Goal: Task Accomplishment & Management: Manage account settings

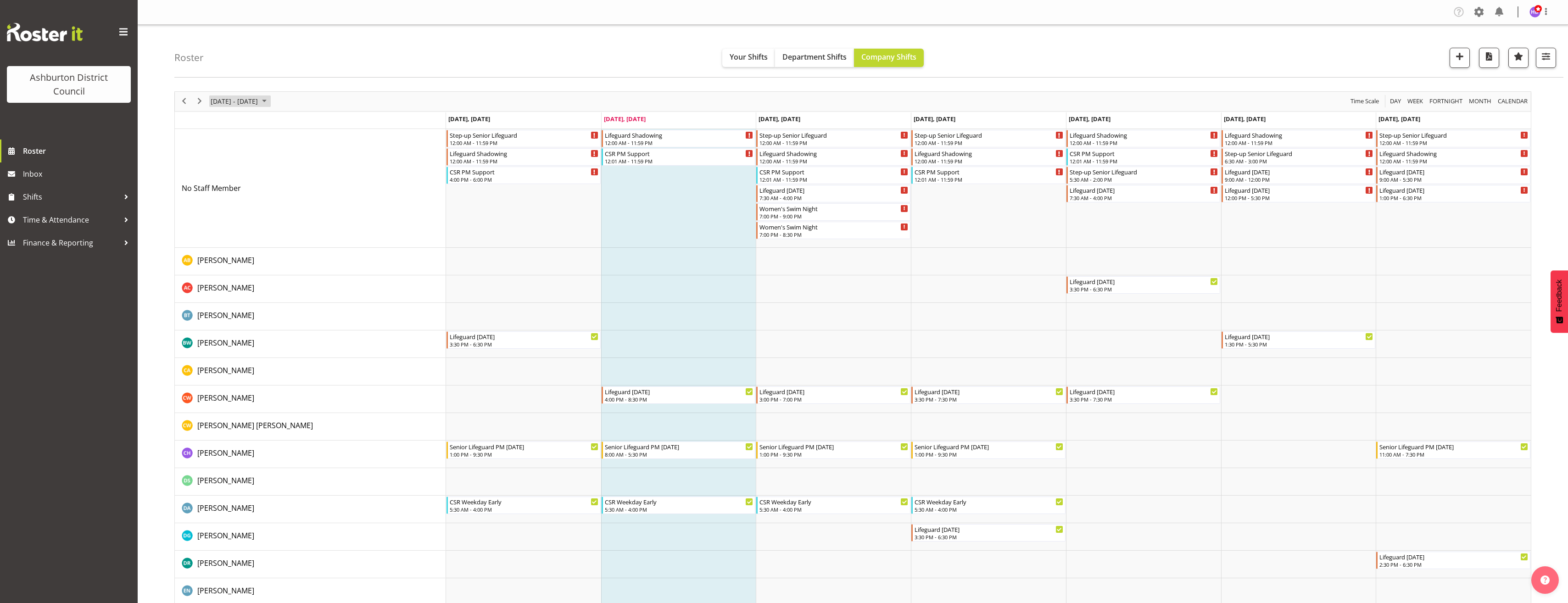
click at [259, 106] on span "[DATE] - [DATE]" at bounding box center [234, 101] width 49 height 12
click at [309, 126] on span "next month" at bounding box center [307, 124] width 16 height 17
click at [218, 202] on span "22" at bounding box center [220, 202] width 14 height 14
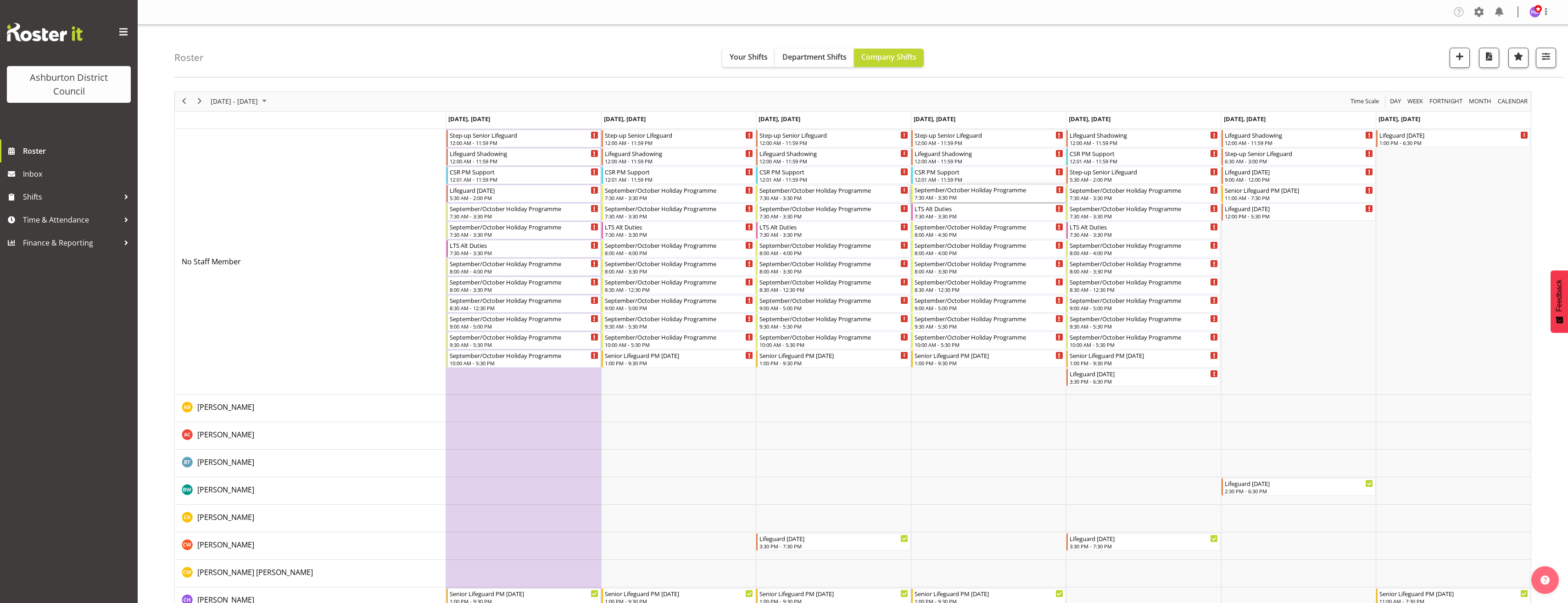
click at [970, 198] on div "7:30 AM - 3:30 PM" at bounding box center [989, 198] width 149 height 7
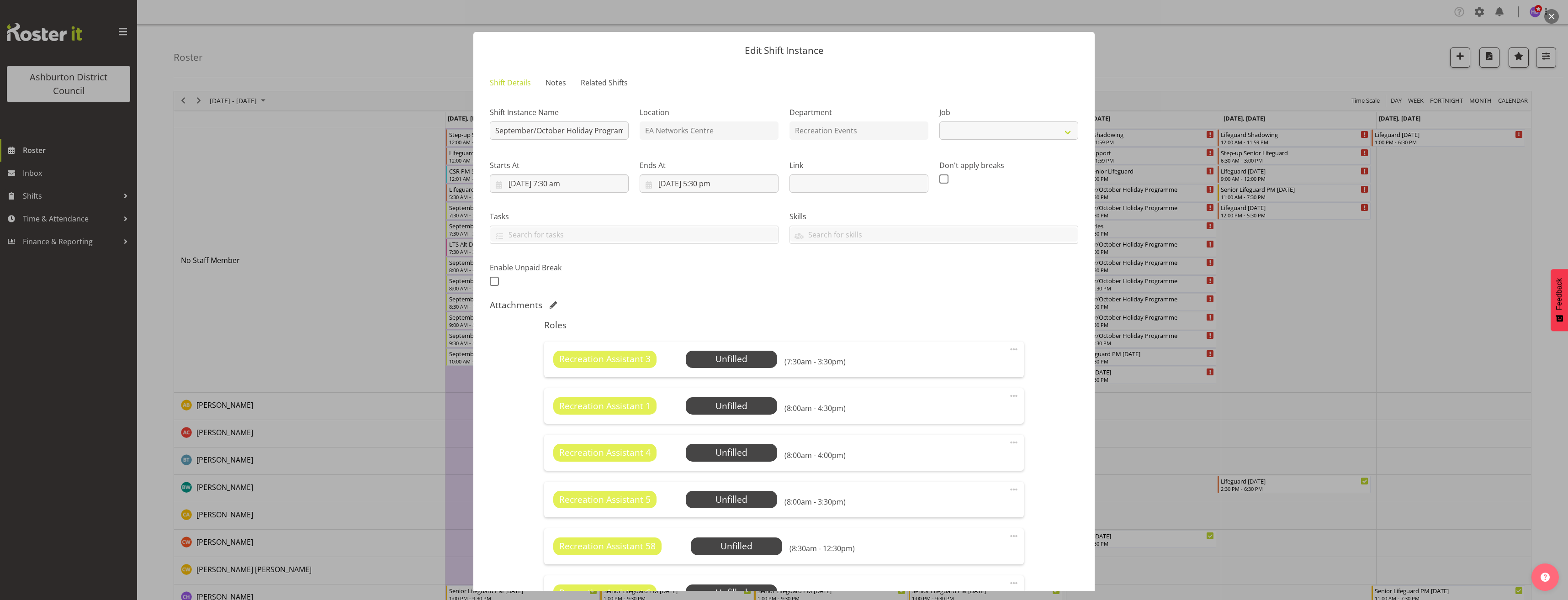
scroll to position [183, 0]
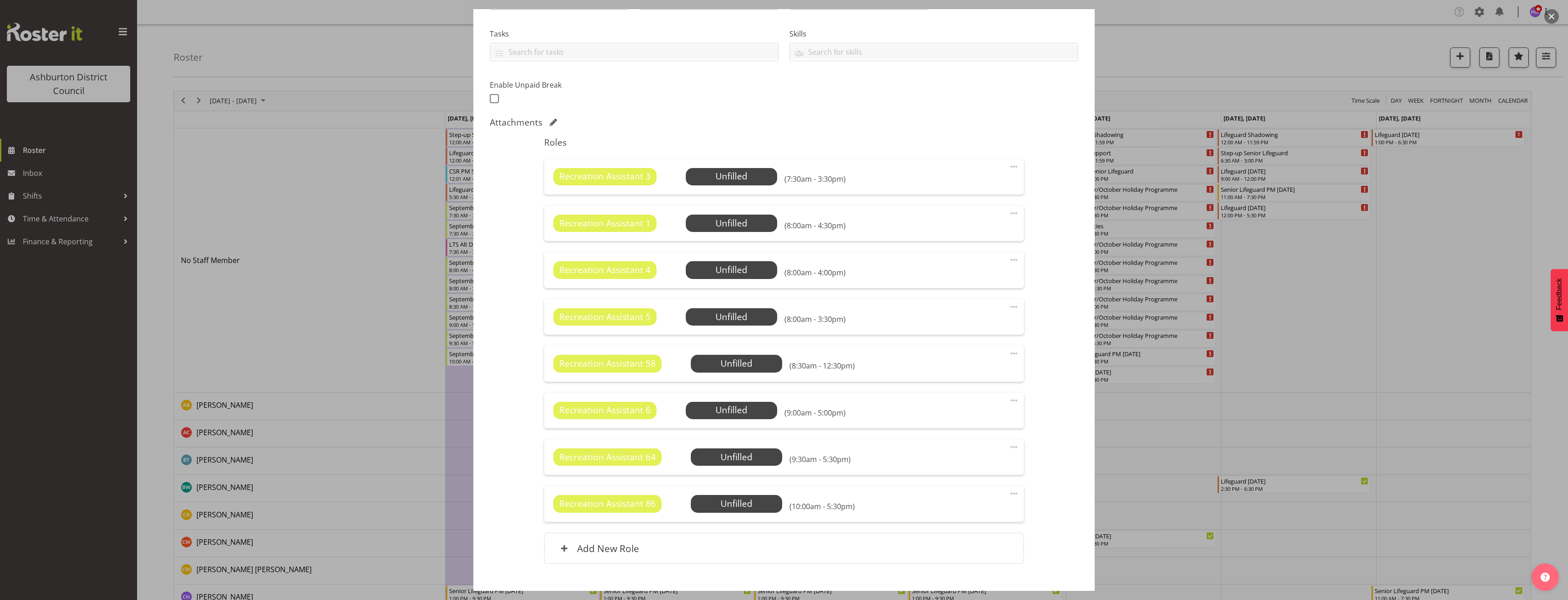
select select "4046"
click at [1009, 166] on span at bounding box center [1014, 167] width 11 height 11
click at [992, 189] on link "Edit" at bounding box center [975, 186] width 88 height 16
select select "8"
select select "2025"
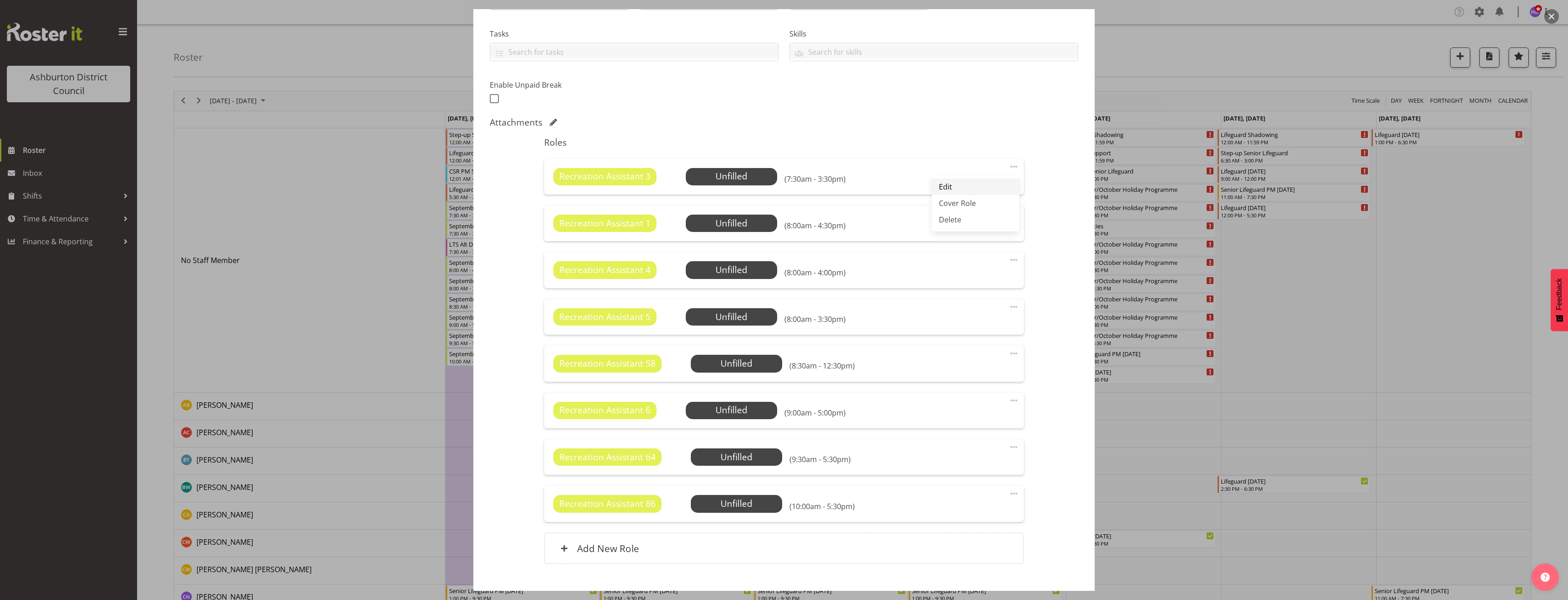
select select "7"
select select "30"
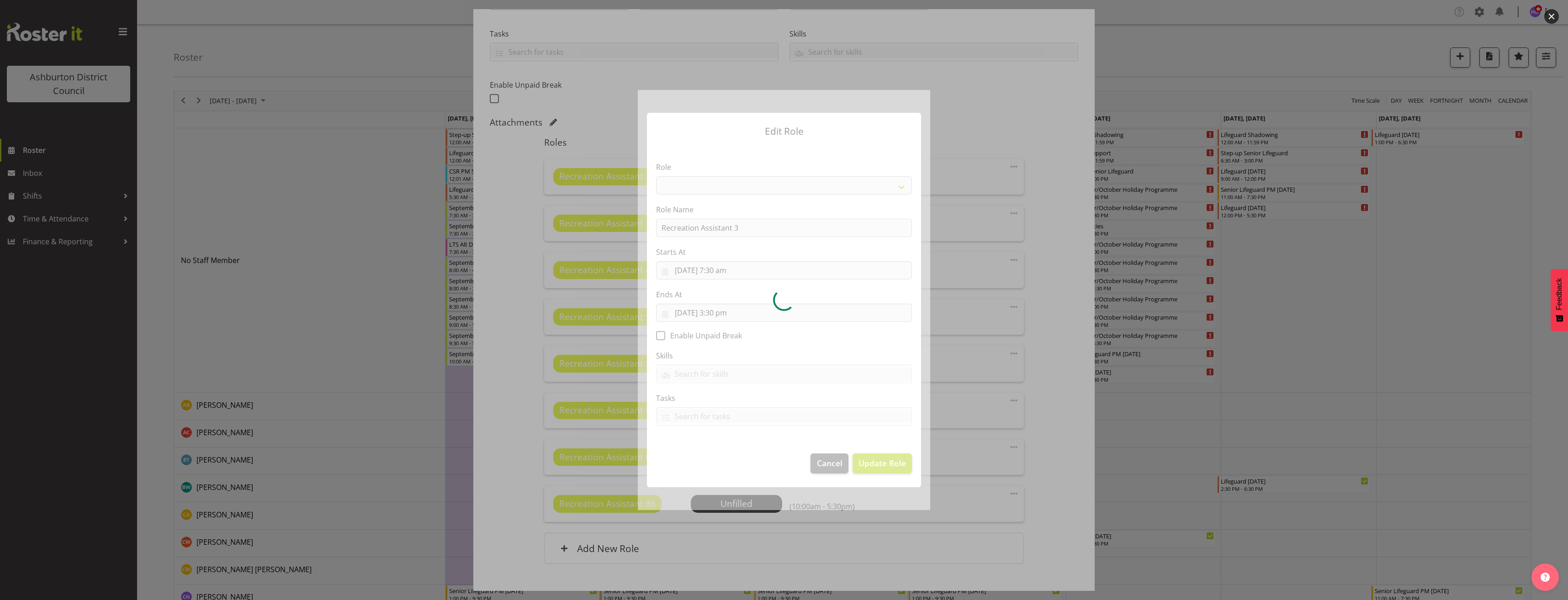
select select "84"
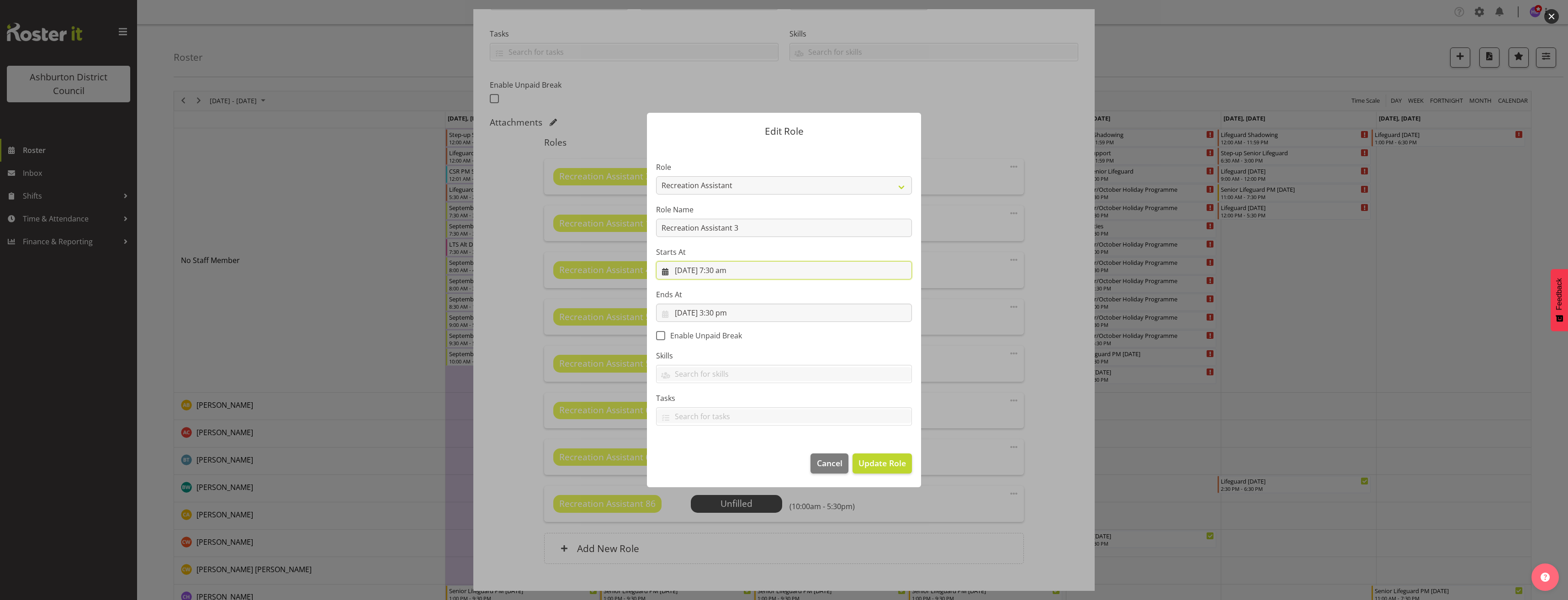
click at [719, 272] on input "[DATE] 7:30 am" at bounding box center [784, 270] width 256 height 18
click at [727, 466] on select "00 01 02 03 04 05 06 07 08 09 10 11 12 13 14 15 16 17 18 19 20 21 22 23" at bounding box center [729, 464] width 21 height 18
select select "8"
type input "[DATE] 8:30 am"
click at [763, 457] on div "00 01 02 03 04 05 06 07 08 09 10 11 12 13 14 15 16 17 18 19 20 21 22 23 : 00 01…" at bounding box center [740, 466] width 146 height 23
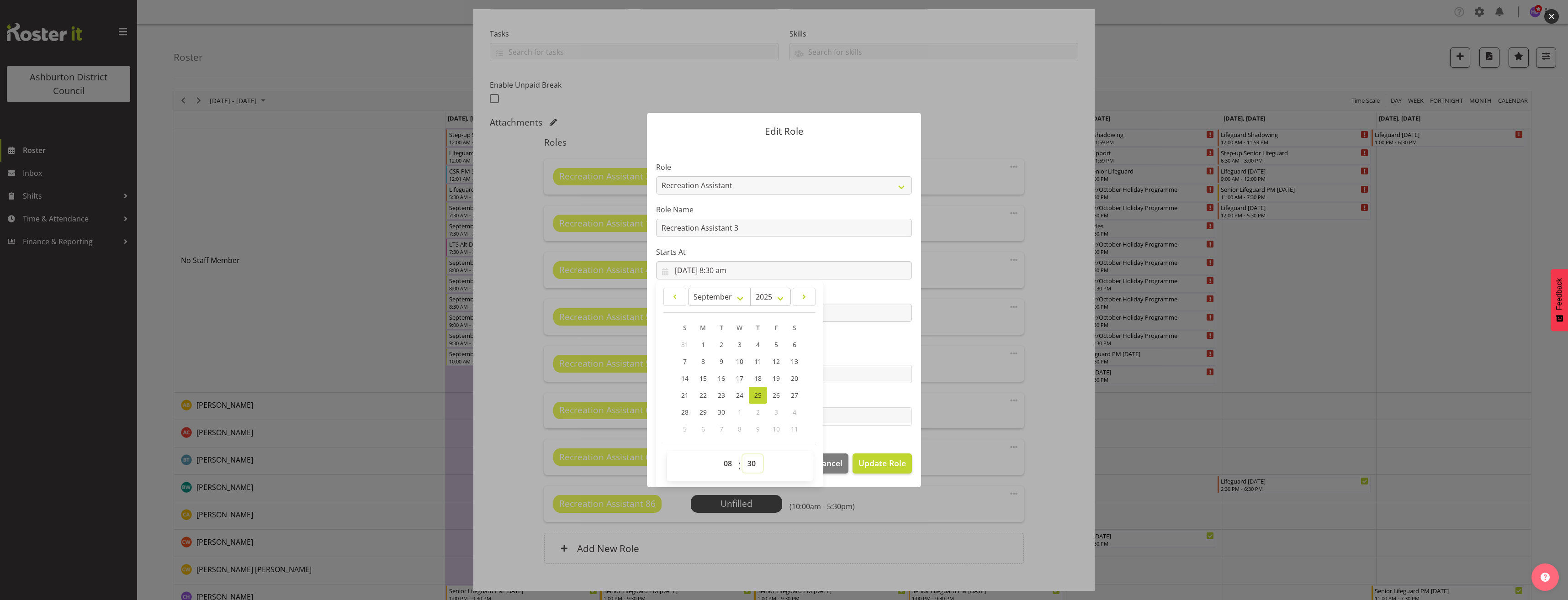
drag, startPoint x: 749, startPoint y: 465, endPoint x: 745, endPoint y: 461, distance: 5.7
click at [751, 464] on select "00 01 02 03 04 05 06 07 08 09 10 11 12 13 14 15 16 17 18 19 20 21 22 23 24 25 2…" at bounding box center [753, 464] width 21 height 18
select select "0"
click at [743, 455] on select "00 01 02 03 04 05 06 07 08 09 10 11 12 13 14 15 16 17 18 19 20 21 22 23 24 25 2…" at bounding box center [753, 464] width 21 height 18
type input "[DATE] 8:00 am"
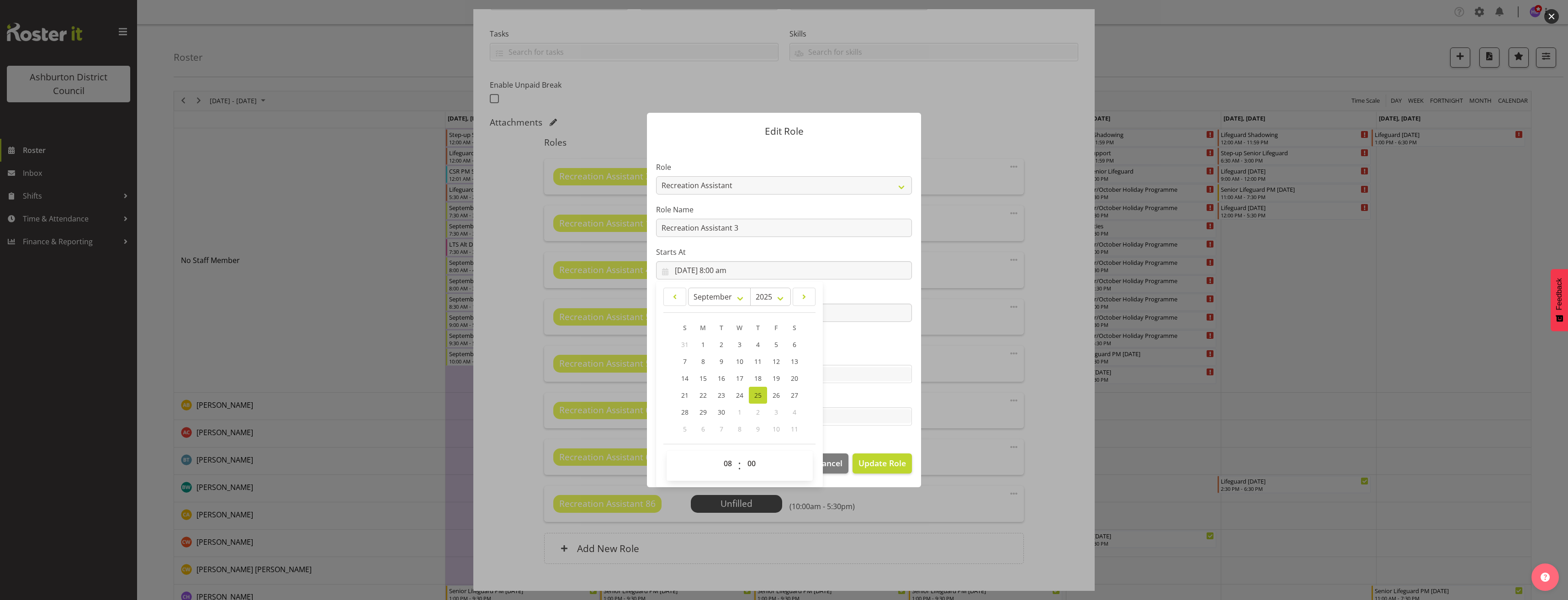
click at [867, 354] on label "Skills" at bounding box center [784, 356] width 256 height 11
click at [732, 316] on input "[DATE] 3:30 pm" at bounding box center [784, 313] width 256 height 18
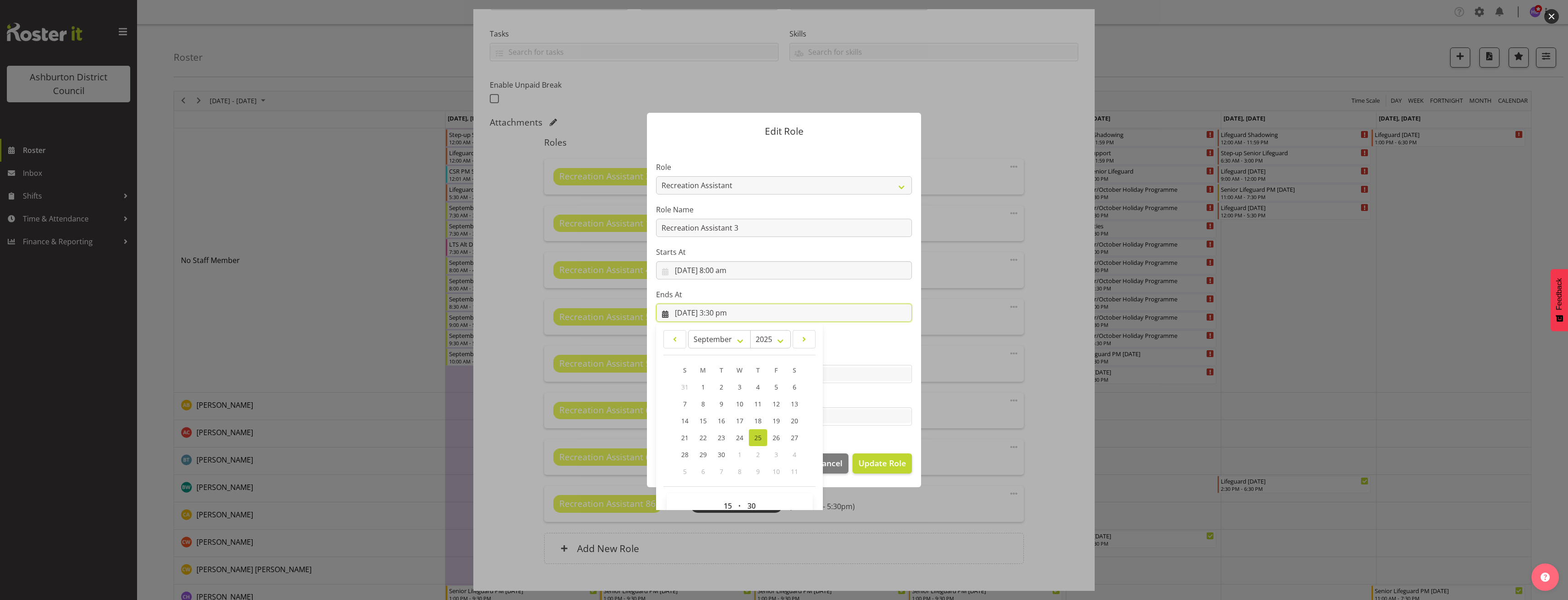
scroll to position [19, 0]
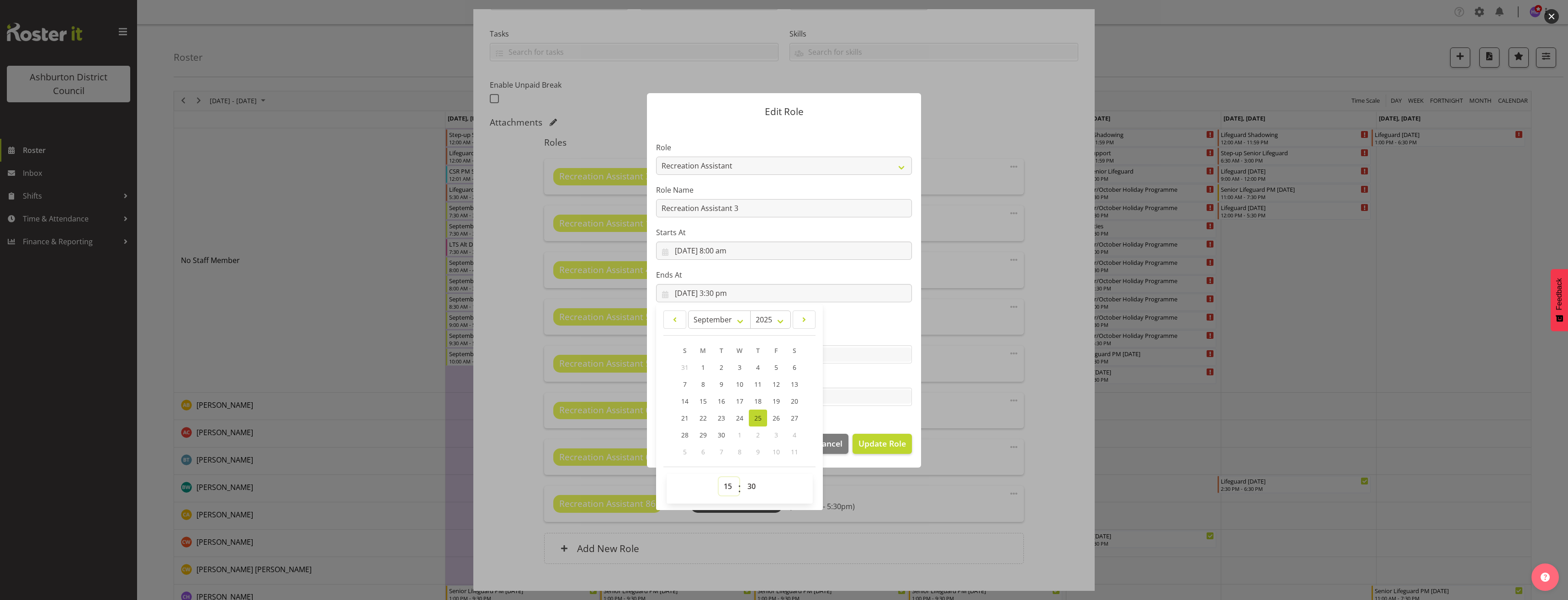
click at [722, 494] on select "00 01 02 03 04 05 06 07 08 09 10 11 12 13 14 15 16 17 18 19 20 21 22 23" at bounding box center [729, 486] width 21 height 18
select select "16"
type input "[DATE] 4:30 pm"
click at [878, 446] on span "Update Role" at bounding box center [882, 444] width 47 height 12
select select
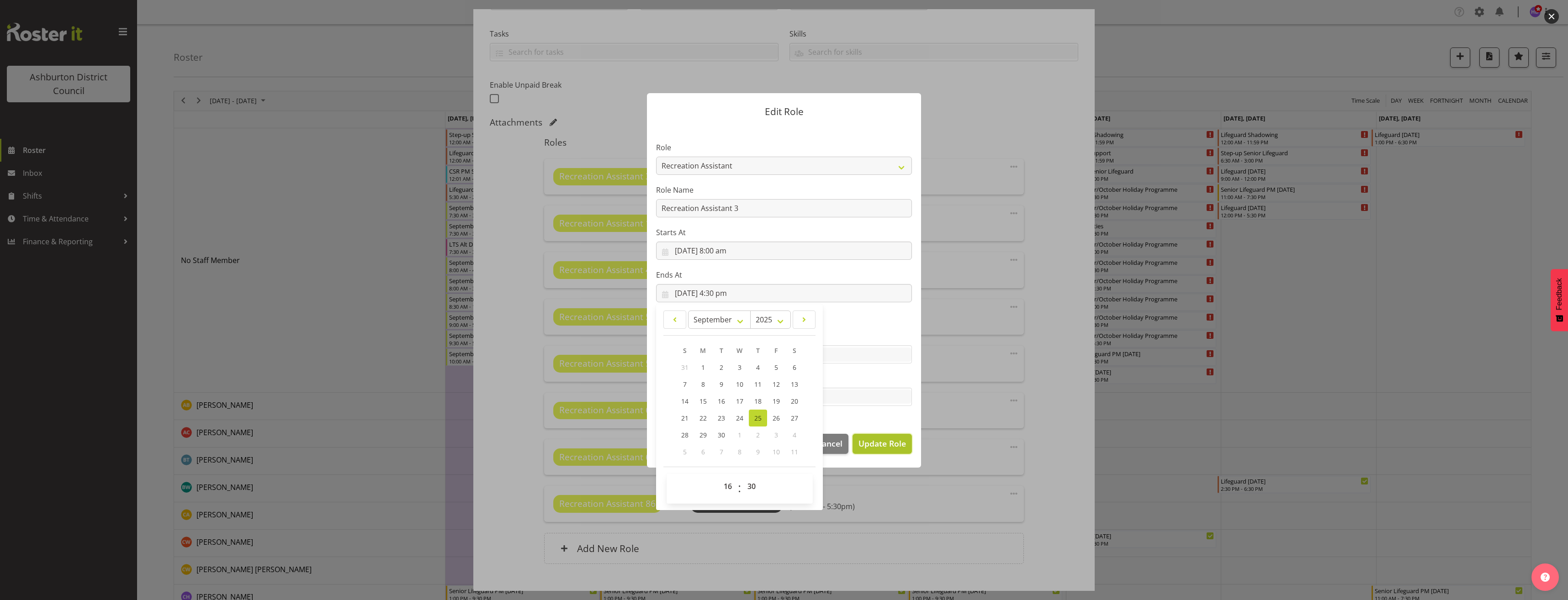
select select
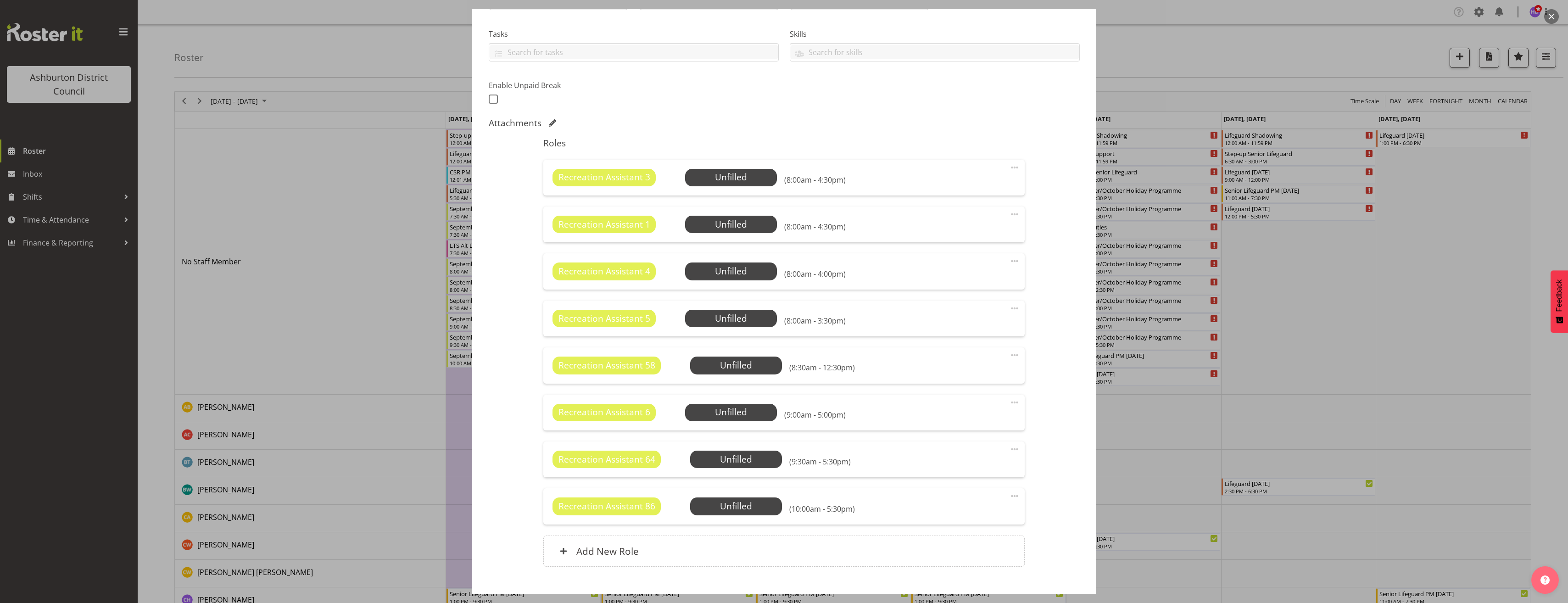
click at [1009, 261] on span at bounding box center [1015, 261] width 11 height 11
click at [955, 287] on link "Edit" at bounding box center [976, 281] width 88 height 17
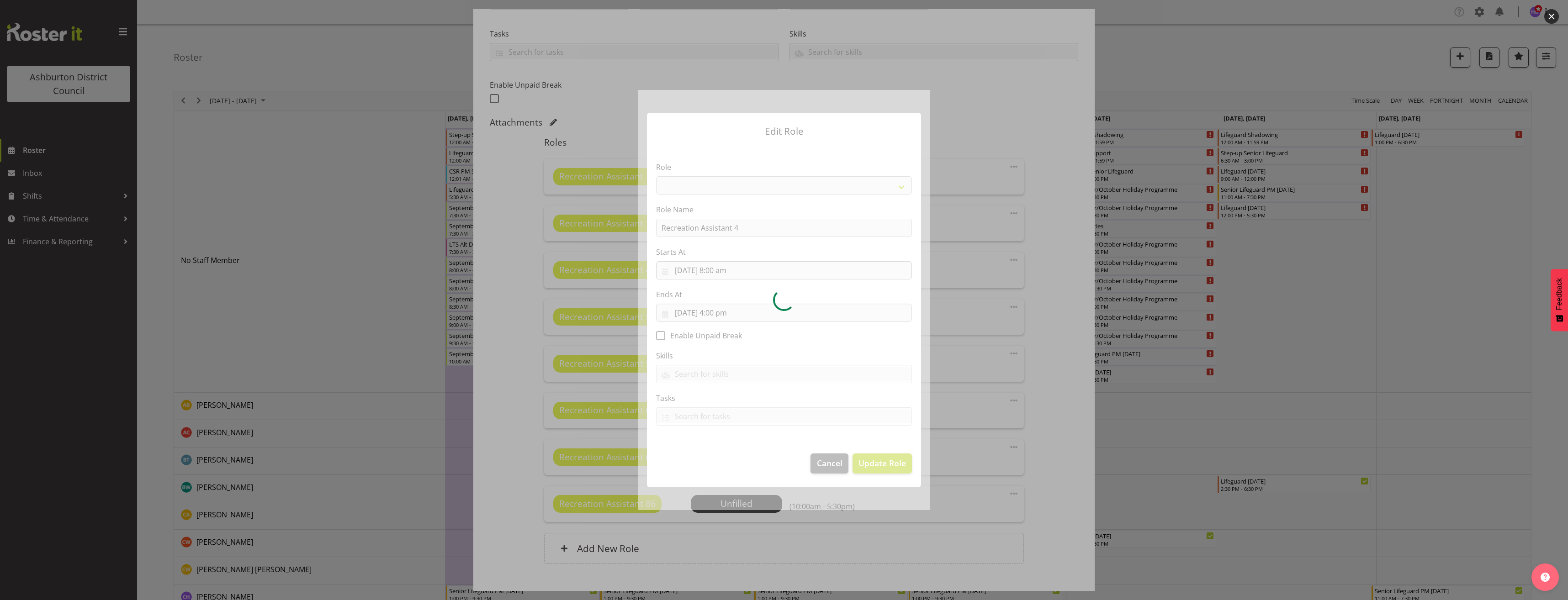
select select "84"
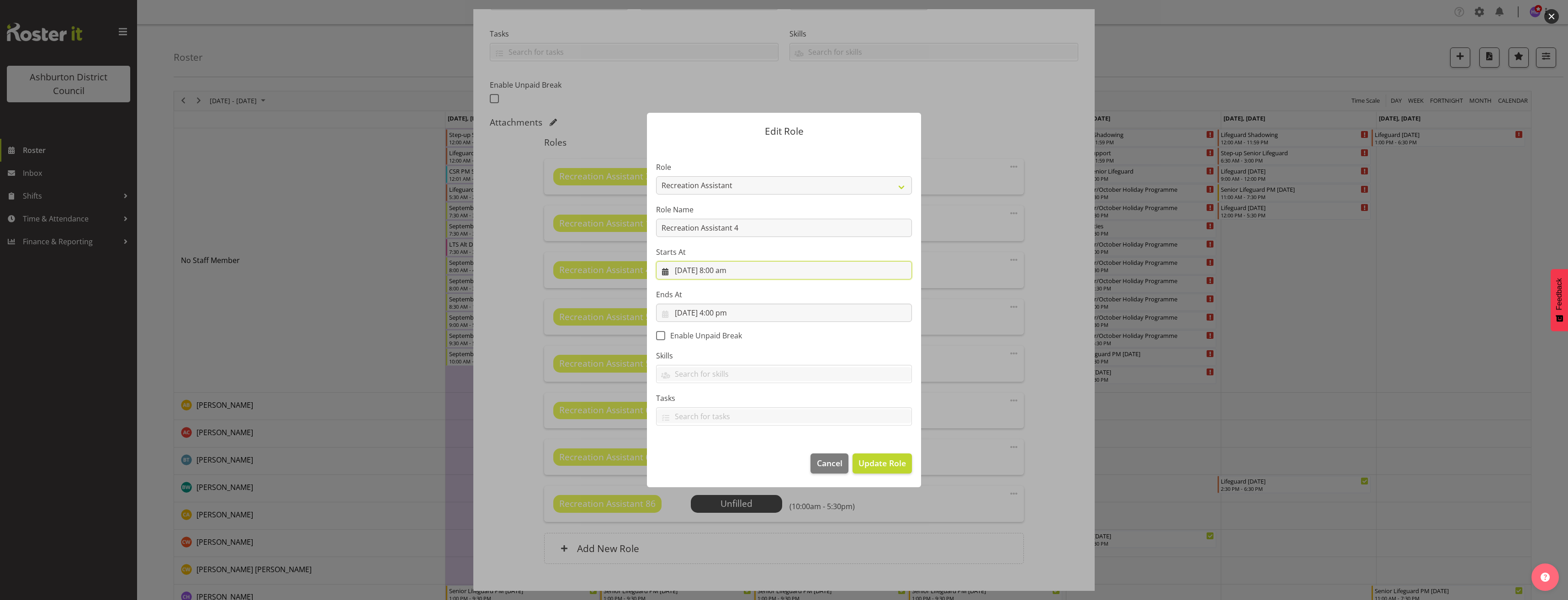
click at [728, 274] on input "[DATE] 8:00 am" at bounding box center [784, 270] width 256 height 18
click at [751, 461] on select "00 01 02 03 04 05 06 07 08 09 10 11 12 13 14 15 16 17 18 19 20 21 22 23 24 25 2…" at bounding box center [753, 464] width 21 height 18
select select "30"
click at [743, 455] on select "00 01 02 03 04 05 06 07 08 09 10 11 12 13 14 15 16 17 18 19 20 21 22 23 24 25 2…" at bounding box center [753, 464] width 21 height 18
type input "[DATE] 8:30 am"
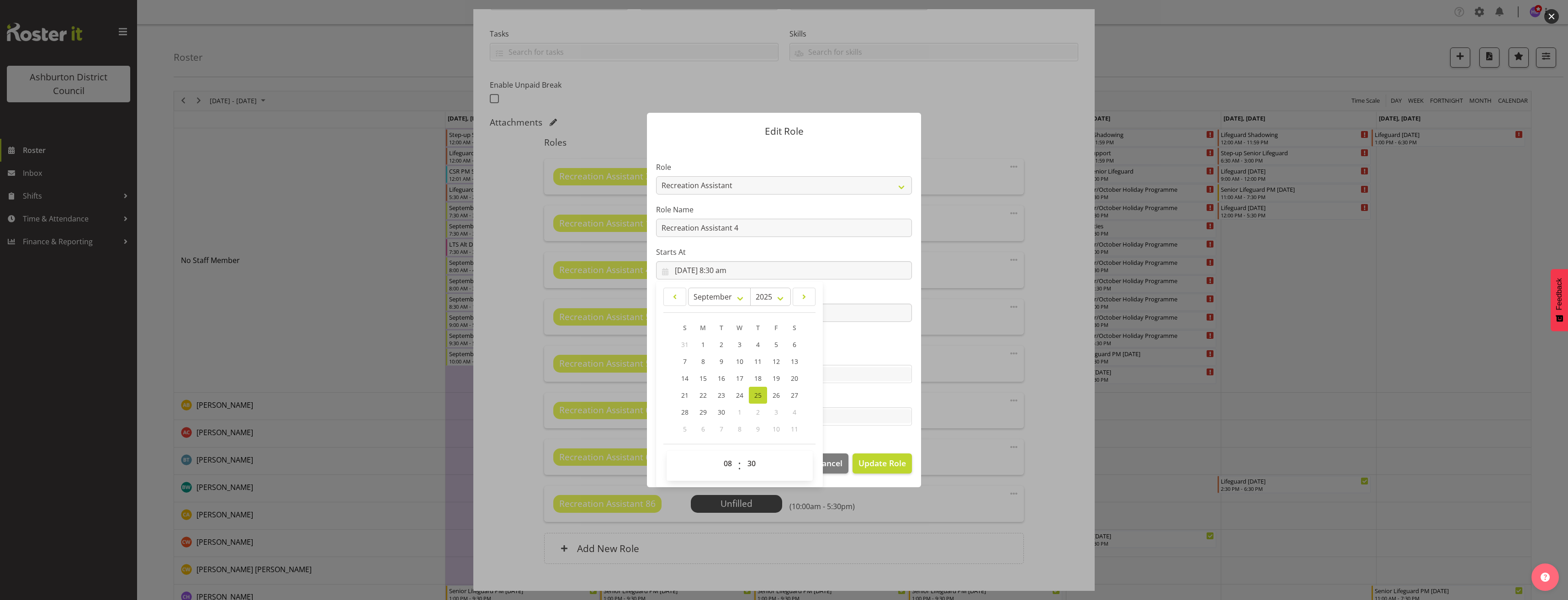
click at [851, 325] on section "Role AAGM Deputy Director AAGM Director Archivist Childrens Librarian Collectio…" at bounding box center [784, 295] width 274 height 299
click at [734, 314] on input "[DATE] 4:00 pm" at bounding box center [784, 313] width 256 height 18
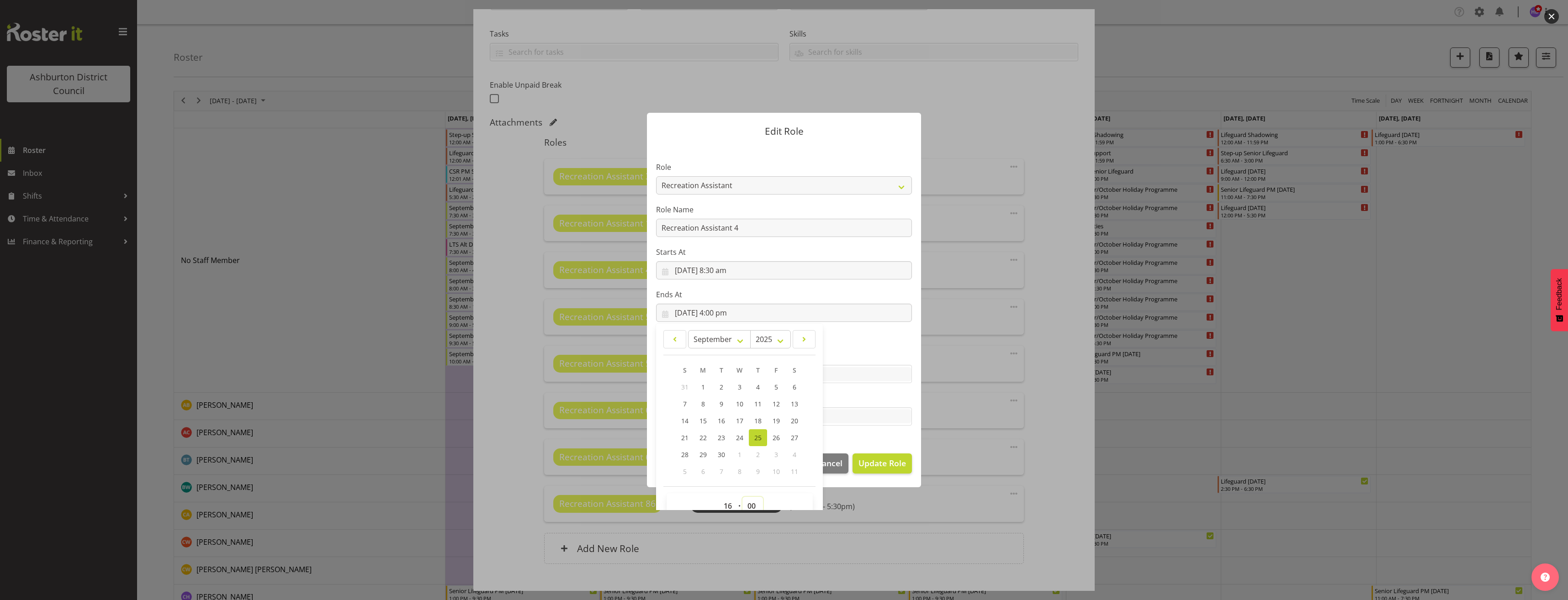
click at [751, 508] on select "00 01 02 03 04 05 06 07 08 09 10 11 12 13 14 15 16 17 18 19 20 21 22 23 24 25 2…" at bounding box center [753, 506] width 21 height 18
select select "30"
click at [743, 492] on select "00 01 02 03 04 05 06 07 08 09 10 11 12 13 14 15 16 17 18 19 20 21 22 23 24 25 2…" at bounding box center [753, 501] width 21 height 18
type input "[DATE] 4:30 pm"
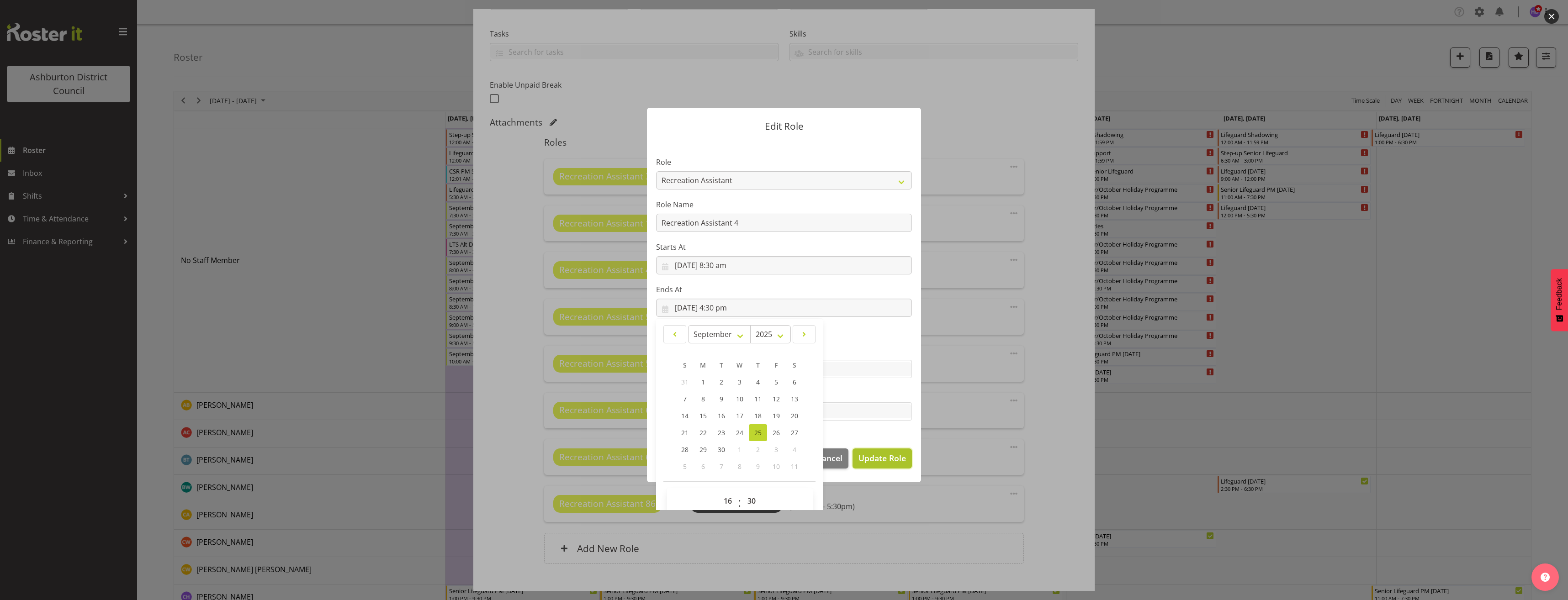
click at [866, 458] on span "Update Role" at bounding box center [882, 458] width 47 height 12
select select
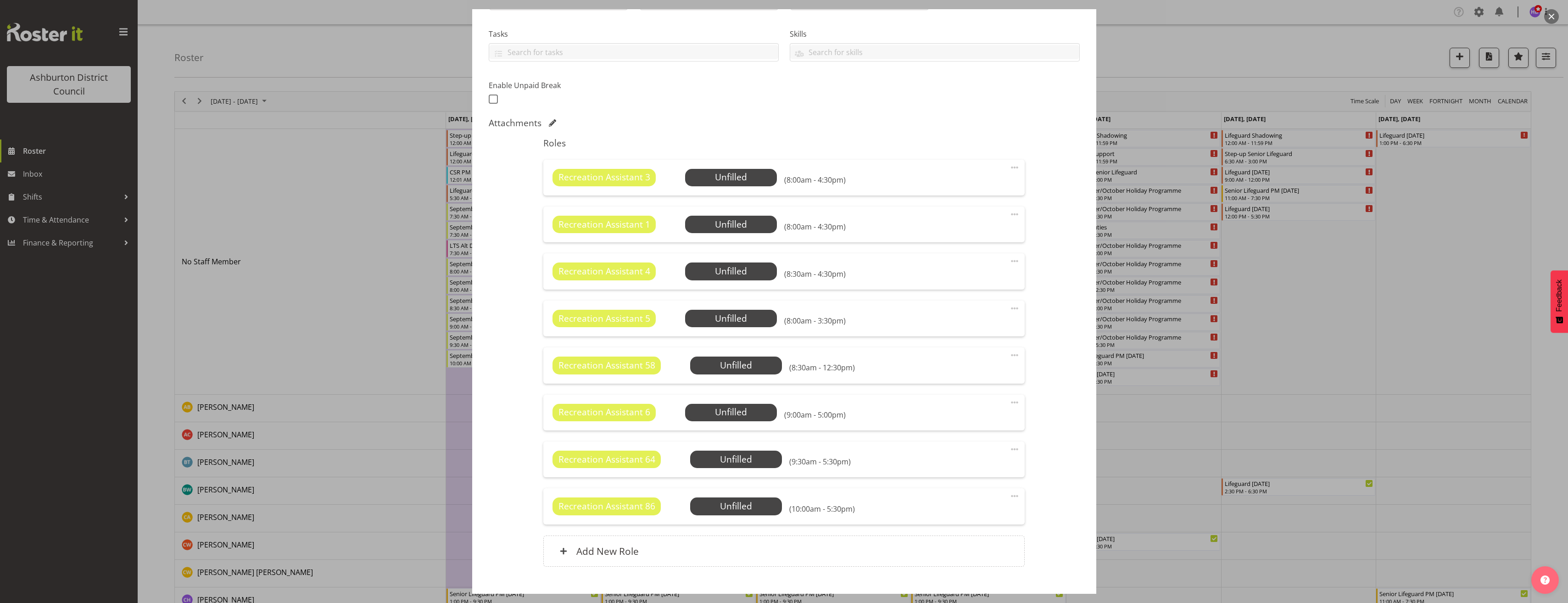
click at [1009, 309] on span at bounding box center [1015, 308] width 11 height 11
click at [987, 327] on link "Edit" at bounding box center [976, 328] width 88 height 17
select select "8"
select select "2025"
select select "8"
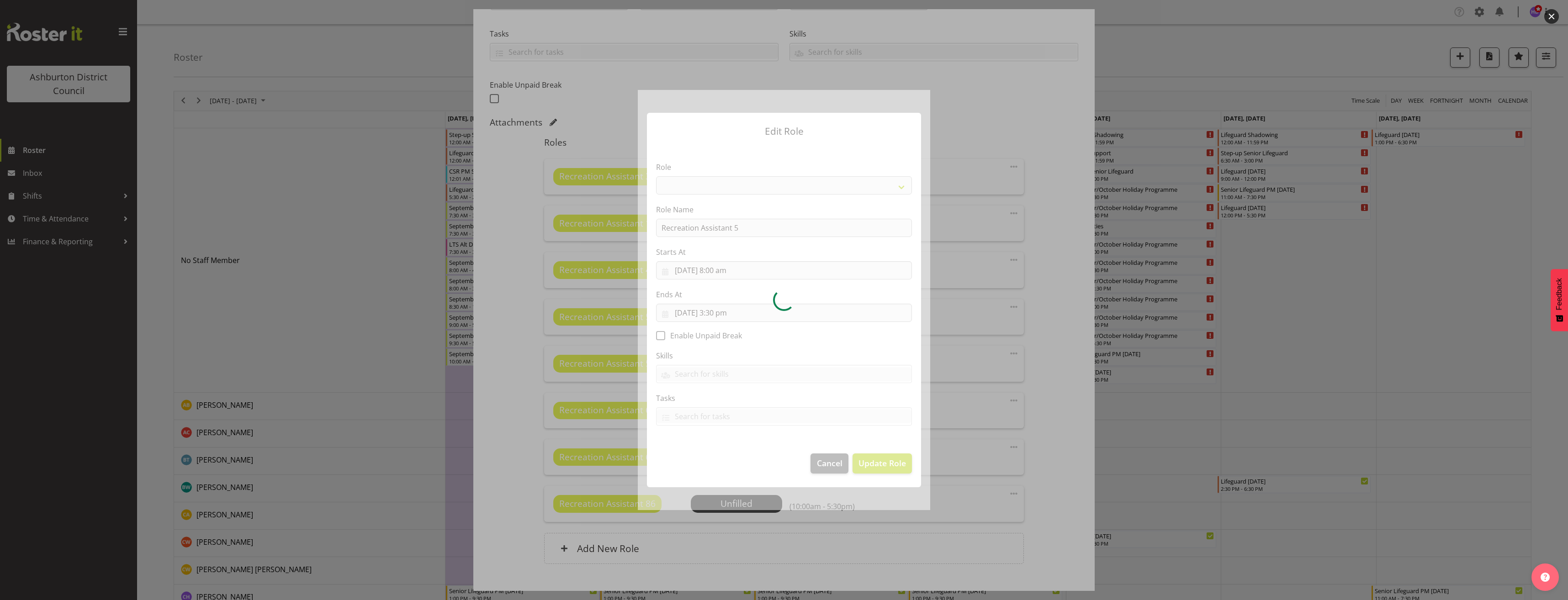
select select "84"
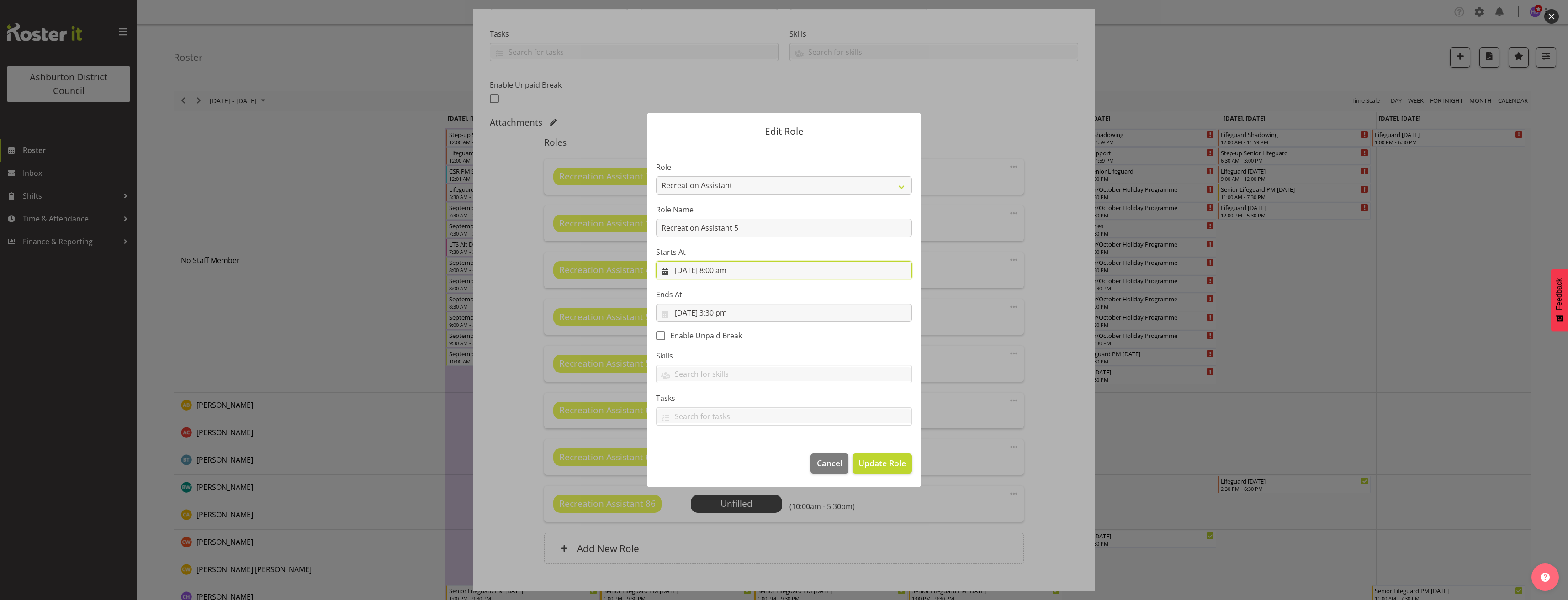
click at [726, 271] on input "[DATE] 8:00 am" at bounding box center [784, 270] width 256 height 18
click at [749, 463] on select "00 01 02 03 04 05 06 07 08 09 10 11 12 13 14 15 16 17 18 19 20 21 22 23 24 25 2…" at bounding box center [753, 464] width 21 height 18
select select "30"
click at [743, 455] on select "00 01 02 03 04 05 06 07 08 09 10 11 12 13 14 15 16 17 18 19 20 21 22 23 24 25 2…" at bounding box center [753, 464] width 21 height 18
type input "[DATE] 8:30 am"
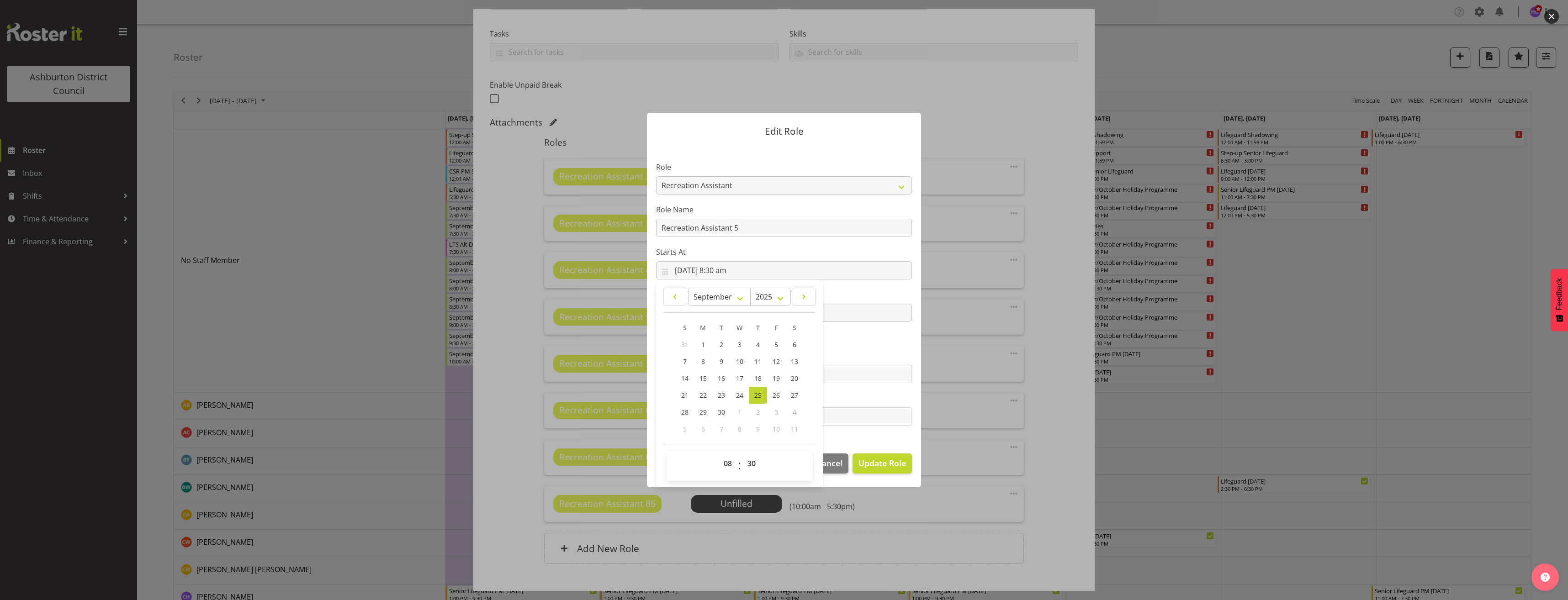
click at [877, 330] on section "Role AAGM Deputy Director AAGM Director Archivist Childrens Librarian Collectio…" at bounding box center [784, 295] width 274 height 299
click at [727, 310] on input "[DATE] 3:30 pm" at bounding box center [784, 313] width 256 height 18
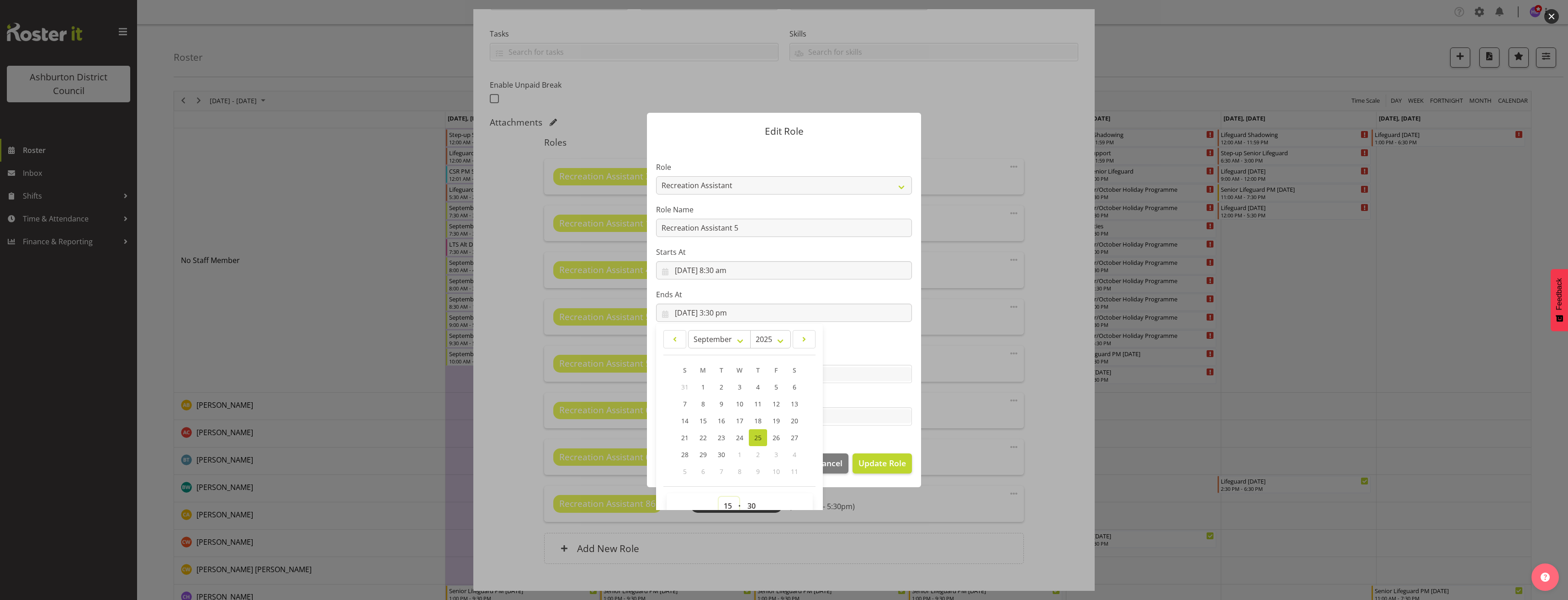
click at [721, 506] on select "00 01 02 03 04 05 06 07 08 09 10 11 12 13 14 15 16 17 18 19 20 21 22 23" at bounding box center [729, 506] width 21 height 18
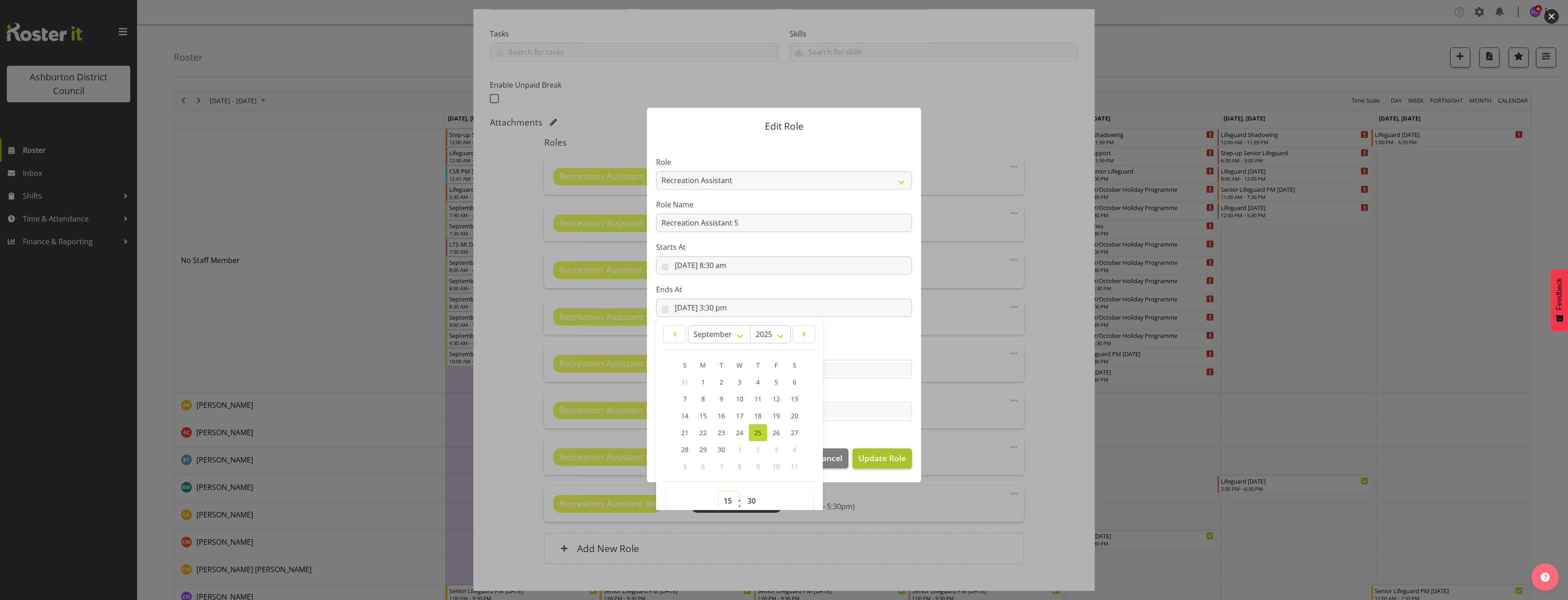
select select "16"
type input "[DATE] 4:30 pm"
click at [879, 455] on span "Update Role" at bounding box center [882, 458] width 47 height 12
select select
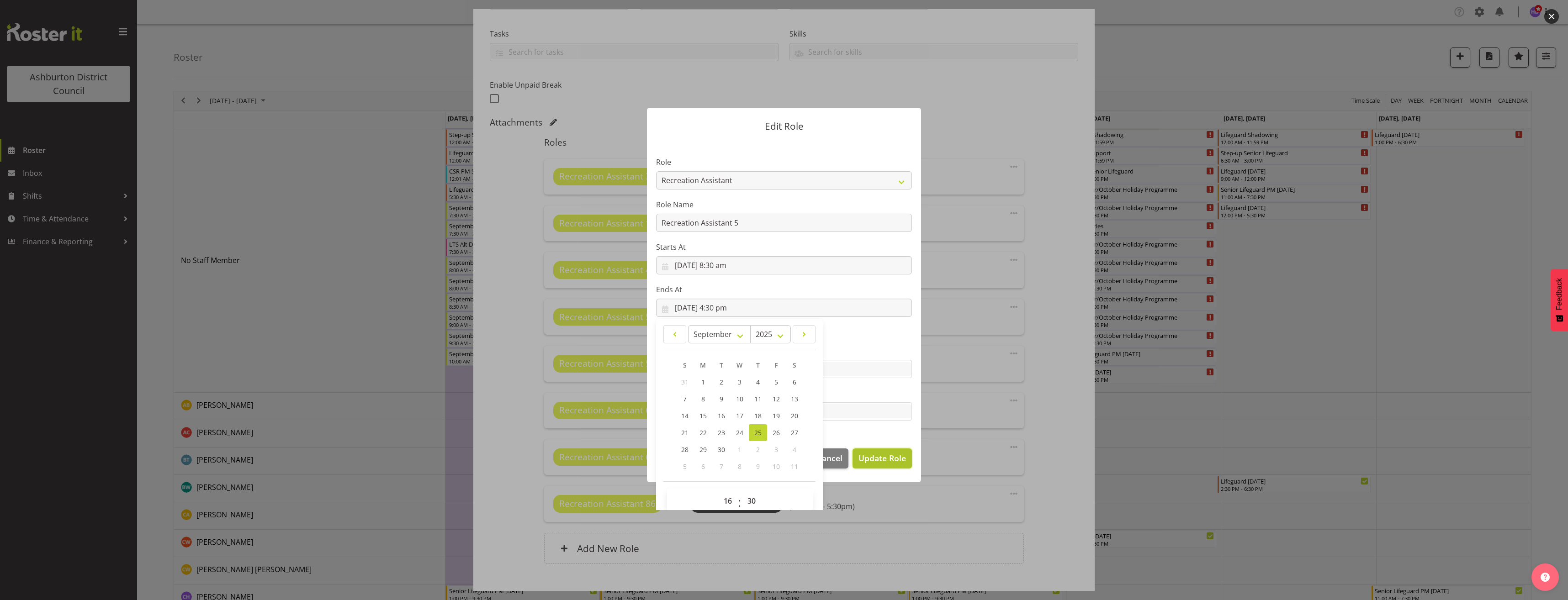
select select
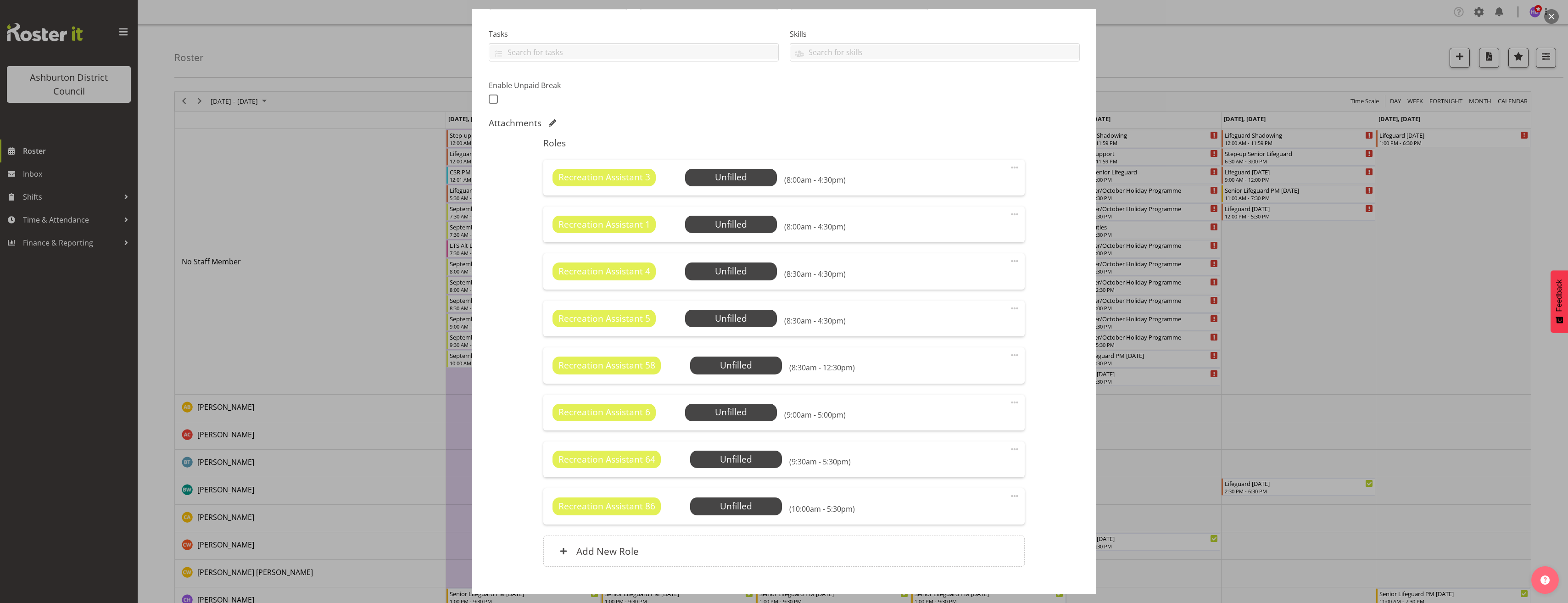
click at [1009, 355] on span at bounding box center [1015, 355] width 11 height 11
click at [986, 404] on link "Delete" at bounding box center [976, 409] width 88 height 17
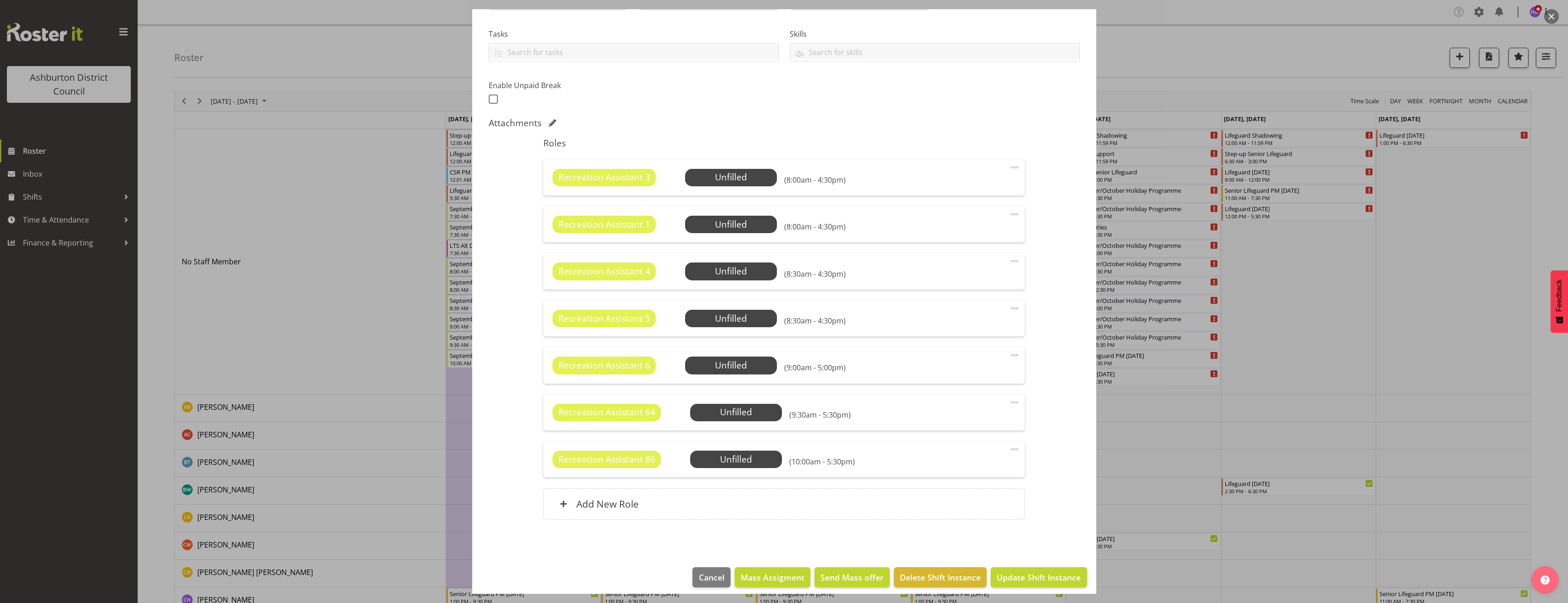
click at [1009, 450] on span at bounding box center [1015, 449] width 11 height 11
click at [1009, 402] on span at bounding box center [1015, 402] width 11 height 11
click at [1000, 423] on link "Edit" at bounding box center [976, 423] width 88 height 17
select select "8"
select select "2025"
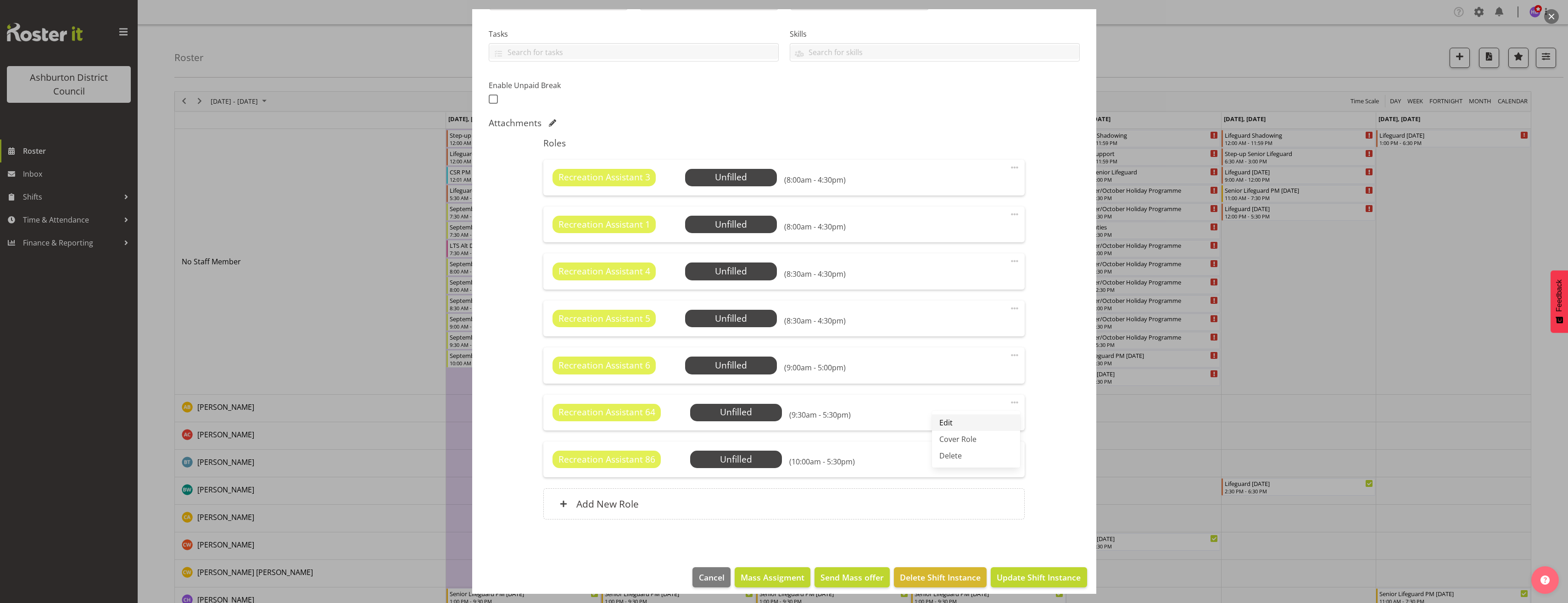
select select "9"
select select "30"
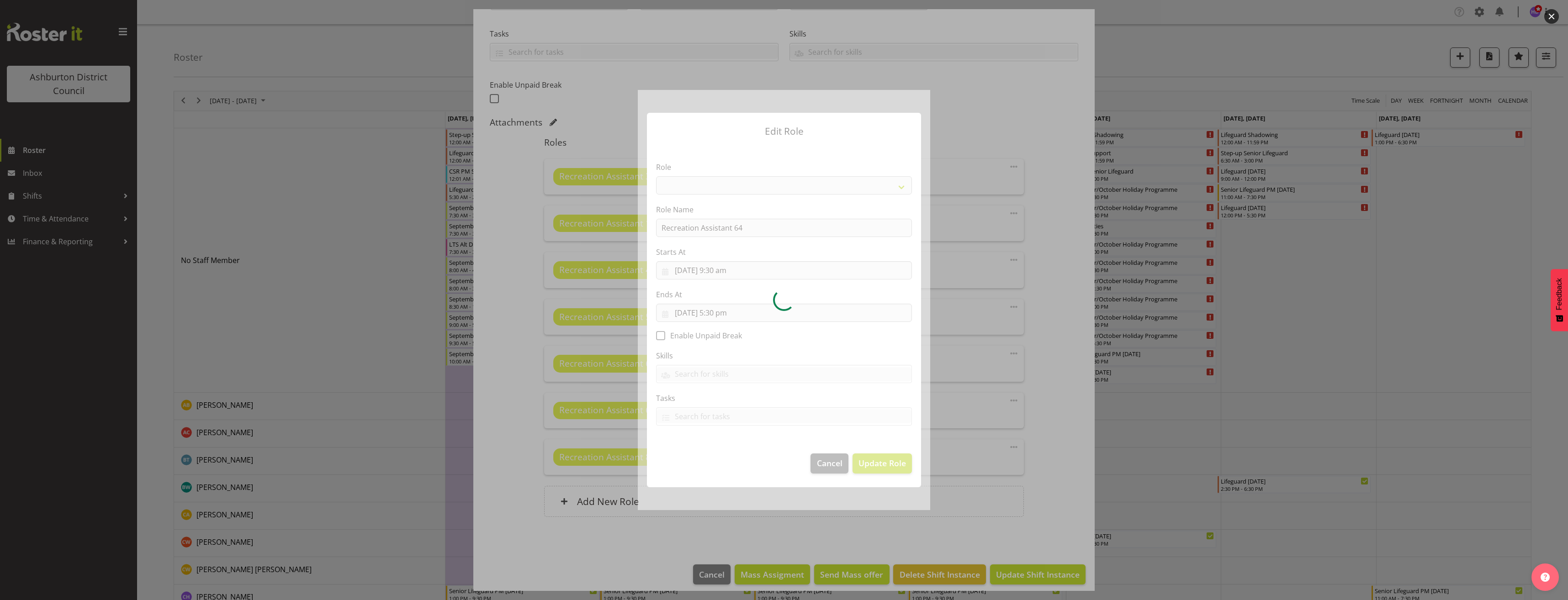
select select "84"
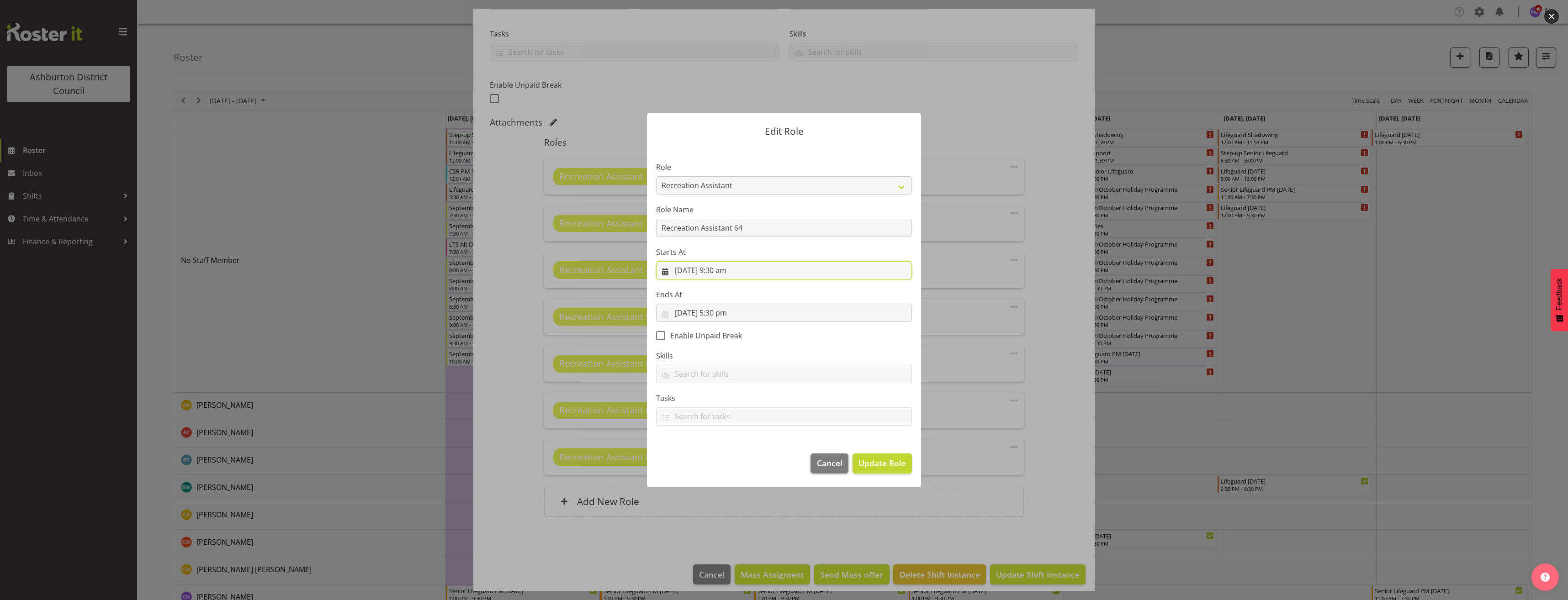
click at [730, 270] on input "[DATE] 9:30 am" at bounding box center [784, 270] width 256 height 18
click at [749, 461] on select "00 01 02 03 04 05 06 07 08 09 10 11 12 13 14 15 16 17 18 19 20 21 22 23 24 25 2…" at bounding box center [753, 464] width 21 height 18
select select "0"
click at [743, 455] on select "00 01 02 03 04 05 06 07 08 09 10 11 12 13 14 15 16 17 18 19 20 21 22 23 24 25 2…" at bounding box center [753, 464] width 21 height 18
type input "[DATE] 9:00 am"
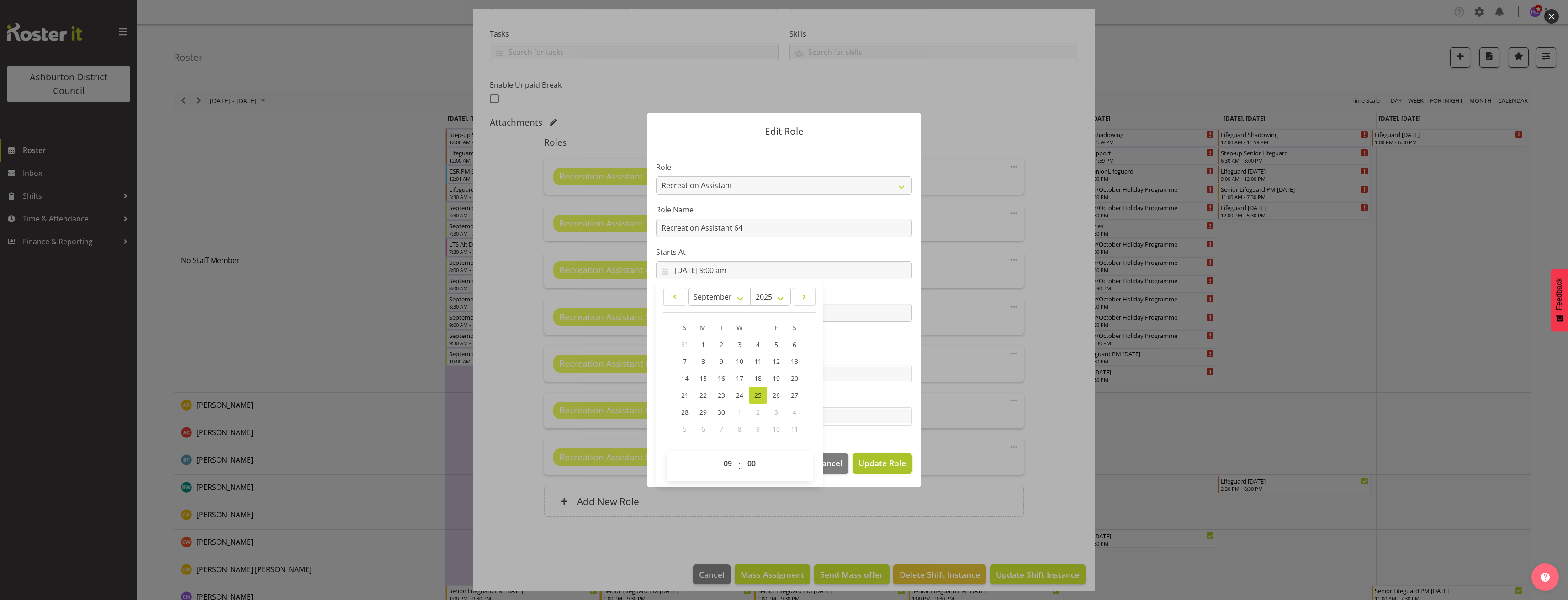
click at [871, 462] on span "Update Role" at bounding box center [882, 463] width 47 height 12
select select
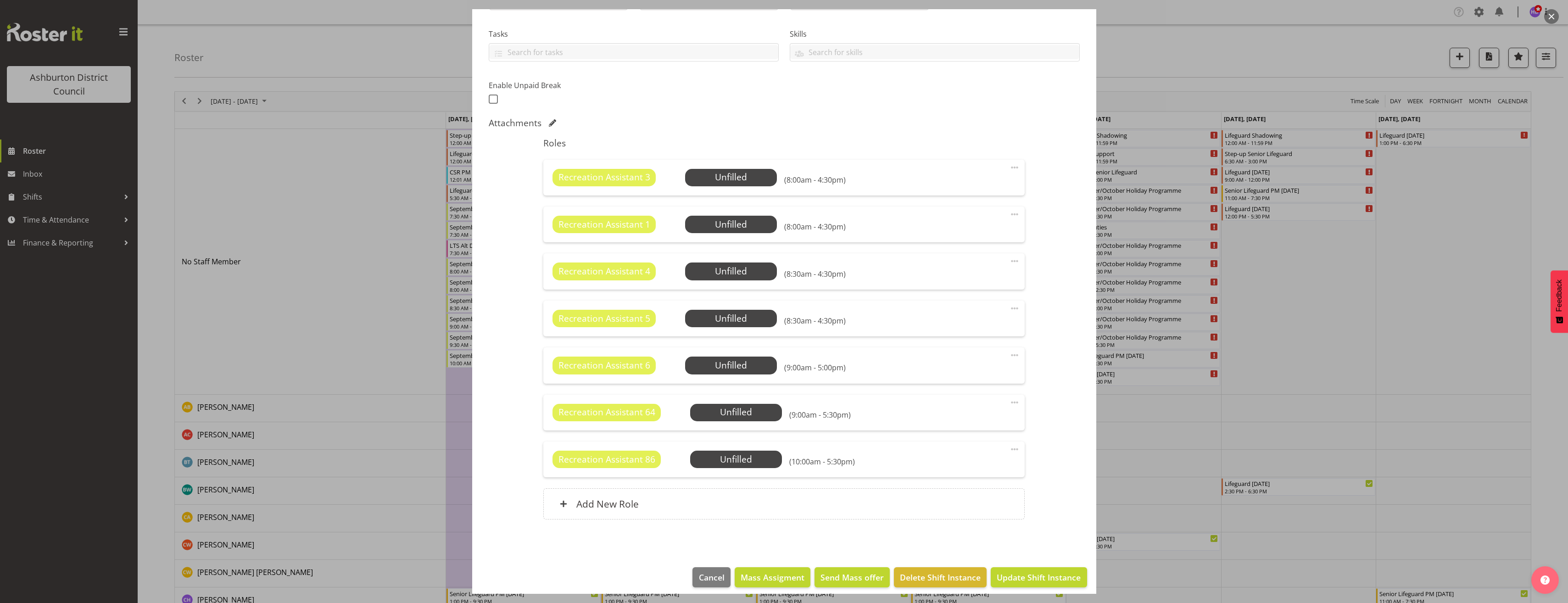
click at [1009, 449] on span at bounding box center [1015, 449] width 11 height 11
click at [953, 470] on link "Edit" at bounding box center [976, 469] width 88 height 17
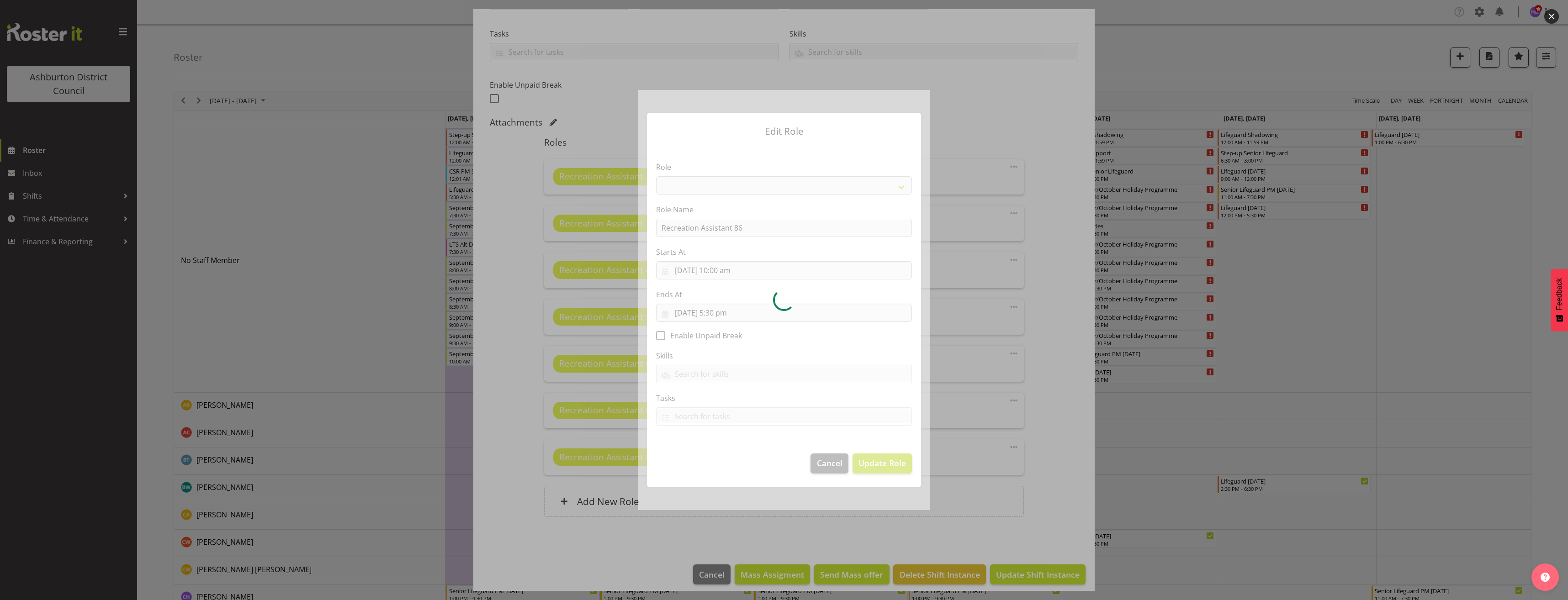
select select "84"
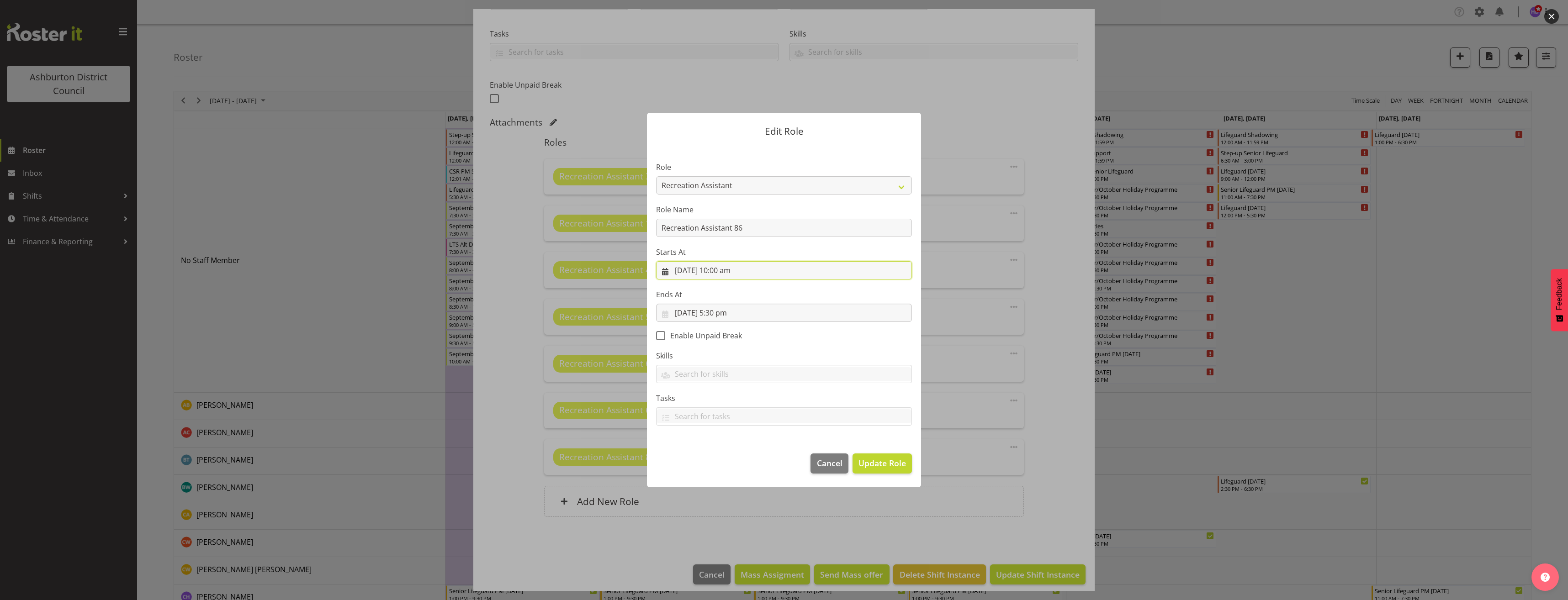
click at [725, 272] on input "[DATE] 10:00 am" at bounding box center [784, 270] width 256 height 18
click at [730, 462] on select "00 01 02 03 04 05 06 07 08 09 10 11 12 13 14 15 16 17 18 19 20 21 22 23" at bounding box center [729, 464] width 21 height 18
select select "9"
type input "[DATE] 9:00 am"
click at [876, 340] on section "Role AAGM Deputy Director AAGM Director Archivist Childrens Librarian Collectio…" at bounding box center [784, 295] width 274 height 299
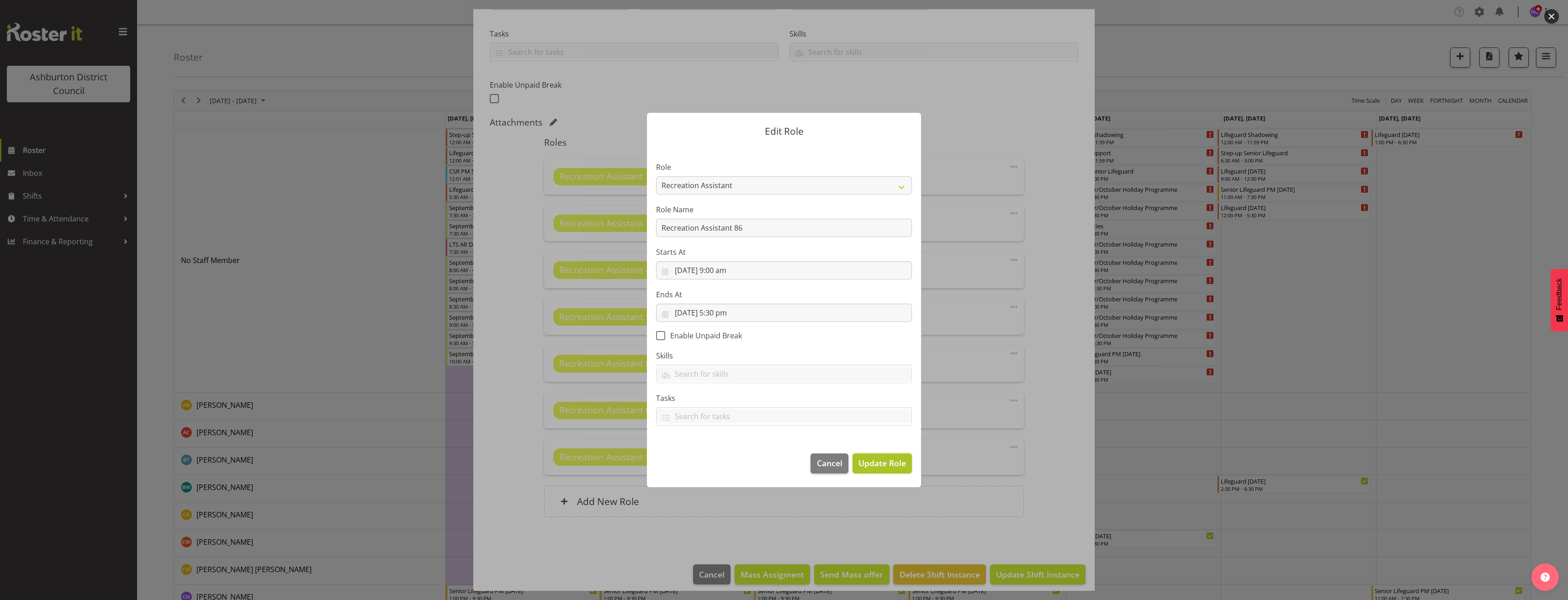
click at [884, 461] on span "Update Role" at bounding box center [882, 463] width 47 height 12
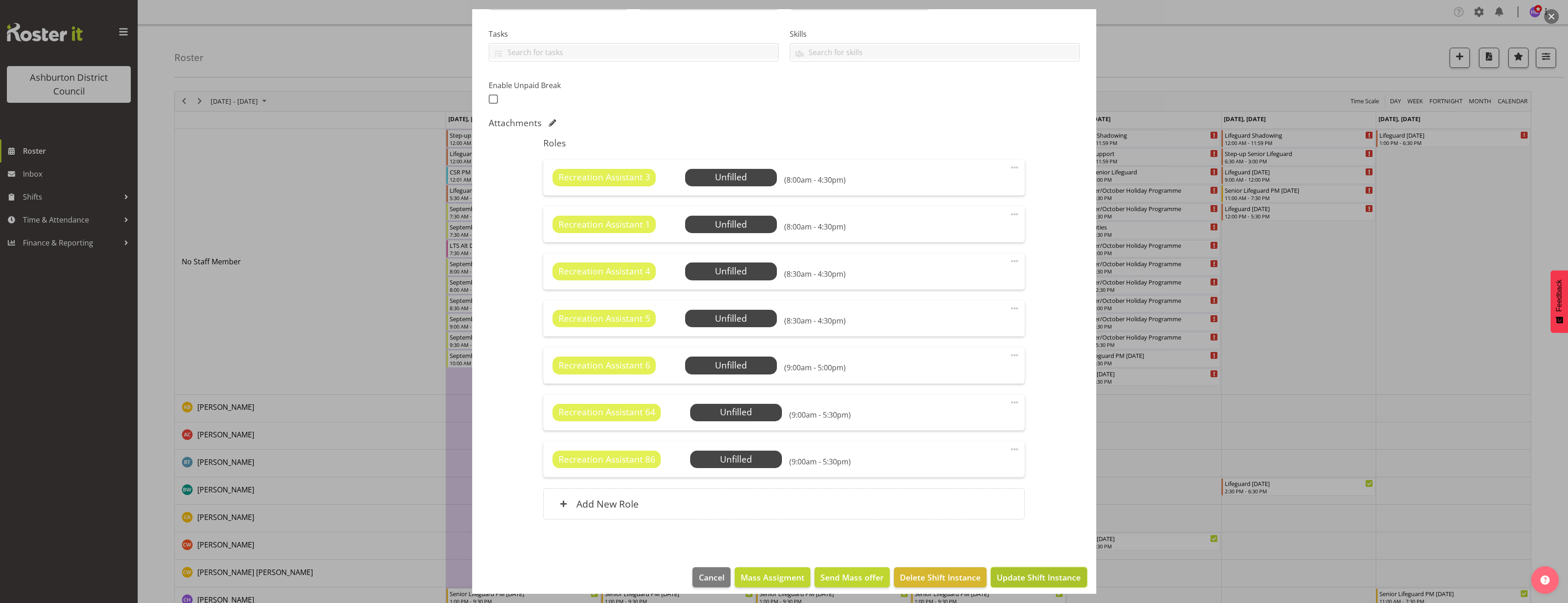
click at [1034, 577] on span "Update Shift Instance" at bounding box center [1038, 577] width 84 height 12
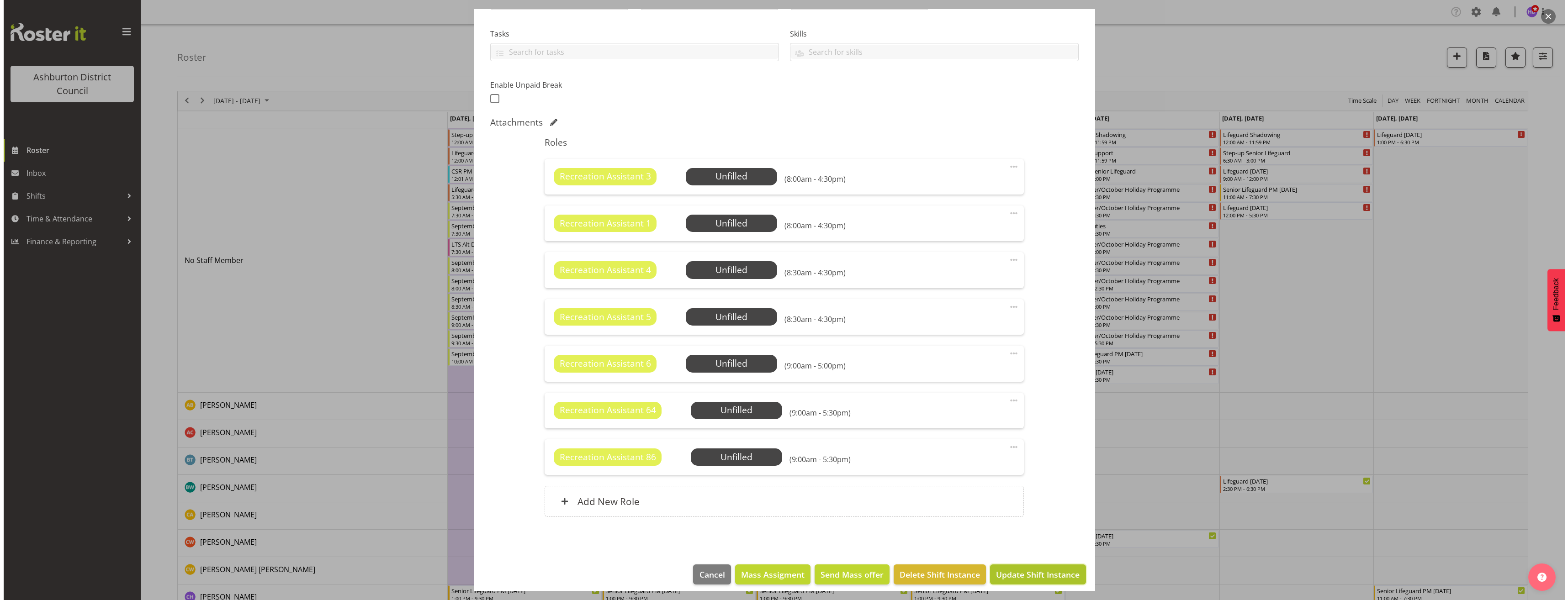
scroll to position [153, 0]
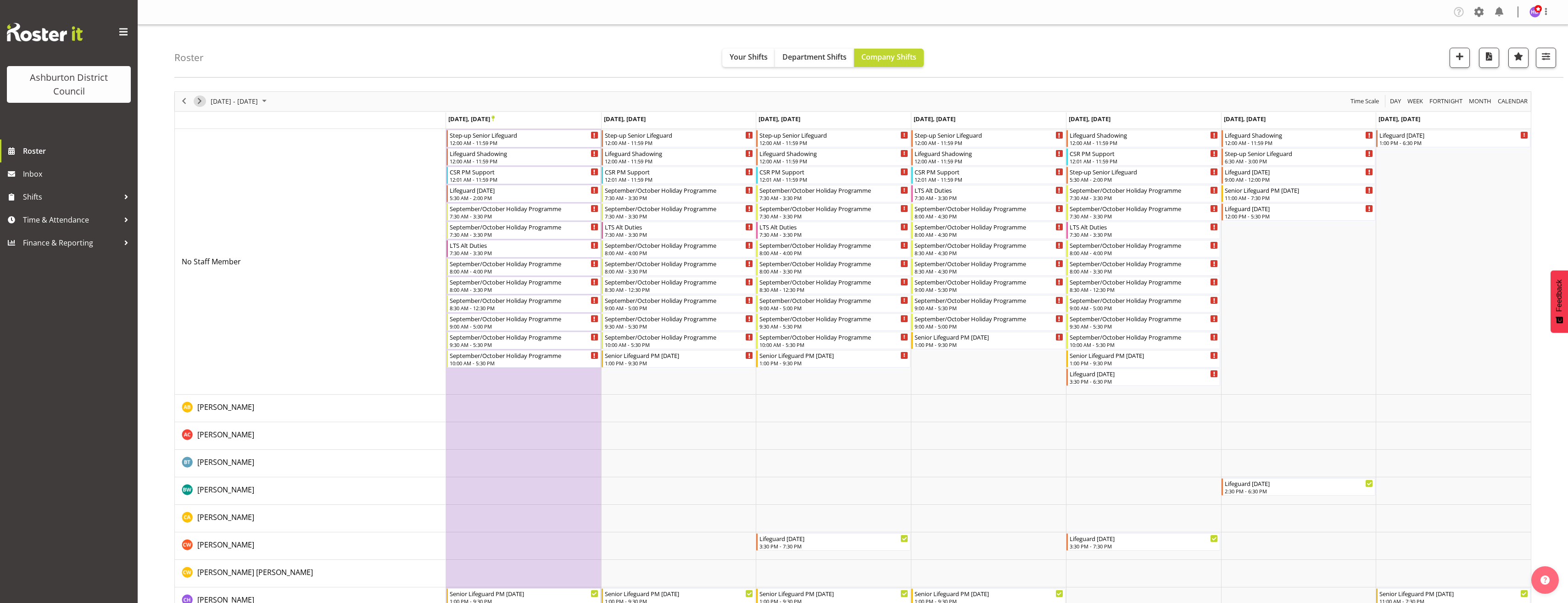
click at [202, 100] on span "Next" at bounding box center [199, 101] width 11 height 12
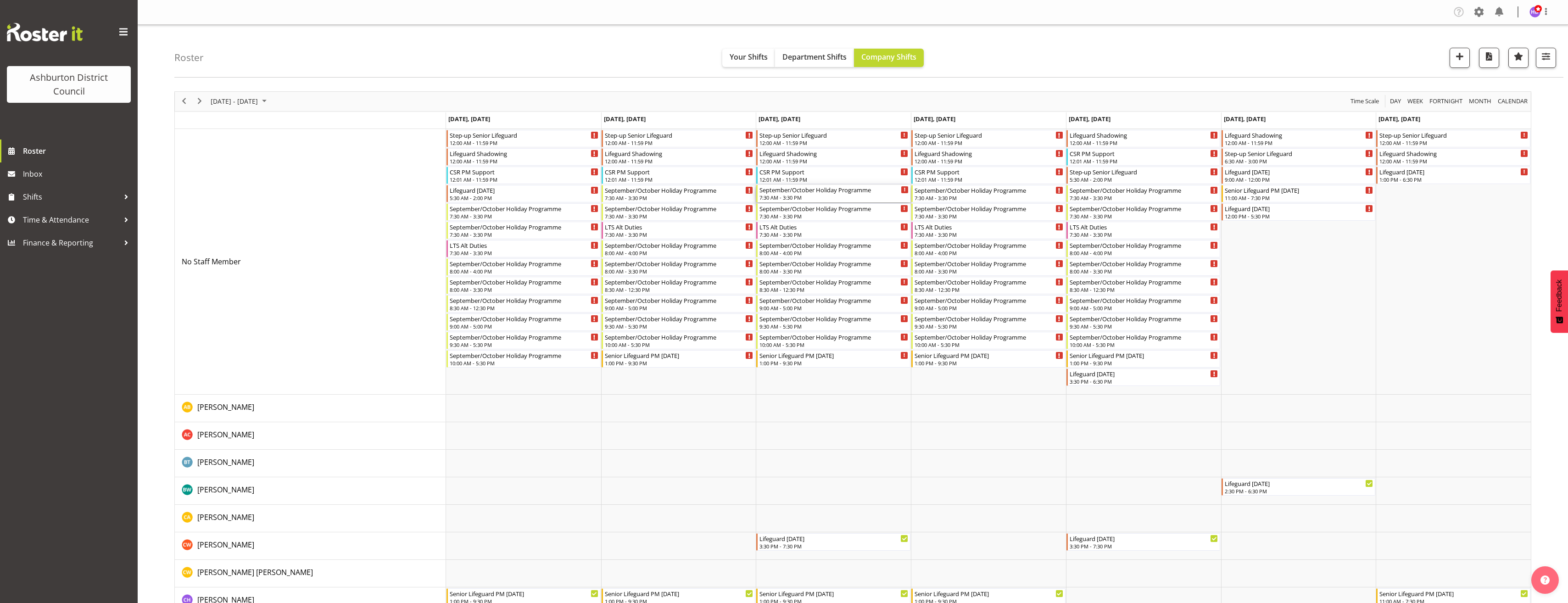
click at [816, 196] on div "7:30 AM - 3:30 PM" at bounding box center [834, 198] width 149 height 7
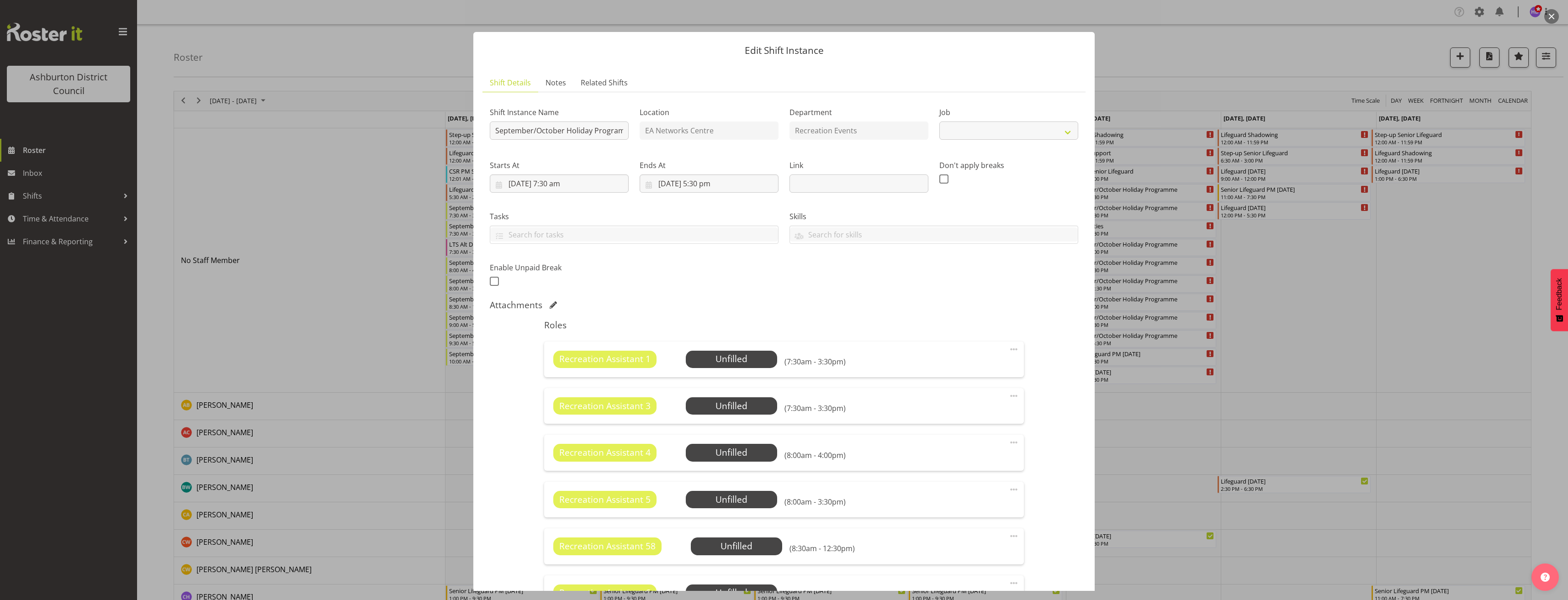
select select "4046"
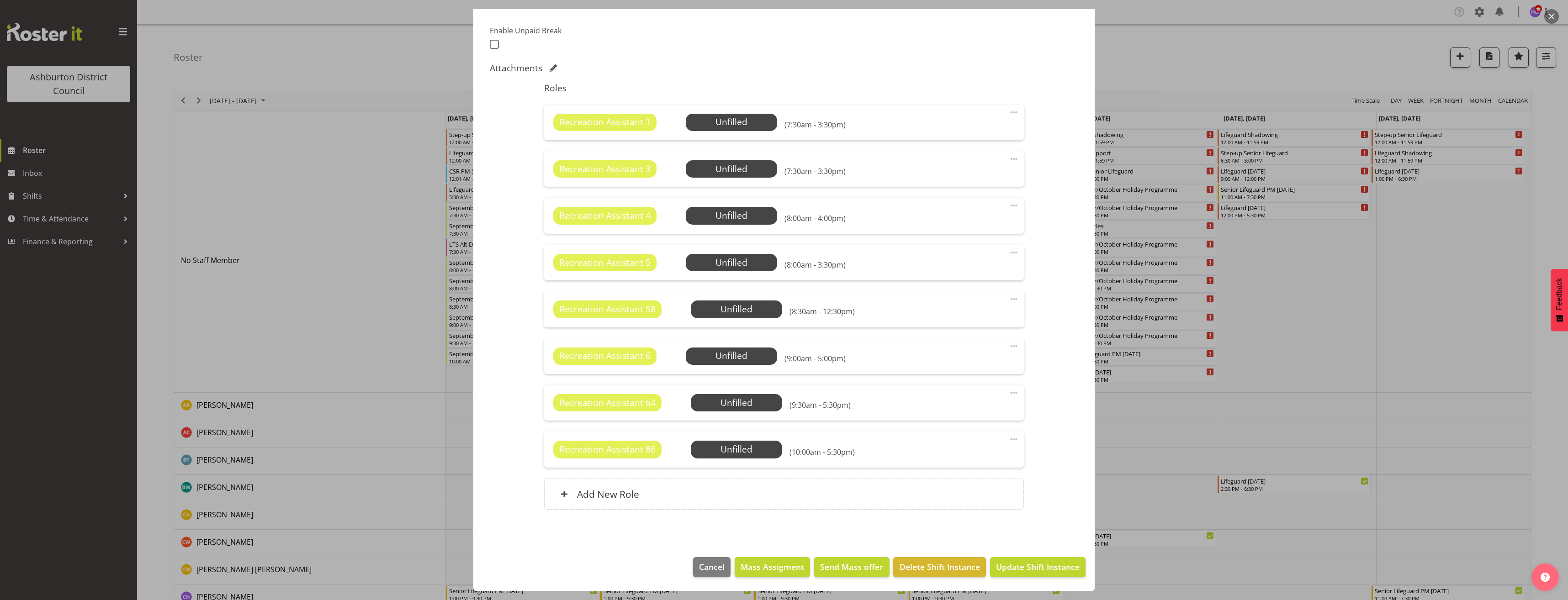
scroll to position [191, 0]
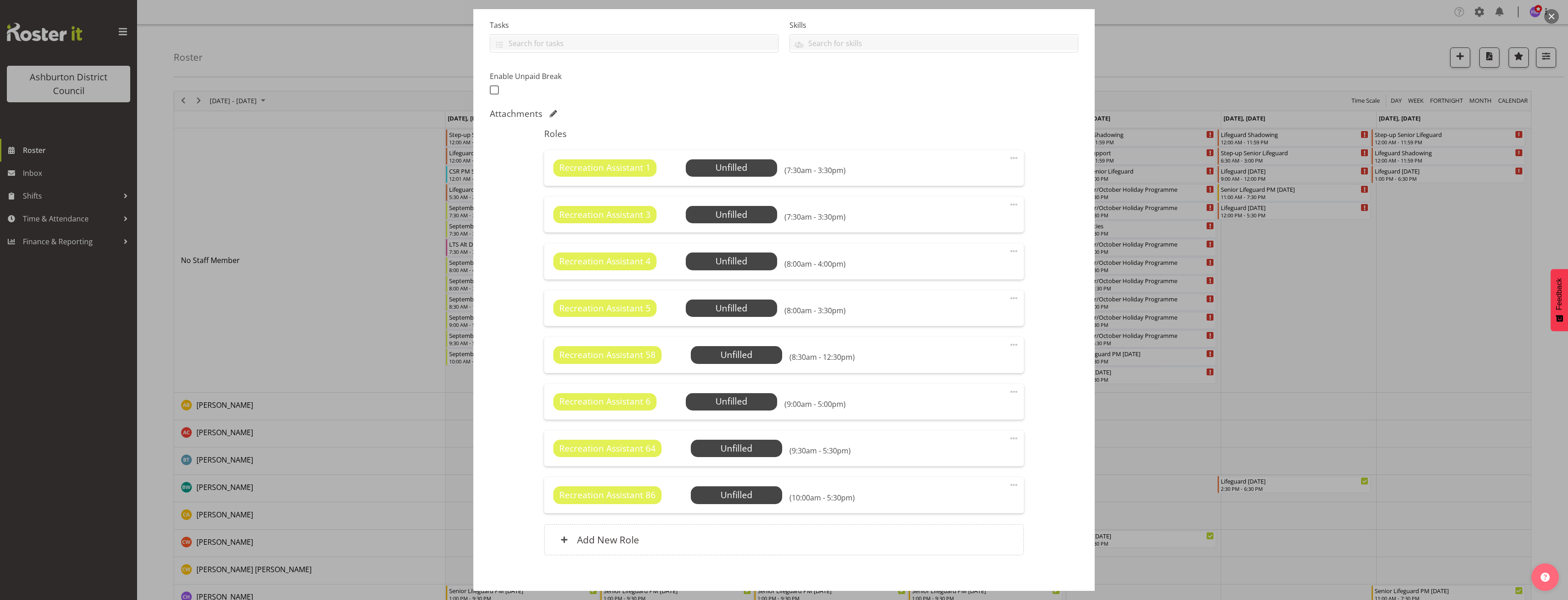
click at [1009, 157] on span at bounding box center [1014, 158] width 11 height 11
click at [983, 185] on link "Edit" at bounding box center [975, 178] width 88 height 16
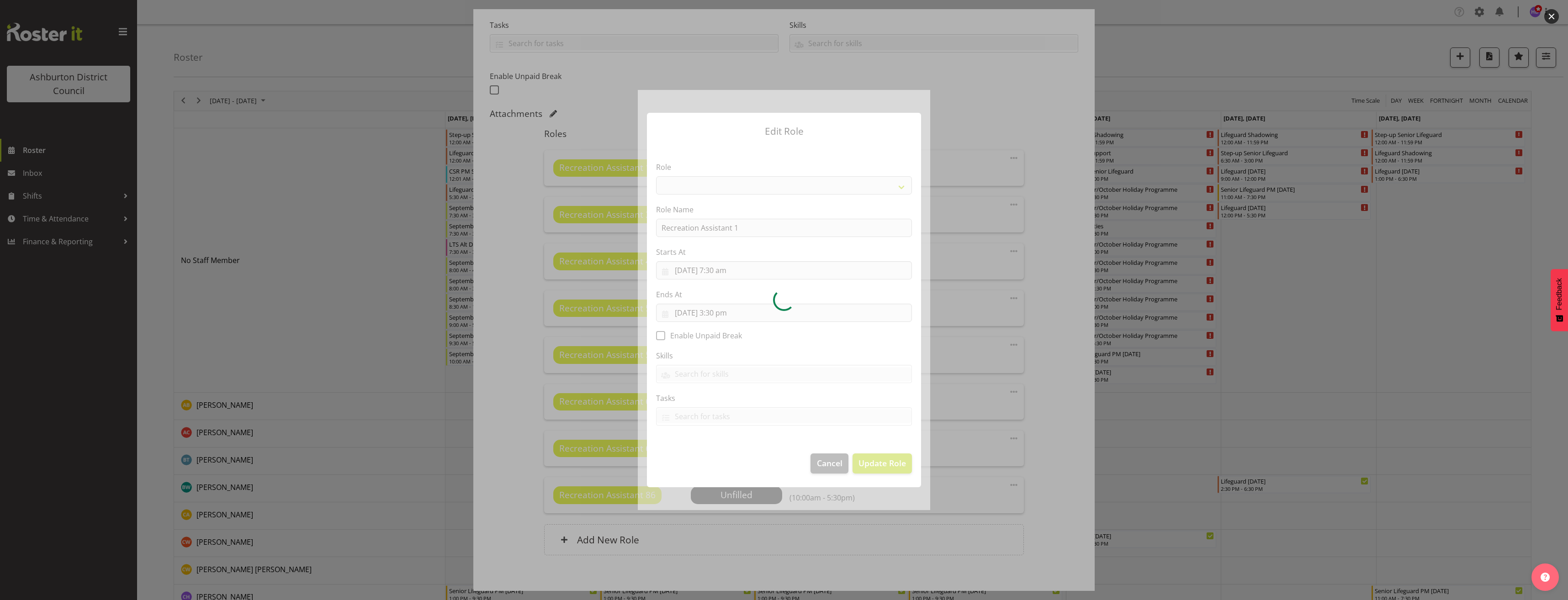
select select "84"
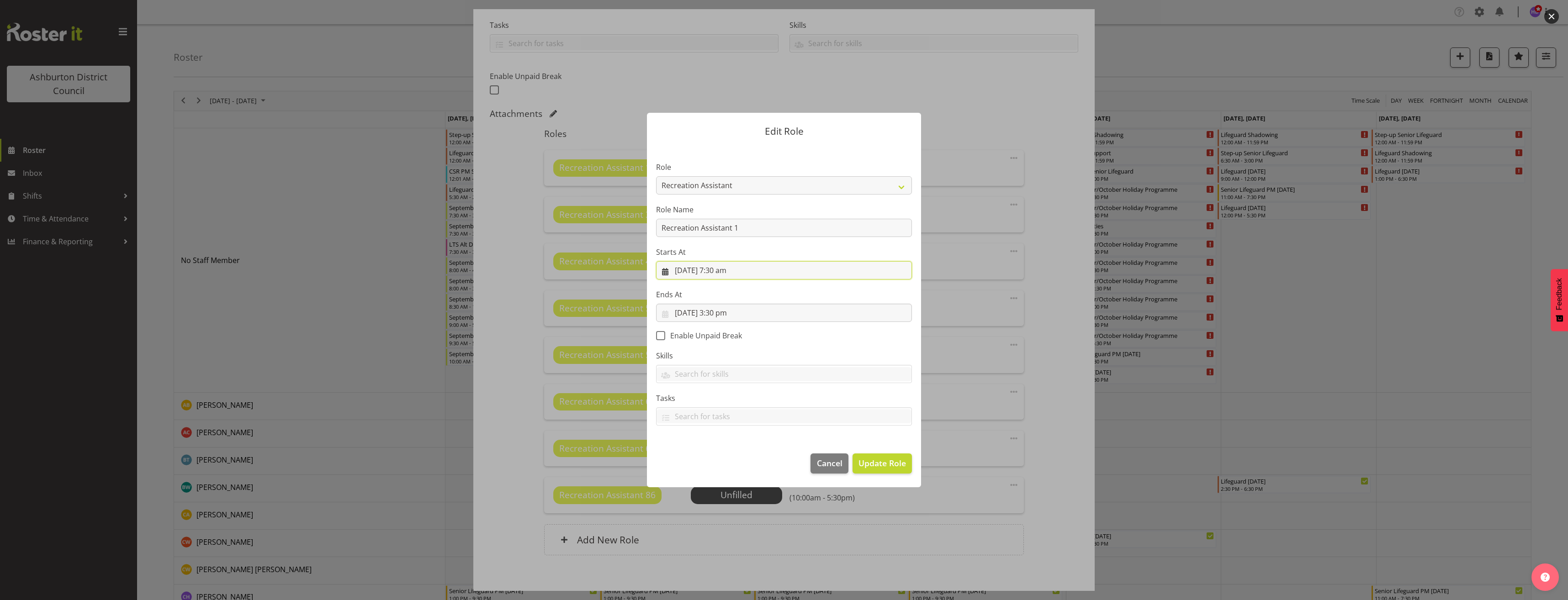
click at [721, 271] on input "[DATE] 7:30 am" at bounding box center [784, 270] width 256 height 18
click at [725, 460] on select "00 01 02 03 04 05 06 07 08 09 10 11 12 13 14 15 16 17 18 19 20 21 22 23" at bounding box center [729, 464] width 21 height 18
select select "8"
type input "[DATE] 8:30 am"
click at [755, 461] on select "00 01 02 03 04 05 06 07 08 09 10 11 12 13 14 15 16 17 18 19 20 21 22 23 24 25 2…" at bounding box center [753, 464] width 21 height 18
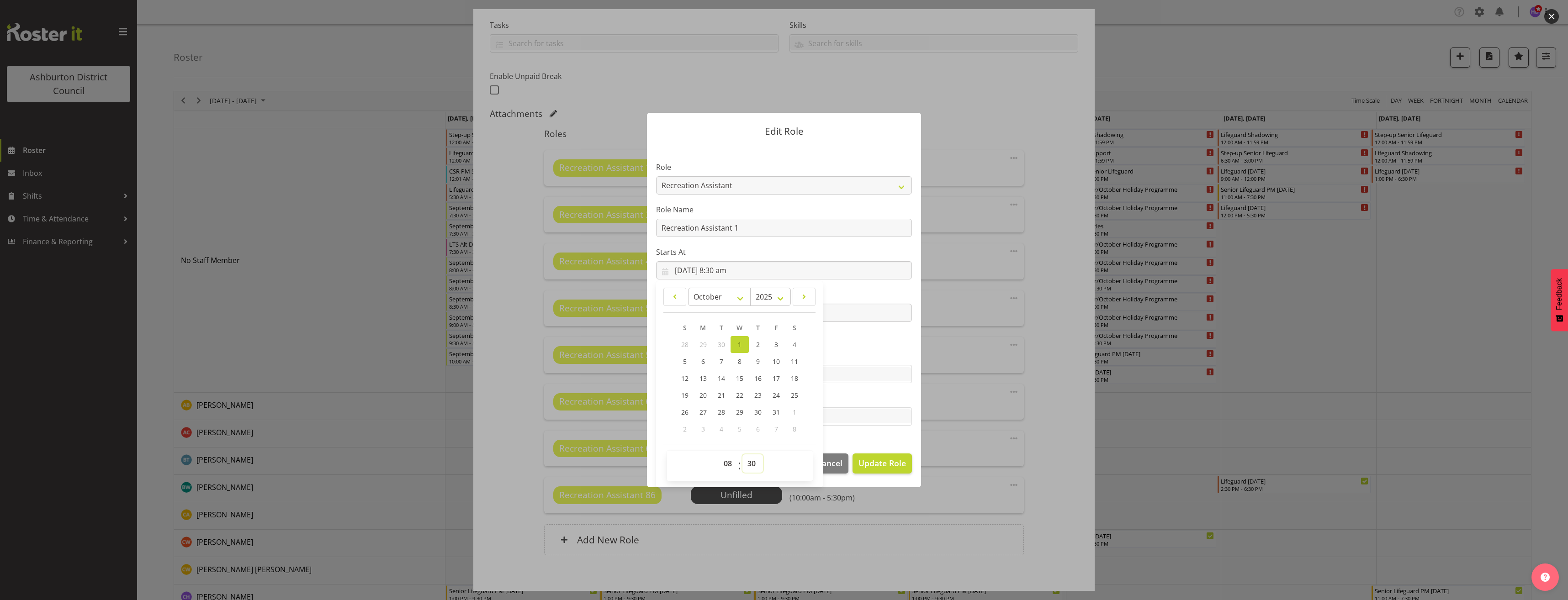
select select "0"
click at [743, 455] on select "00 01 02 03 04 05 06 07 08 09 10 11 12 13 14 15 16 17 18 19 20 21 22 23 24 25 2…" at bounding box center [753, 464] width 21 height 18
type input "[DATE] 8:00 am"
click at [863, 358] on label "Skills" at bounding box center [784, 356] width 256 height 11
click at [723, 312] on input "[DATE] 3:30 pm" at bounding box center [784, 313] width 256 height 18
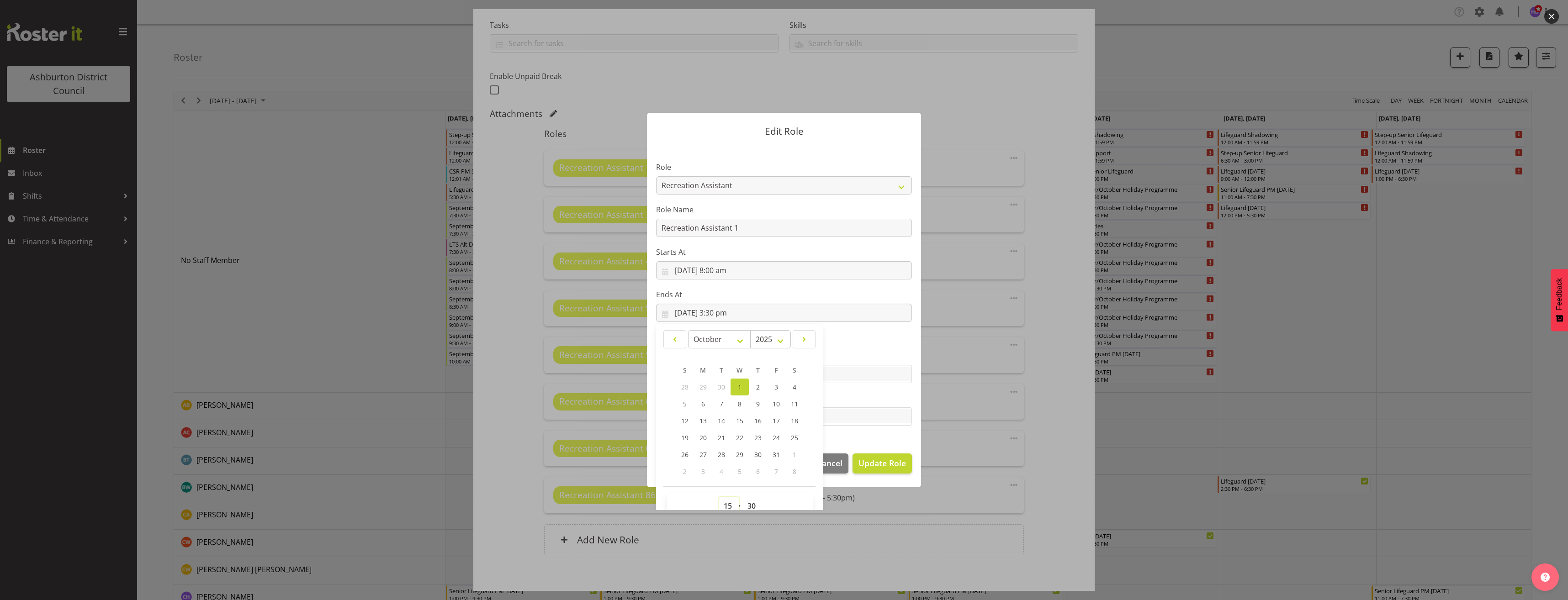
click at [724, 506] on select "00 01 02 03 04 05 06 07 08 09 10 11 12 13 14 15 16 17 18 19 20 21 22 23" at bounding box center [729, 506] width 21 height 18
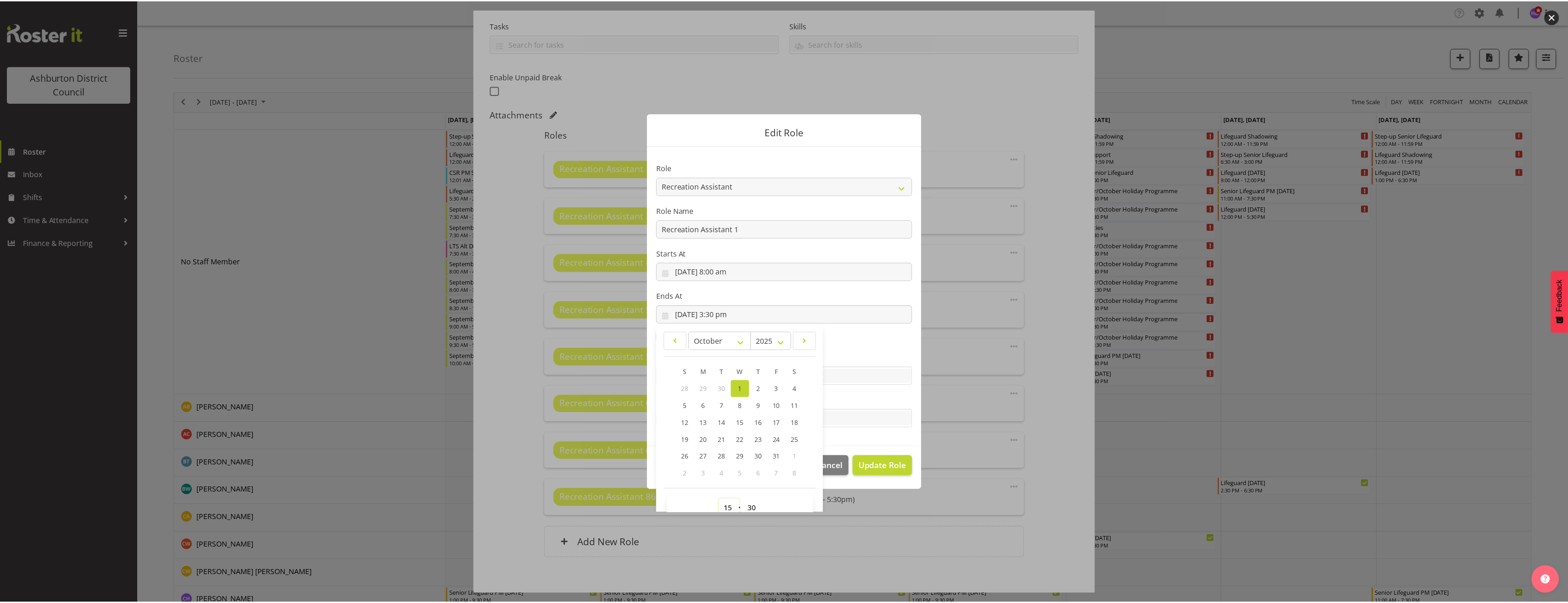
scroll to position [5, 0]
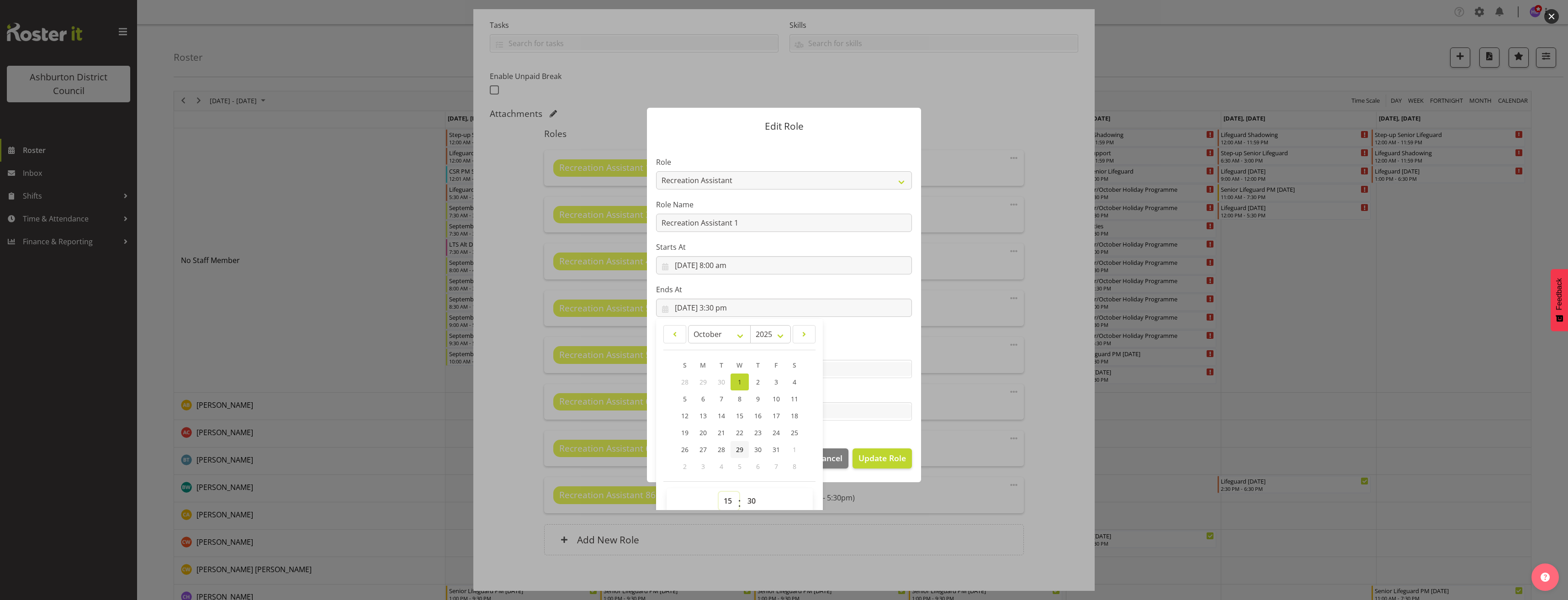
select select "16"
click at [719, 492] on select "00 01 02 03 04 05 06 07 08 09 10 11 12 13 14 15 16 17 18 19 20 21 22 23" at bounding box center [729, 501] width 21 height 18
type input "[DATE] 4:30 pm"
click at [867, 457] on span "Update Role" at bounding box center [882, 458] width 47 height 12
select select
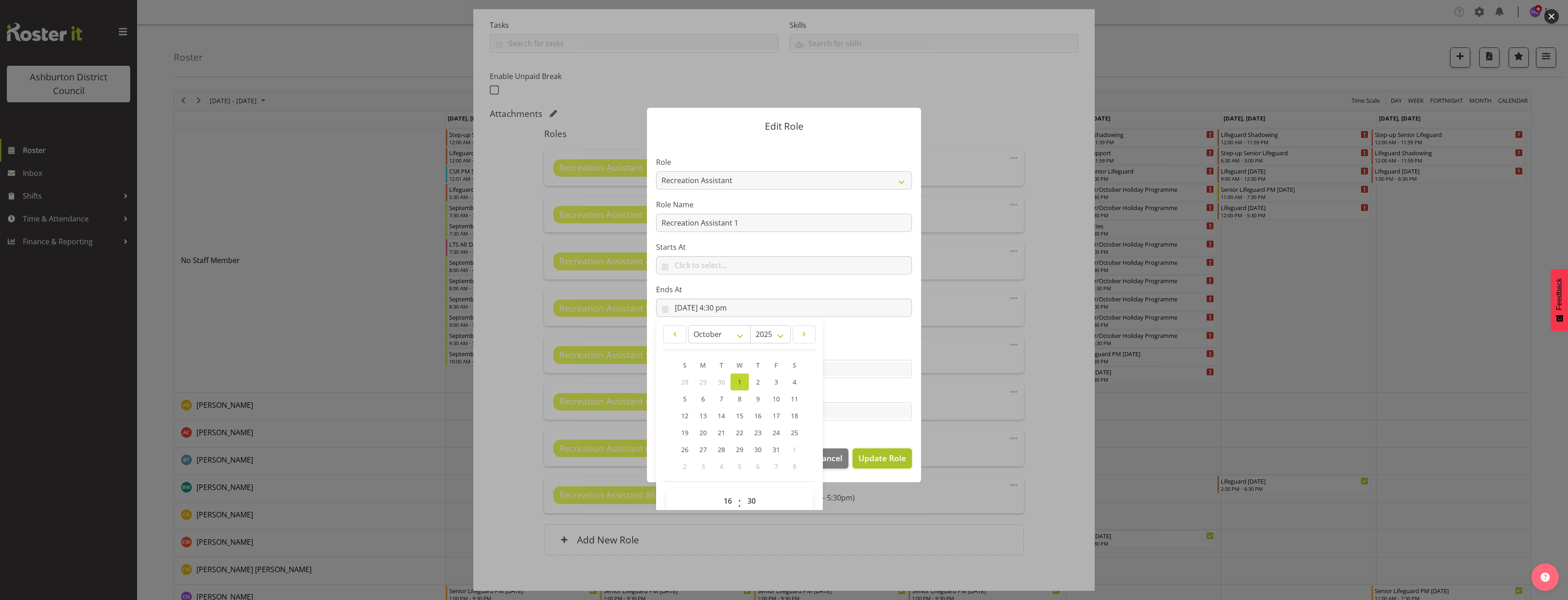
select select
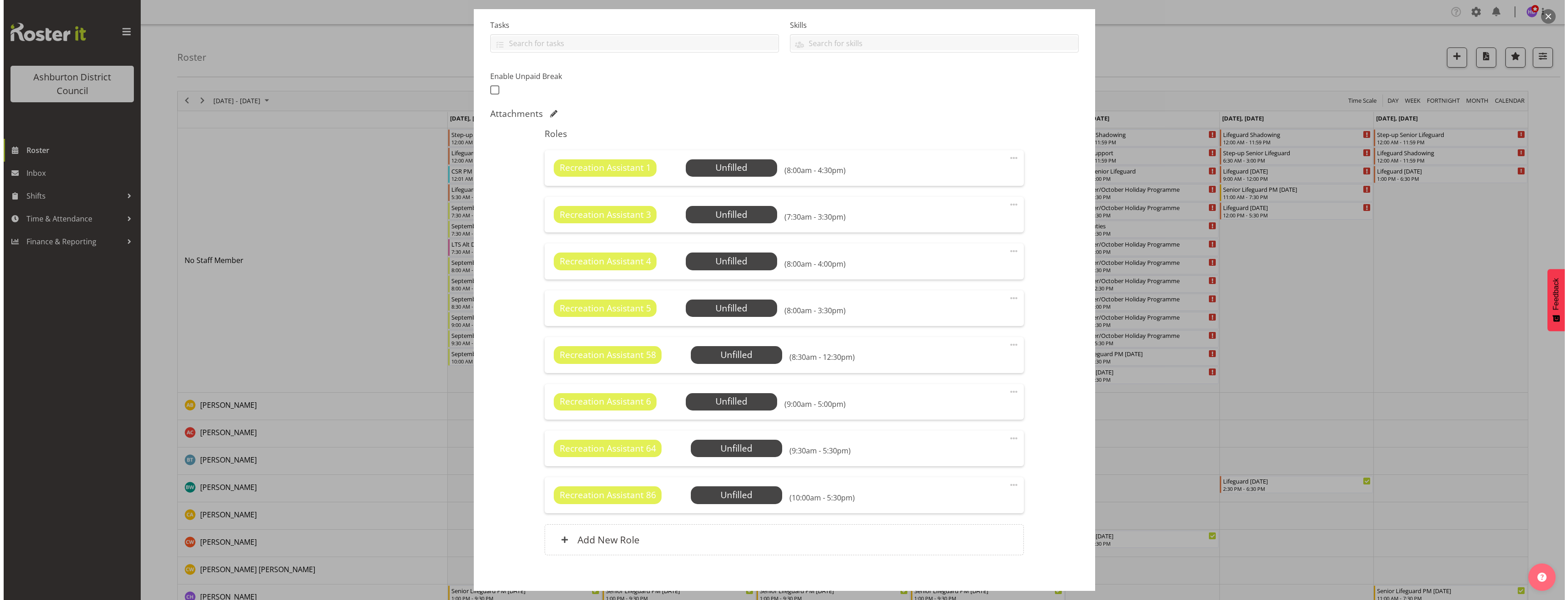
scroll to position [237, 0]
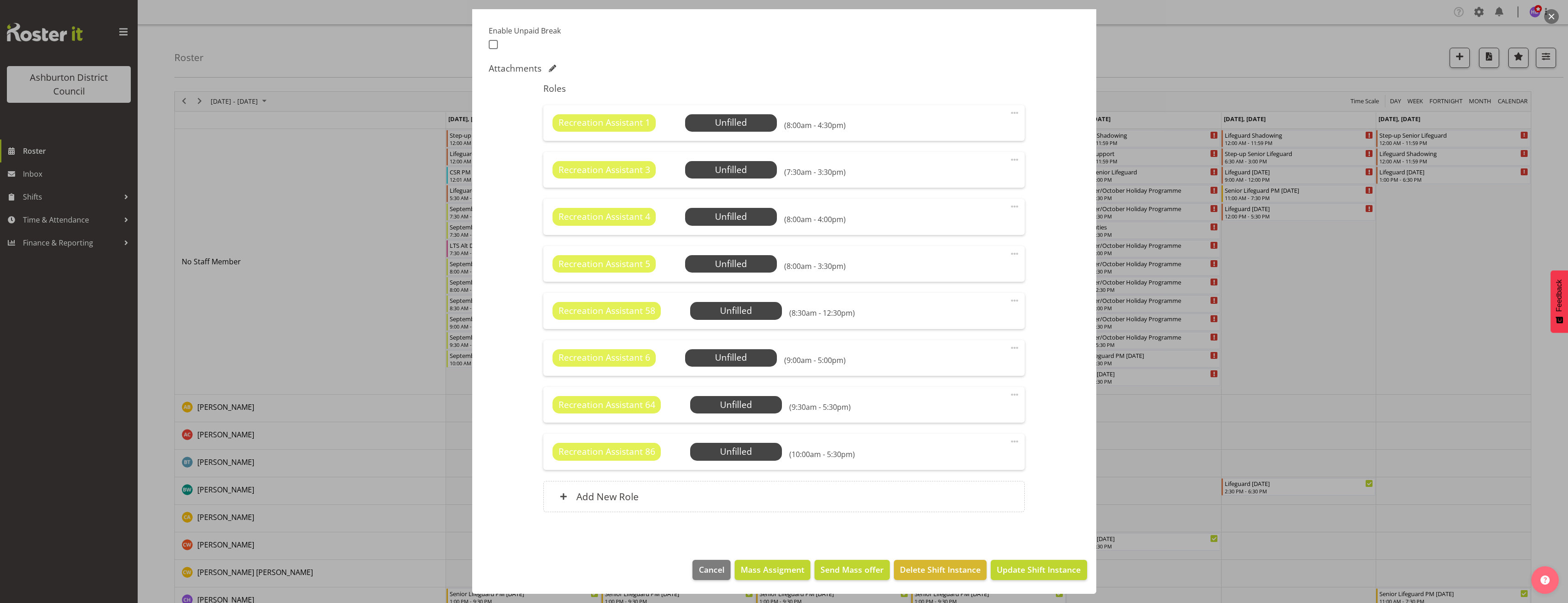
click at [1009, 163] on span at bounding box center [1015, 160] width 11 height 11
click at [983, 178] on link "Edit" at bounding box center [976, 180] width 88 height 17
select select "9"
select select "2025"
select select "7"
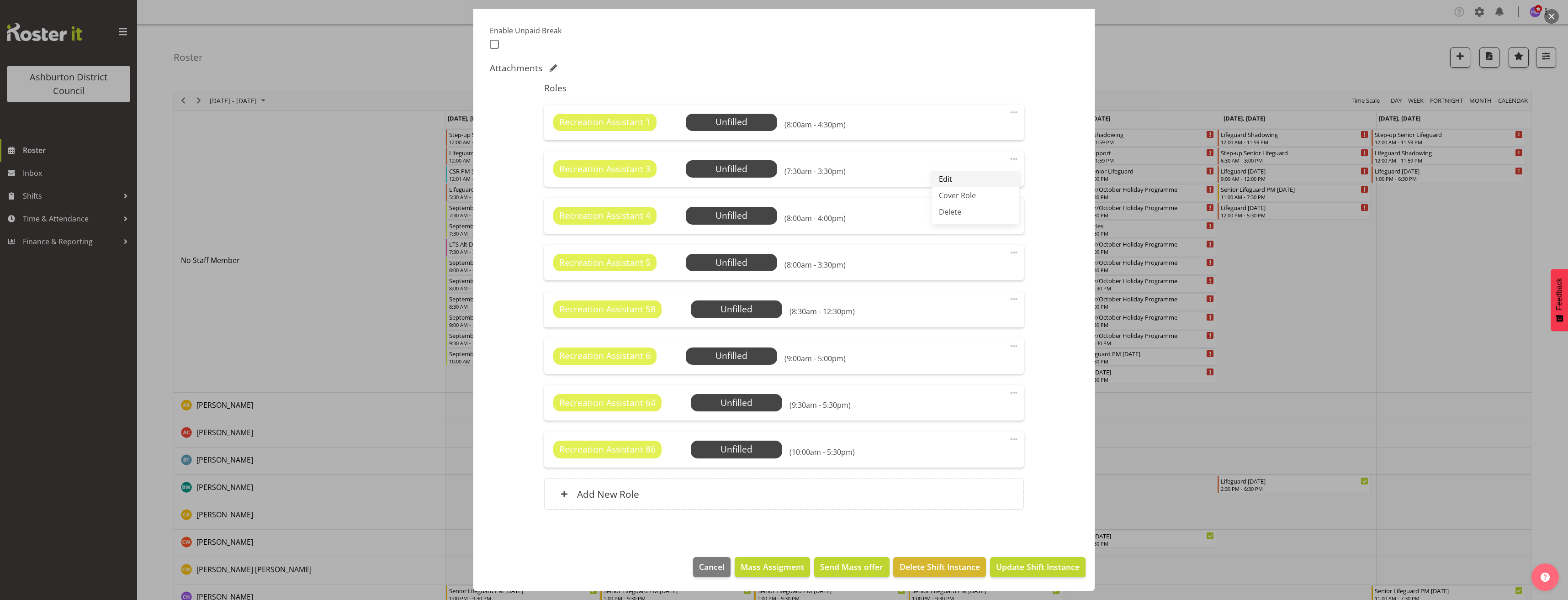
select select "30"
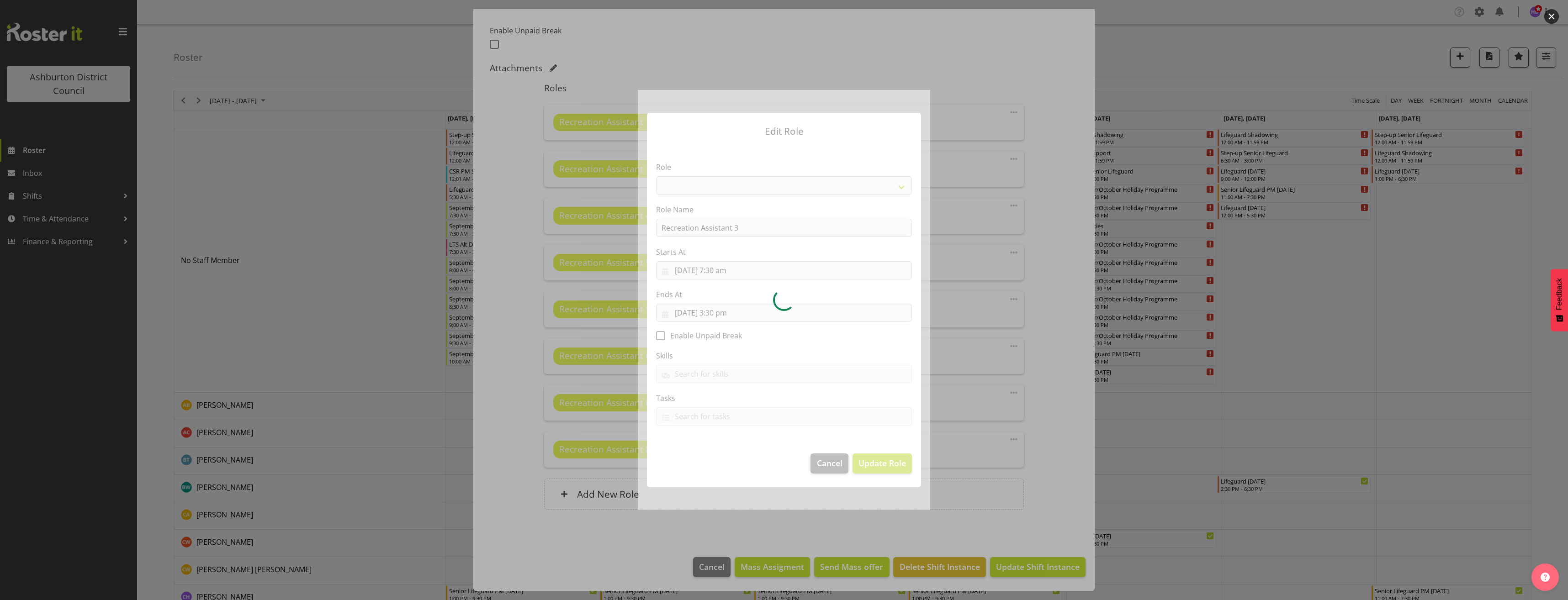
select select "84"
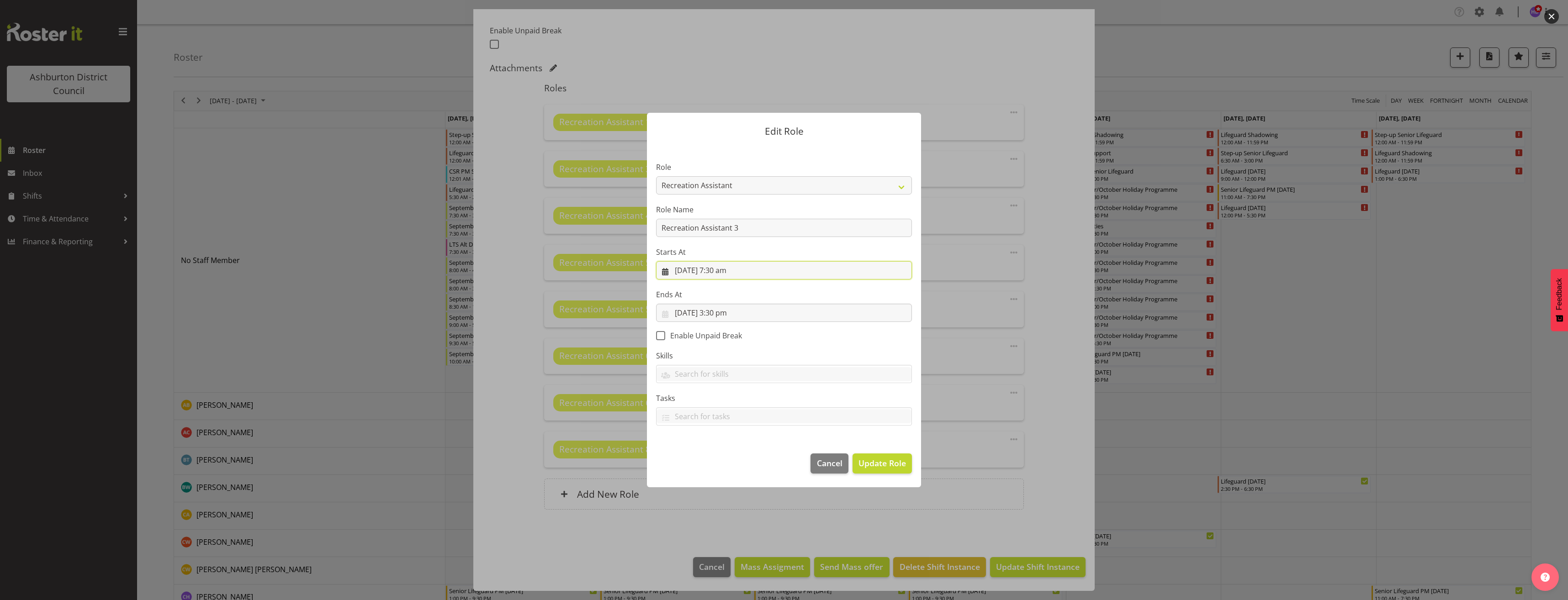
click at [721, 270] on input "[DATE] 7:30 am" at bounding box center [784, 270] width 256 height 18
click at [730, 468] on select "00 01 02 03 04 05 06 07 08 09 10 11 12 13 14 15 16 17 18 19 20 21 22 23" at bounding box center [729, 464] width 21 height 18
select select "8"
type input "[DATE] 8:30 am"
click at [752, 459] on select "00 01 02 03 04 05 06 07 08 09 10 11 12 13 14 15 16 17 18 19 20 21 22 23 24 25 2…" at bounding box center [753, 464] width 21 height 18
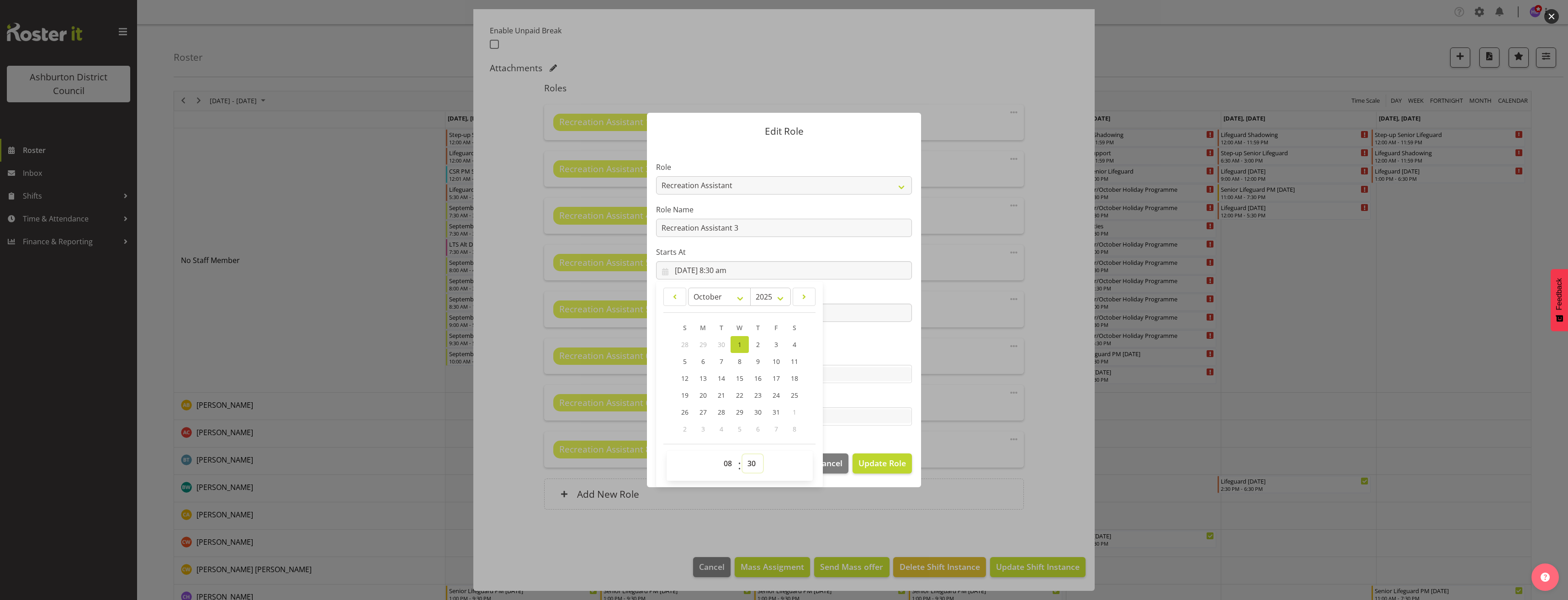
select select "0"
click at [743, 455] on select "00 01 02 03 04 05 06 07 08 09 10 11 12 13 14 15 16 17 18 19 20 21 22 23 24 25 2…" at bounding box center [753, 464] width 21 height 18
type input "[DATE] 8:00 am"
click at [859, 351] on label "Skills" at bounding box center [784, 356] width 256 height 11
click at [730, 312] on input "[DATE] 3:30 pm" at bounding box center [784, 313] width 256 height 18
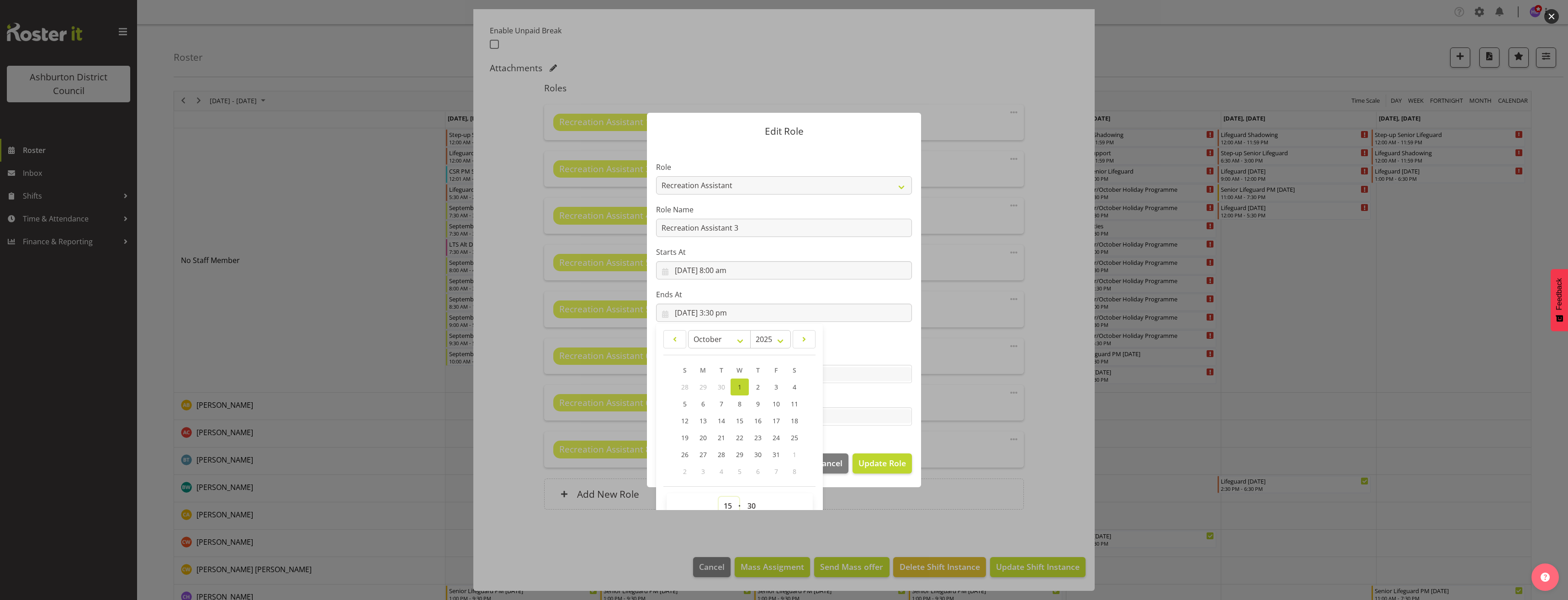
click at [721, 503] on select "00 01 02 03 04 05 06 07 08 09 10 11 12 13 14 15 16 17 18 19 20 21 22 23" at bounding box center [729, 506] width 21 height 18
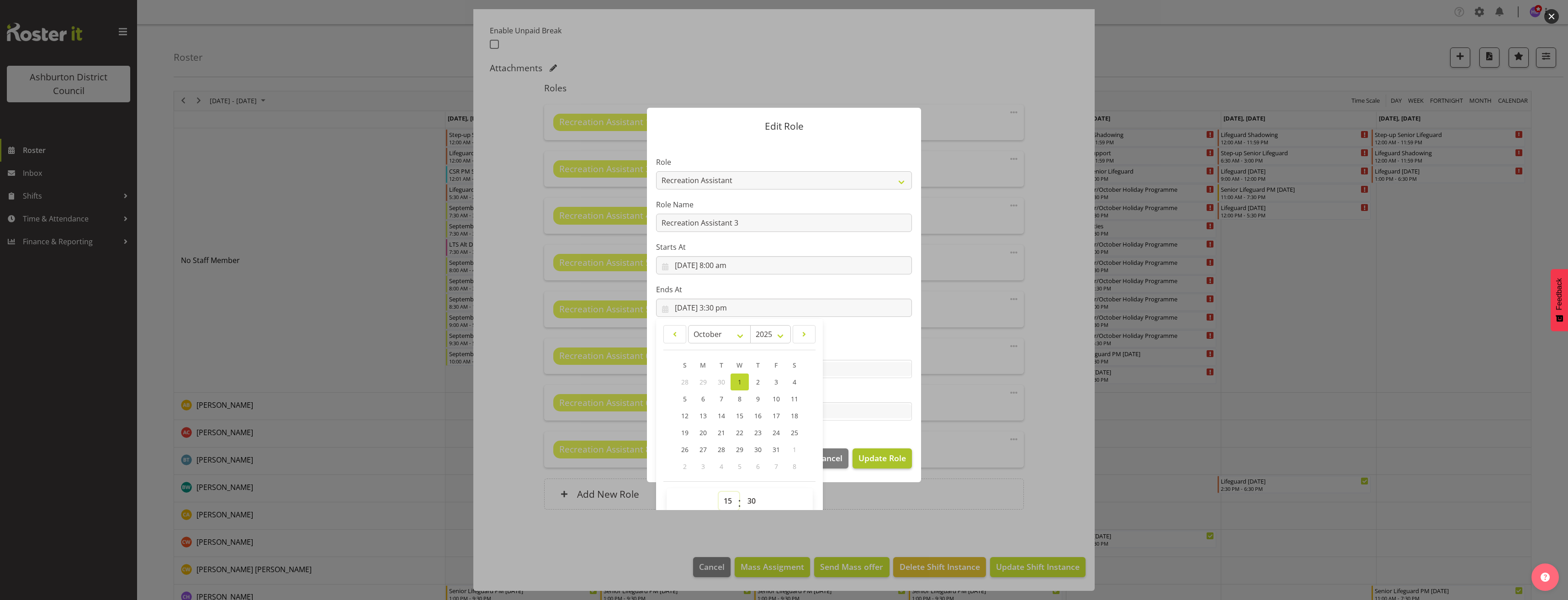
select select "16"
type input "[DATE] 4:30 pm"
click at [880, 453] on span "Update Role" at bounding box center [882, 458] width 47 height 12
select select
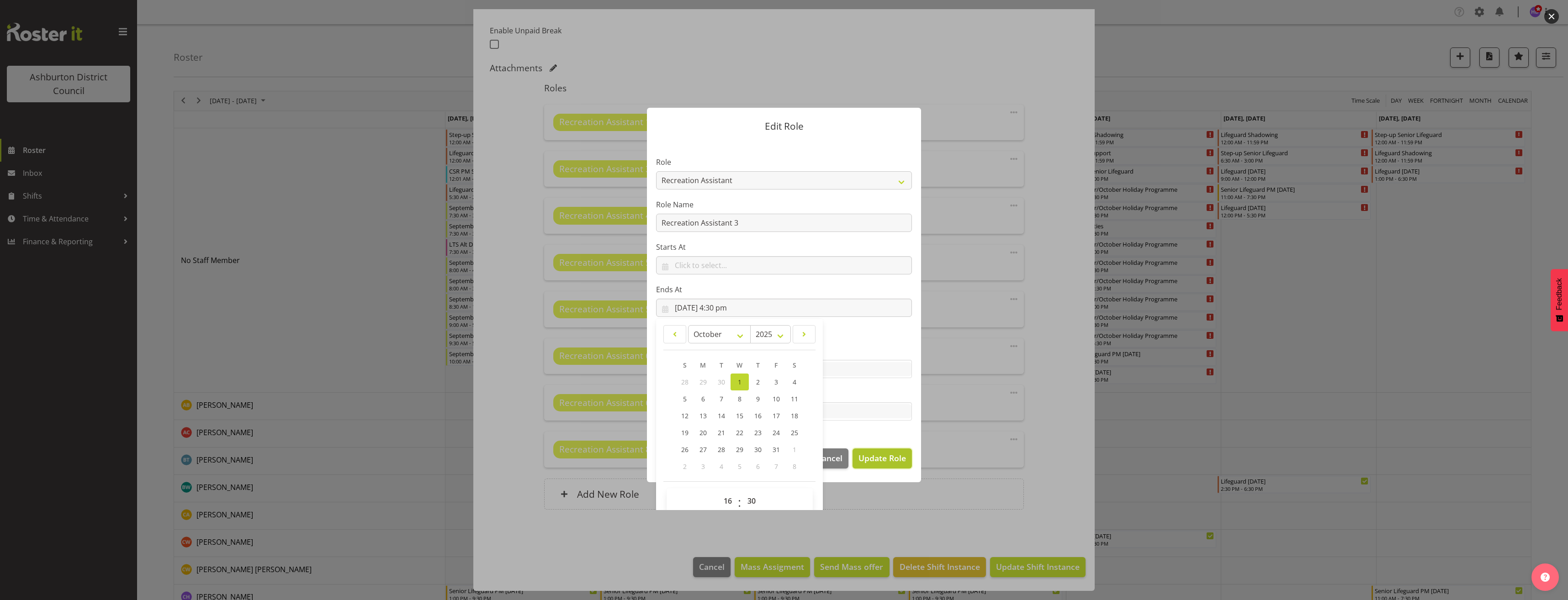
select select
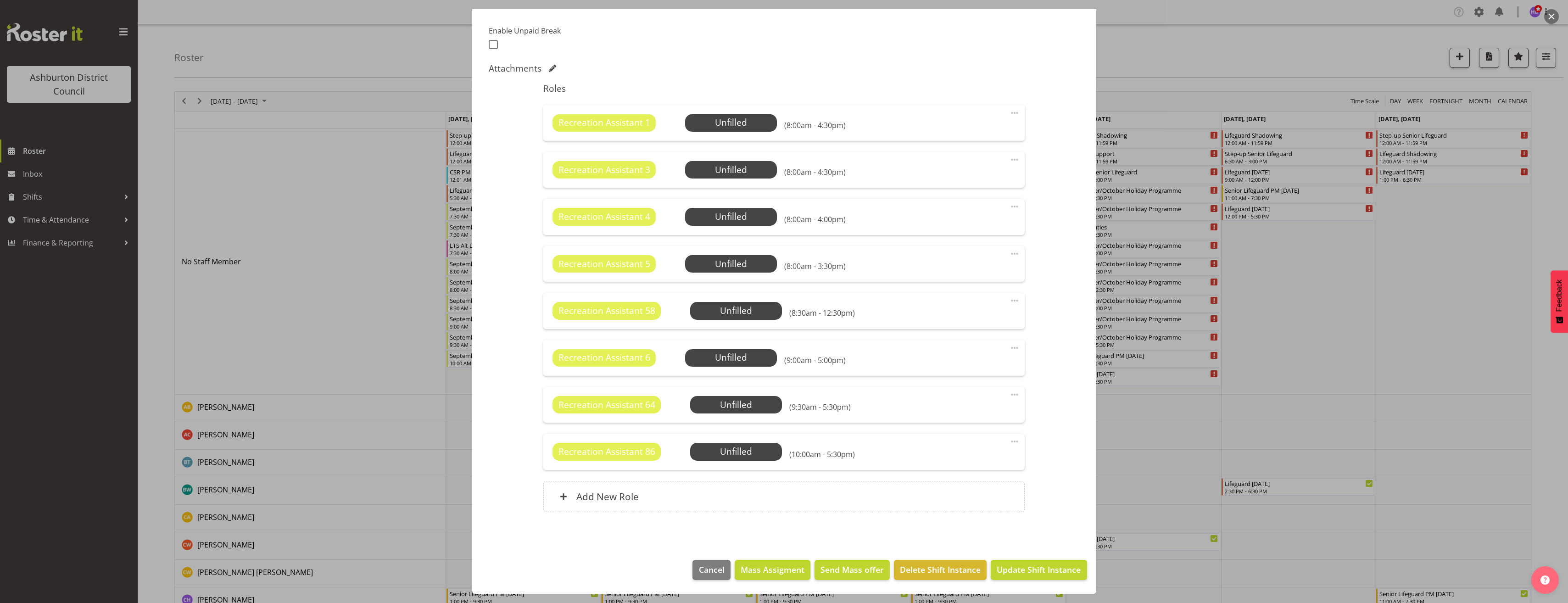
click at [1011, 207] on span at bounding box center [1015, 207] width 11 height 11
click at [966, 229] on link "Edit" at bounding box center [976, 226] width 88 height 17
select select "9"
select select "2025"
select select "8"
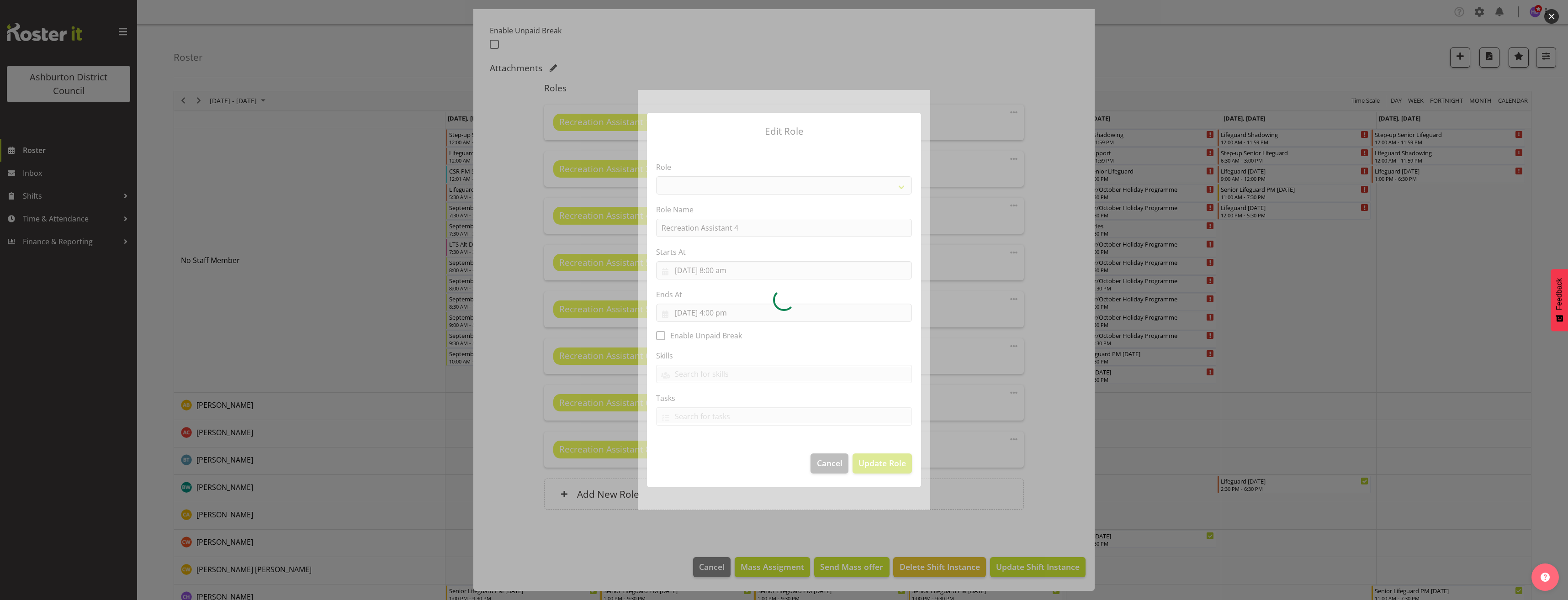
select select "84"
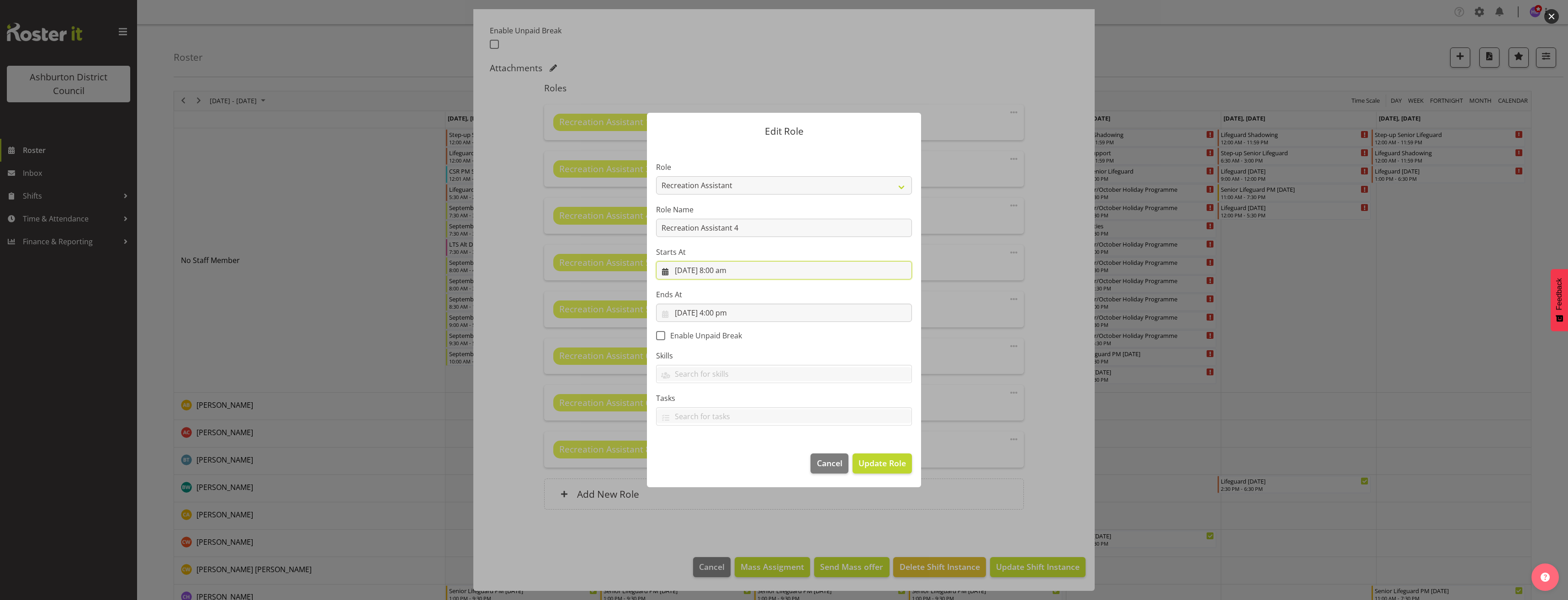
click at [725, 274] on input "[DATE] 8:00 am" at bounding box center [784, 270] width 256 height 18
click at [754, 462] on select "00 01 02 03 04 05 06 07 08 09 10 11 12 13 14 15 16 17 18 19 20 21 22 23 24 25 2…" at bounding box center [753, 464] width 21 height 18
select select "30"
type input "[DATE] 8:30 am"
drag, startPoint x: 872, startPoint y: 288, endPoint x: 863, endPoint y: 291, distance: 9.5
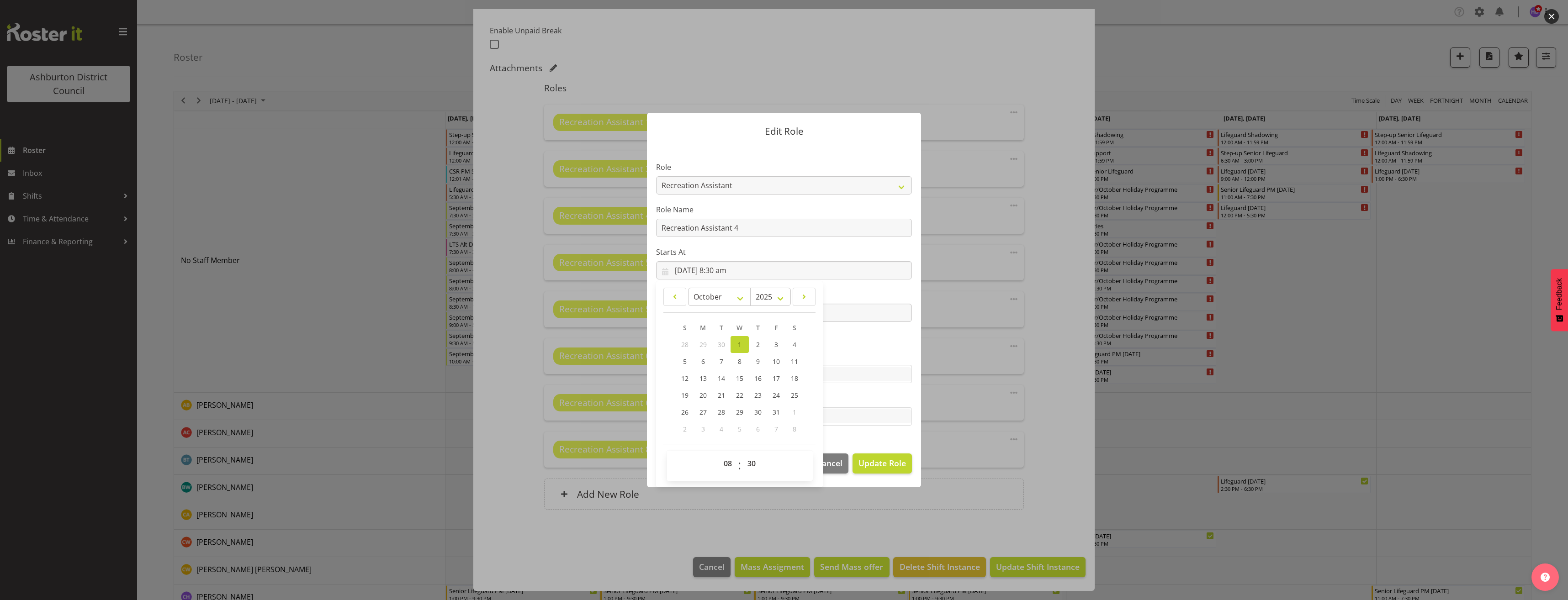
click at [872, 288] on section "Role AAGM Deputy Director AAGM Director Archivist Childrens Librarian Collectio…" at bounding box center [784, 295] width 274 height 299
click at [744, 316] on input "[DATE] 4:00 pm" at bounding box center [784, 313] width 256 height 18
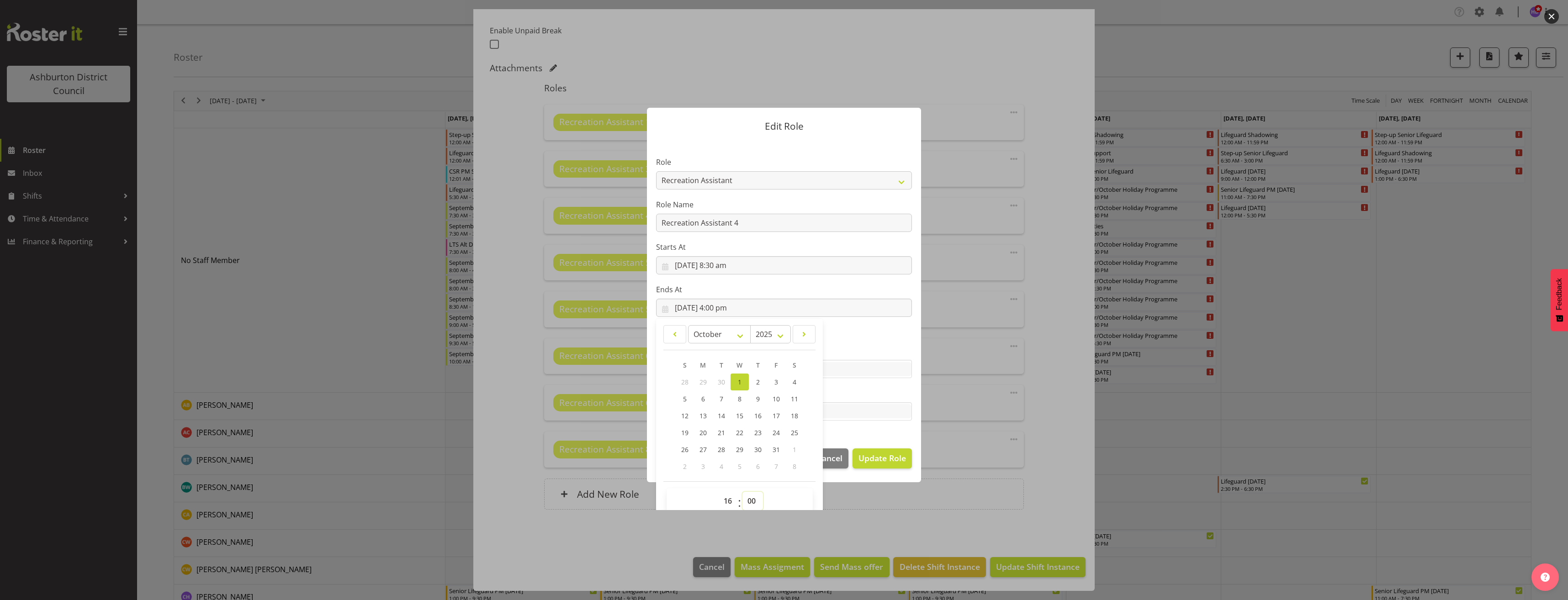
click at [751, 500] on select "00 01 02 03 04 05 06 07 08 09 10 11 12 13 14 15 16 17 18 19 20 21 22 23 24 25 2…" at bounding box center [753, 501] width 21 height 18
select select "30"
type input "[DATE] 4:30 pm"
click at [887, 454] on span "Update Role" at bounding box center [882, 458] width 47 height 12
select select
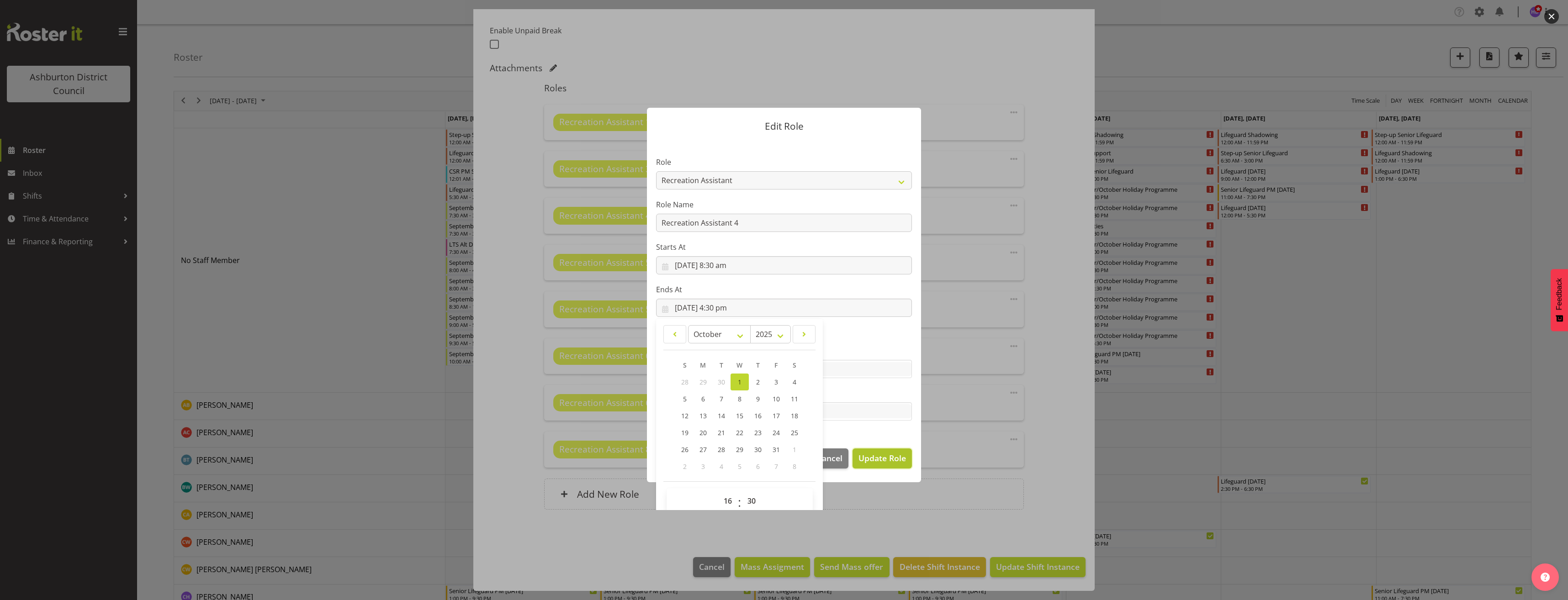
select select
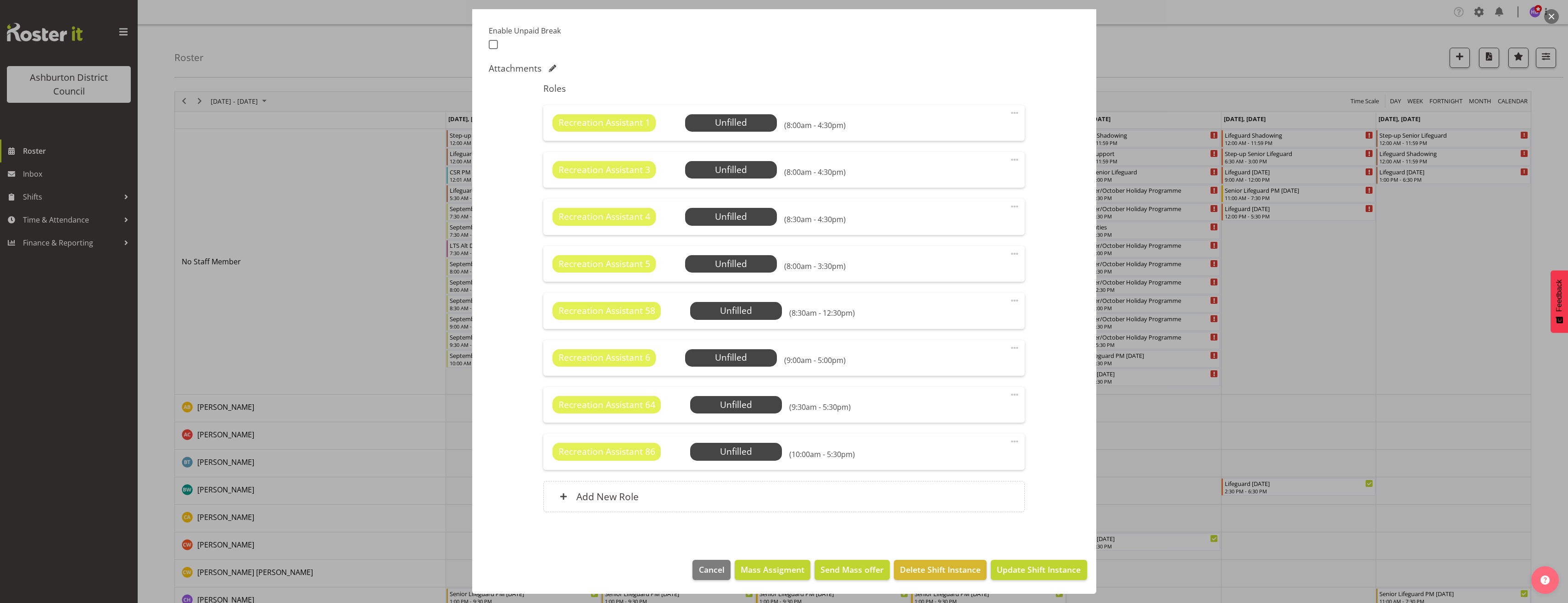
click at [1011, 253] on span at bounding box center [1015, 254] width 11 height 11
click at [985, 267] on link "Edit" at bounding box center [976, 274] width 88 height 17
select select "9"
select select "2025"
select select "8"
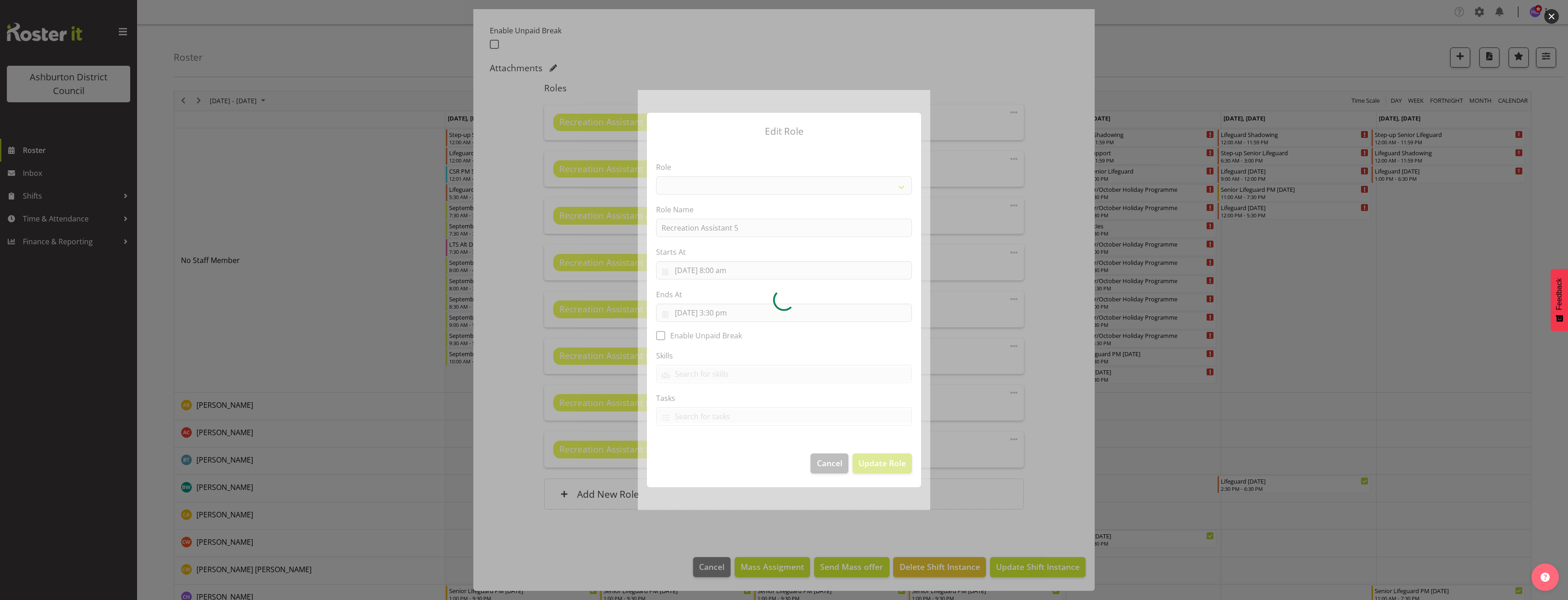
select select "84"
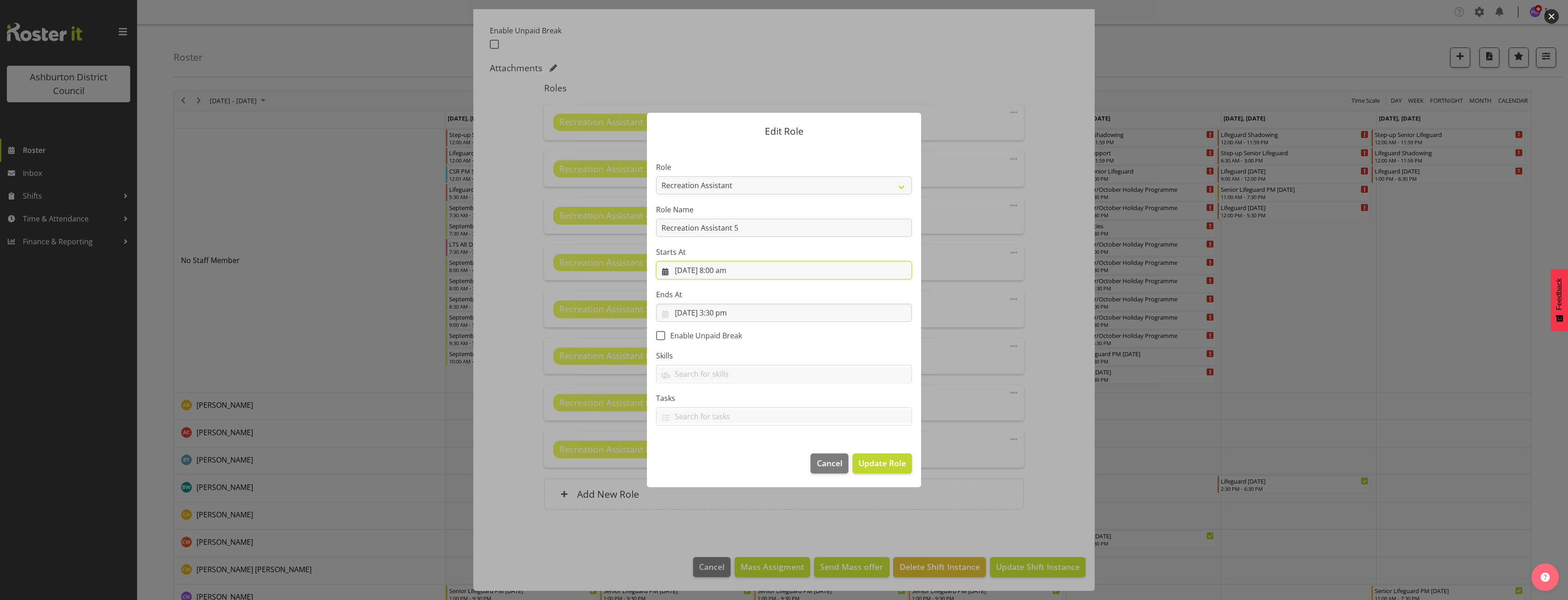
click at [723, 270] on input "[DATE] 8:00 am" at bounding box center [784, 270] width 256 height 18
click at [755, 462] on select "00 01 02 03 04 05 06 07 08 09 10 11 12 13 14 15 16 17 18 19 20 21 22 23 24 25 2…" at bounding box center [753, 464] width 21 height 18
select select "30"
click at [743, 455] on select "00 01 02 03 04 05 06 07 08 09 10 11 12 13 14 15 16 17 18 19 20 21 22 23 24 25 2…" at bounding box center [753, 464] width 21 height 18
type input "[DATE] 8:30 am"
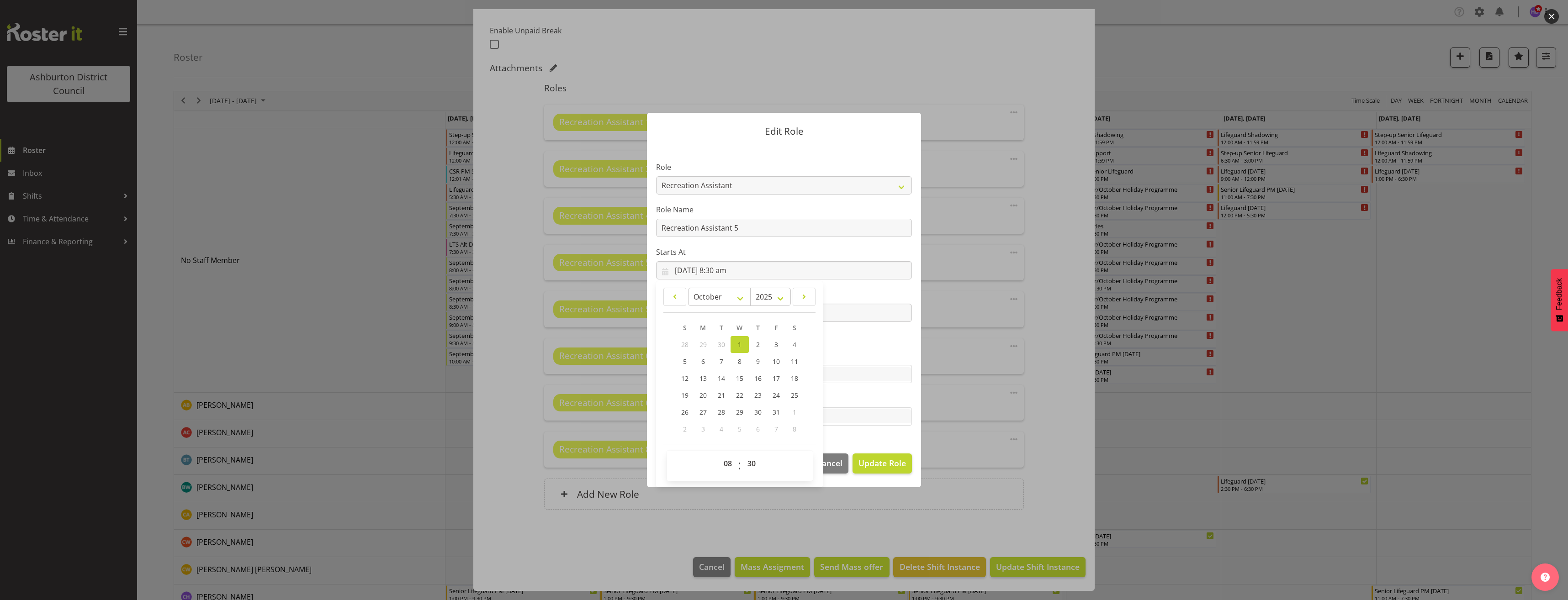
click at [875, 338] on section "Role AAGM Deputy Director AAGM Director Archivist Childrens Librarian Collectio…" at bounding box center [784, 295] width 274 height 299
click at [733, 313] on input "[DATE] 3:30 pm" at bounding box center [784, 313] width 256 height 18
click at [726, 503] on select "00 01 02 03 04 05 06 07 08 09 10 11 12 13 14 15 16 17 18 19 20 21 22 23" at bounding box center [729, 506] width 21 height 18
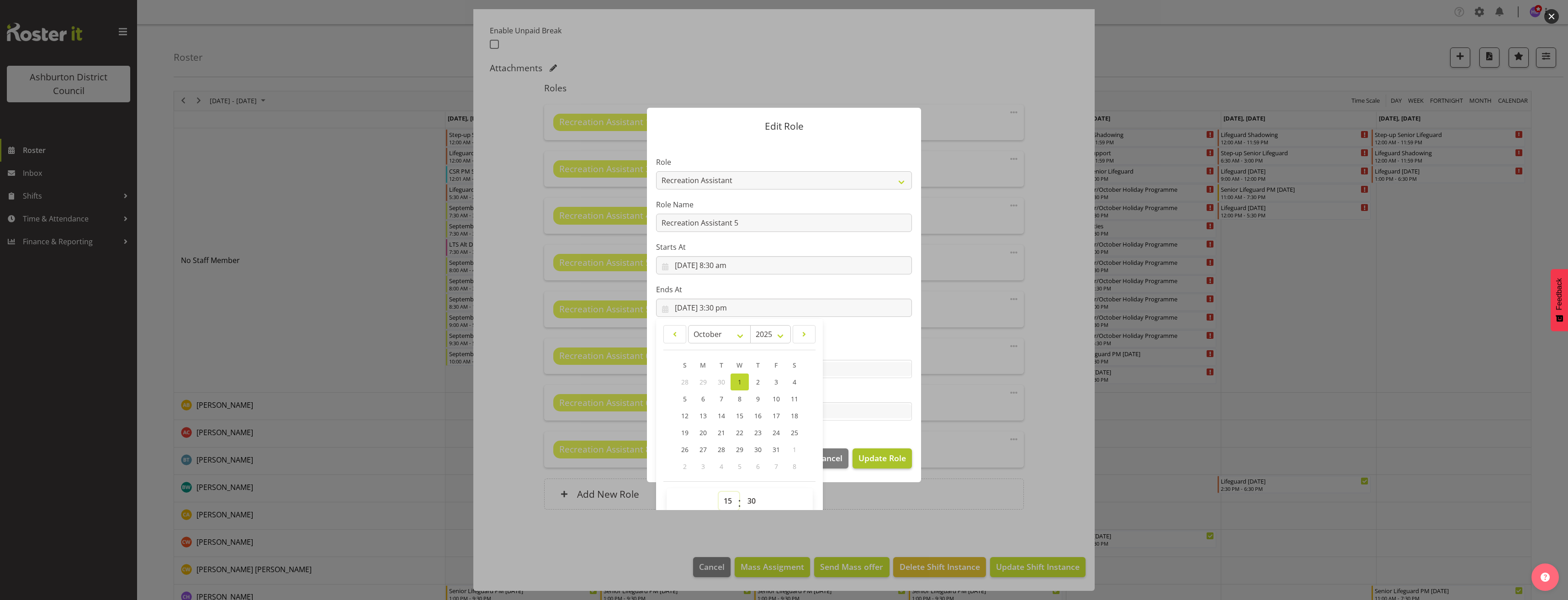
select select "16"
type input "[DATE] 4:30 pm"
click at [892, 453] on span "Update Role" at bounding box center [882, 458] width 47 height 12
select select
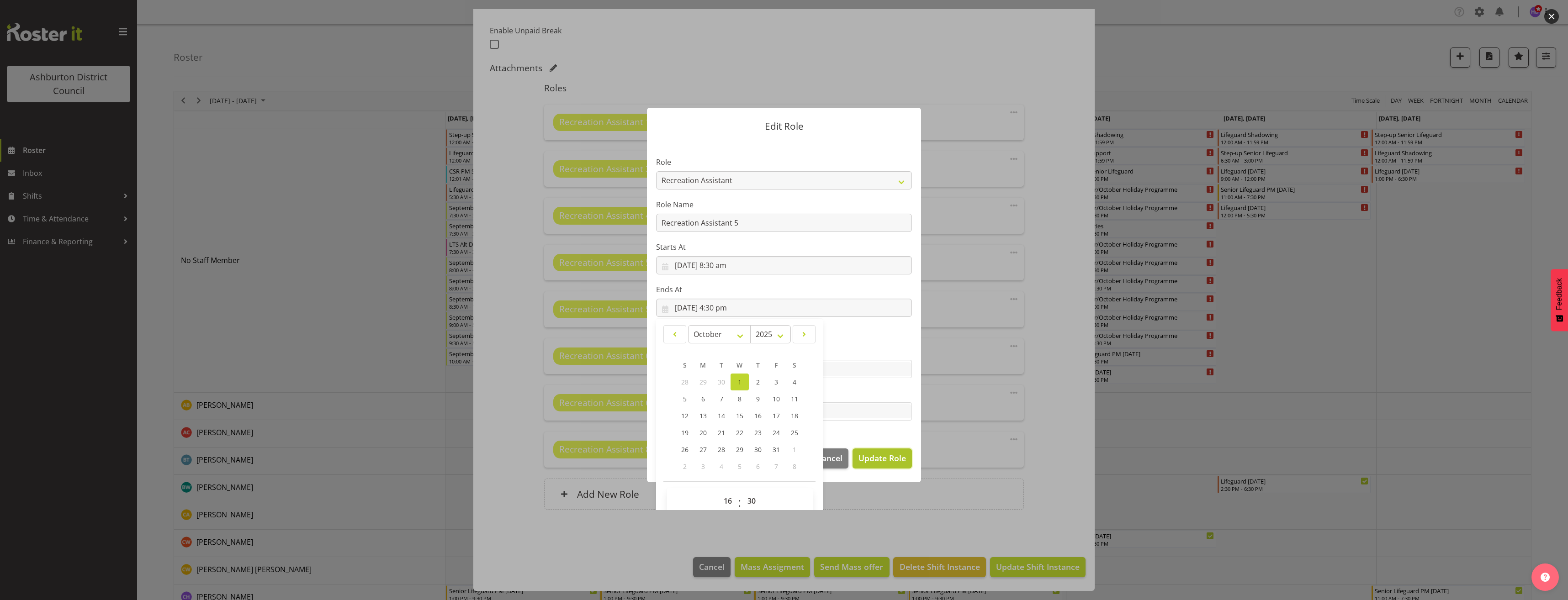
select select
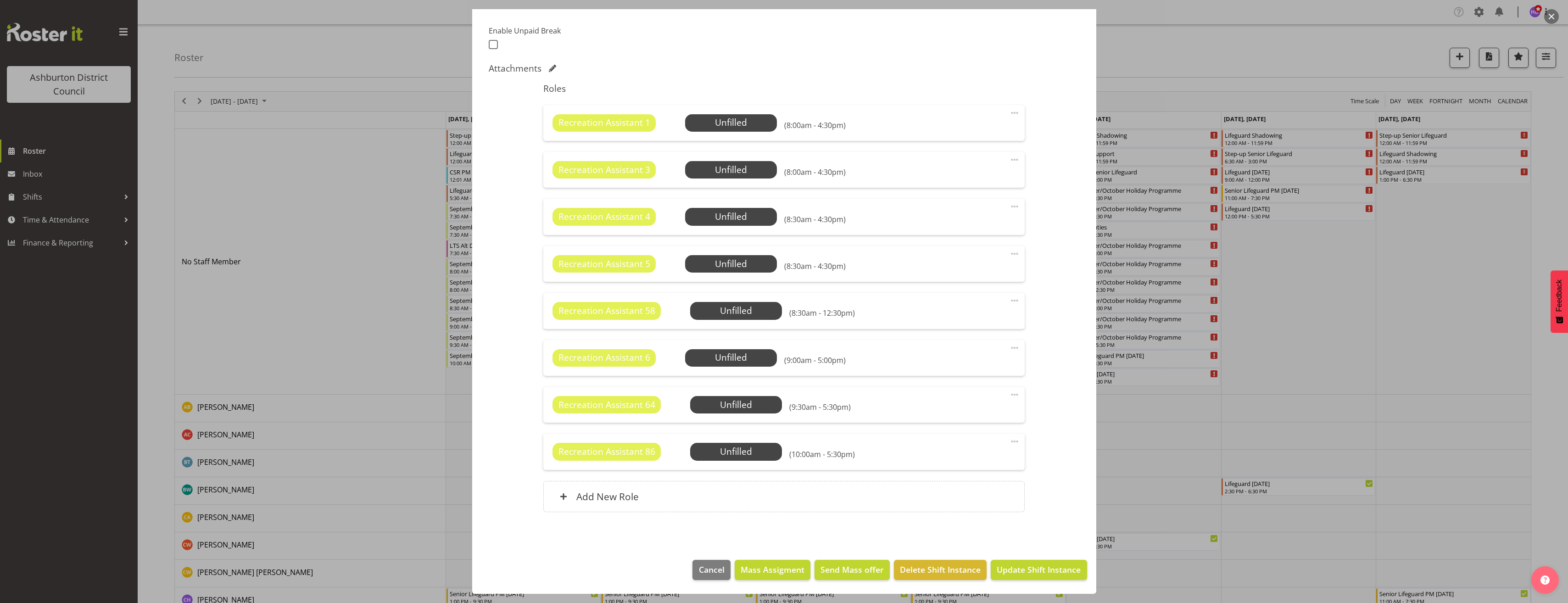
click at [1009, 299] on span at bounding box center [1015, 301] width 11 height 11
click at [987, 323] on link "Edit" at bounding box center [976, 320] width 88 height 17
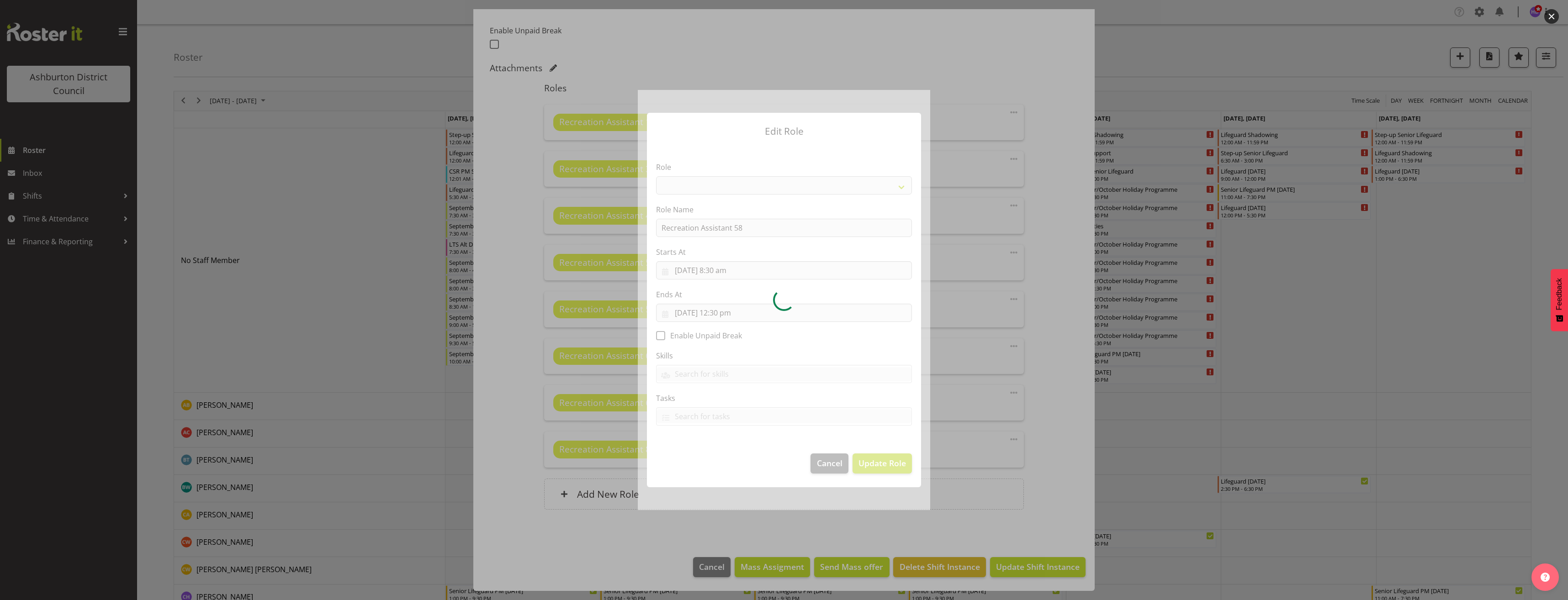
click at [989, 321] on form "Edit Role Role Role Name Recreation Assistant 58 Starts At [DATE] 8:30 am Janua…" at bounding box center [784, 300] width 439 height 420
select select "84"
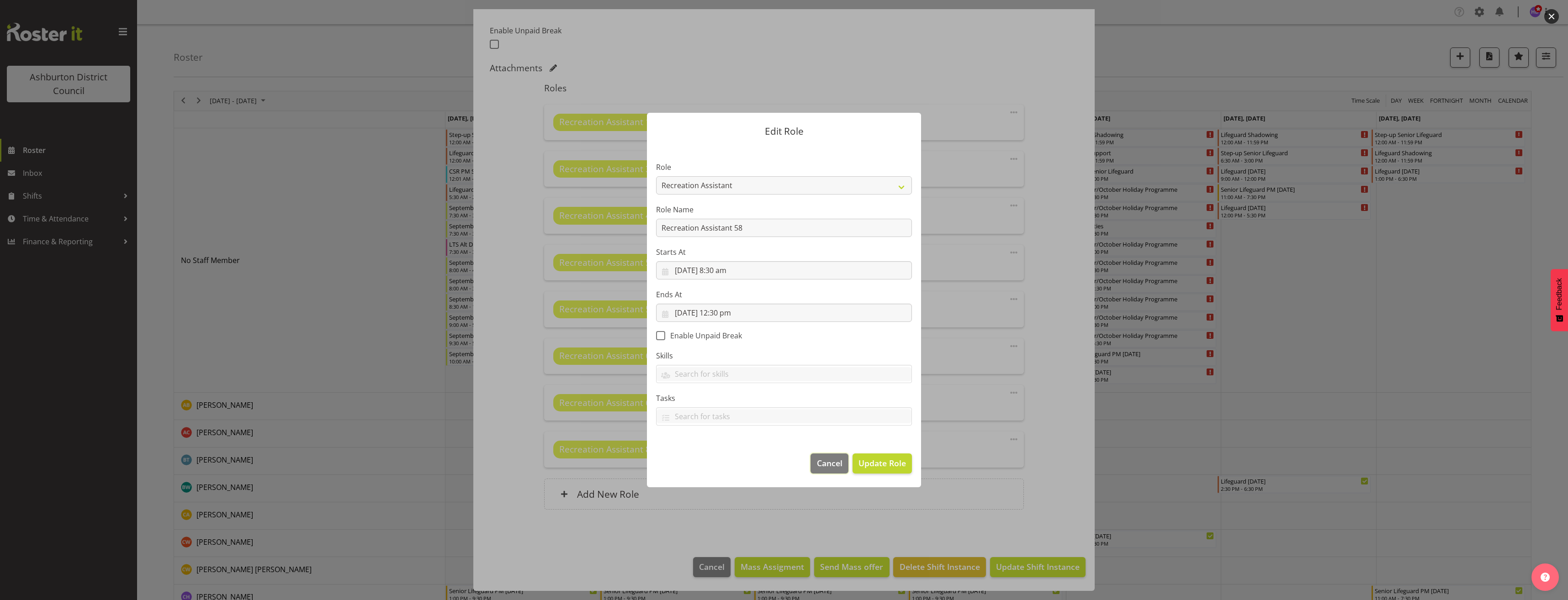
click at [825, 466] on span "Cancel" at bounding box center [830, 463] width 26 height 12
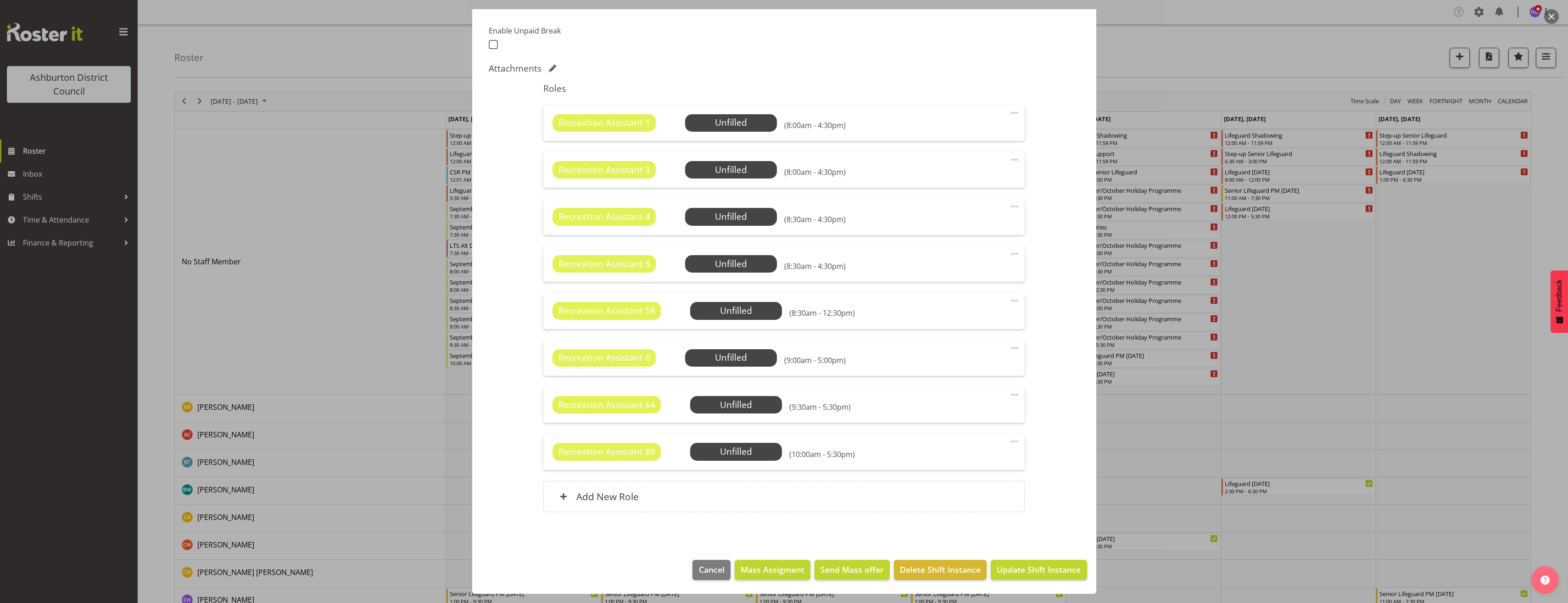
click at [1009, 297] on span at bounding box center [1015, 301] width 11 height 11
click at [976, 353] on link "Delete" at bounding box center [976, 353] width 88 height 17
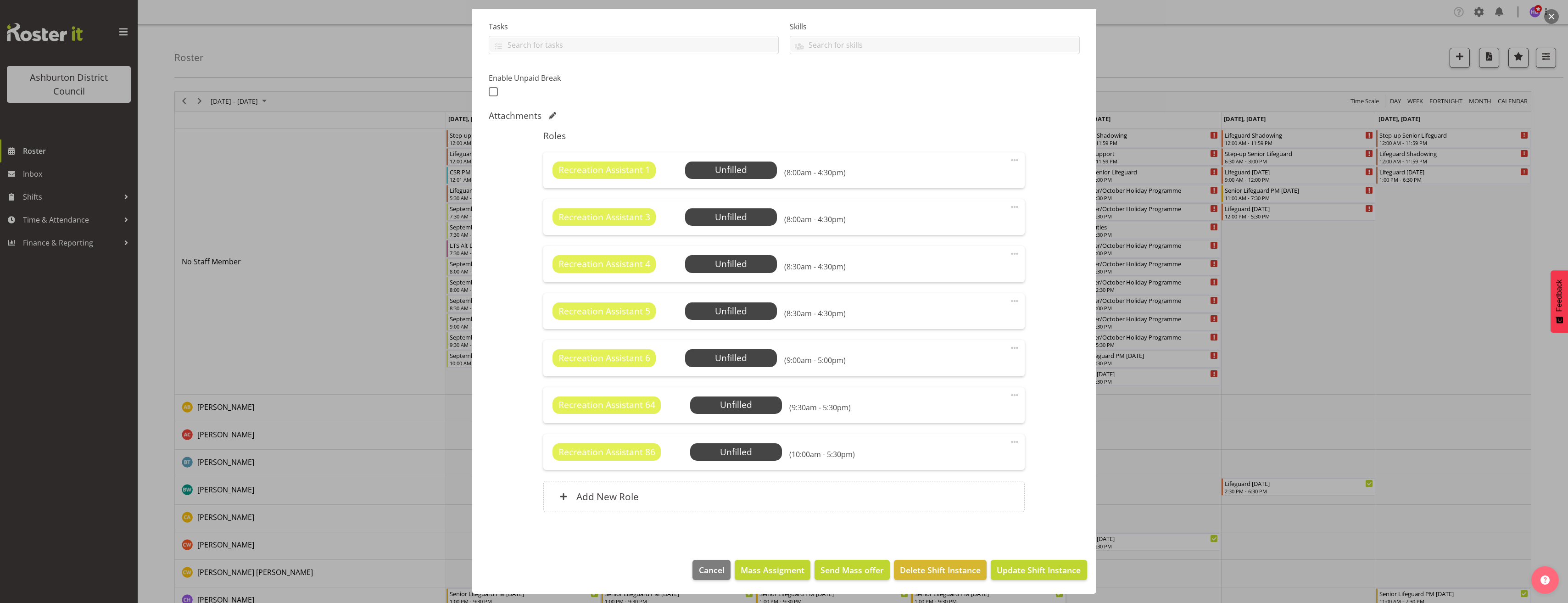
click at [1009, 394] on span at bounding box center [1015, 395] width 11 height 11
click at [954, 415] on link "Edit" at bounding box center [976, 415] width 88 height 17
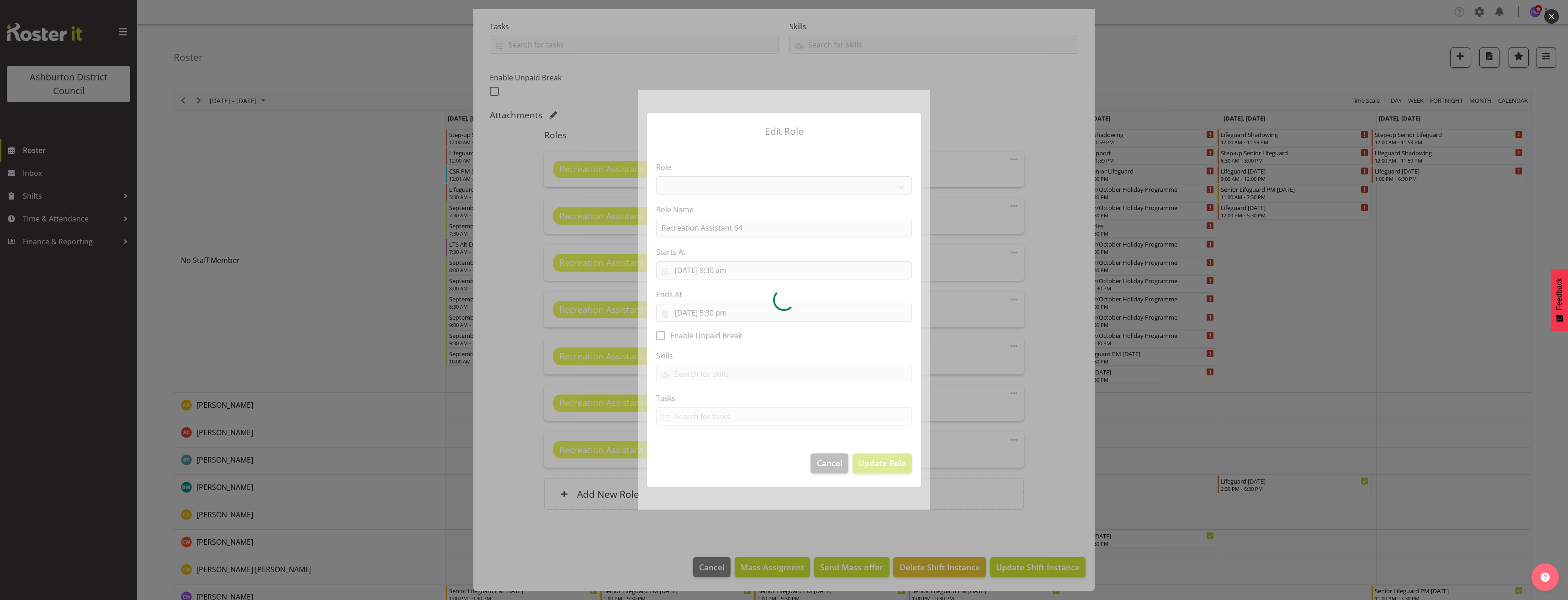
select select "84"
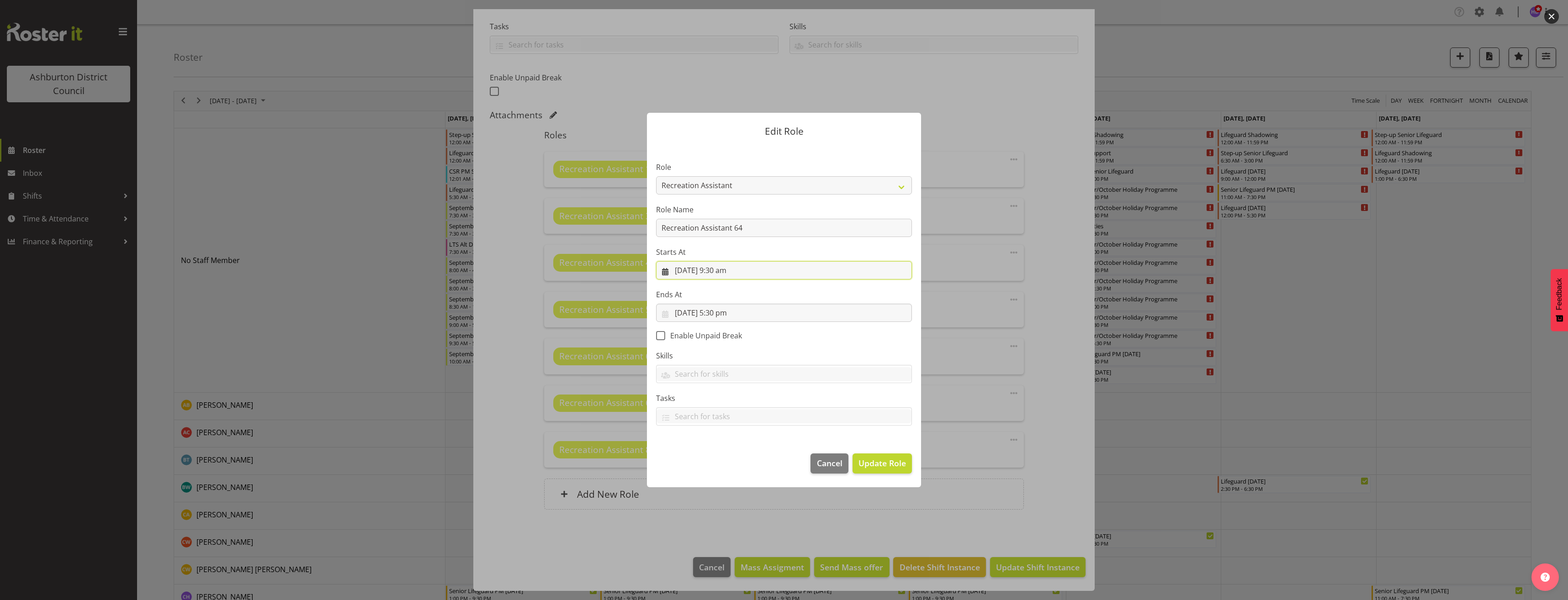
click at [720, 271] on input "[DATE] 9:30 am" at bounding box center [784, 270] width 256 height 18
click at [755, 464] on select "00 01 02 03 04 05 06 07 08 09 10 11 12 13 14 15 16 17 18 19 20 21 22 23 24 25 2…" at bounding box center [753, 464] width 21 height 18
select select "0"
click at [743, 455] on select "00 01 02 03 04 05 06 07 08 09 10 11 12 13 14 15 16 17 18 19 20 21 22 23 24 25 2…" at bounding box center [753, 464] width 21 height 18
type input "[DATE] 9:00 am"
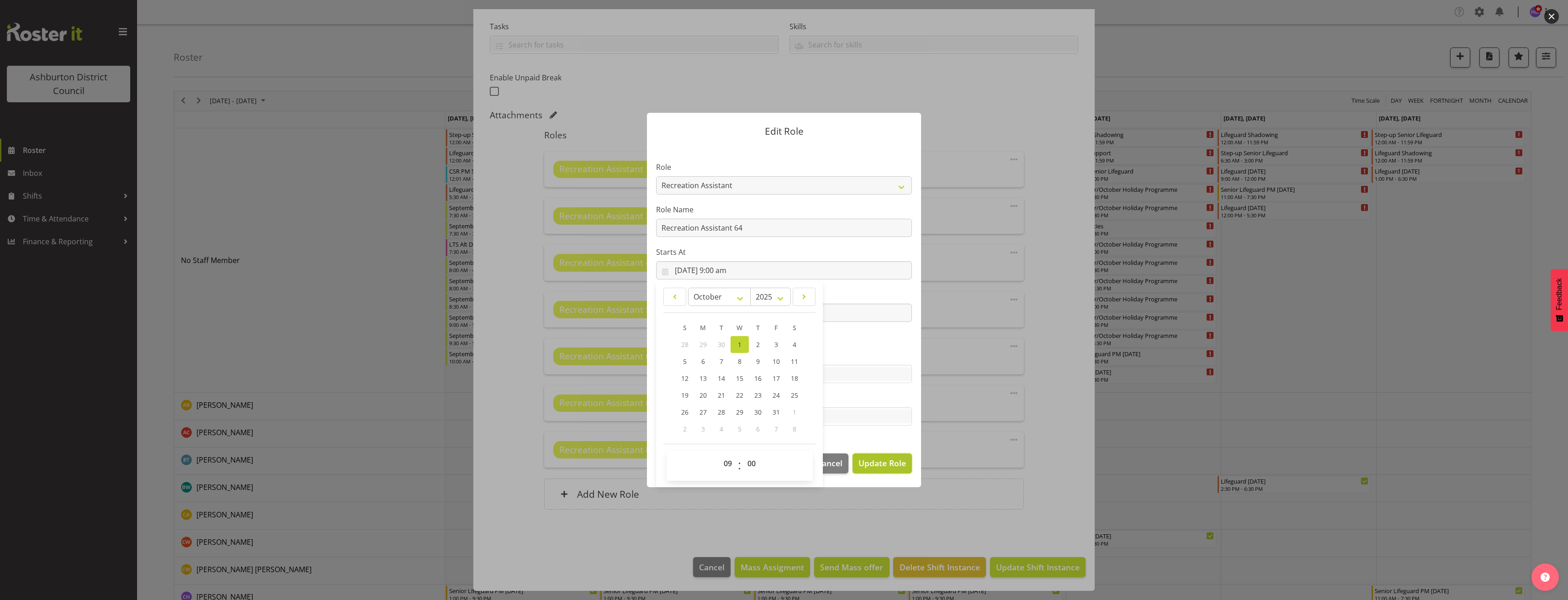
click at [902, 467] on span "Update Role" at bounding box center [882, 463] width 47 height 12
select select
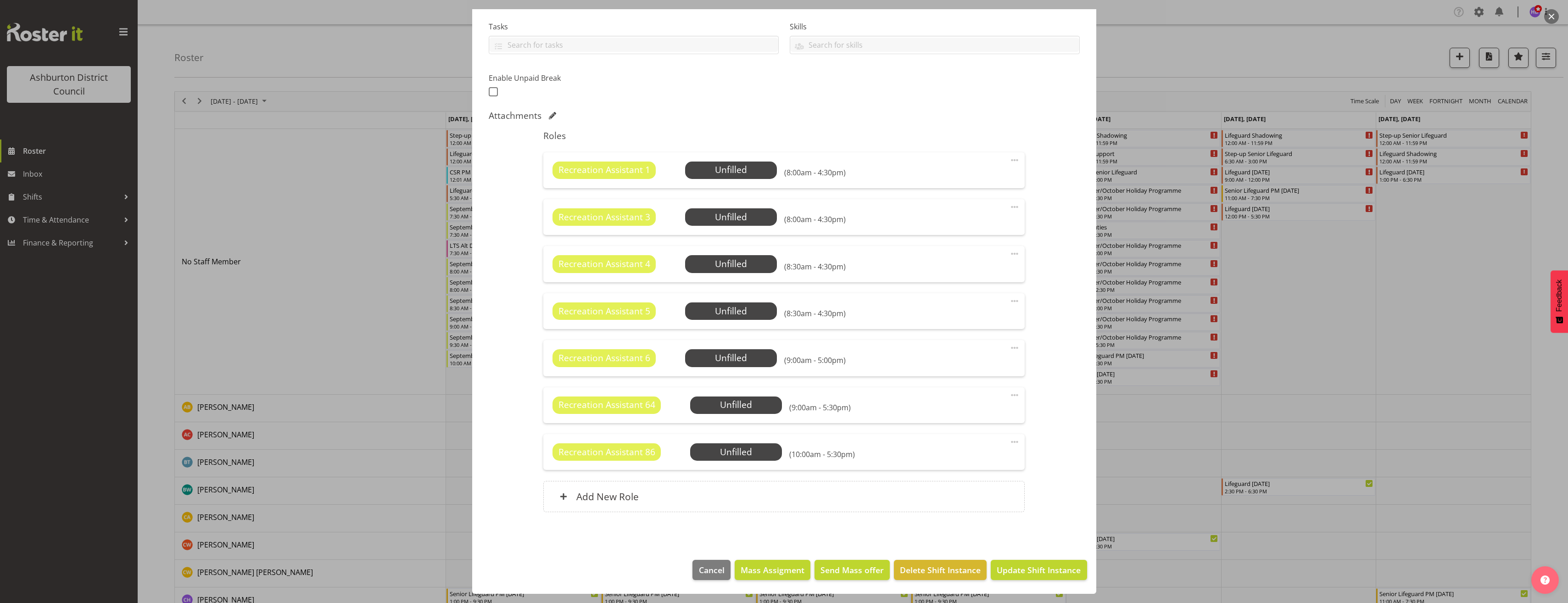
click at [1009, 443] on span at bounding box center [1015, 442] width 11 height 11
click at [977, 460] on link "Edit" at bounding box center [976, 462] width 88 height 17
select select "9"
select select "2025"
select select "10"
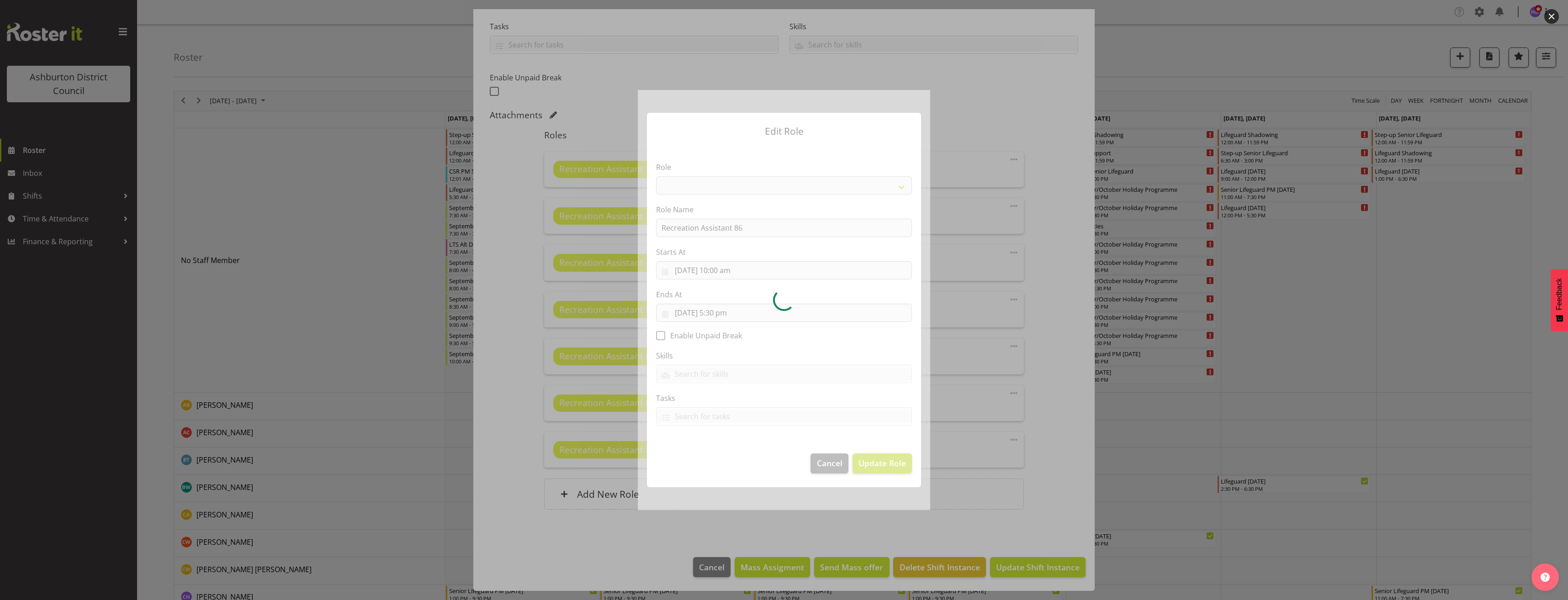
select select "84"
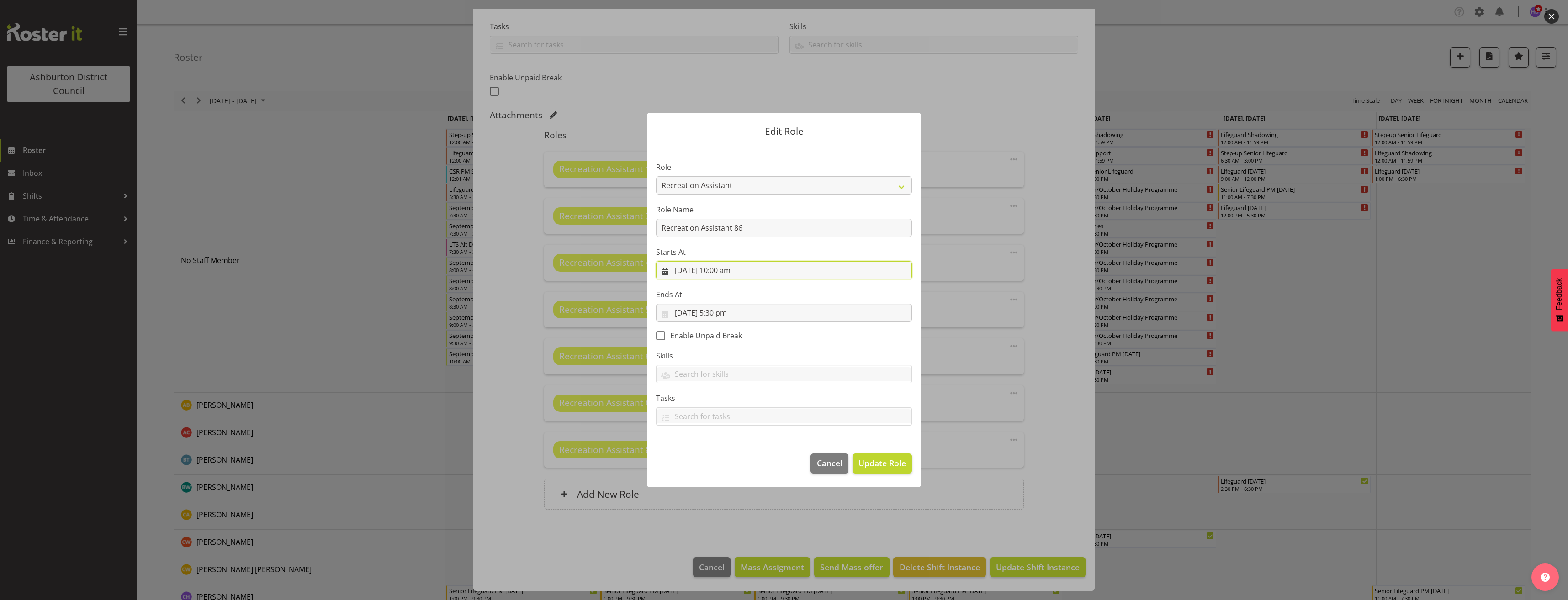
click at [719, 271] on input "[DATE] 10:00 am" at bounding box center [784, 270] width 256 height 18
click at [730, 464] on select "00 01 02 03 04 05 06 07 08 09 10 11 12 13 14 15 16 17 18 19 20 21 22 23" at bounding box center [729, 464] width 21 height 18
select select "9"
type input "[DATE] 9:00 am"
click at [887, 461] on span "Update Role" at bounding box center [882, 463] width 47 height 12
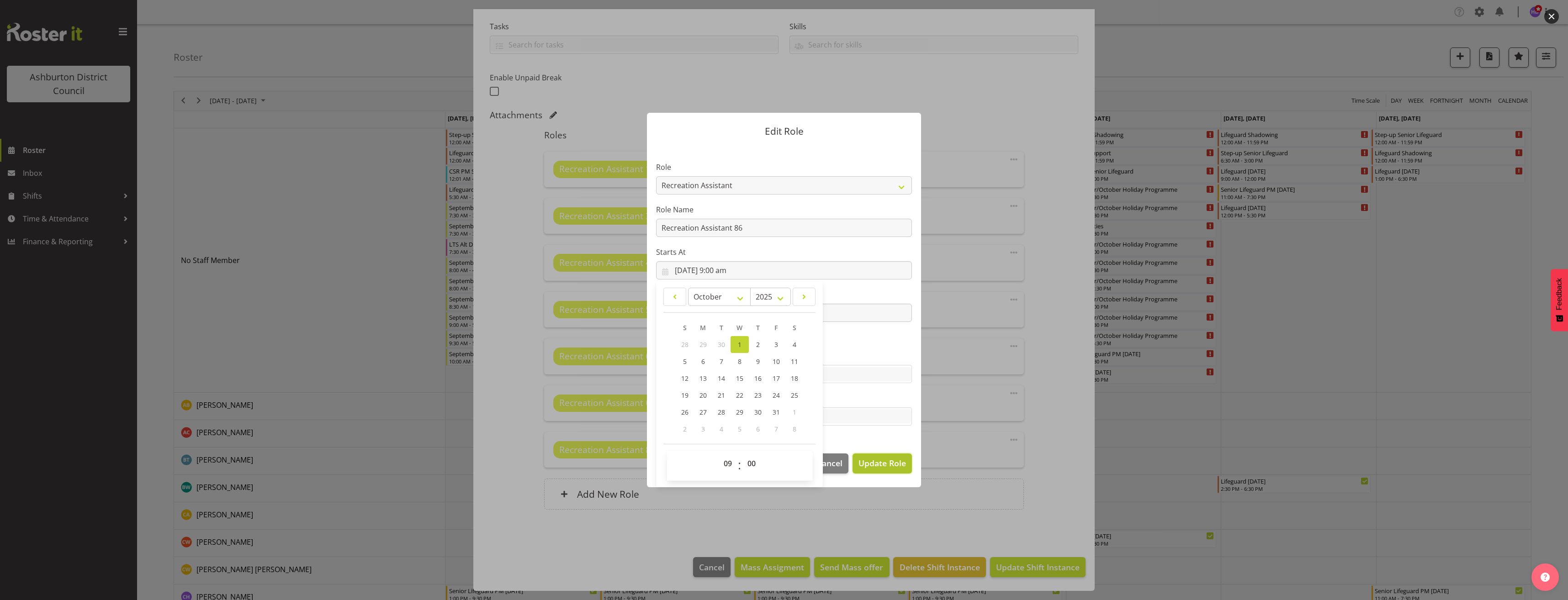
select select
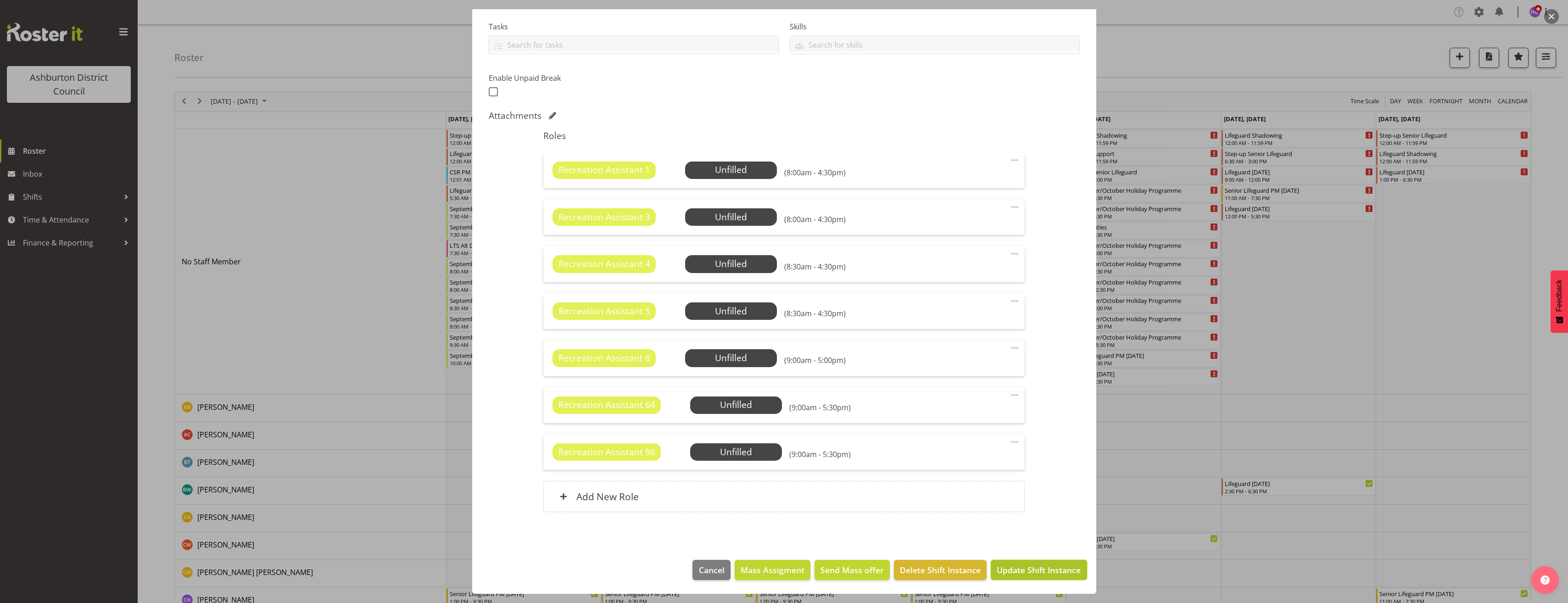
click at [1040, 564] on span "Update Shift Instance" at bounding box center [1038, 570] width 84 height 12
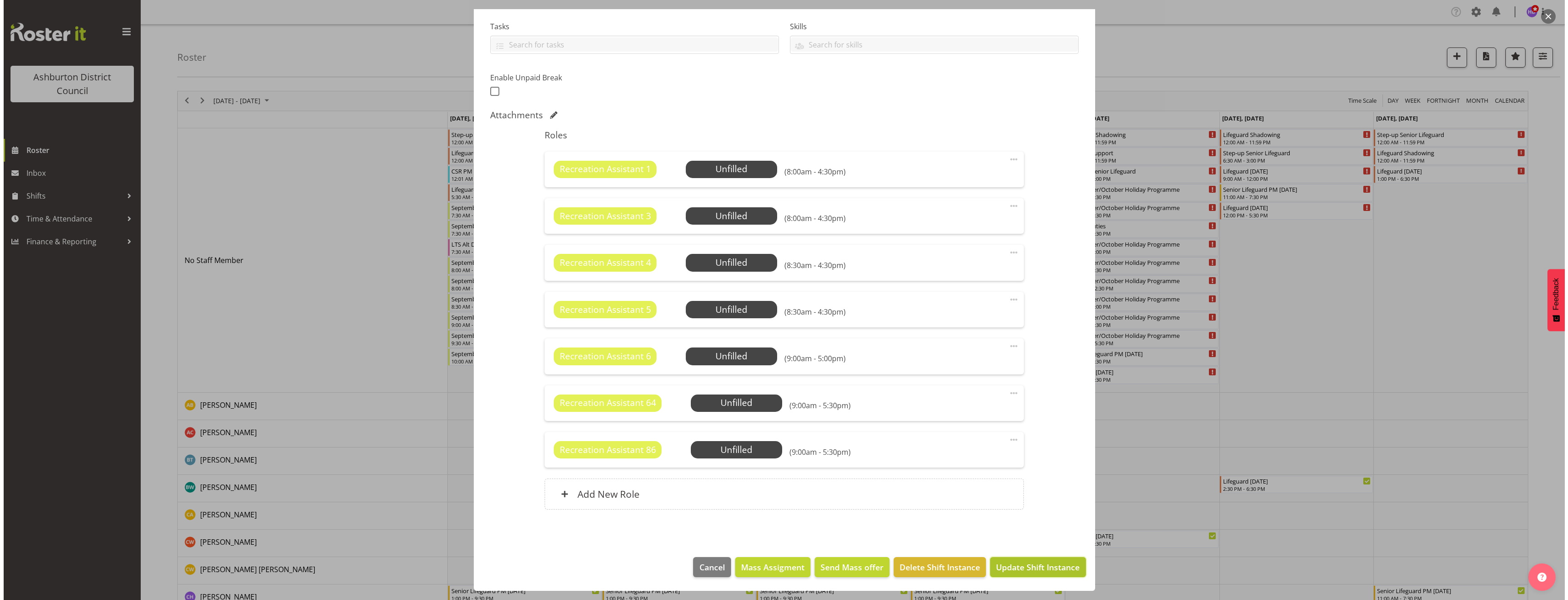
scroll to position [153, 0]
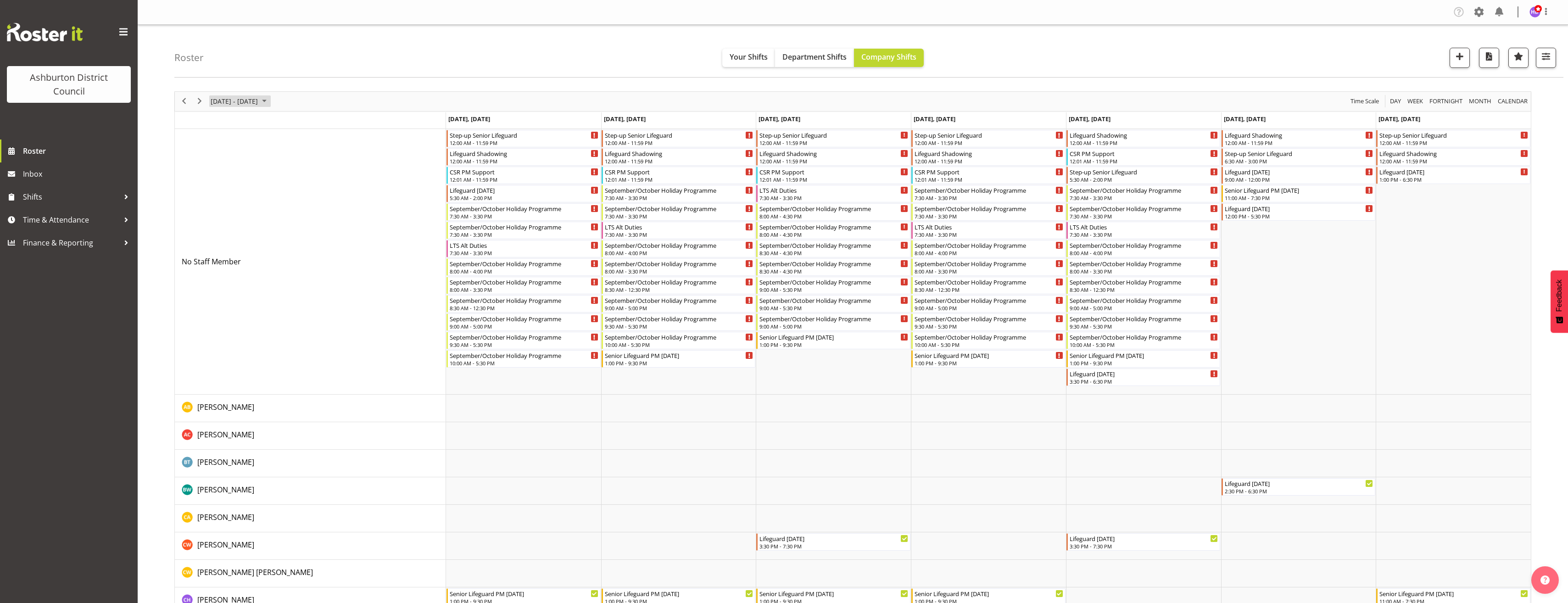
drag, startPoint x: 267, startPoint y: 98, endPoint x: 270, endPoint y: 112, distance: 14.3
click at [259, 98] on span "[DATE] - [DATE]" at bounding box center [234, 101] width 49 height 12
click at [220, 202] on span "22" at bounding box center [220, 202] width 14 height 14
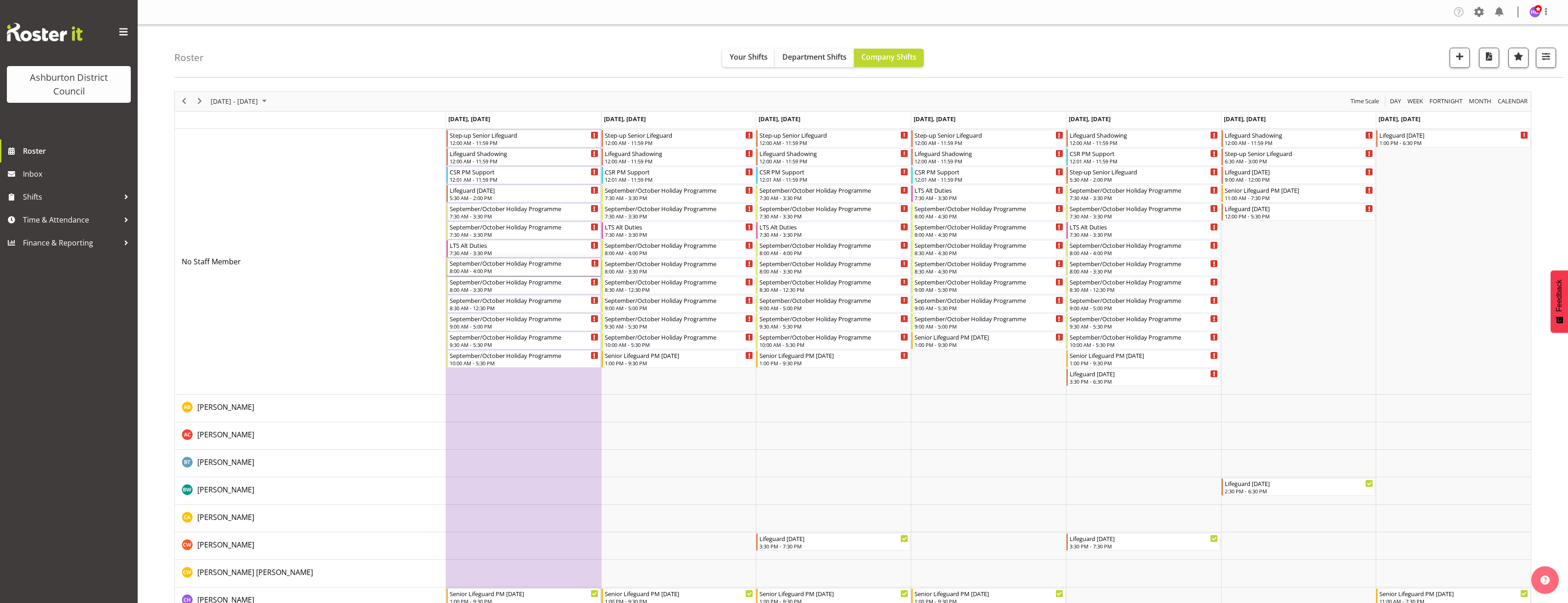
click at [519, 263] on div "September/October Holiday Programme" at bounding box center [525, 263] width 149 height 9
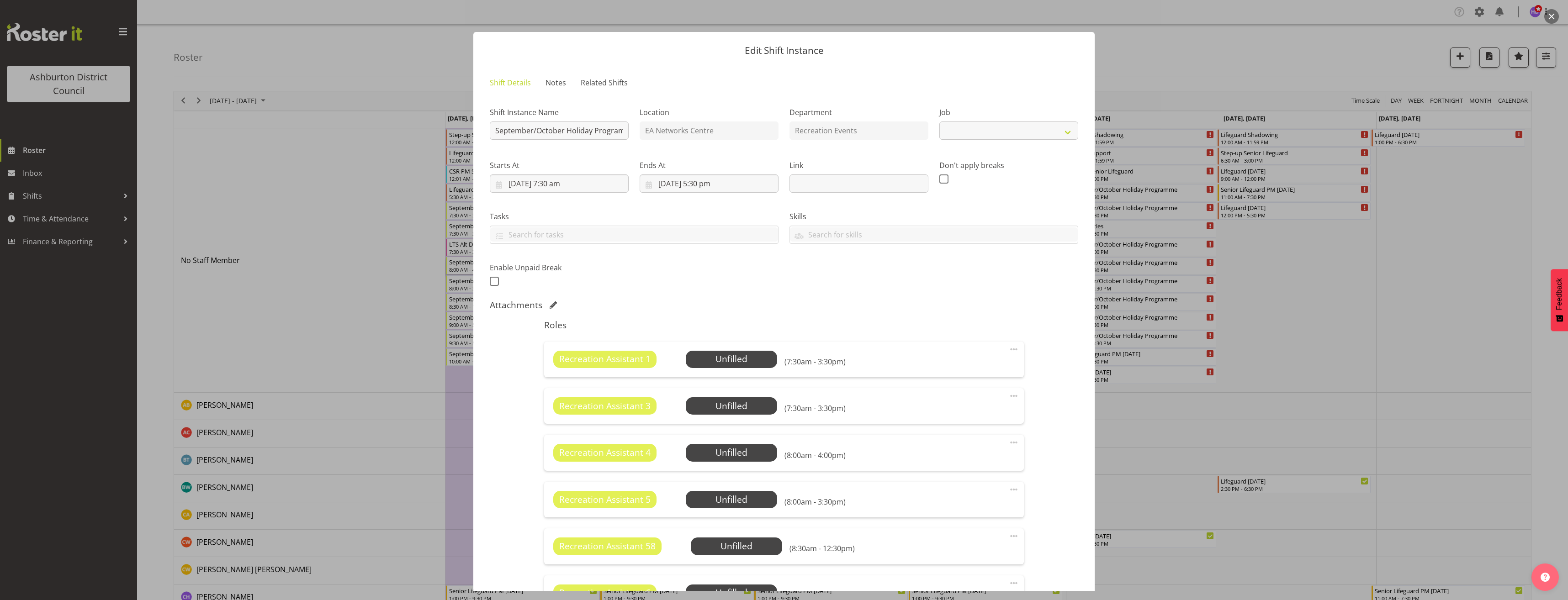
scroll to position [137, 0]
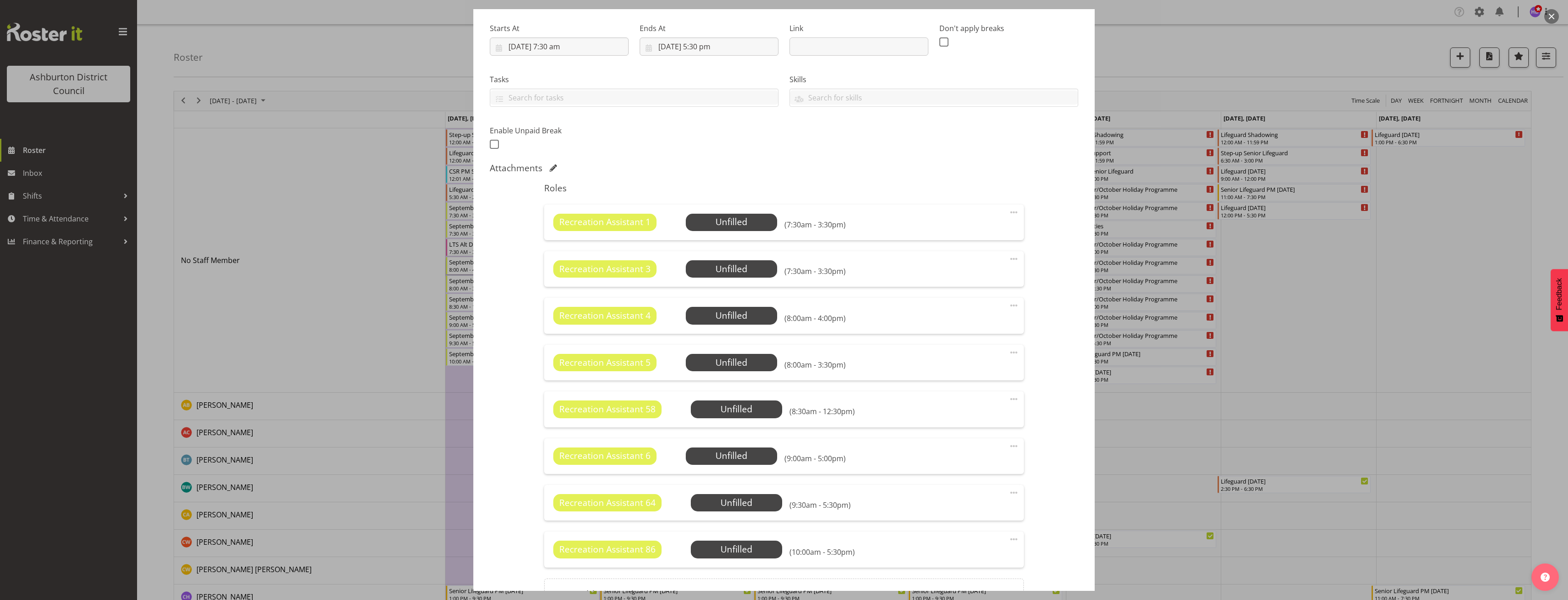
select select "4046"
click at [757, 230] on span "Select Employee" at bounding box center [732, 222] width 91 height 18
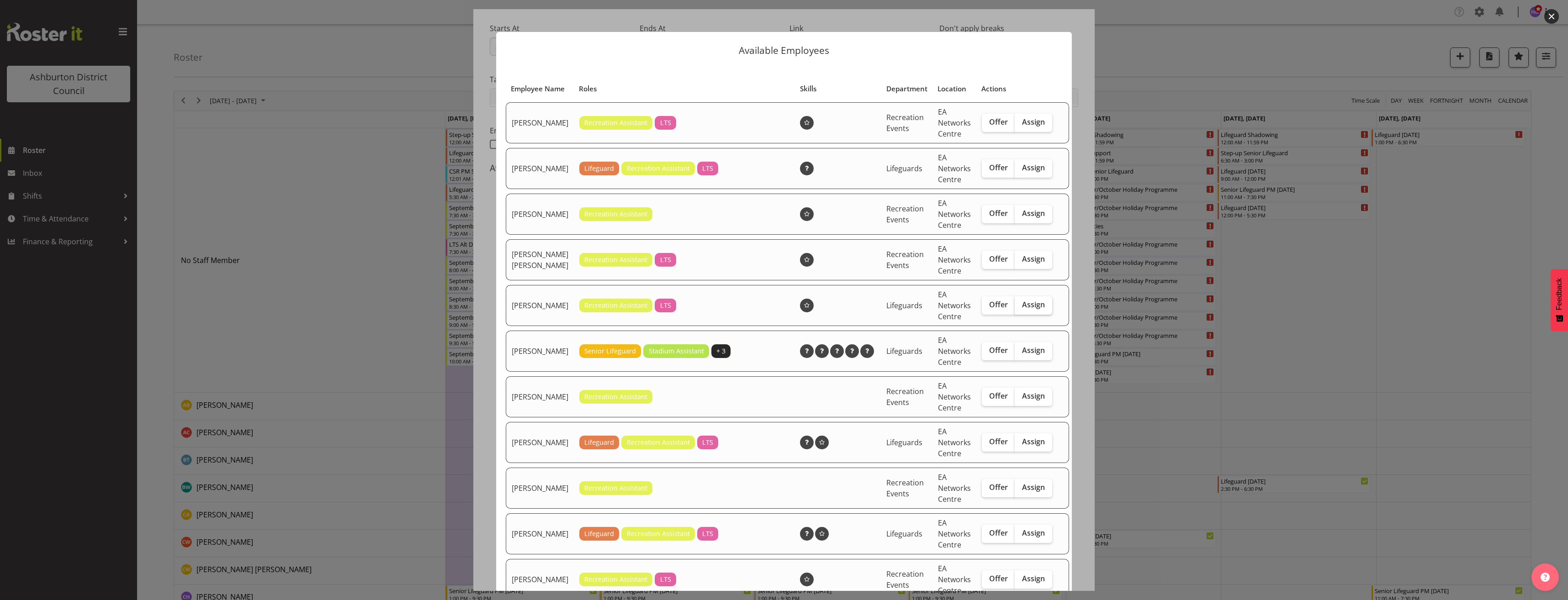
click at [1022, 309] on span "Assign" at bounding box center [1034, 304] width 23 height 9
click at [1015, 308] on input "Assign" at bounding box center [1018, 305] width 6 height 6
checkbox input "true"
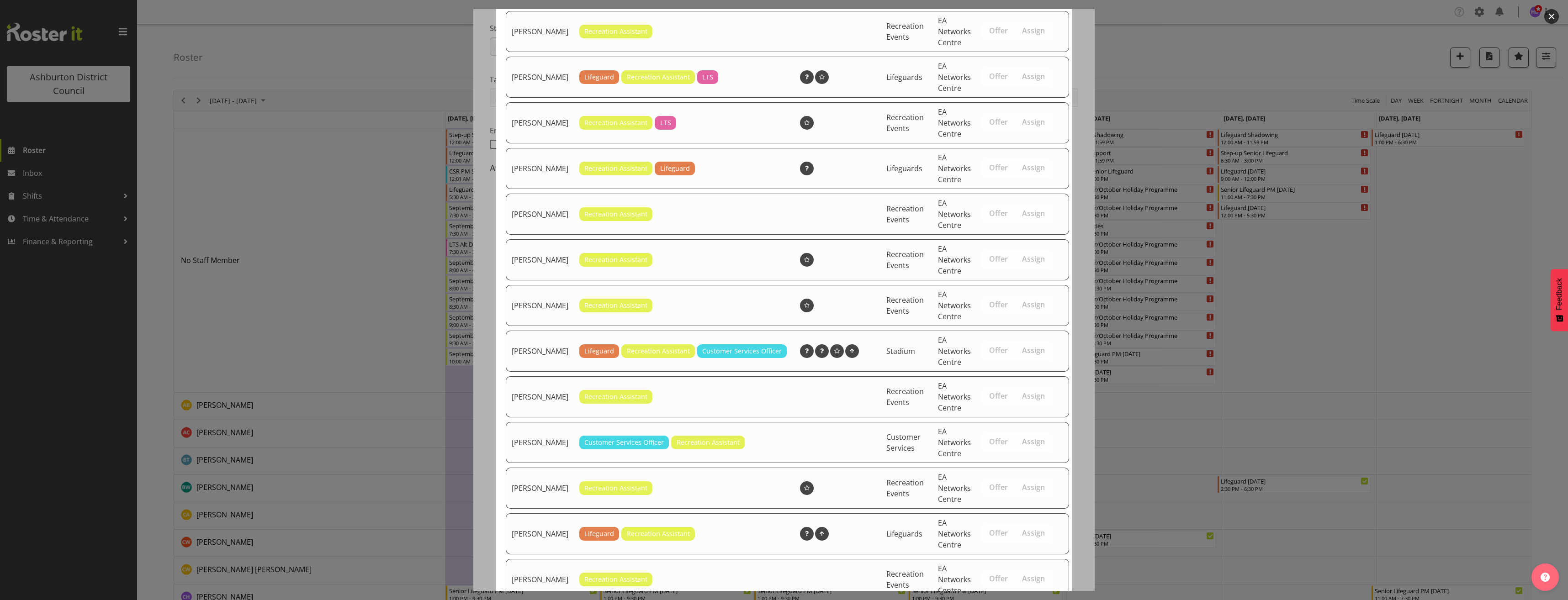
scroll to position [534, 0]
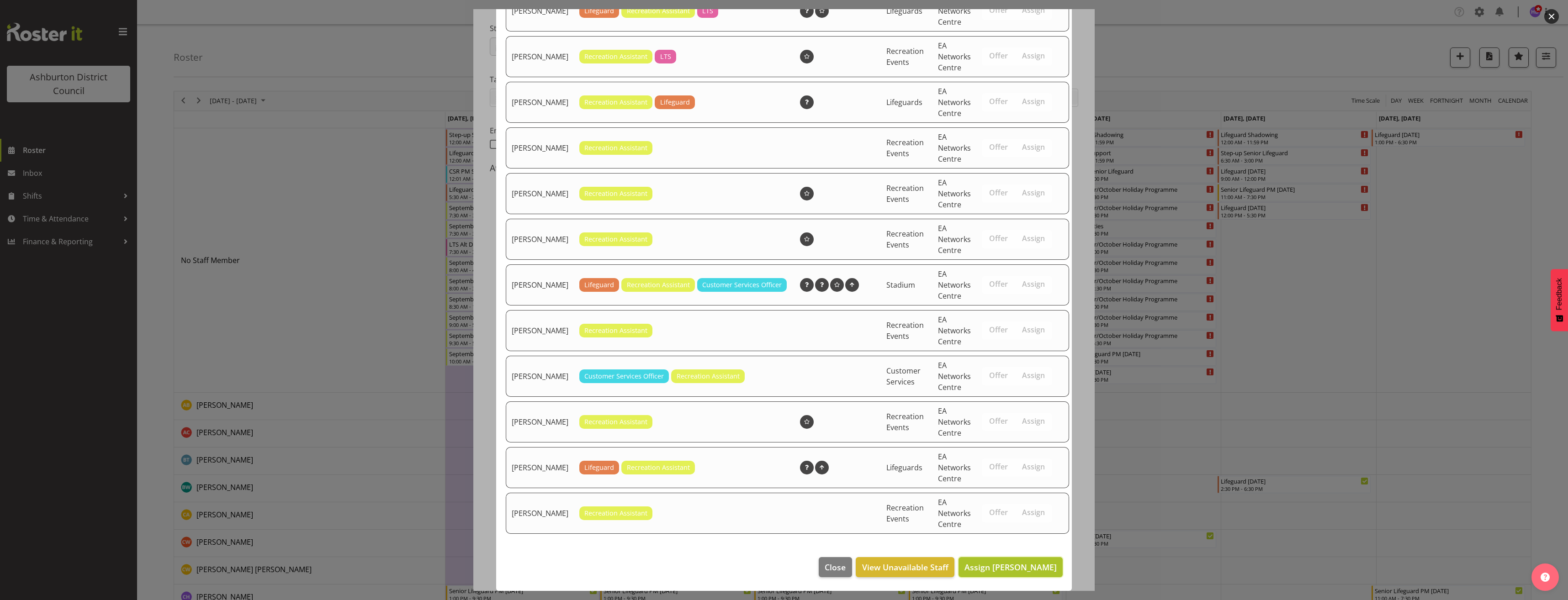
click at [1021, 568] on span "Assign [PERSON_NAME]" at bounding box center [1010, 567] width 93 height 11
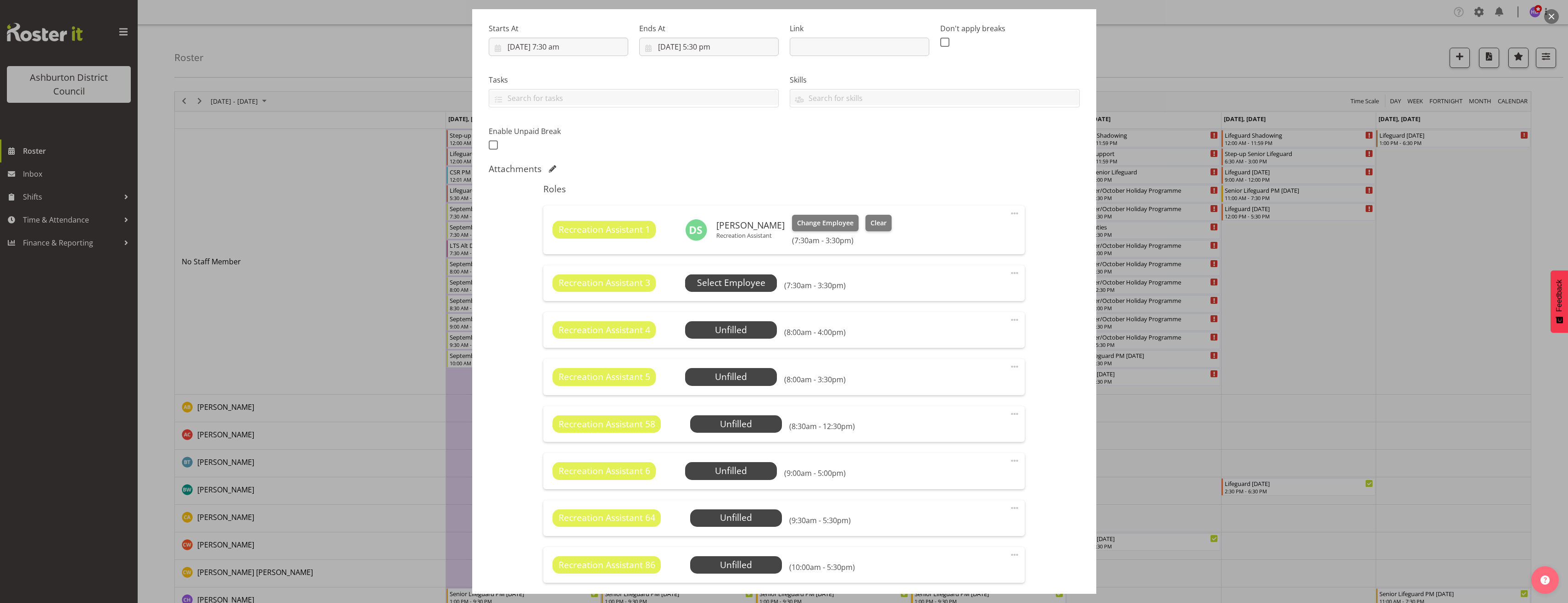
click at [716, 283] on span "Select Employee" at bounding box center [731, 283] width 68 height 13
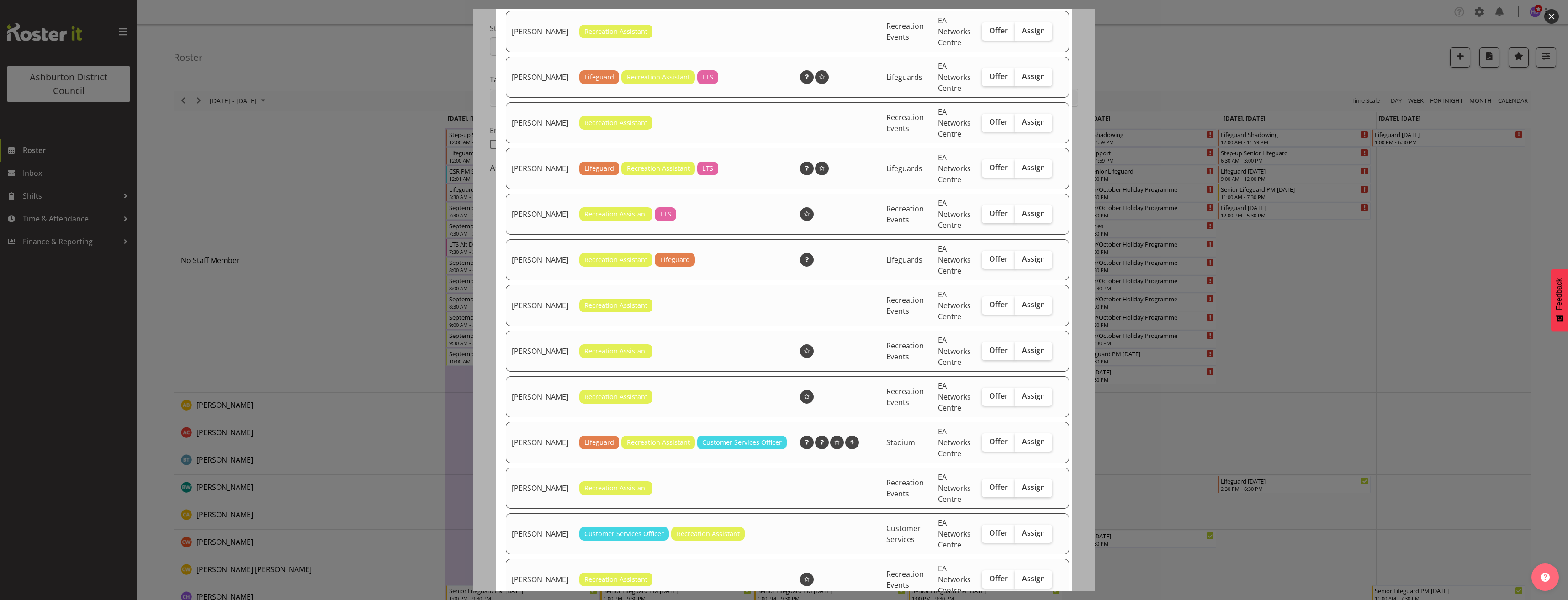
scroll to position [365, 0]
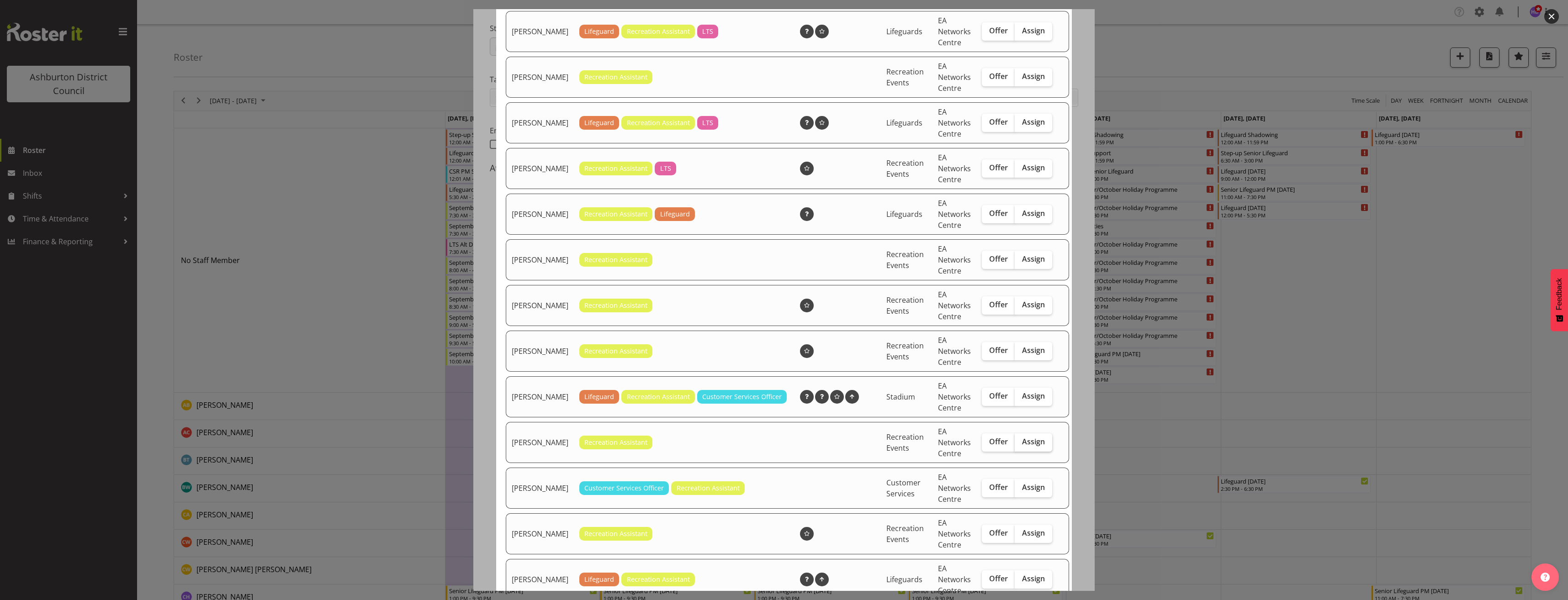
click at [1022, 446] on span "Assign" at bounding box center [1034, 441] width 23 height 9
click at [1021, 445] on input "Assign" at bounding box center [1018, 442] width 6 height 6
checkbox input "true"
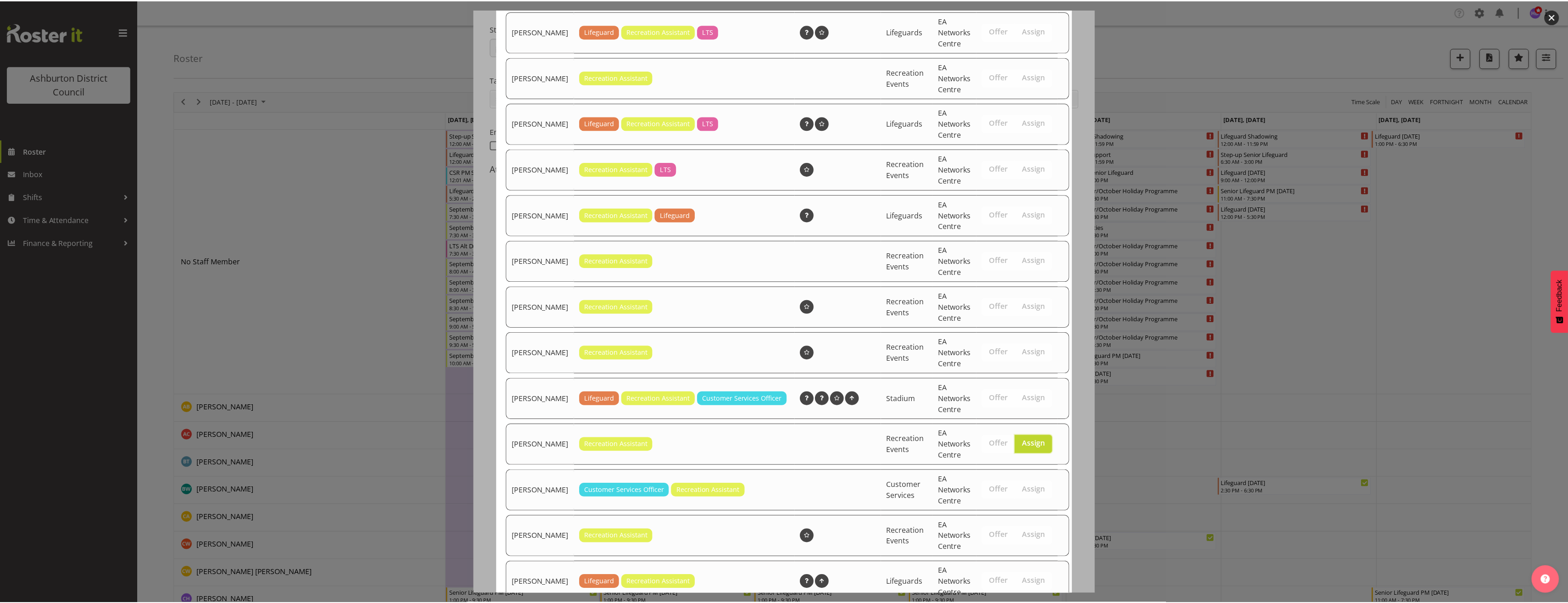
scroll to position [490, 0]
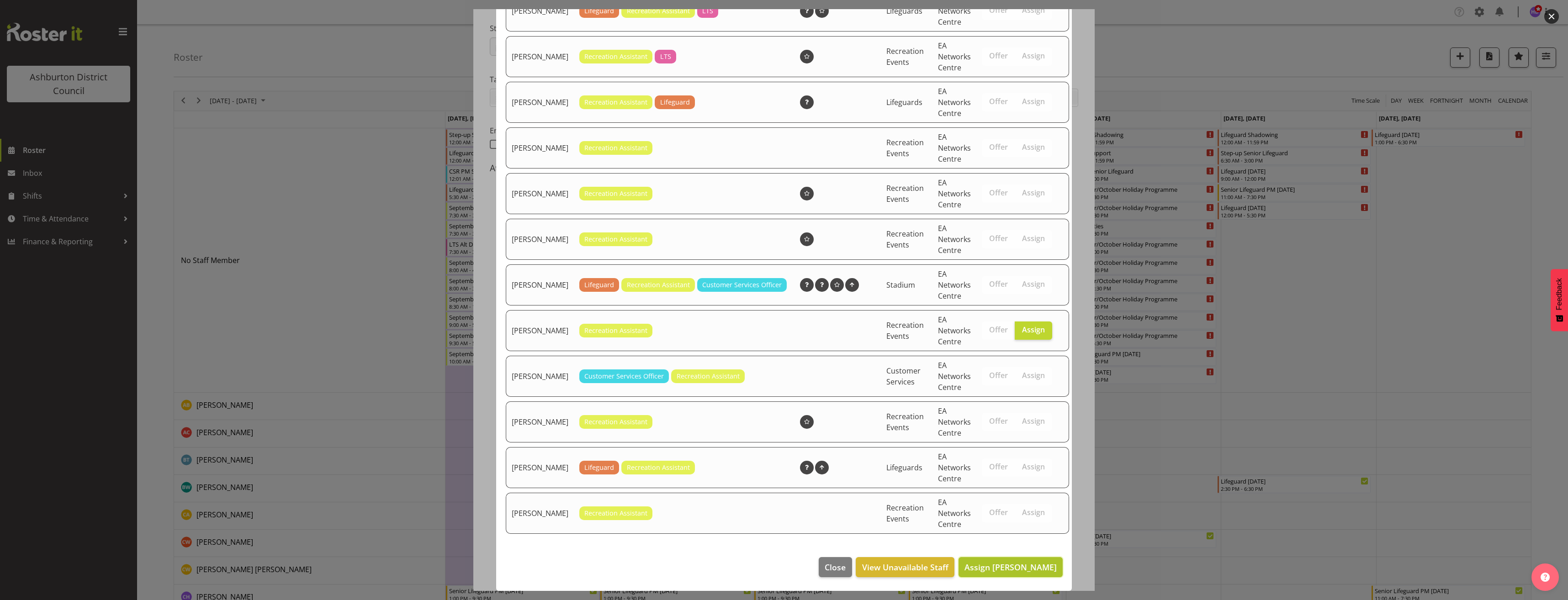
click at [1019, 573] on span "Assign [PERSON_NAME]" at bounding box center [1010, 567] width 93 height 12
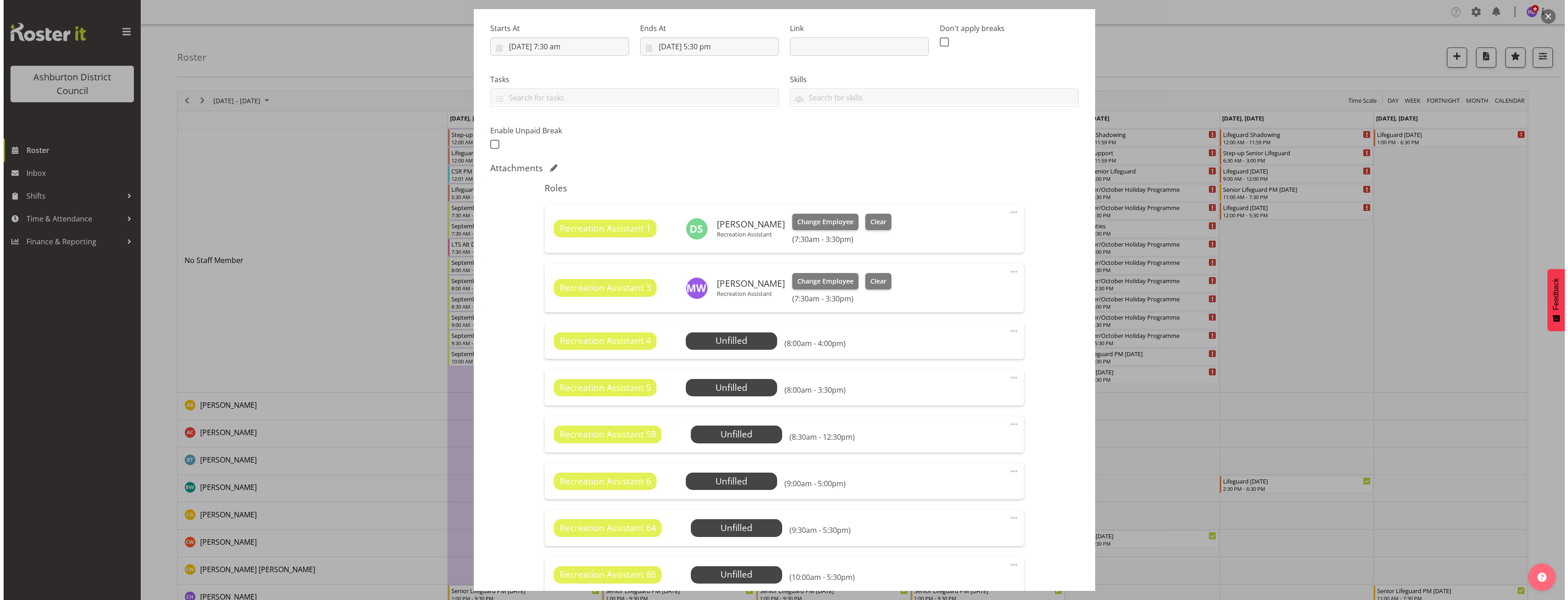
scroll to position [228, 0]
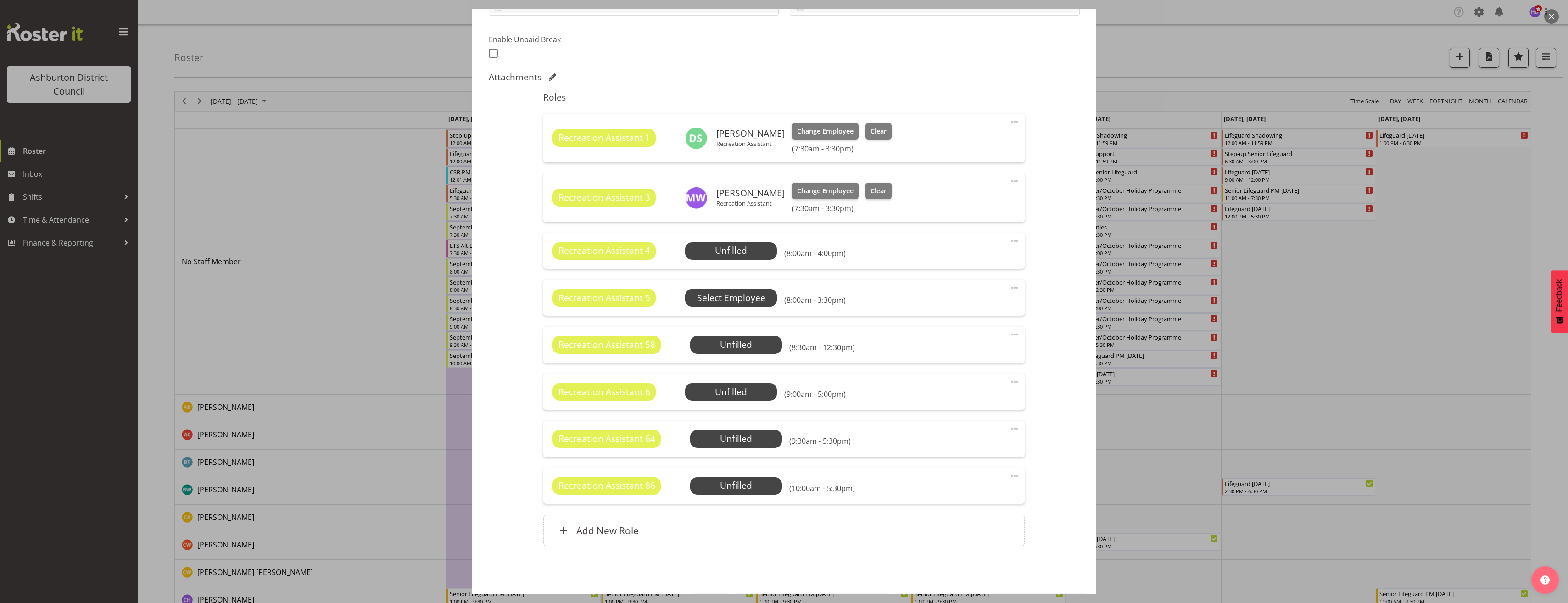
click at [0, 0] on span "Select Employee" at bounding box center [0, 0] width 0 height 0
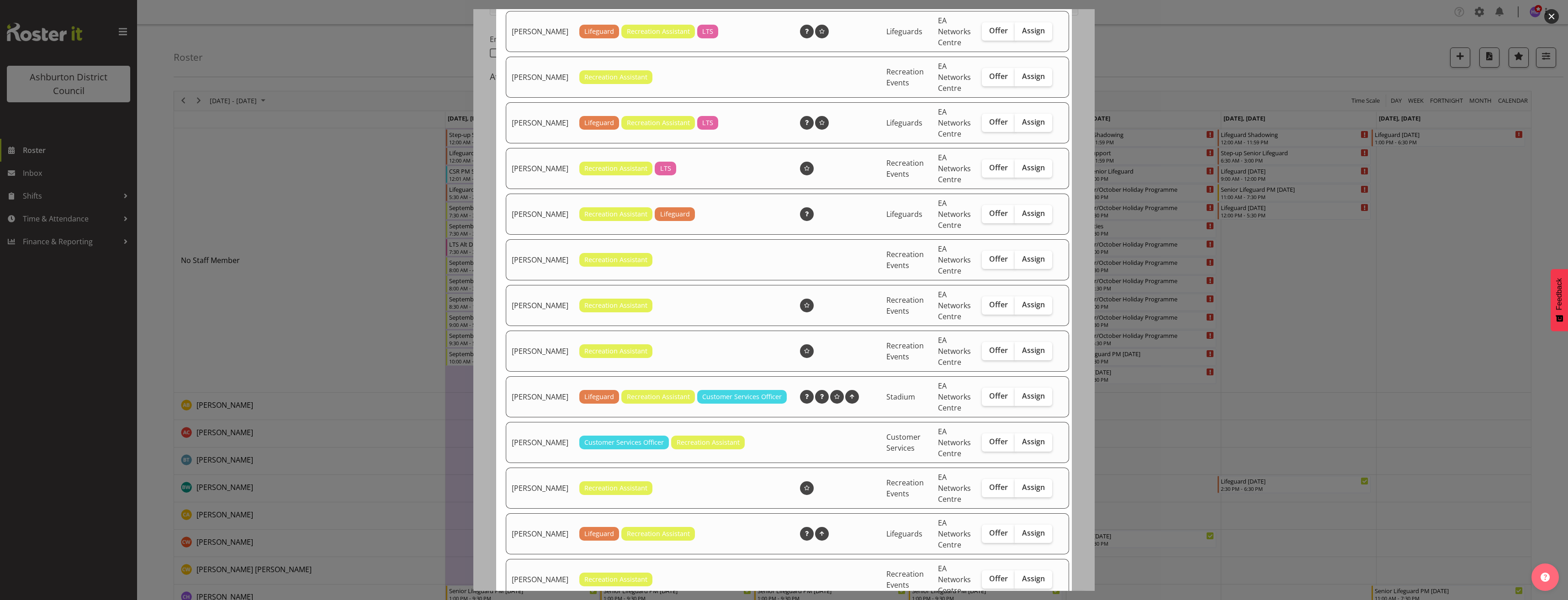
scroll to position [442, 0]
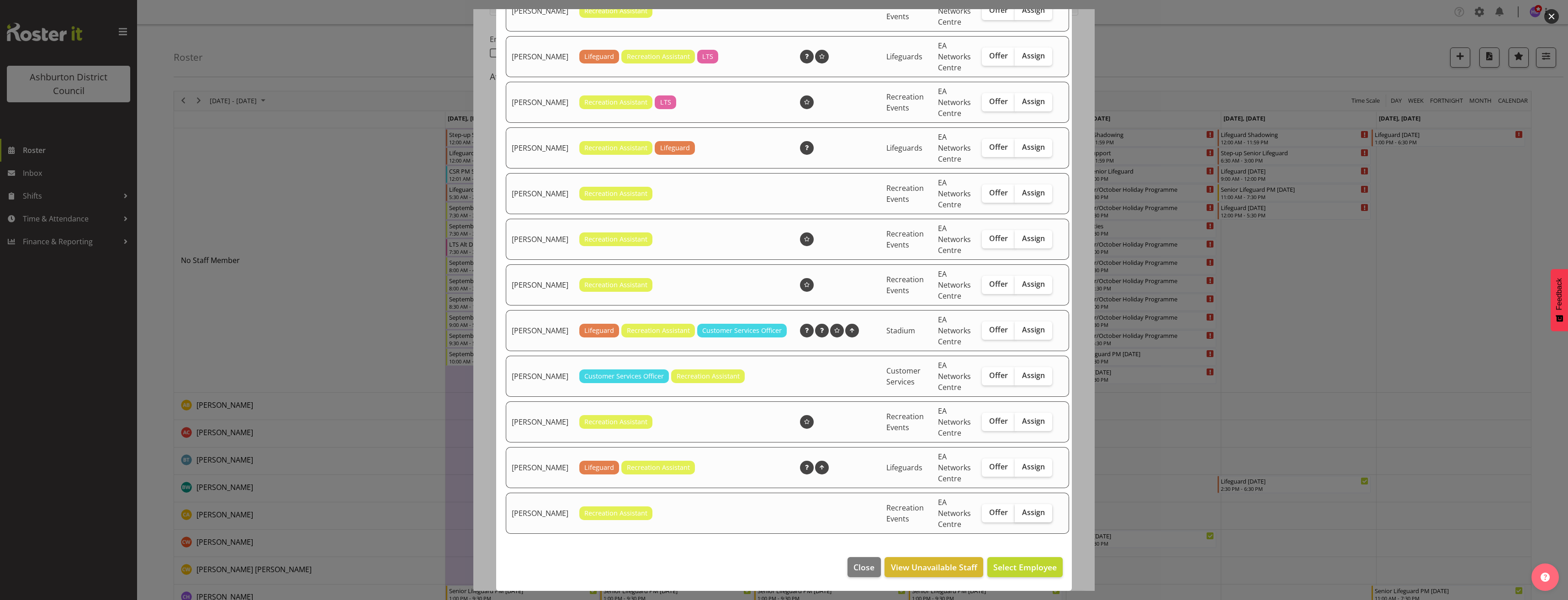
click at [1020, 521] on label "Assign" at bounding box center [1034, 514] width 38 height 18
click at [1020, 515] on input "Assign" at bounding box center [1018, 513] width 6 height 6
checkbox input "true"
click at [1017, 568] on span "Assign [PERSON_NAME]" at bounding box center [1010, 567] width 93 height 11
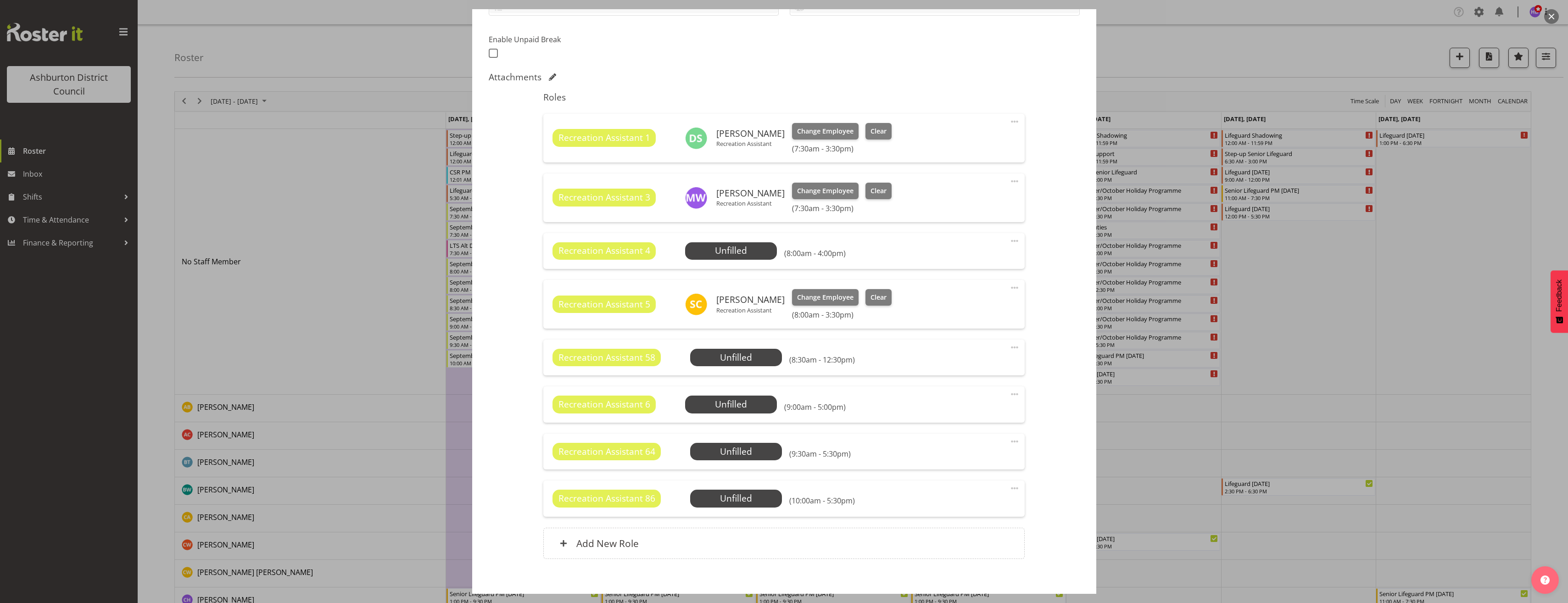
click at [1009, 347] on span at bounding box center [1015, 347] width 11 height 11
click at [0, 0] on span "Select Employee" at bounding box center [0, 0] width 0 height 0
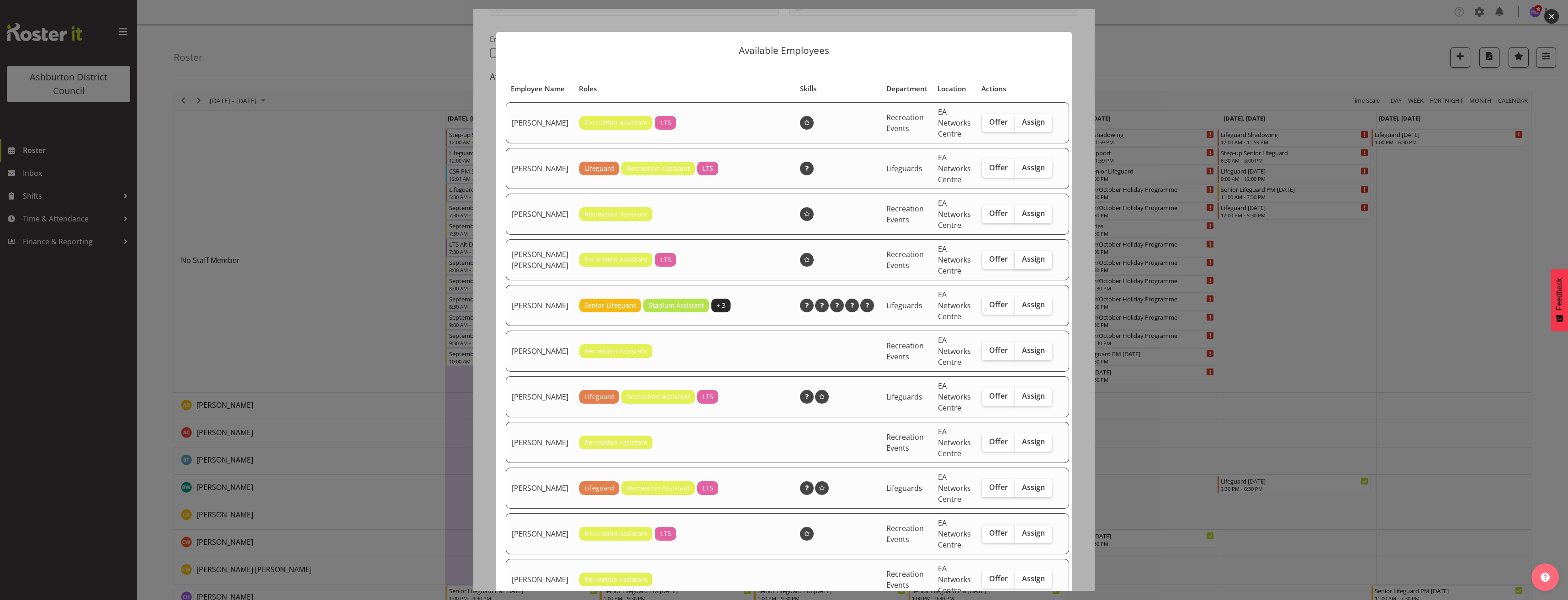
click at [1022, 263] on span "Assign" at bounding box center [1034, 259] width 23 height 9
click at [1021, 262] on input "Assign" at bounding box center [1018, 259] width 6 height 6
checkbox input "true"
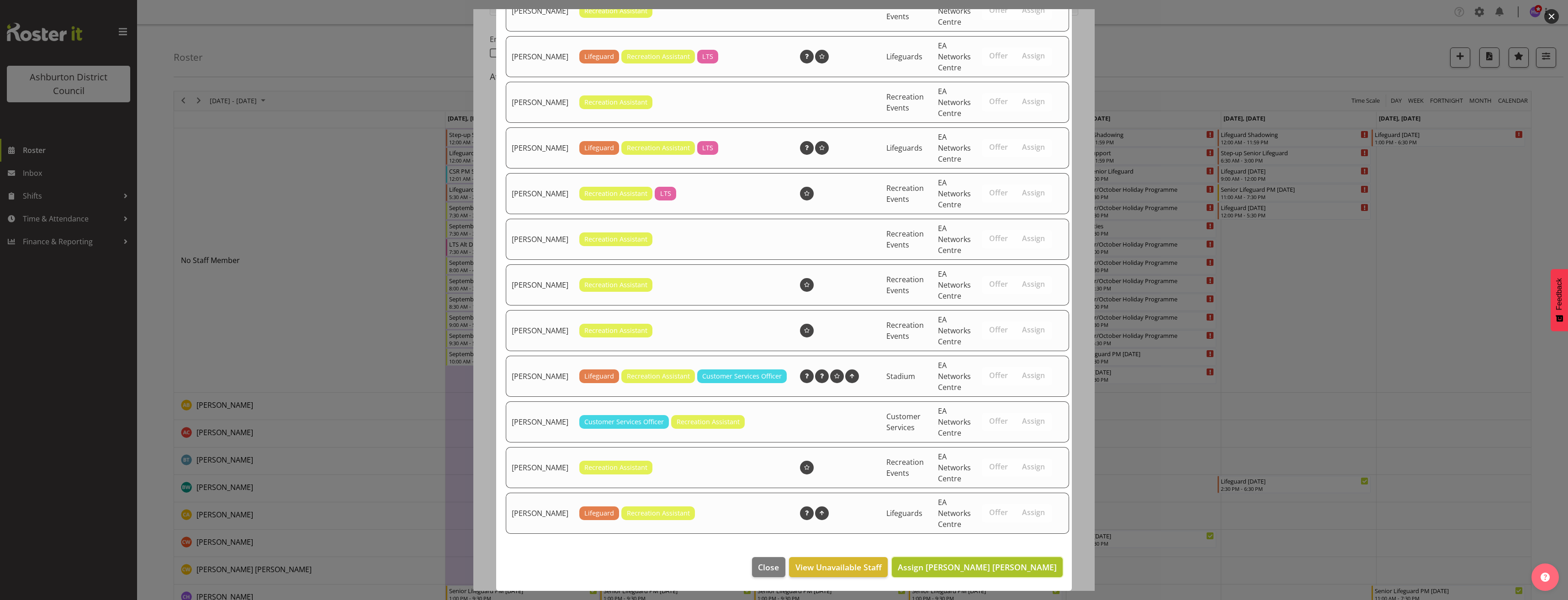
click at [1010, 567] on span "Assign [PERSON_NAME] [PERSON_NAME]" at bounding box center [977, 567] width 159 height 11
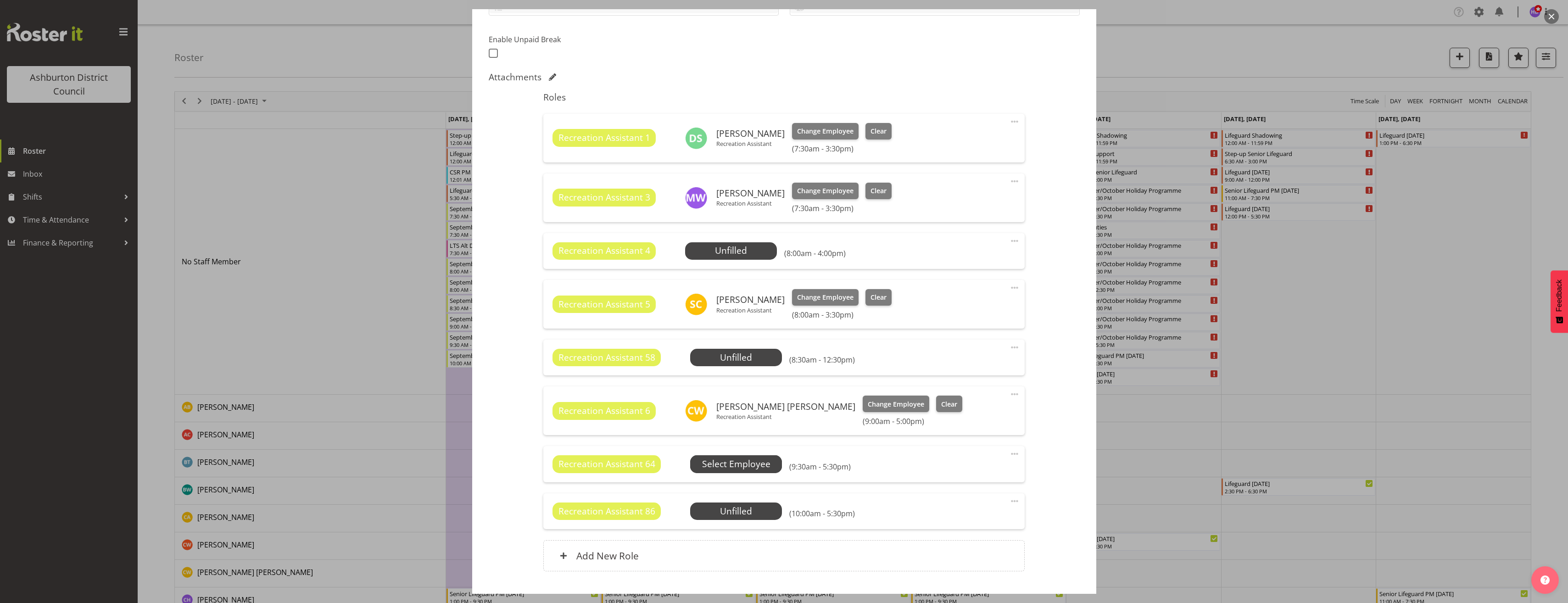
click at [0, 0] on span "Select Employee" at bounding box center [0, 0] width 0 height 0
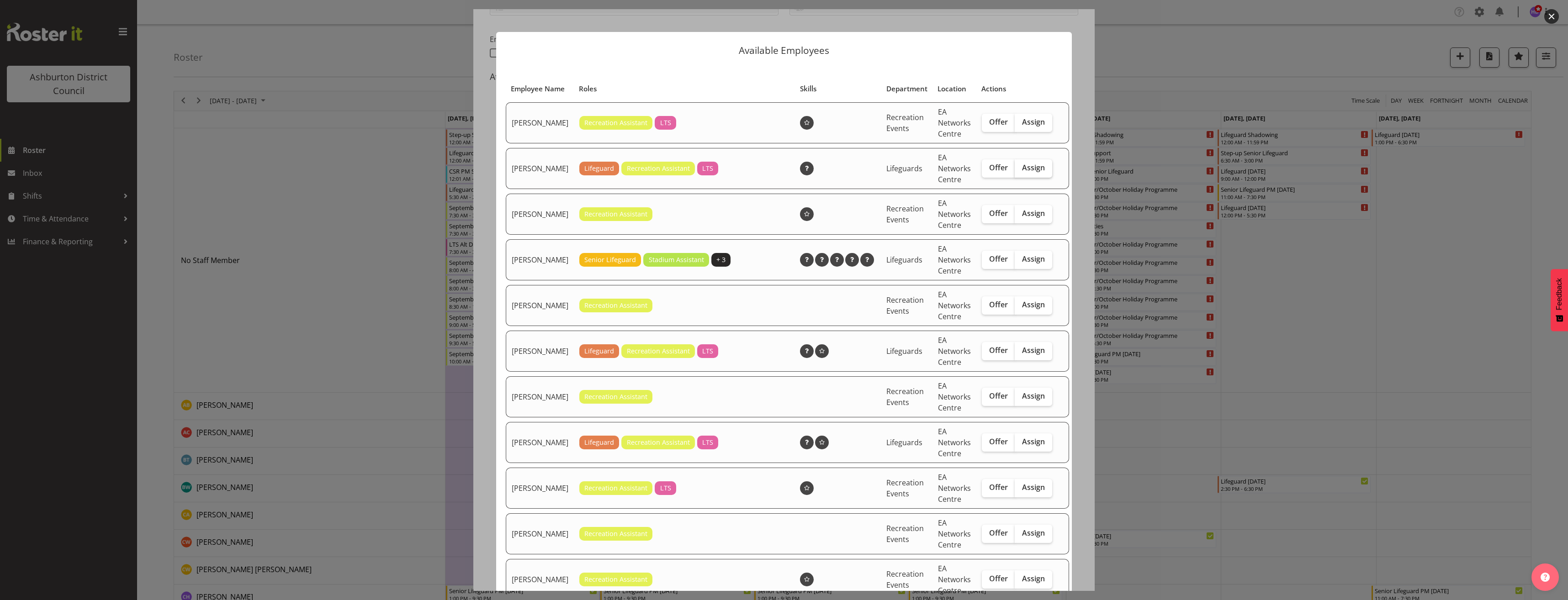
click at [1022, 172] on span "Assign" at bounding box center [1034, 167] width 23 height 9
click at [1015, 171] on input "Assign" at bounding box center [1018, 168] width 6 height 6
checkbox input "true"
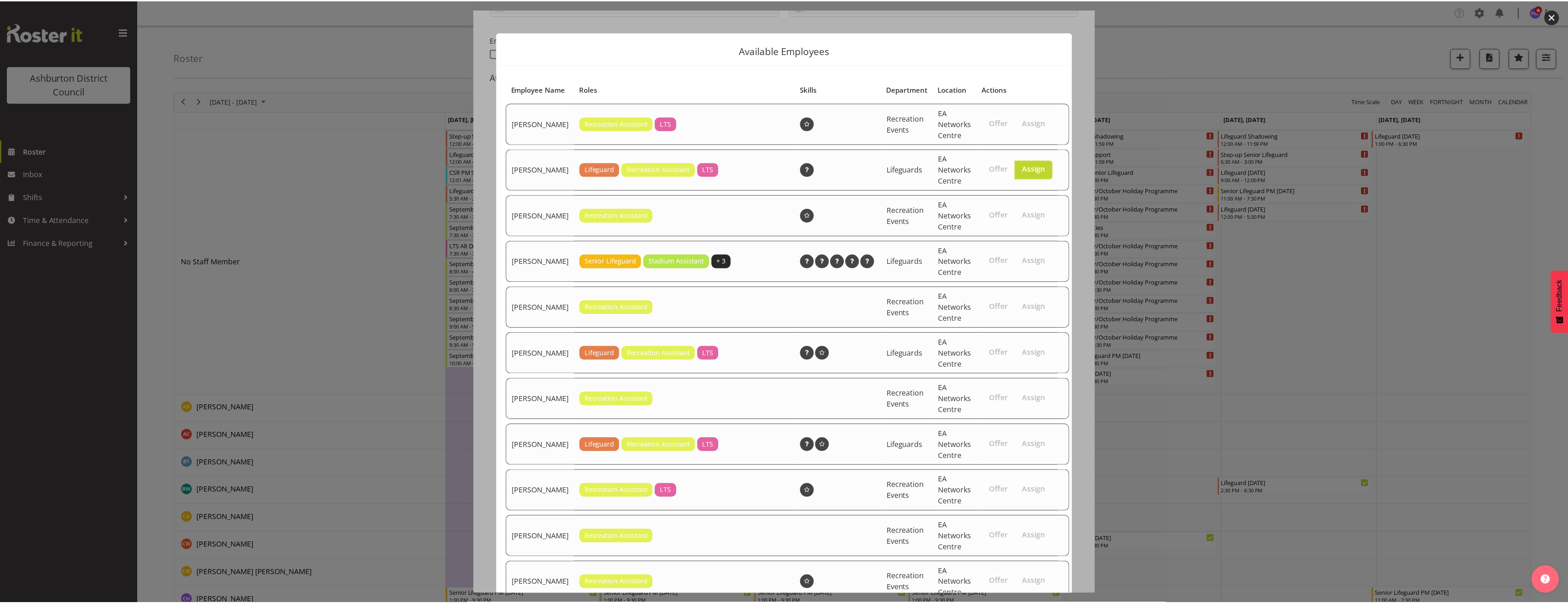
scroll to position [306, 0]
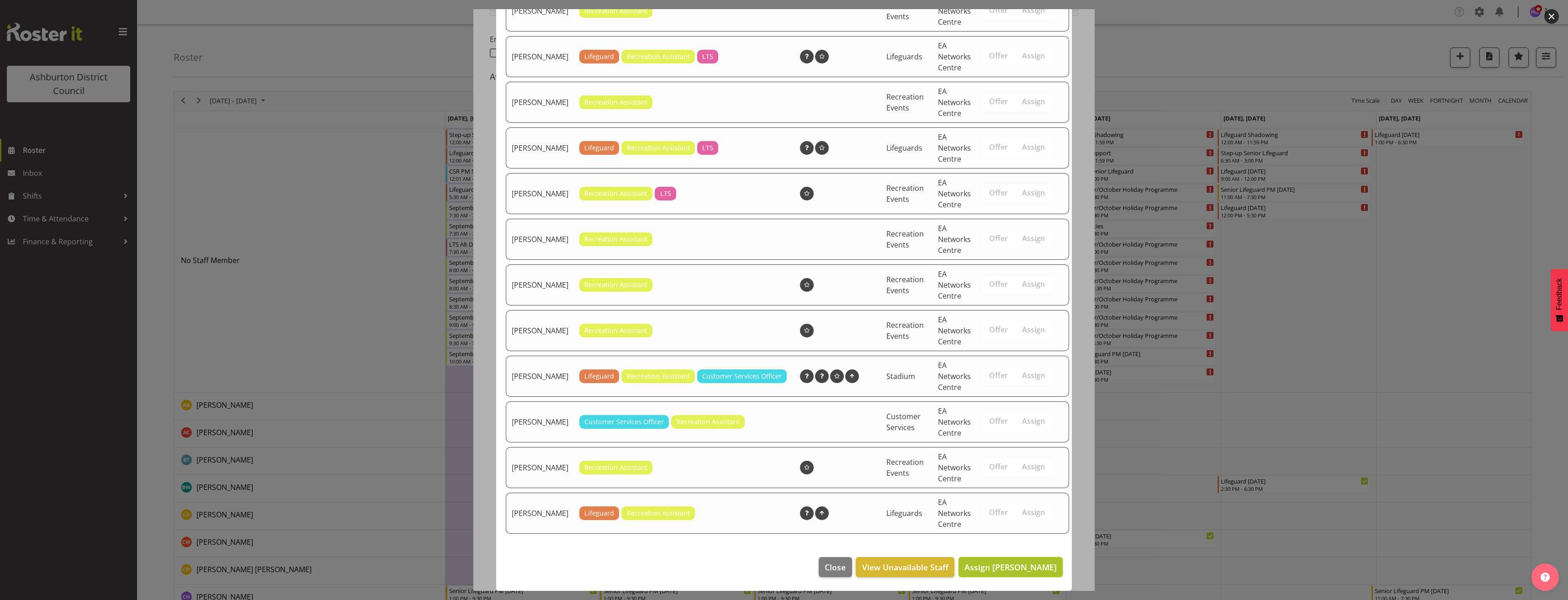
click at [1000, 576] on button "Assign [PERSON_NAME]" at bounding box center [1010, 567] width 104 height 20
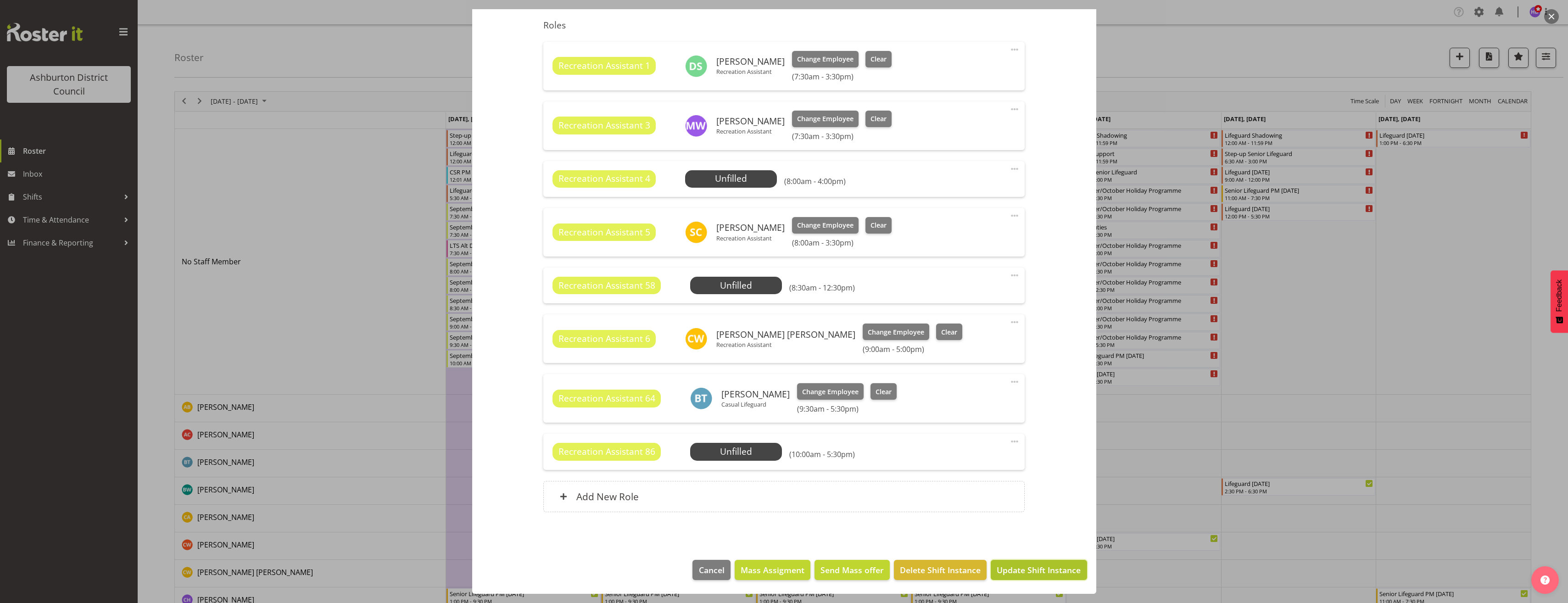
click at [1051, 572] on span "Update Shift Instance" at bounding box center [1038, 570] width 84 height 12
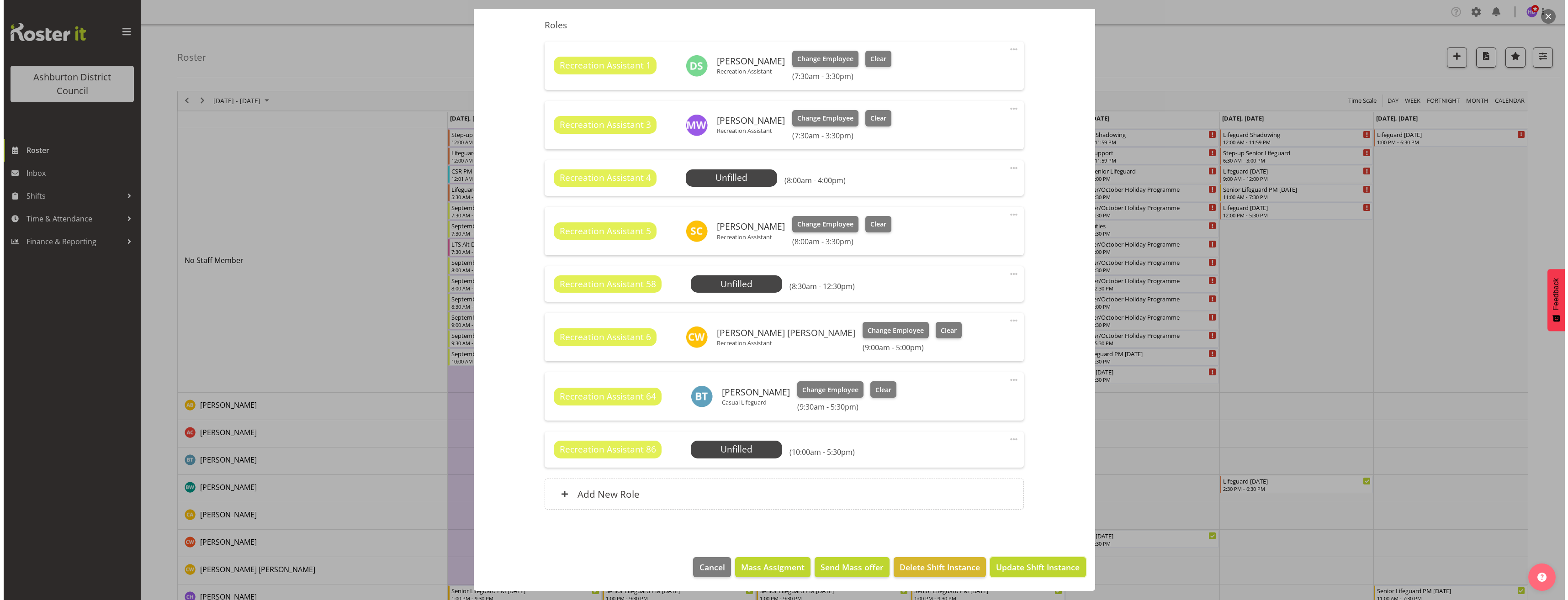
scroll to position [263, 0]
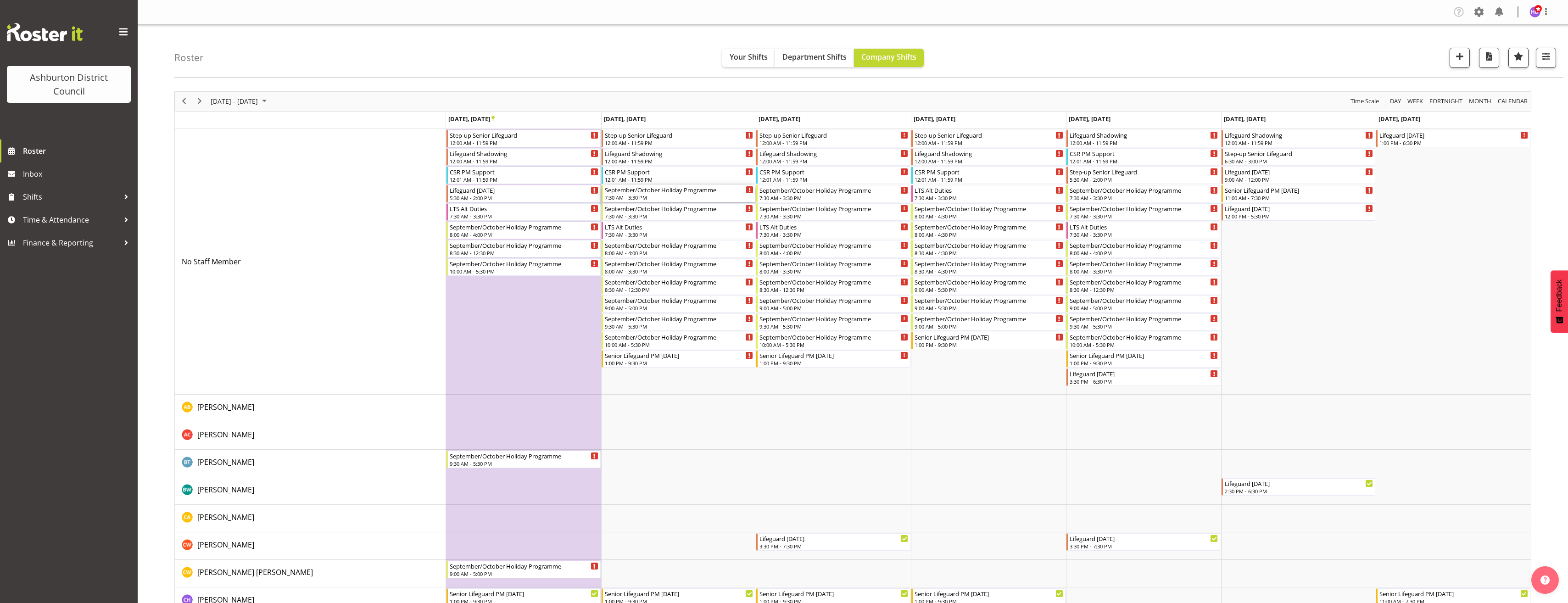
click at [668, 196] on div "7:30 AM - 3:30 PM" at bounding box center [679, 198] width 149 height 7
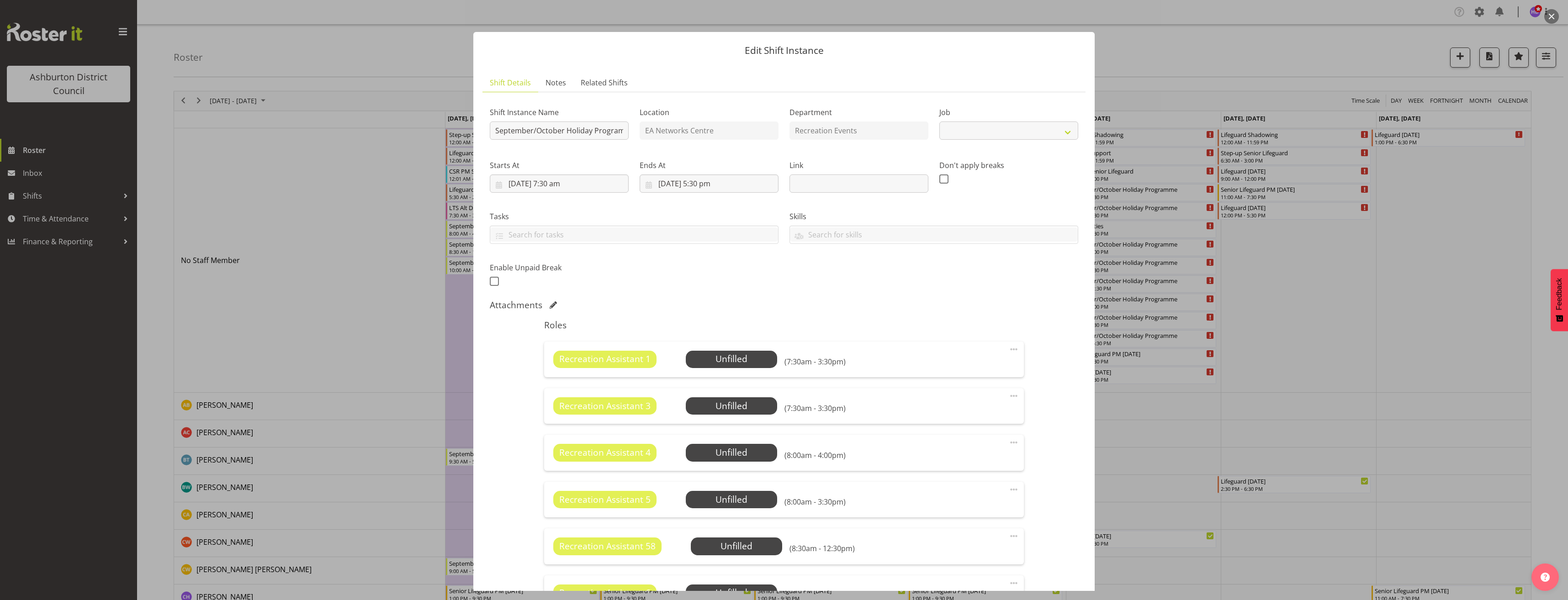
select select "4046"
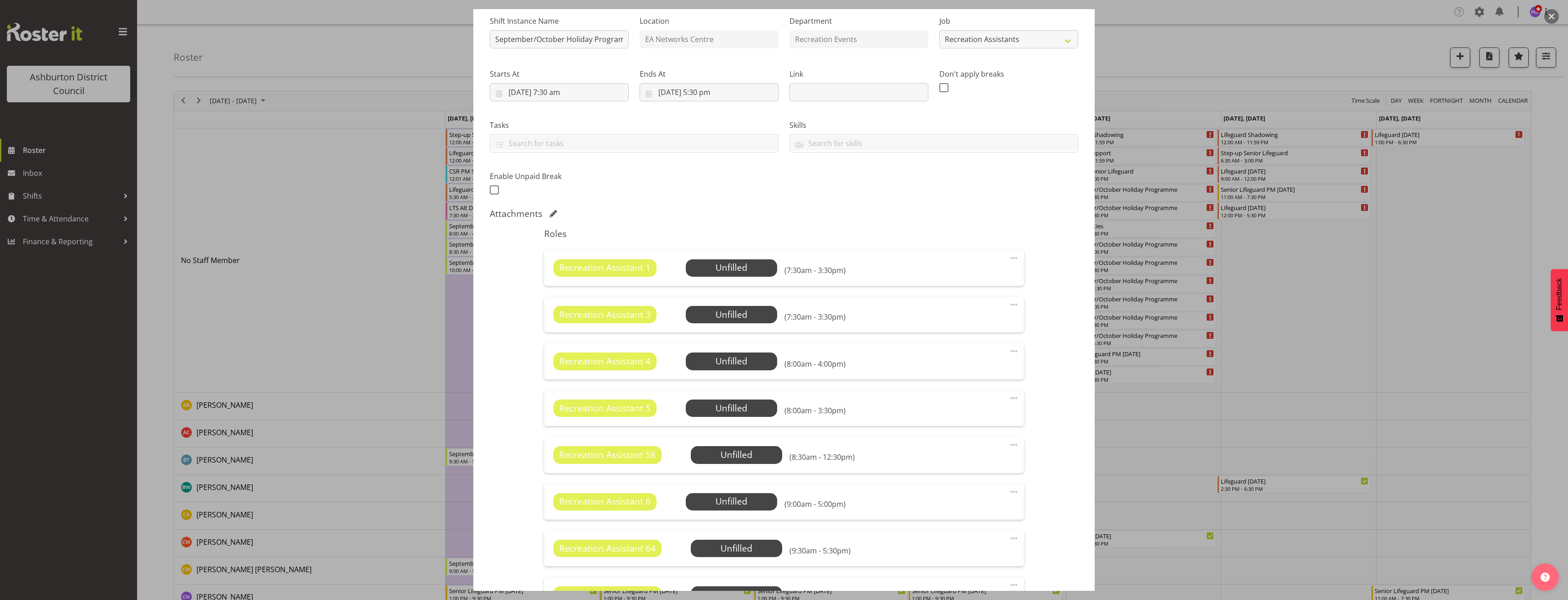
click at [1009, 444] on span at bounding box center [1014, 445] width 11 height 11
click at [981, 466] on link "Edit" at bounding box center [975, 465] width 88 height 16
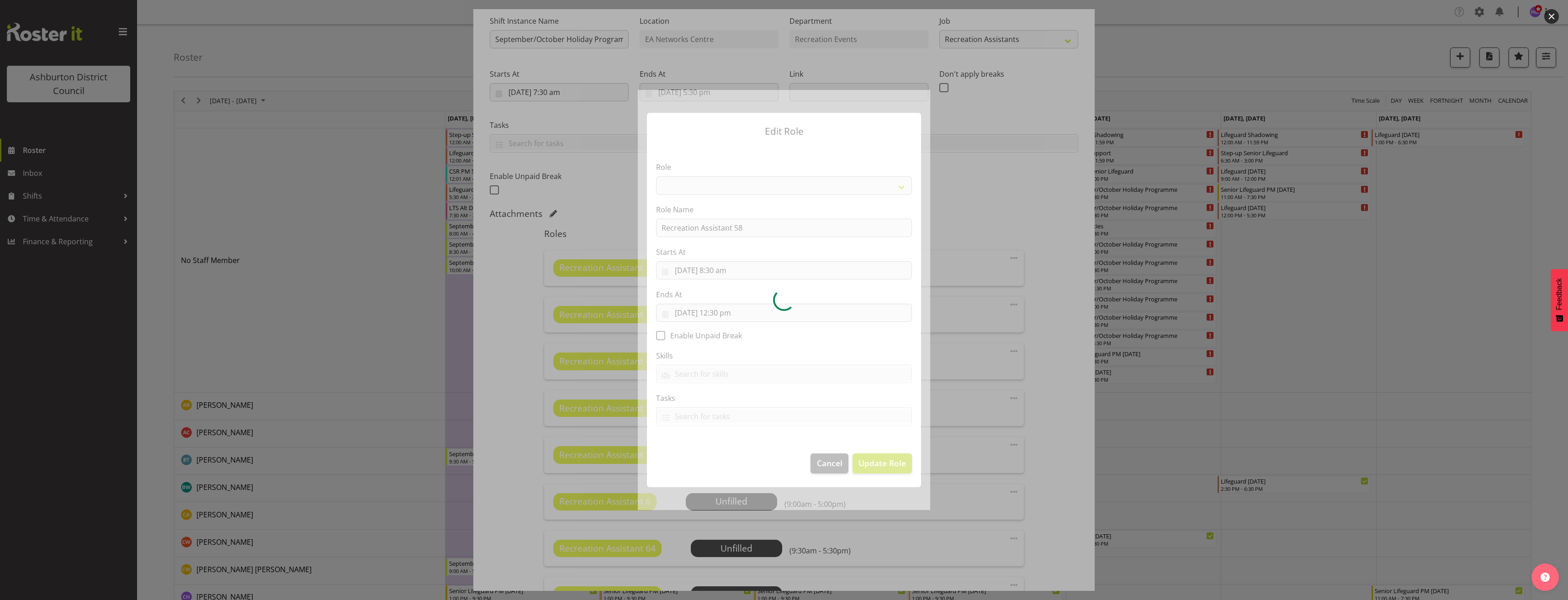
select select "84"
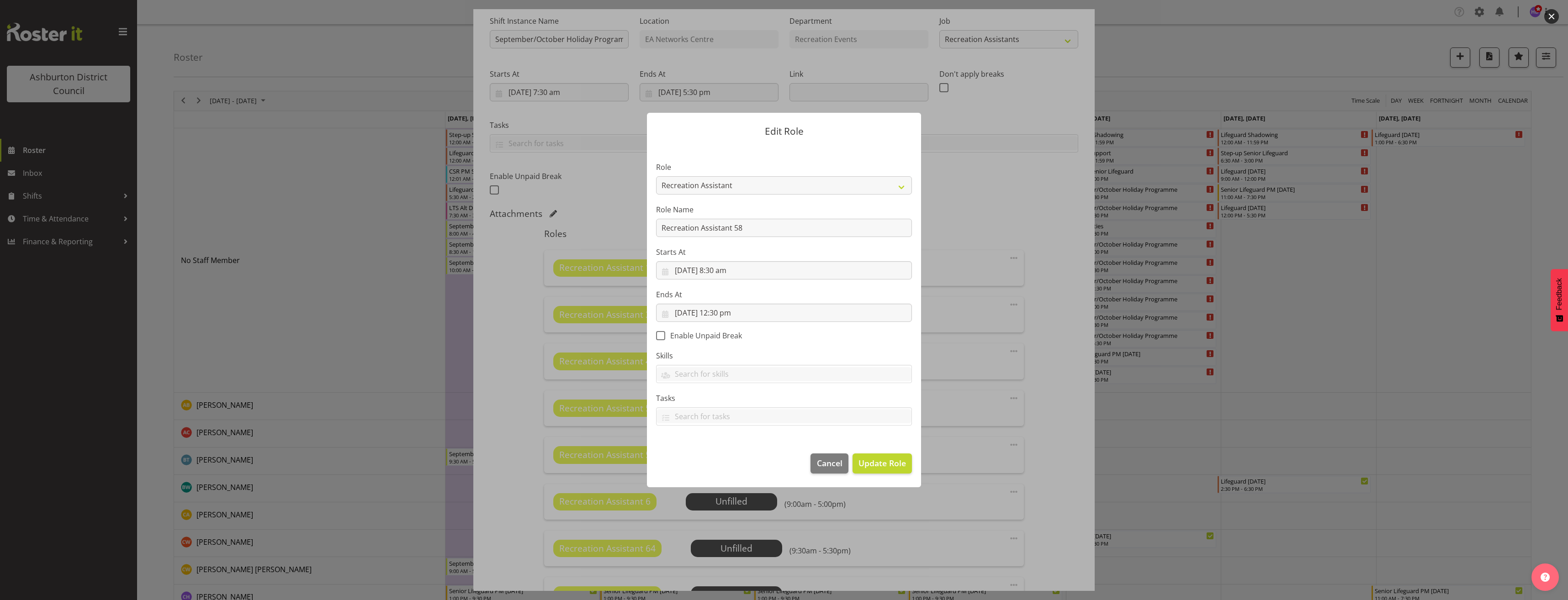
click at [729, 310] on div at bounding box center [784, 300] width 292 height 420
click at [728, 313] on input "[DATE] 12:30 pm" at bounding box center [784, 313] width 256 height 18
click at [726, 504] on select "00 01 02 03 04 05 06 07 08 09 10 11 12 13 14 15 16 17 18 19 20 21 22 23" at bounding box center [729, 506] width 21 height 18
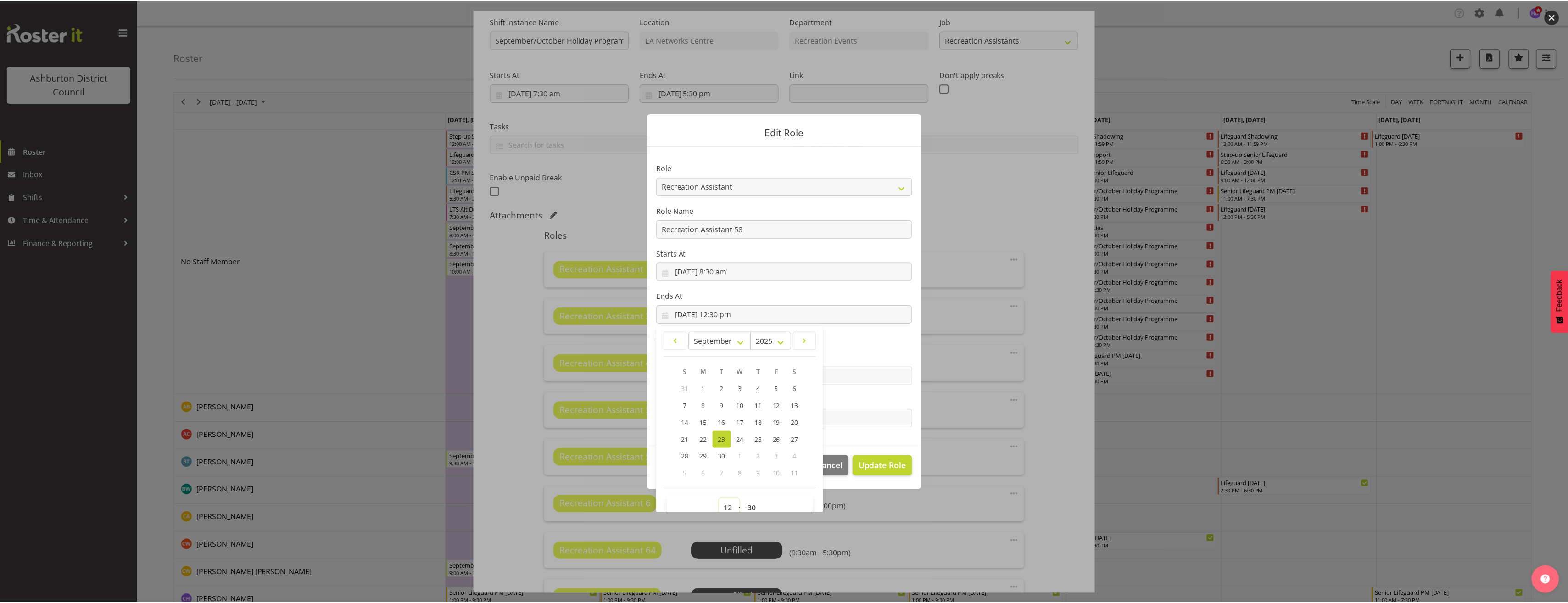
scroll to position [5, 0]
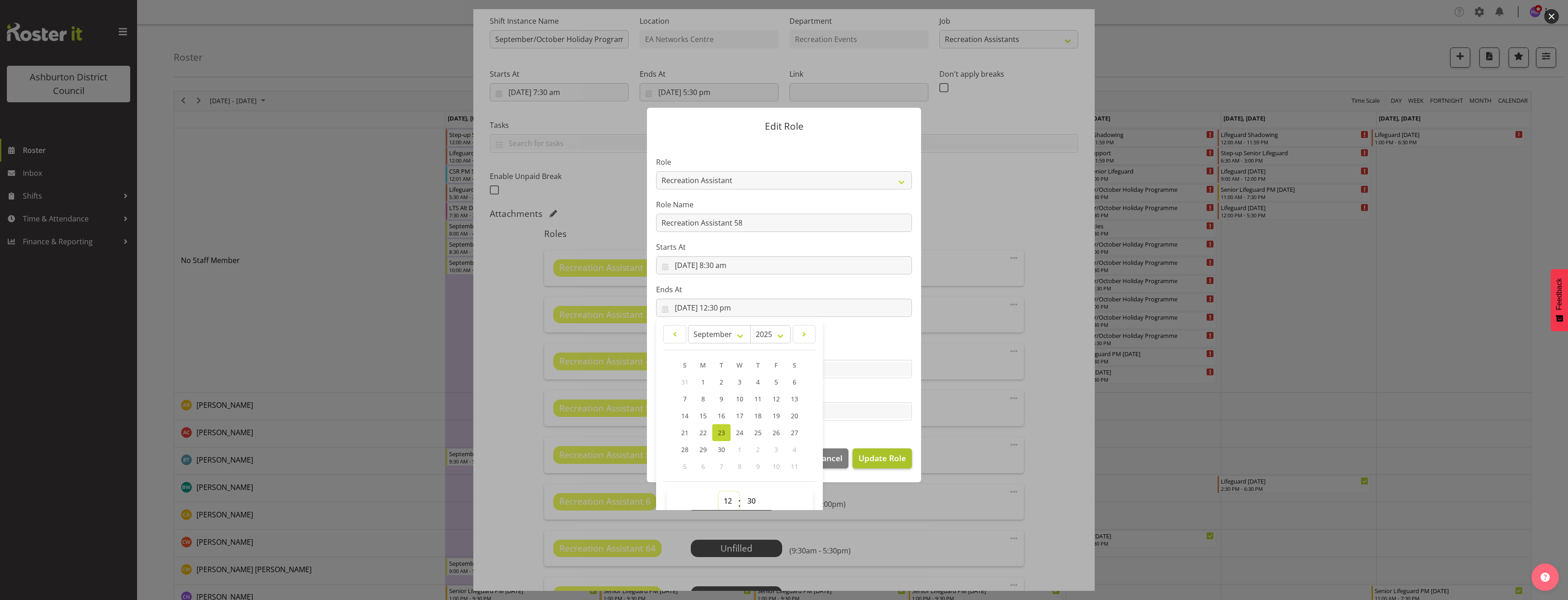
select select "14"
type input "[DATE] 2:30 pm"
click at [886, 461] on span "Update Role" at bounding box center [882, 458] width 47 height 12
select select
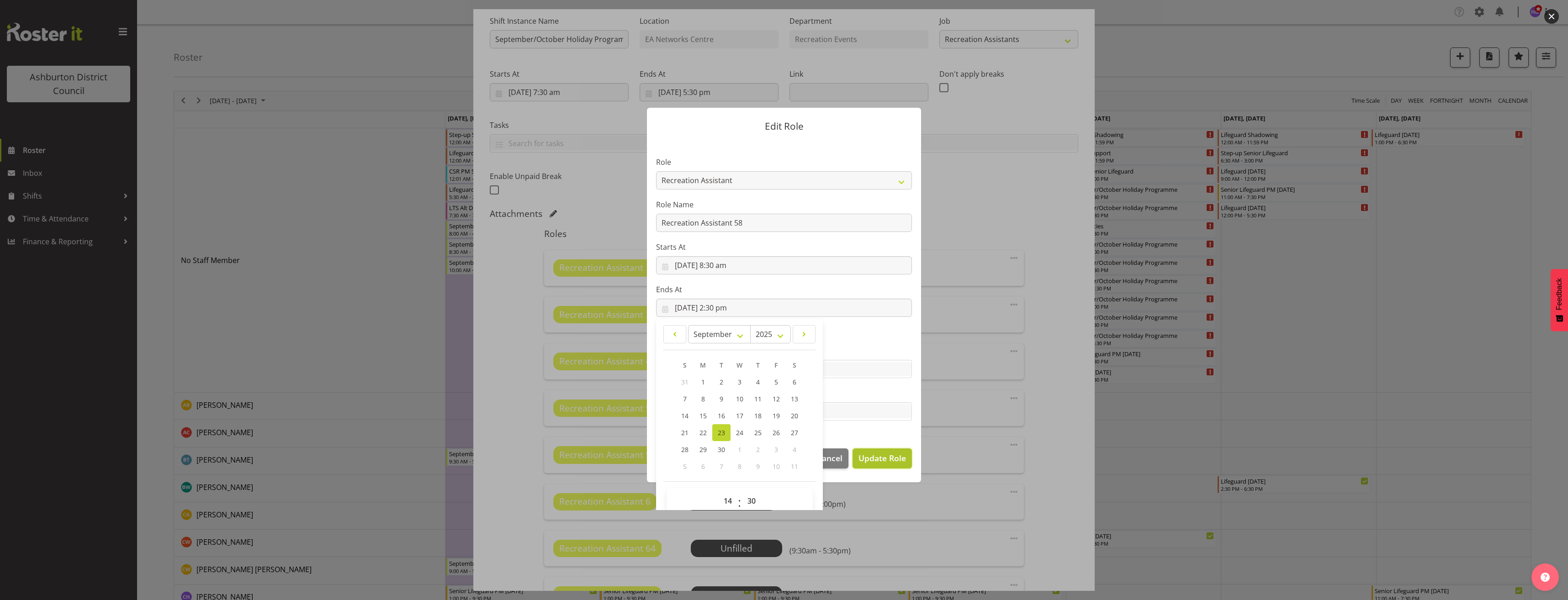
select select
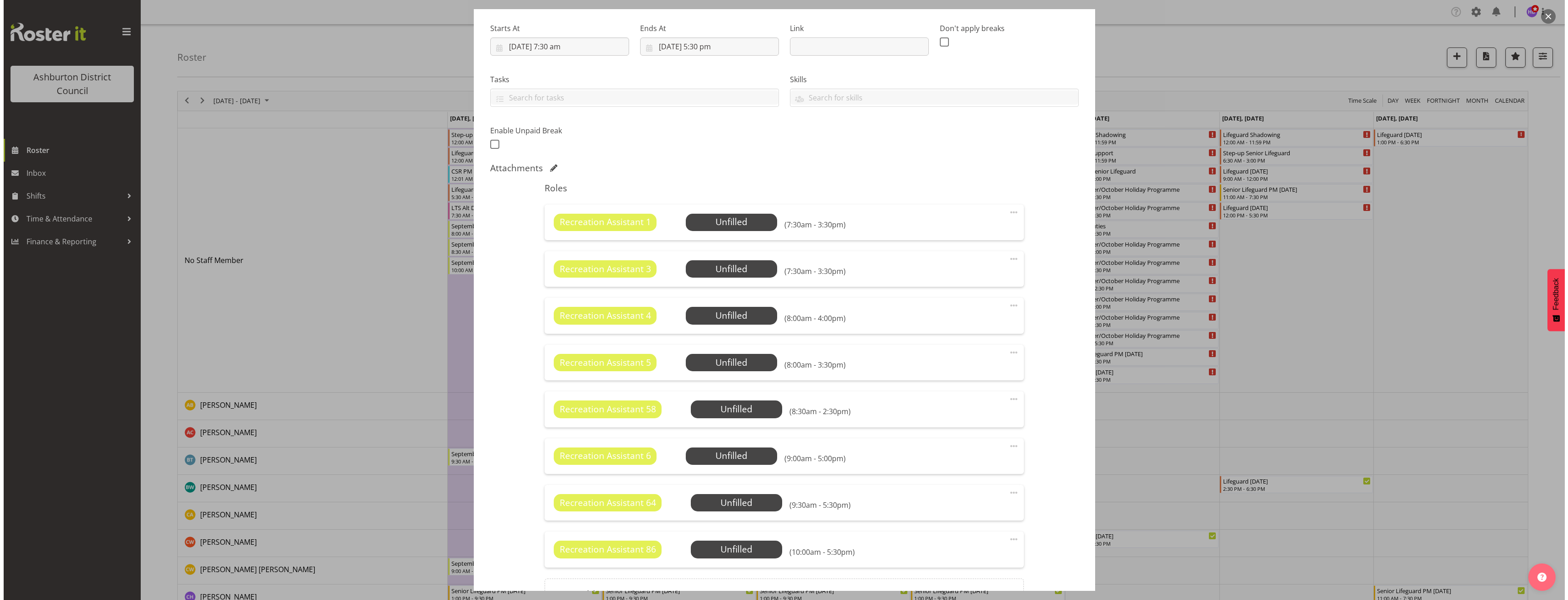
scroll to position [183, 0]
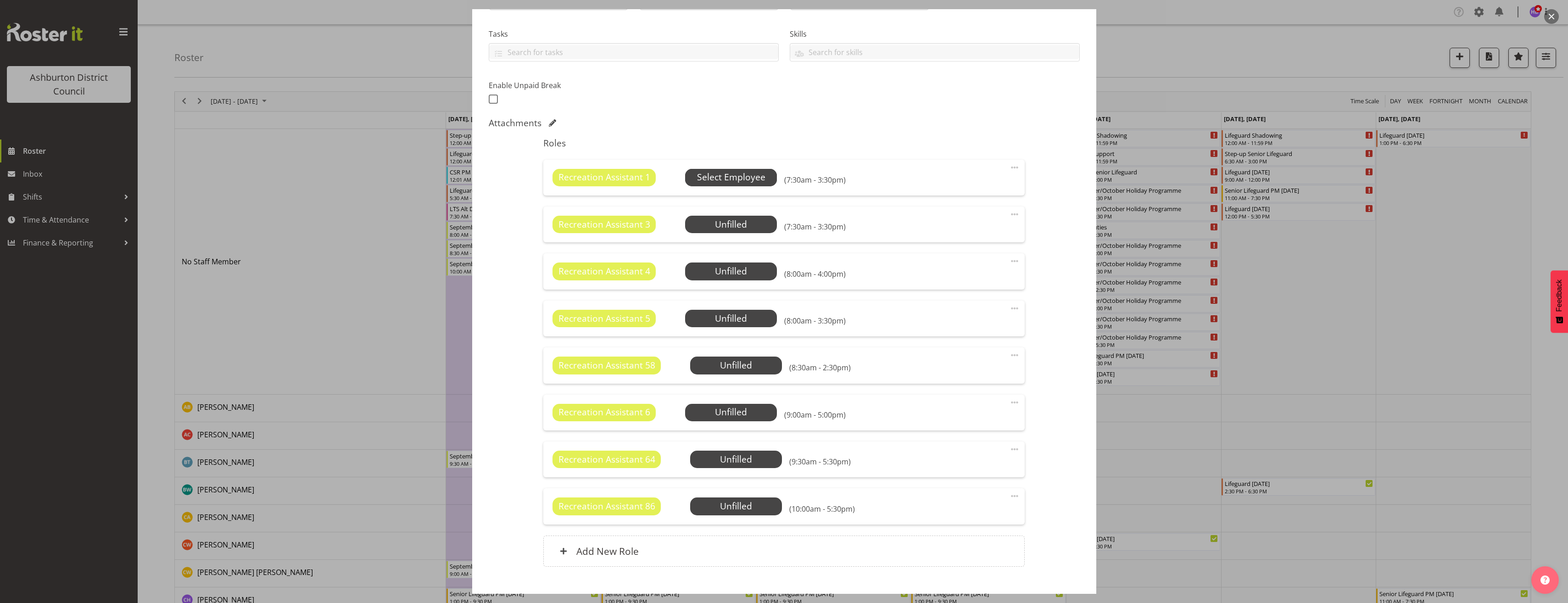
click at [716, 182] on span "Select Employee" at bounding box center [731, 177] width 68 height 13
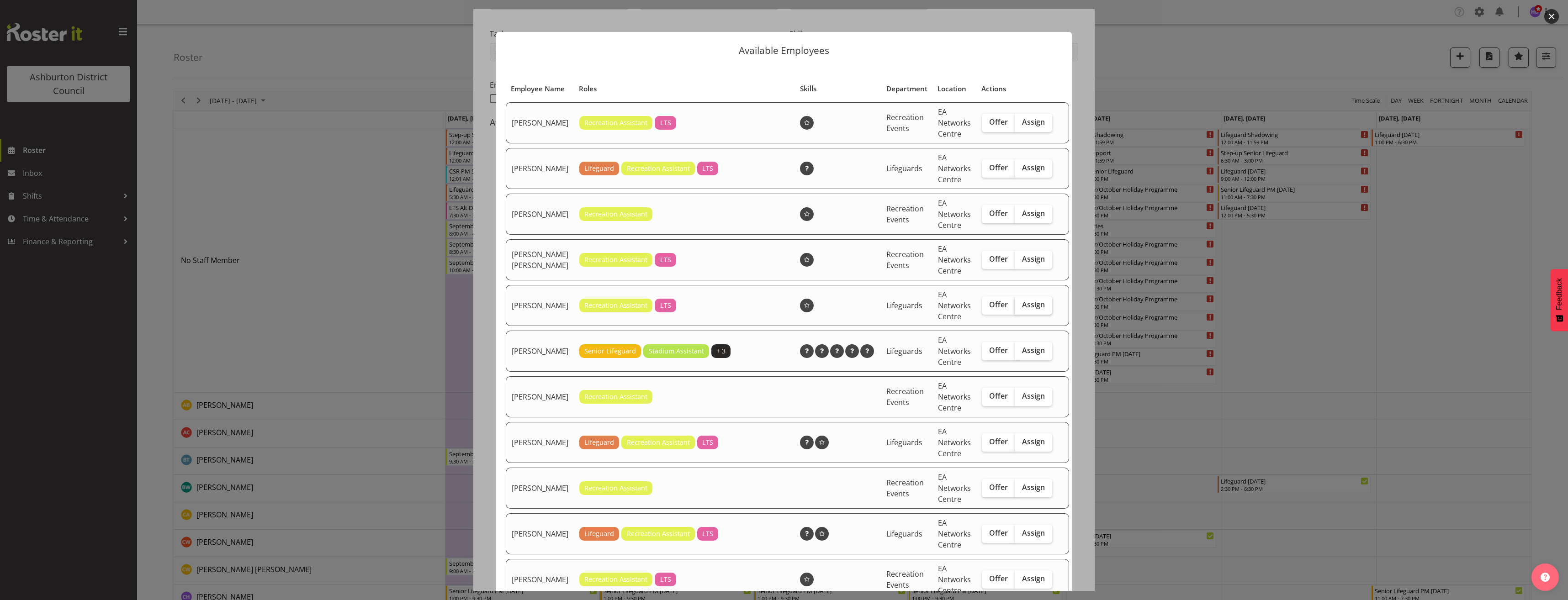
click at [1022, 309] on span "Assign" at bounding box center [1034, 304] width 23 height 9
click at [1017, 308] on input "Assign" at bounding box center [1018, 305] width 6 height 6
checkbox input "true"
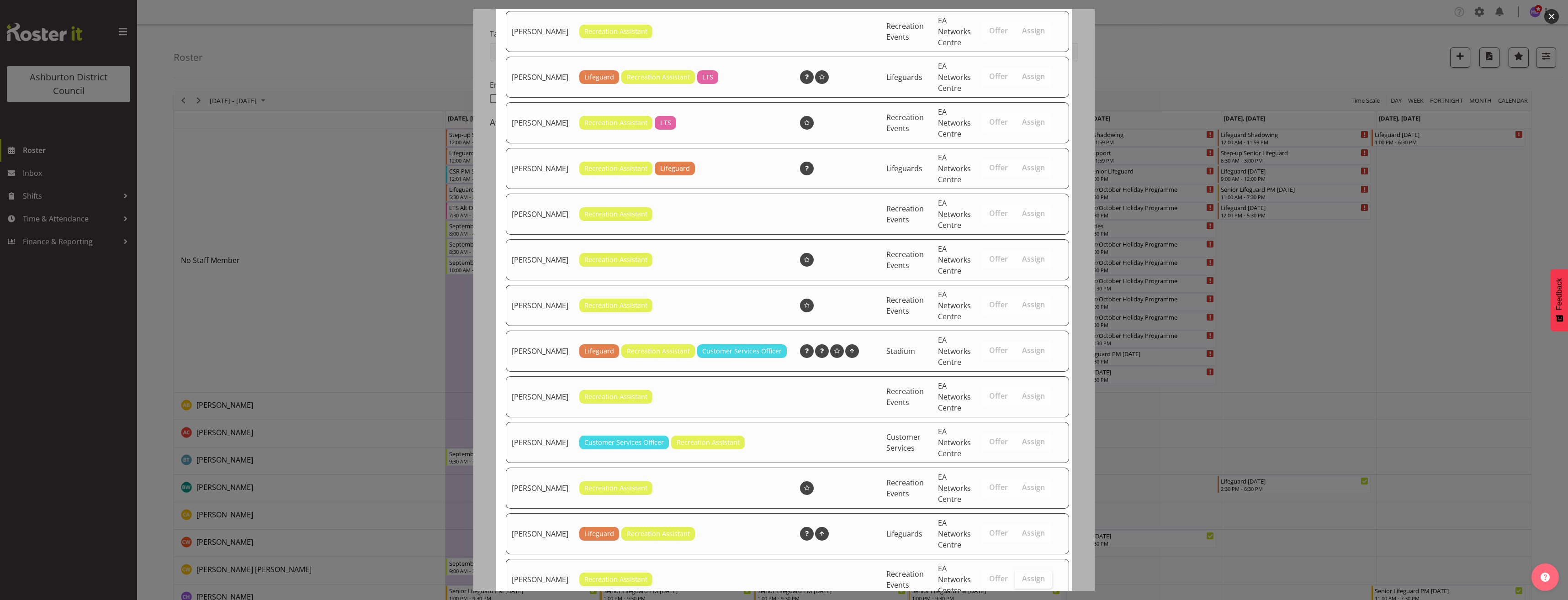
scroll to position [534, 0]
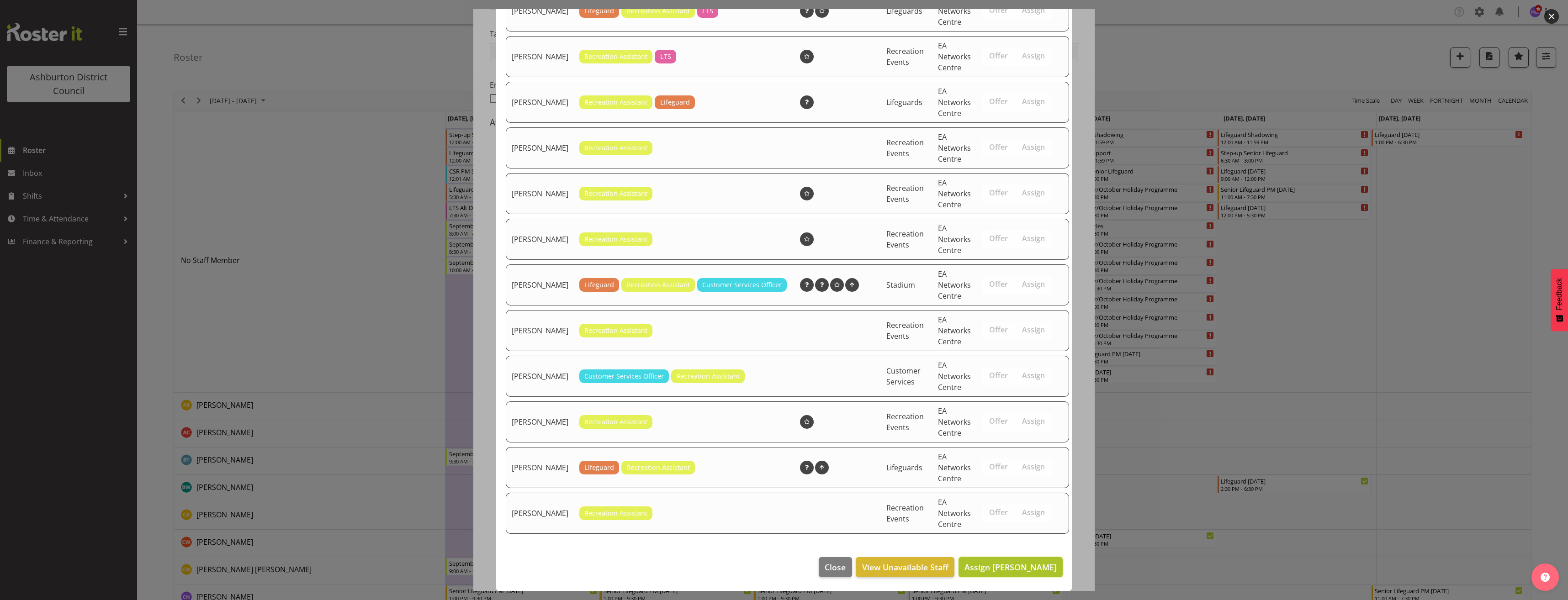
click at [1033, 560] on button "Assign [PERSON_NAME]" at bounding box center [1010, 567] width 104 height 20
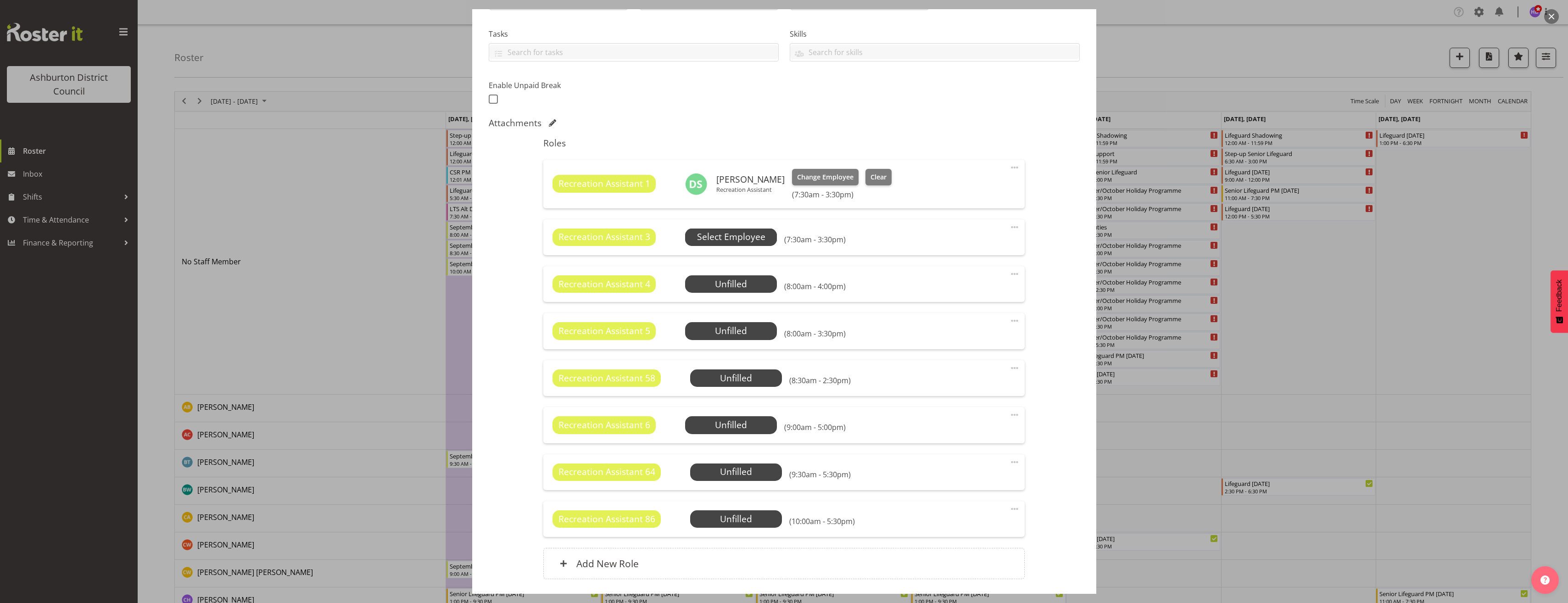
click at [752, 237] on span "Select Employee" at bounding box center [731, 237] width 68 height 13
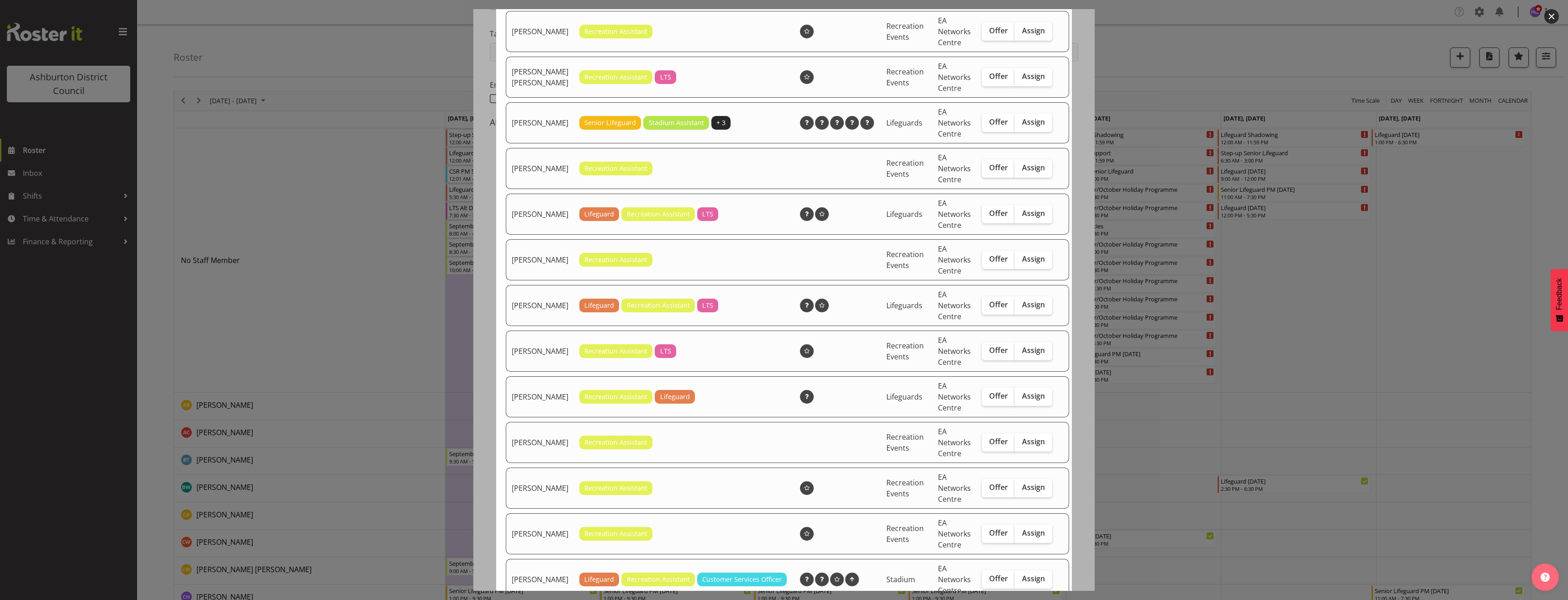
scroll to position [411, 0]
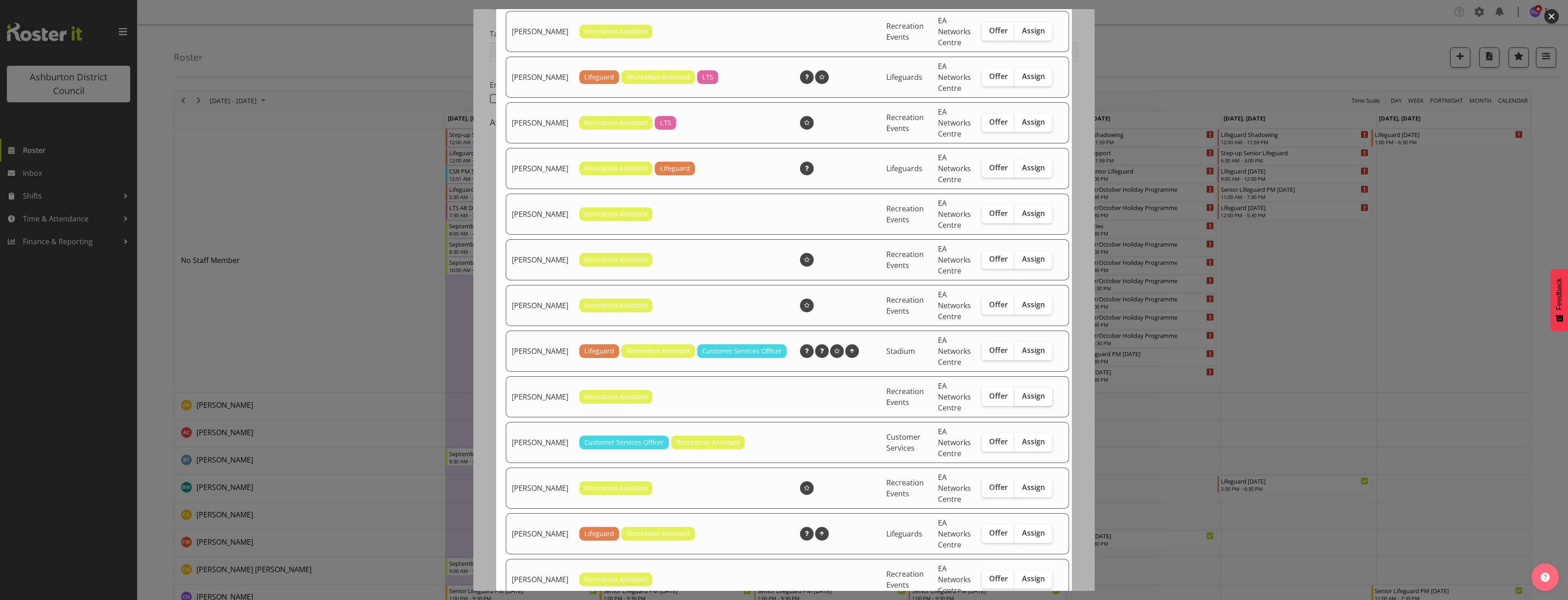
click at [1022, 400] on span "Assign" at bounding box center [1034, 396] width 23 height 9
click at [1020, 399] on input "Assign" at bounding box center [1018, 396] width 6 height 6
checkbox input "true"
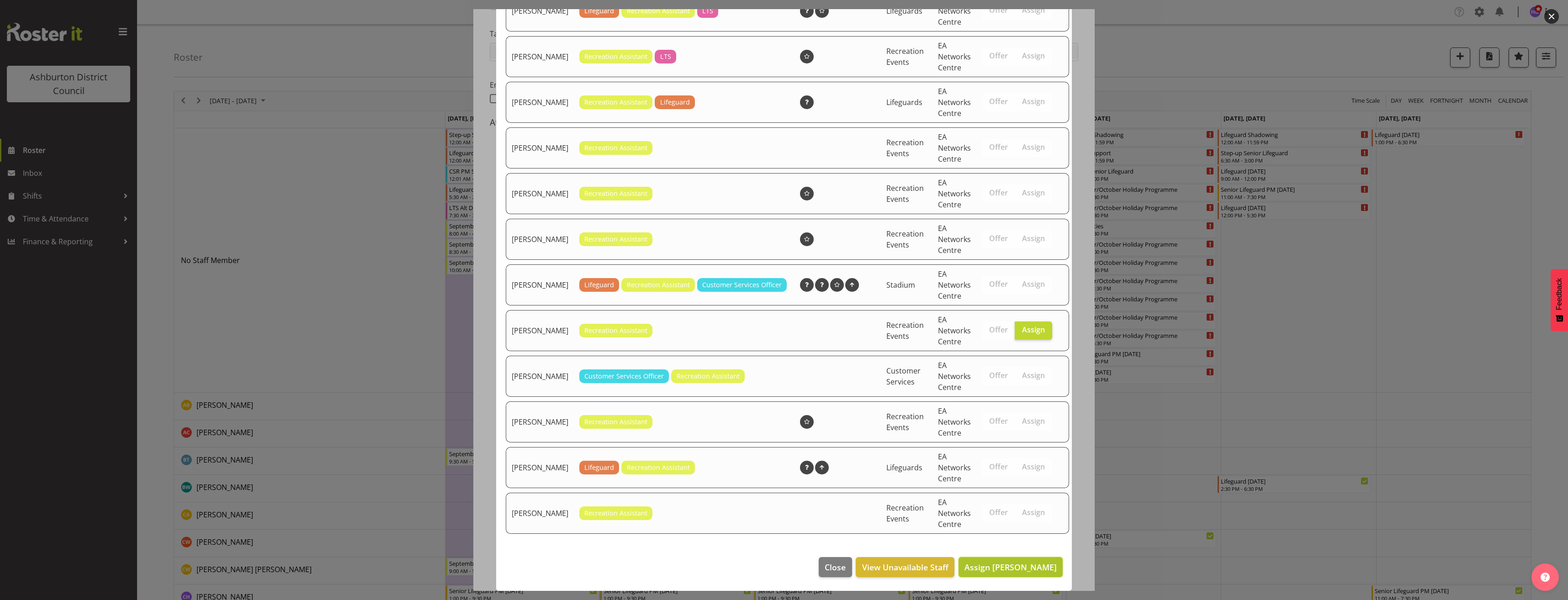
click at [1031, 572] on span "Assign [PERSON_NAME]" at bounding box center [1010, 567] width 93 height 11
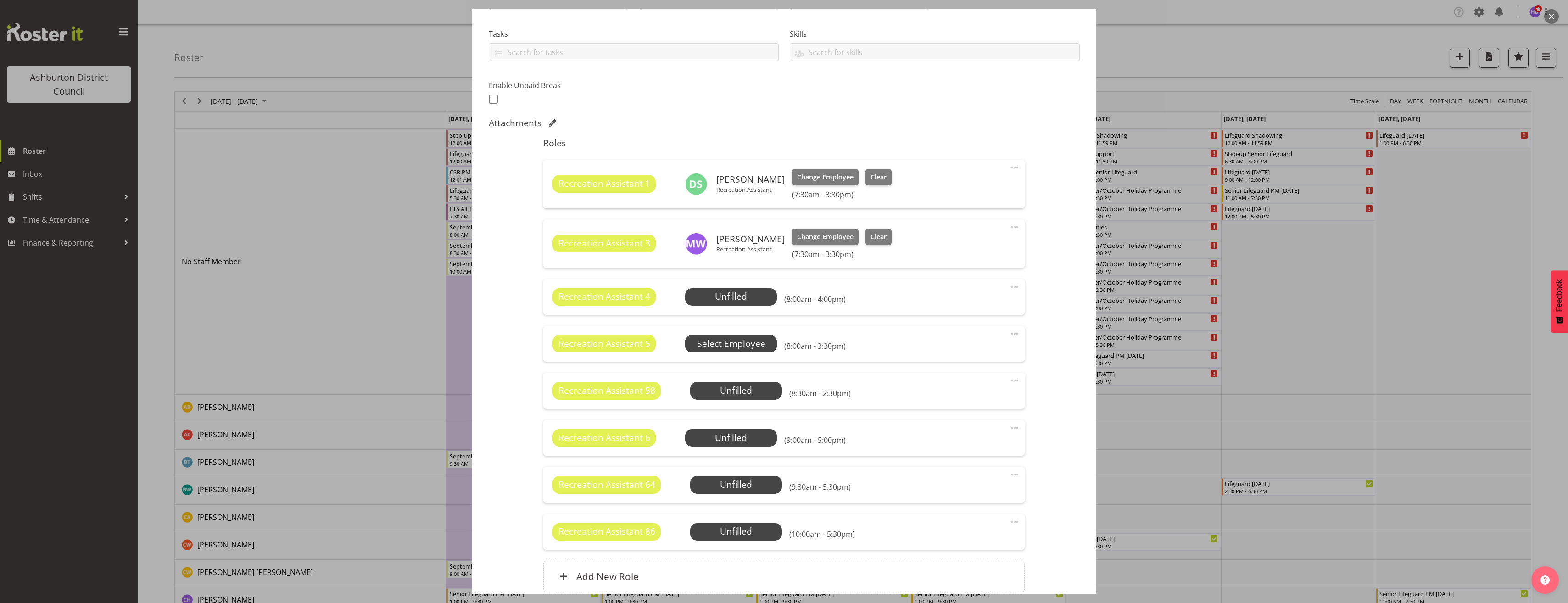
click at [0, 0] on span "Select Employee" at bounding box center [0, 0] width 0 height 0
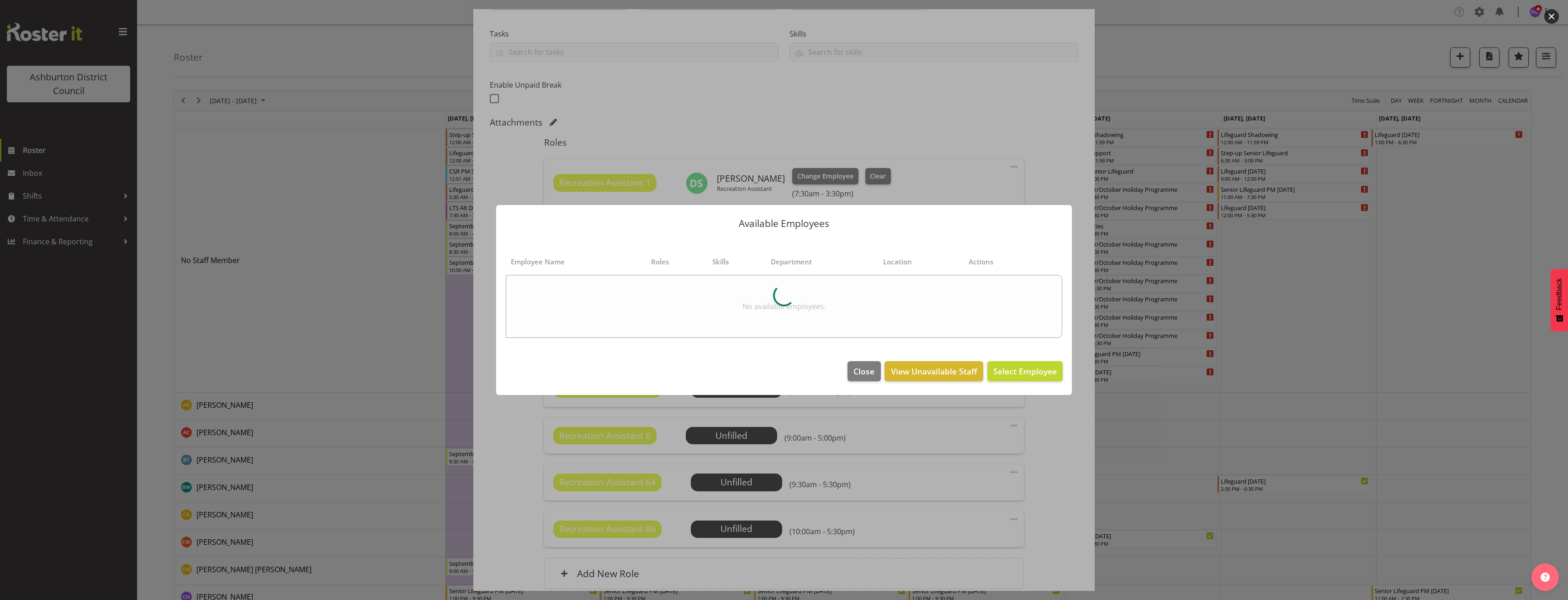
click at [704, 111] on div at bounding box center [784, 300] width 1568 height 600
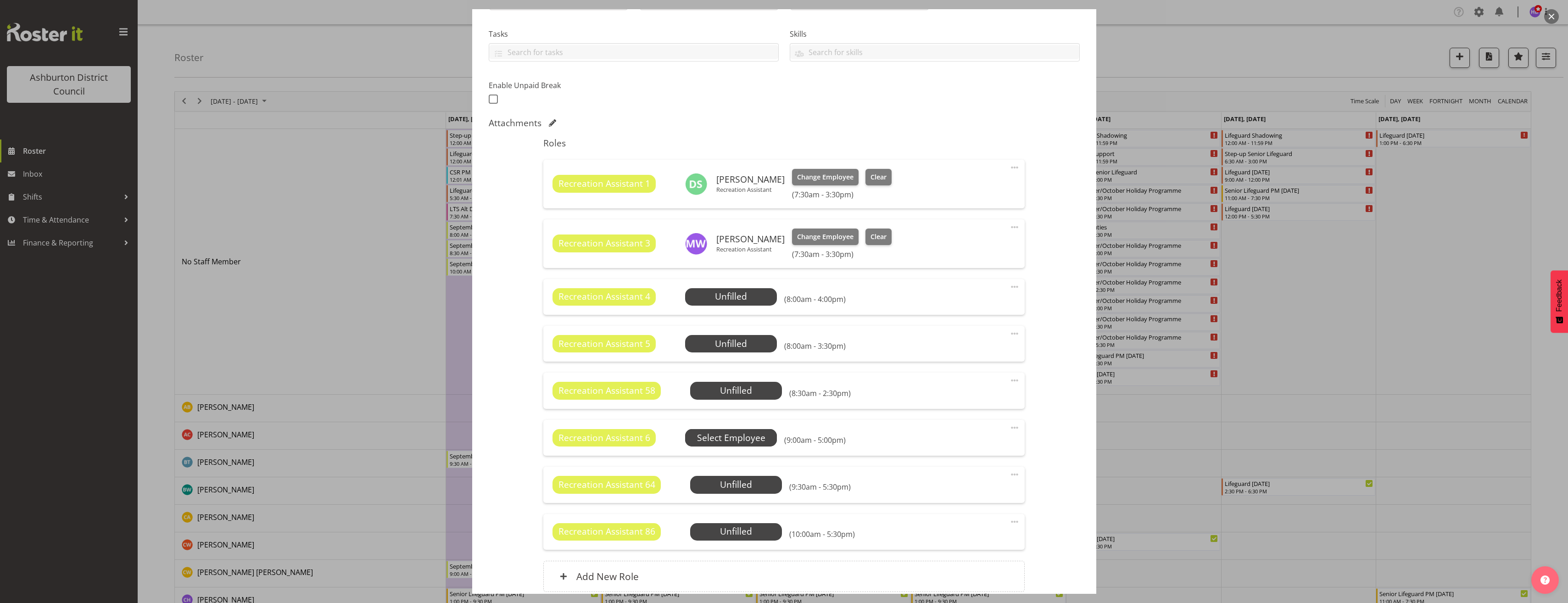
click at [0, 0] on span "Select Employee" at bounding box center [0, 0] width 0 height 0
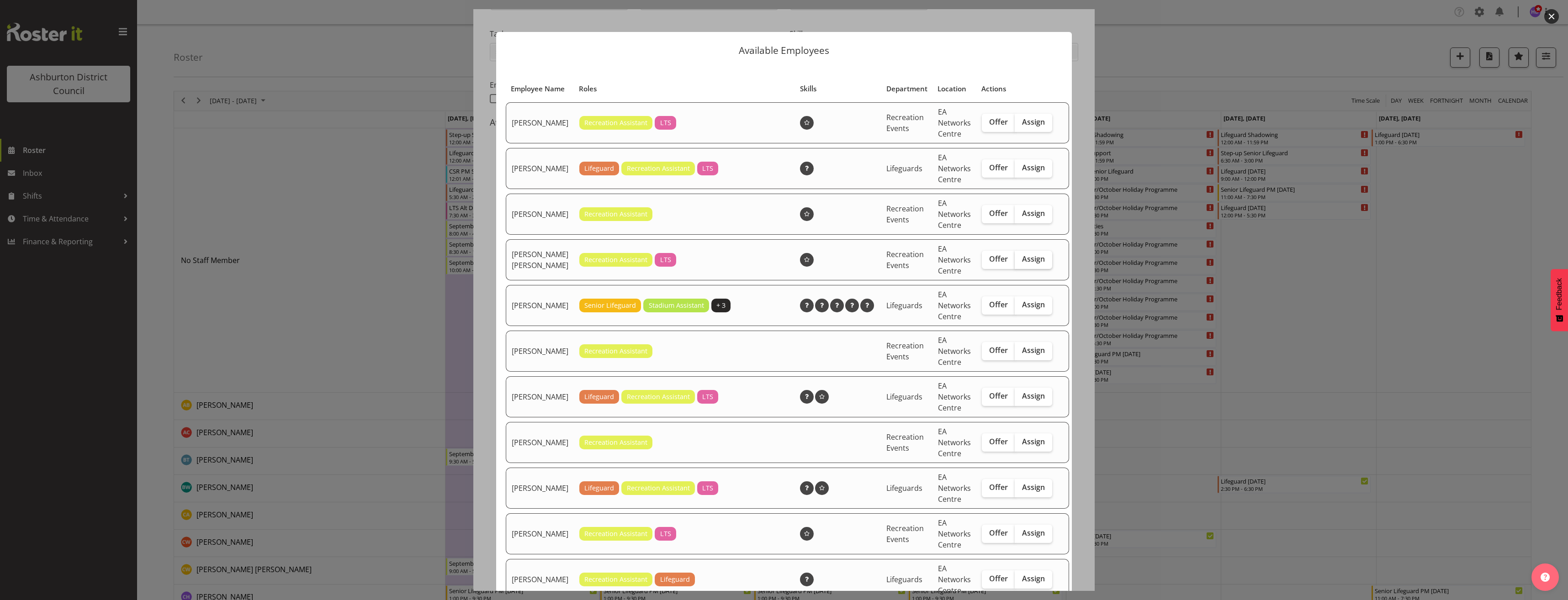
click at [1022, 263] on span "Assign" at bounding box center [1034, 259] width 23 height 9
click at [1015, 262] on input "Assign" at bounding box center [1018, 259] width 6 height 6
checkbox input "true"
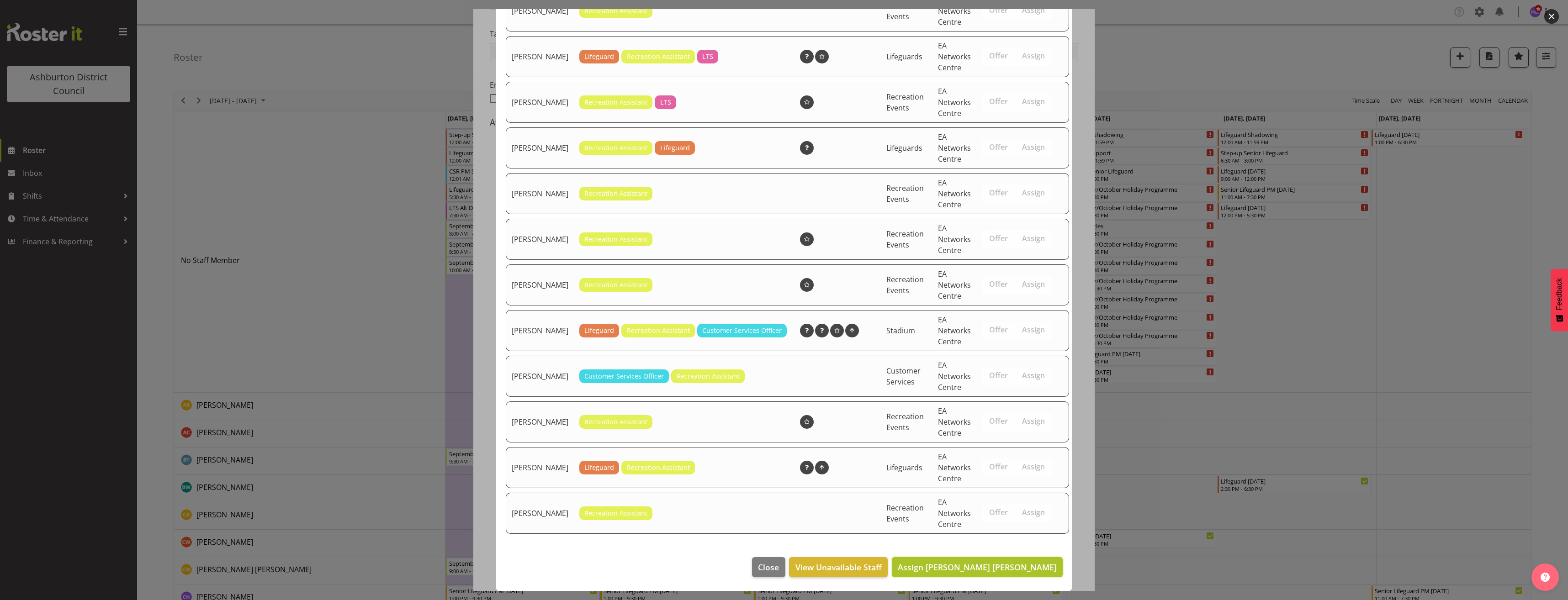
click at [1014, 564] on span "Assign [PERSON_NAME] [PERSON_NAME]" at bounding box center [977, 567] width 159 height 11
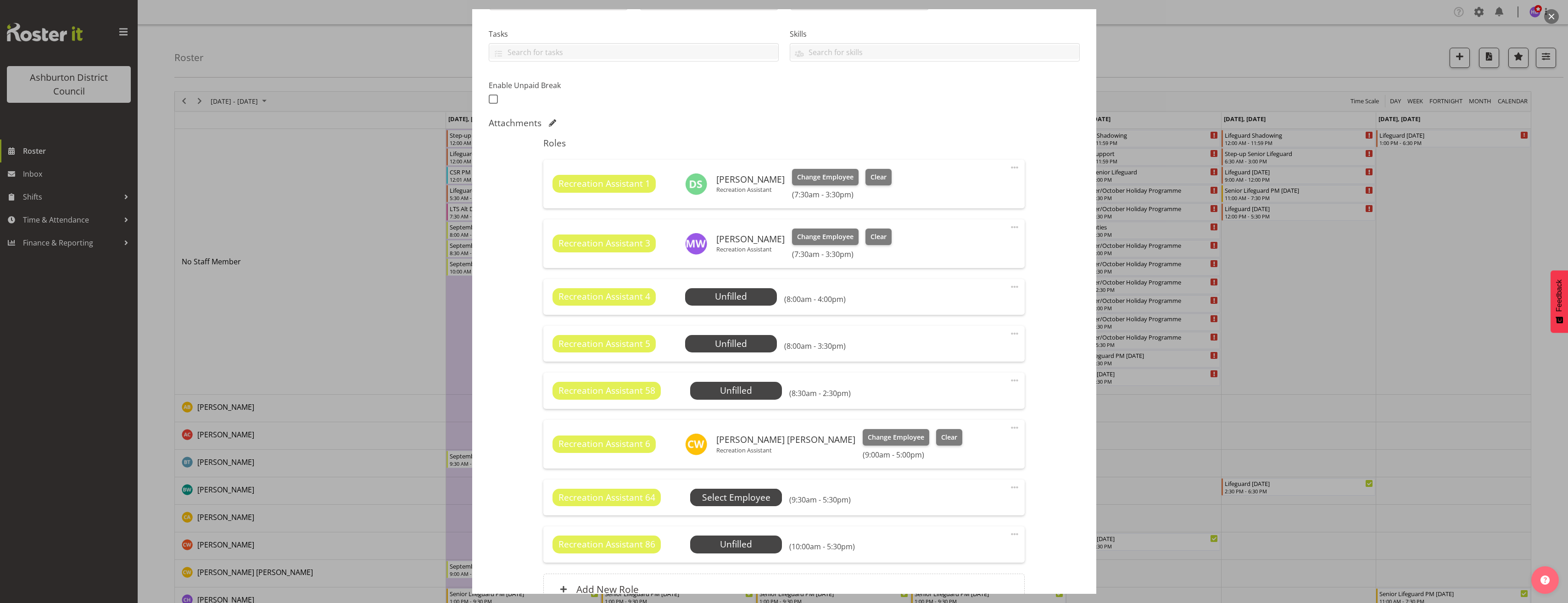
click at [0, 0] on span "Select Employee" at bounding box center [0, 0] width 0 height 0
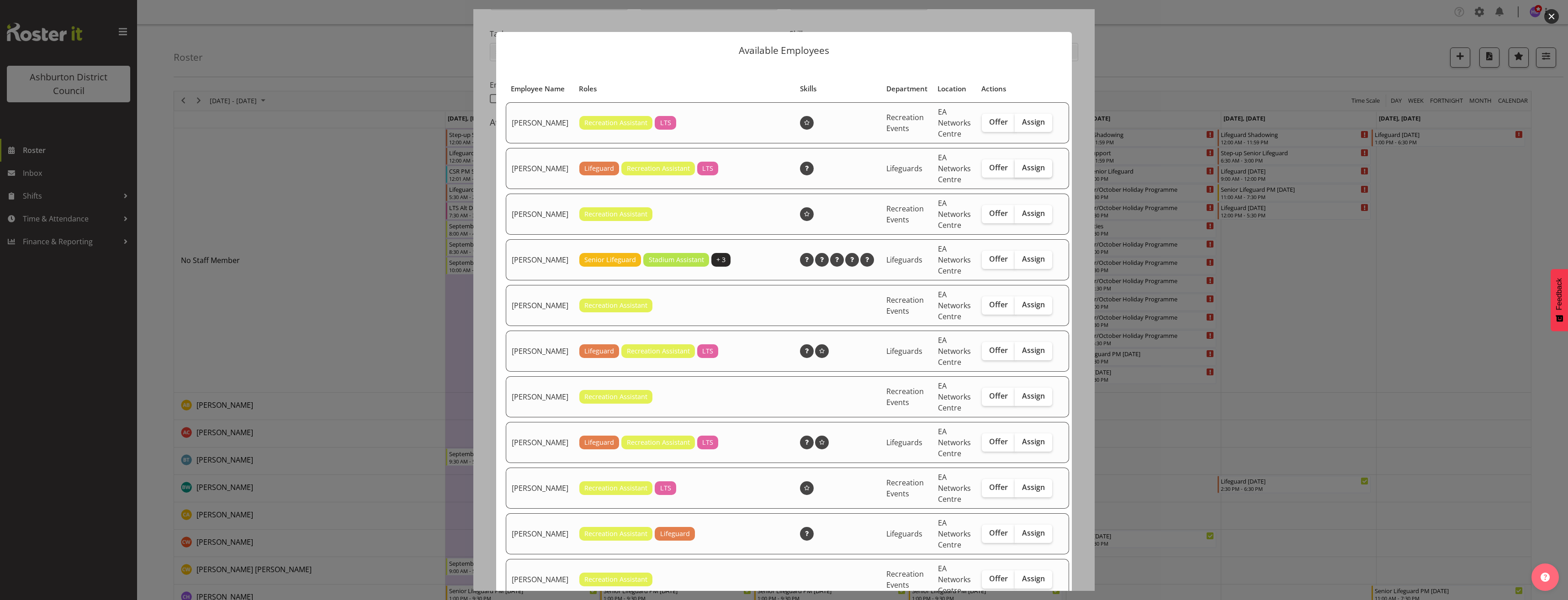
click at [1026, 172] on span "Assign" at bounding box center [1034, 167] width 23 height 9
click at [1021, 171] on input "Assign" at bounding box center [1018, 168] width 6 height 6
checkbox input "true"
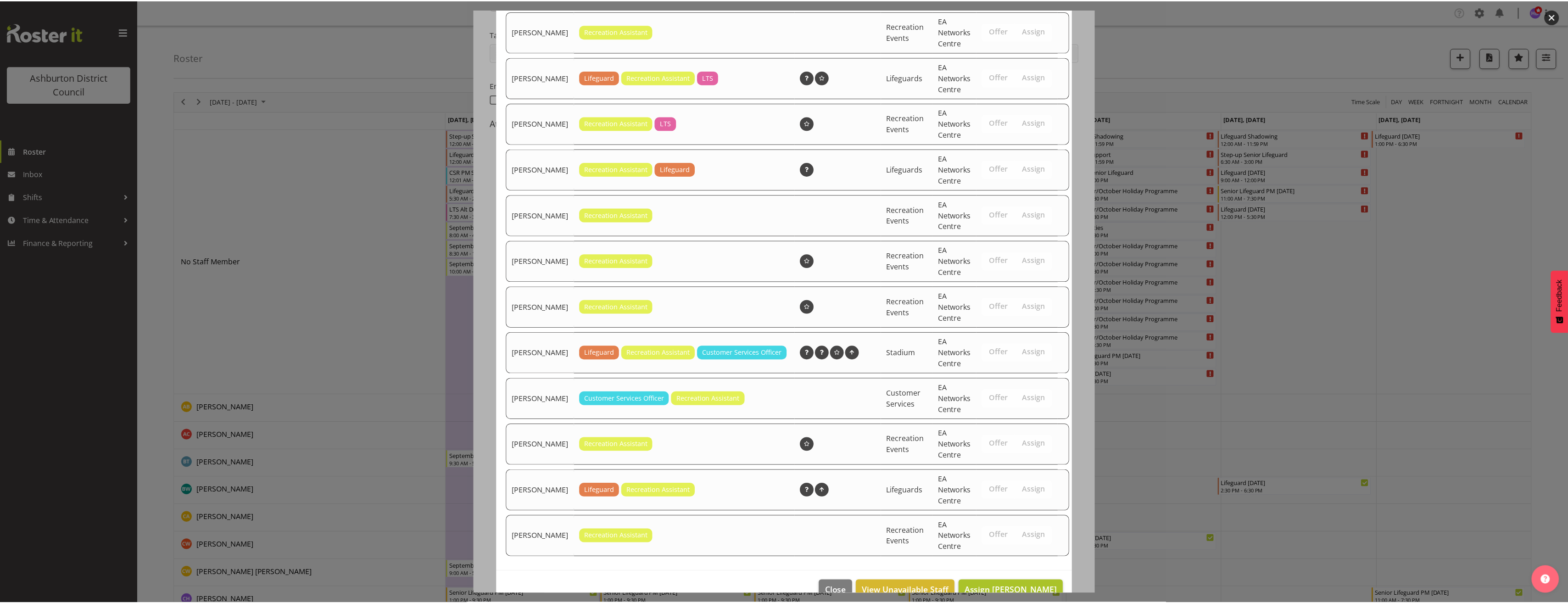
scroll to position [399, 0]
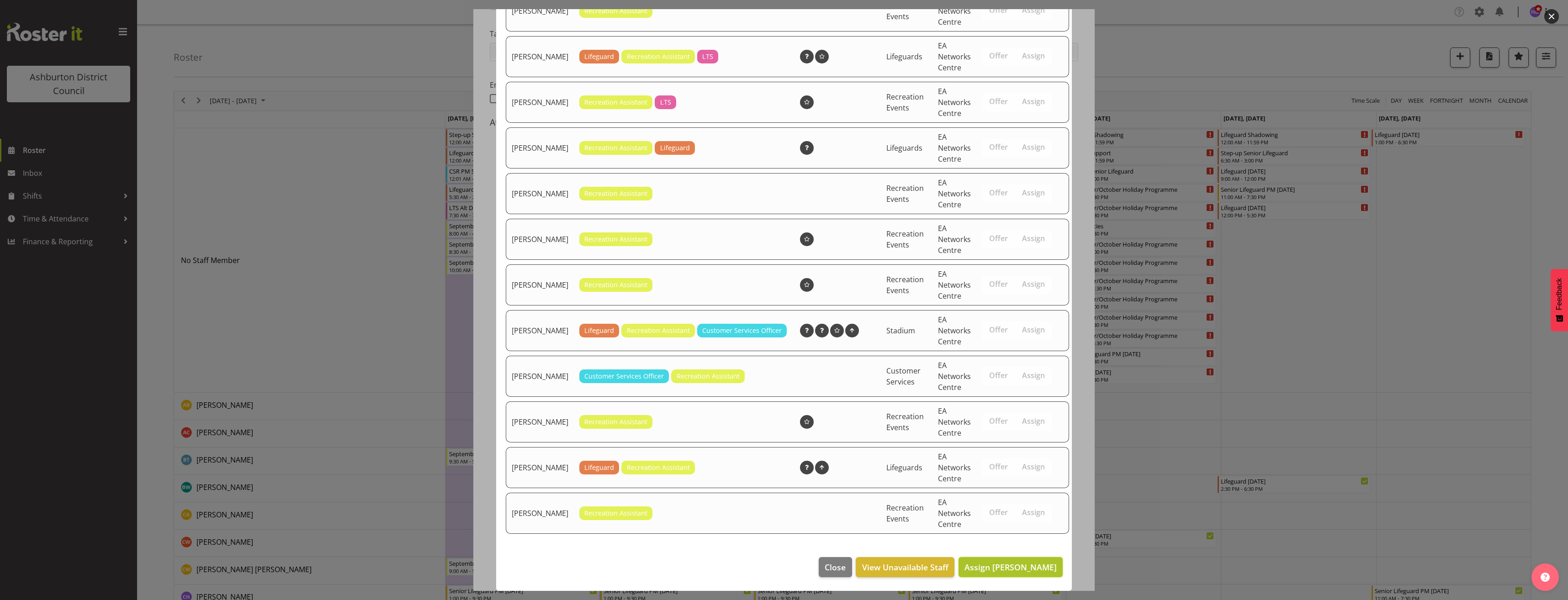
click at [1020, 568] on span "Assign [PERSON_NAME]" at bounding box center [1010, 567] width 93 height 11
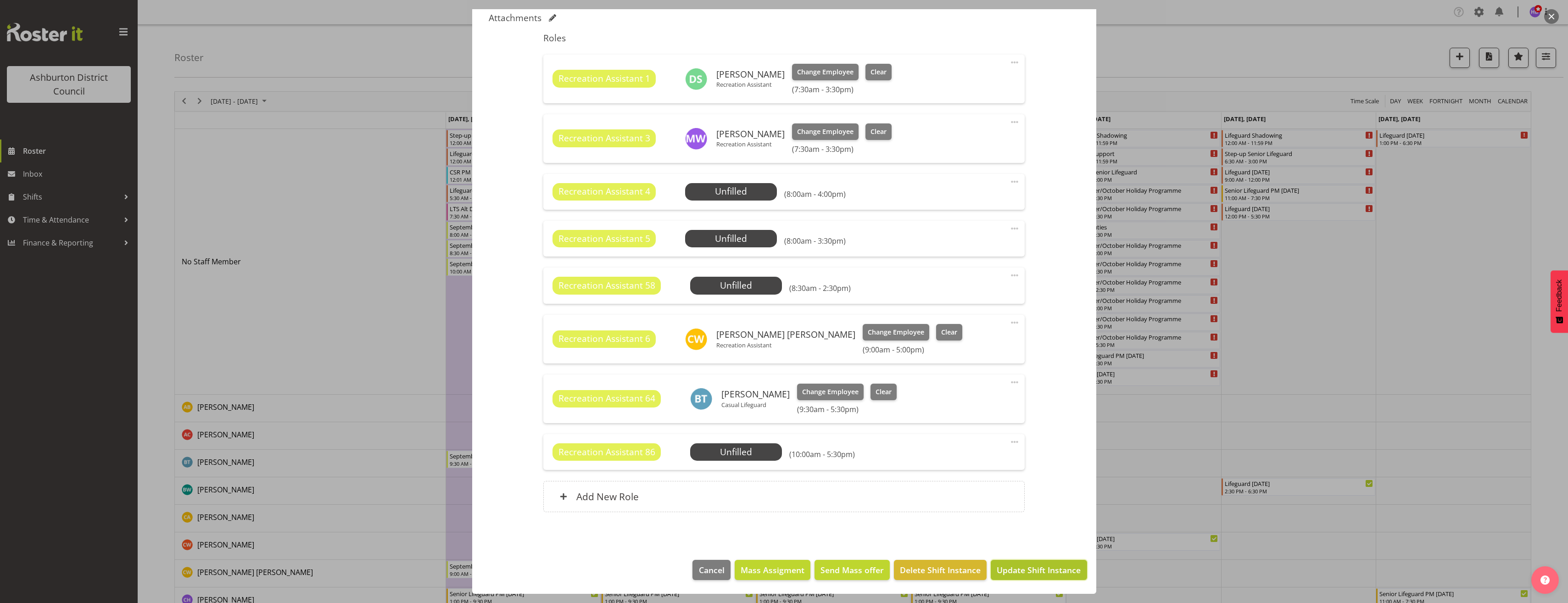
click at [1046, 566] on span "Update Shift Instance" at bounding box center [1038, 570] width 84 height 12
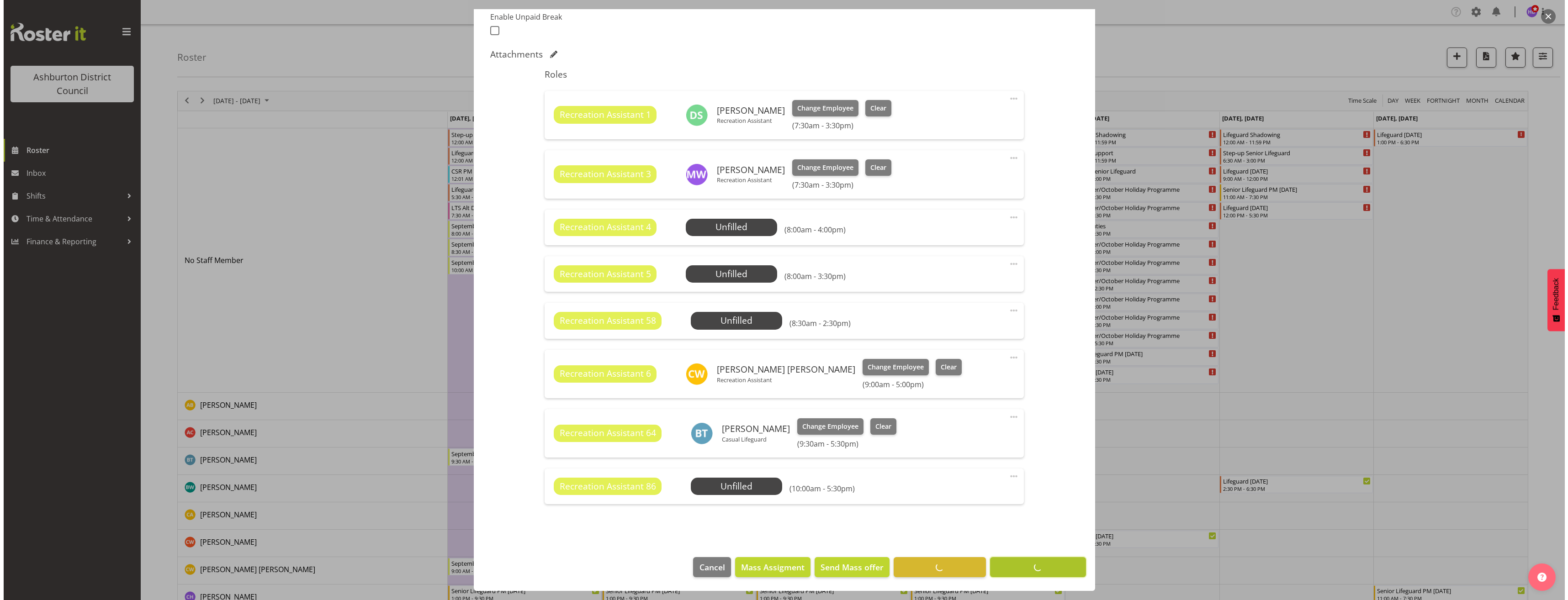
scroll to position [251, 0]
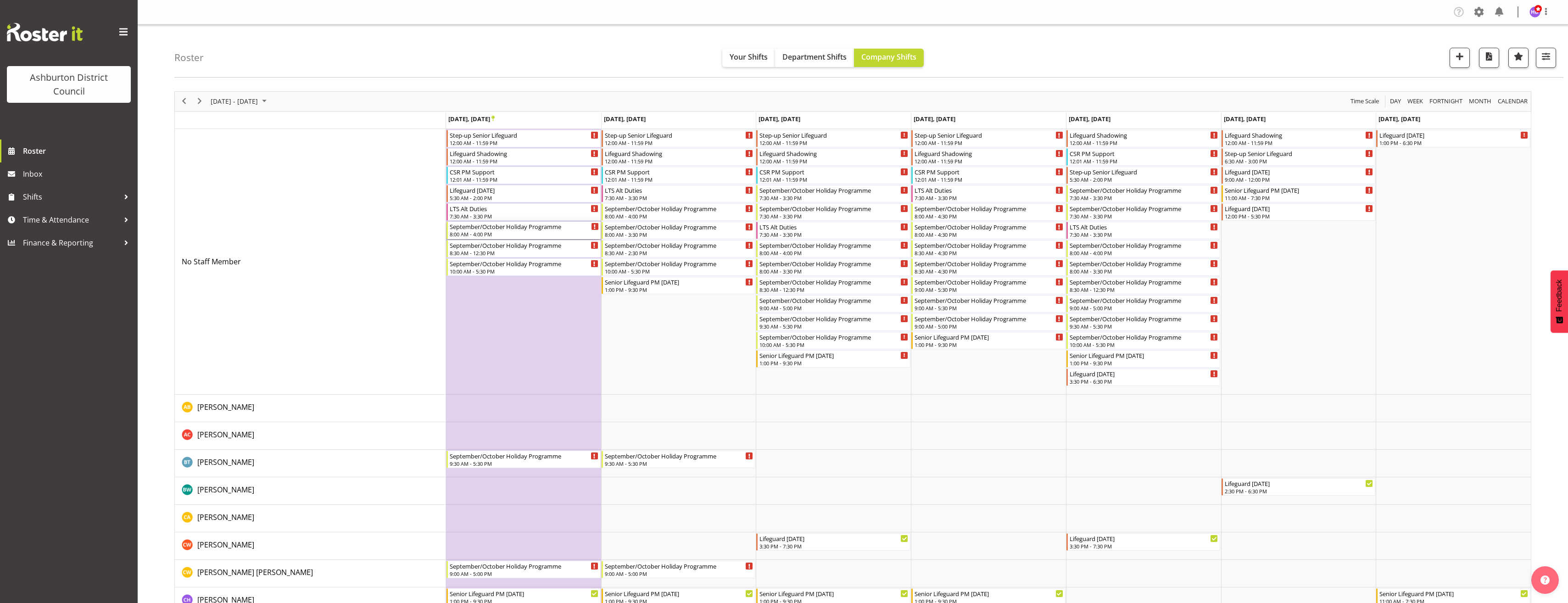
click at [512, 230] on div "September/October Holiday Programme" at bounding box center [525, 226] width 149 height 9
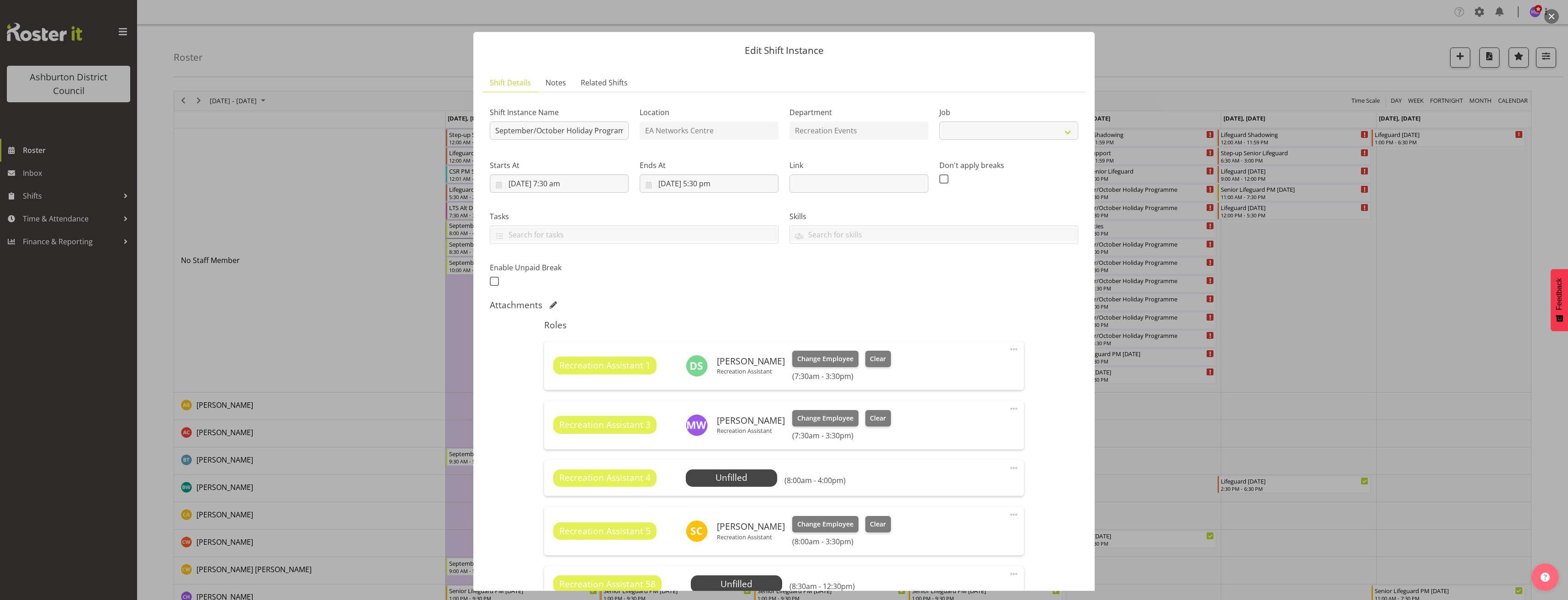
select select "4046"
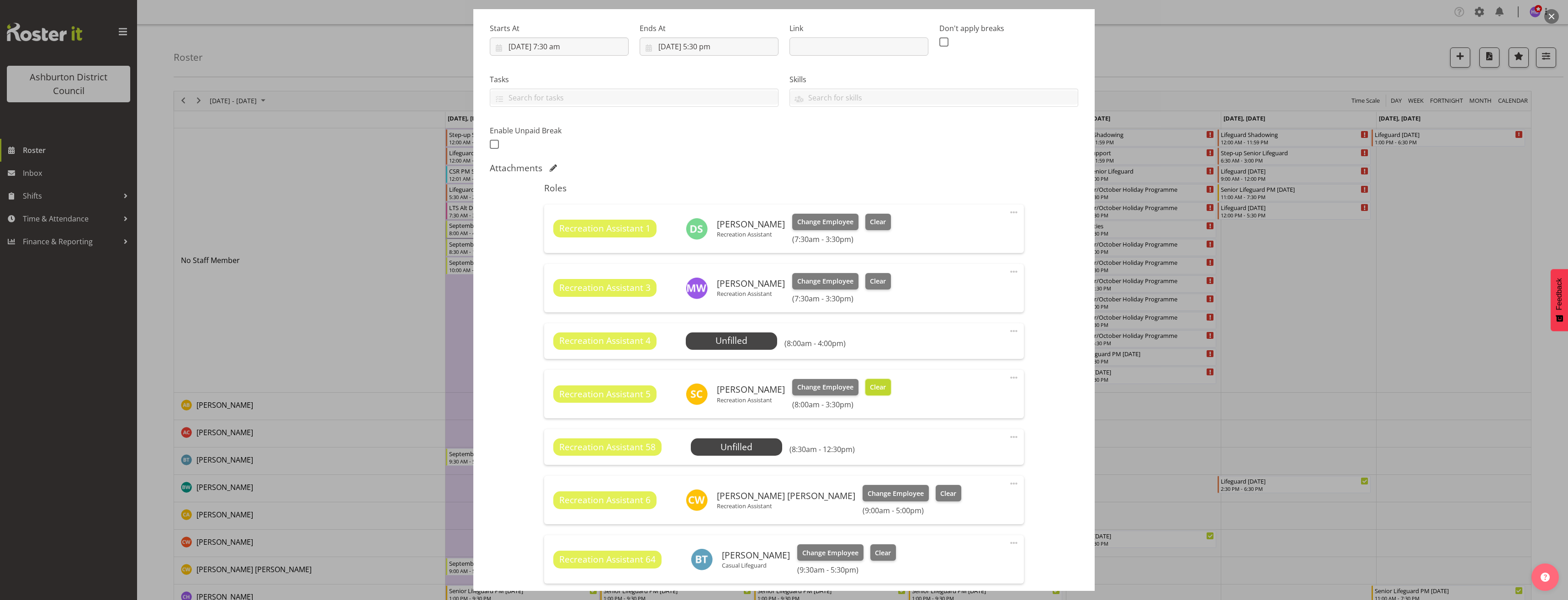
click at [870, 388] on span "Clear" at bounding box center [878, 387] width 16 height 10
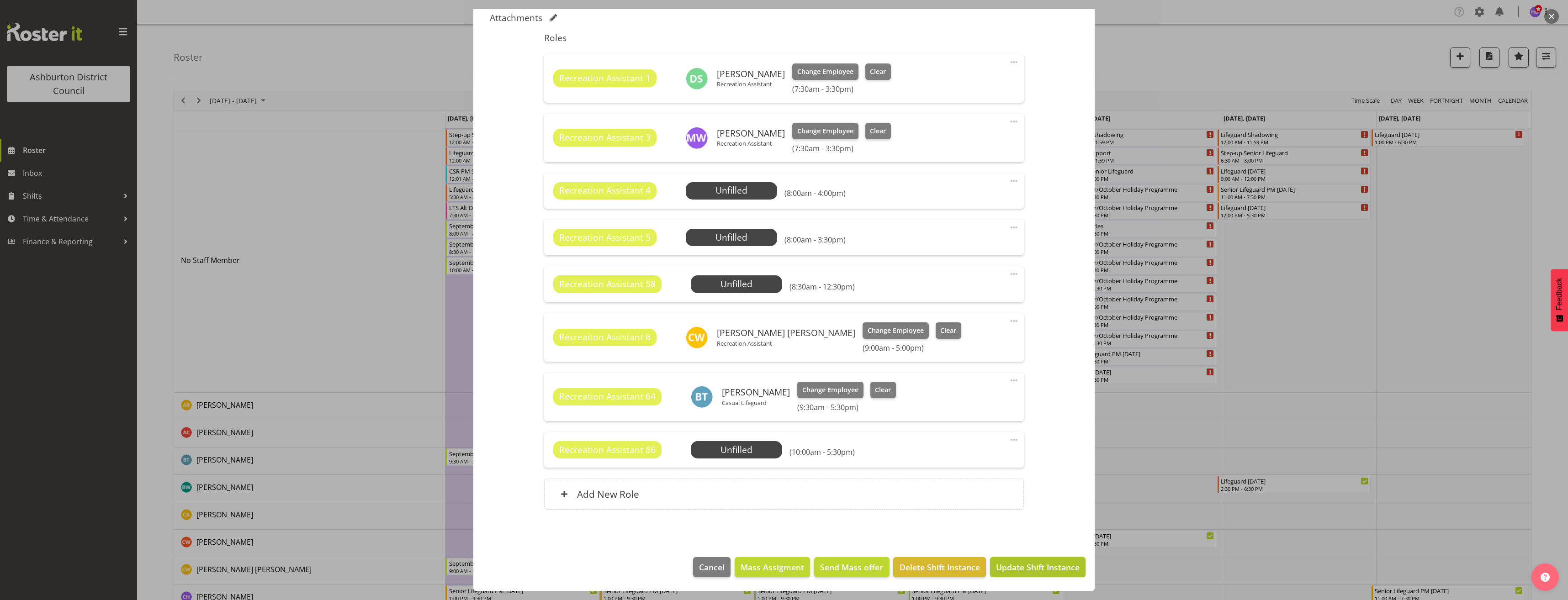
click at [1023, 568] on span "Update Shift Instance" at bounding box center [1037, 567] width 83 height 12
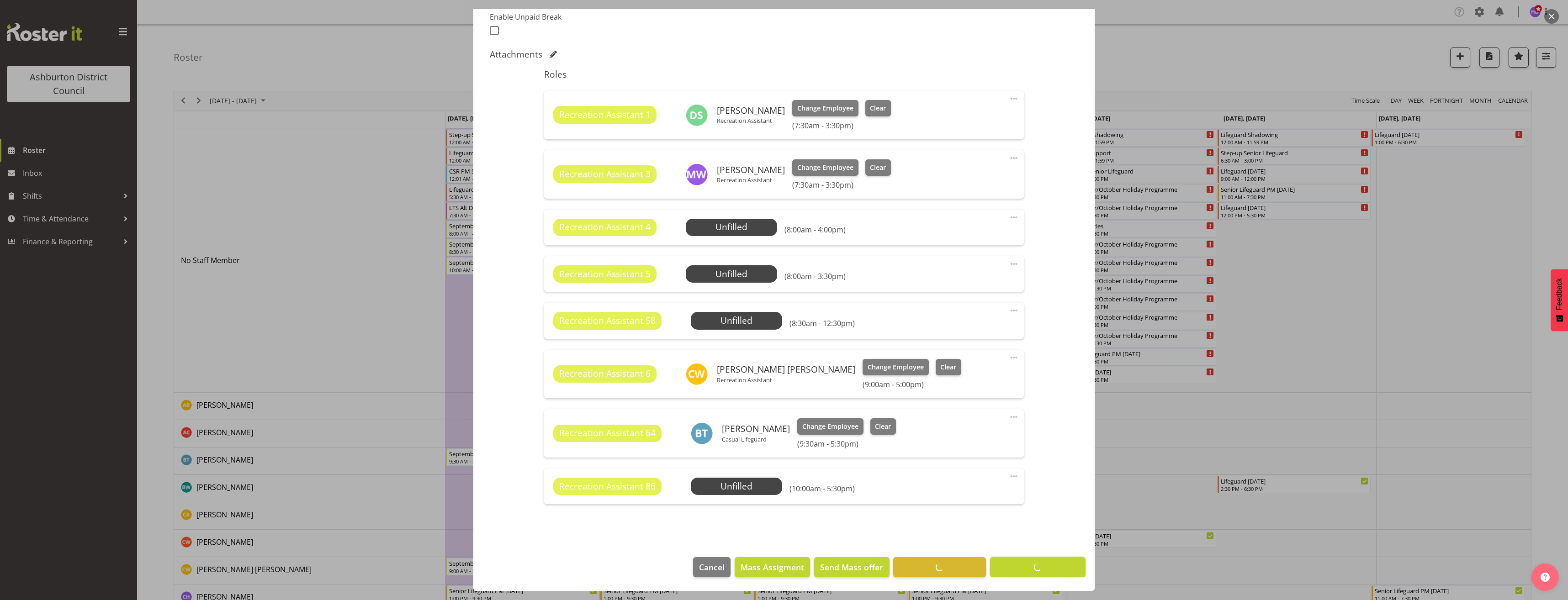
scroll to position [251, 0]
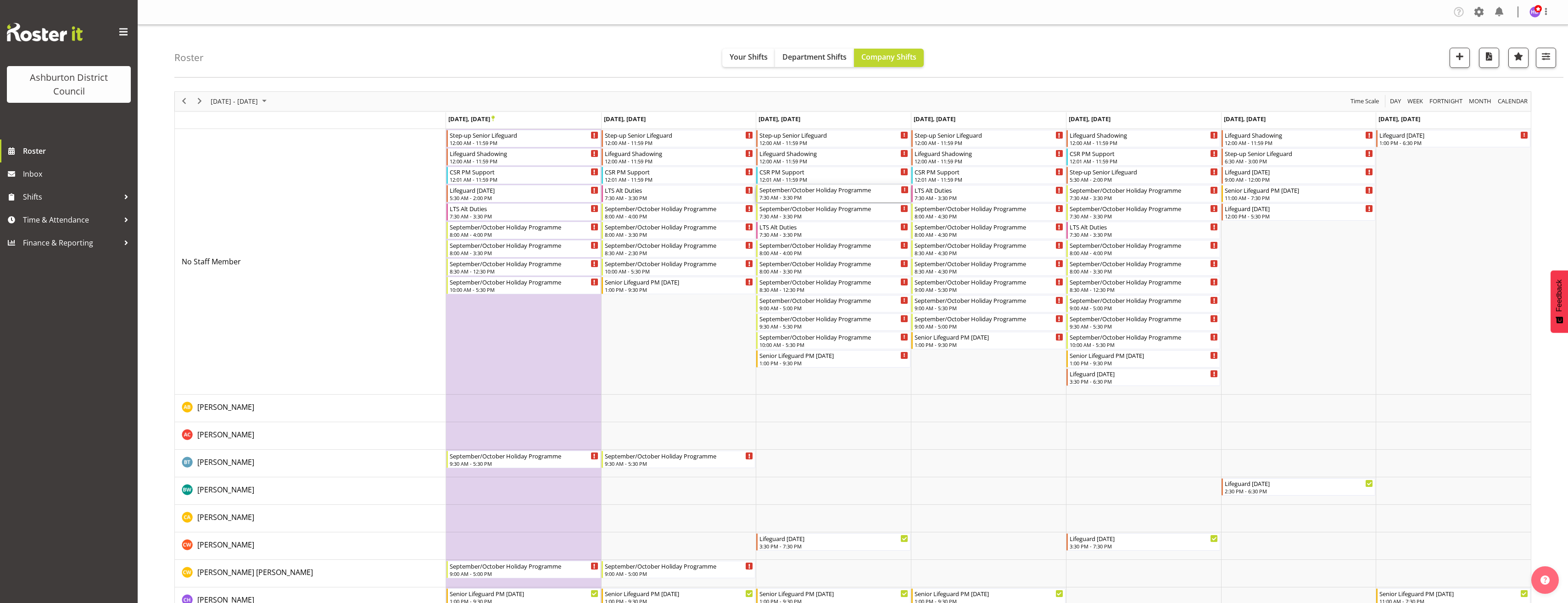
click at [793, 195] on div "7:30 AM - 3:30 PM" at bounding box center [834, 198] width 149 height 7
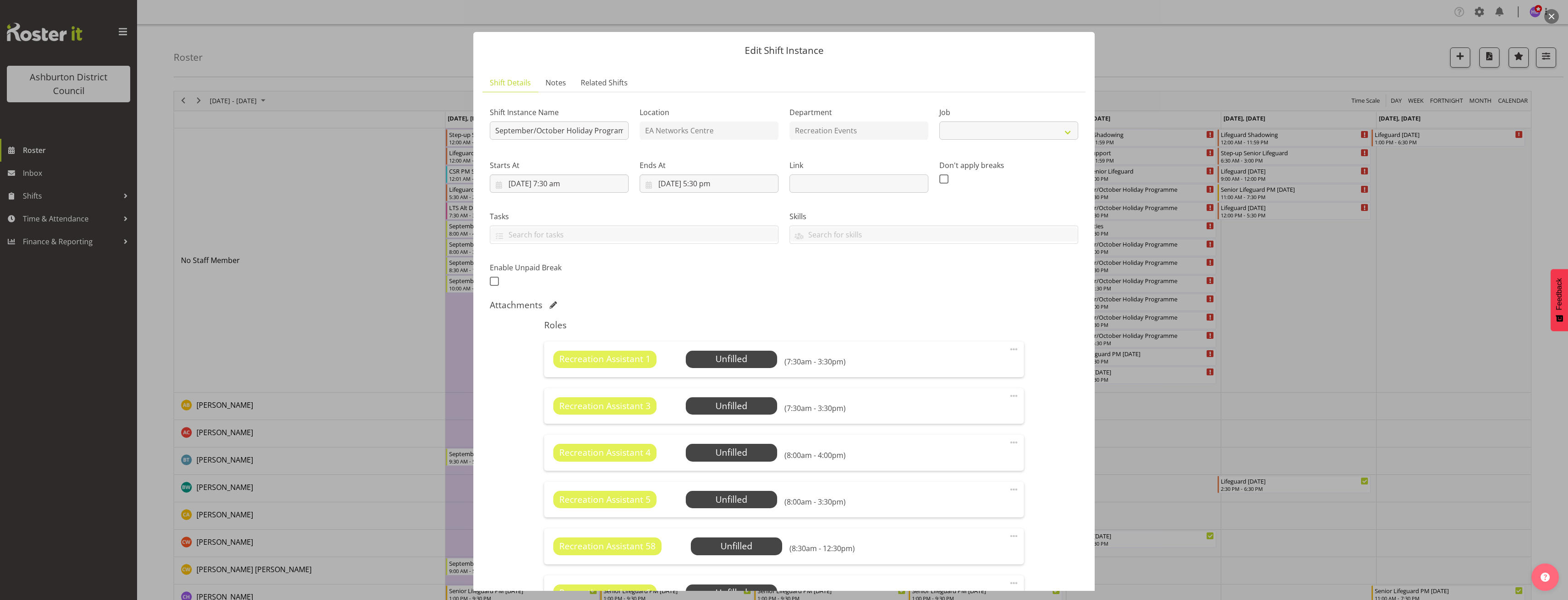
select select "4046"
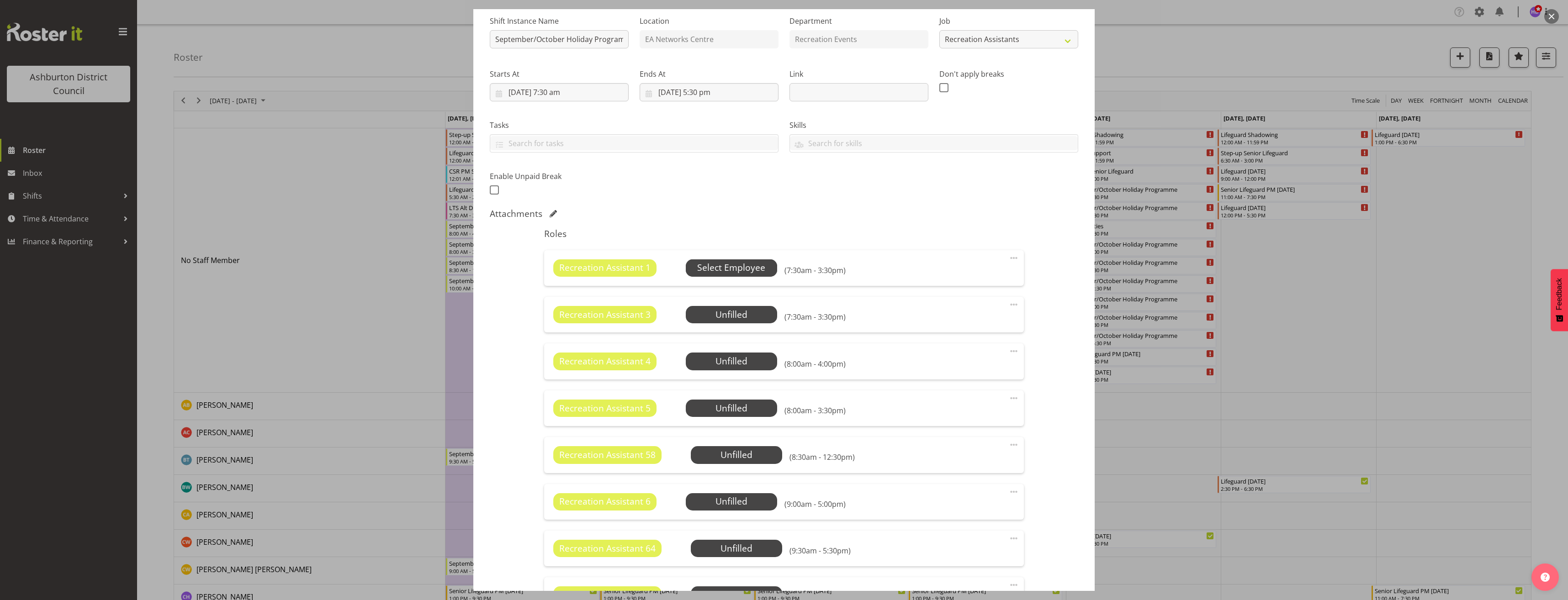
click at [757, 264] on span "Select Employee" at bounding box center [731, 268] width 68 height 13
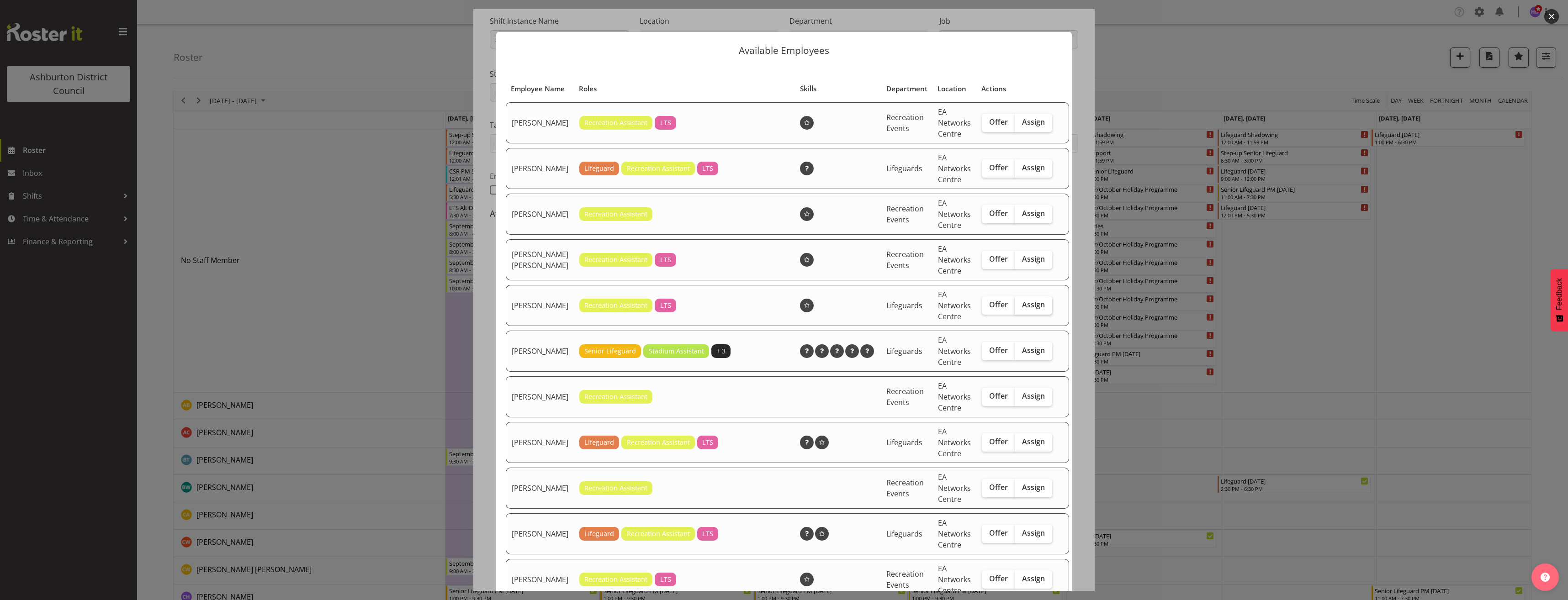
click at [1022, 309] on span "Assign" at bounding box center [1034, 304] width 23 height 9
click at [1018, 308] on input "Assign" at bounding box center [1018, 305] width 6 height 6
checkbox input "true"
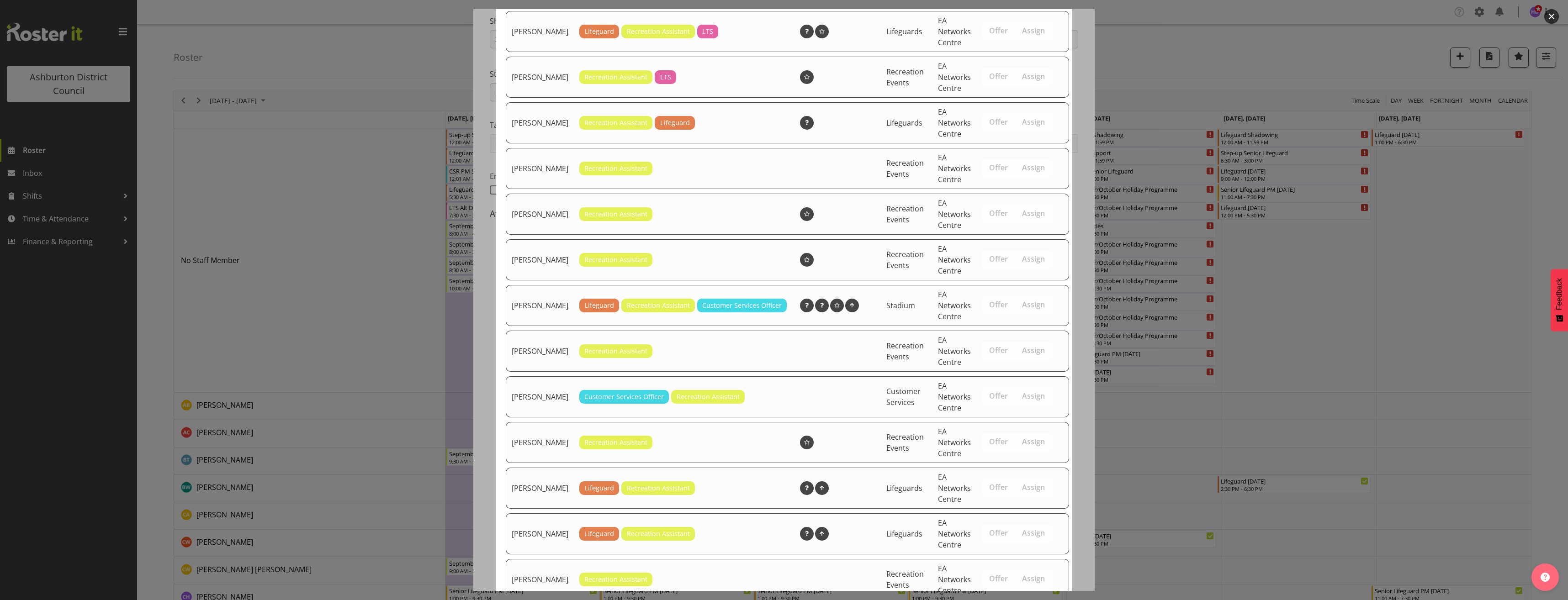
scroll to position [579, 0]
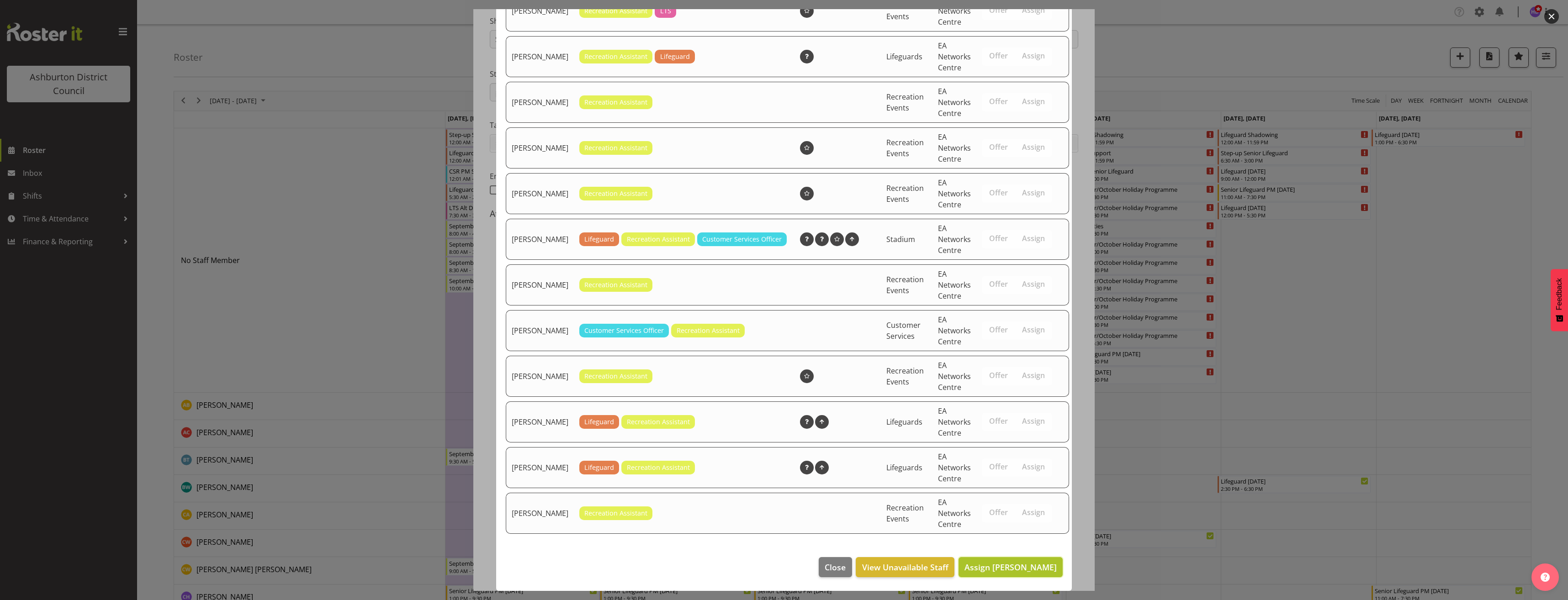
click at [1032, 557] on button "Assign [PERSON_NAME]" at bounding box center [1010, 567] width 104 height 20
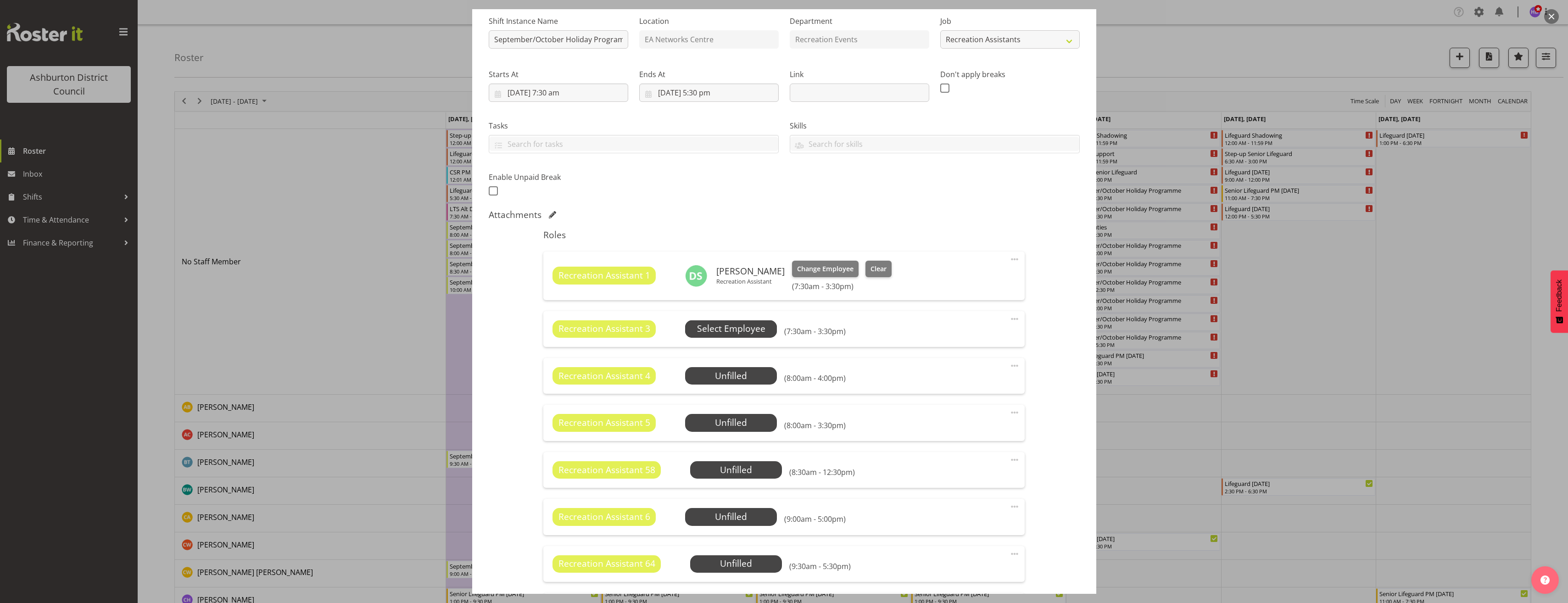
click at [738, 331] on span "Select Employee" at bounding box center [731, 329] width 68 height 13
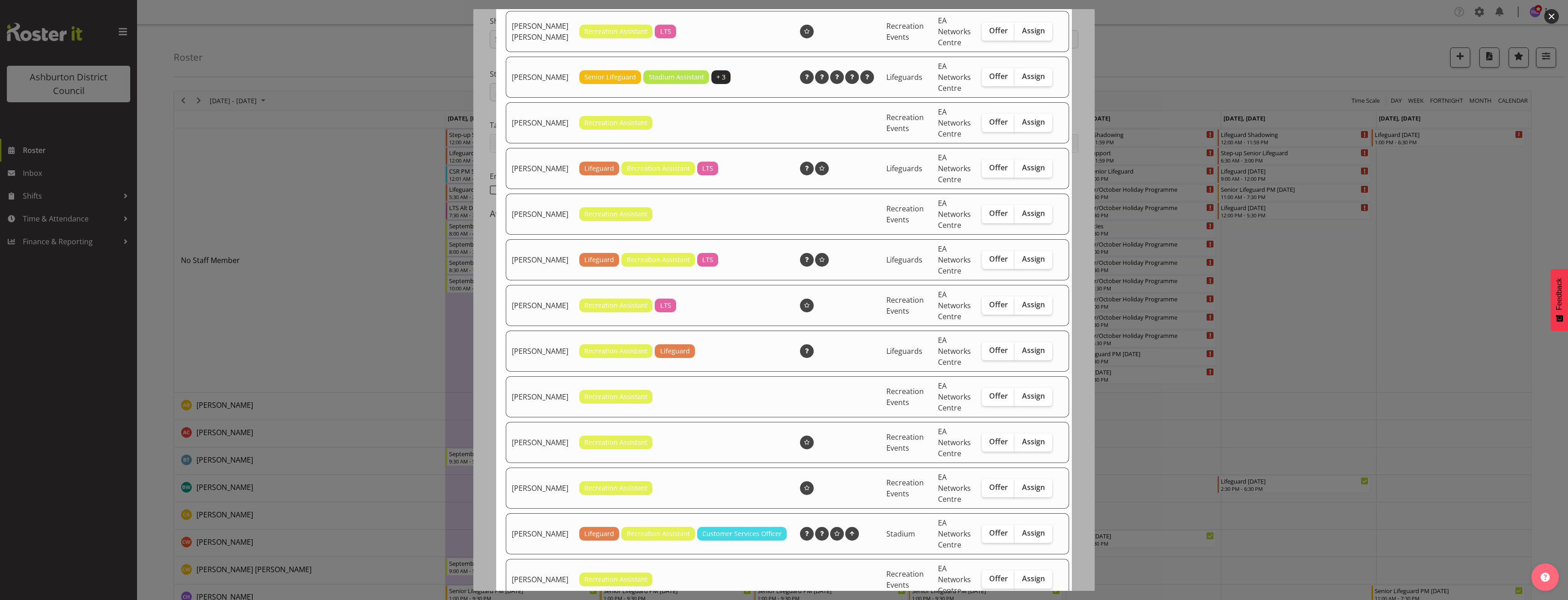
scroll to position [319, 0]
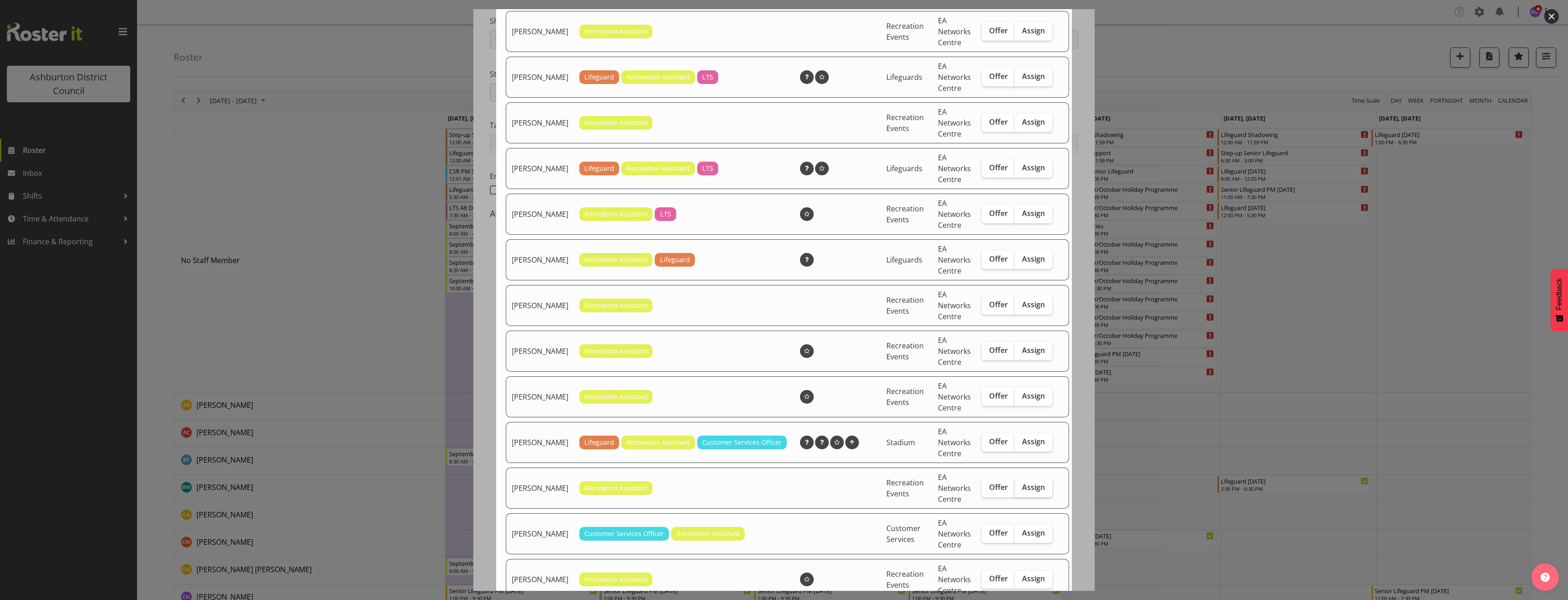
click at [1027, 492] on span "Assign" at bounding box center [1034, 487] width 23 height 9
click at [1021, 490] on input "Assign" at bounding box center [1018, 487] width 6 height 6
checkbox input "true"
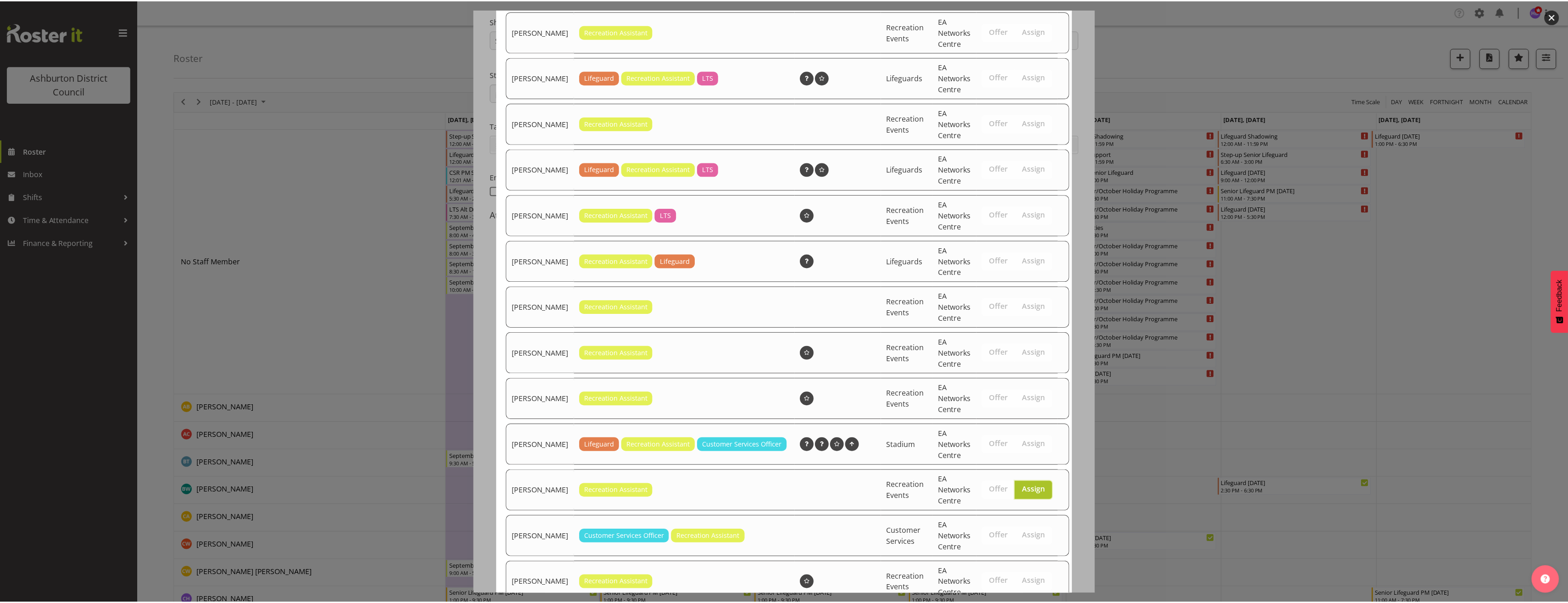
scroll to position [536, 0]
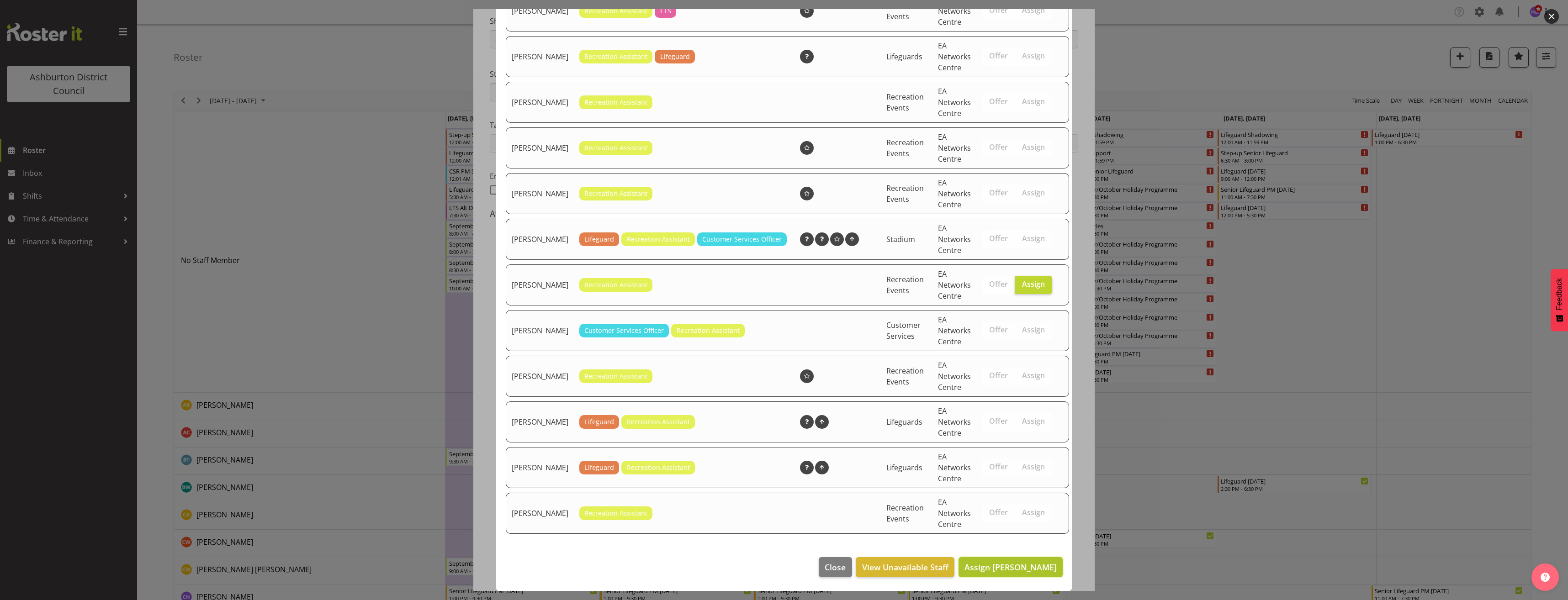
click at [1024, 565] on span "Assign [PERSON_NAME]" at bounding box center [1010, 567] width 93 height 11
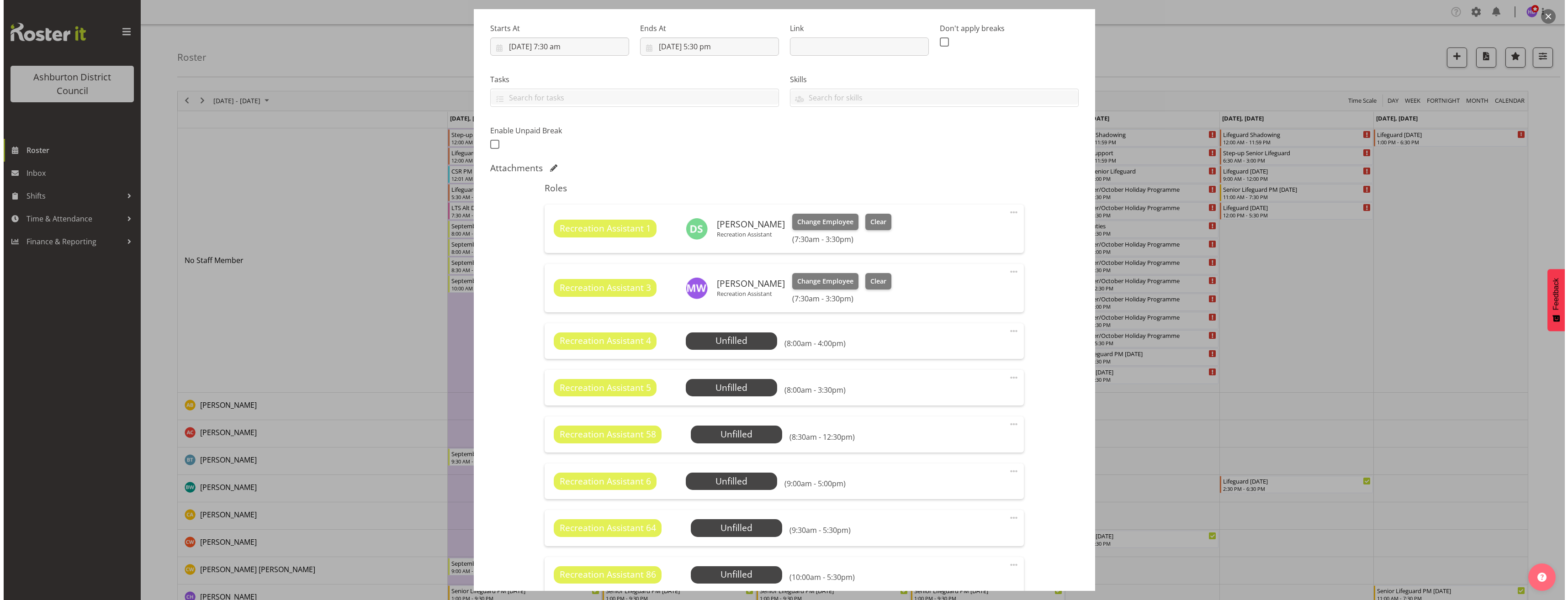
scroll to position [183, 0]
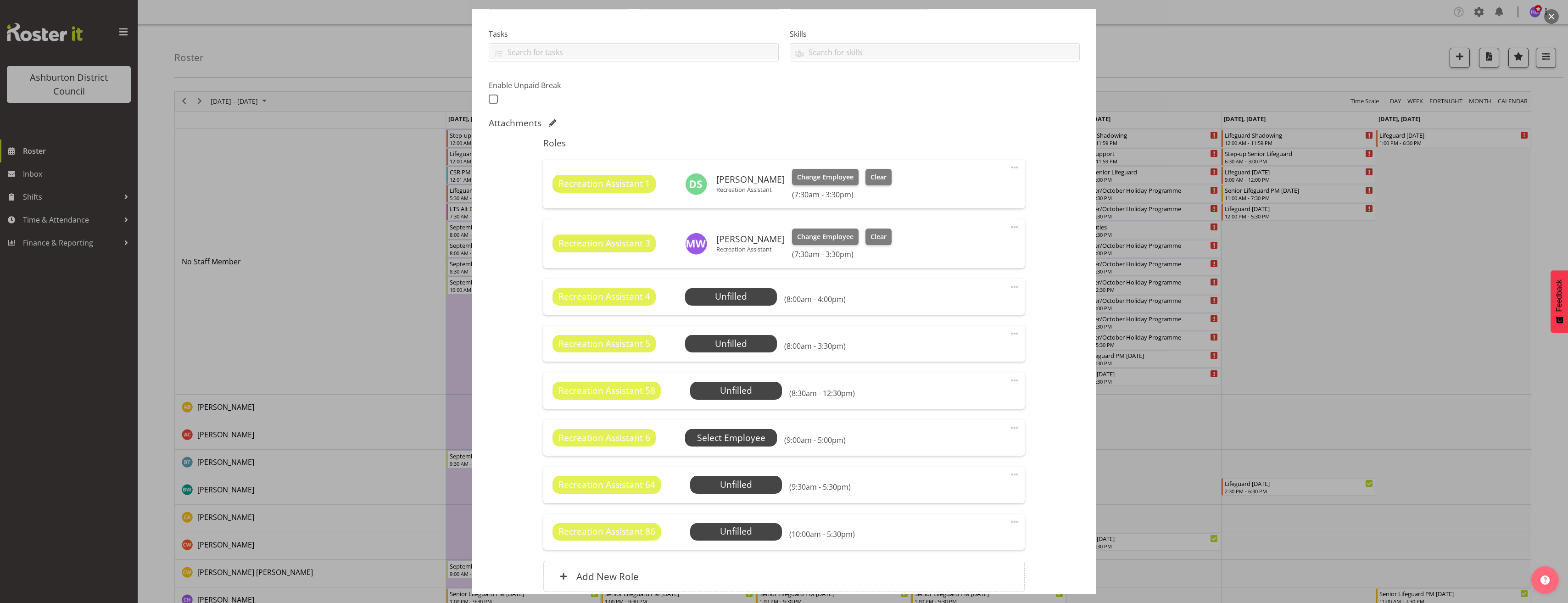
click at [0, 0] on span "Select Employee" at bounding box center [0, 0] width 0 height 0
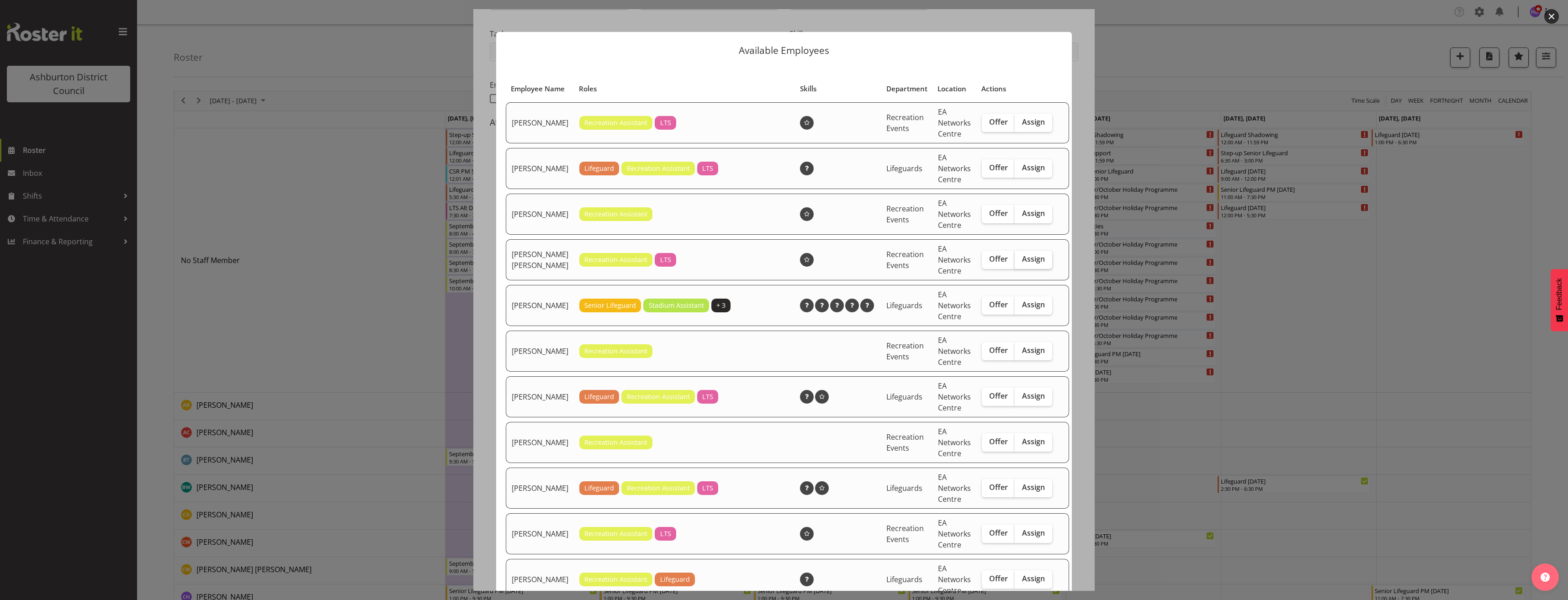
click at [1032, 265] on label "Assign" at bounding box center [1034, 260] width 38 height 18
click at [1021, 262] on input "Assign" at bounding box center [1018, 259] width 6 height 6
checkbox input "true"
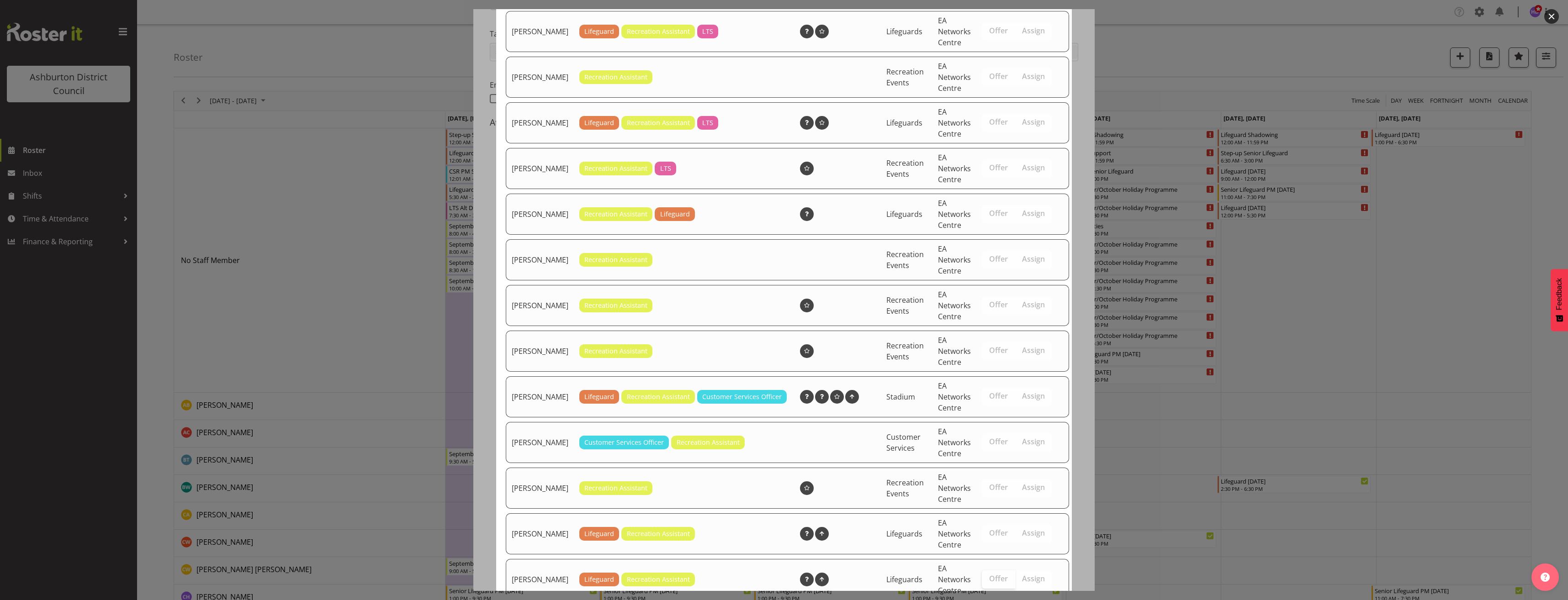
scroll to position [488, 0]
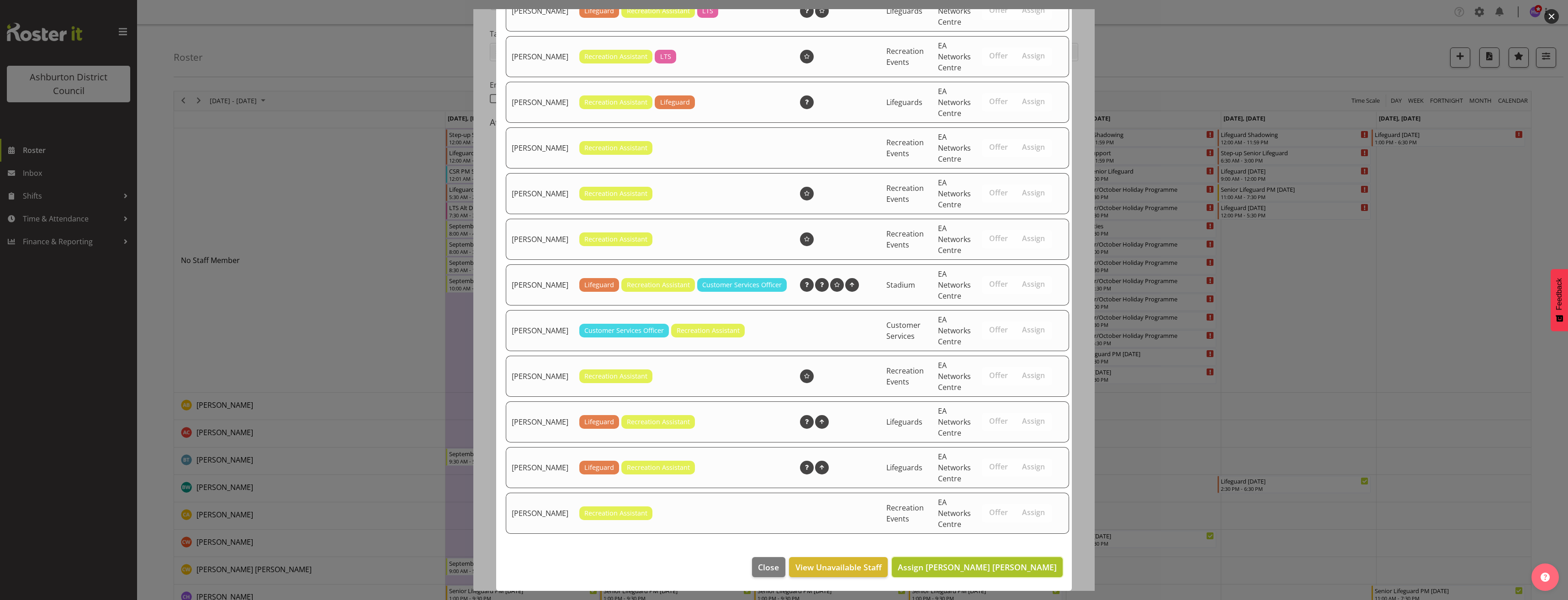
click at [1025, 570] on span "Assign [PERSON_NAME] [PERSON_NAME]" at bounding box center [977, 567] width 159 height 11
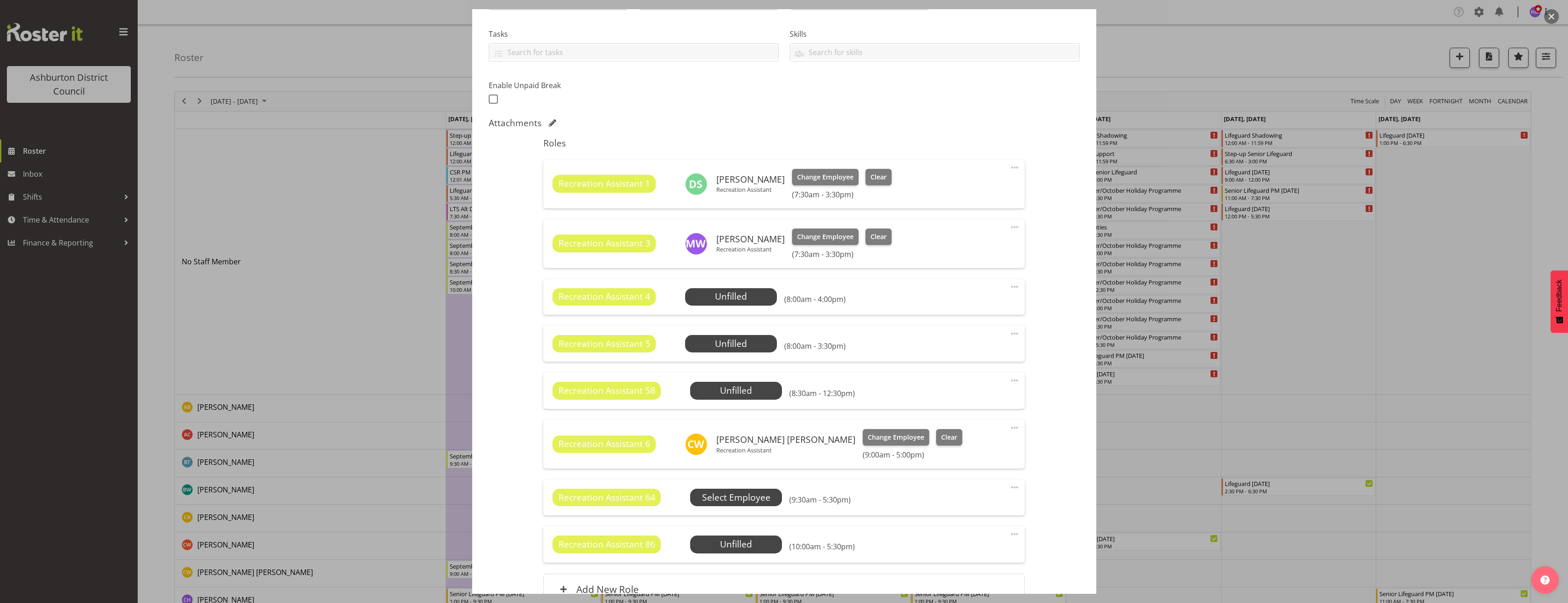
click at [0, 0] on span "Select Employee" at bounding box center [0, 0] width 0 height 0
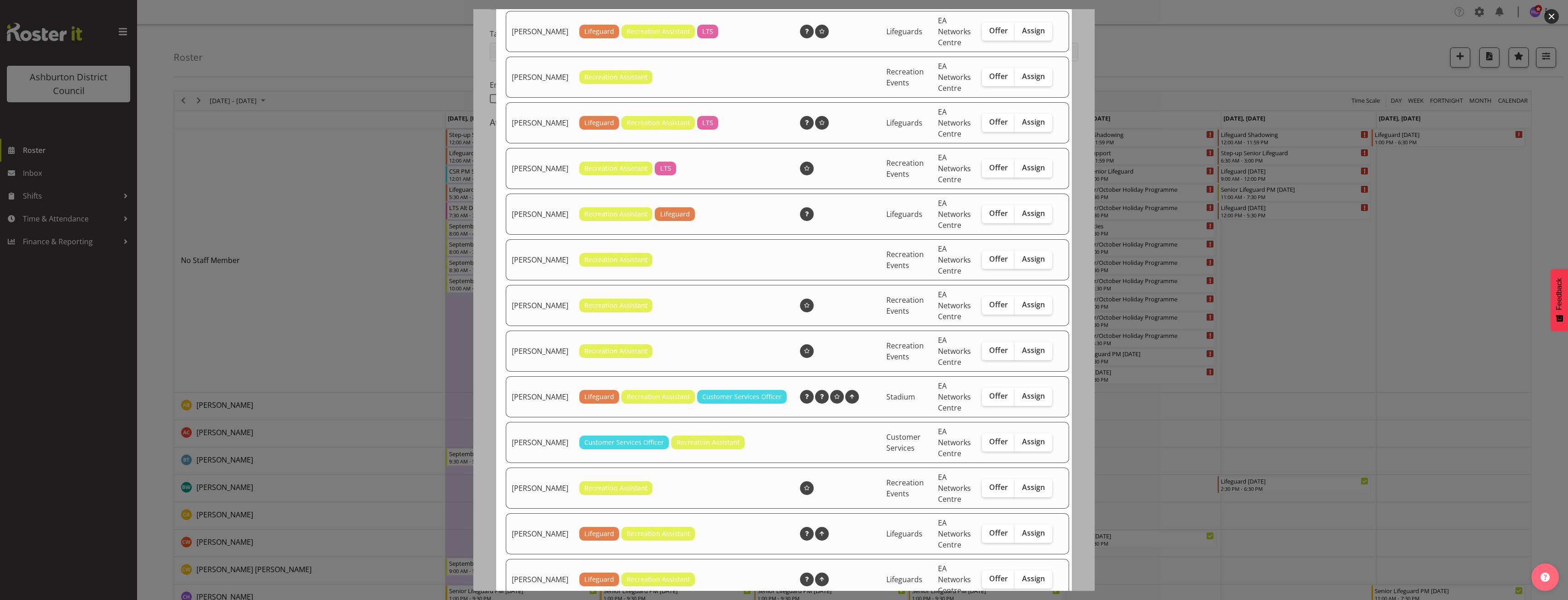
scroll to position [0, 0]
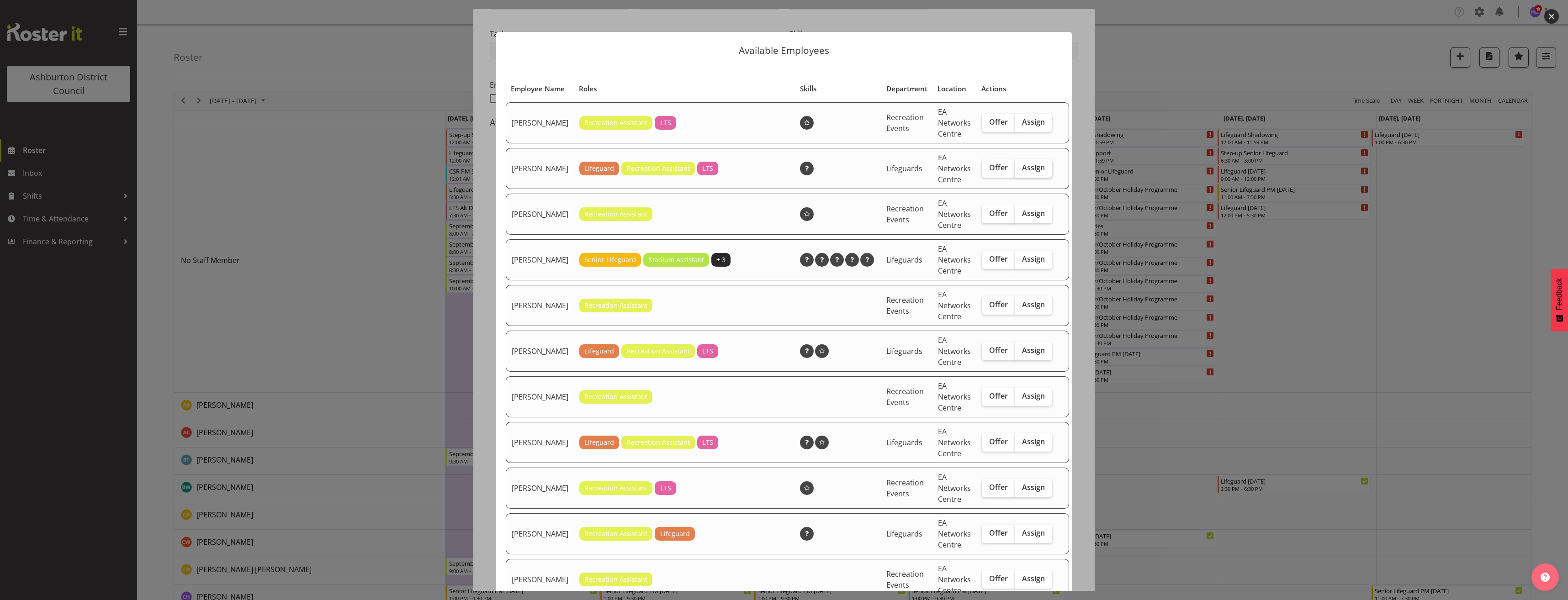
click at [1030, 172] on label "Assign" at bounding box center [1034, 169] width 38 height 18
click at [1021, 171] on input "Assign" at bounding box center [1018, 168] width 6 height 6
checkbox input "true"
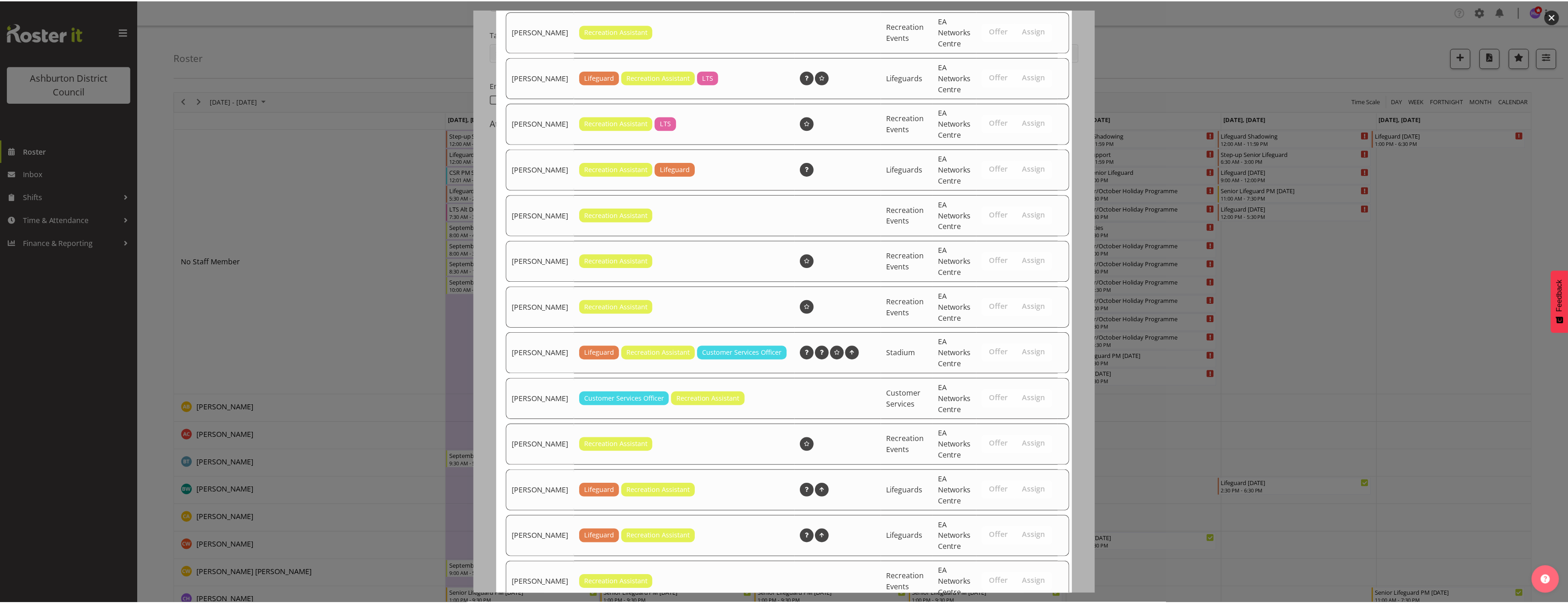
scroll to position [445, 0]
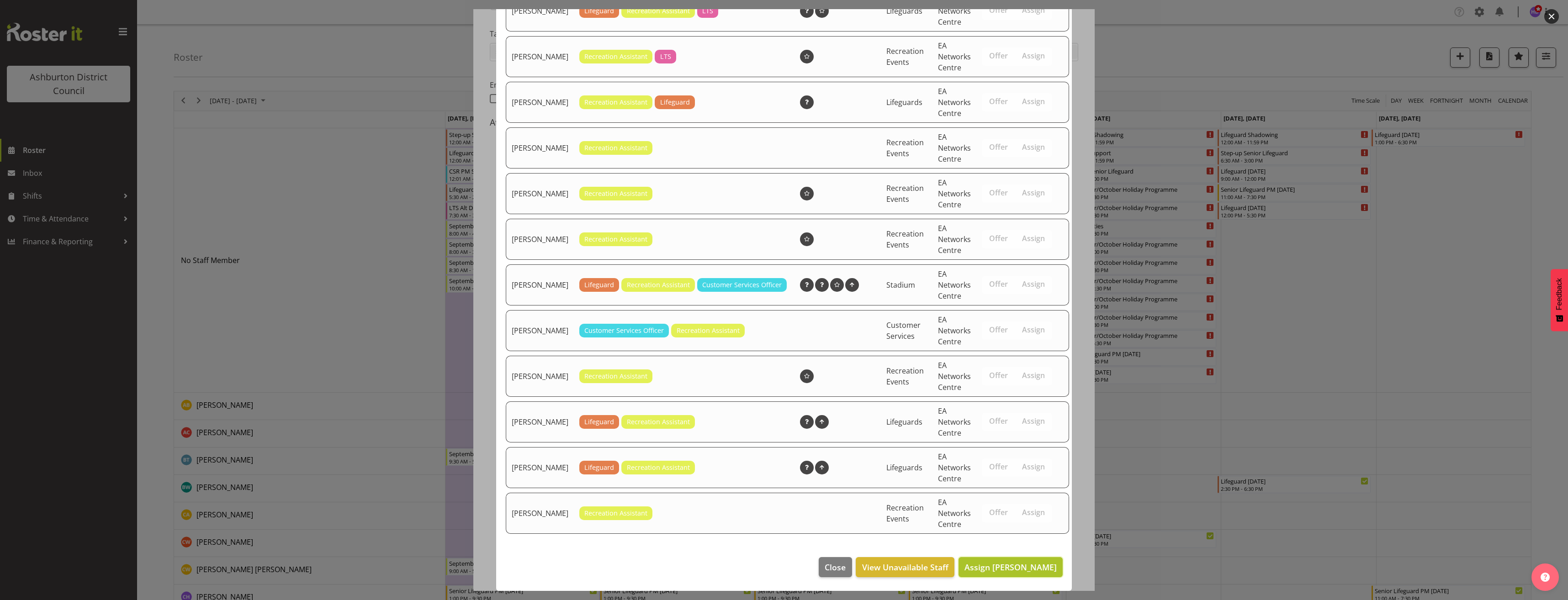
click at [1023, 563] on span "Assign [PERSON_NAME]" at bounding box center [1010, 567] width 93 height 11
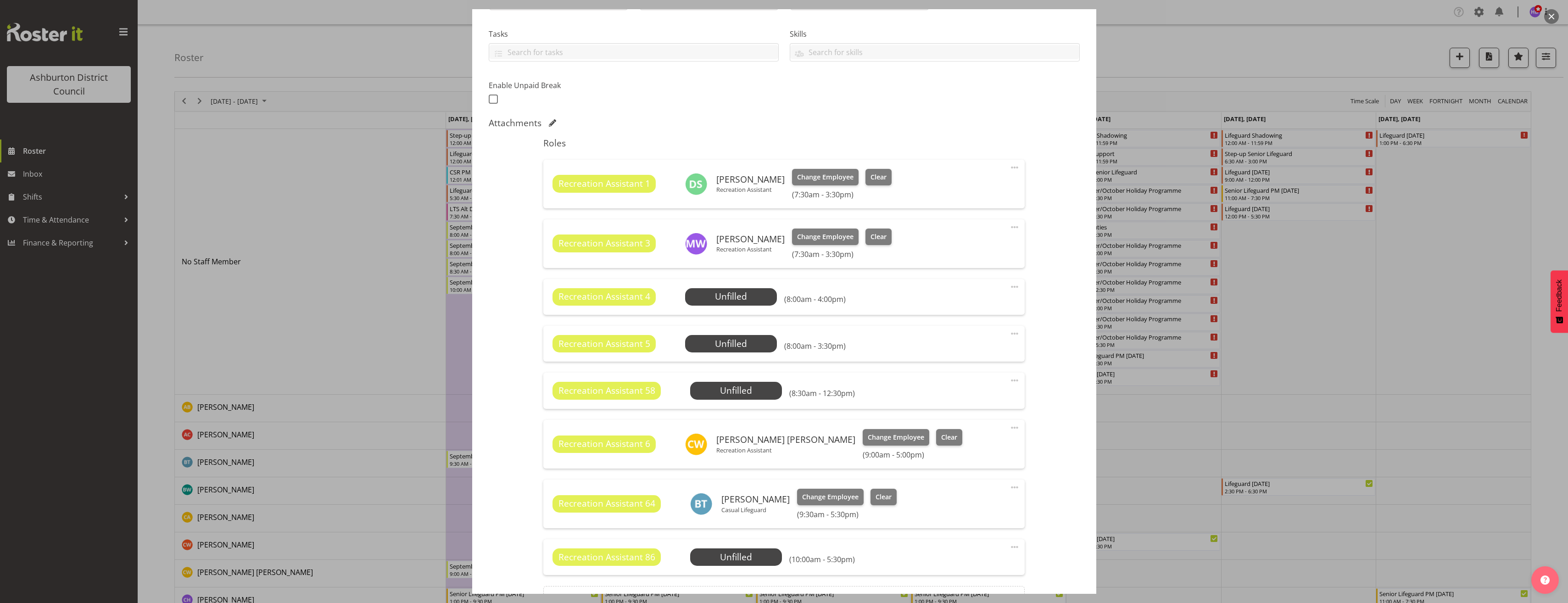
scroll to position [289, 0]
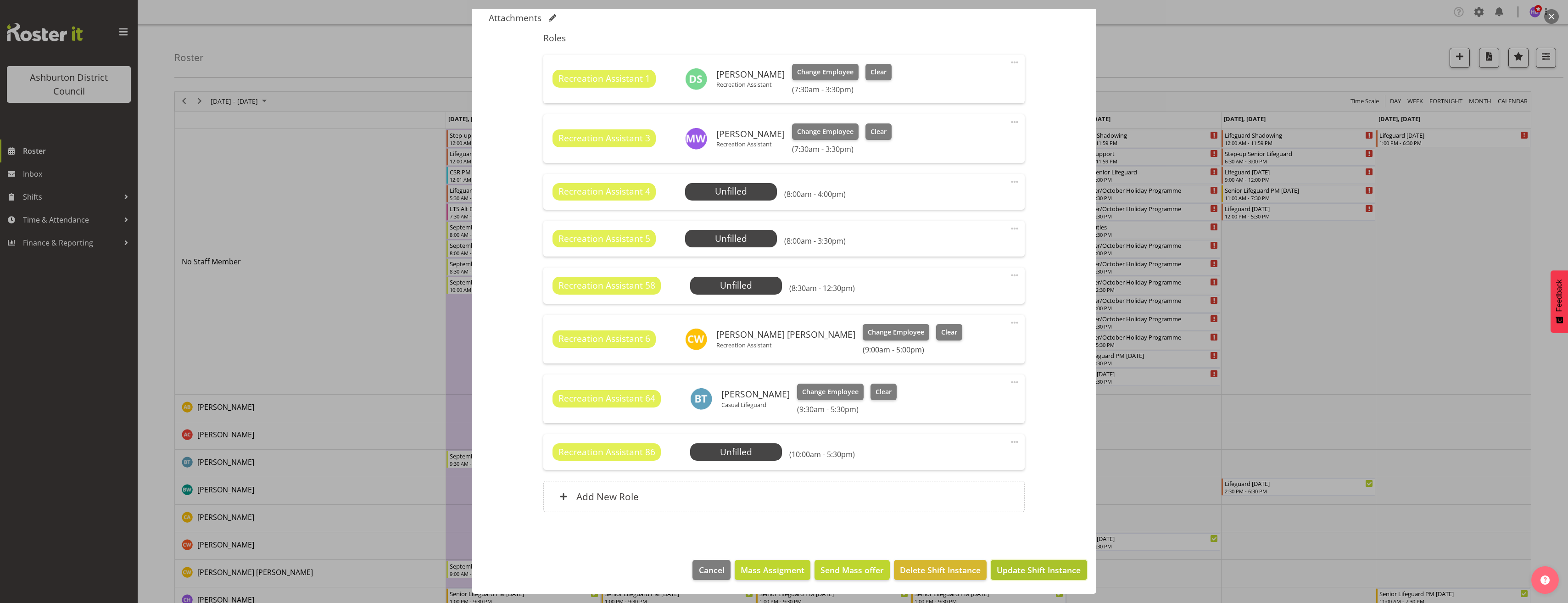
click at [1055, 566] on span "Update Shift Instance" at bounding box center [1038, 570] width 84 height 12
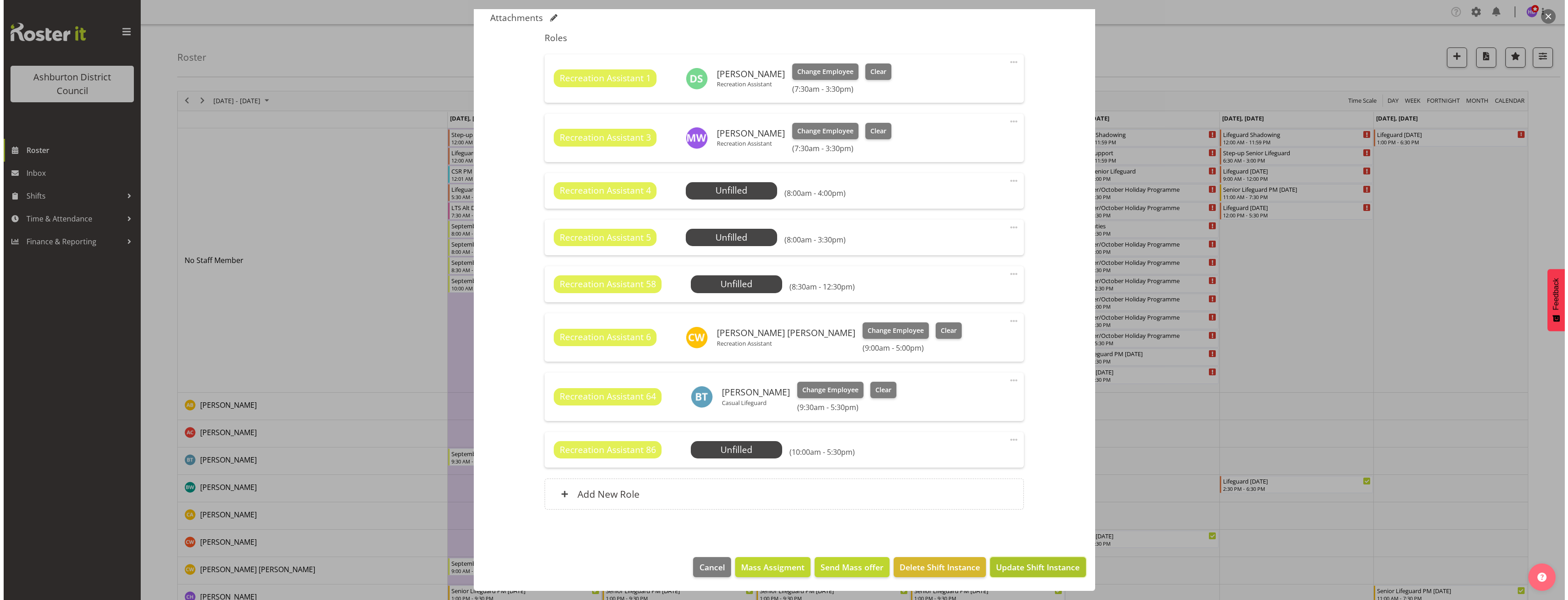
scroll to position [251, 0]
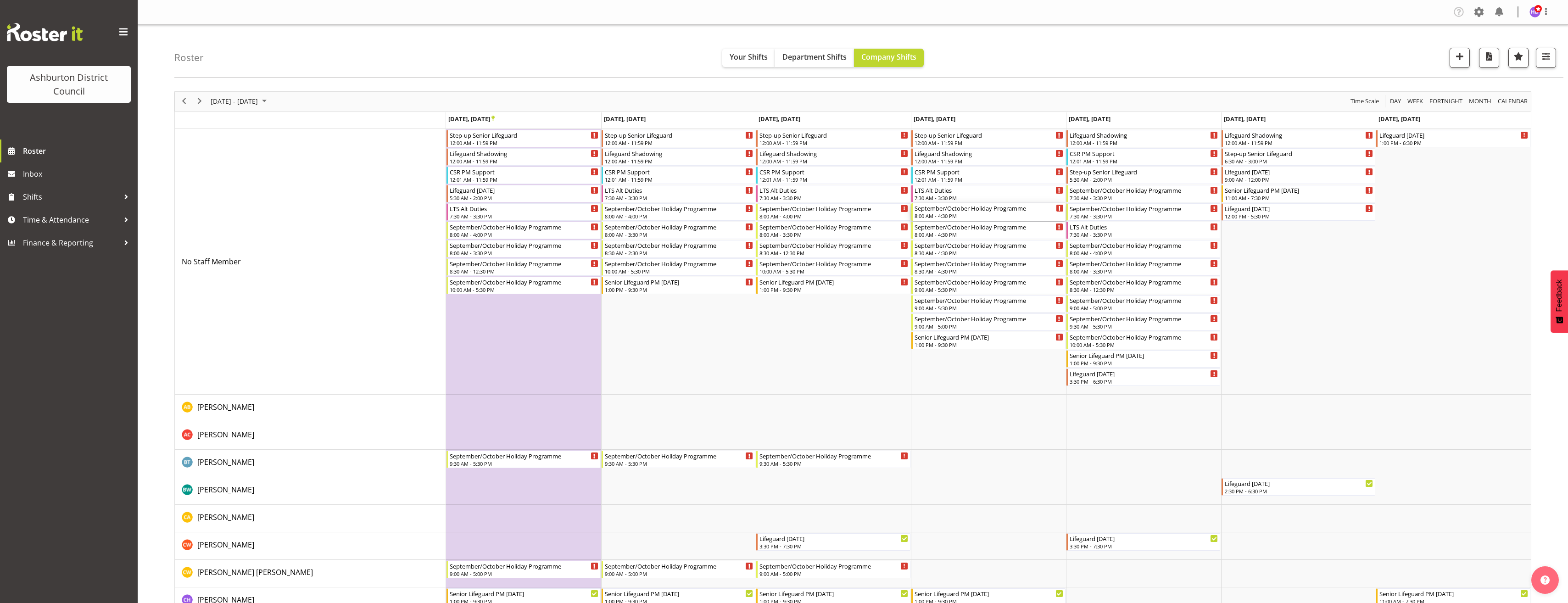
click at [973, 215] on div "8:00 AM - 4:30 PM" at bounding box center [989, 216] width 149 height 7
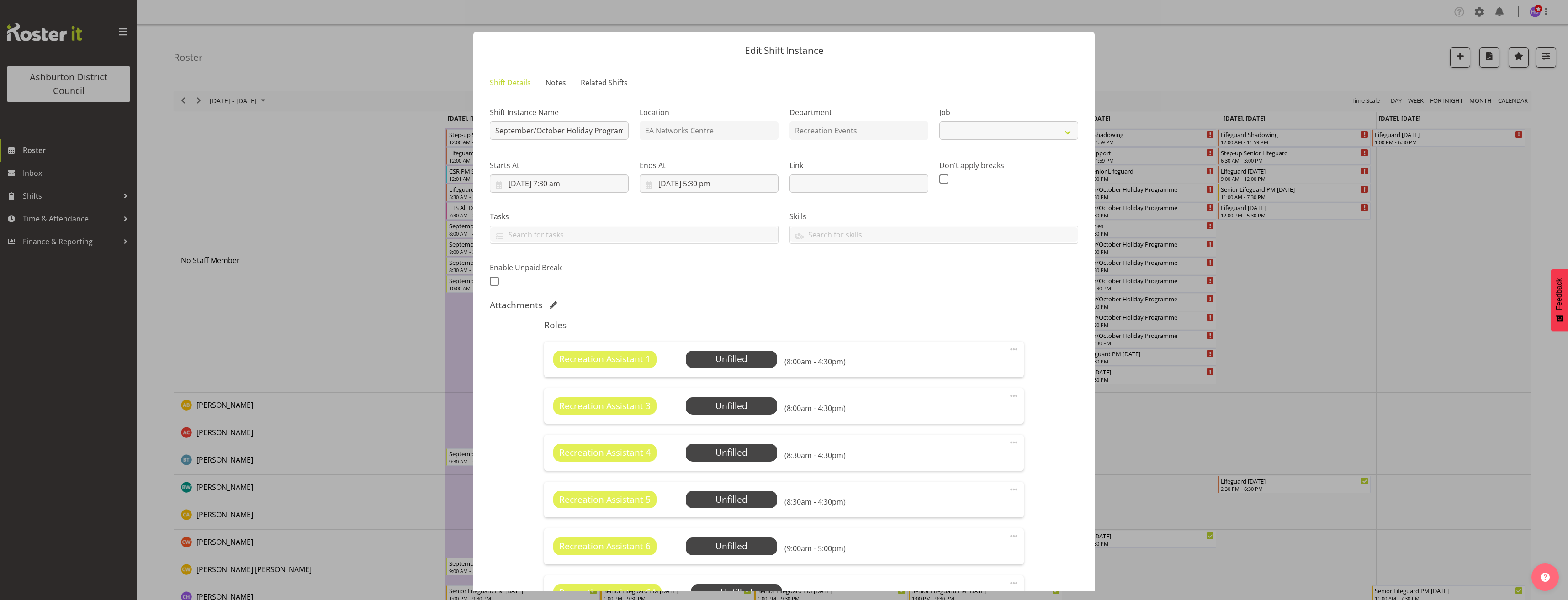
select select "4046"
click at [760, 357] on span "Select Employee" at bounding box center [731, 359] width 68 height 13
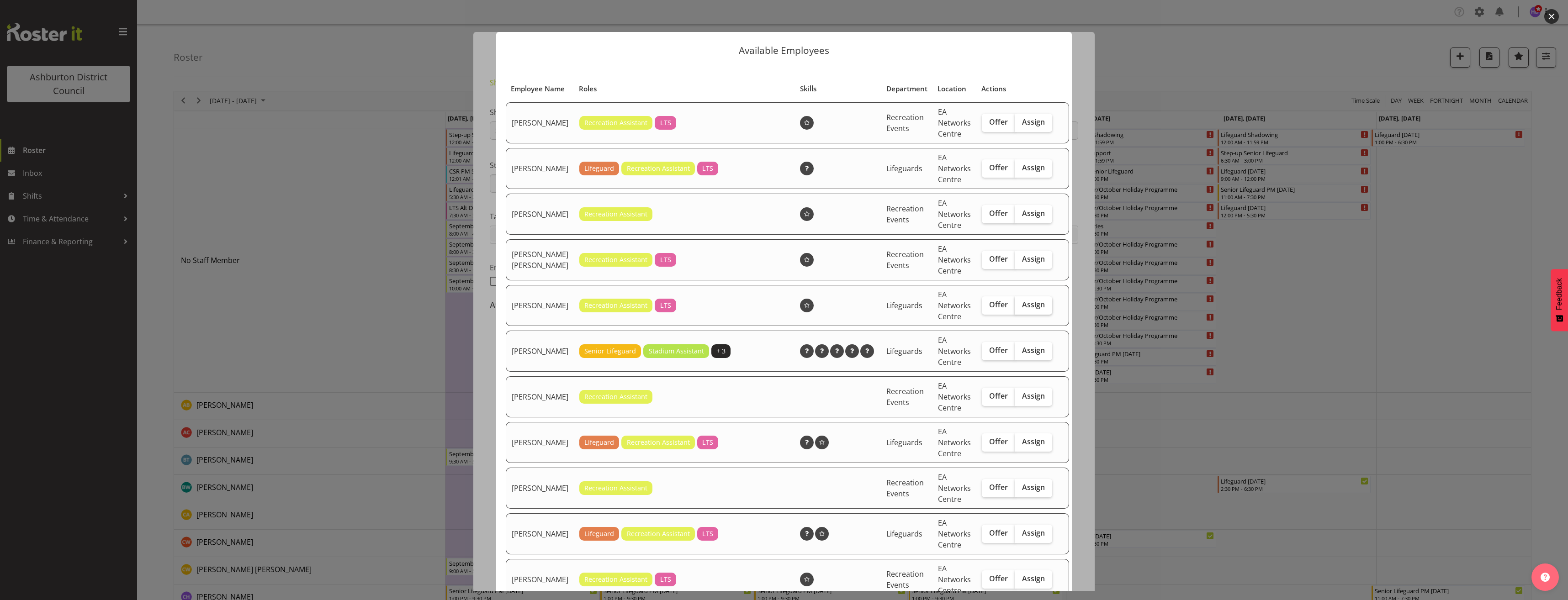
click at [1029, 309] on span "Assign" at bounding box center [1034, 304] width 23 height 9
click at [1021, 308] on input "Assign" at bounding box center [1018, 305] width 6 height 6
checkbox input "true"
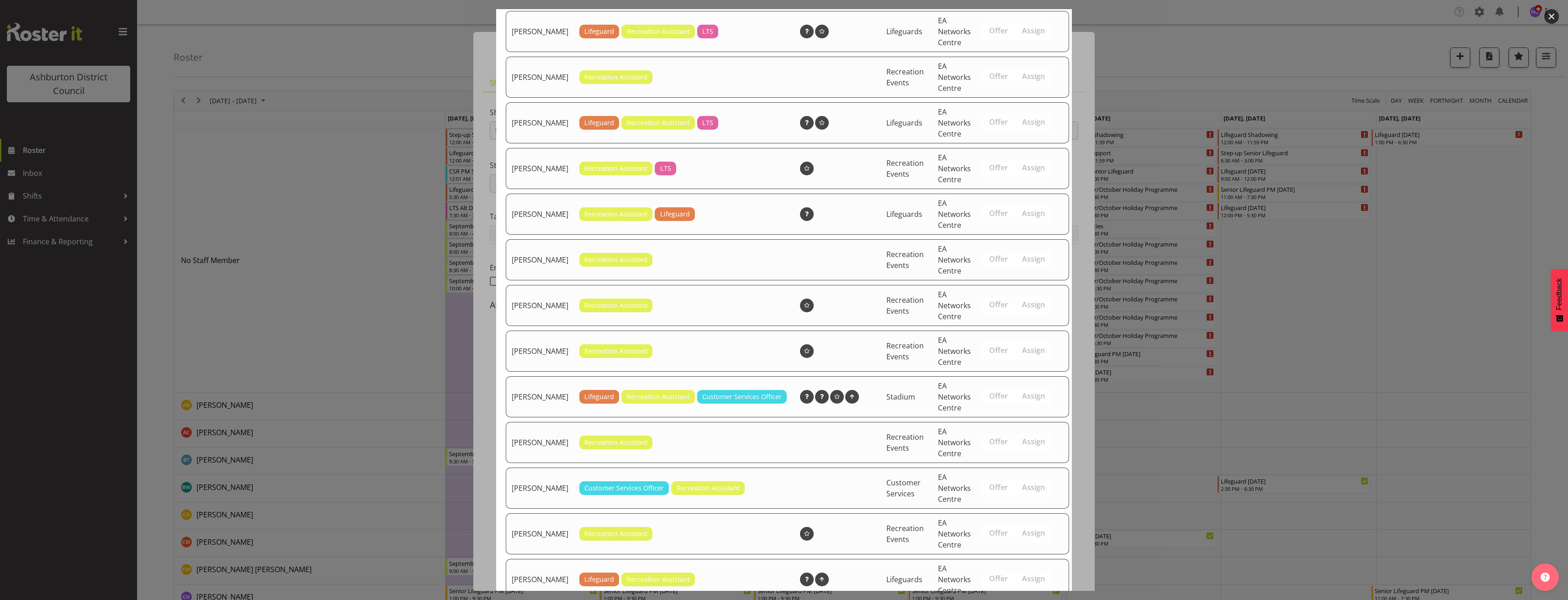
scroll to position [534, 0]
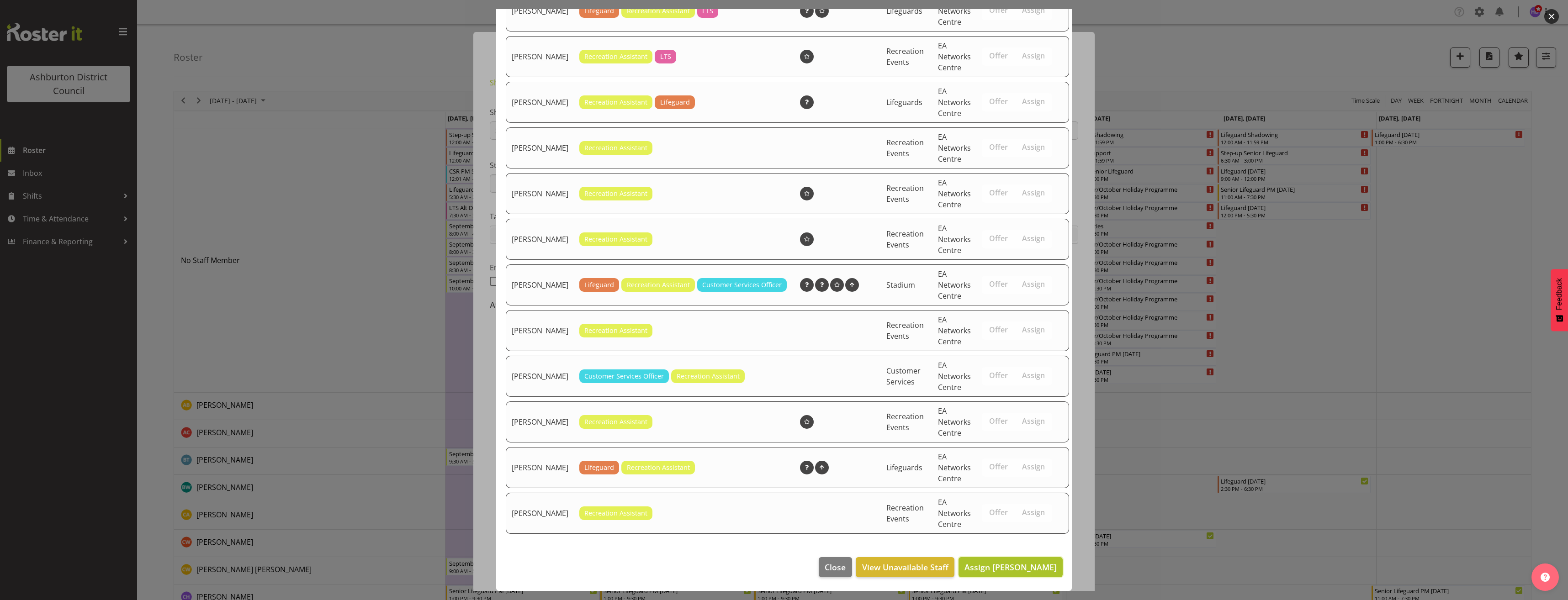
click at [1020, 568] on span "Assign [PERSON_NAME]" at bounding box center [1010, 567] width 93 height 11
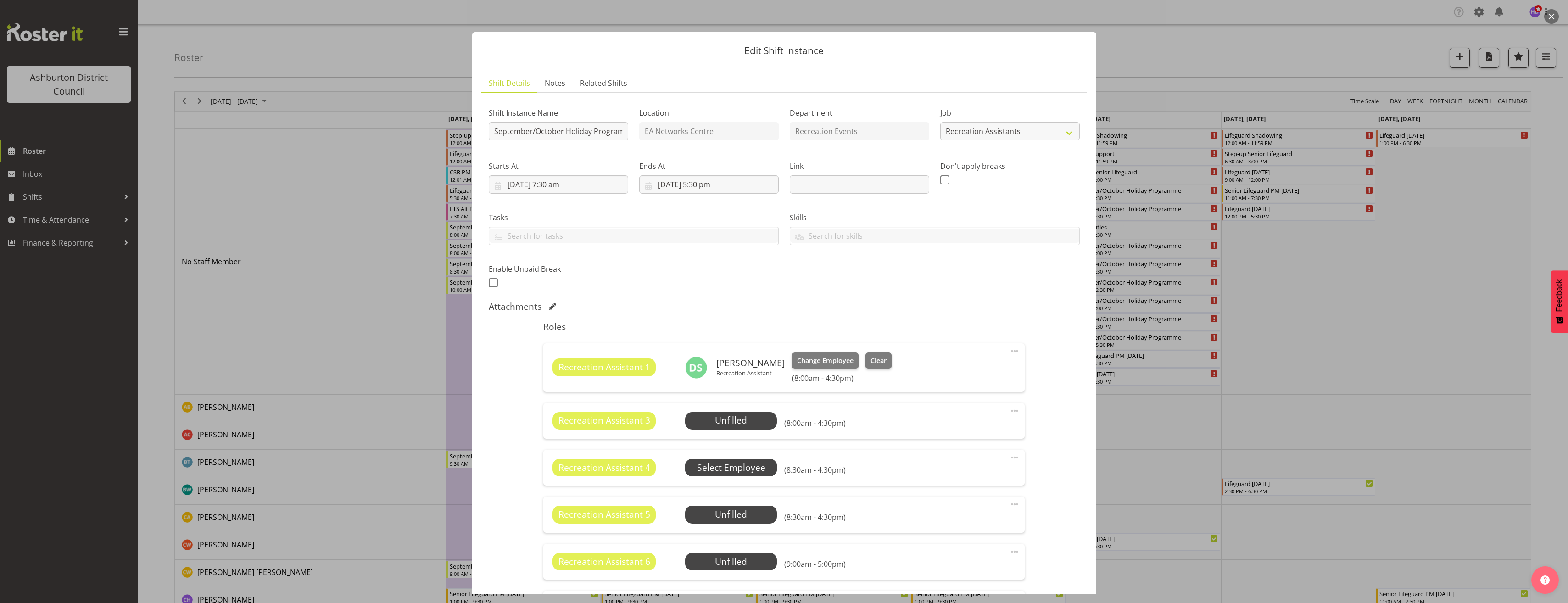
click at [0, 0] on span "Select Employee" at bounding box center [0, 0] width 0 height 0
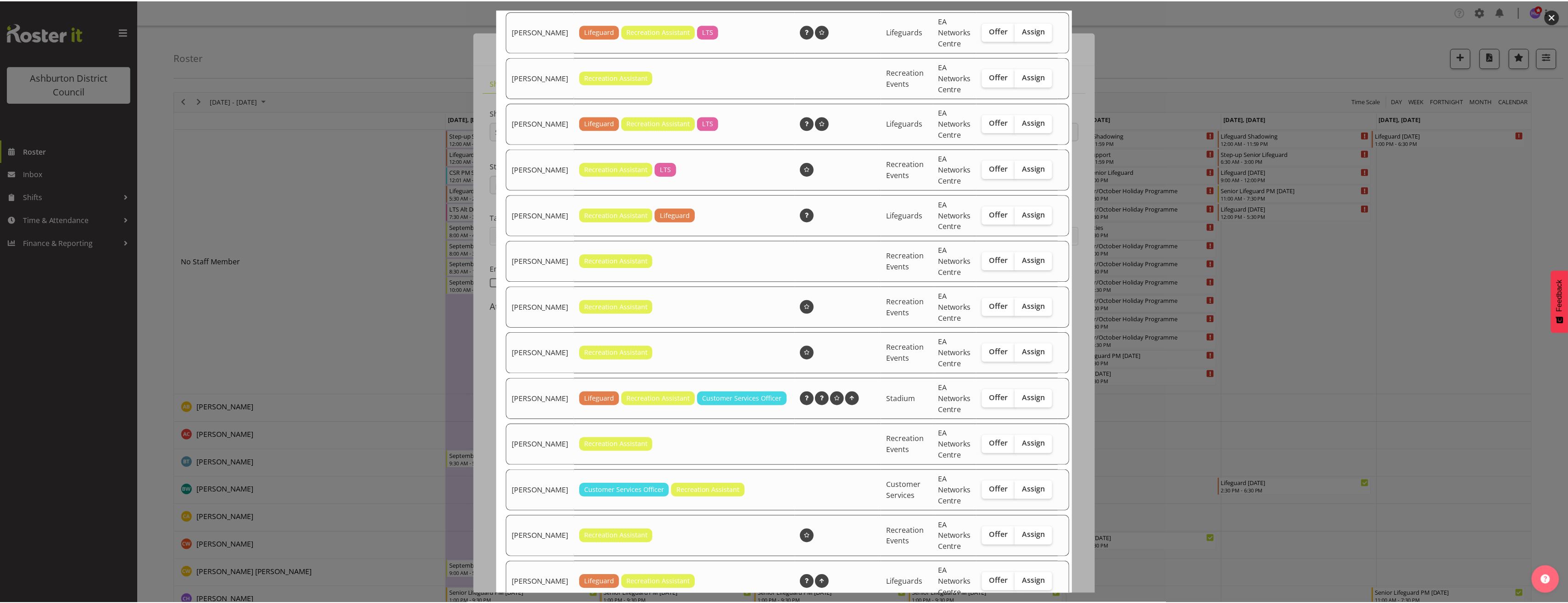
scroll to position [490, 0]
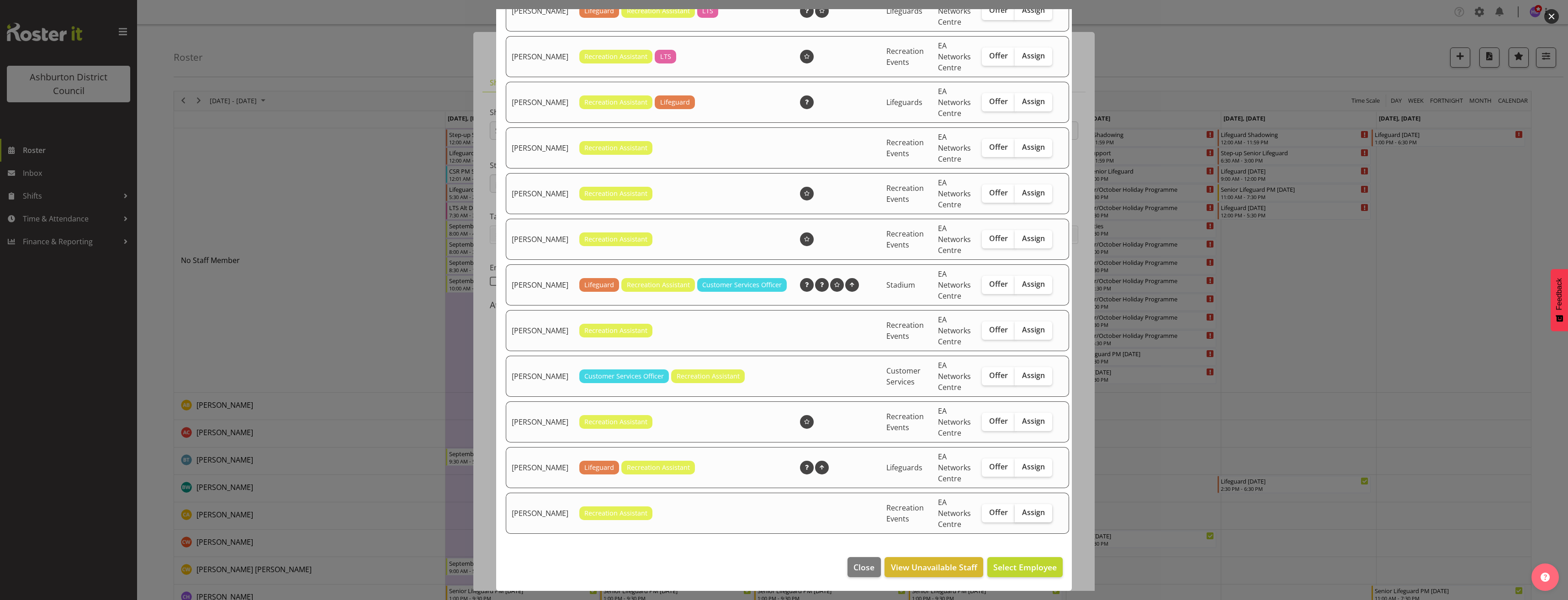
click at [1022, 516] on span "Assign" at bounding box center [1034, 512] width 23 height 9
click at [1020, 515] on input "Assign" at bounding box center [1018, 513] width 6 height 6
checkbox input "true"
click at [1030, 576] on button "Assign [PERSON_NAME]" at bounding box center [1010, 567] width 104 height 20
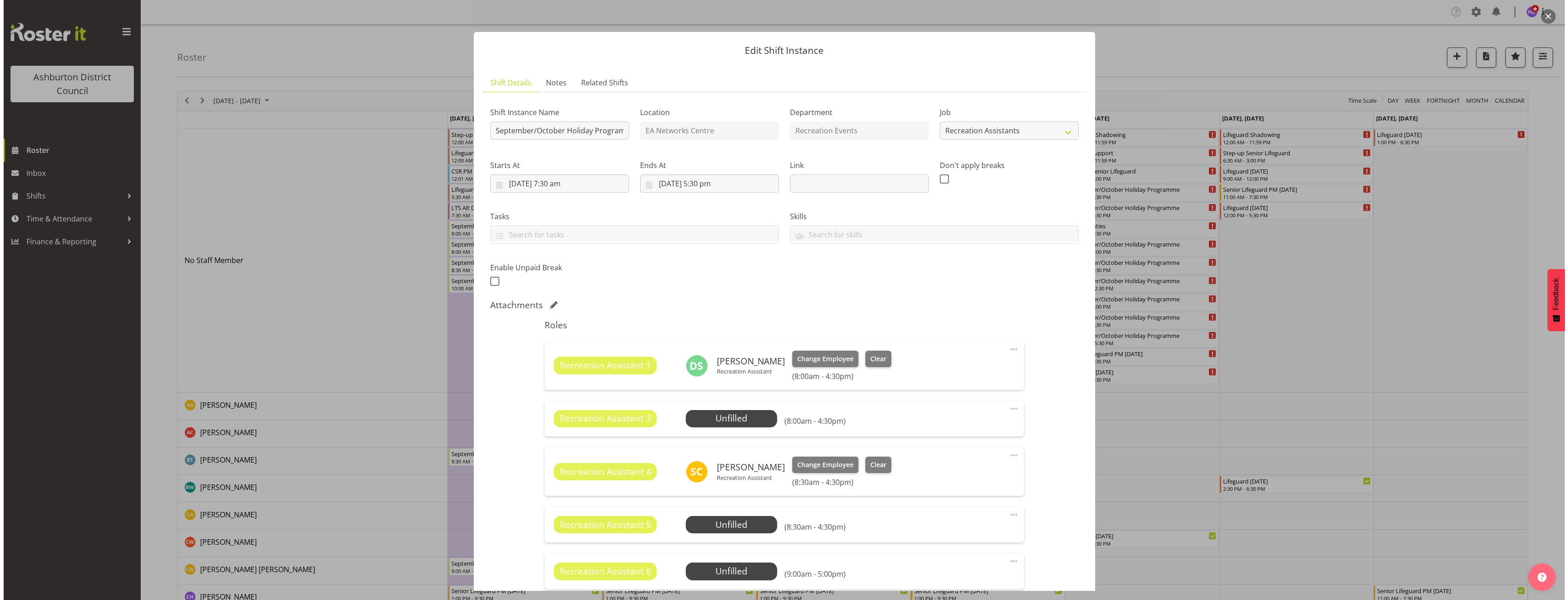
scroll to position [183, 0]
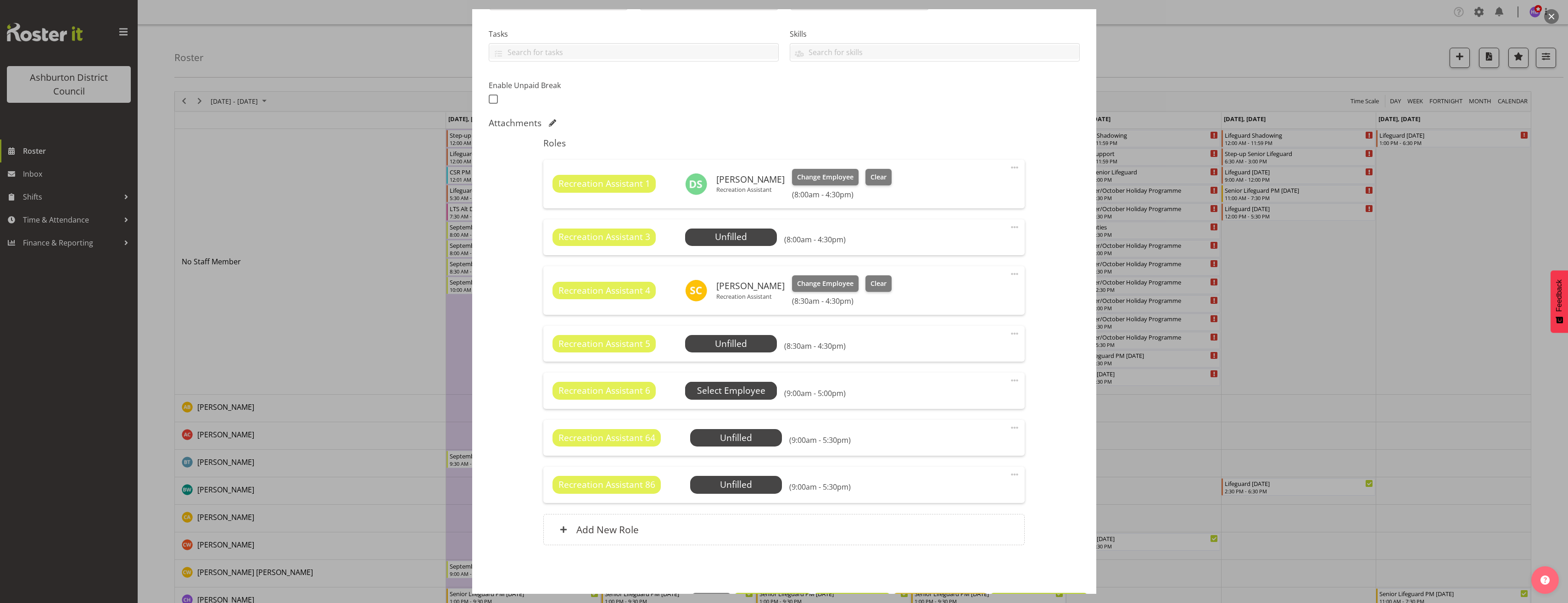
click at [0, 0] on span "Select Employee" at bounding box center [0, 0] width 0 height 0
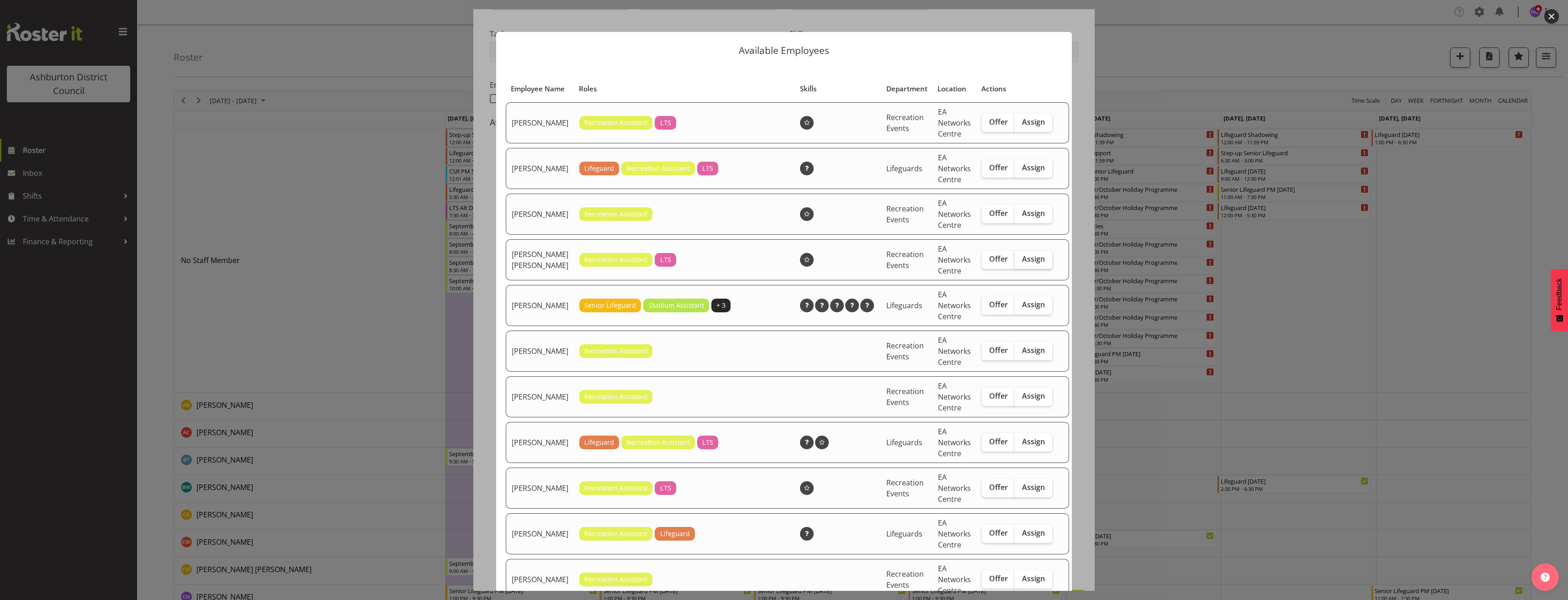
drag, startPoint x: 1018, startPoint y: 276, endPoint x: 1007, endPoint y: 294, distance: 21.1
click at [1018, 269] on label "Assign" at bounding box center [1034, 260] width 38 height 18
click at [1018, 262] on input "Assign" at bounding box center [1018, 259] width 6 height 6
checkbox input "true"
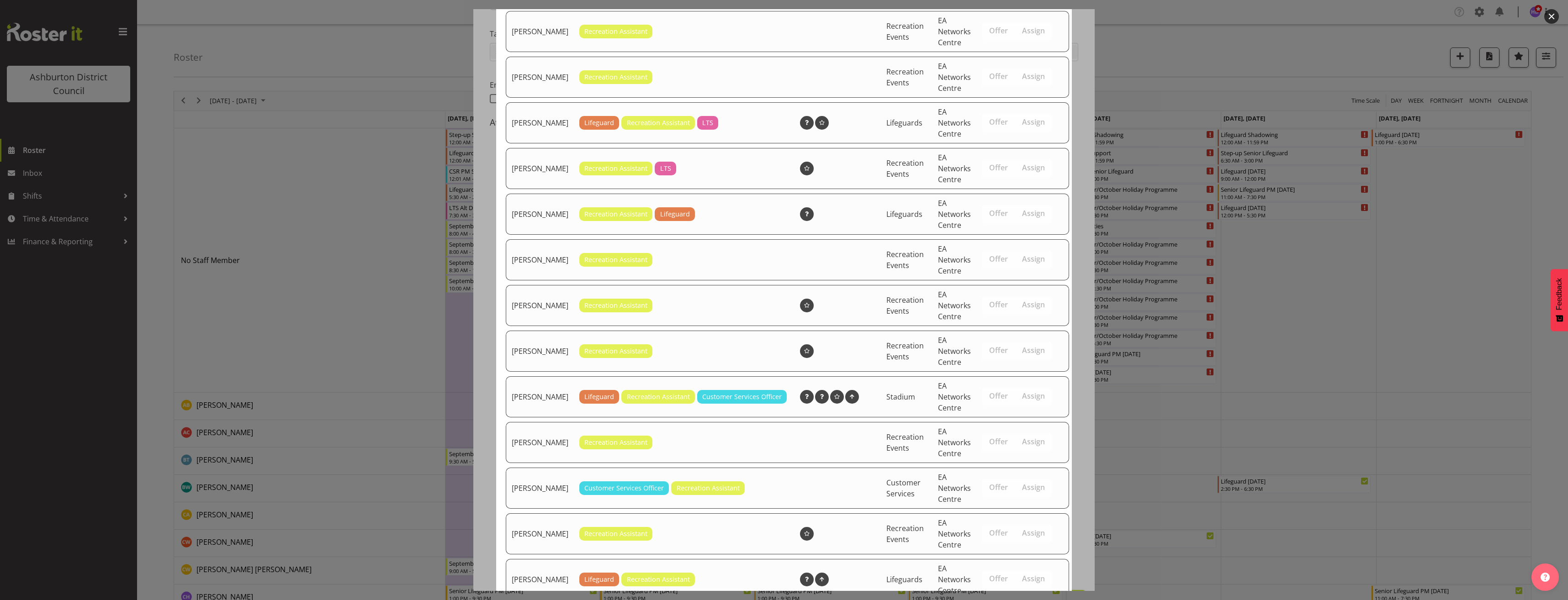
scroll to position [397, 0]
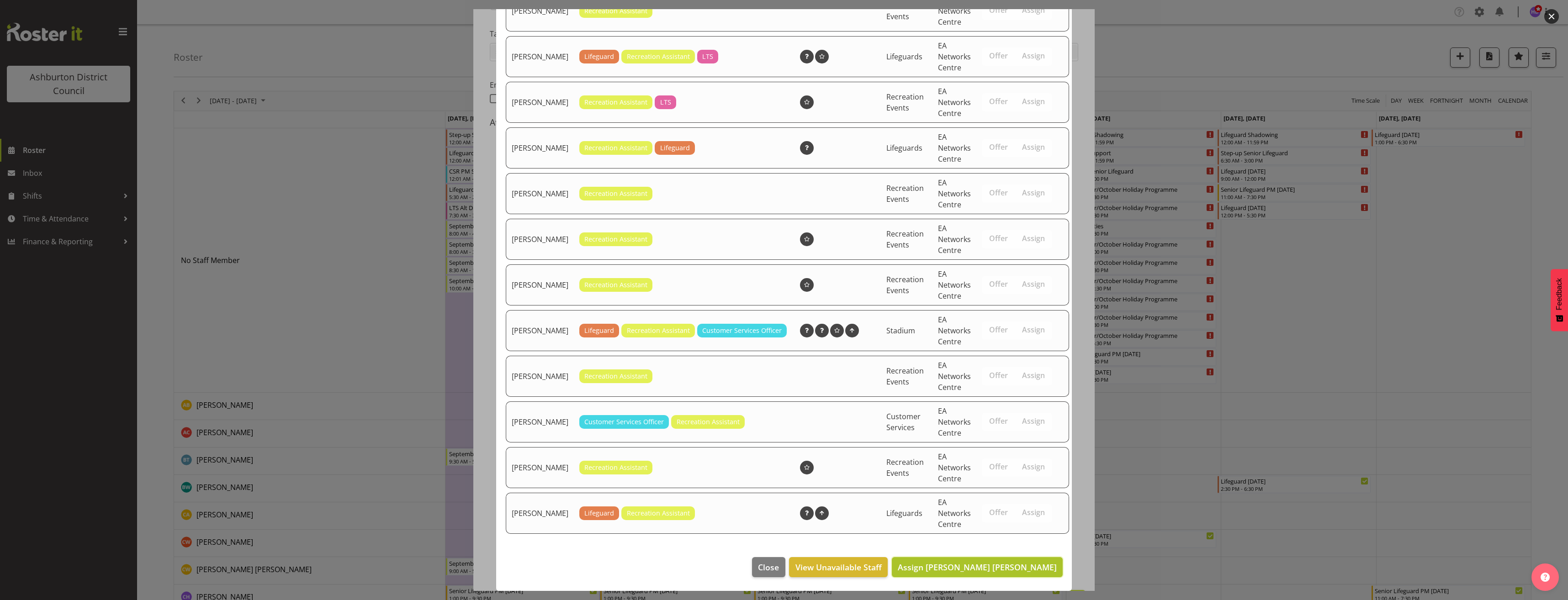
click at [1016, 562] on span "Assign [PERSON_NAME] [PERSON_NAME]" at bounding box center [977, 567] width 159 height 11
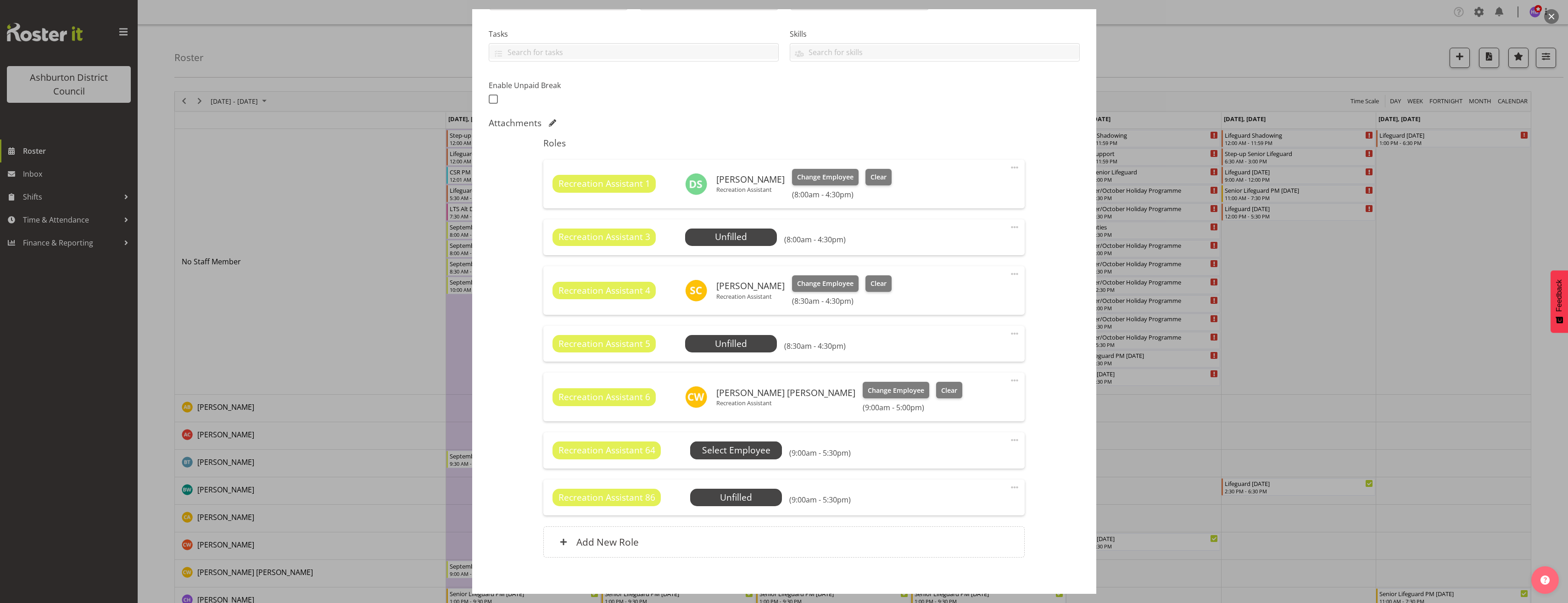
click at [0, 0] on span "Select Employee" at bounding box center [0, 0] width 0 height 0
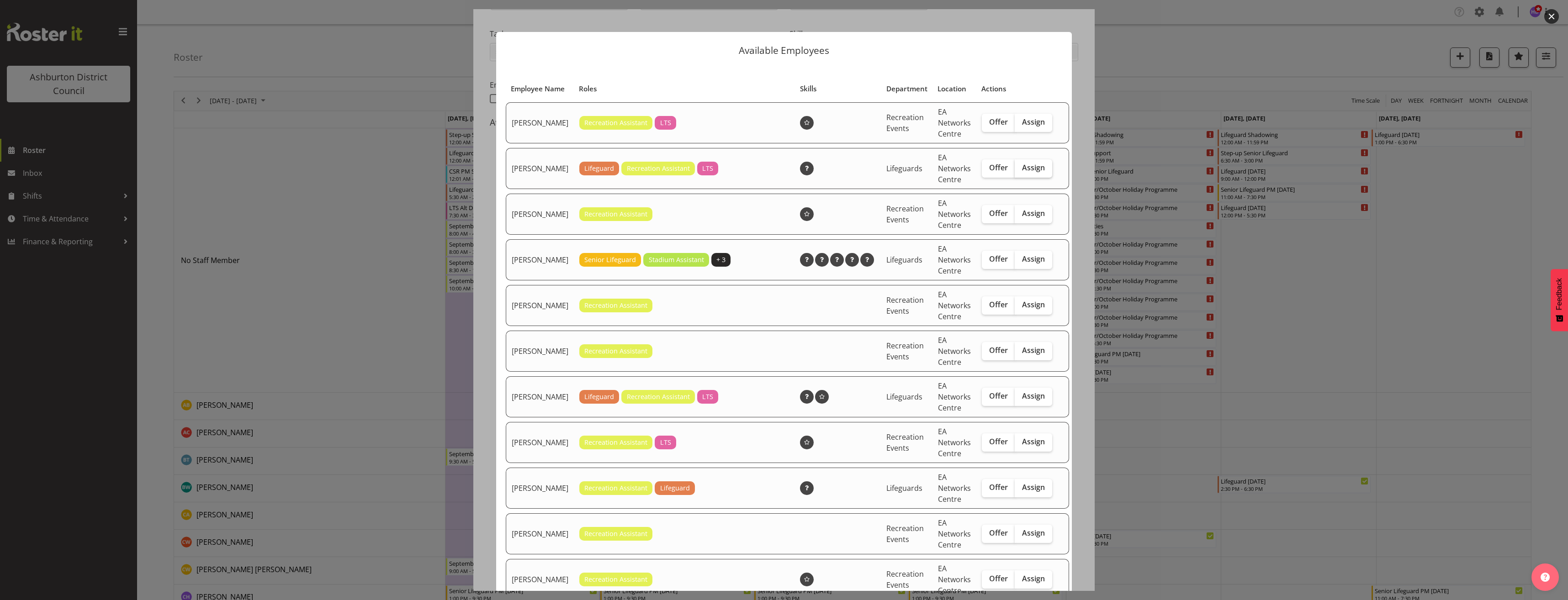
click at [1028, 172] on span "Assign" at bounding box center [1034, 167] width 23 height 9
click at [1021, 171] on input "Assign" at bounding box center [1018, 168] width 6 height 6
checkbox input "true"
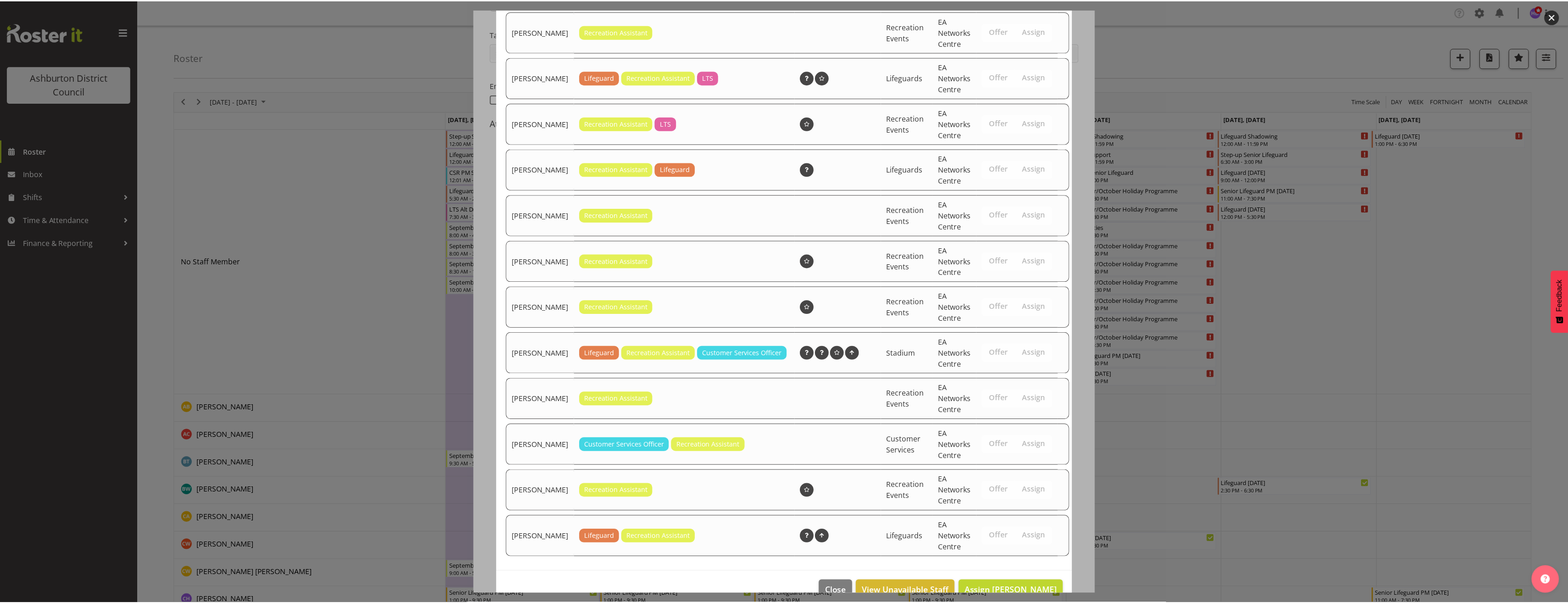
scroll to position [352, 0]
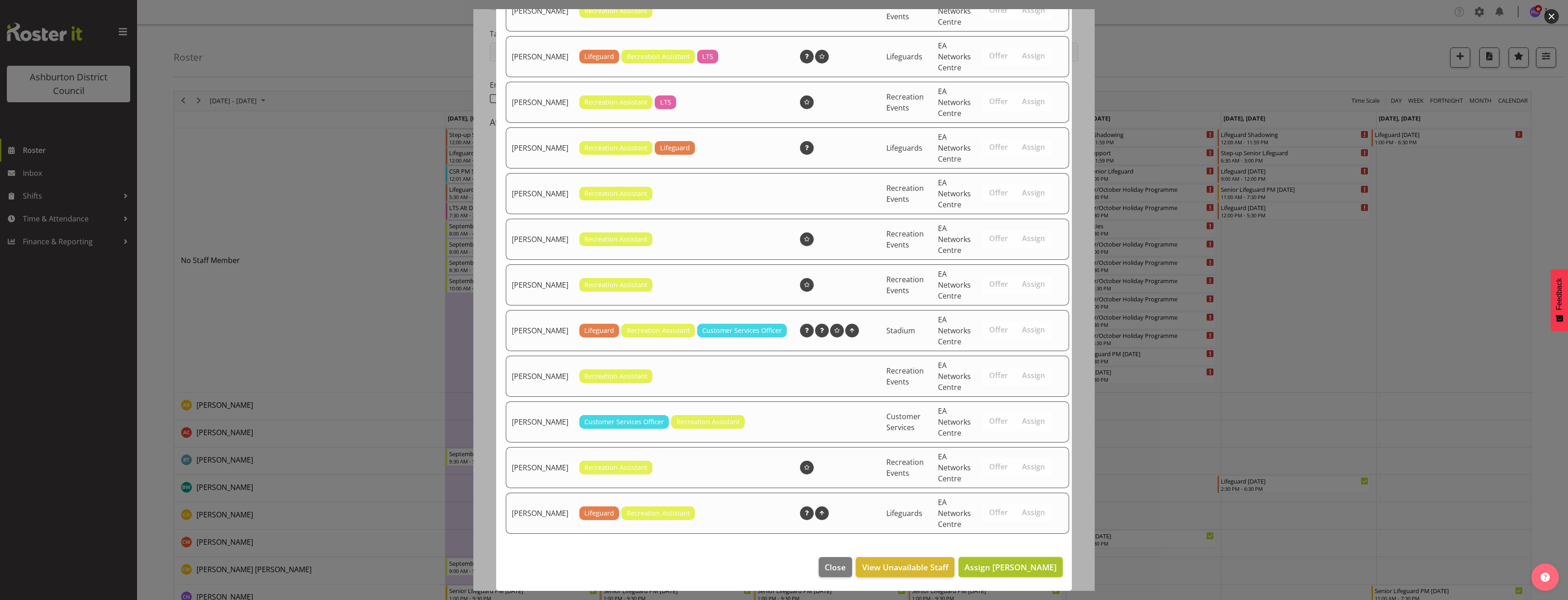
click at [1029, 569] on span "Assign [PERSON_NAME]" at bounding box center [1010, 567] width 93 height 11
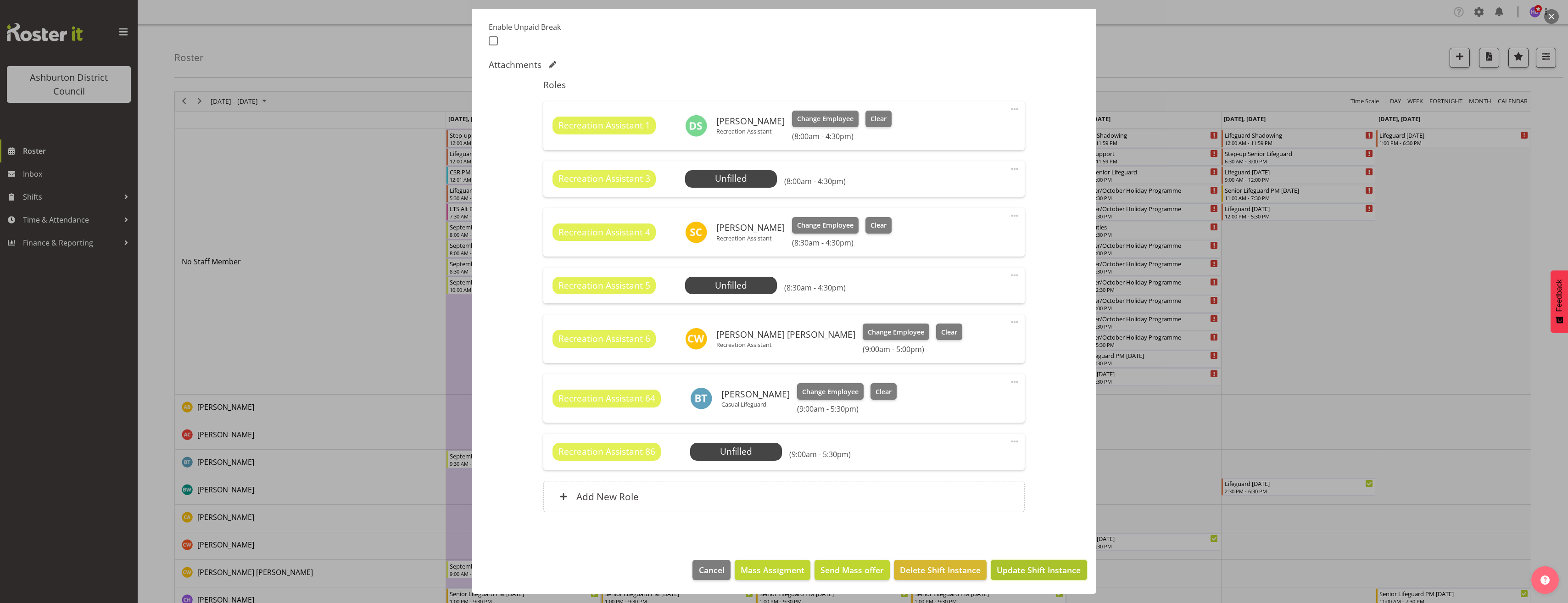
click at [1045, 563] on button "Update Shift Instance" at bounding box center [1039, 570] width 96 height 20
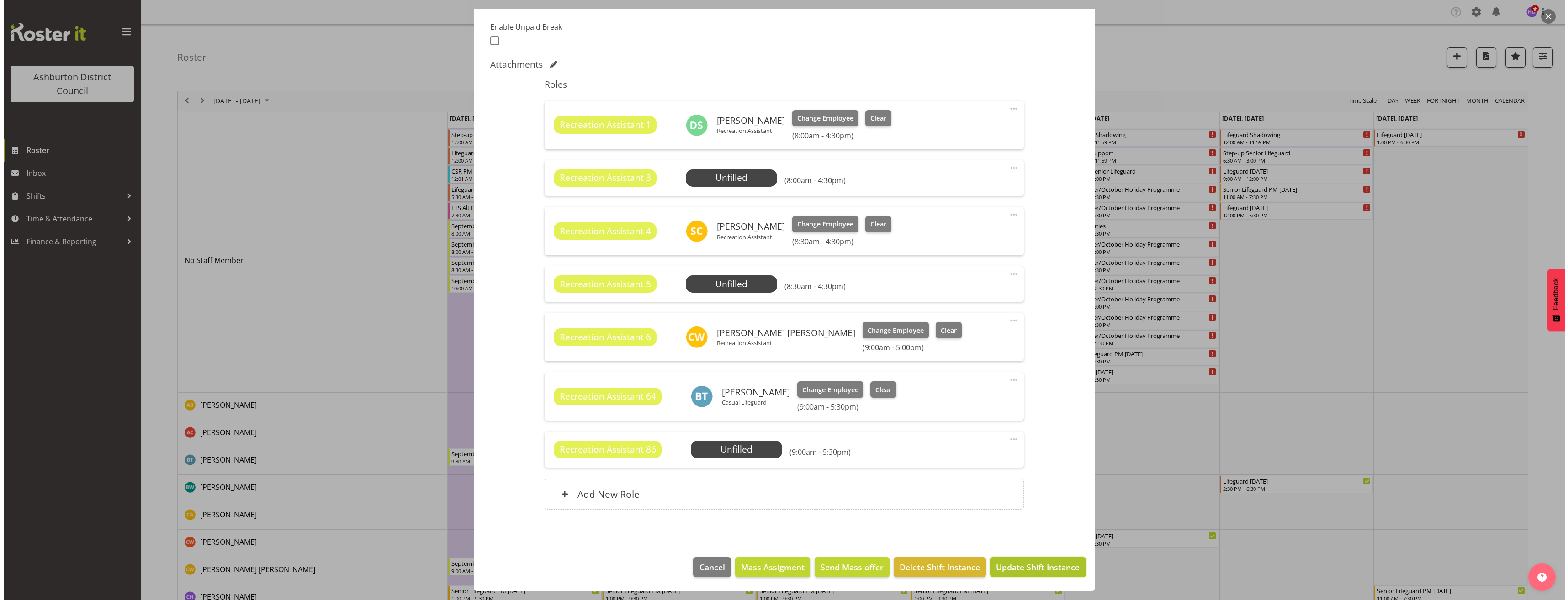
scroll to position [204, 0]
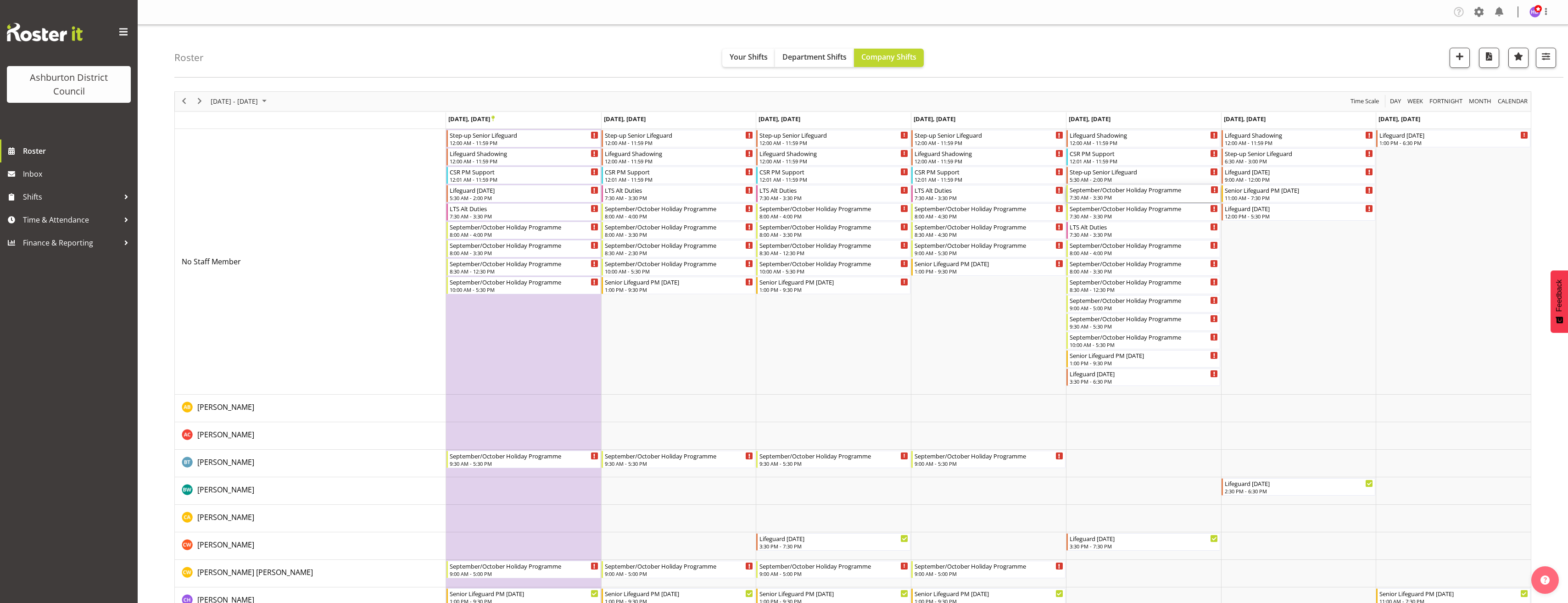
click at [1128, 191] on div "September/October Holiday Programme" at bounding box center [1144, 189] width 149 height 9
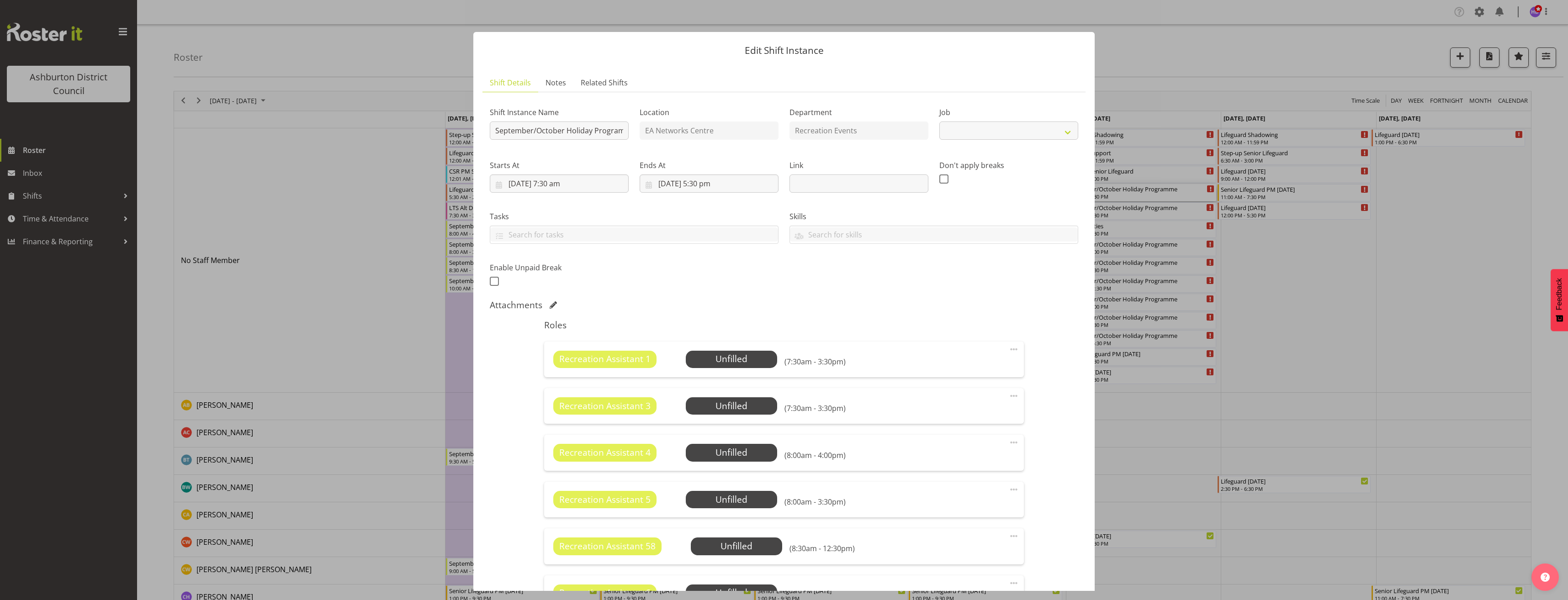
select select "4046"
click at [742, 361] on span "Select Employee" at bounding box center [731, 359] width 68 height 13
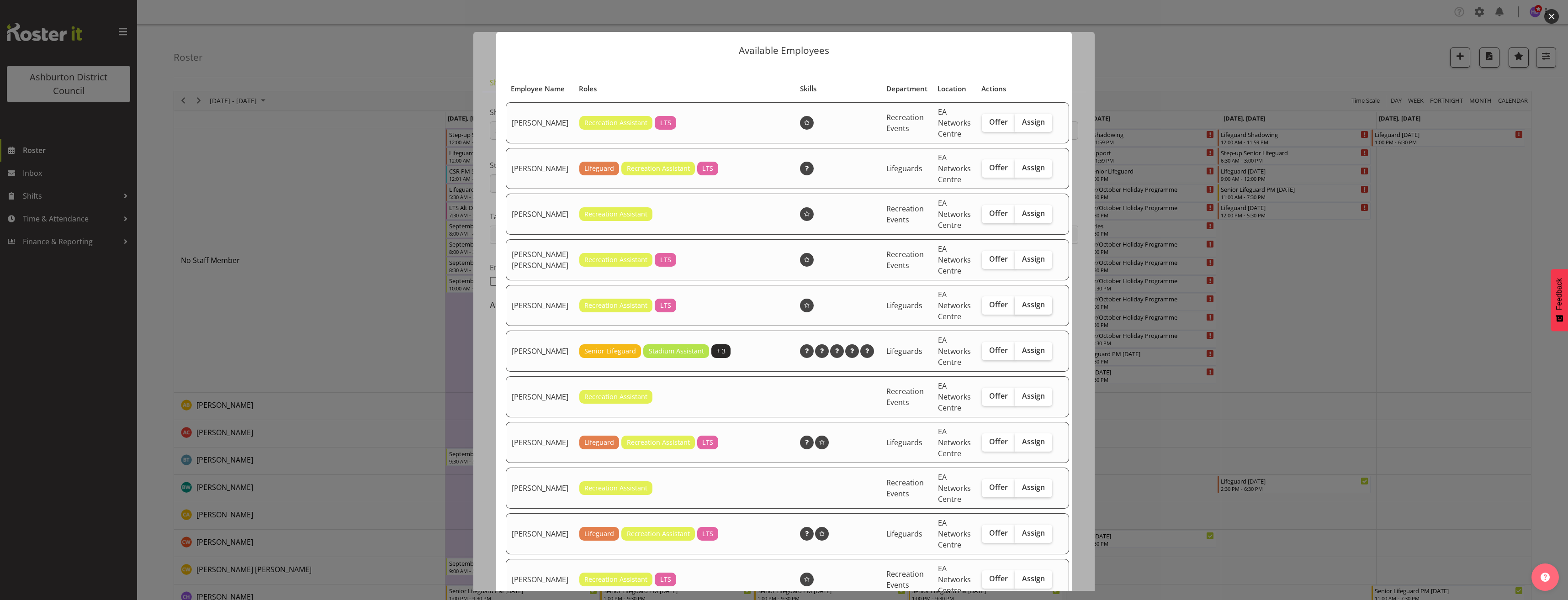
click at [1016, 315] on label "Assign" at bounding box center [1034, 305] width 38 height 18
click at [1016, 308] on input "Assign" at bounding box center [1018, 305] width 6 height 6
checkbox input "true"
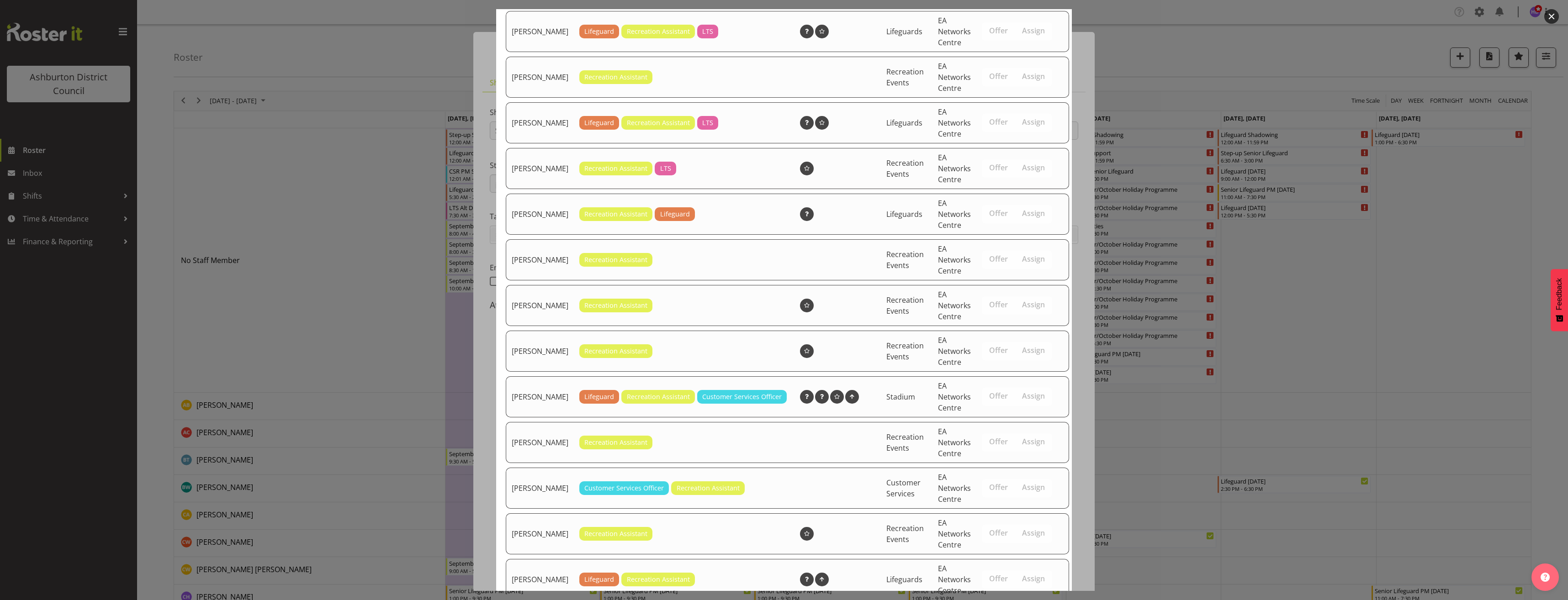
scroll to position [579, 0]
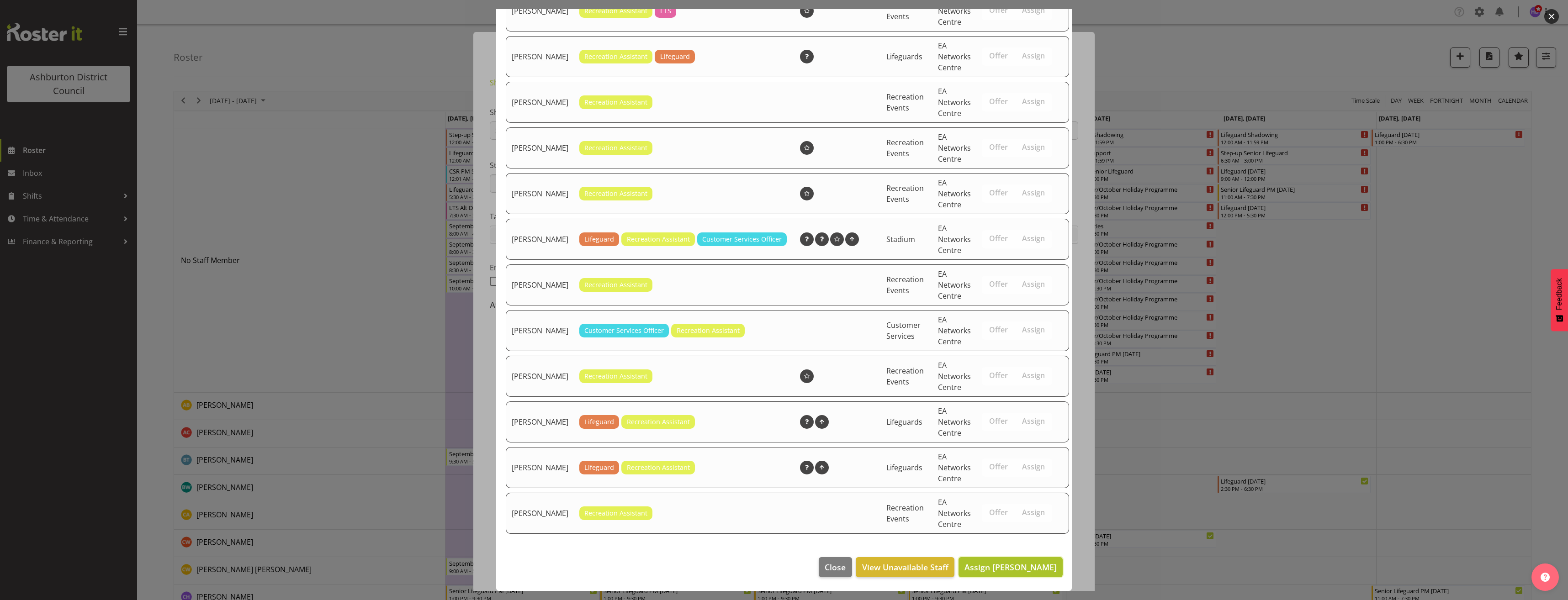
click at [1017, 563] on span "Assign [PERSON_NAME]" at bounding box center [1010, 567] width 93 height 11
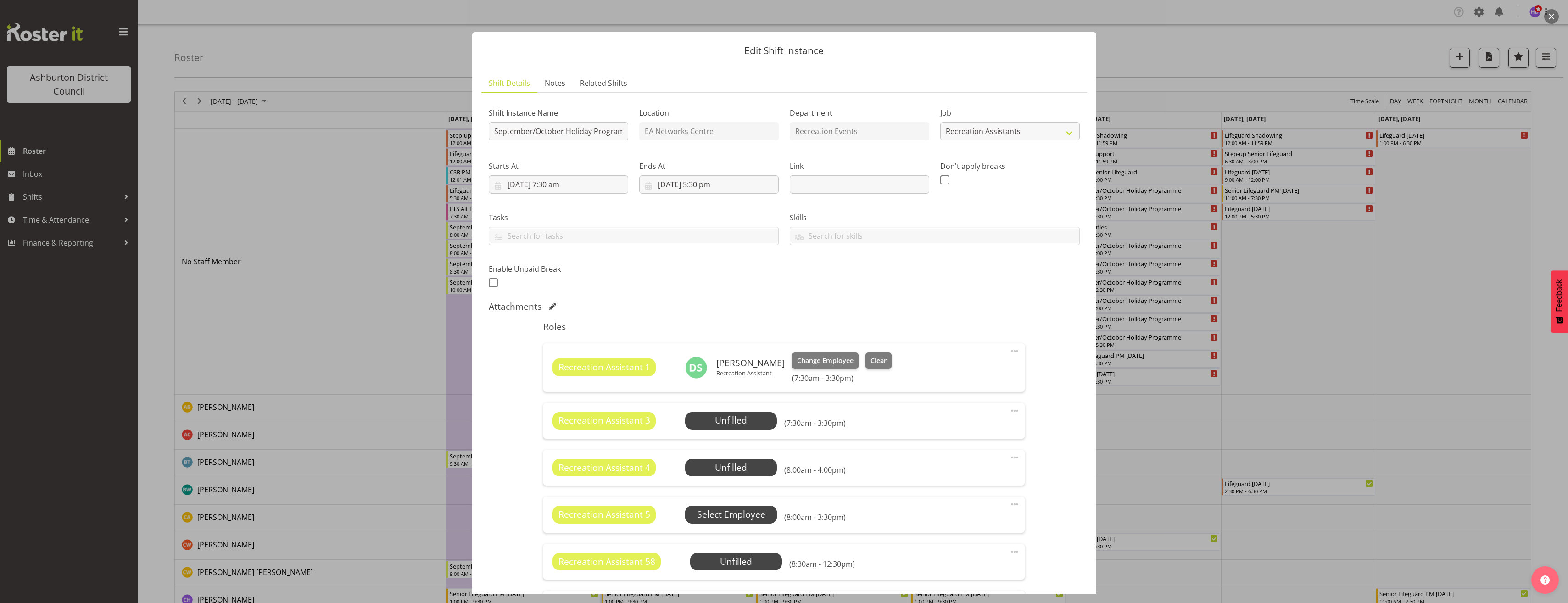
click at [0, 0] on span "Select Employee" at bounding box center [0, 0] width 0 height 0
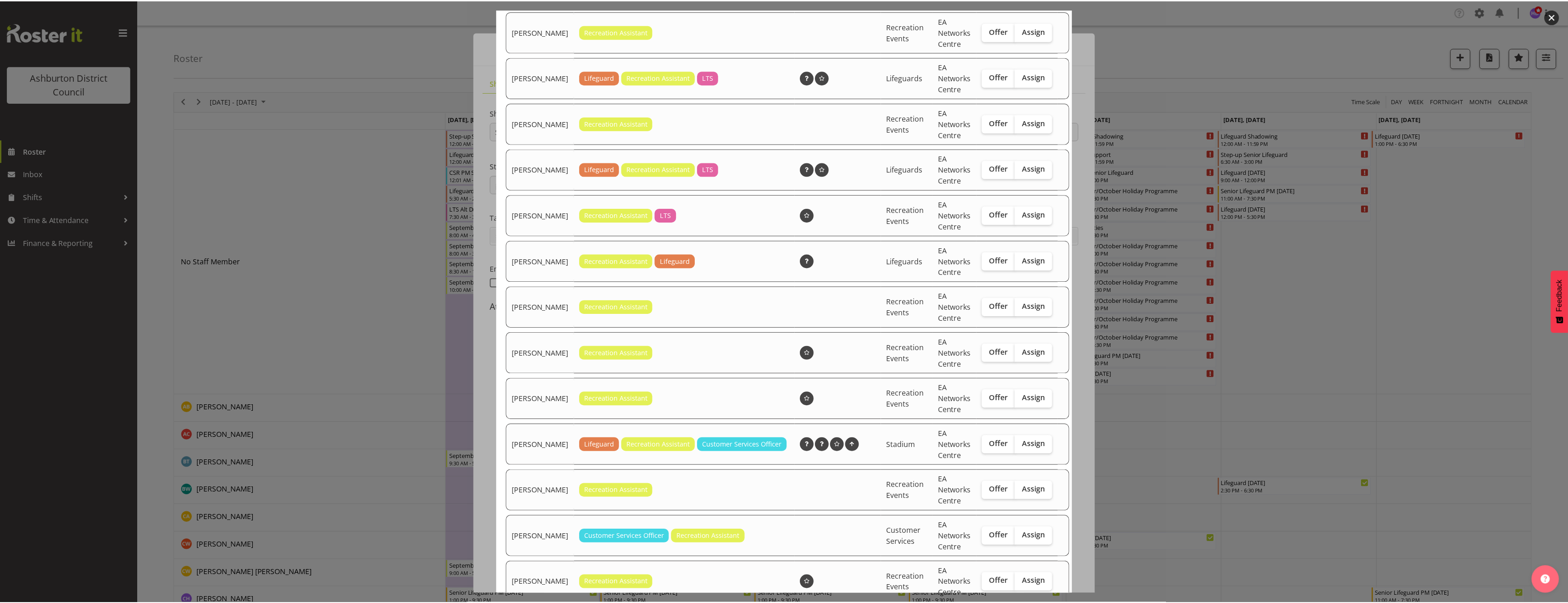
scroll to position [536, 0]
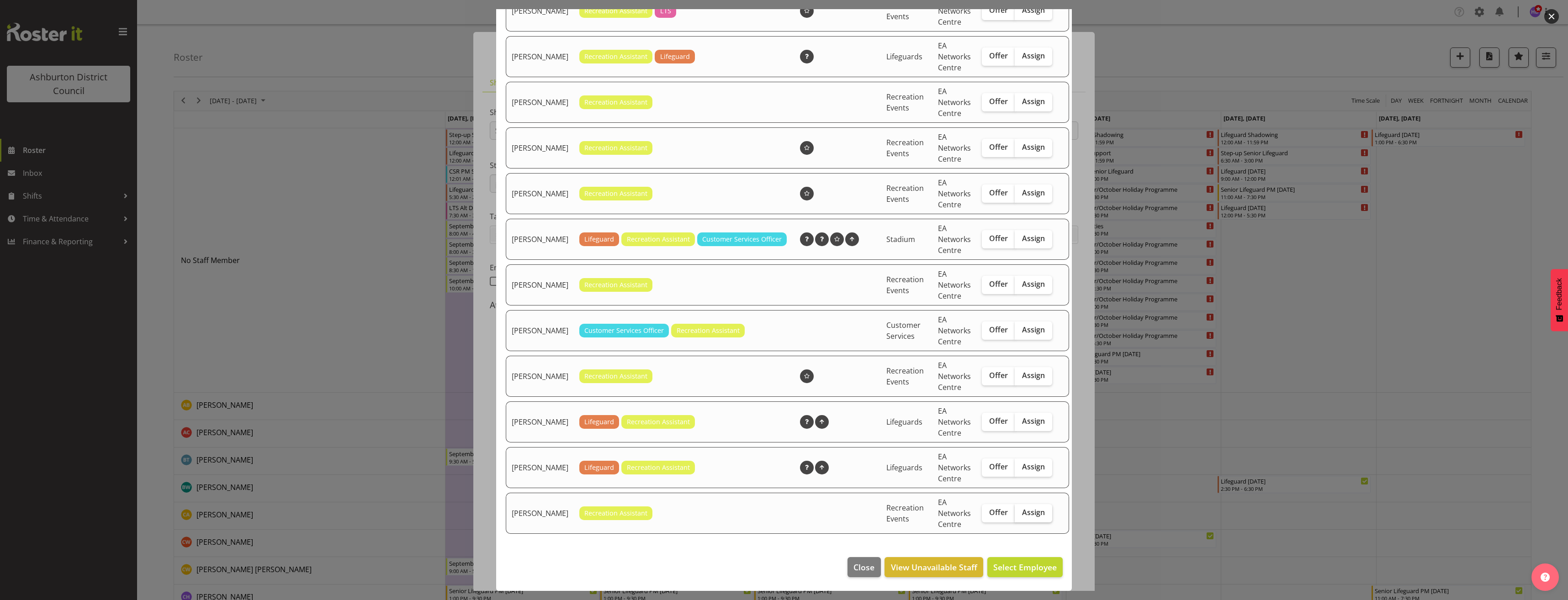
click at [1027, 517] on label "Assign" at bounding box center [1034, 514] width 38 height 18
click at [1021, 515] on input "Assign" at bounding box center [1018, 513] width 6 height 6
checkbox input "true"
click at [1020, 564] on span "Assign [PERSON_NAME]" at bounding box center [1010, 567] width 93 height 11
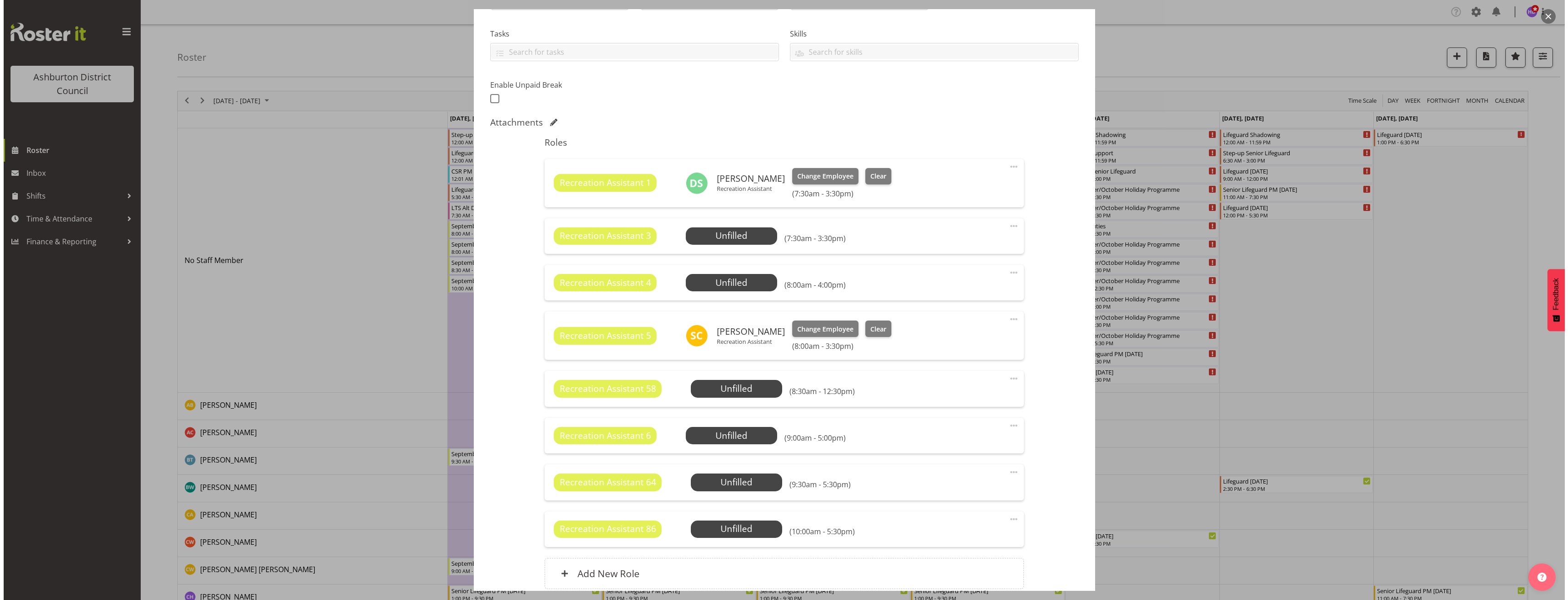
scroll to position [228, 0]
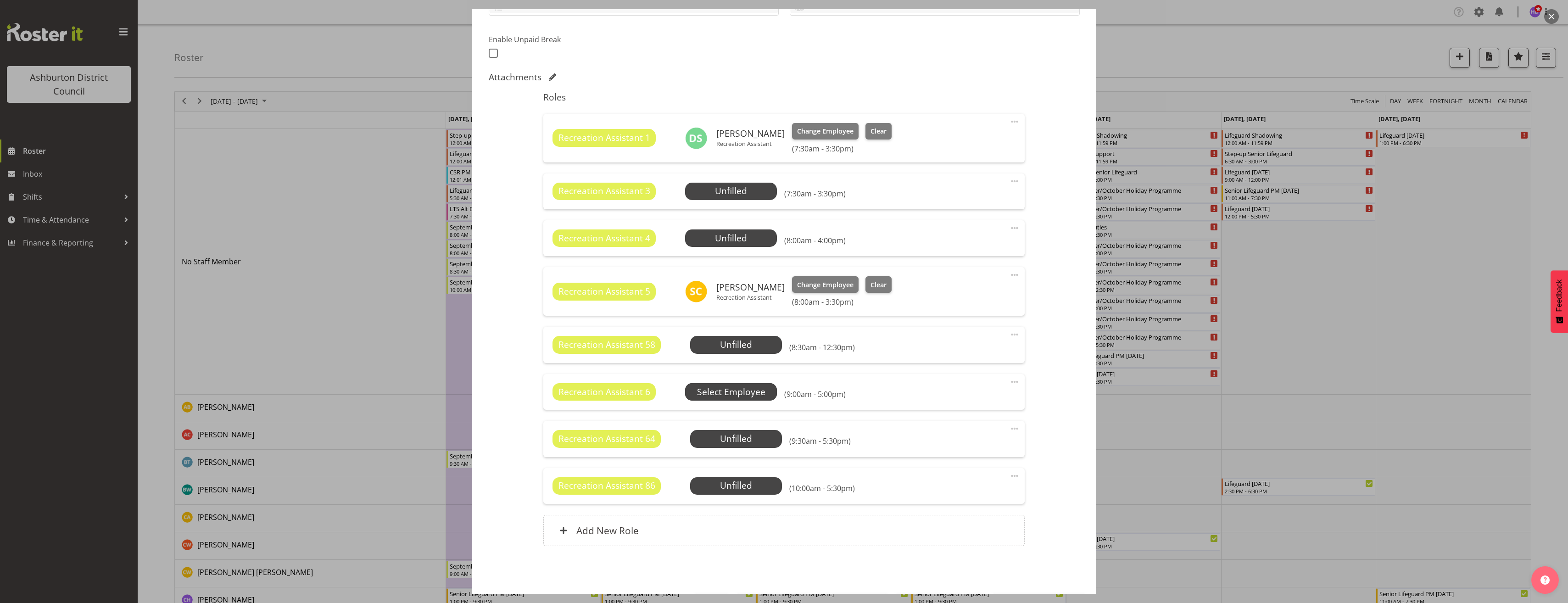
click at [0, 0] on span "Select Employee" at bounding box center [0, 0] width 0 height 0
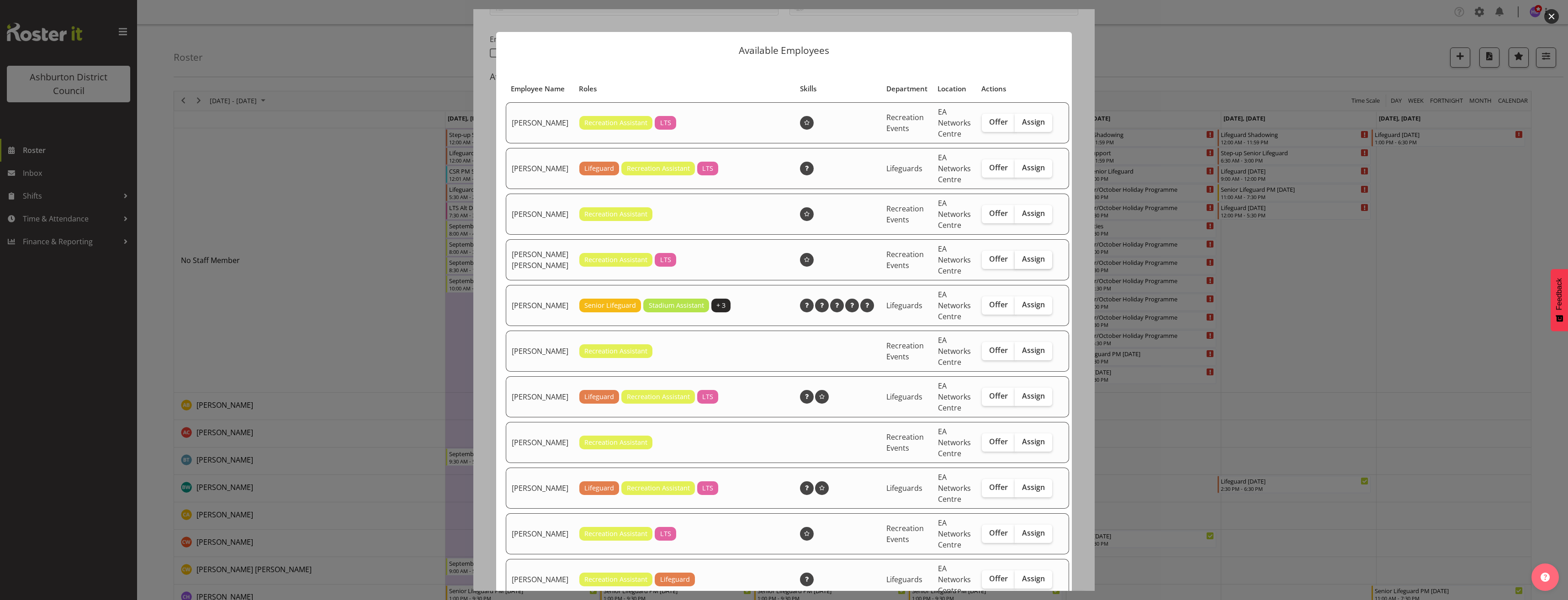
click at [1022, 263] on span "Assign" at bounding box center [1034, 259] width 23 height 9
click at [1017, 262] on input "Assign" at bounding box center [1018, 259] width 6 height 6
checkbox input "true"
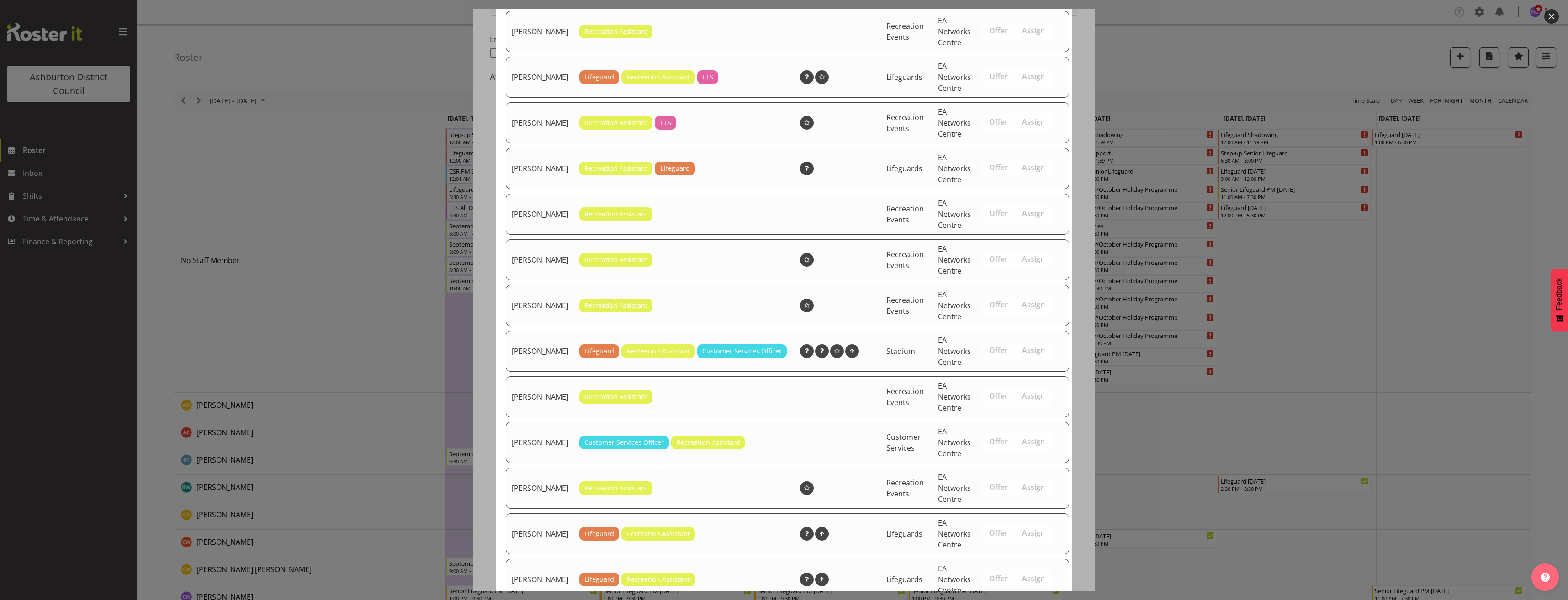
scroll to position [488, 0]
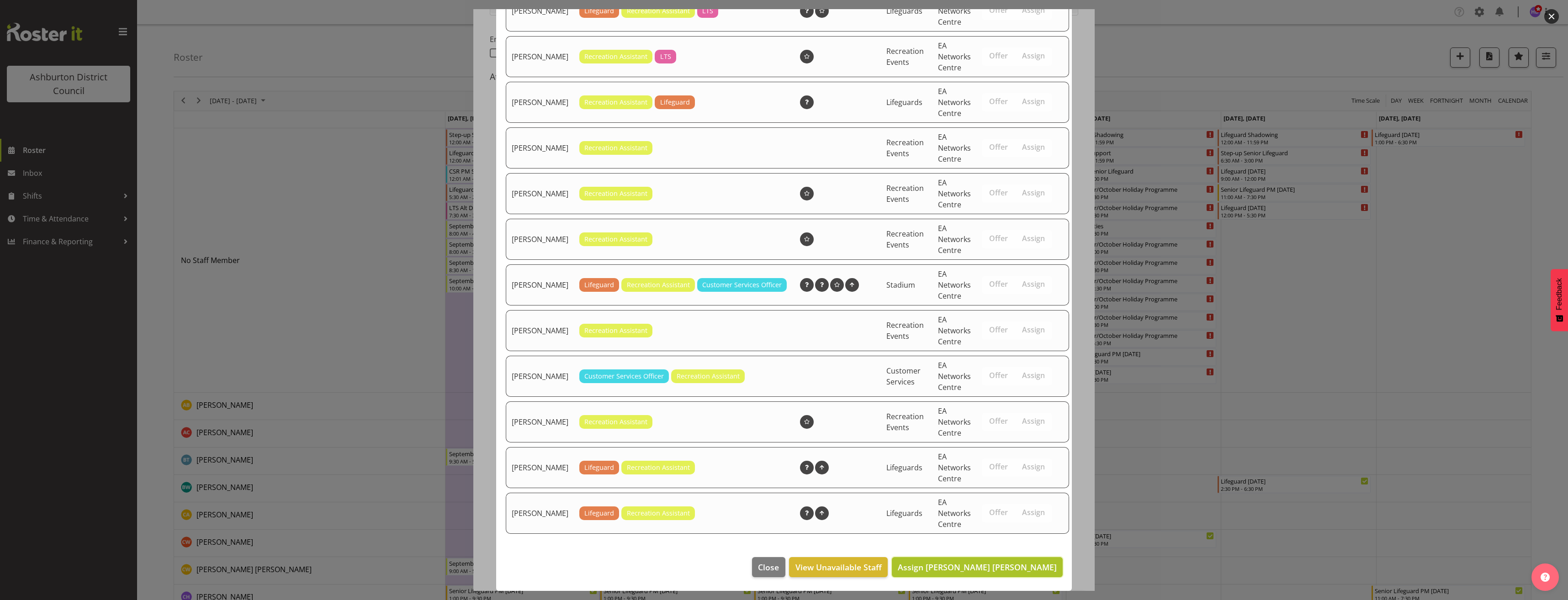
click at [1032, 563] on span "Assign [PERSON_NAME] [PERSON_NAME]" at bounding box center [977, 567] width 159 height 11
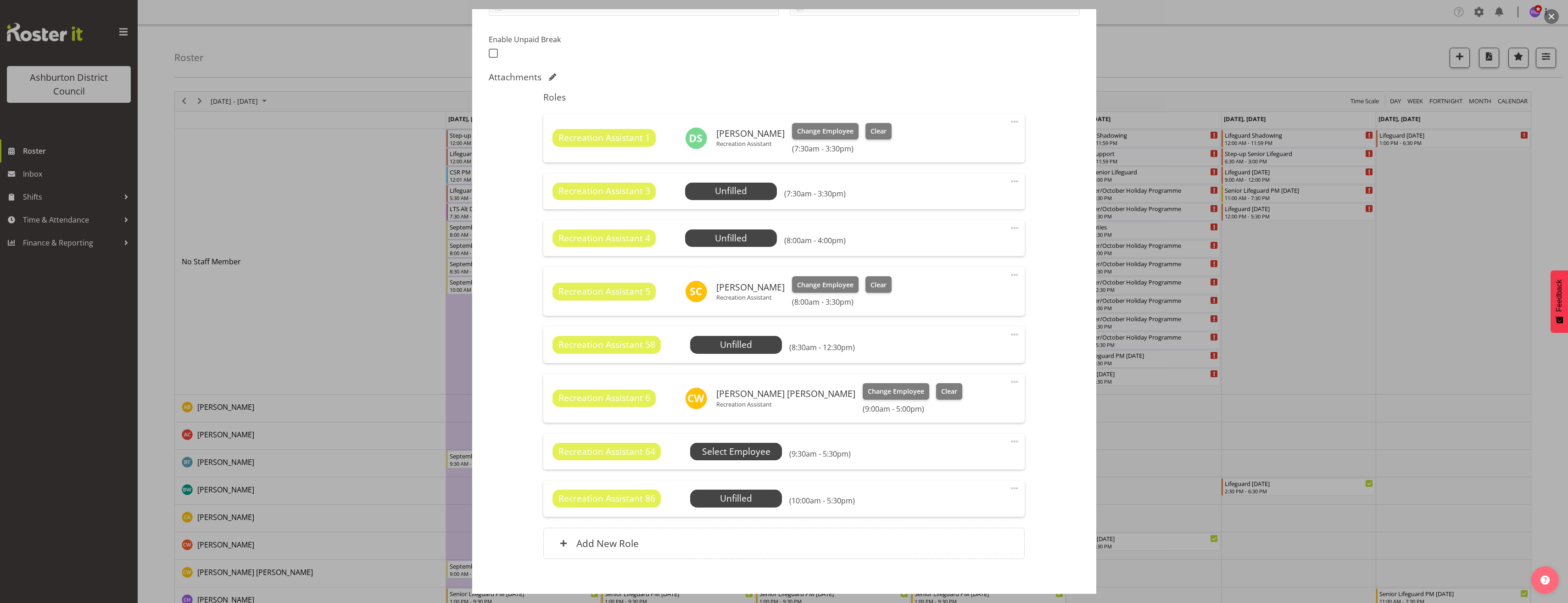
click at [0, 0] on span "Select Employee" at bounding box center [0, 0] width 0 height 0
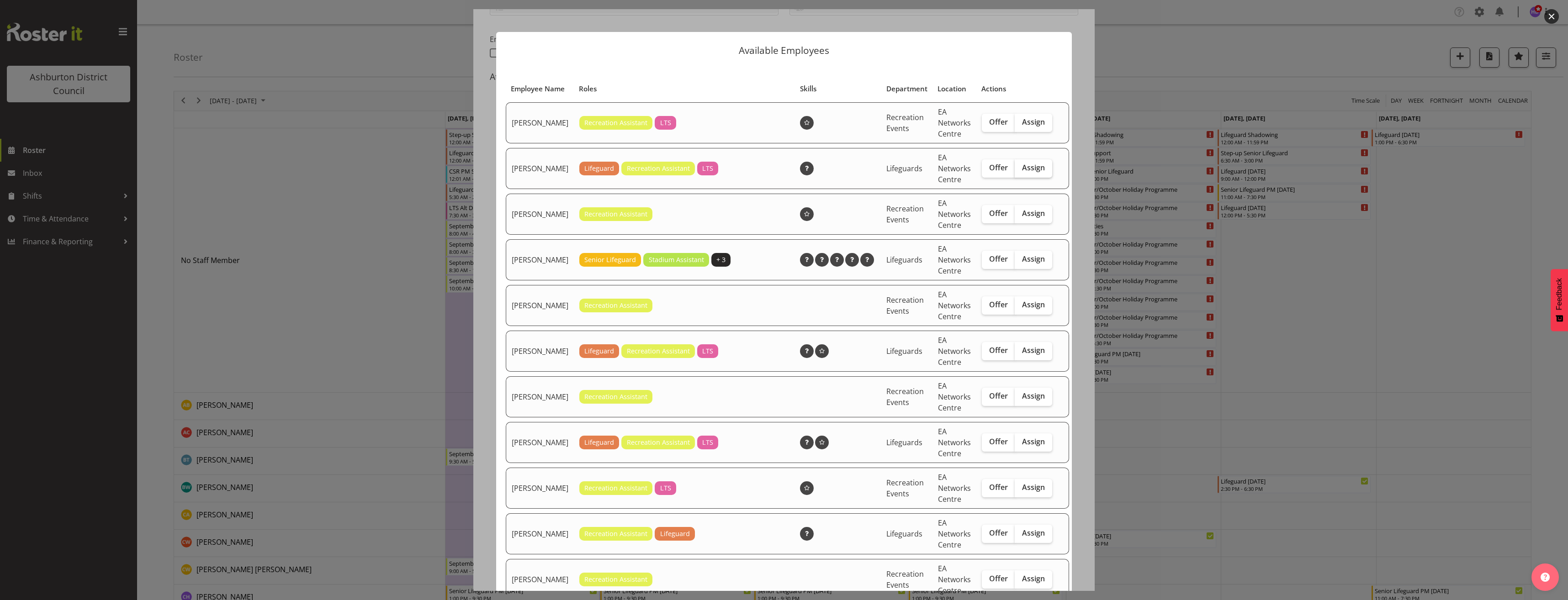
click at [1022, 172] on span "Assign" at bounding box center [1034, 167] width 23 height 9
click at [1015, 171] on input "Assign" at bounding box center [1018, 168] width 6 height 6
checkbox input "true"
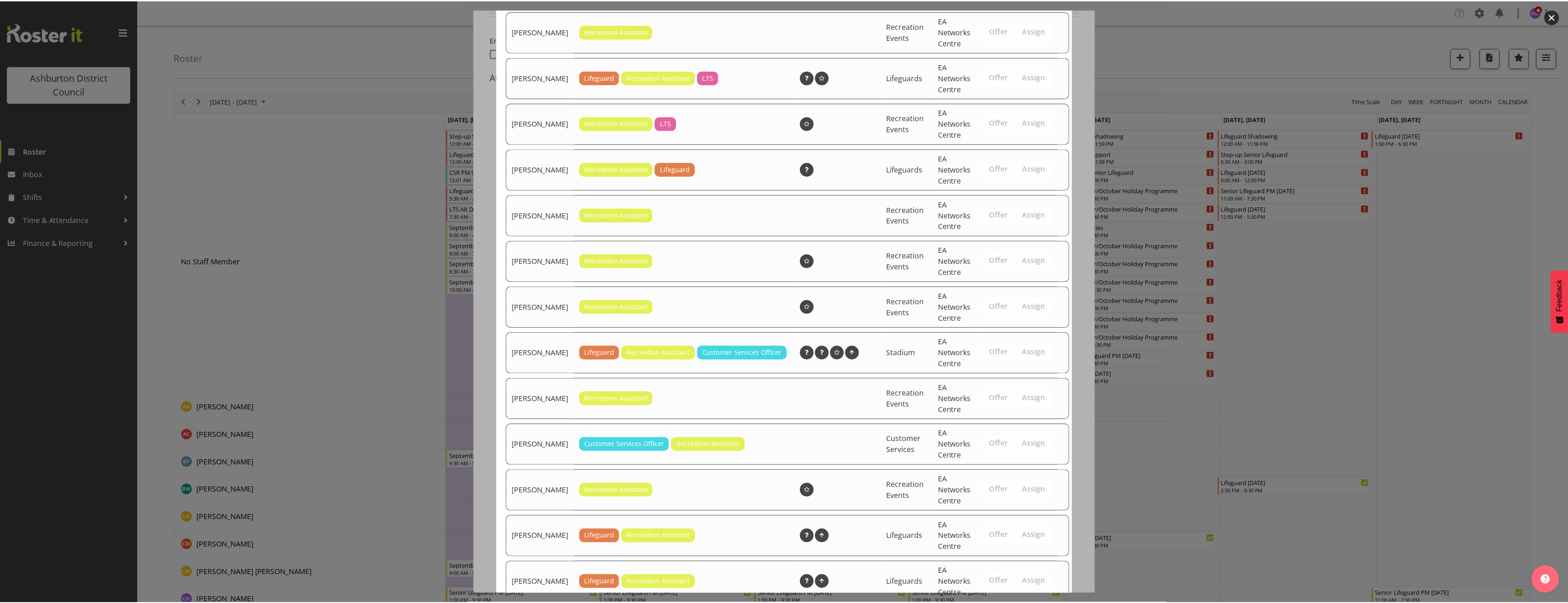
scroll to position [445, 0]
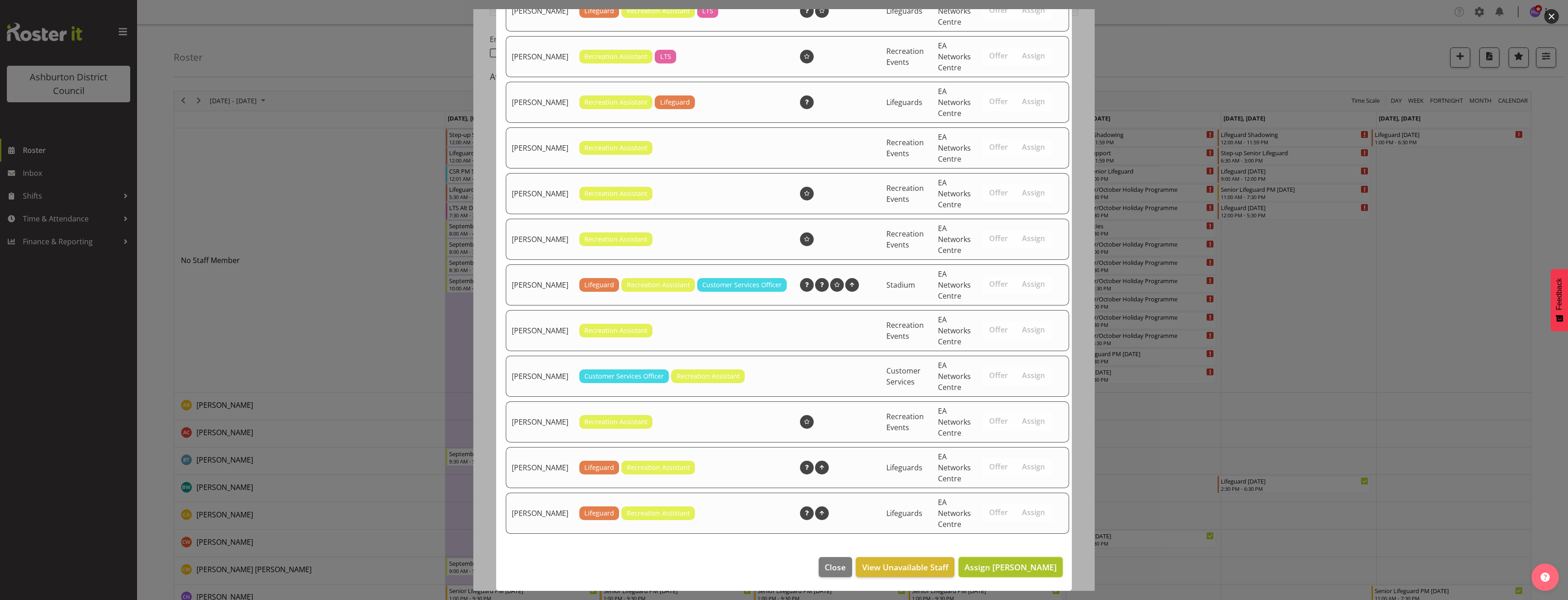
click at [1018, 565] on span "Assign [PERSON_NAME]" at bounding box center [1010, 567] width 93 height 11
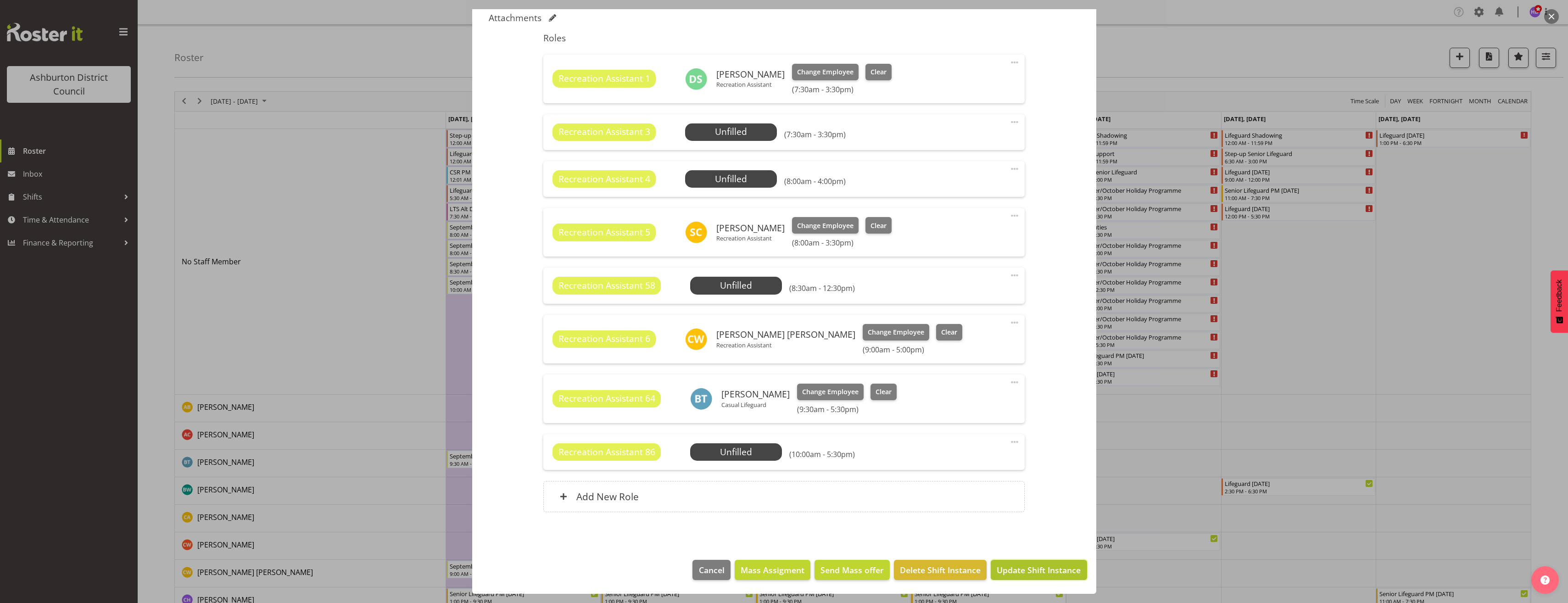
click at [1053, 563] on button "Update Shift Instance" at bounding box center [1039, 570] width 96 height 20
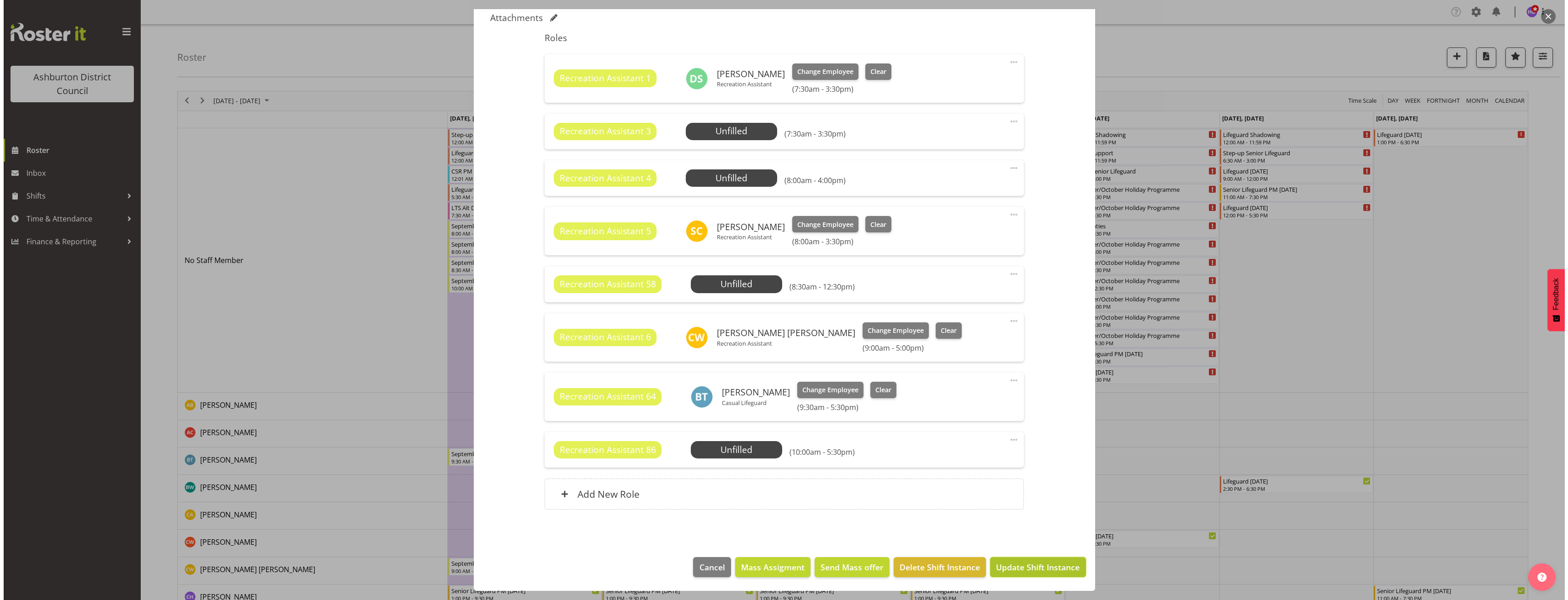
scroll to position [251, 0]
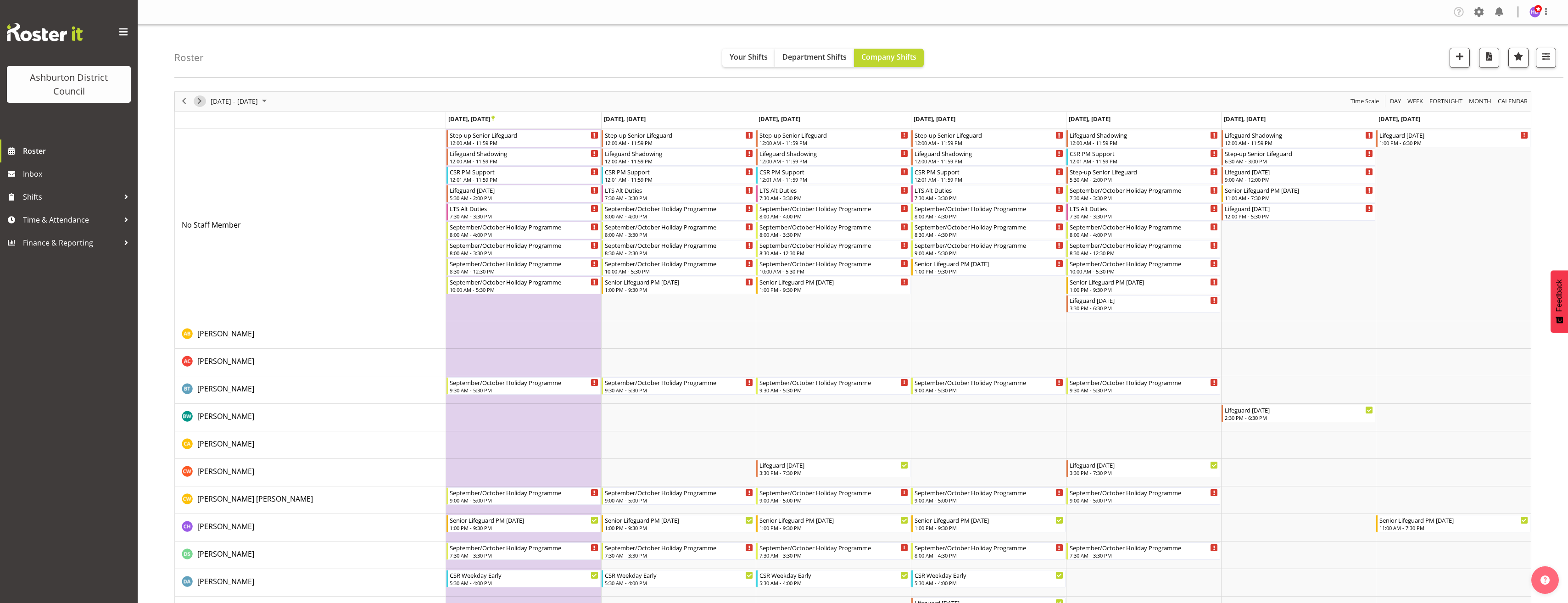
click at [200, 102] on span "Next" at bounding box center [199, 101] width 11 height 12
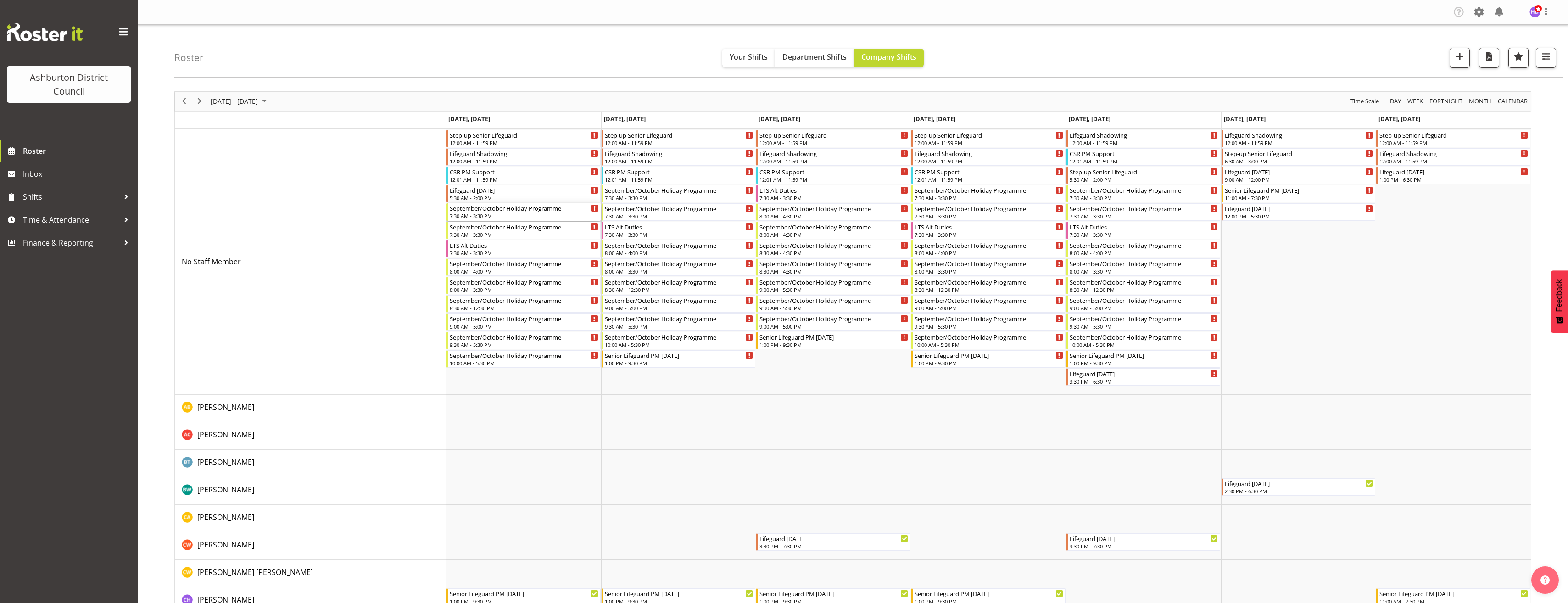
click at [517, 215] on div "7:30 AM - 3:30 PM" at bounding box center [525, 216] width 149 height 7
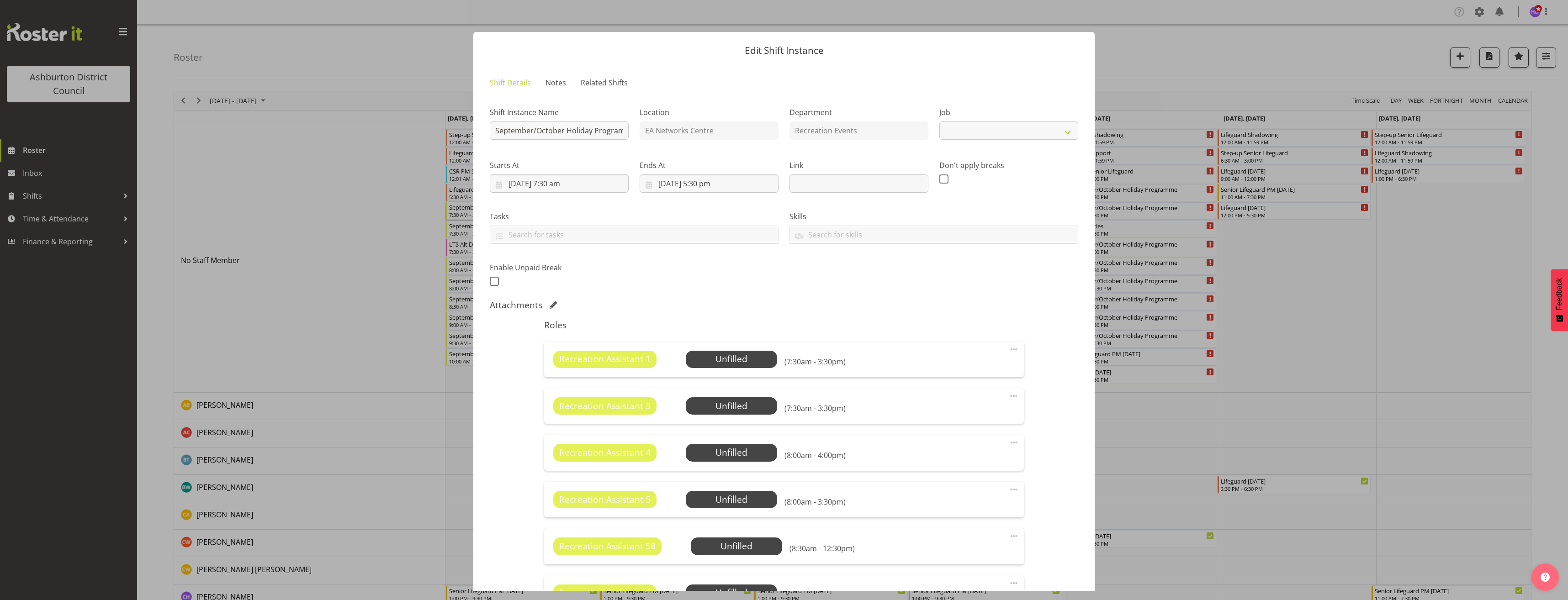
select select "4046"
click at [744, 360] on span "Select Employee" at bounding box center [731, 359] width 68 height 13
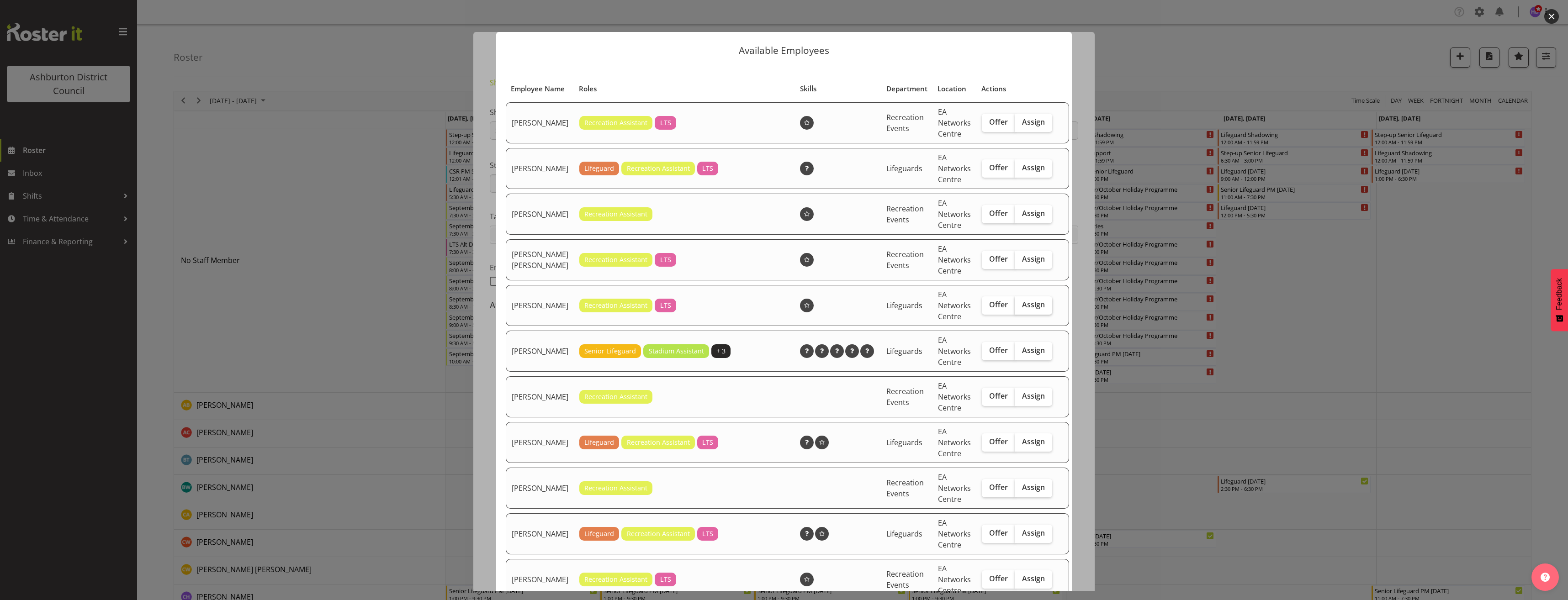
click at [1026, 315] on label "Assign" at bounding box center [1034, 305] width 38 height 18
click at [1021, 308] on input "Assign" at bounding box center [1018, 305] width 6 height 6
checkbox input "true"
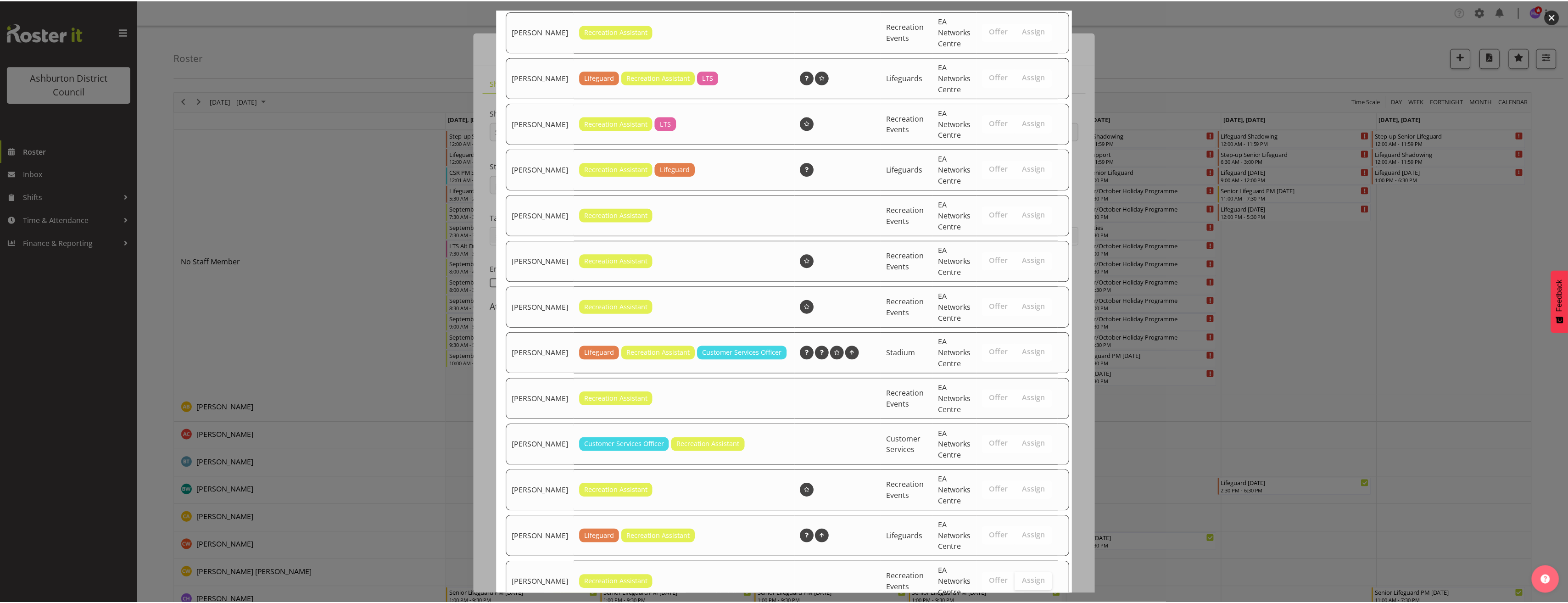
scroll to position [536, 0]
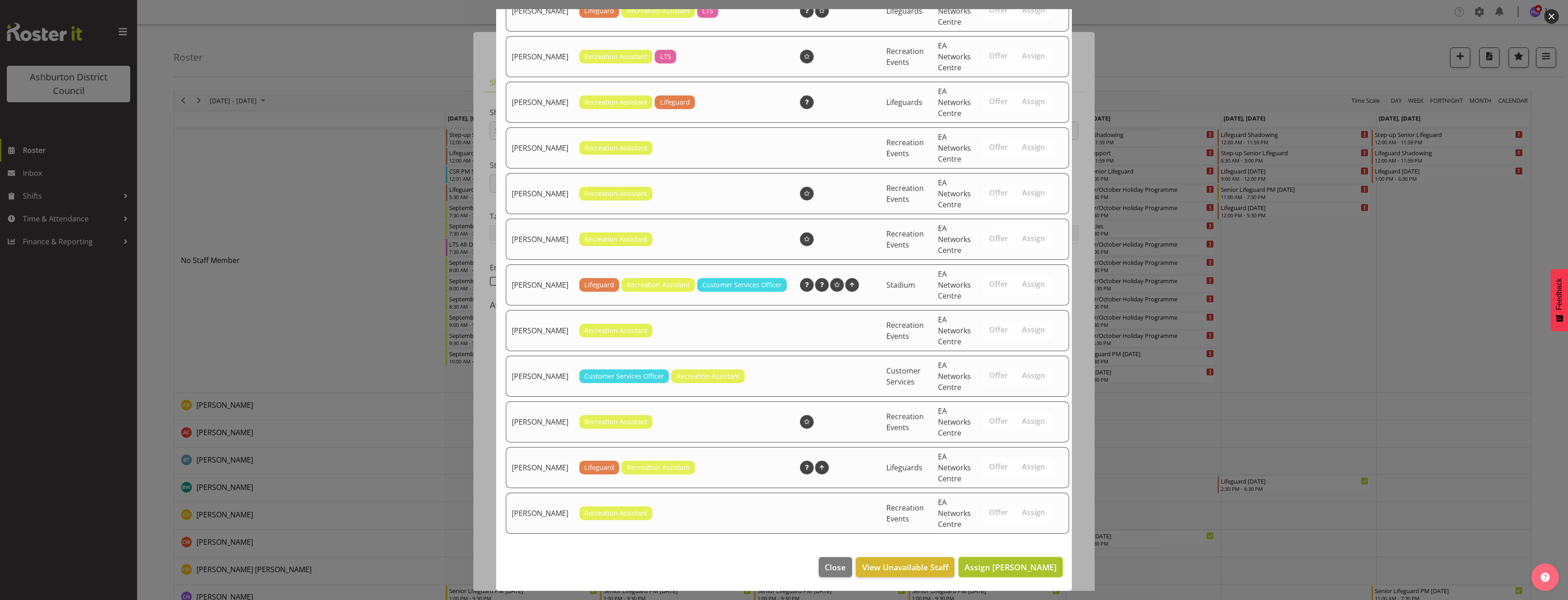
click at [1035, 562] on span "Assign [PERSON_NAME]" at bounding box center [1010, 567] width 93 height 11
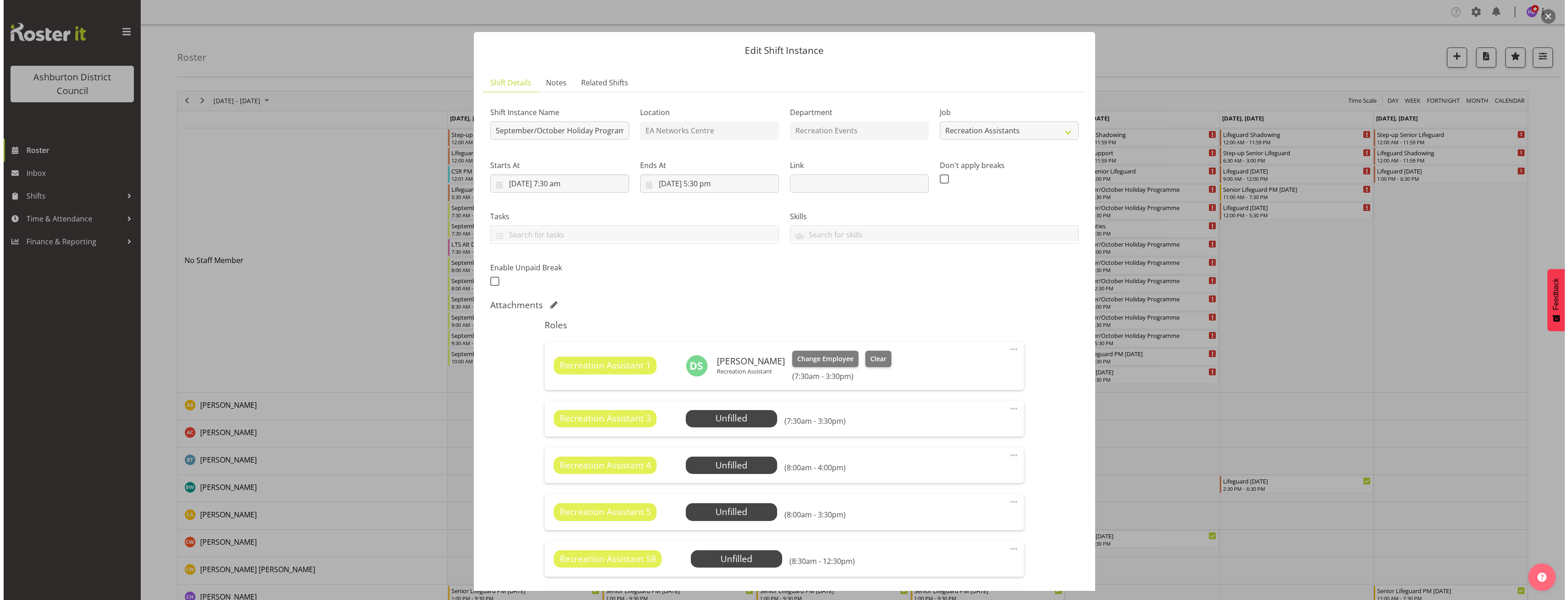
scroll to position [137, 0]
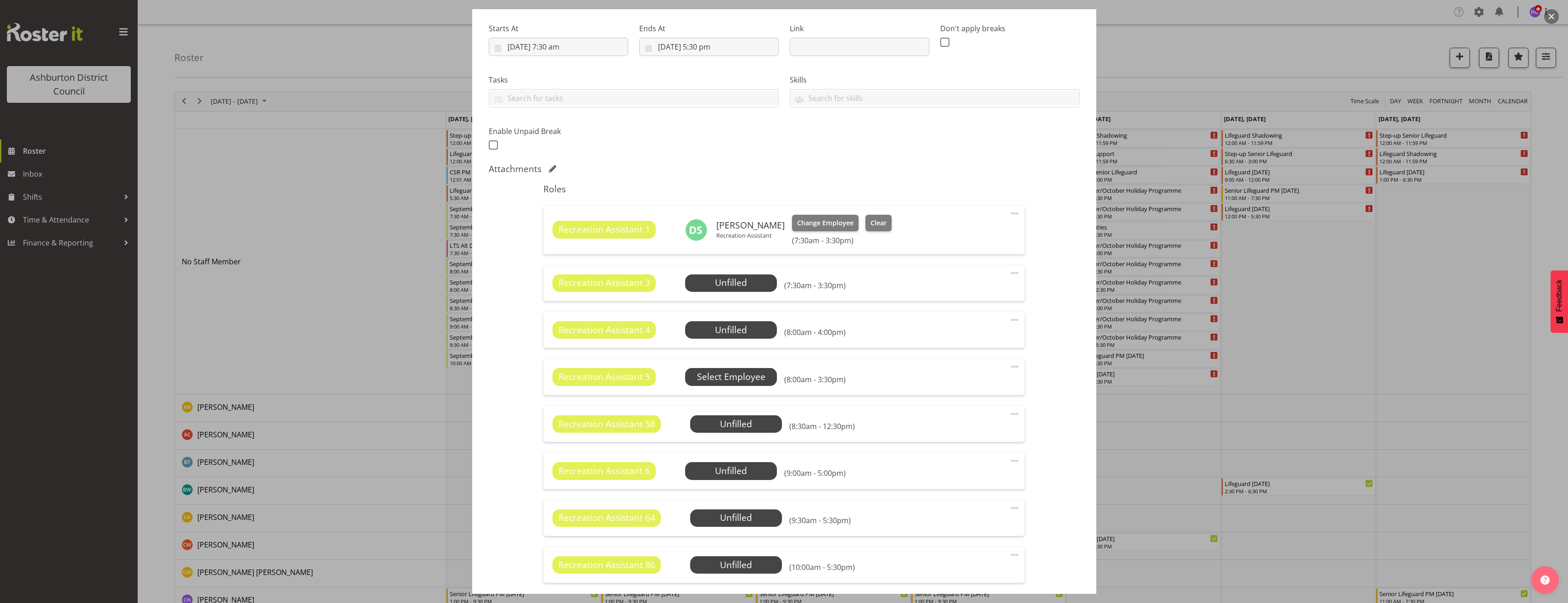
click at [0, 0] on span "Select Employee" at bounding box center [0, 0] width 0 height 0
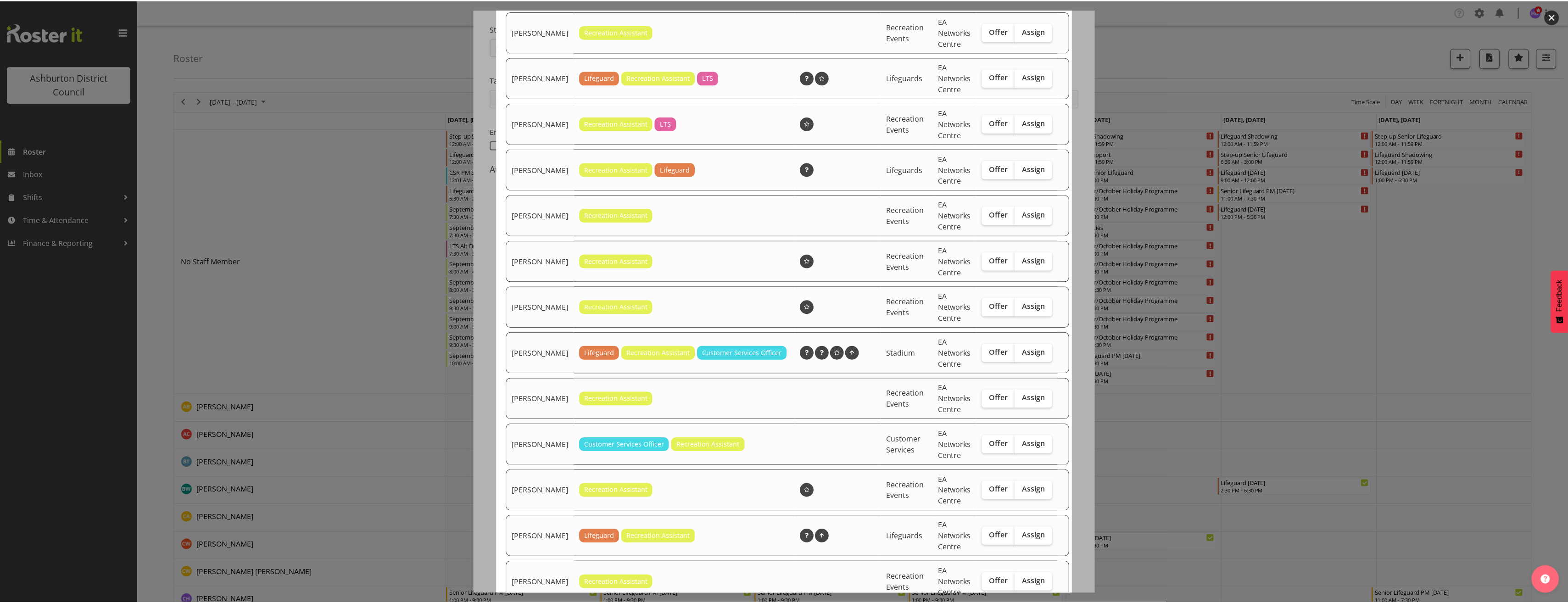
scroll to position [490, 0]
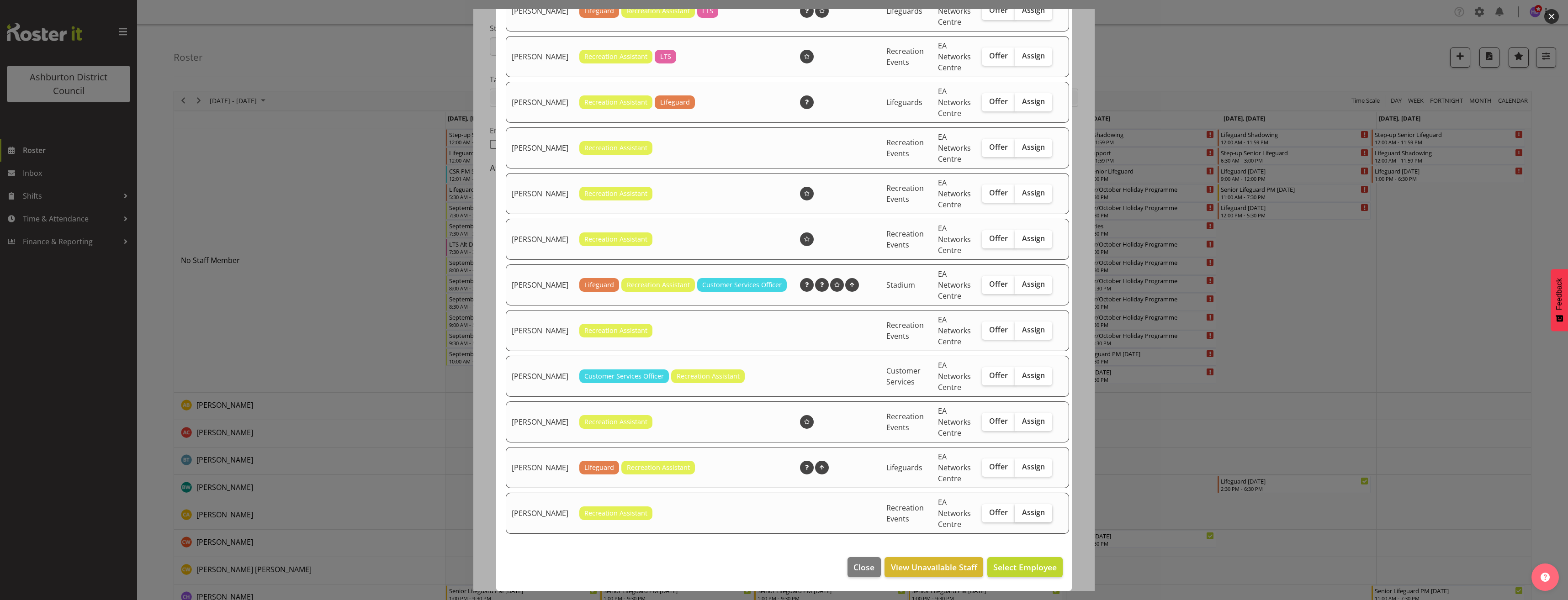
click at [1022, 515] on span "Assign" at bounding box center [1034, 512] width 23 height 9
click at [1021, 515] on input "Assign" at bounding box center [1018, 513] width 6 height 6
checkbox input "true"
click at [1029, 568] on span "Assign [PERSON_NAME]" at bounding box center [1010, 567] width 93 height 11
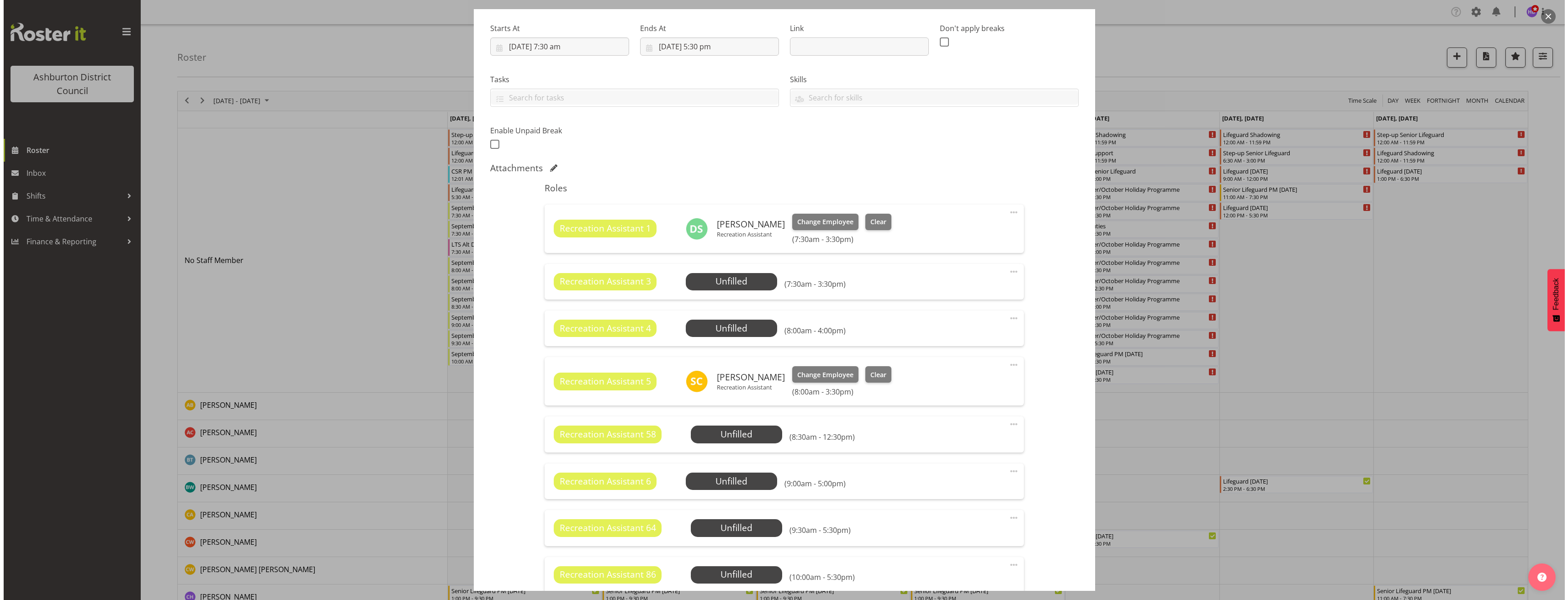
scroll to position [228, 0]
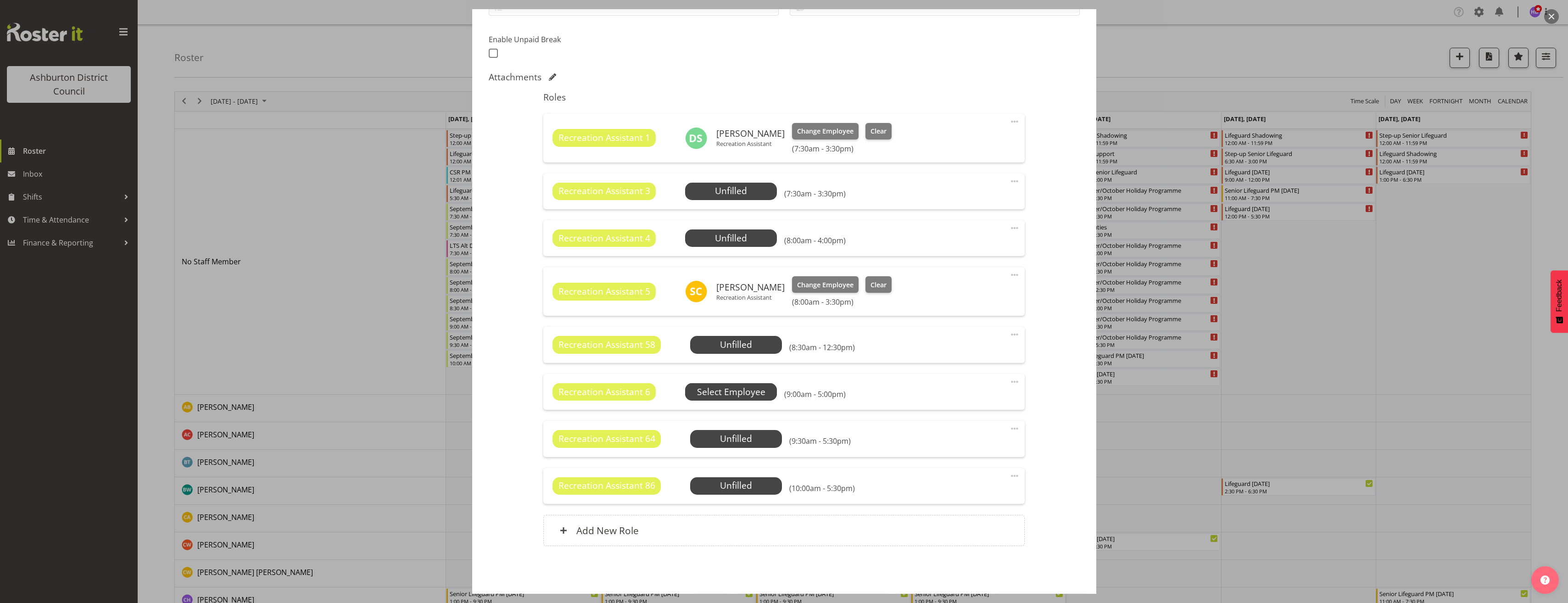
click at [0, 0] on span "Select Employee" at bounding box center [0, 0] width 0 height 0
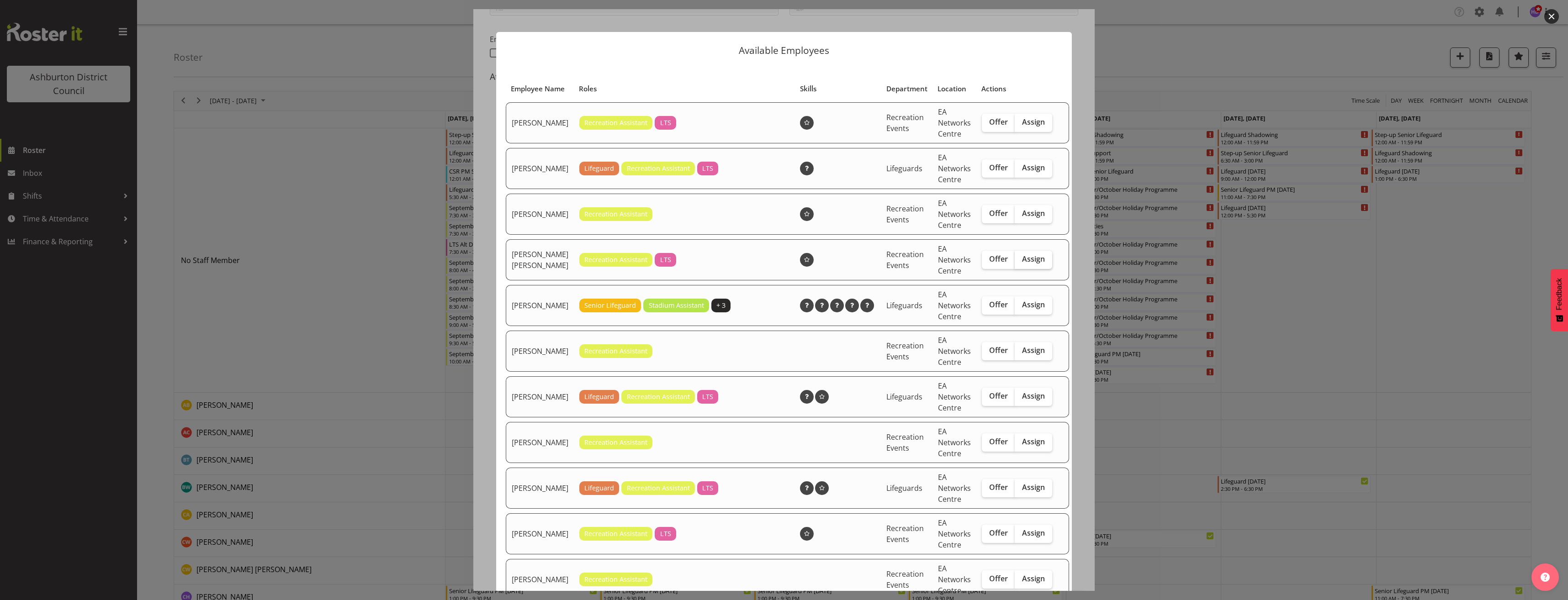
click at [1026, 263] on span "Assign" at bounding box center [1034, 259] width 23 height 9
click at [1021, 262] on input "Assign" at bounding box center [1018, 259] width 6 height 6
checkbox input "true"
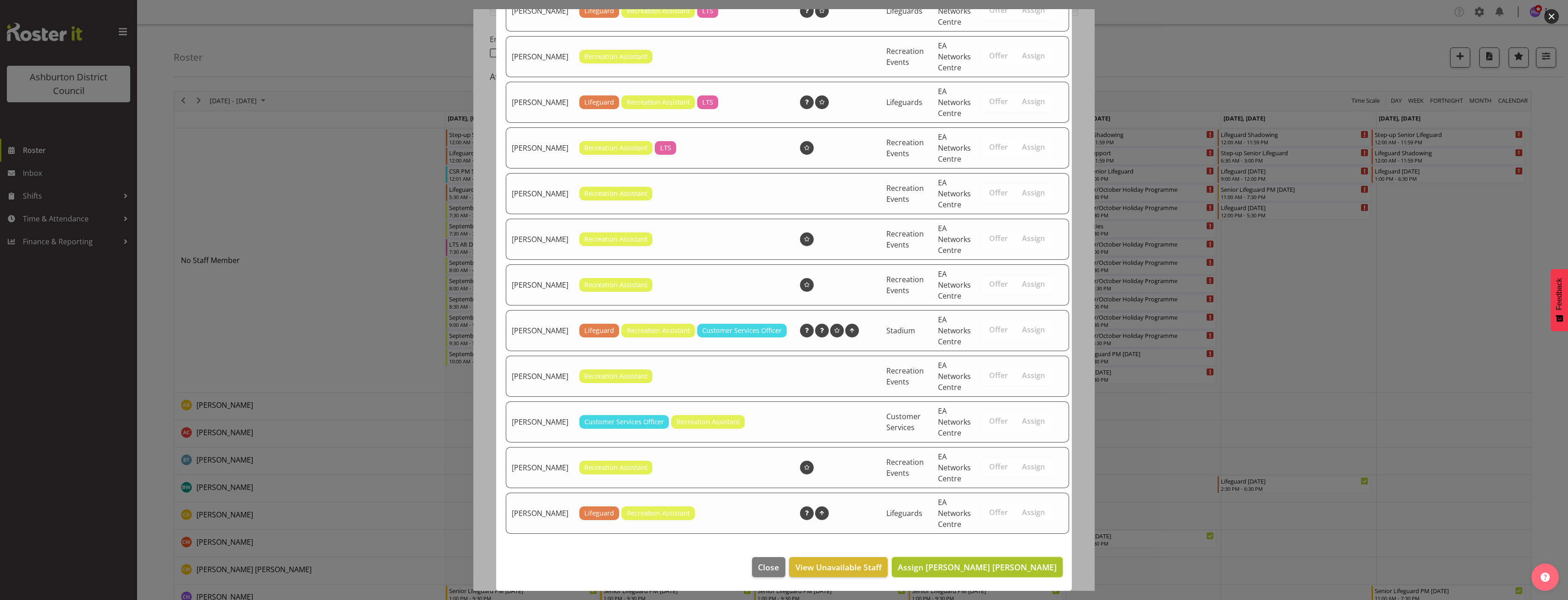
click at [1005, 572] on span "Assign [PERSON_NAME] [PERSON_NAME]" at bounding box center [977, 567] width 159 height 11
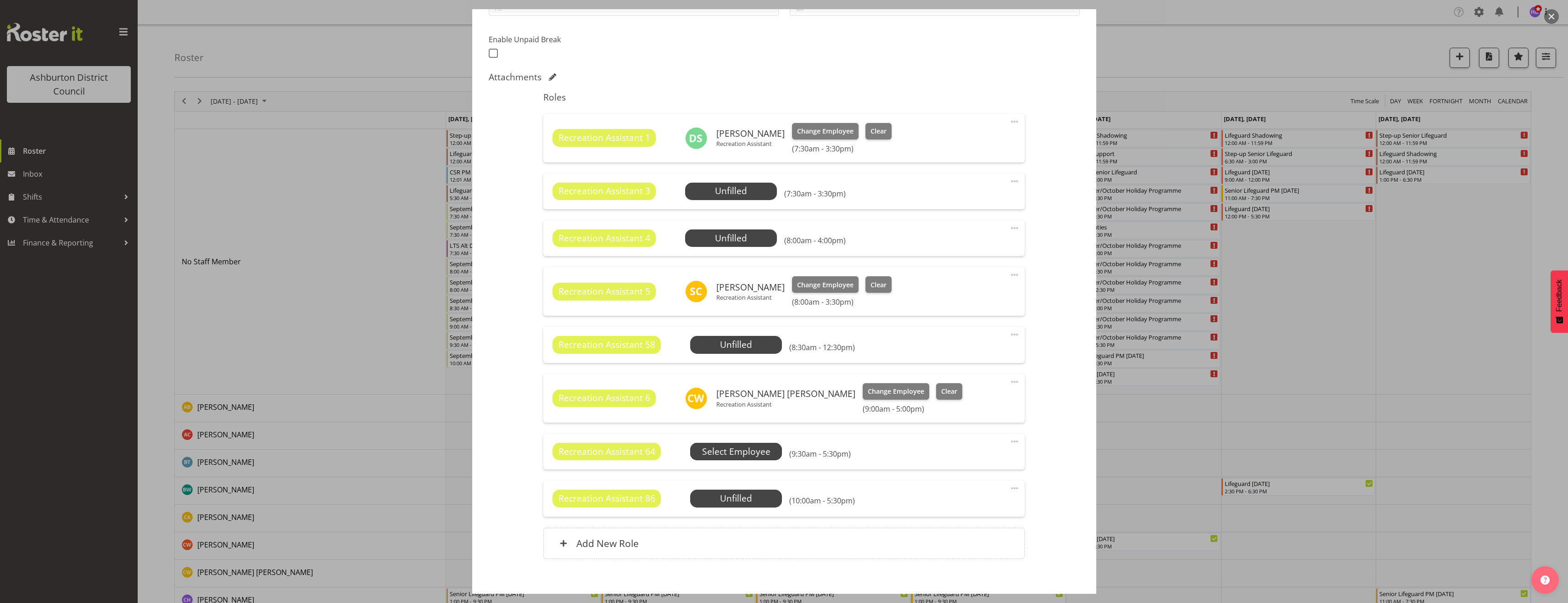
click at [0, 0] on span "Select Employee" at bounding box center [0, 0] width 0 height 0
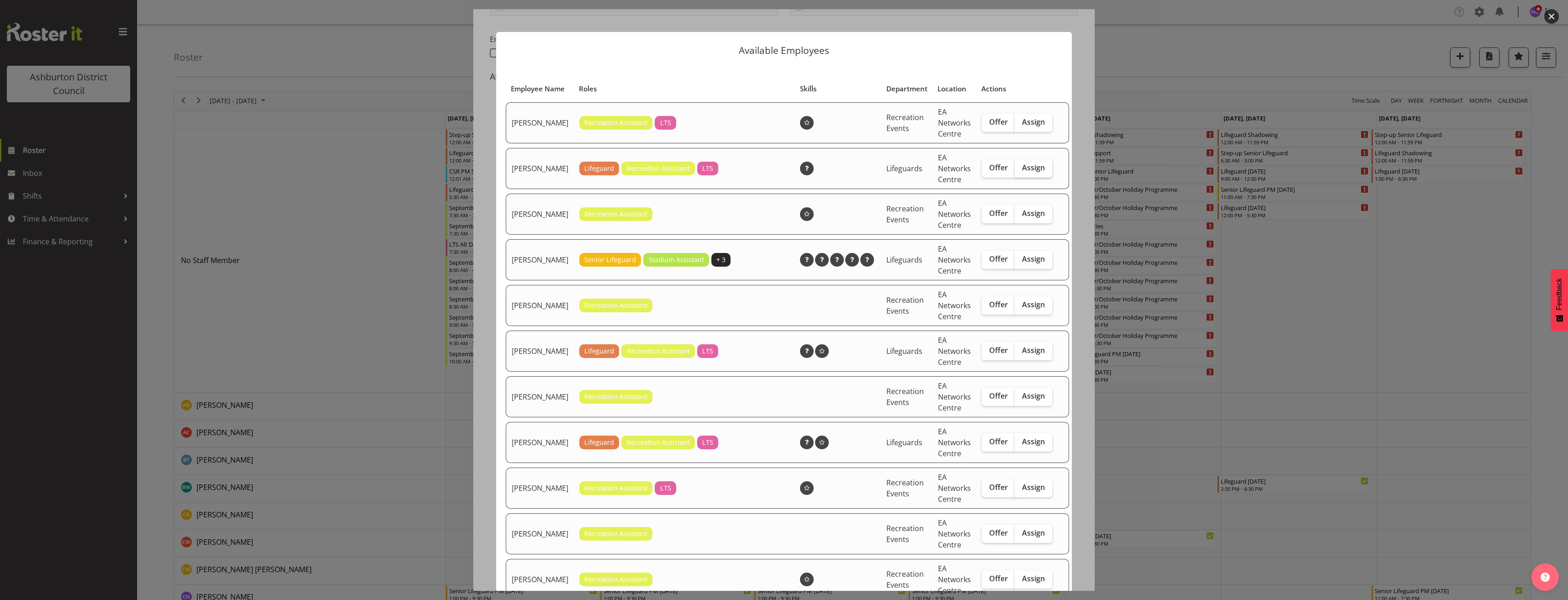
click at [1022, 172] on span "Assign" at bounding box center [1034, 167] width 23 height 9
click at [1020, 171] on input "Assign" at bounding box center [1018, 168] width 6 height 6
checkbox input "true"
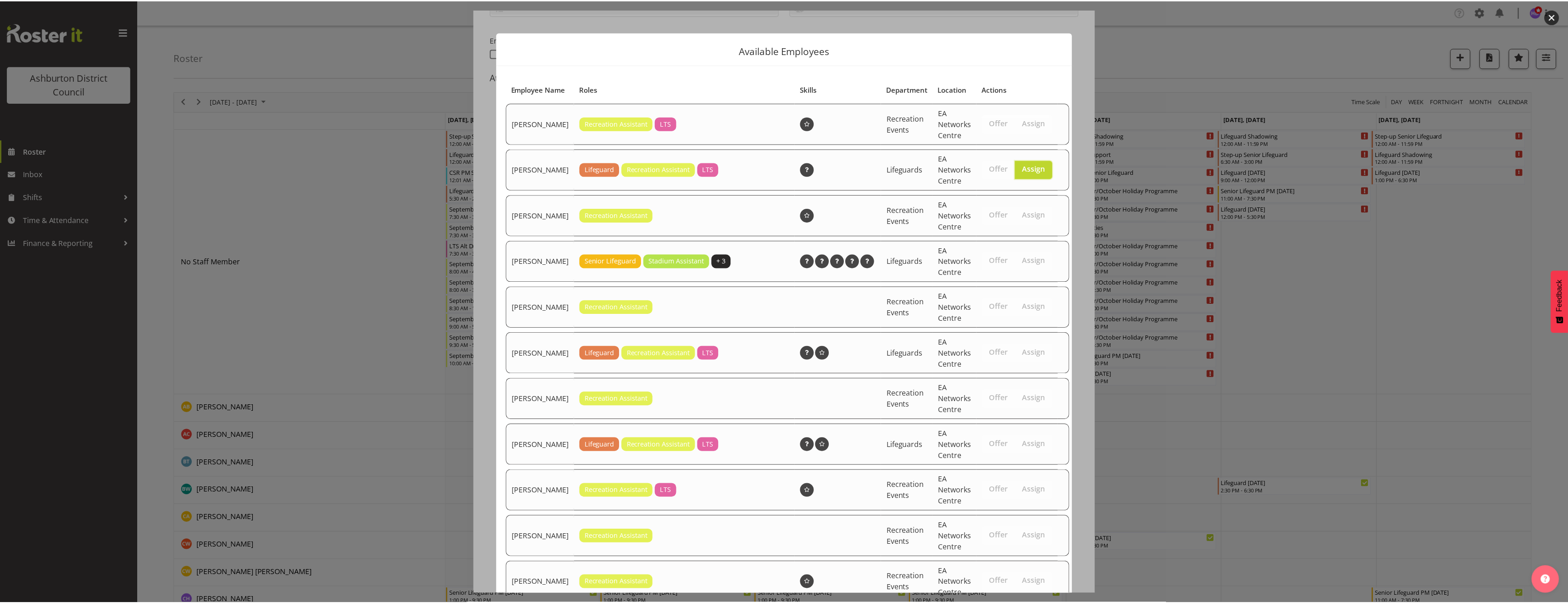
scroll to position [352, 0]
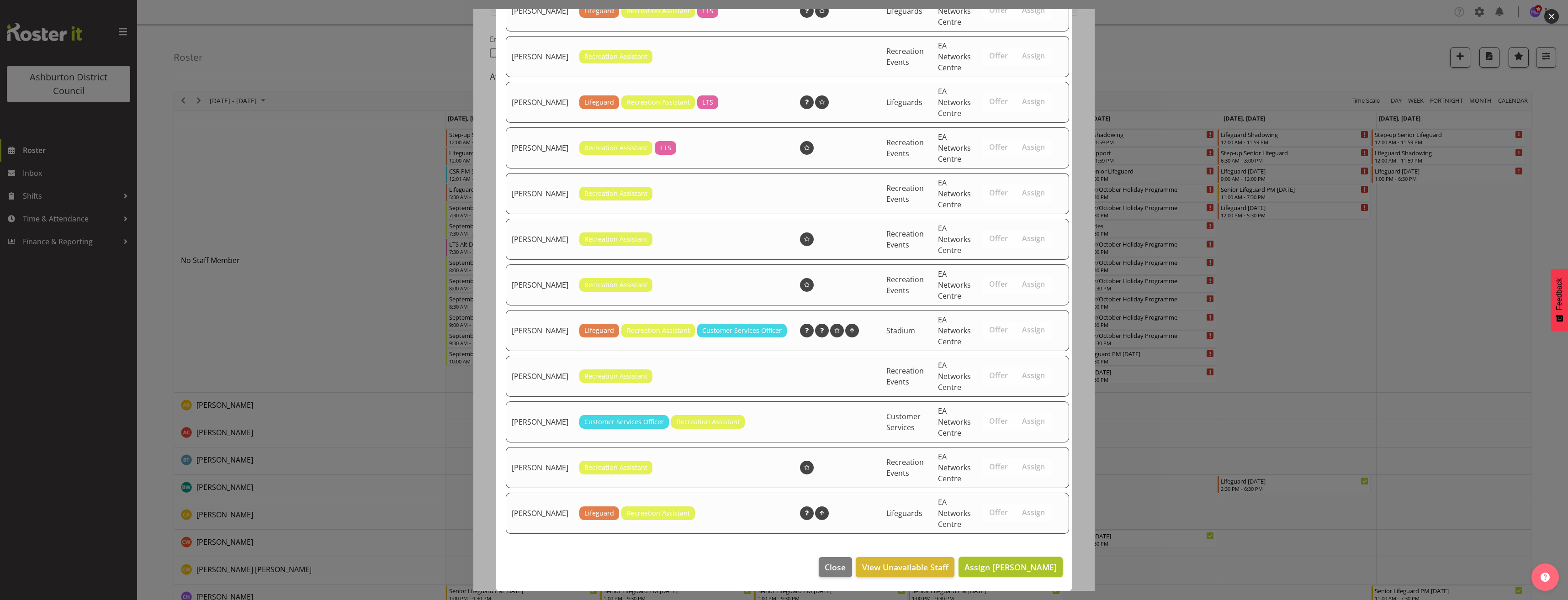
click at [1025, 563] on span "Assign [PERSON_NAME]" at bounding box center [1010, 567] width 93 height 11
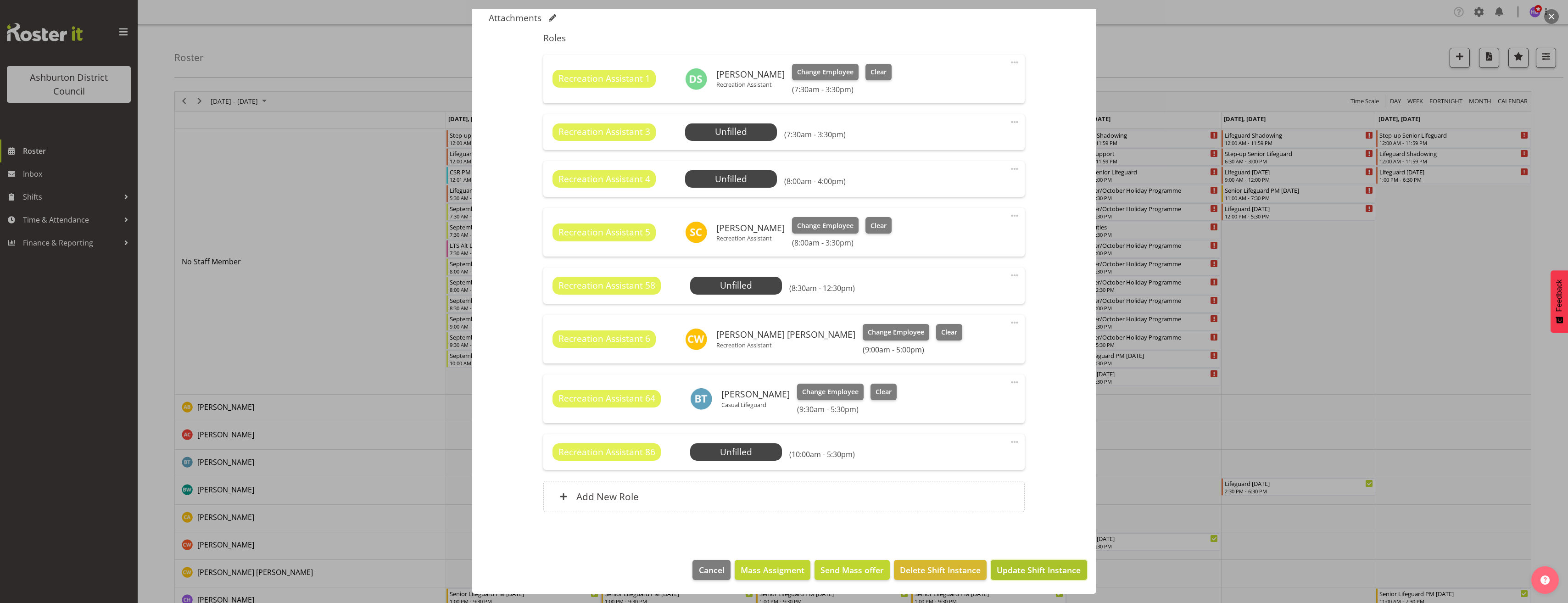
click at [1038, 561] on button "Update Shift Instance" at bounding box center [1039, 570] width 96 height 20
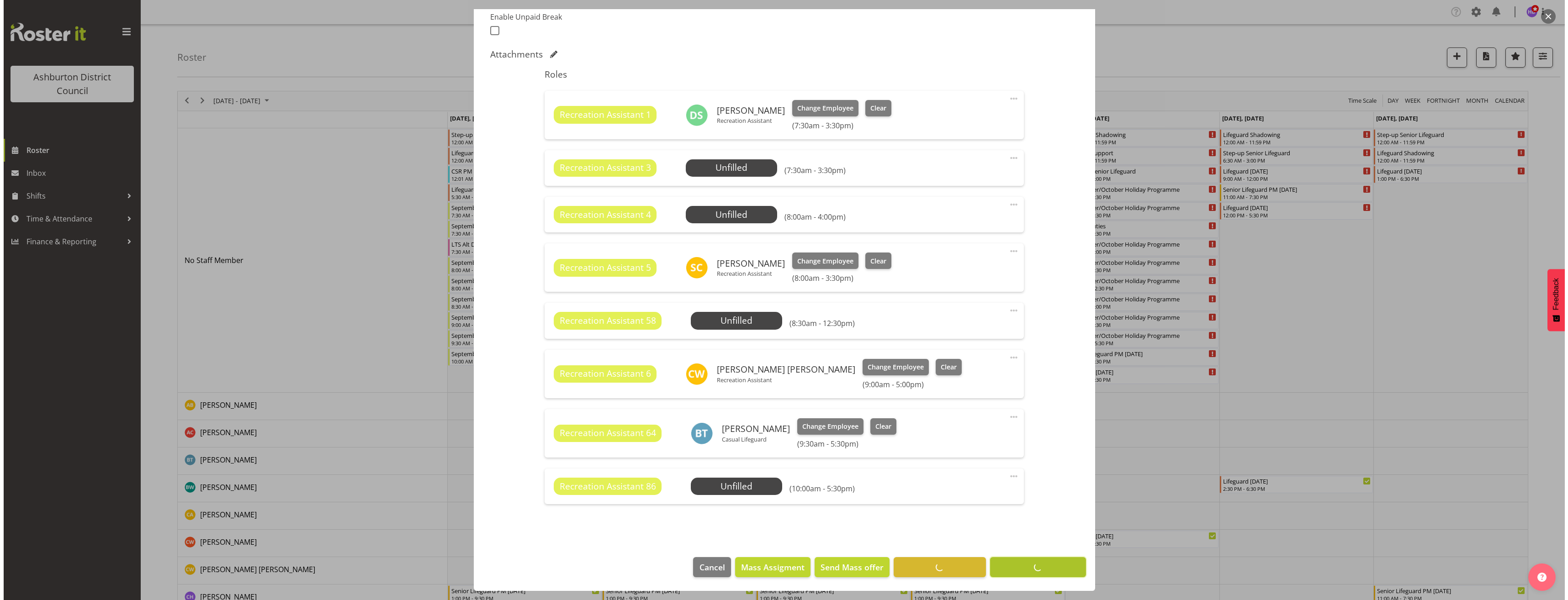
scroll to position [251, 0]
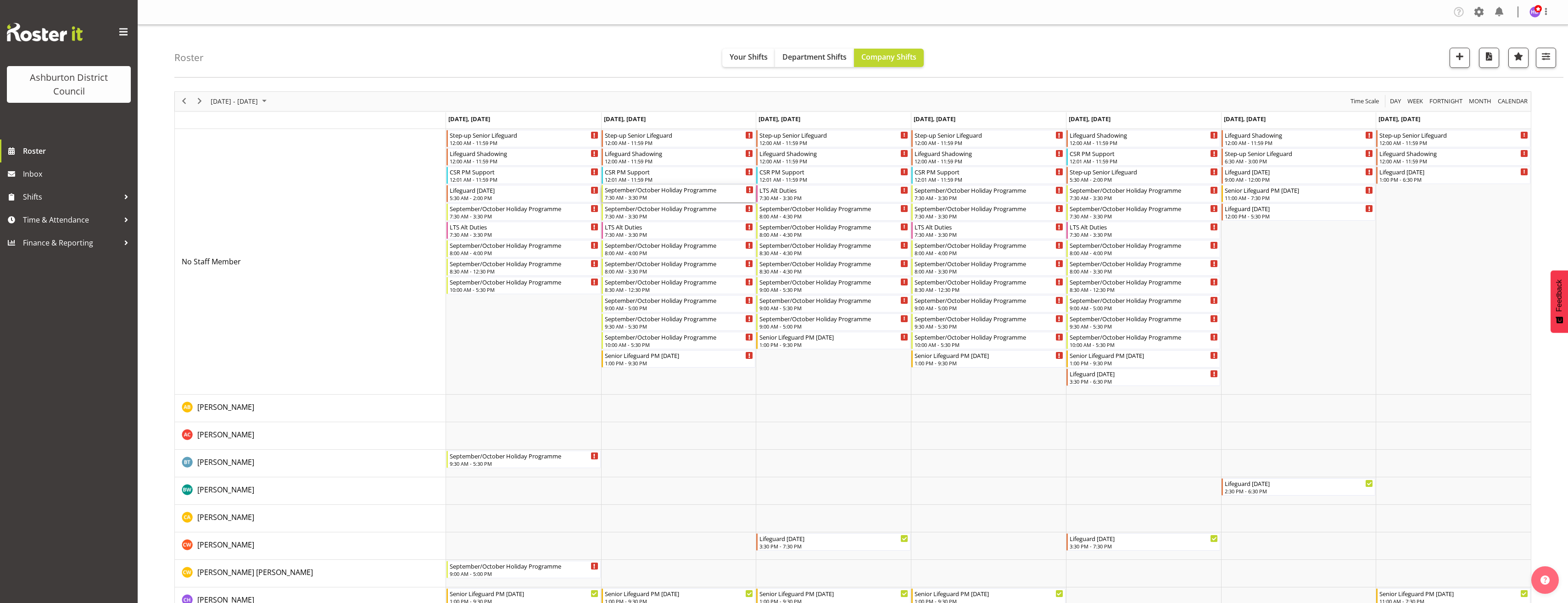
click at [681, 196] on div "7:30 AM - 3:30 PM" at bounding box center [679, 198] width 149 height 7
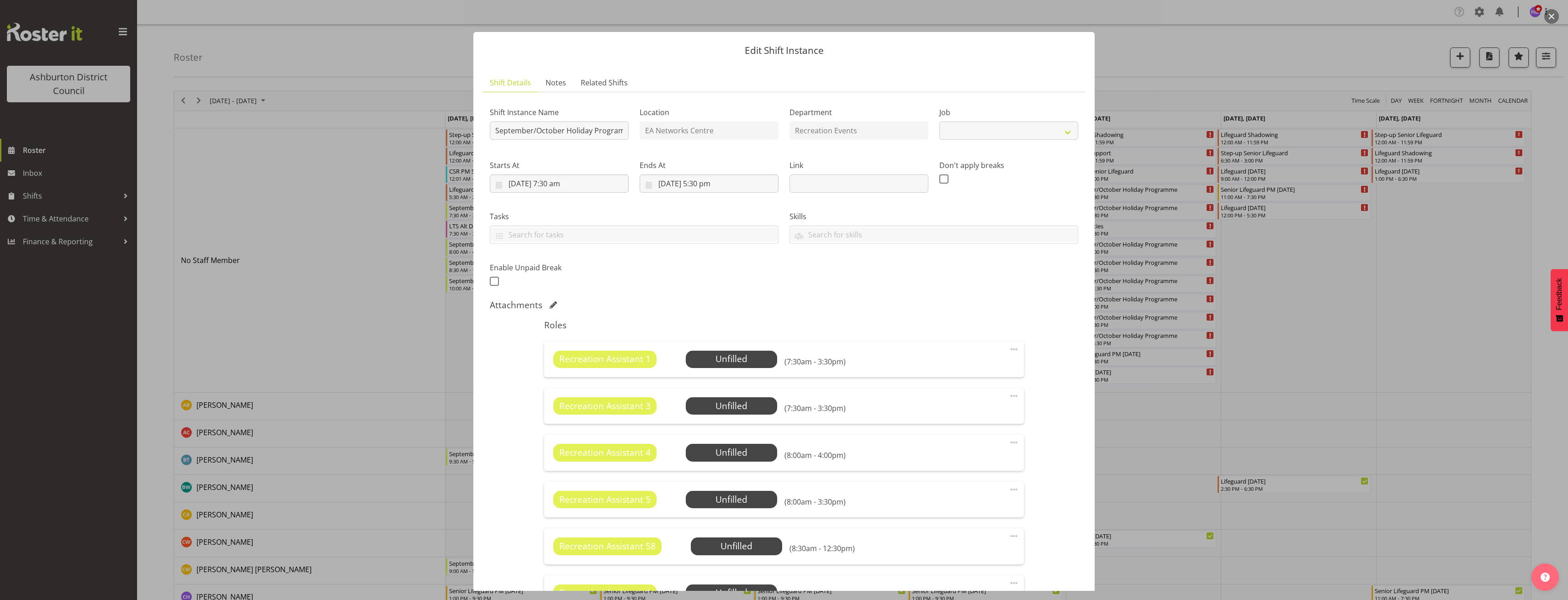
select select "4046"
click at [736, 351] on span "Select Employee" at bounding box center [732, 359] width 91 height 18
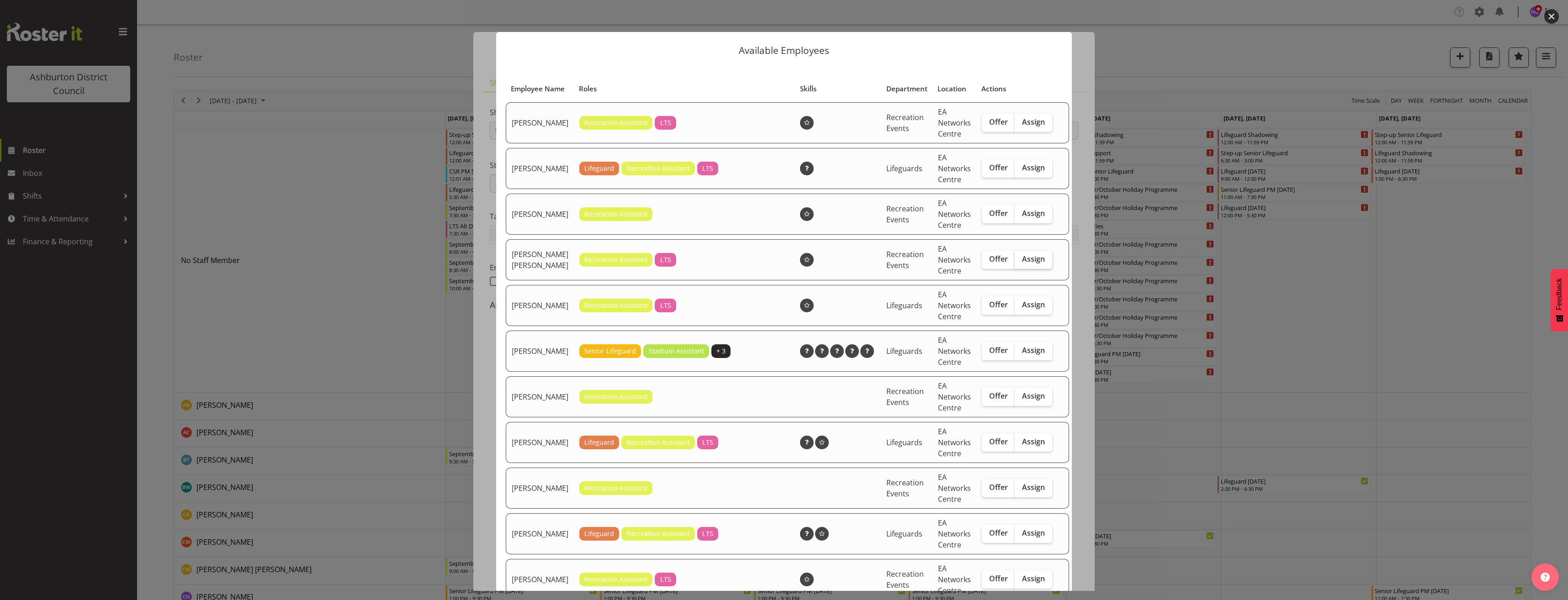
click at [1022, 263] on span "Assign" at bounding box center [1034, 259] width 23 height 9
click at [1021, 262] on input "Assign" at bounding box center [1018, 259] width 6 height 6
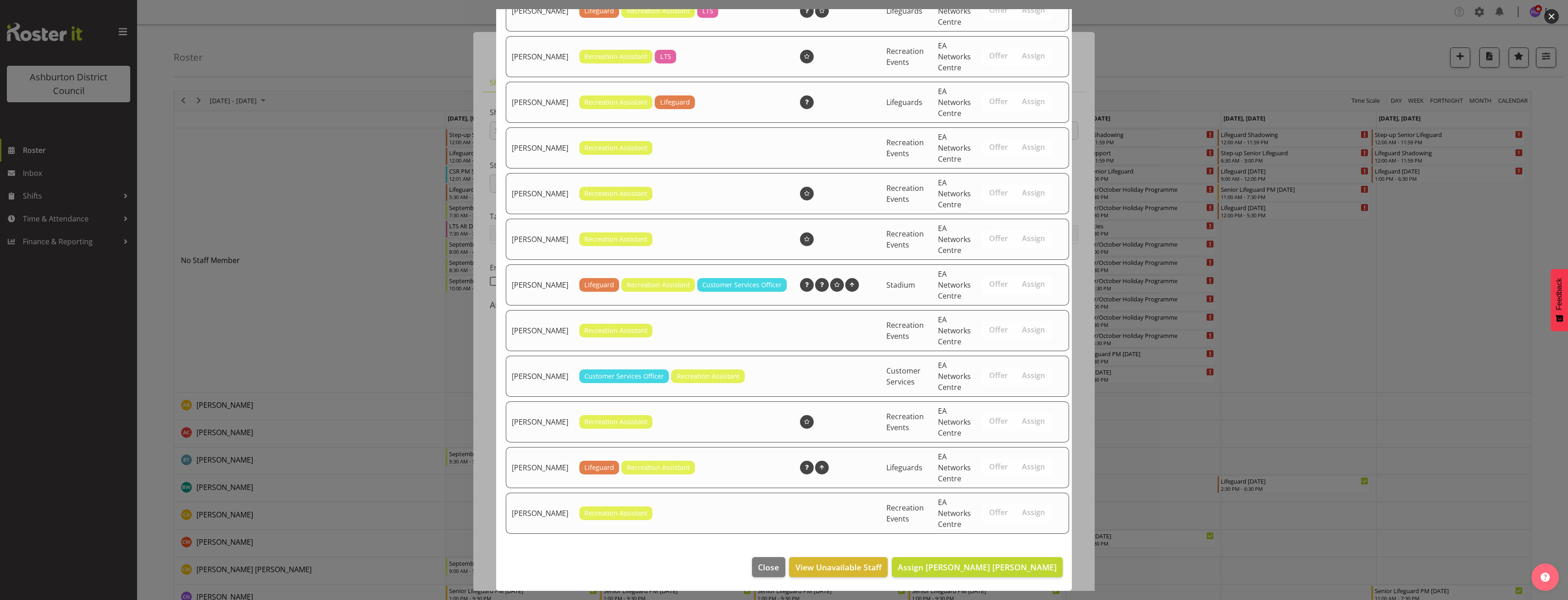
scroll to position [122, 0]
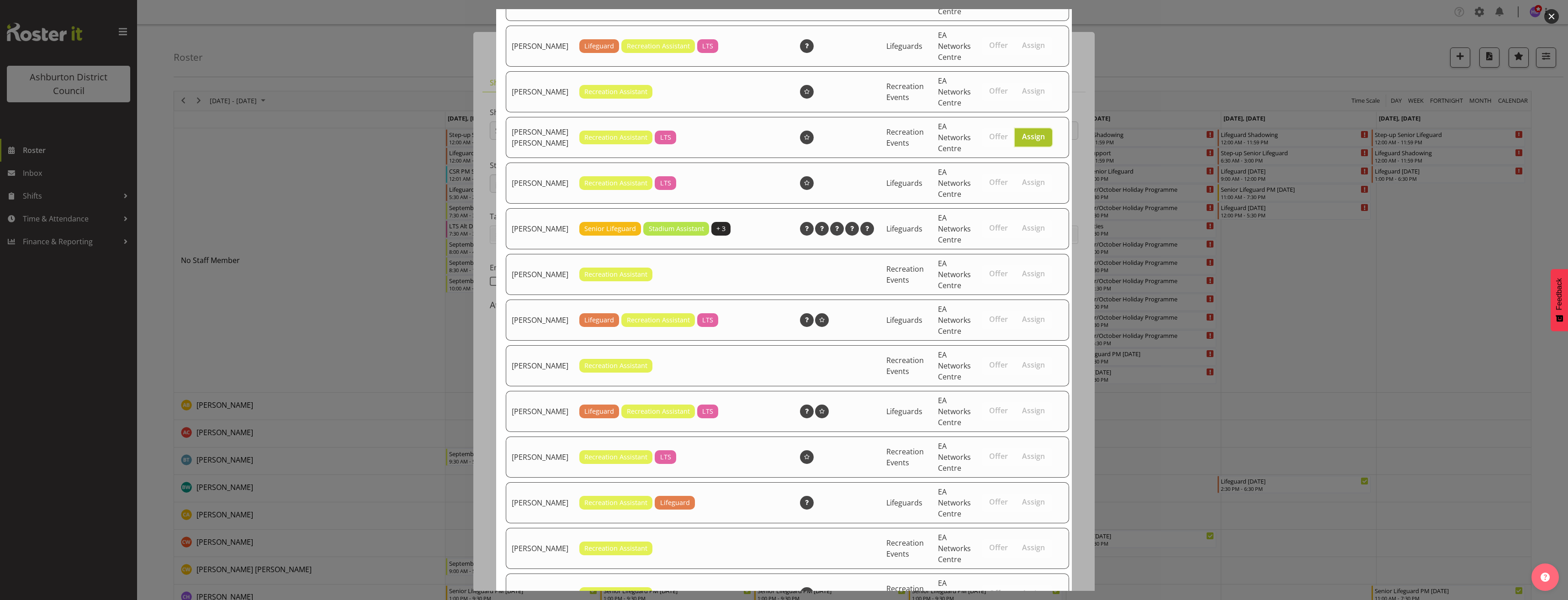
click at [1024, 142] on label "Assign" at bounding box center [1034, 138] width 38 height 18
click at [1021, 140] on input "Assign" at bounding box center [1018, 137] width 6 height 6
checkbox input "false"
click at [1017, 192] on label "Assign" at bounding box center [1034, 183] width 38 height 18
click at [1017, 186] on input "Assign" at bounding box center [1018, 183] width 6 height 6
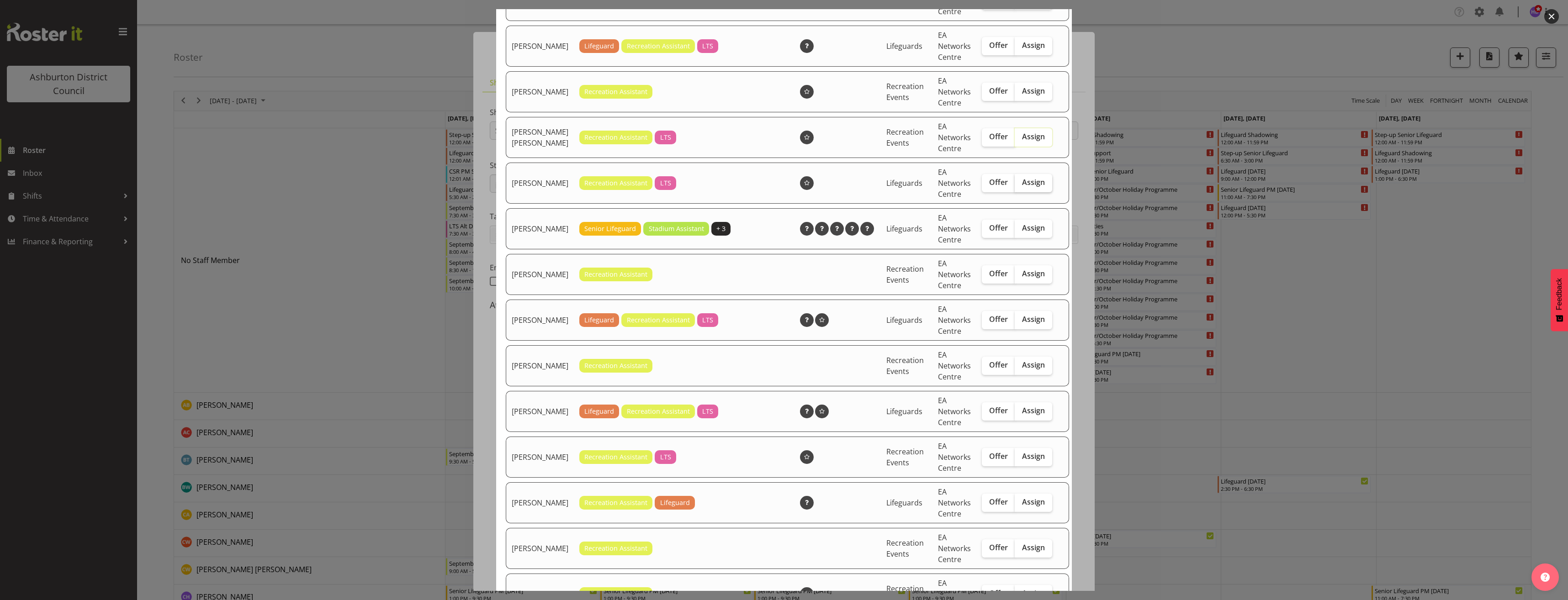
checkbox input "true"
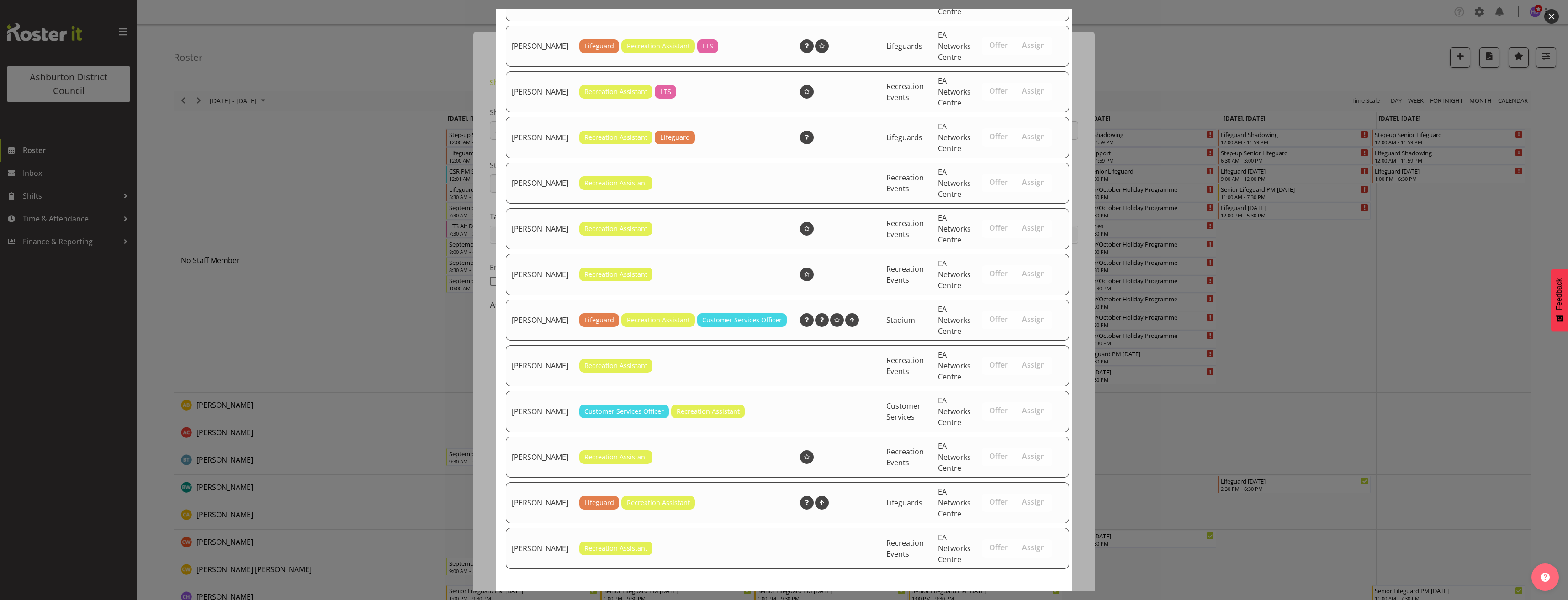
scroll to position [534, 0]
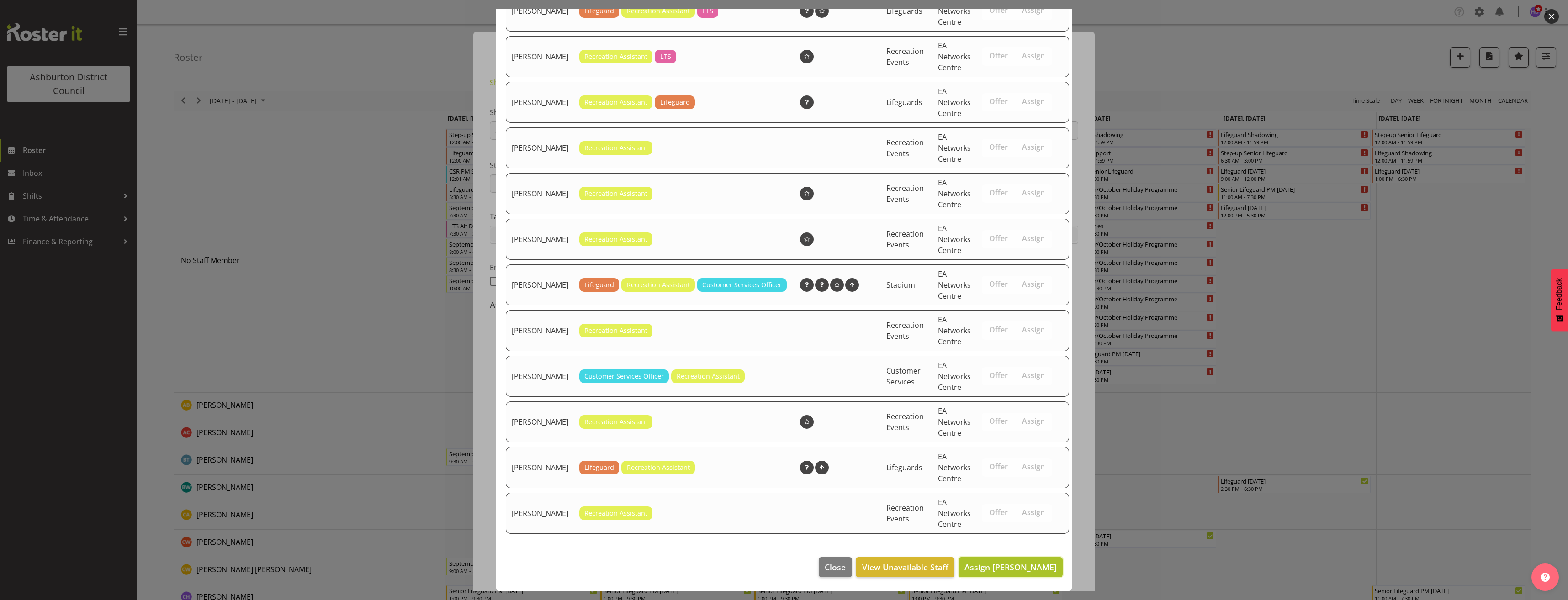
click at [1021, 565] on span "Assign [PERSON_NAME]" at bounding box center [1010, 567] width 93 height 11
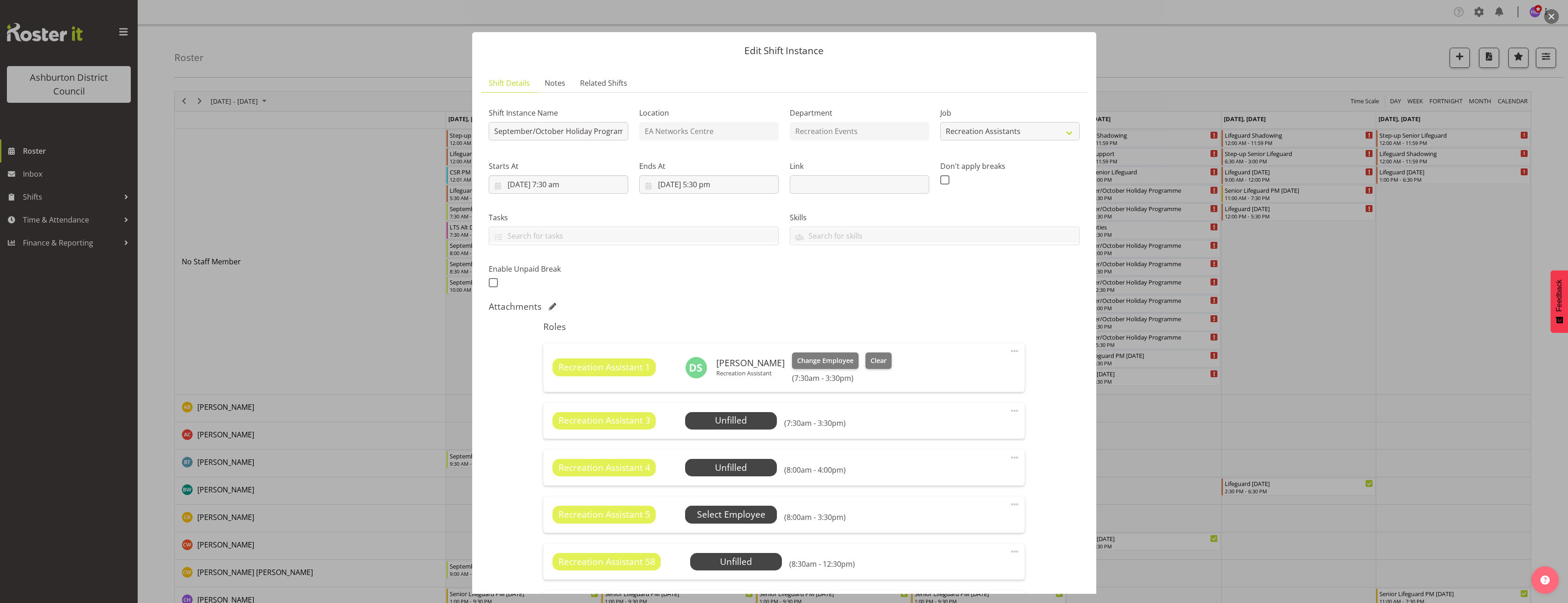
click at [0, 0] on span "Select Employee" at bounding box center [0, 0] width 0 height 0
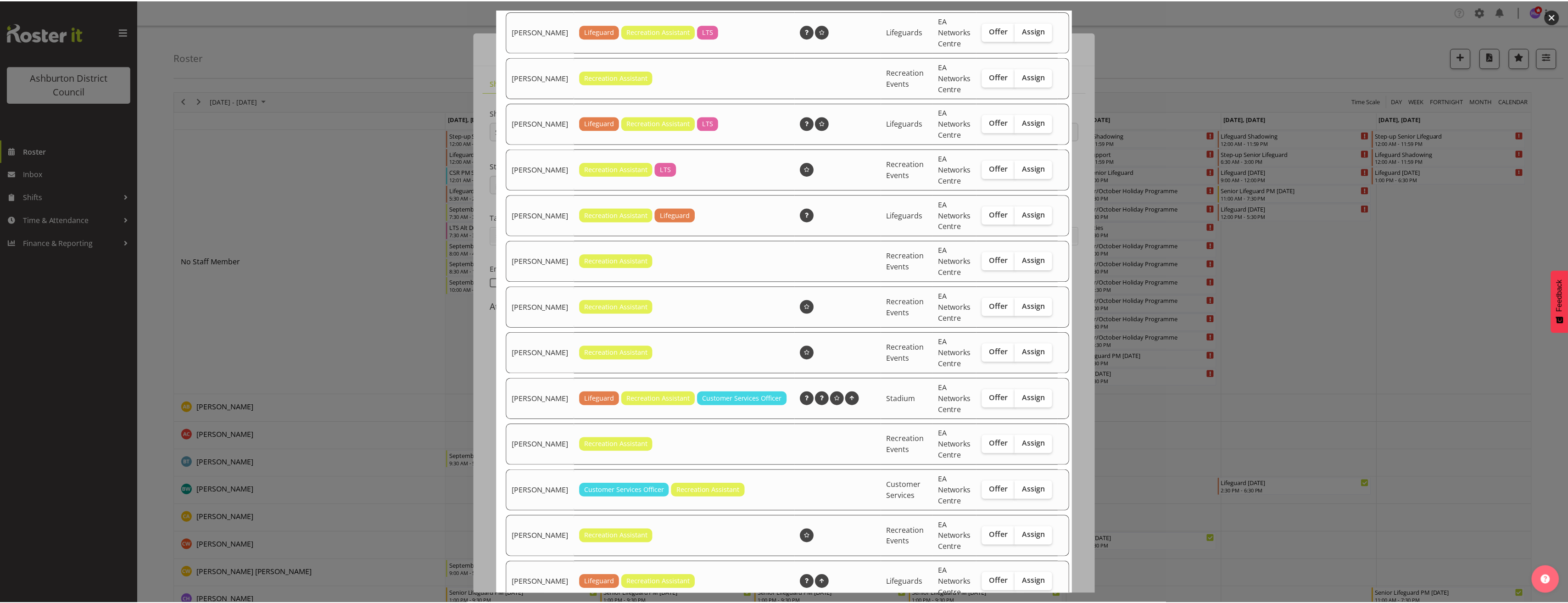
scroll to position [490, 0]
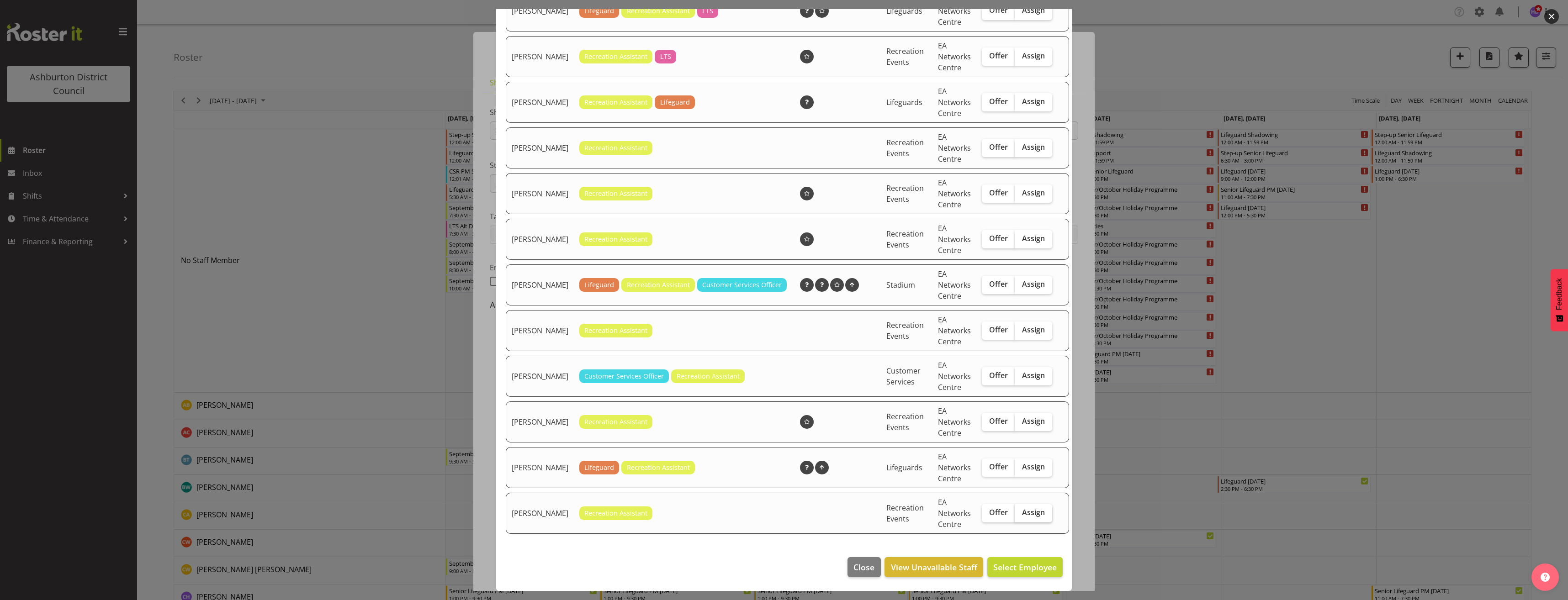
click at [1022, 504] on label "Assign" at bounding box center [1034, 514] width 38 height 18
click at [1021, 510] on input "Assign" at bounding box center [1018, 513] width 6 height 6
checkbox input "true"
click at [1025, 569] on span "Assign [PERSON_NAME]" at bounding box center [1010, 567] width 93 height 11
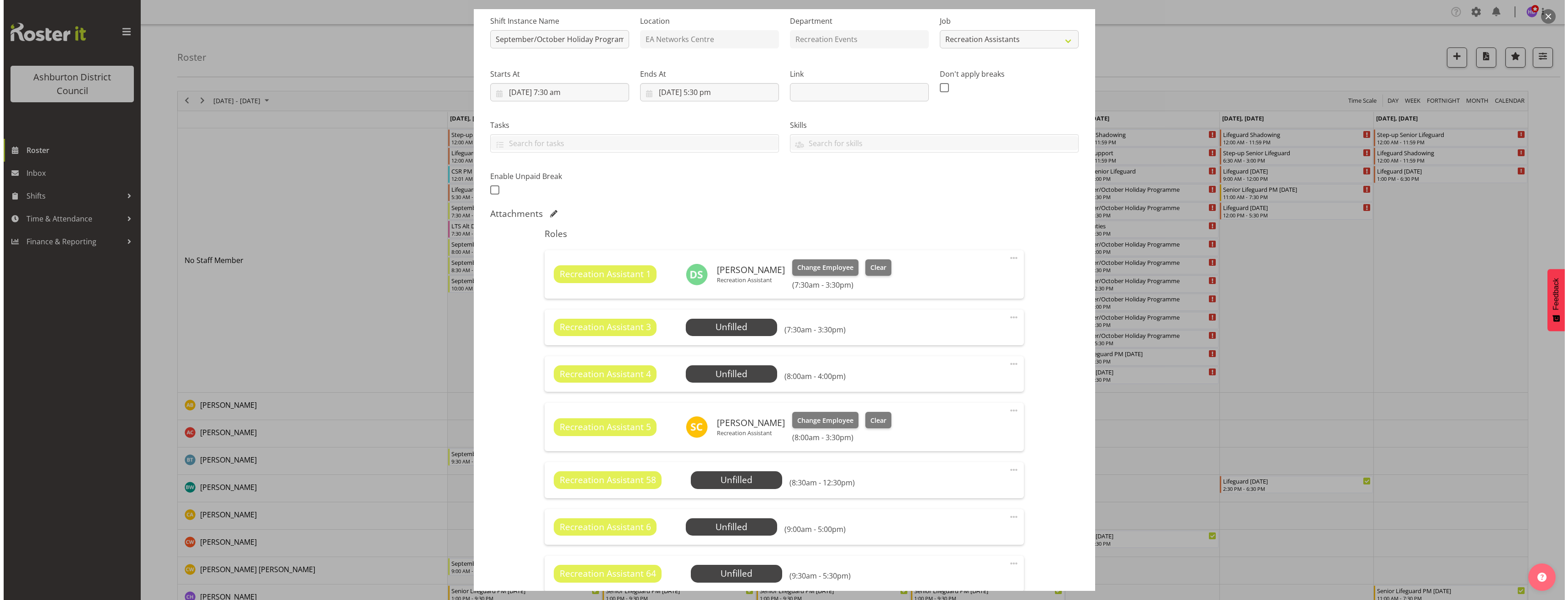
scroll to position [137, 0]
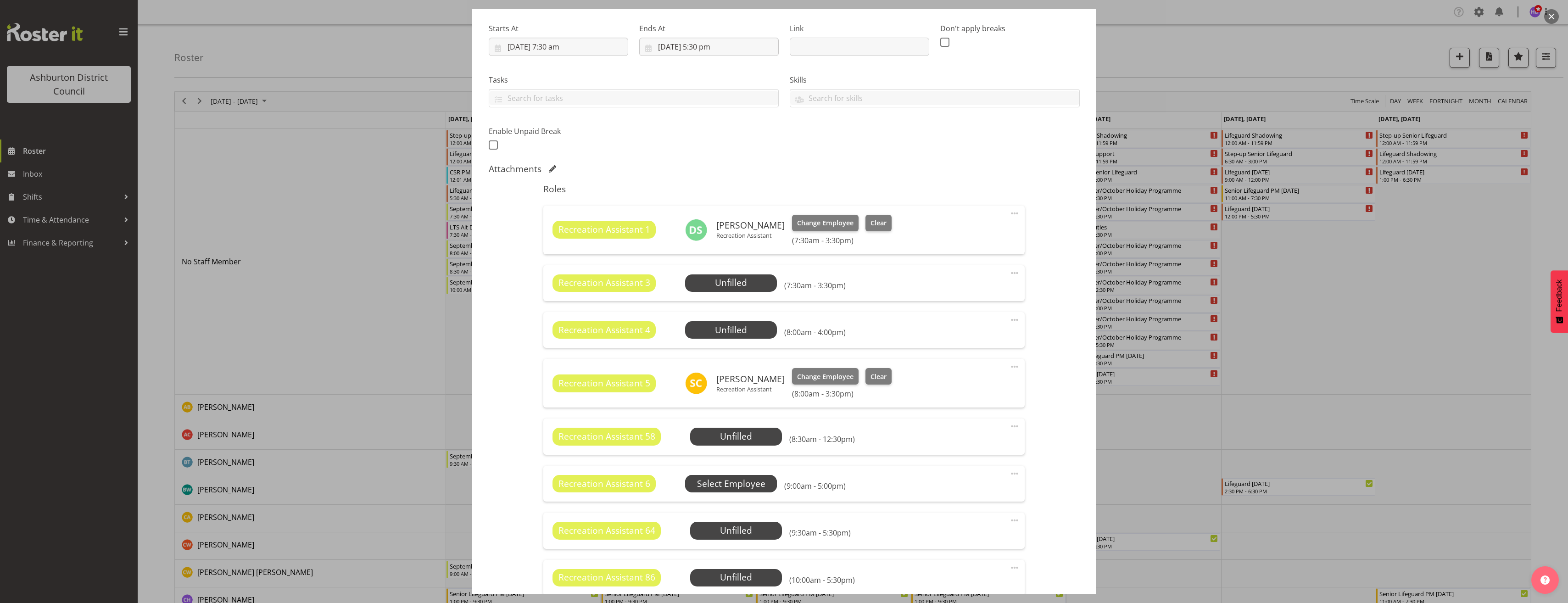
click at [0, 0] on span "Select Employee" at bounding box center [0, 0] width 0 height 0
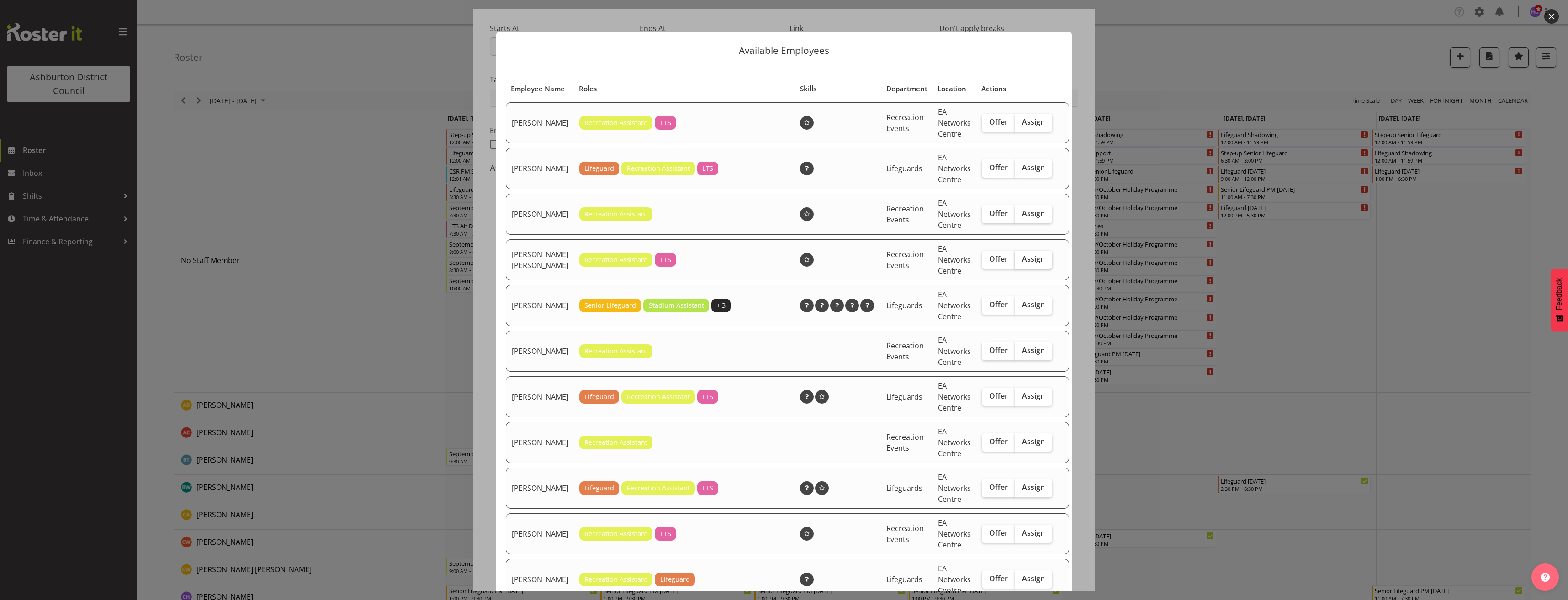
click at [1016, 269] on label "Assign" at bounding box center [1034, 260] width 38 height 18
click at [1016, 262] on input "Assign" at bounding box center [1018, 259] width 6 height 6
checkbox input "true"
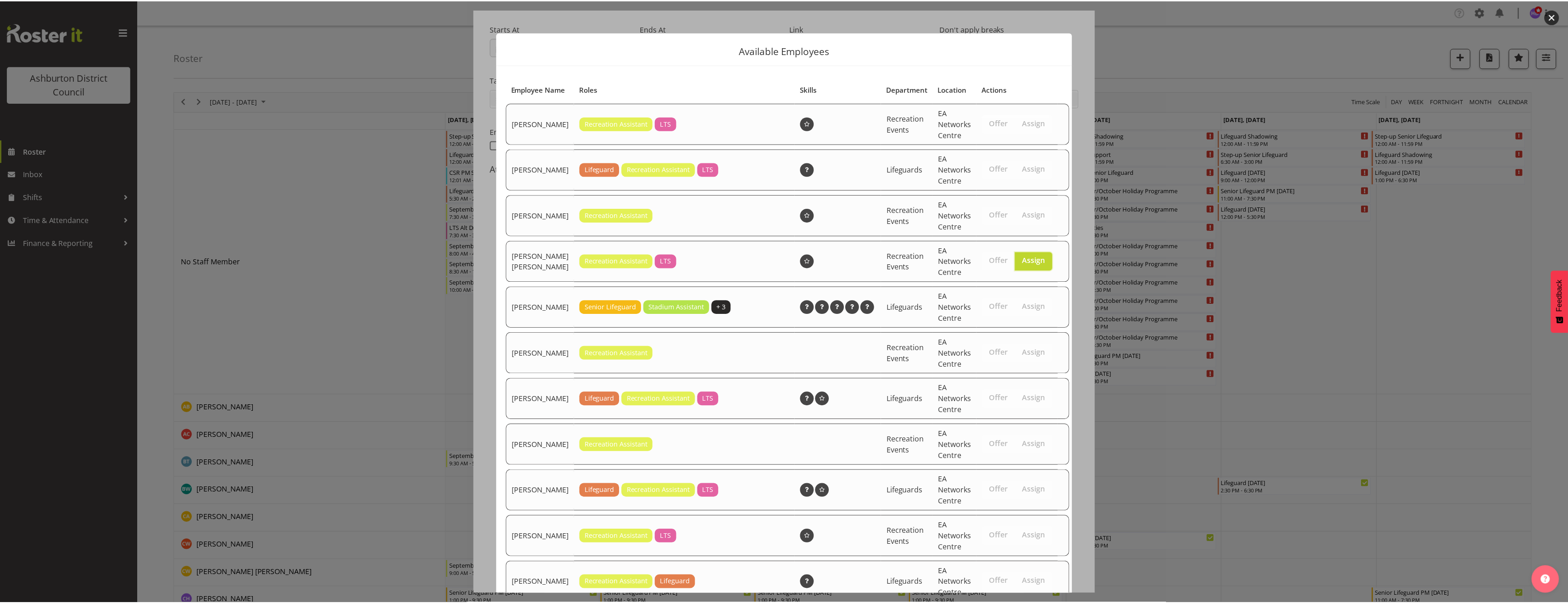
scroll to position [445, 0]
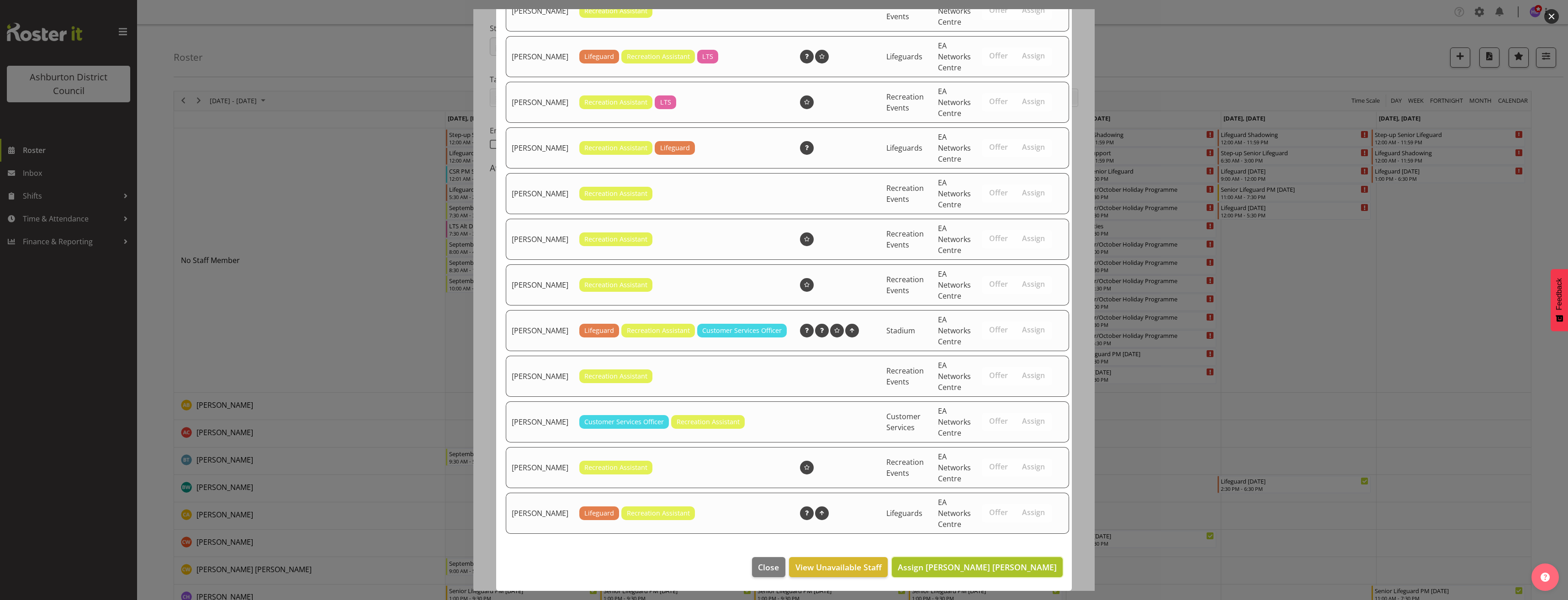
click at [965, 562] on span "Assign [PERSON_NAME] [PERSON_NAME]" at bounding box center [977, 567] width 159 height 11
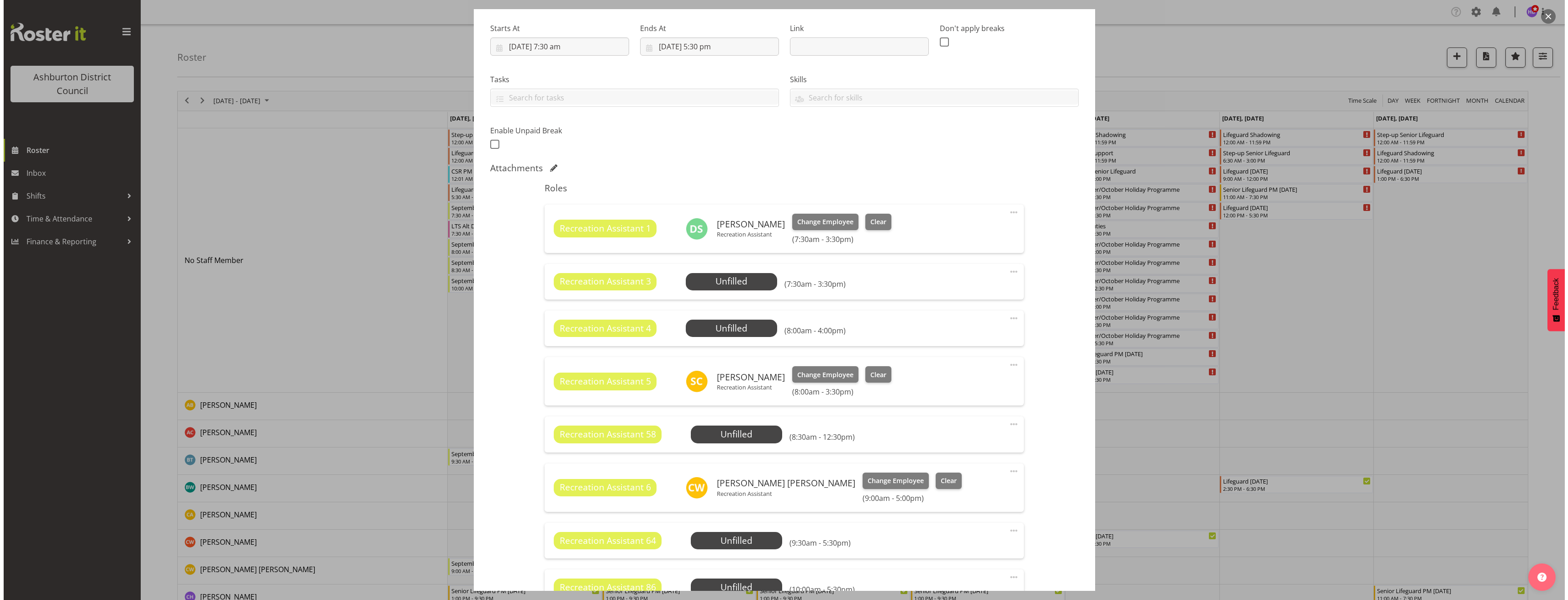
scroll to position [228, 0]
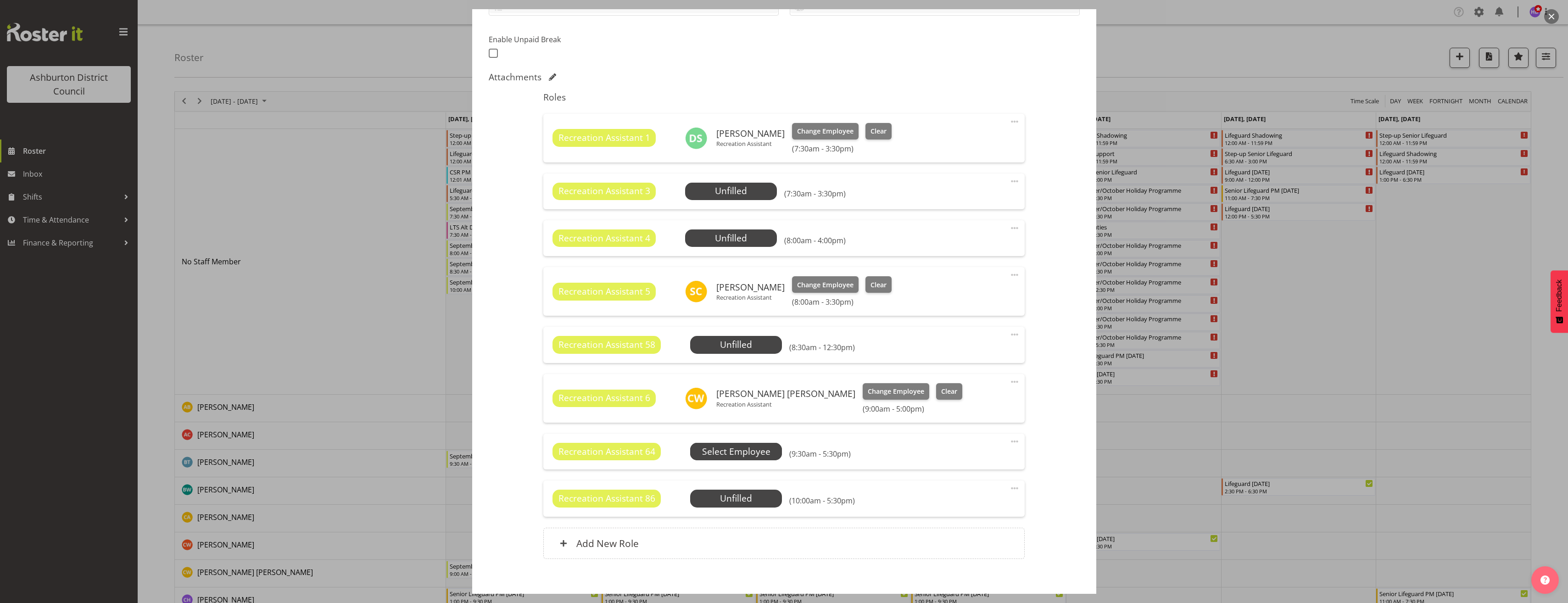
click at [0, 0] on span "Select Employee" at bounding box center [0, 0] width 0 height 0
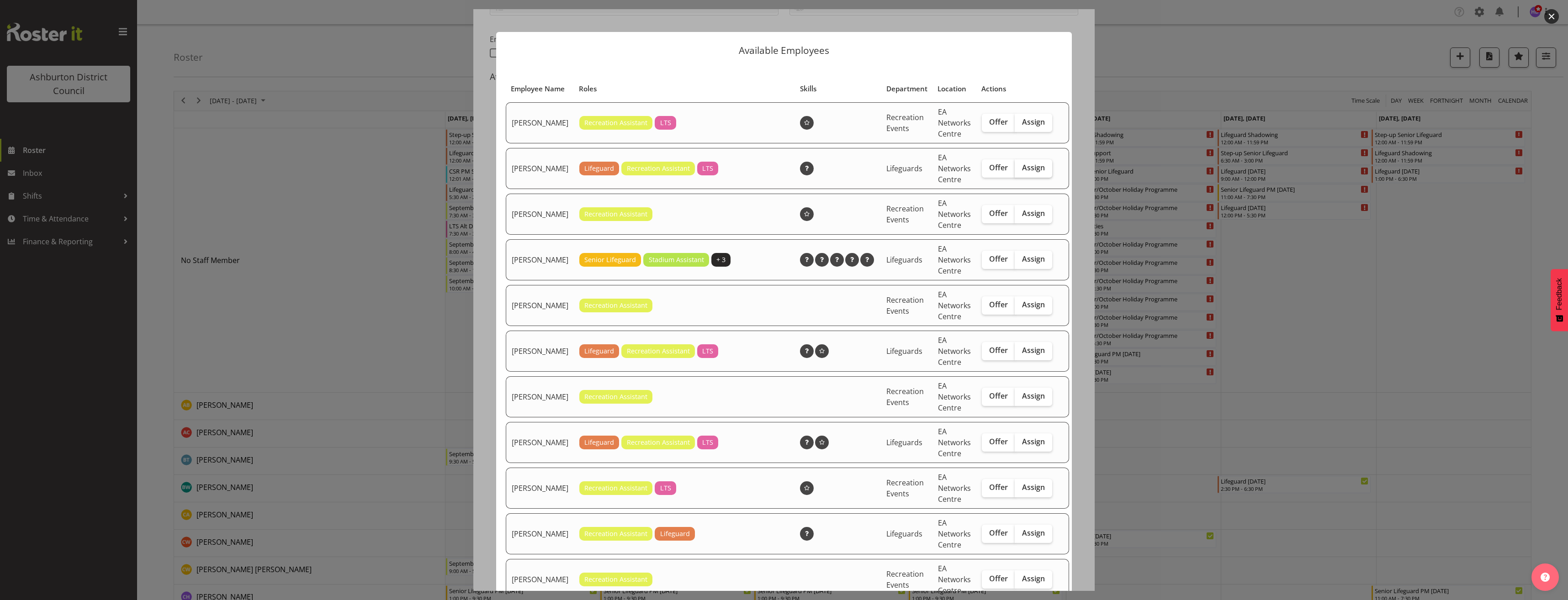
click at [1022, 172] on span "Assign" at bounding box center [1034, 167] width 23 height 9
click at [1017, 171] on input "Assign" at bounding box center [1018, 168] width 6 height 6
checkbox input "true"
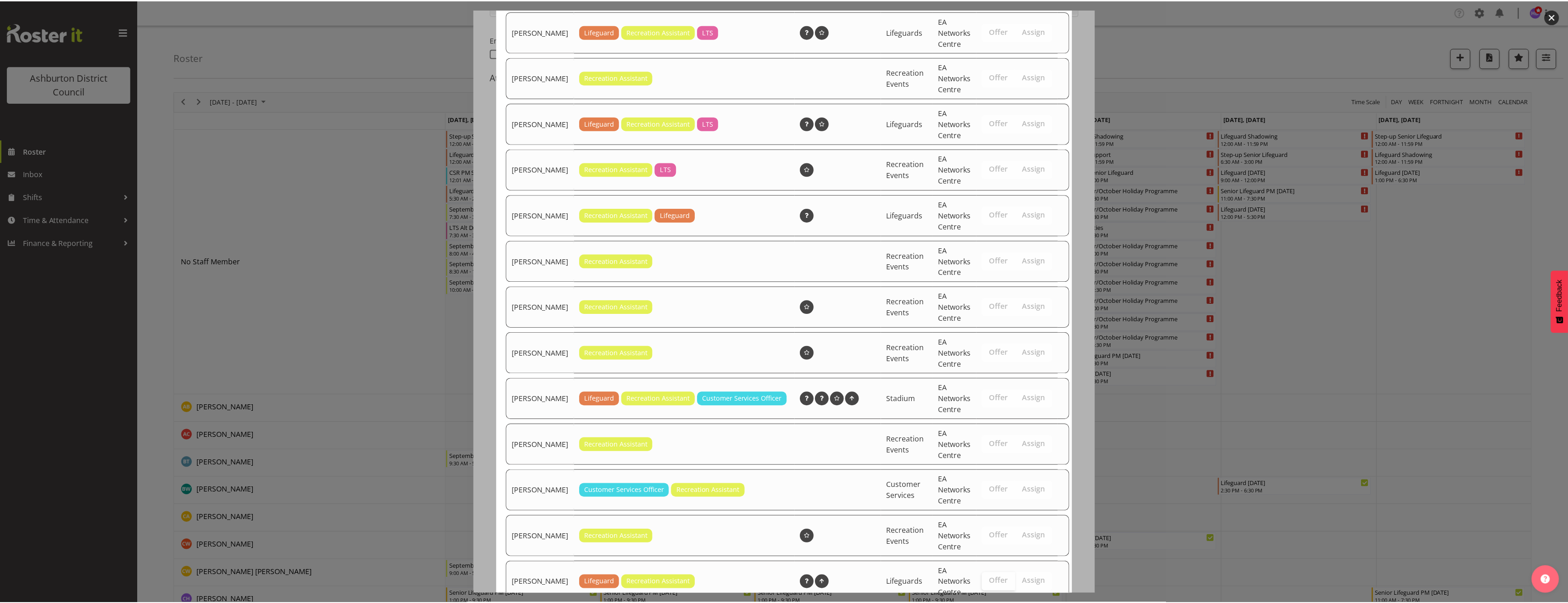
scroll to position [399, 0]
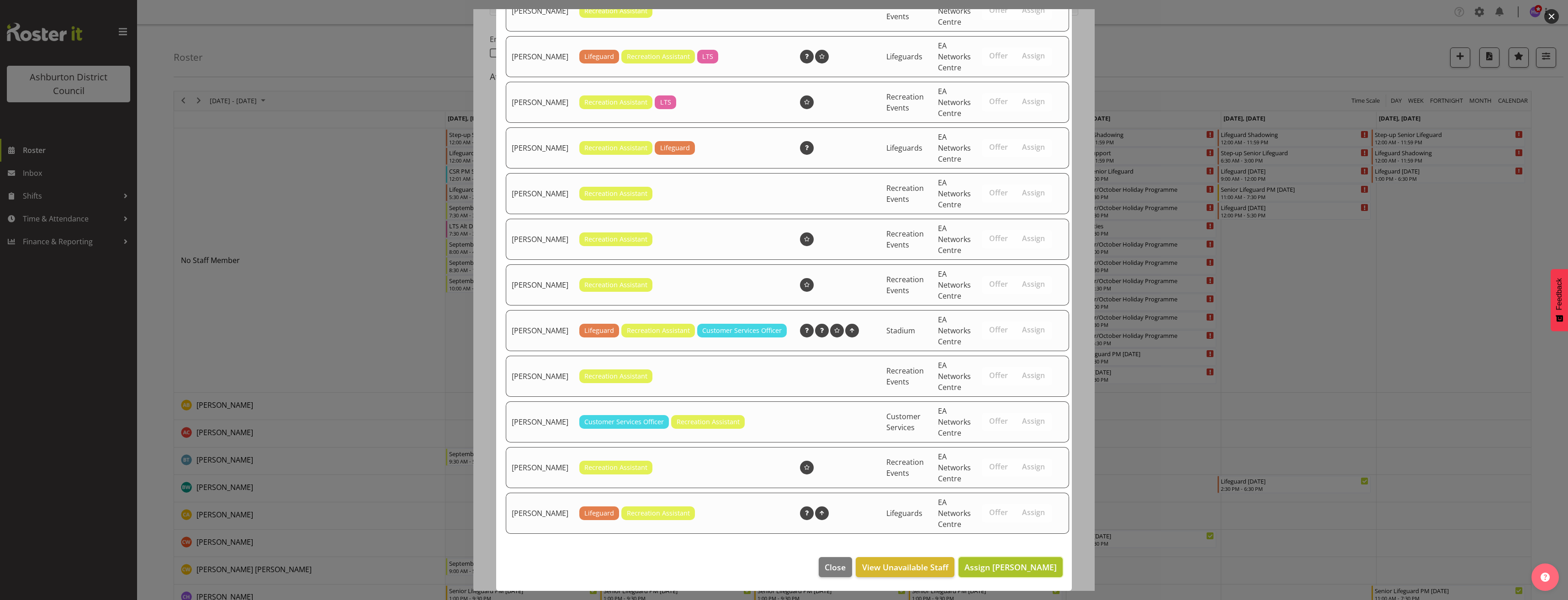
click at [1010, 567] on span "Assign [PERSON_NAME]" at bounding box center [1010, 567] width 93 height 11
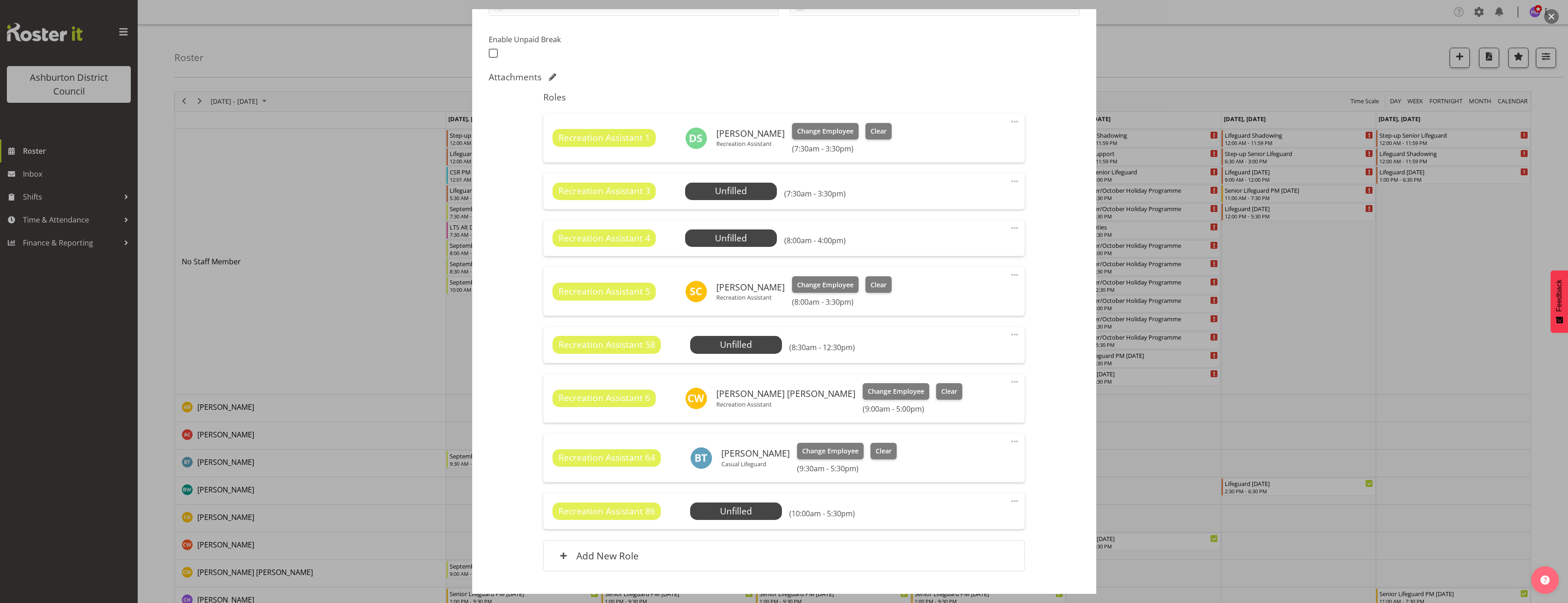
scroll to position [289, 0]
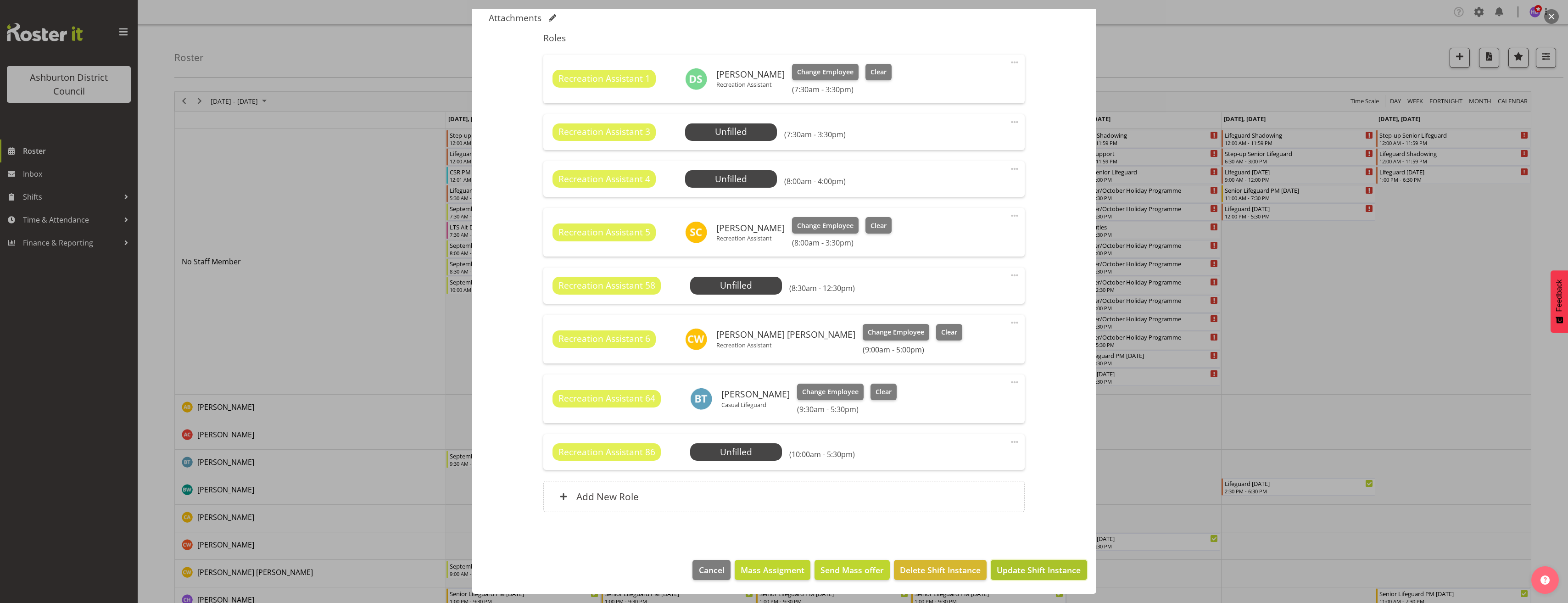
click at [1060, 571] on span "Update Shift Instance" at bounding box center [1038, 570] width 84 height 12
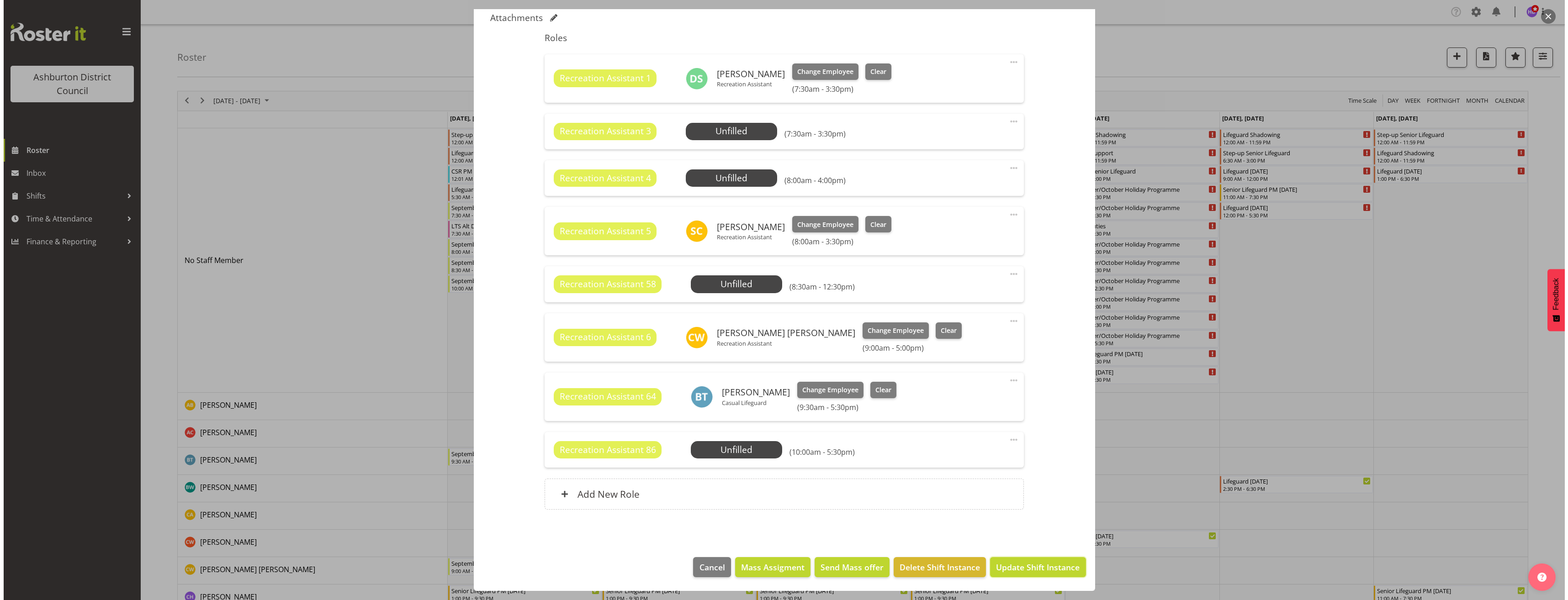
scroll to position [251, 0]
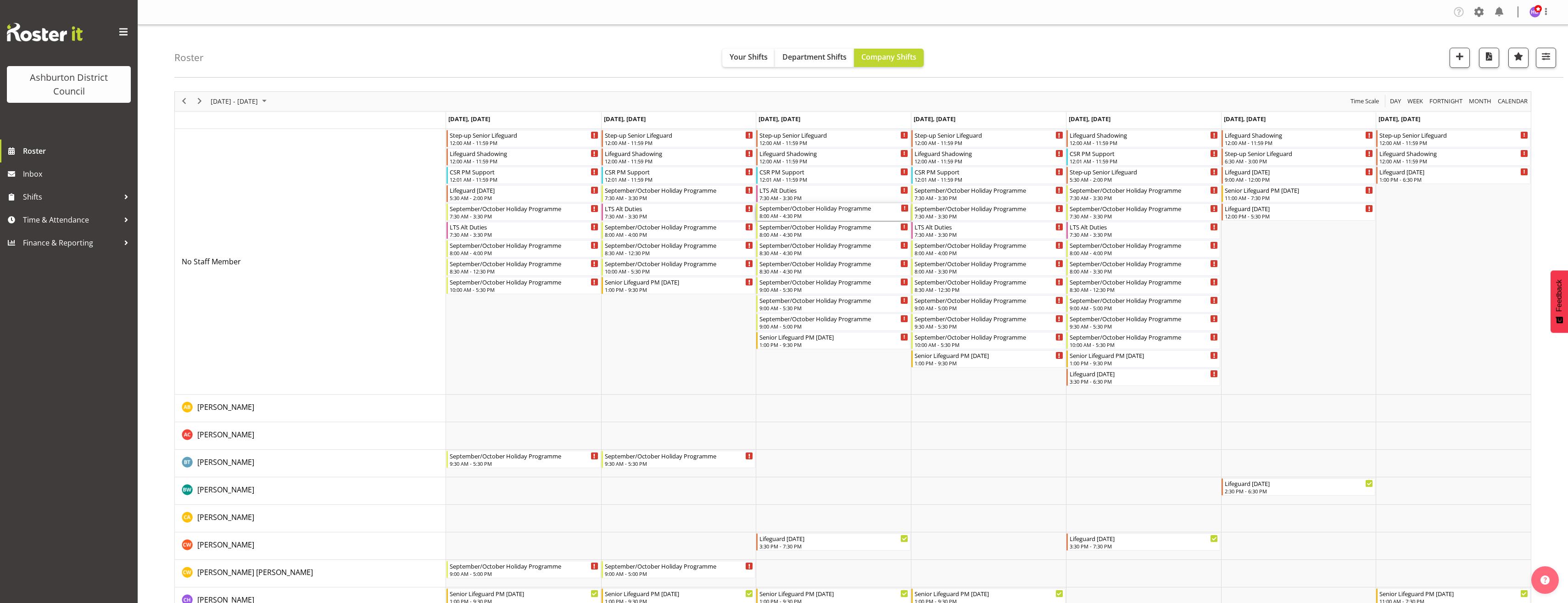
click at [797, 213] on div "8:00 AM - 4:30 PM" at bounding box center [834, 216] width 149 height 7
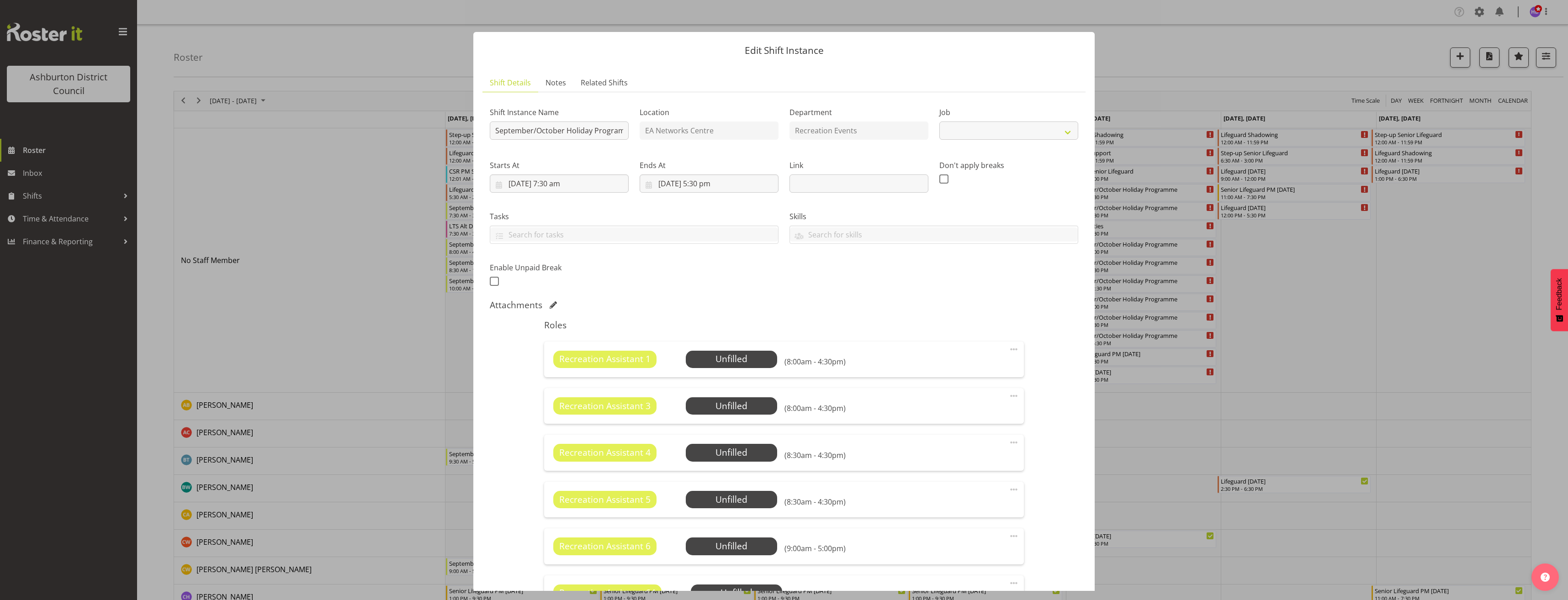
select select "4046"
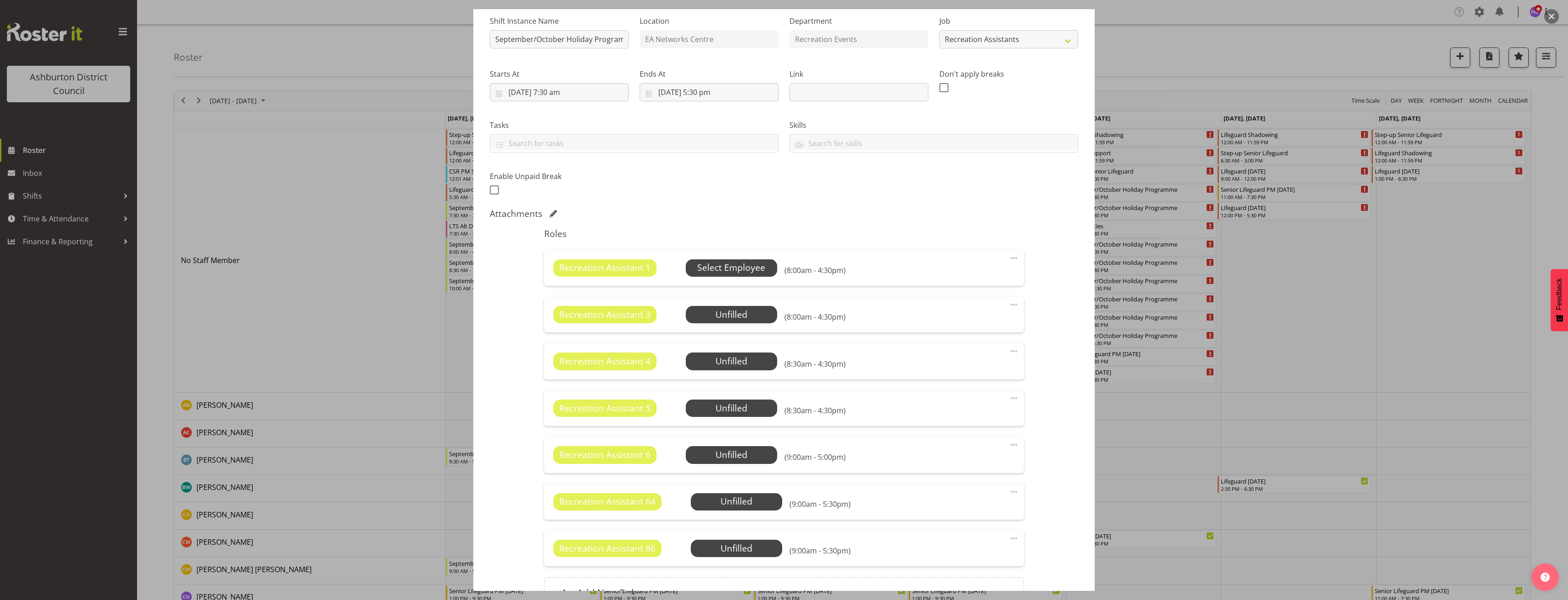
click at [718, 267] on span "Select Employee" at bounding box center [731, 268] width 68 height 13
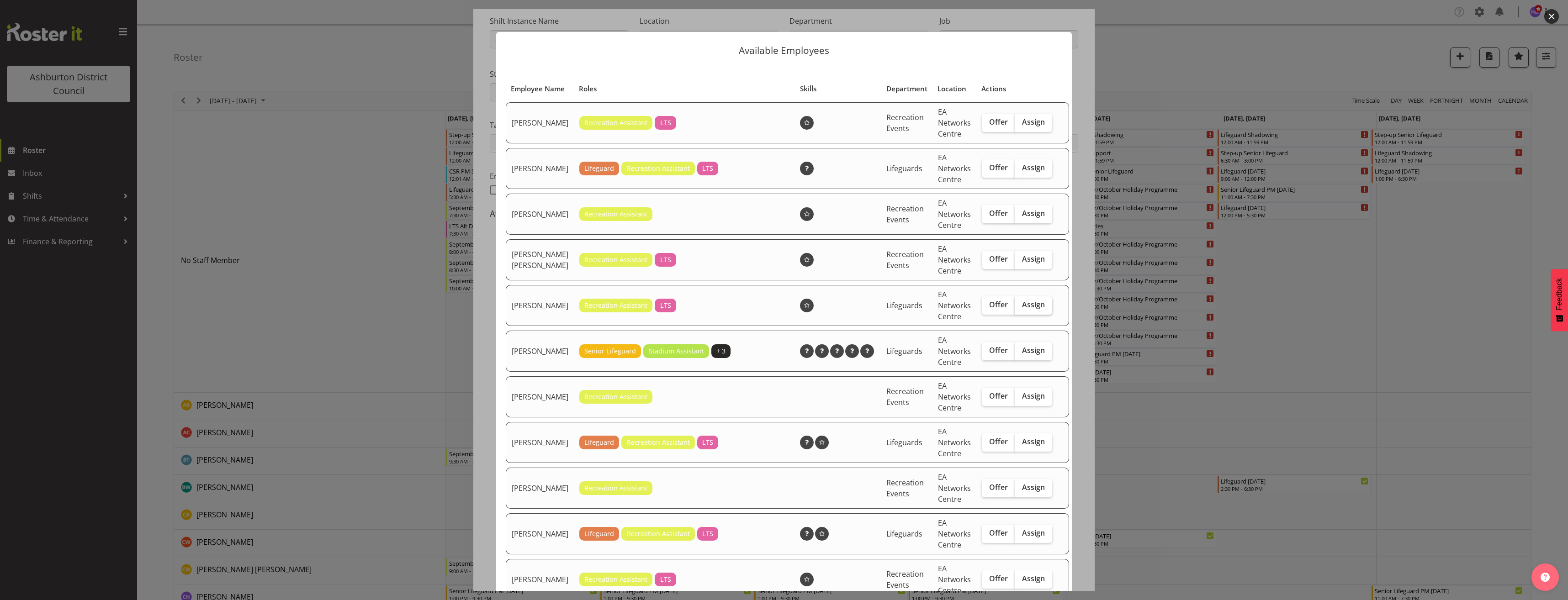
click at [1022, 309] on span "Assign" at bounding box center [1034, 304] width 23 height 9
click at [1016, 308] on input "Assign" at bounding box center [1018, 305] width 6 height 6
checkbox input "true"
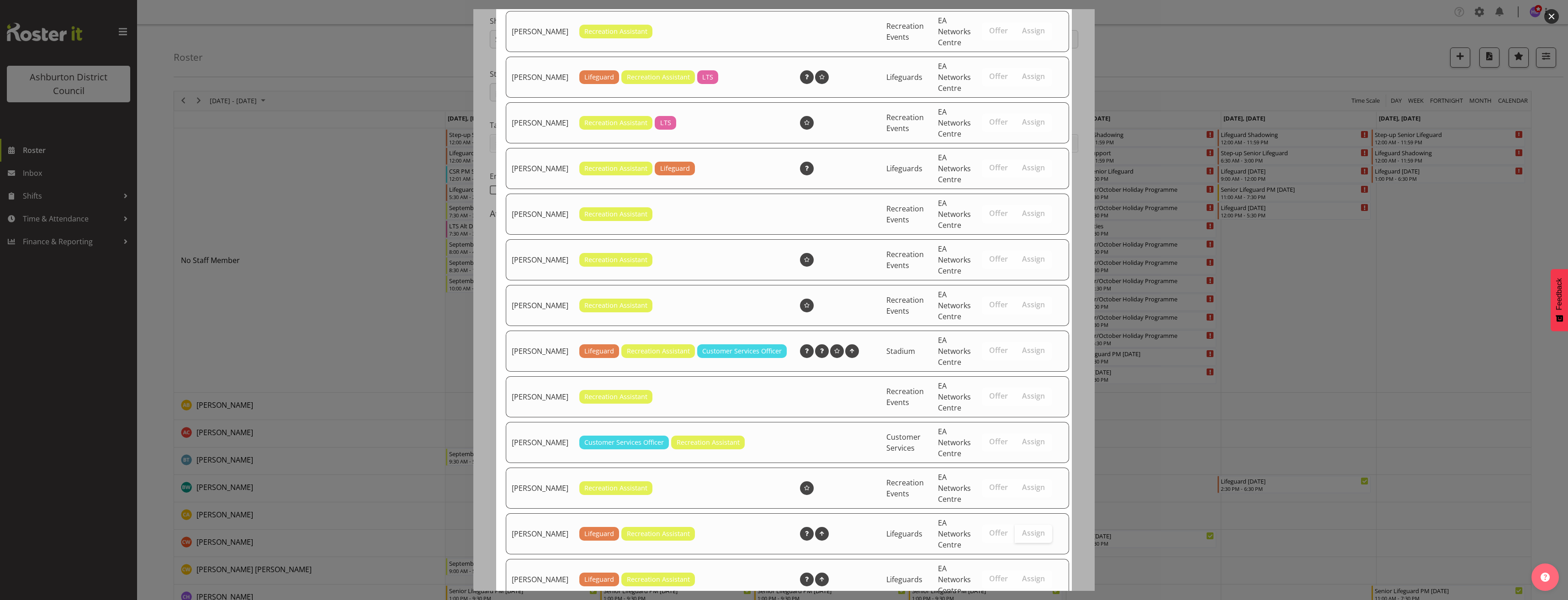
scroll to position [579, 0]
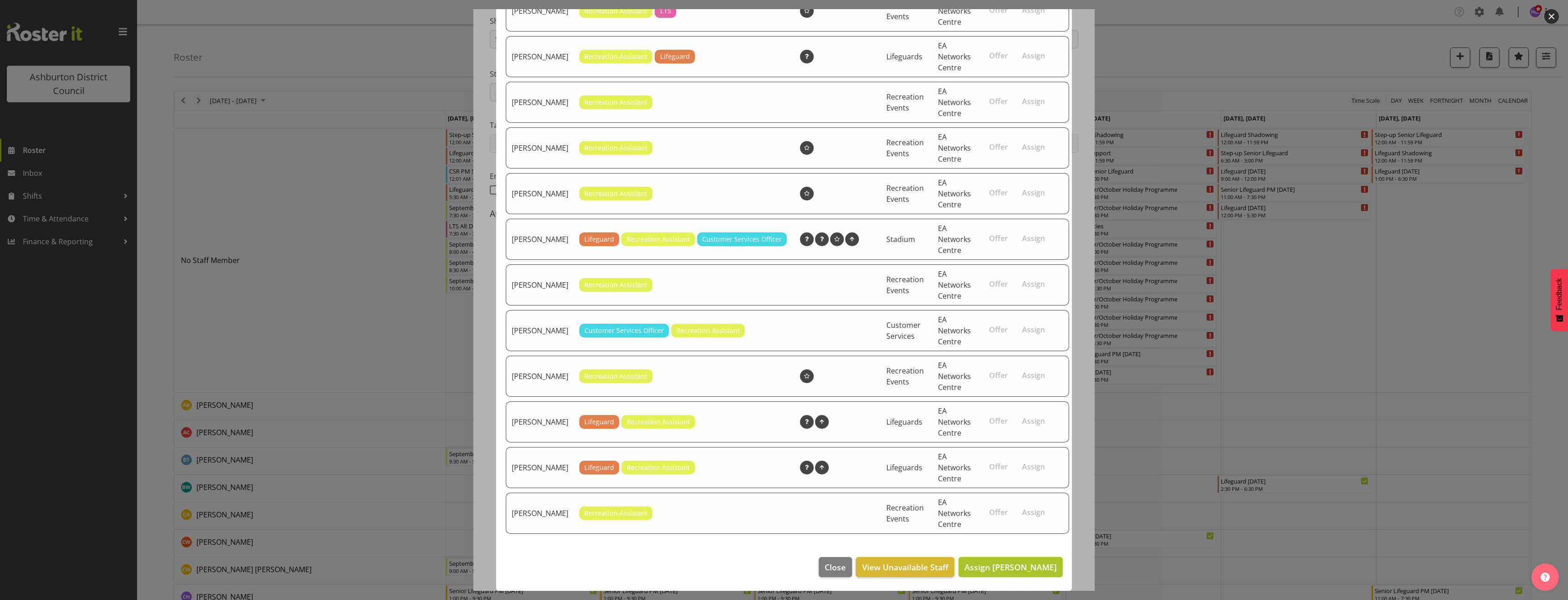
click at [1038, 563] on span "Assign [PERSON_NAME]" at bounding box center [1010, 567] width 93 height 11
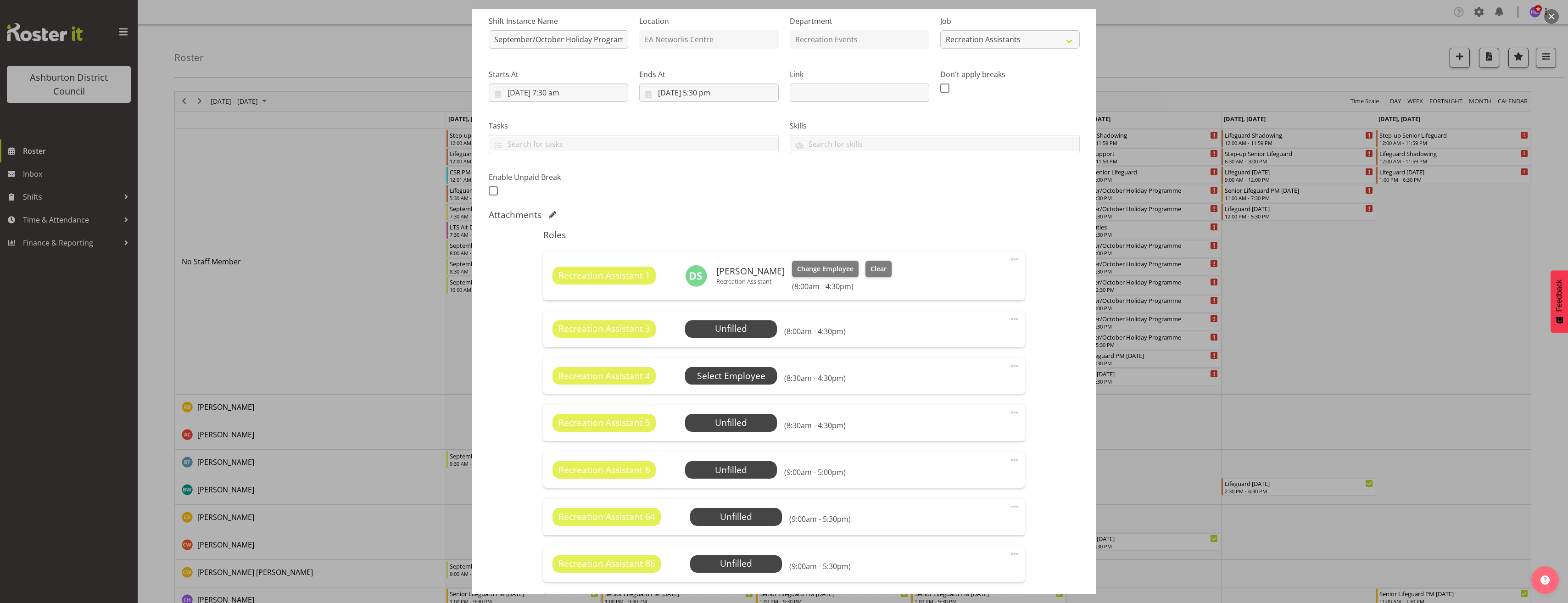
click at [0, 0] on span "Select Employee" at bounding box center [0, 0] width 0 height 0
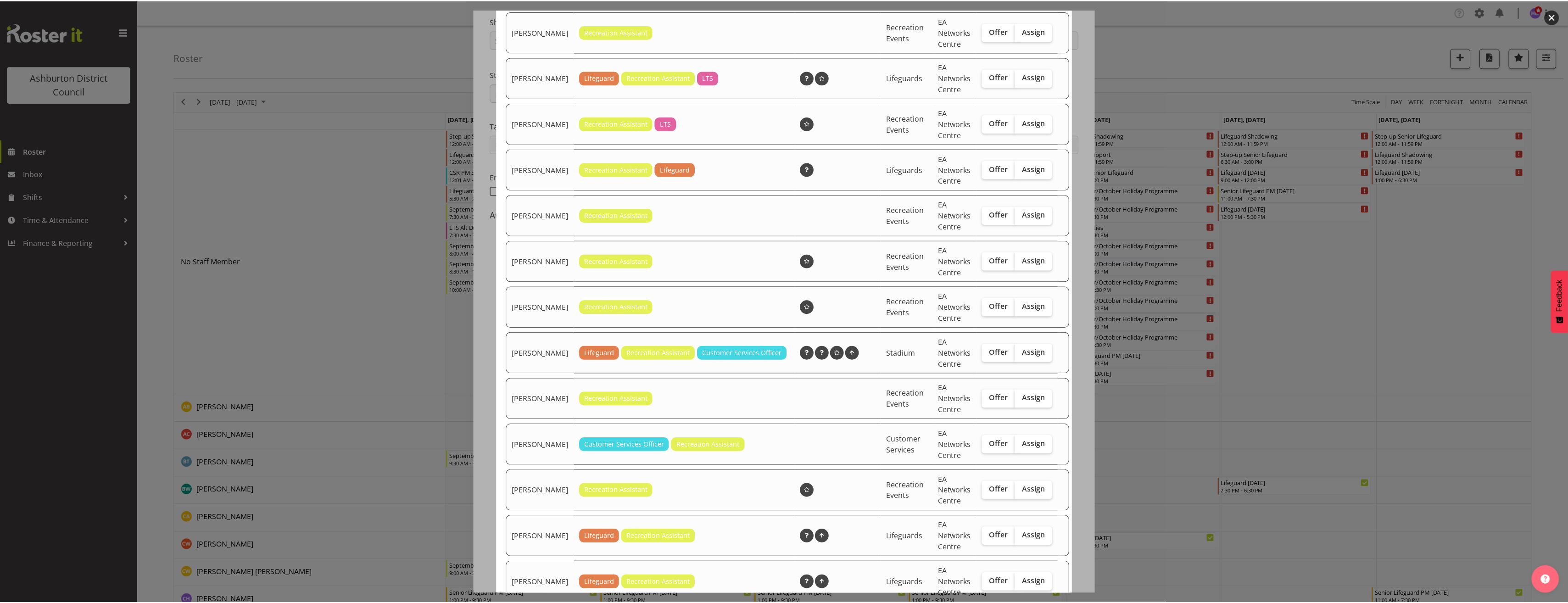
scroll to position [536, 0]
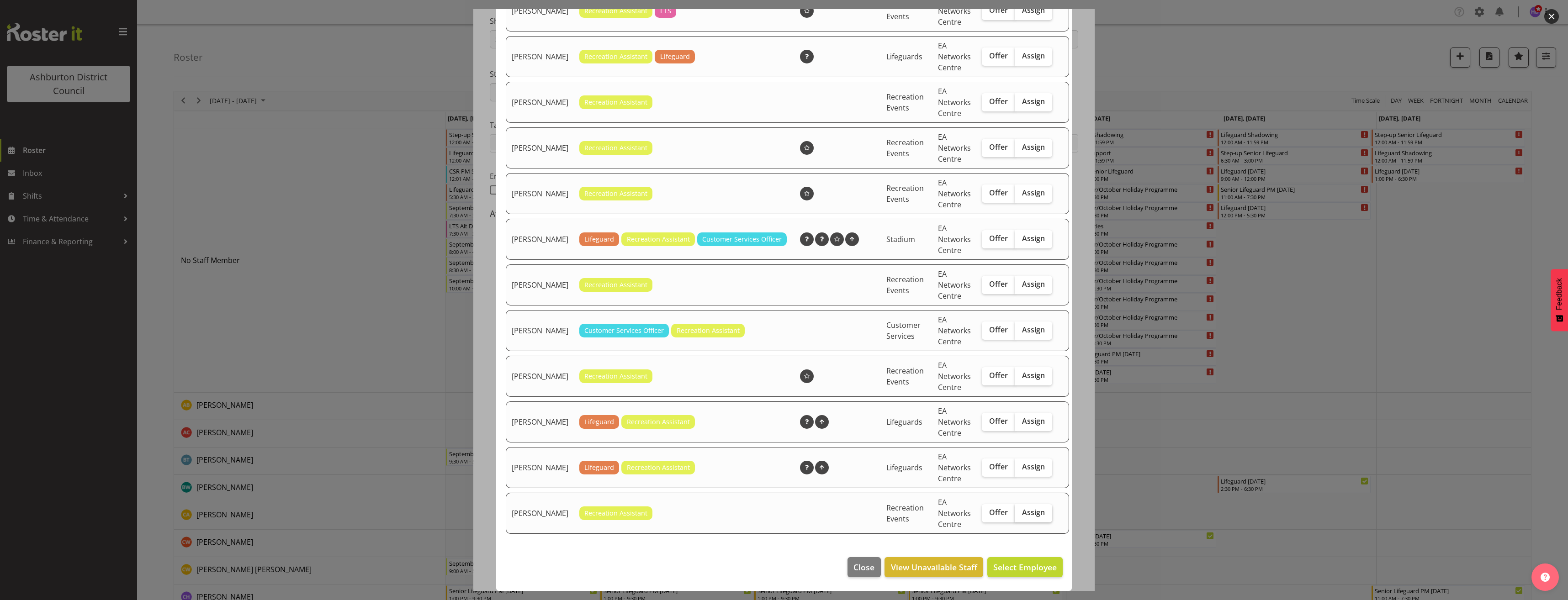
click at [1017, 520] on label "Assign" at bounding box center [1034, 514] width 38 height 18
click at [1017, 515] on input "Assign" at bounding box center [1018, 513] width 6 height 6
checkbox input "true"
click at [1024, 576] on button "Assign [PERSON_NAME]" at bounding box center [1010, 567] width 104 height 20
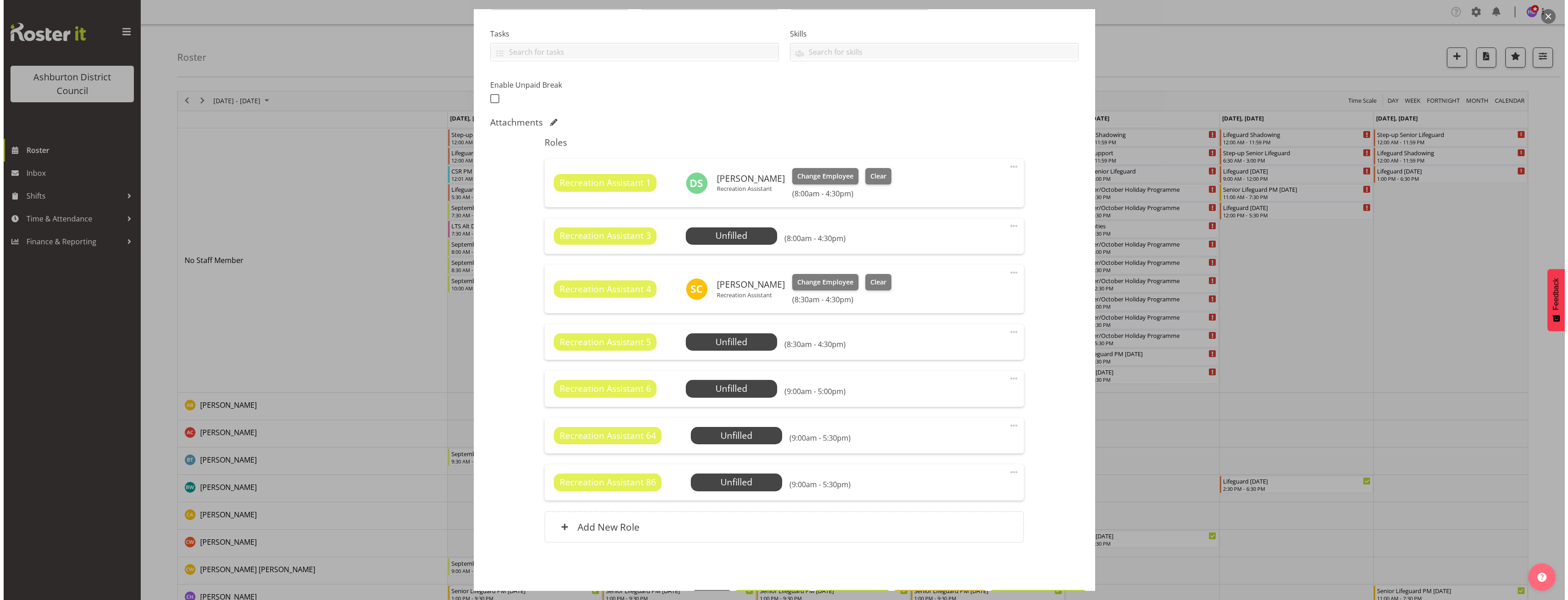
scroll to position [215, 0]
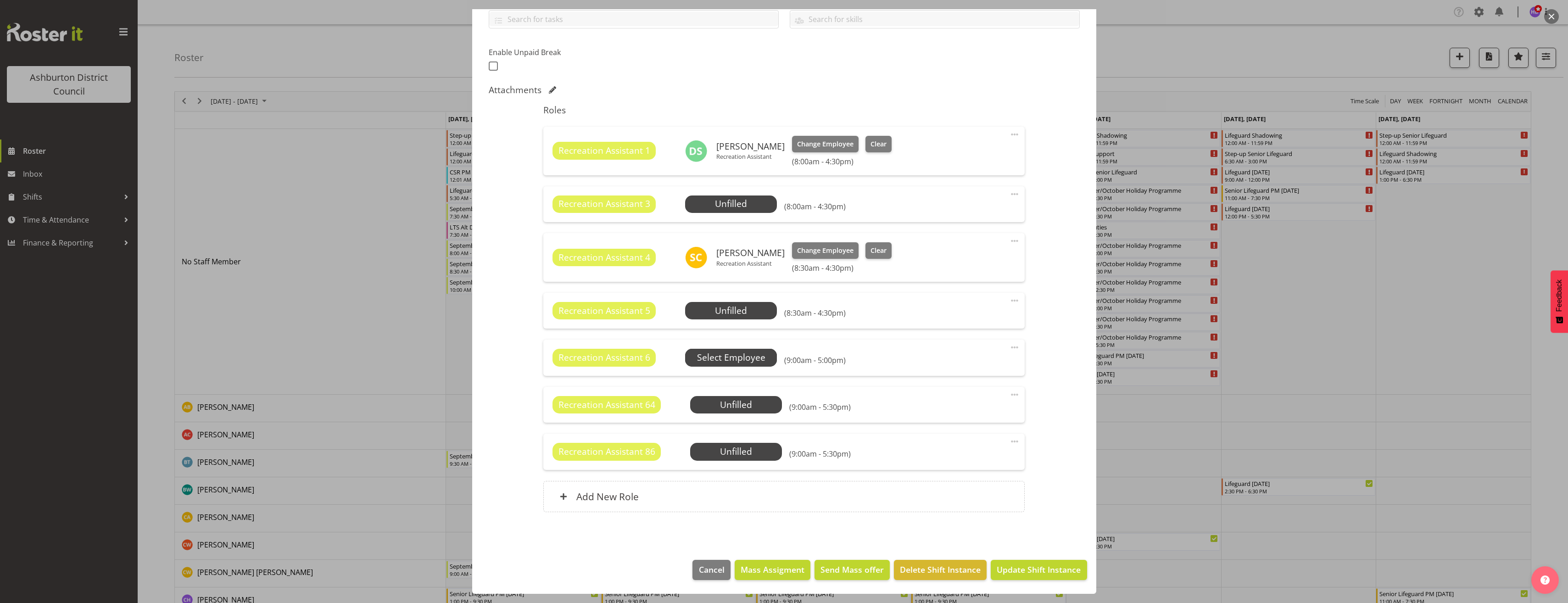
click at [0, 0] on span "Select Employee" at bounding box center [0, 0] width 0 height 0
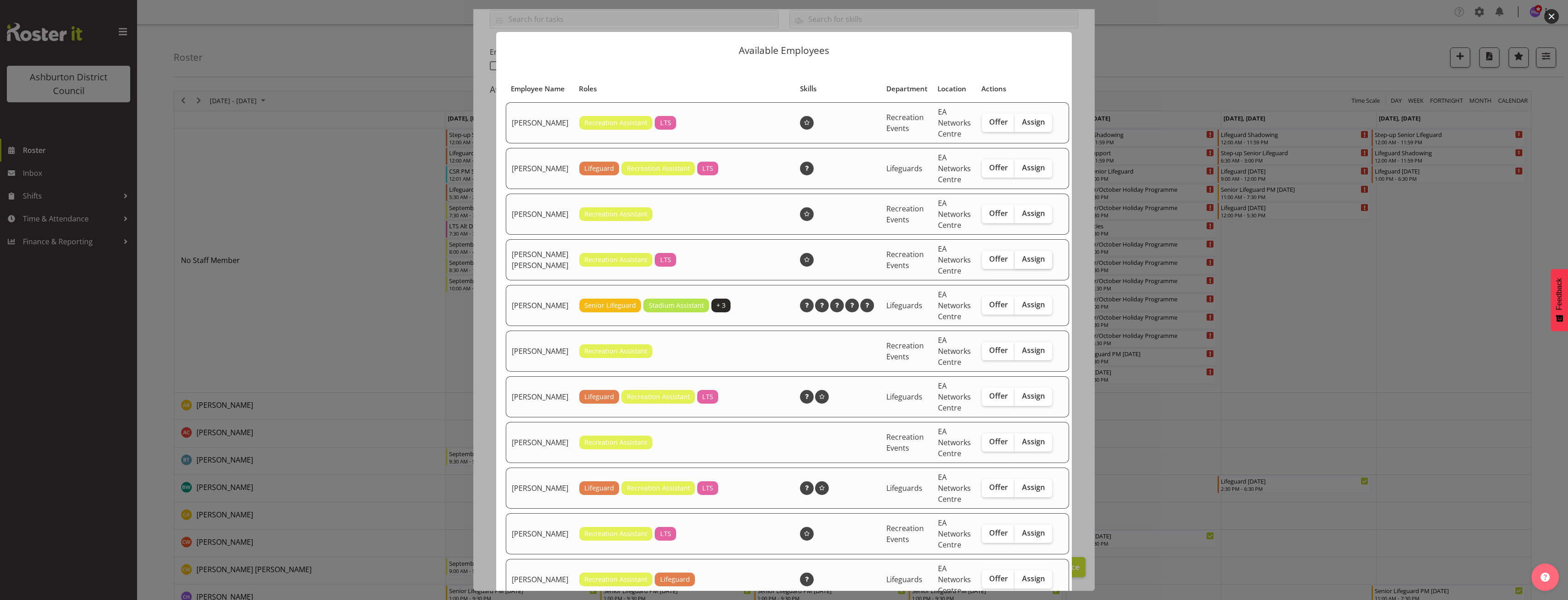
click at [1027, 263] on span "Assign" at bounding box center [1034, 259] width 23 height 9
click at [1021, 262] on input "Assign" at bounding box center [1018, 259] width 6 height 6
checkbox input "true"
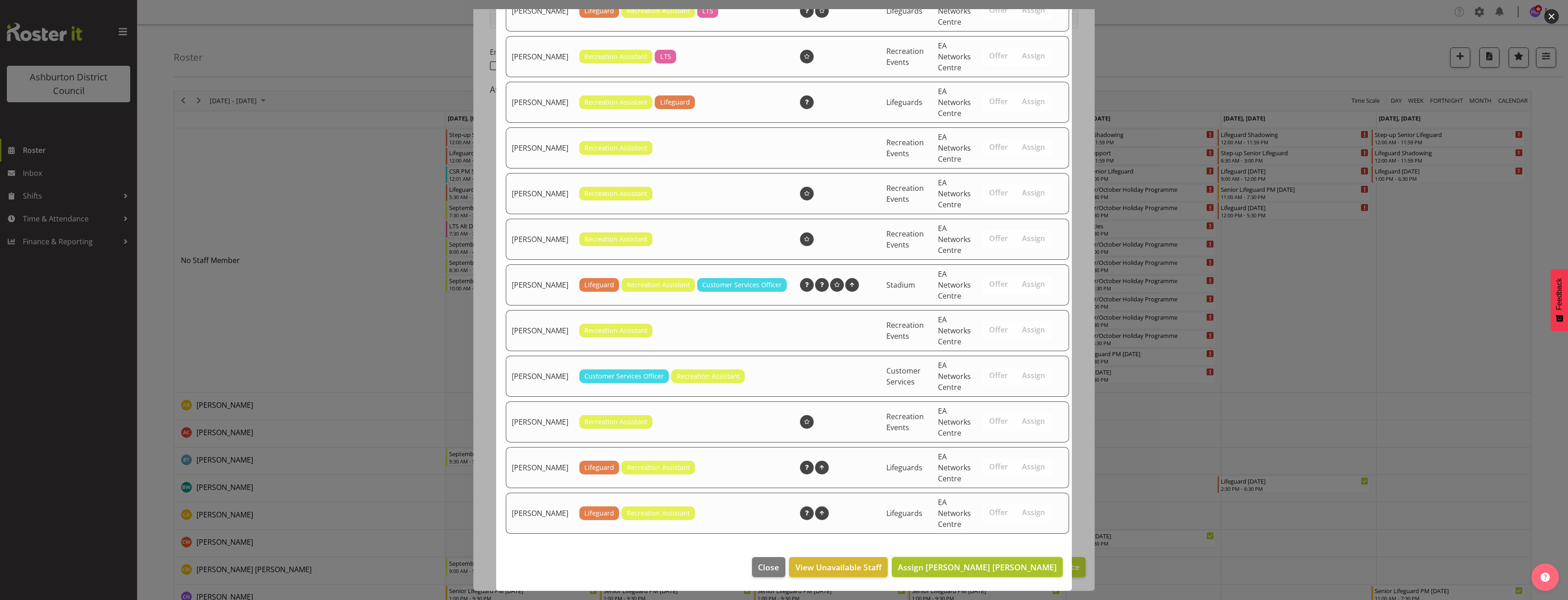
click at [1016, 570] on span "Assign [PERSON_NAME] [PERSON_NAME]" at bounding box center [977, 567] width 159 height 11
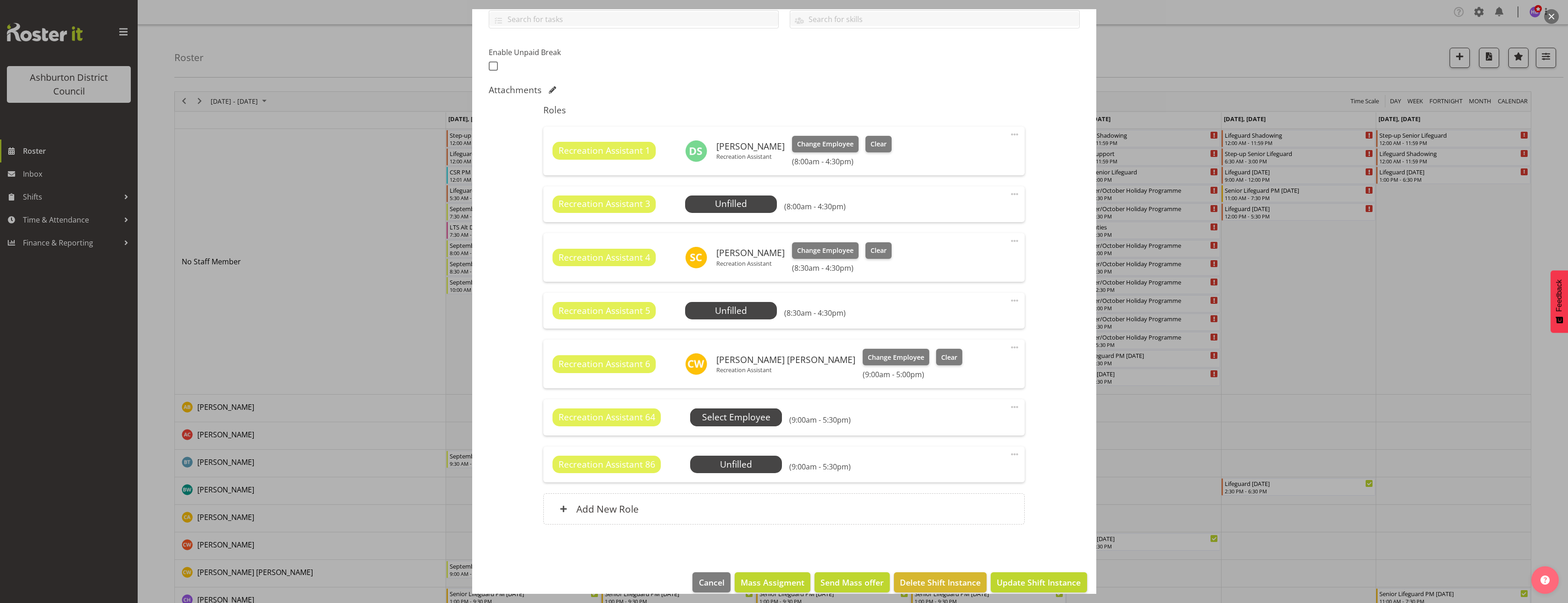
click at [0, 0] on span "Select Employee" at bounding box center [0, 0] width 0 height 0
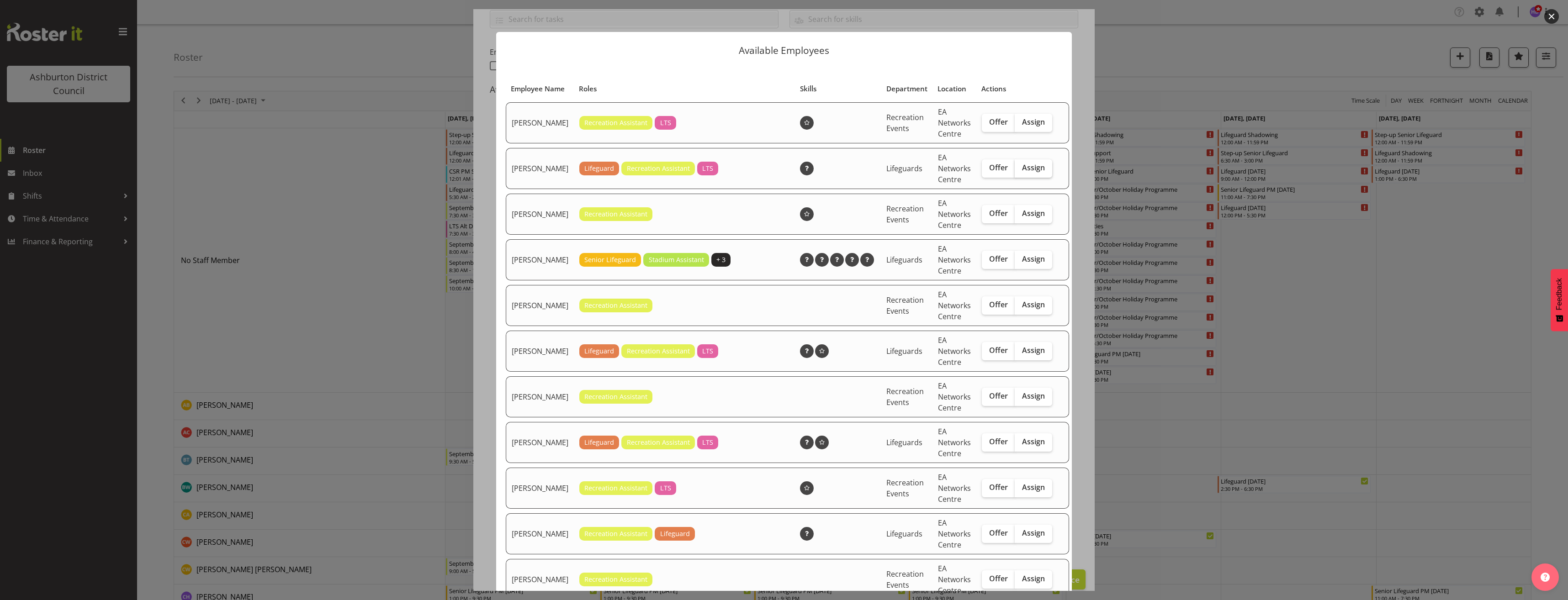
click at [1018, 171] on label "Assign" at bounding box center [1034, 169] width 38 height 18
click at [1018, 171] on input "Assign" at bounding box center [1018, 168] width 6 height 6
checkbox input "true"
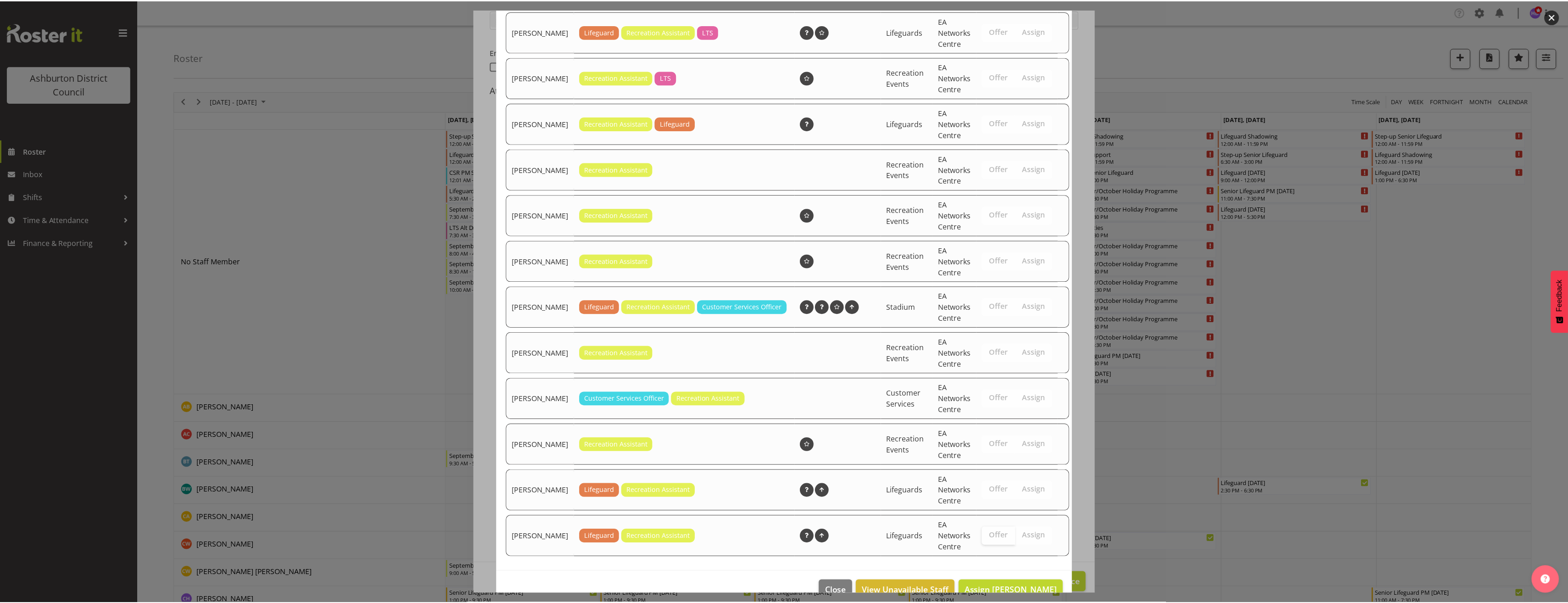
scroll to position [445, 0]
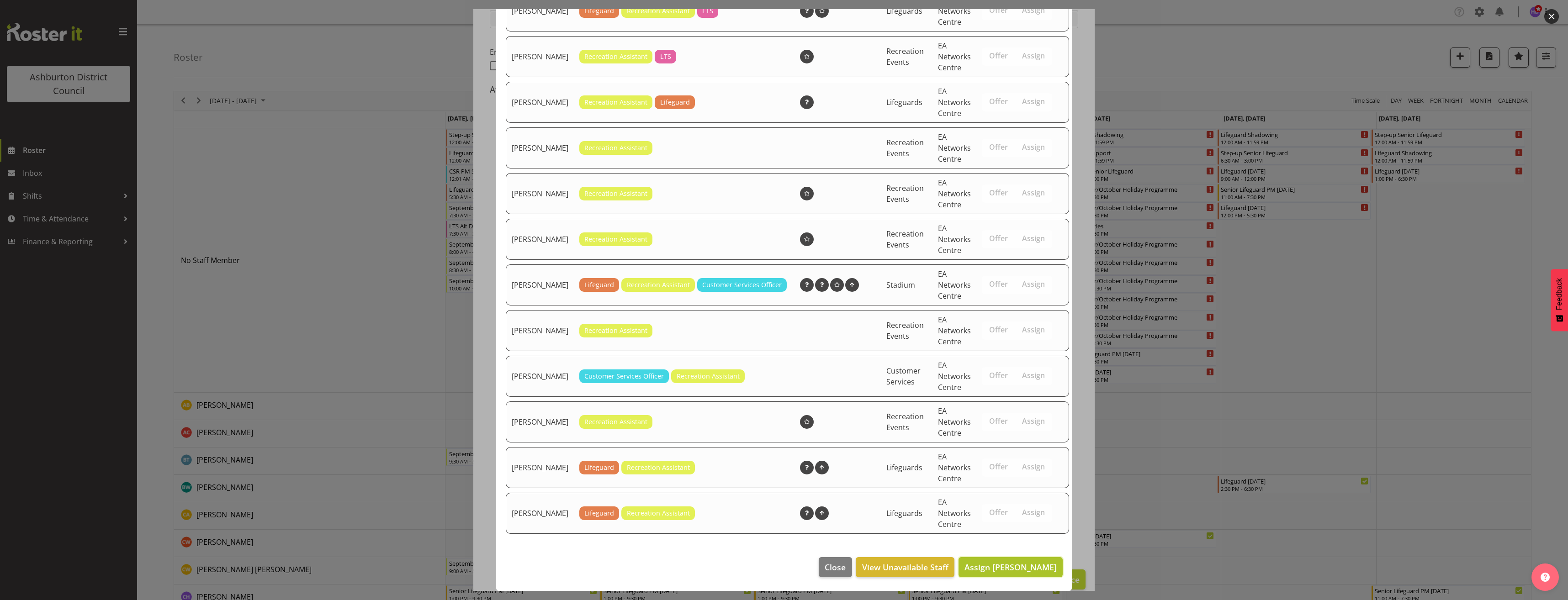
click at [1018, 560] on button "Assign [PERSON_NAME]" at bounding box center [1010, 567] width 104 height 20
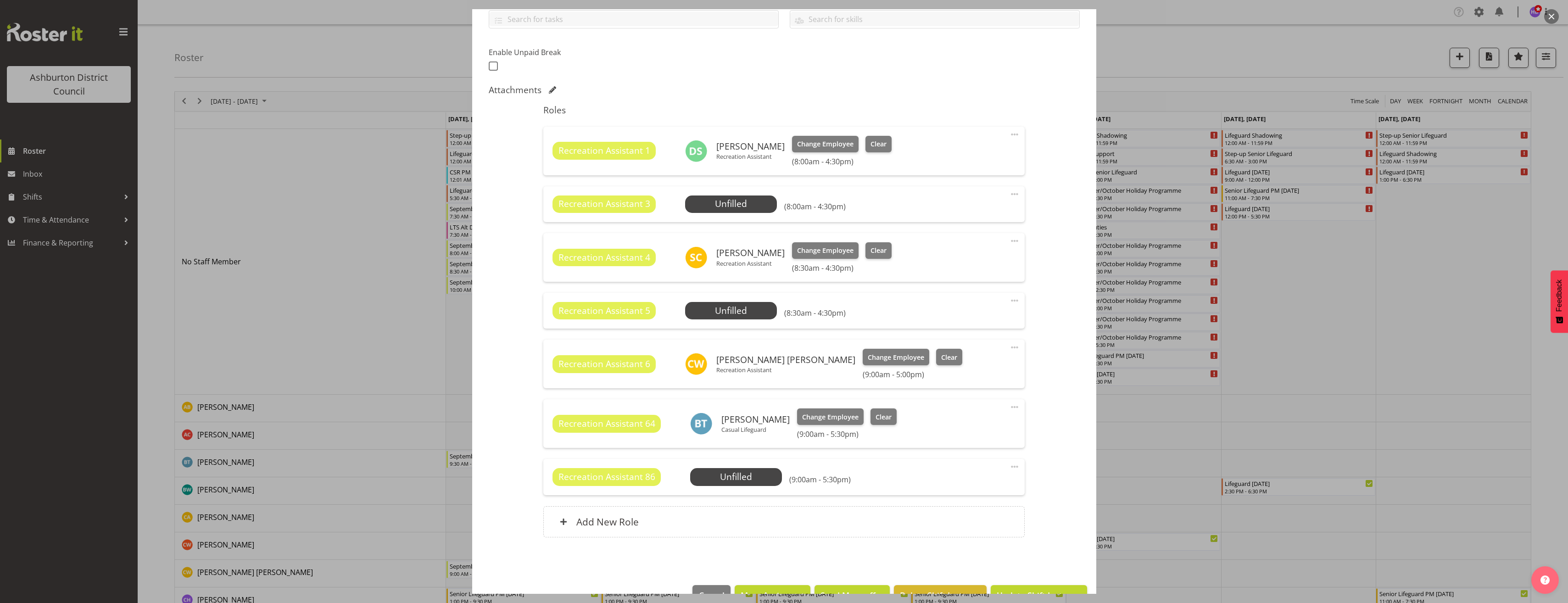
scroll to position [242, 0]
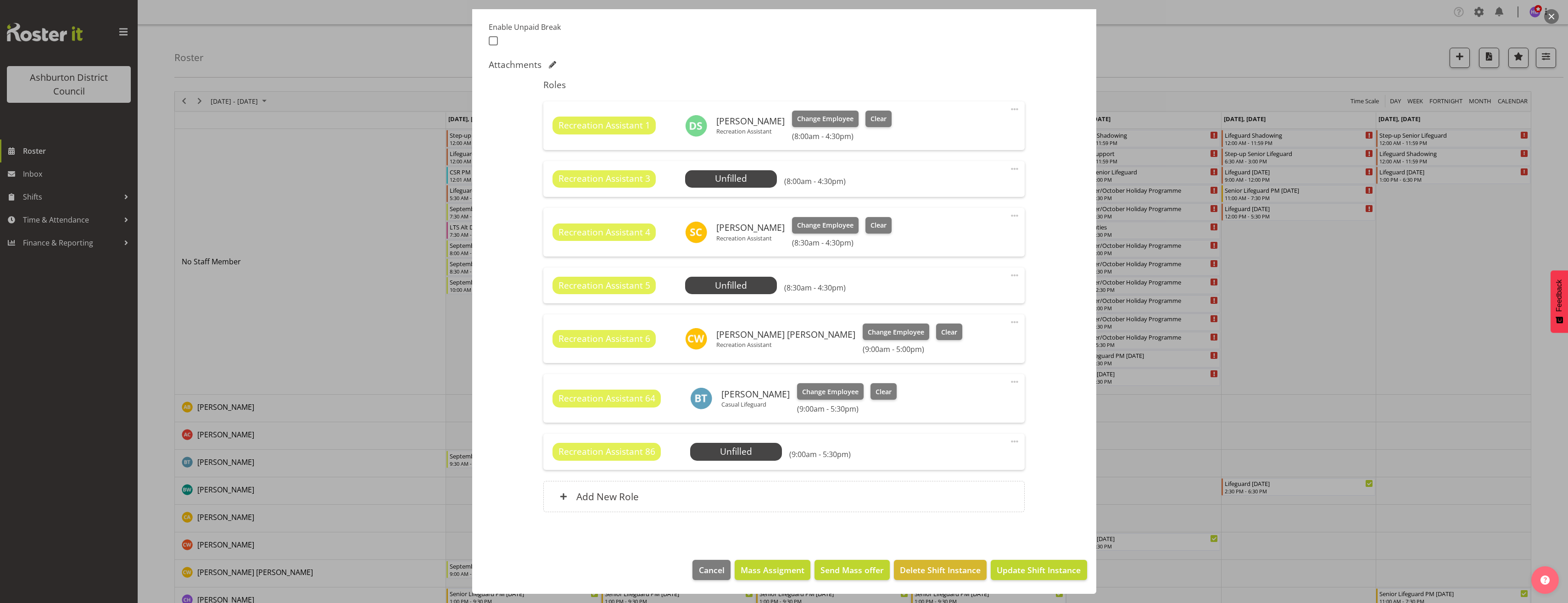
click at [1053, 558] on footer "Cancel Mass Assigment Send Mass offer Delete Shift Instance Update Shift Instan…" at bounding box center [784, 572] width 624 height 43
click at [1054, 569] on span "Update Shift Instance" at bounding box center [1038, 570] width 84 height 12
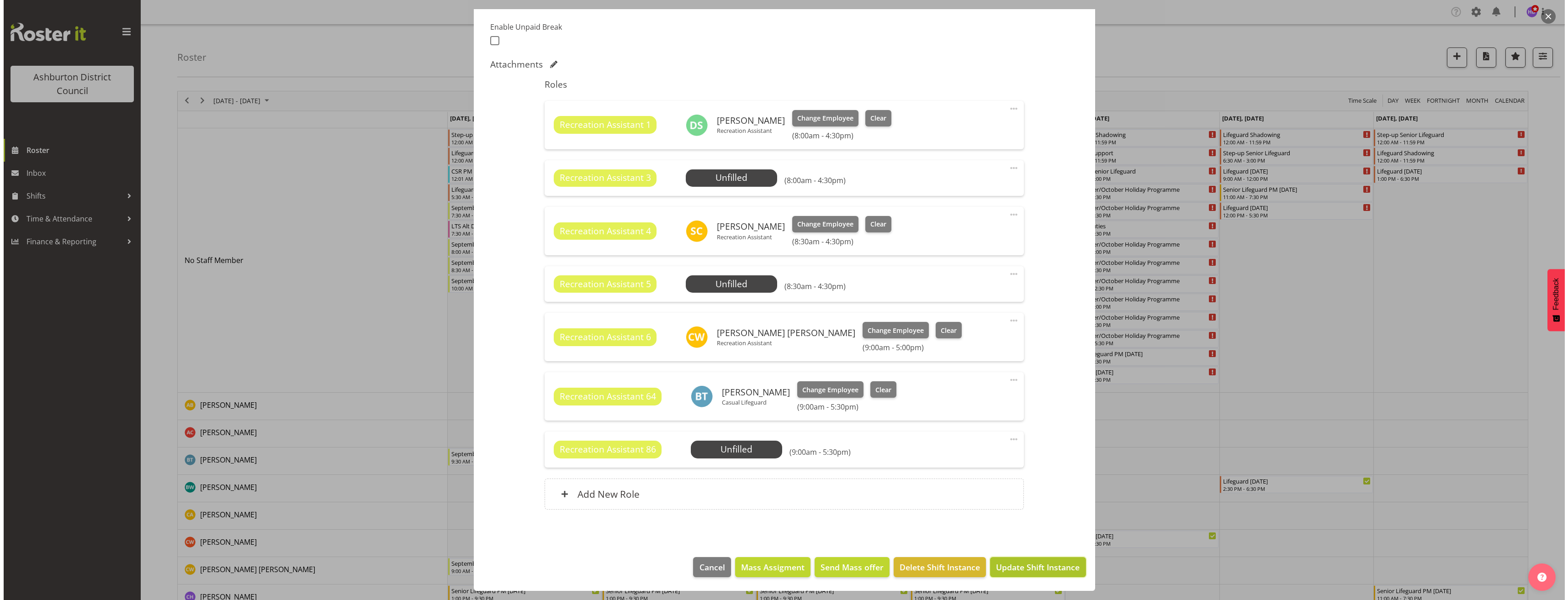
scroll to position [204, 0]
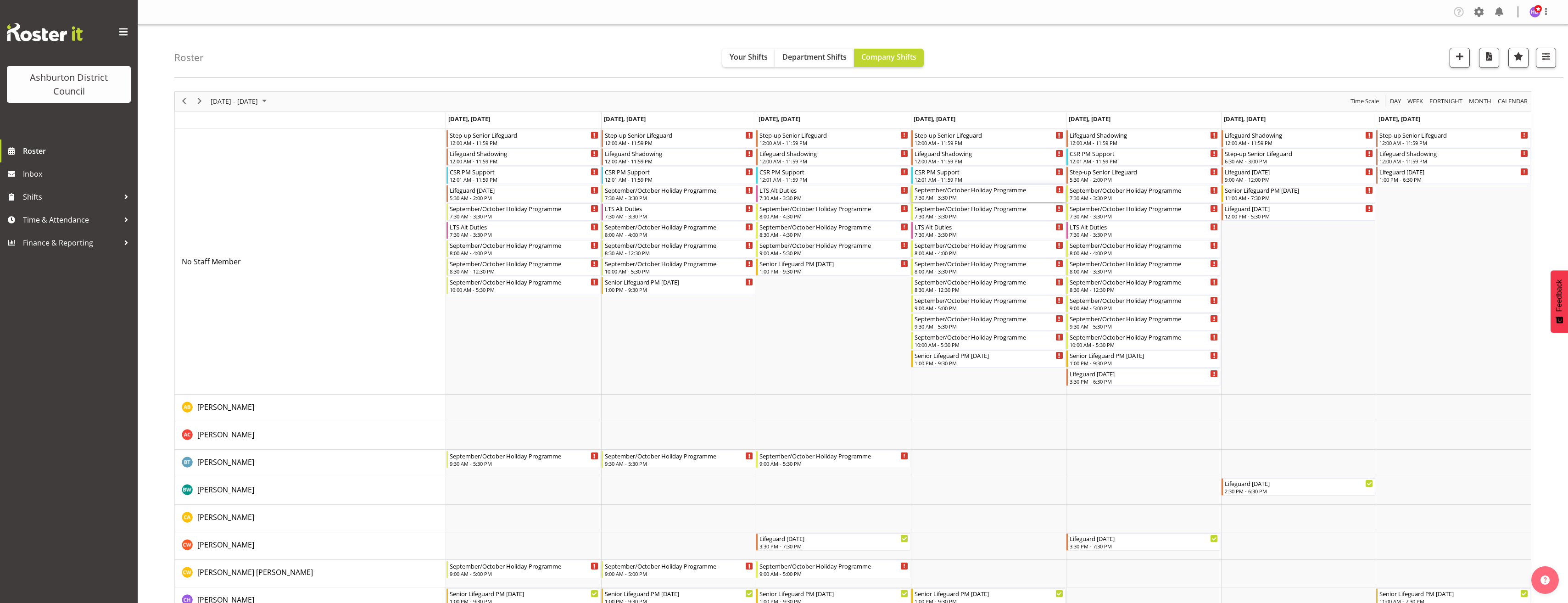
click at [961, 194] on div "September/October Holiday Programme 7:30 AM - 3:30 PM" at bounding box center [989, 193] width 149 height 18
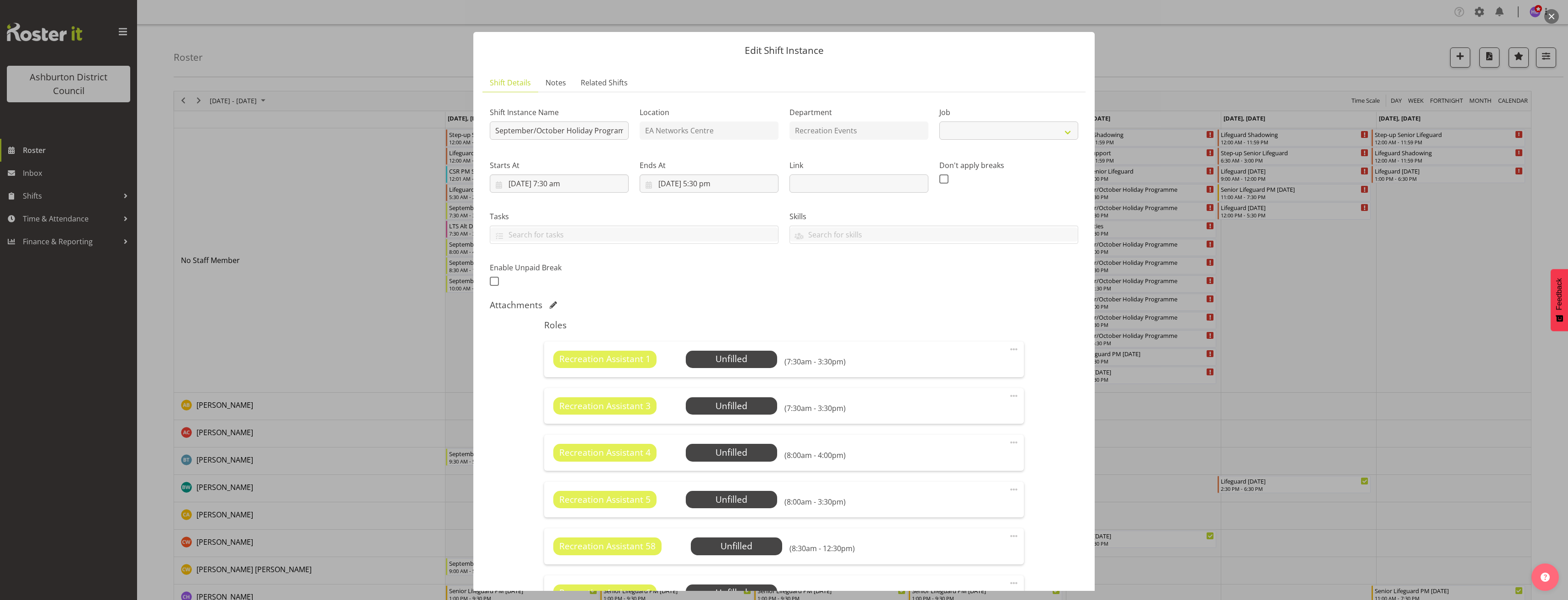
select select "4046"
click at [770, 353] on span "Select Employee" at bounding box center [732, 359] width 91 height 18
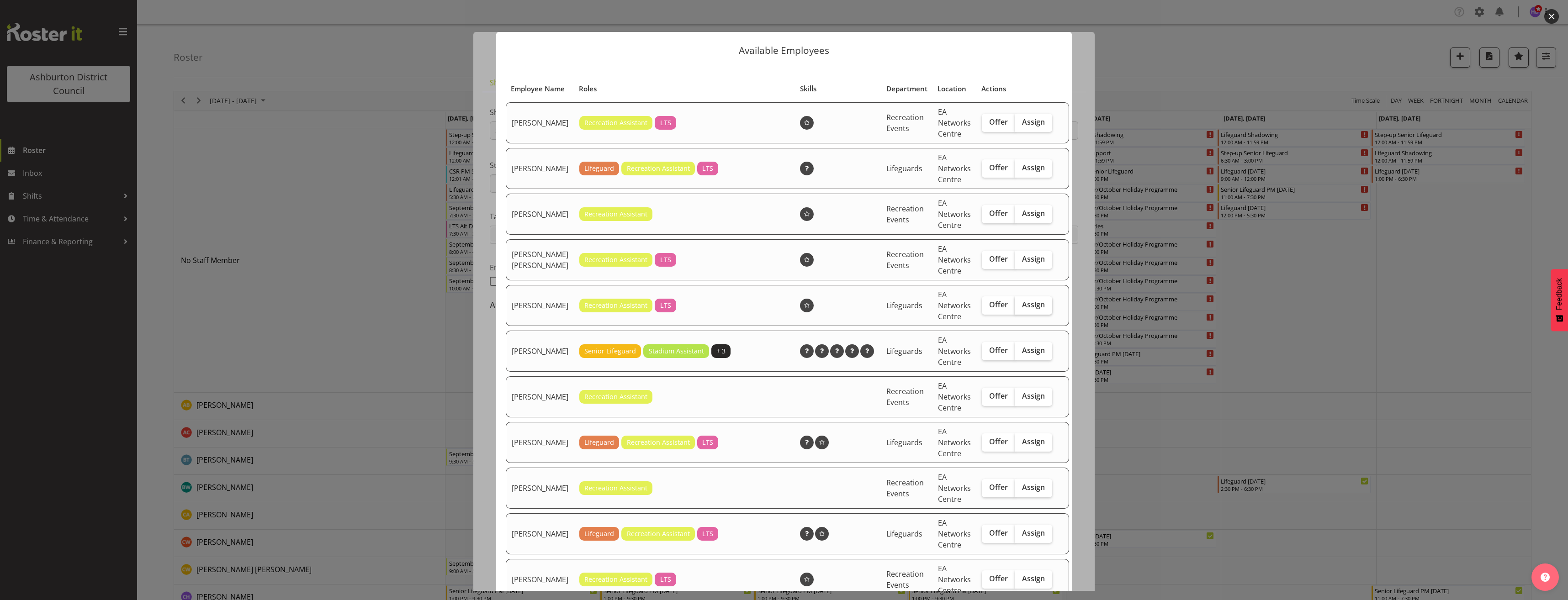
click at [1022, 309] on span "Assign" at bounding box center [1034, 304] width 23 height 9
click at [1017, 308] on input "Assign" at bounding box center [1018, 305] width 6 height 6
checkbox input "true"
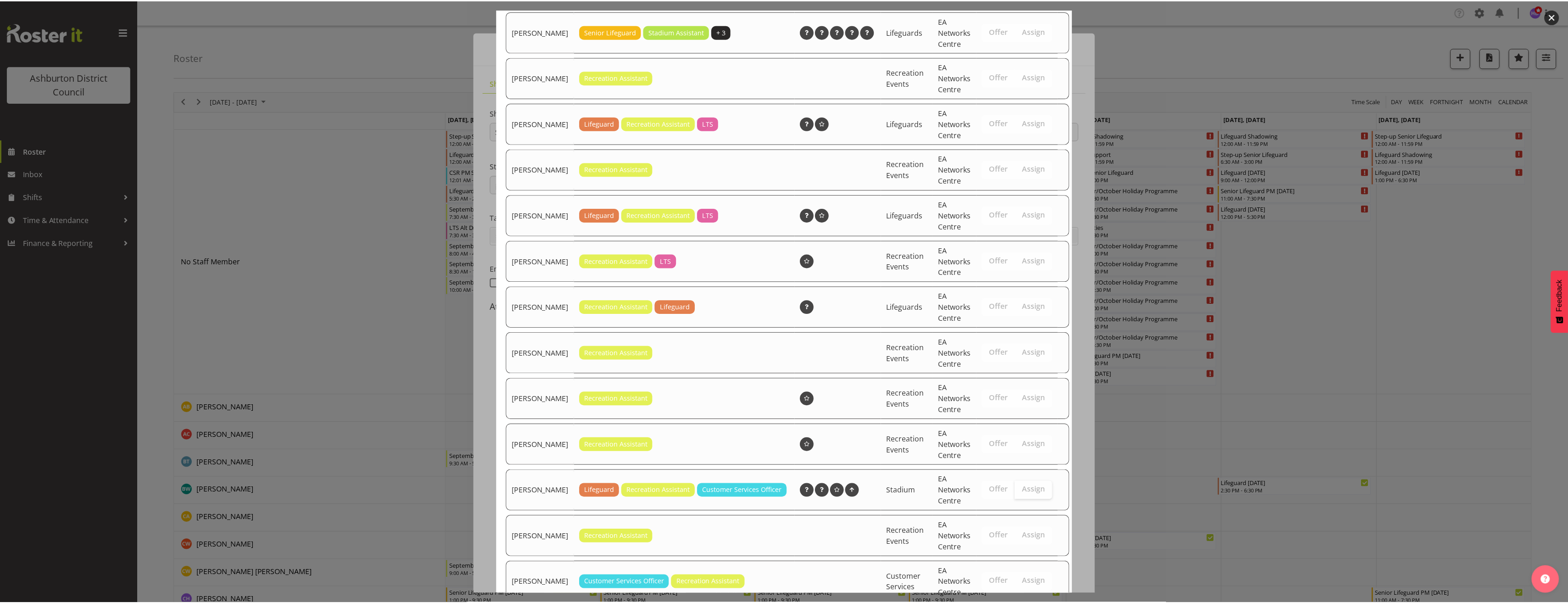
scroll to position [536, 0]
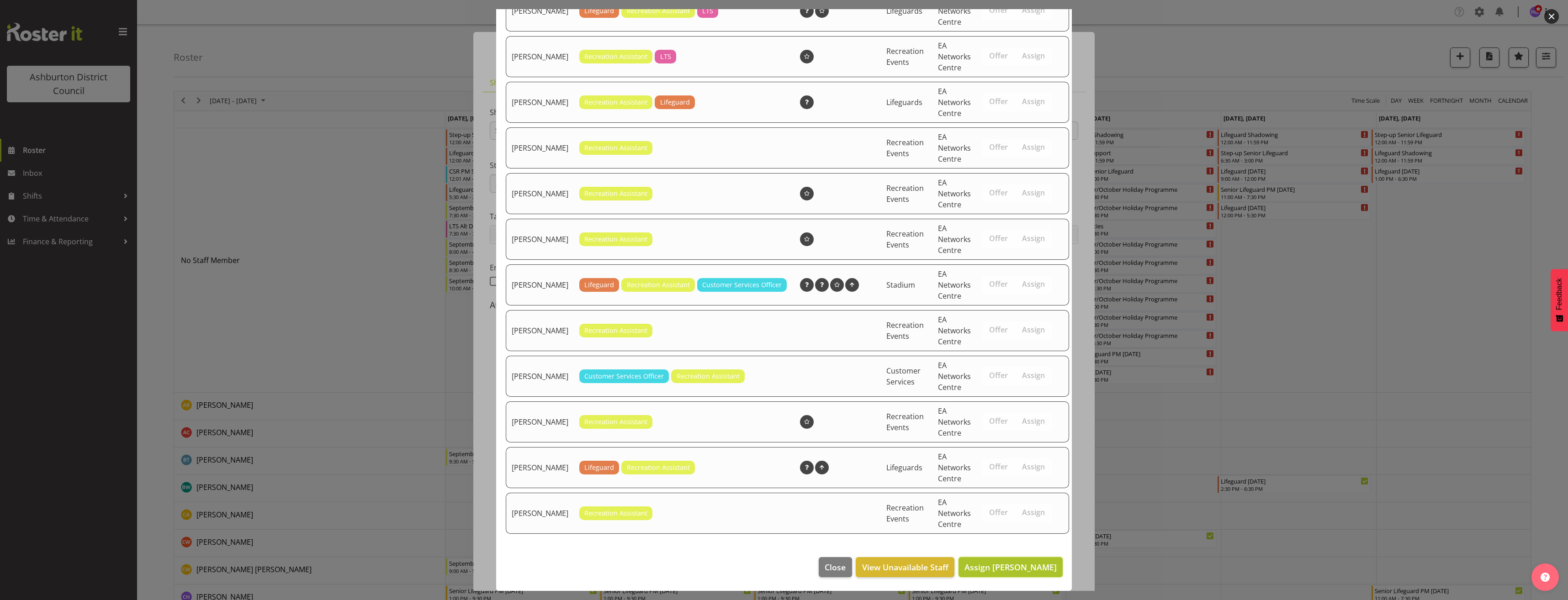
click at [1014, 564] on span "Assign [PERSON_NAME]" at bounding box center [1010, 567] width 93 height 11
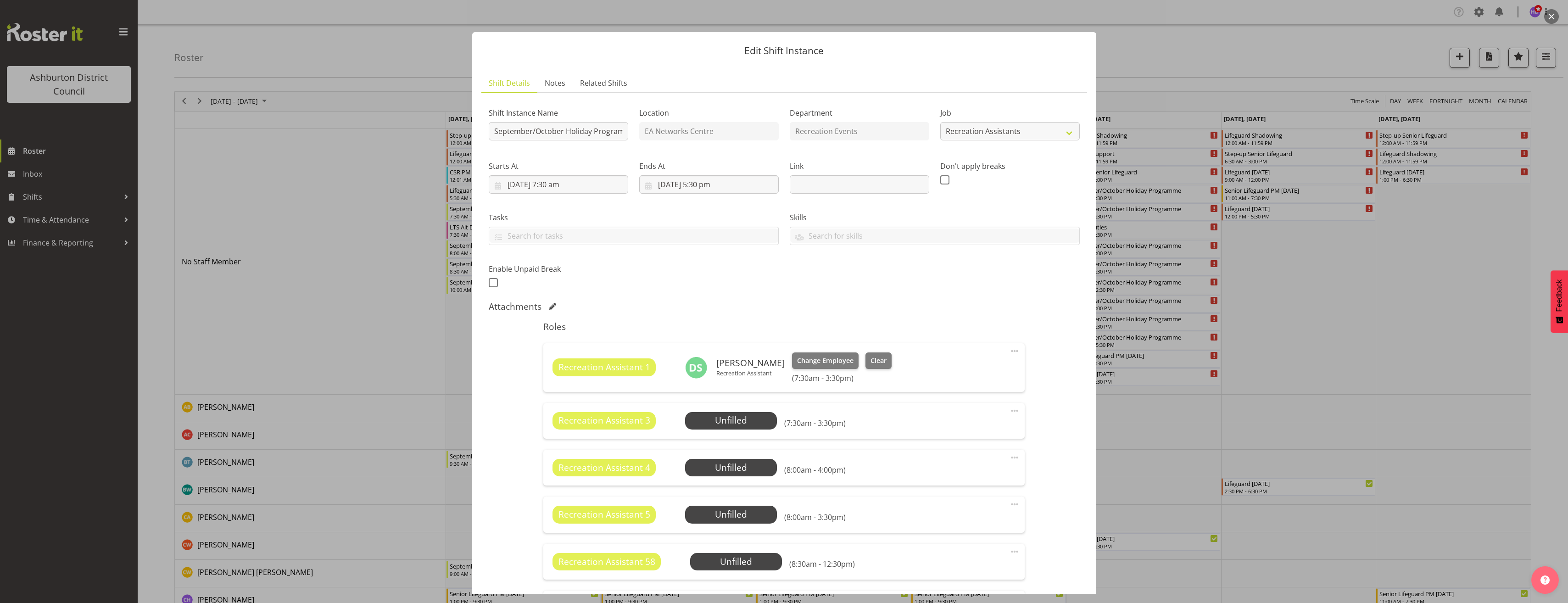
drag, startPoint x: 1061, startPoint y: 489, endPoint x: 976, endPoint y: 501, distance: 85.8
click at [1061, 489] on div "Shift Instance Name September/October Holiday Programme Location EA Networks Ce…" at bounding box center [784, 437] width 591 height 675
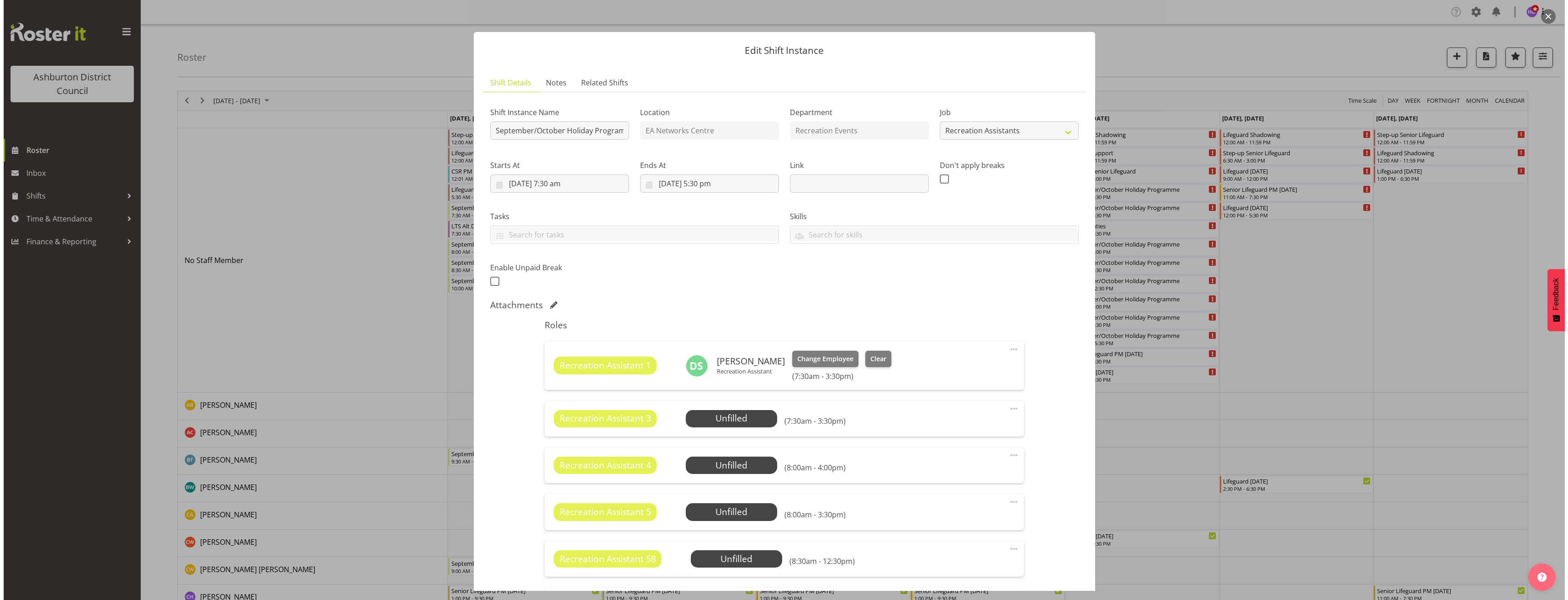
scroll to position [183, 0]
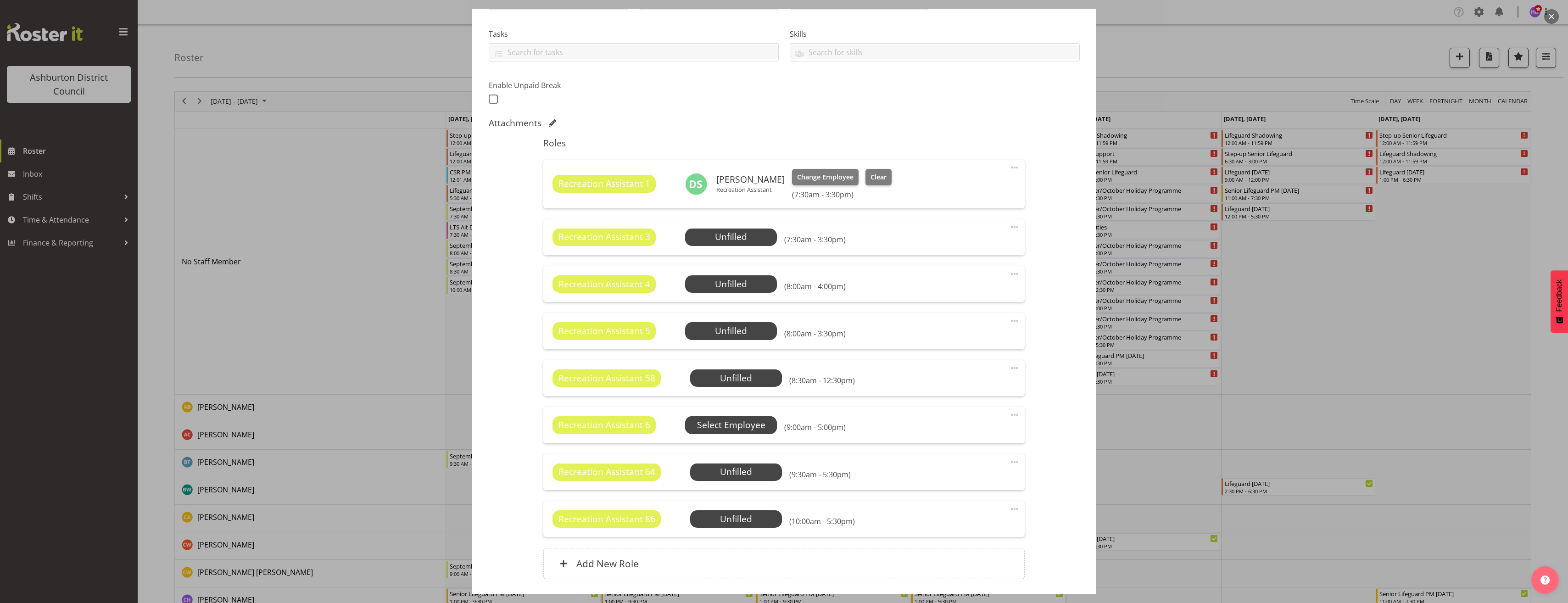
click at [0, 0] on span "Select Employee" at bounding box center [0, 0] width 0 height 0
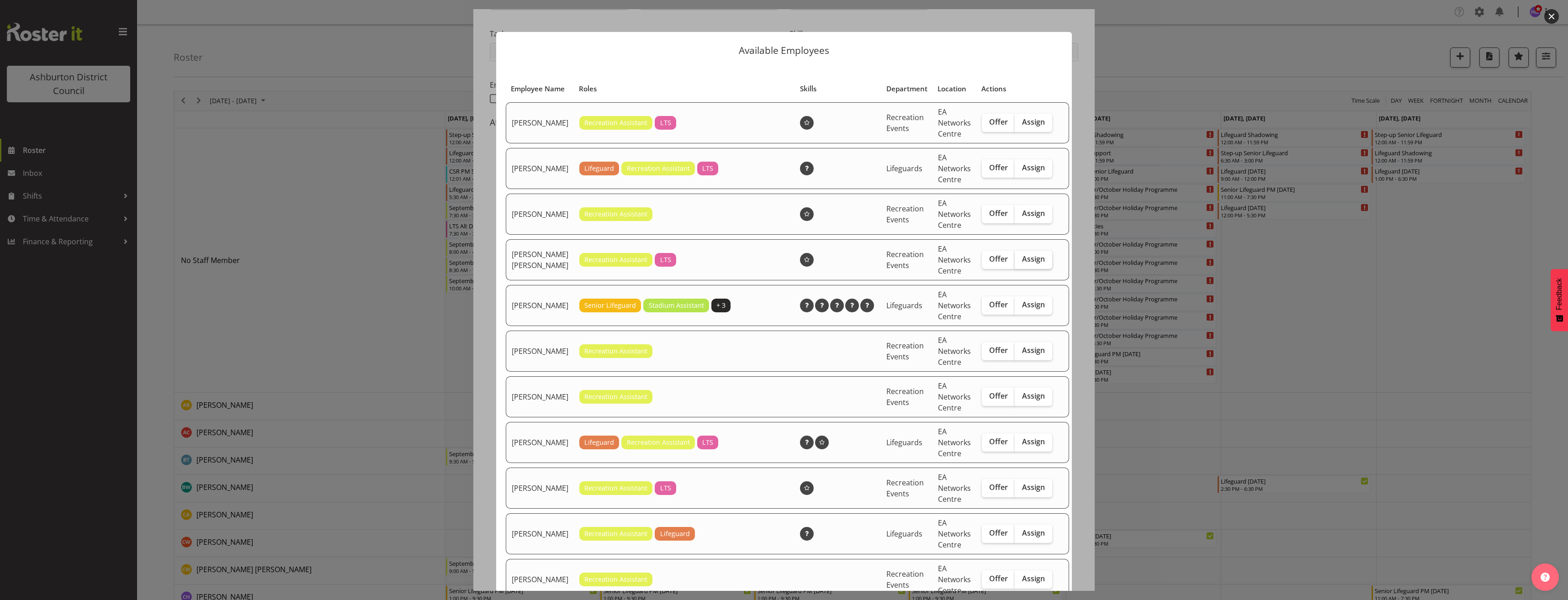
click at [1022, 263] on span "Assign" at bounding box center [1034, 259] width 23 height 9
click at [1016, 262] on input "Assign" at bounding box center [1018, 259] width 6 height 6
checkbox input "true"
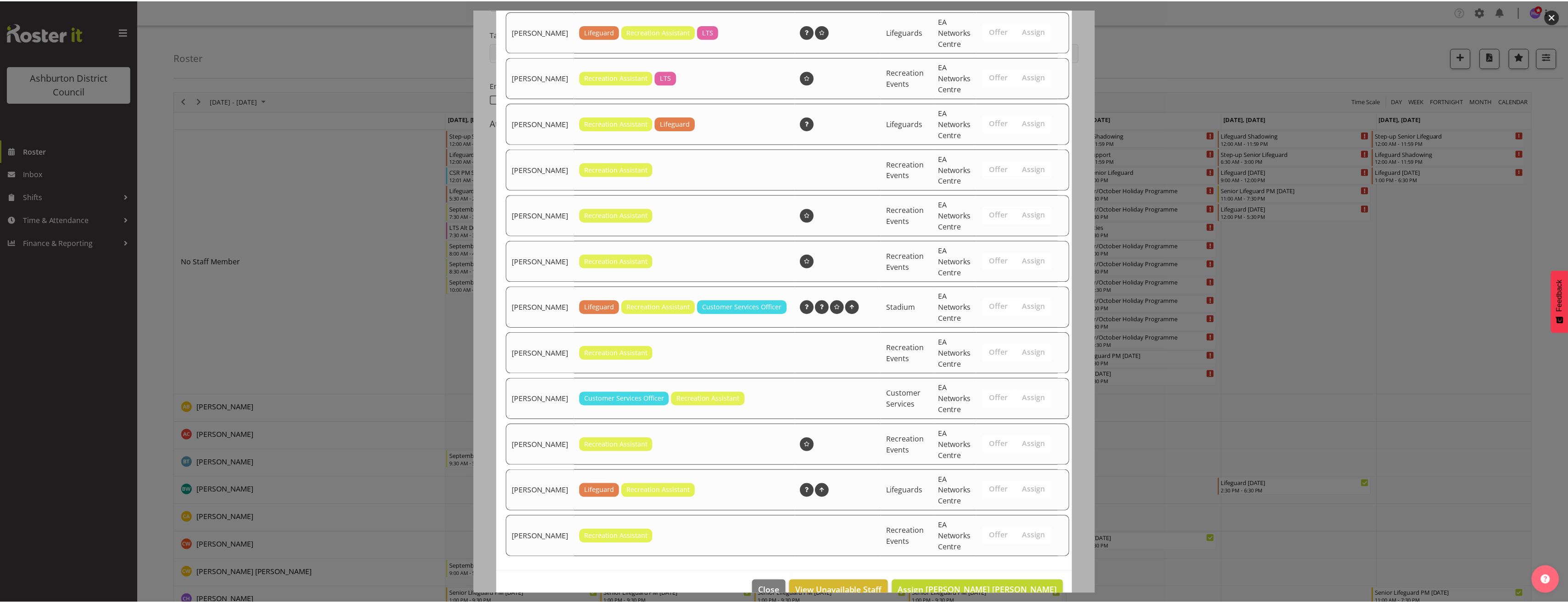
scroll to position [445, 0]
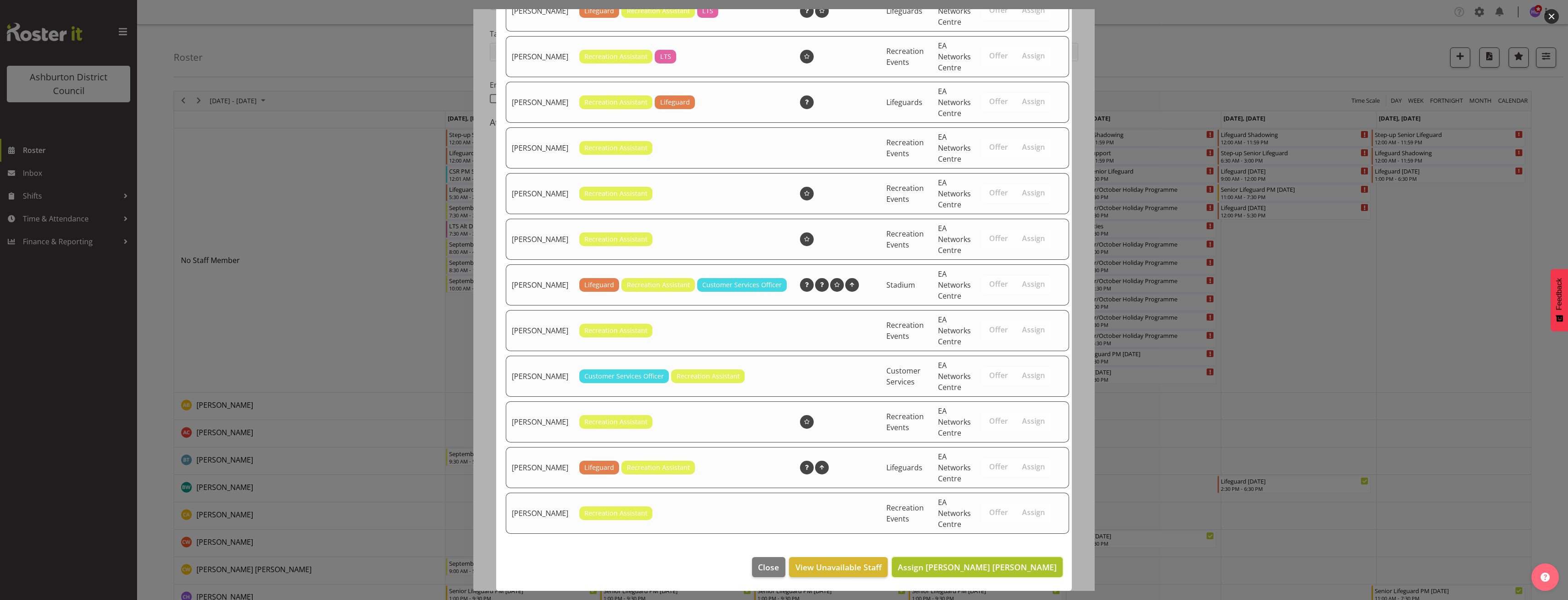
click at [995, 567] on span "Assign [PERSON_NAME] [PERSON_NAME]" at bounding box center [977, 567] width 159 height 11
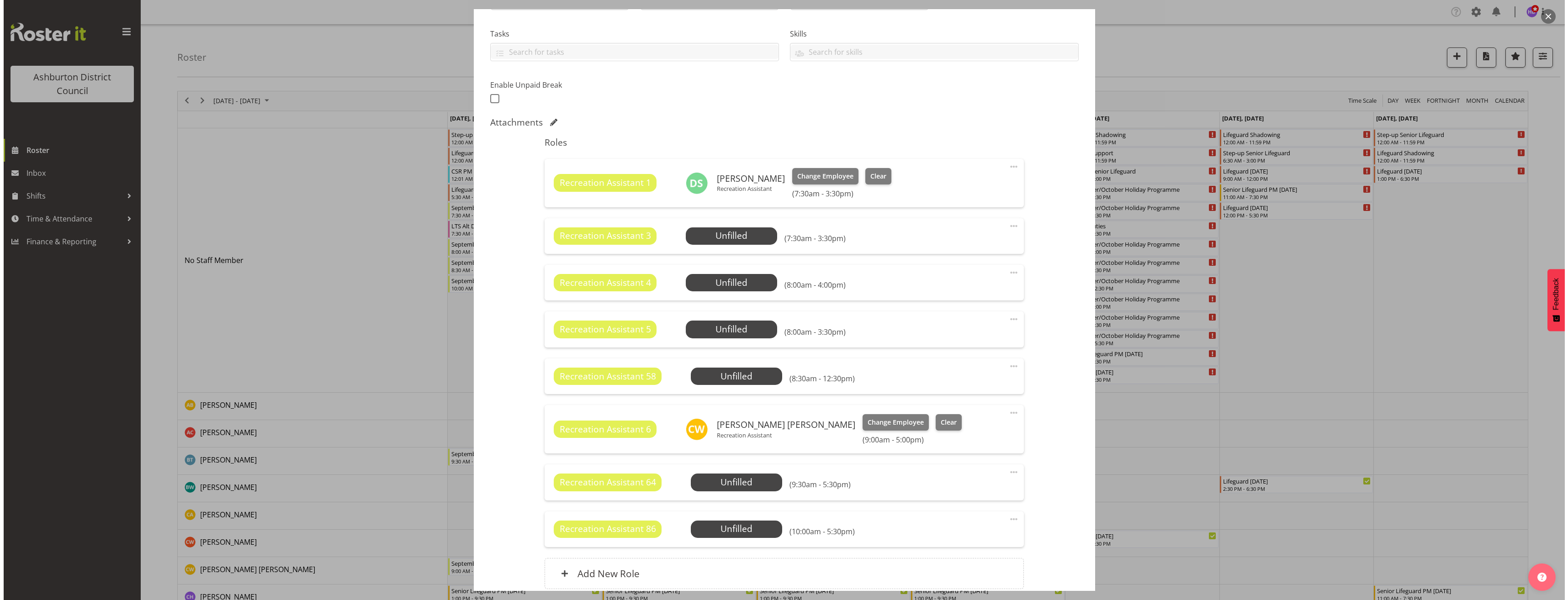
scroll to position [228, 0]
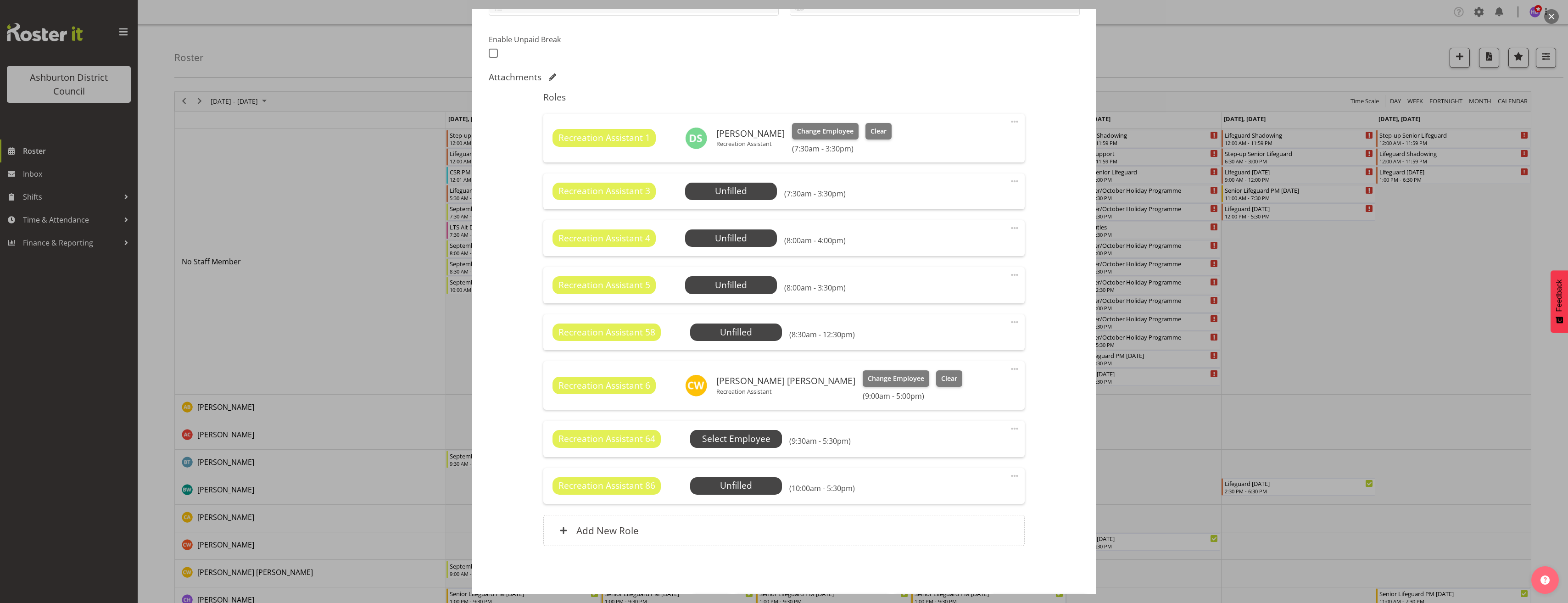
click at [0, 0] on span "Select Employee" at bounding box center [0, 0] width 0 height 0
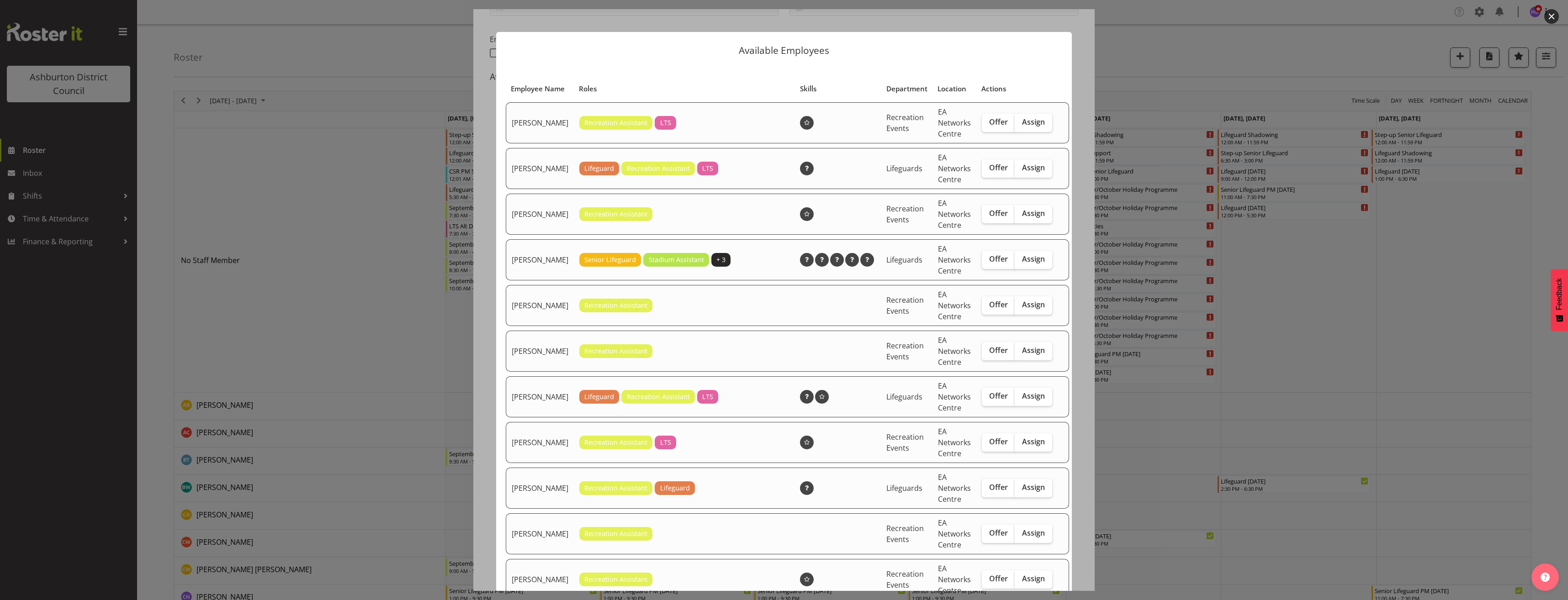
scroll to position [46, 0]
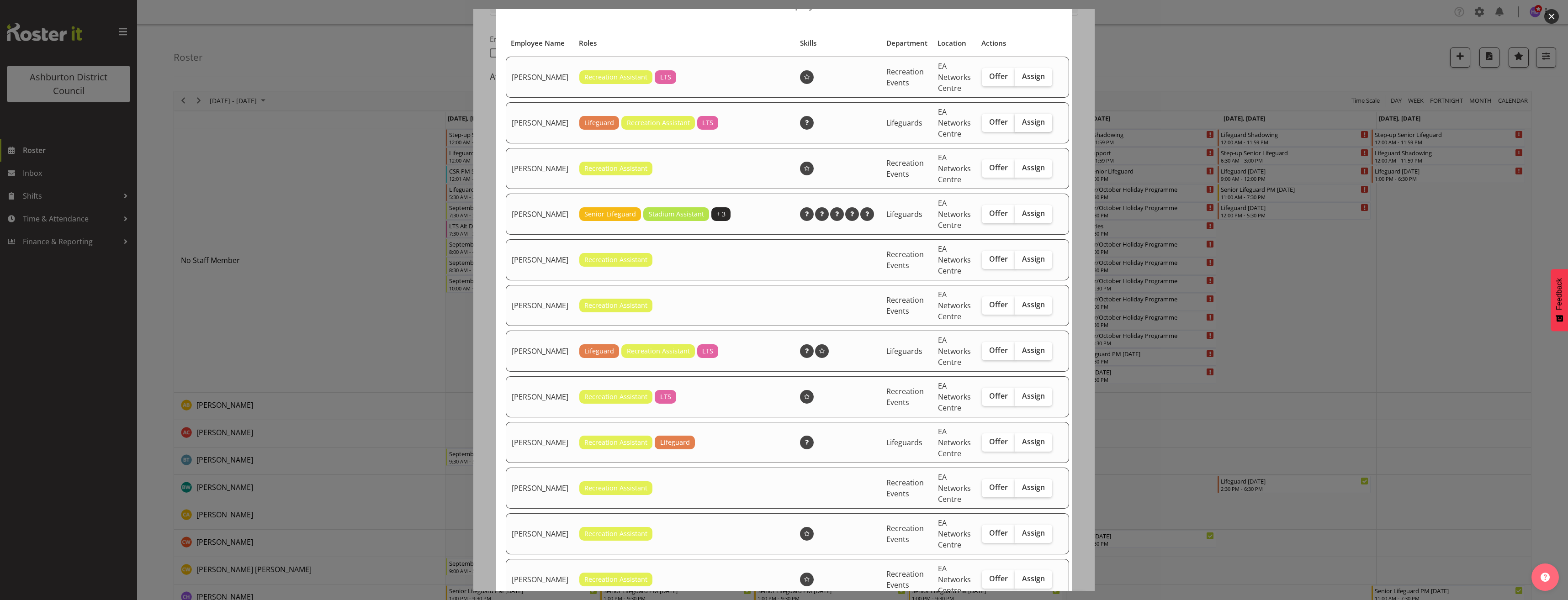
click at [1032, 130] on label "Assign" at bounding box center [1034, 123] width 38 height 18
click at [1021, 125] on input "Assign" at bounding box center [1018, 122] width 6 height 6
checkbox input "true"
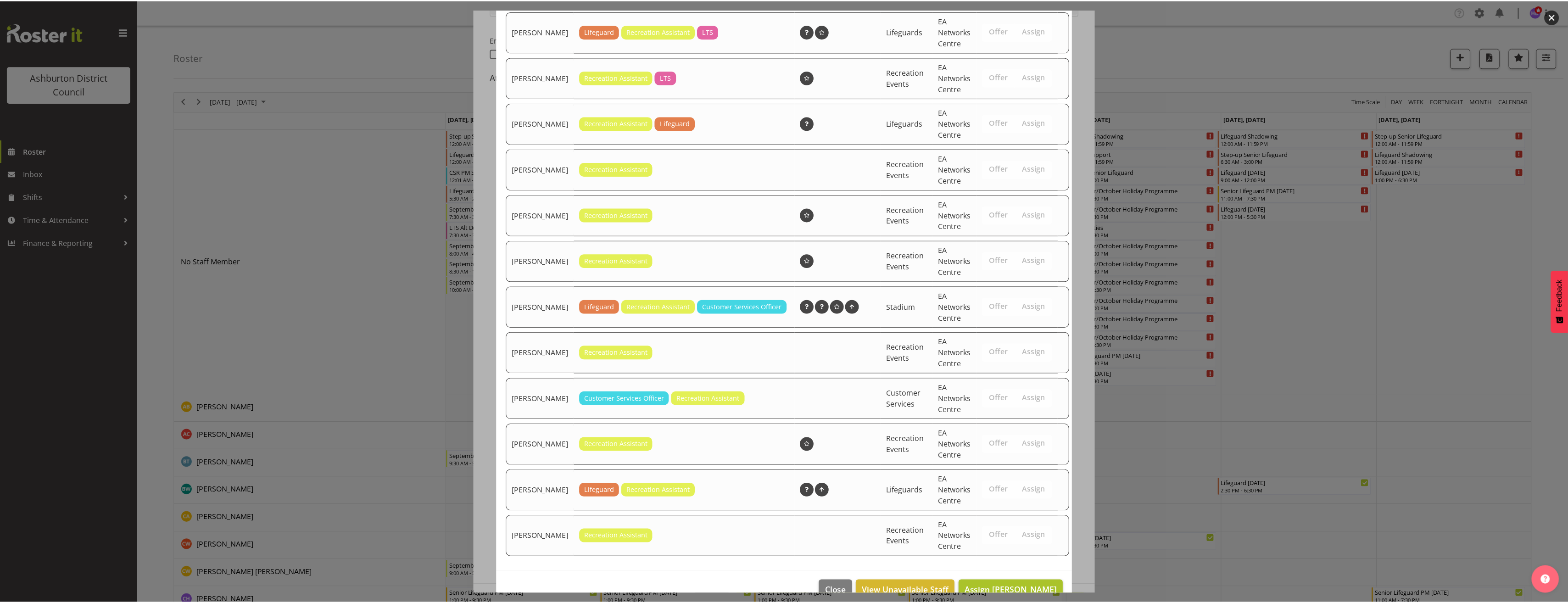
scroll to position [399, 0]
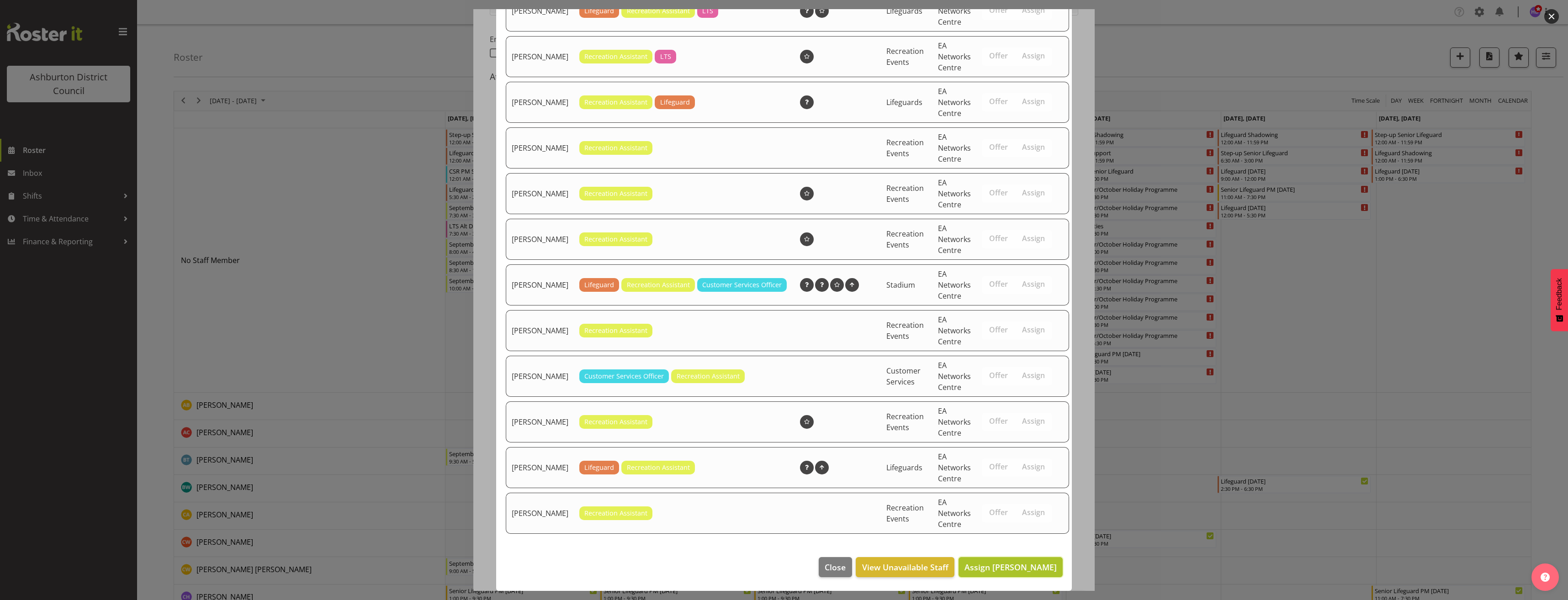
click at [1019, 563] on span "Assign [PERSON_NAME]" at bounding box center [1010, 567] width 93 height 11
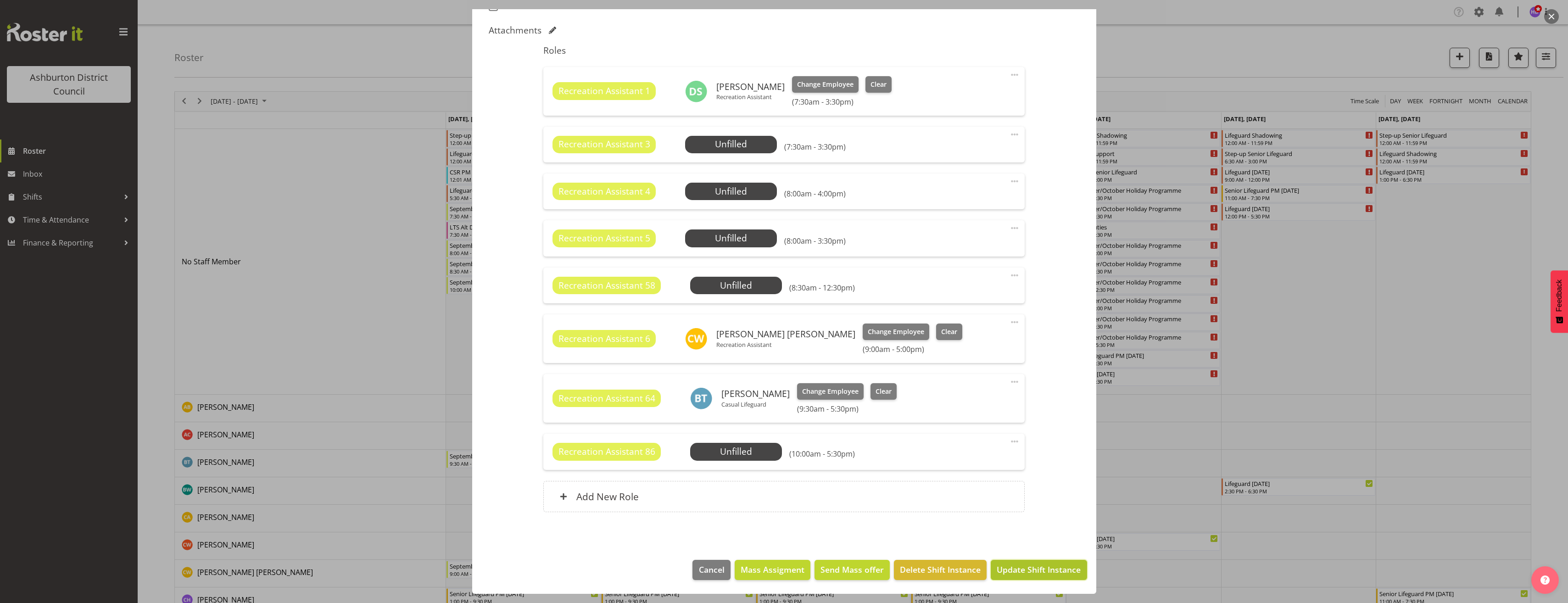
click at [1033, 577] on button "Update Shift Instance" at bounding box center [1039, 570] width 96 height 20
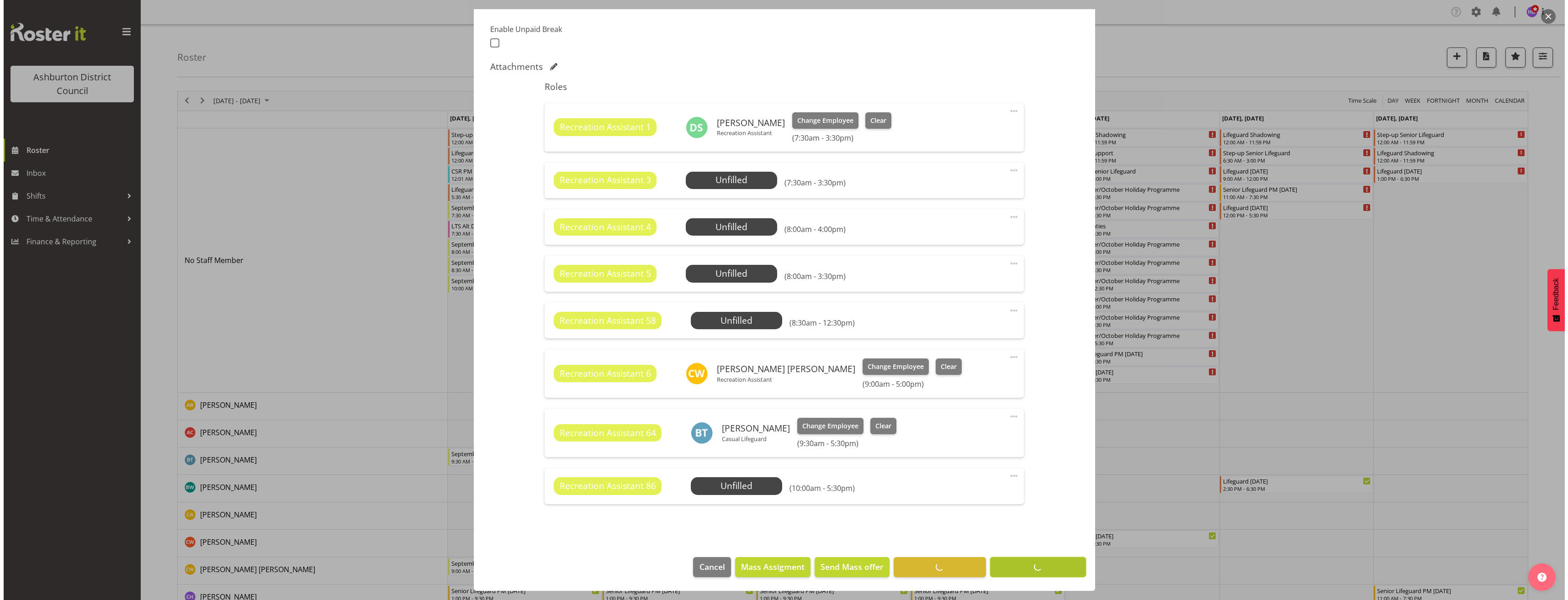
scroll to position [239, 0]
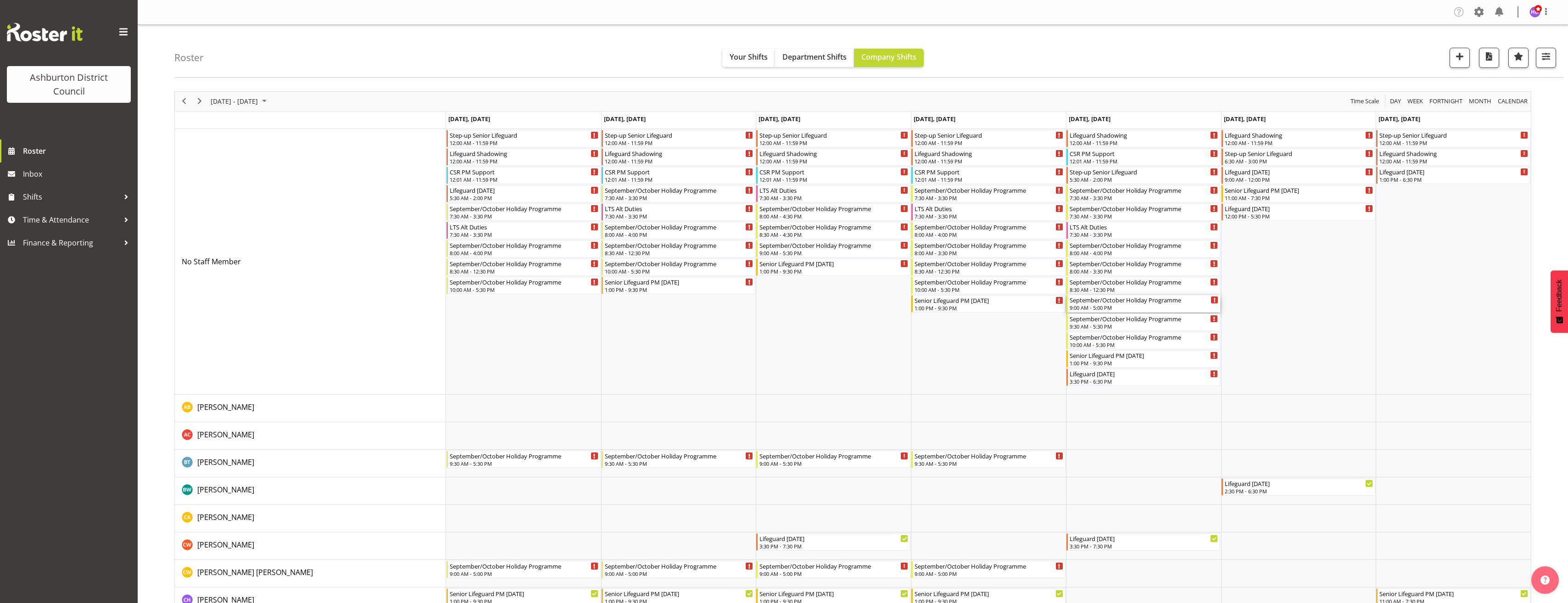
click at [1111, 301] on div "September/October Holiday Programme" at bounding box center [1144, 300] width 149 height 9
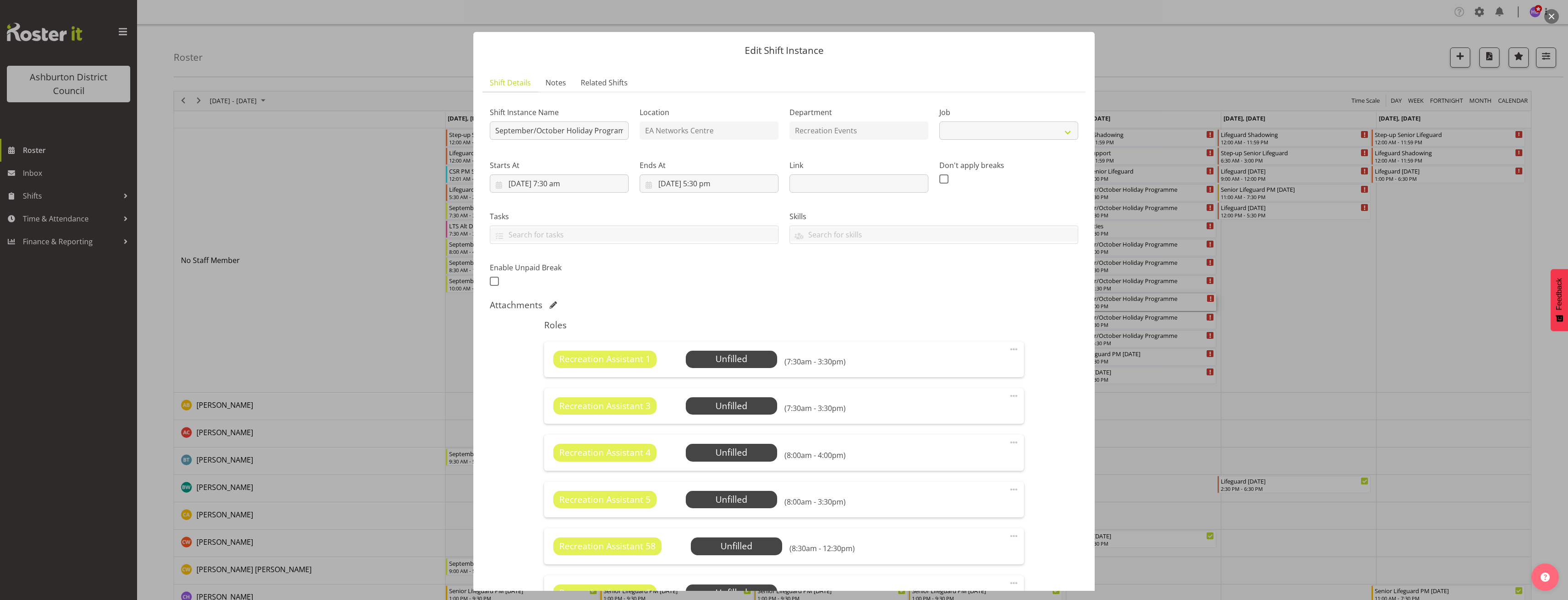
select select "4046"
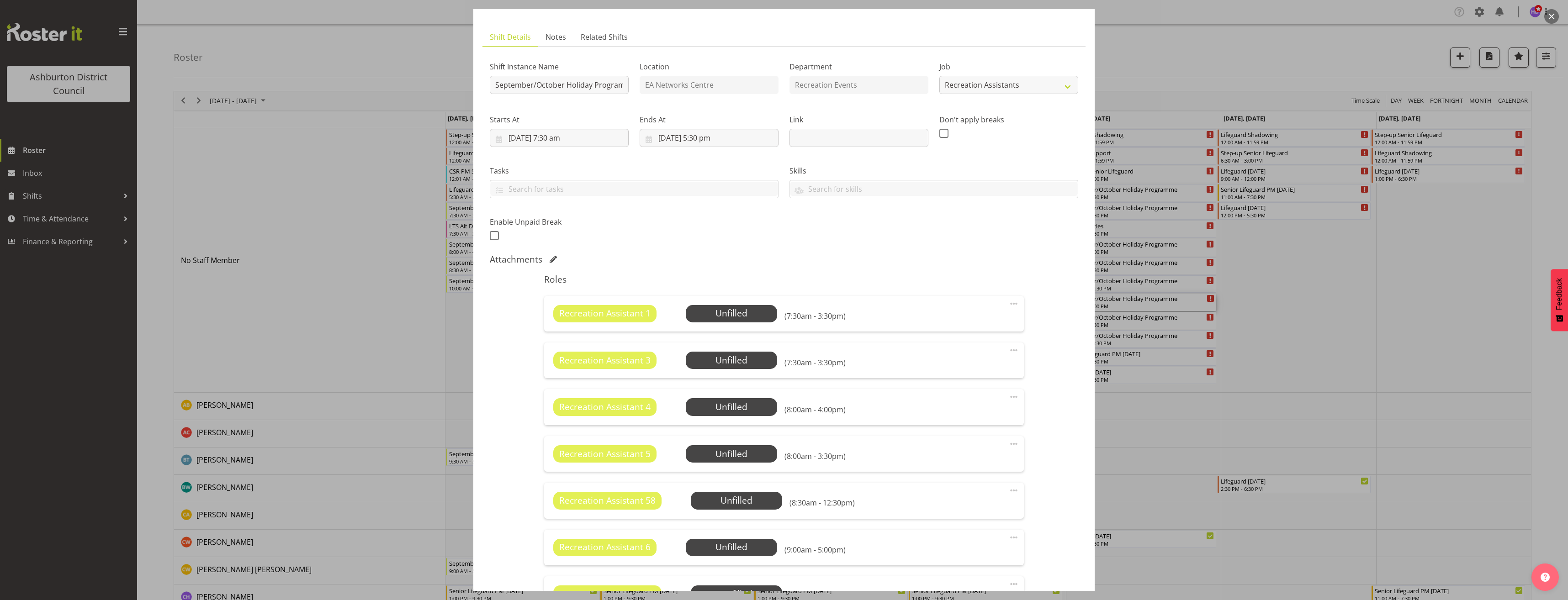
scroll to position [137, 0]
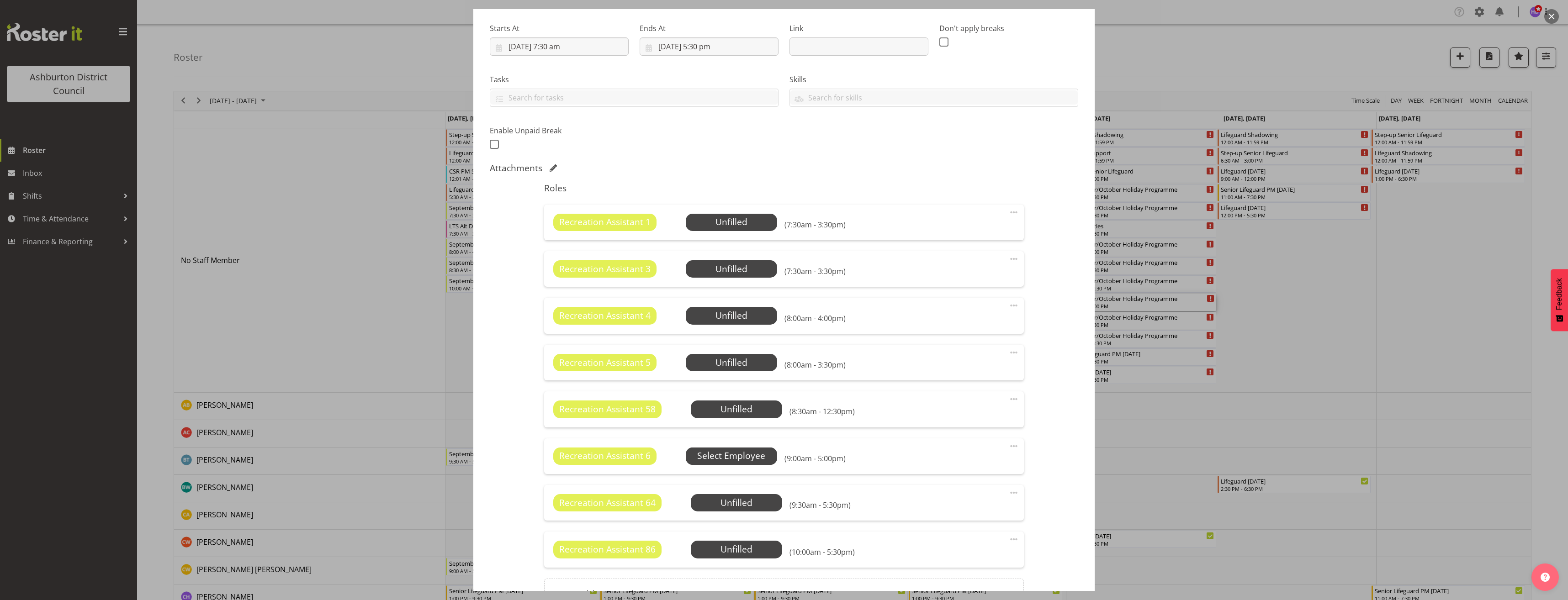
click at [0, 0] on span "Select Employee" at bounding box center [0, 0] width 0 height 0
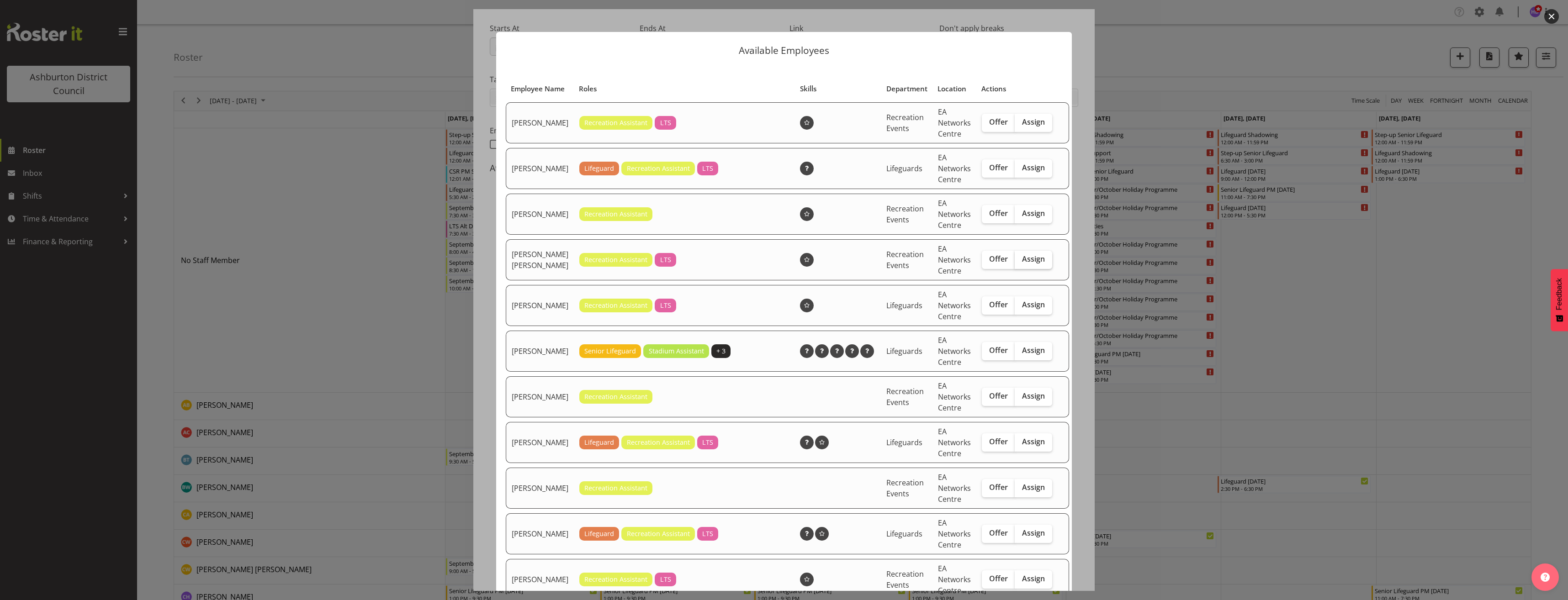
click at [1027, 263] on span "Assign" at bounding box center [1034, 259] width 23 height 9
click at [1021, 262] on input "Assign" at bounding box center [1018, 259] width 6 height 6
checkbox input "true"
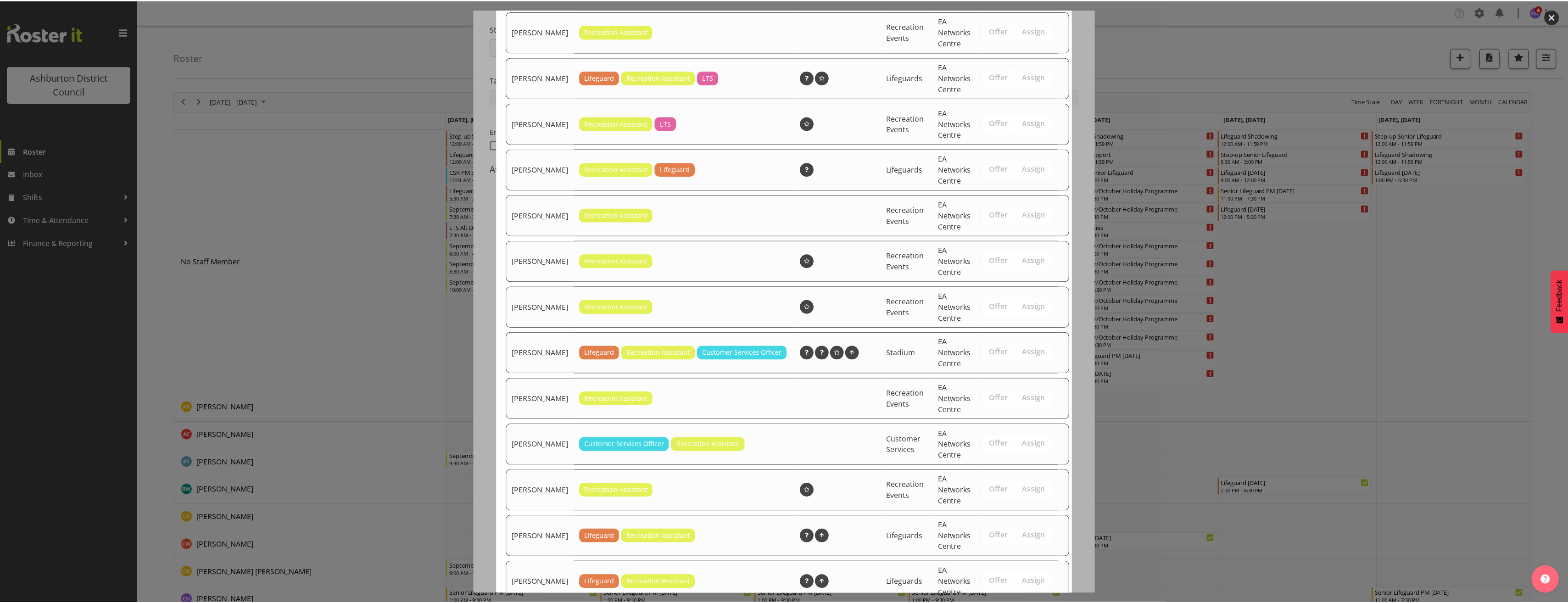
scroll to position [582, 0]
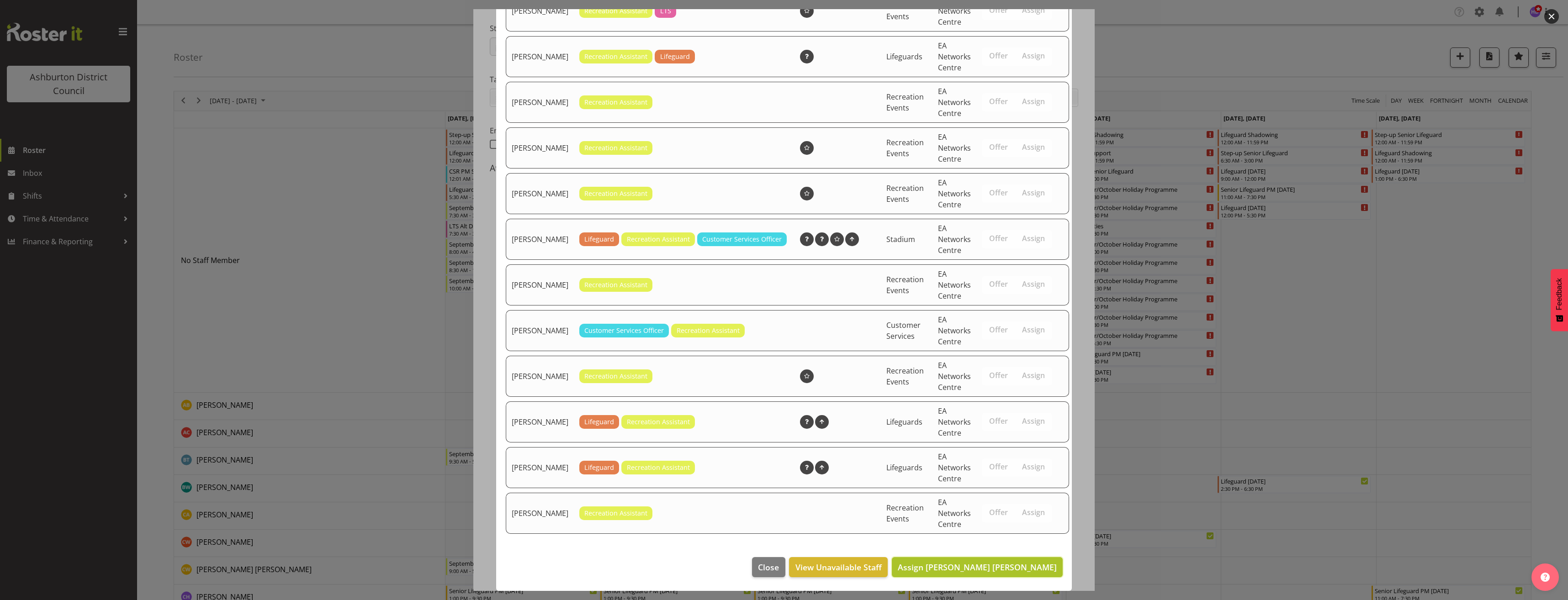
click at [1022, 574] on button "Assign [PERSON_NAME] [PERSON_NAME]" at bounding box center [977, 567] width 171 height 20
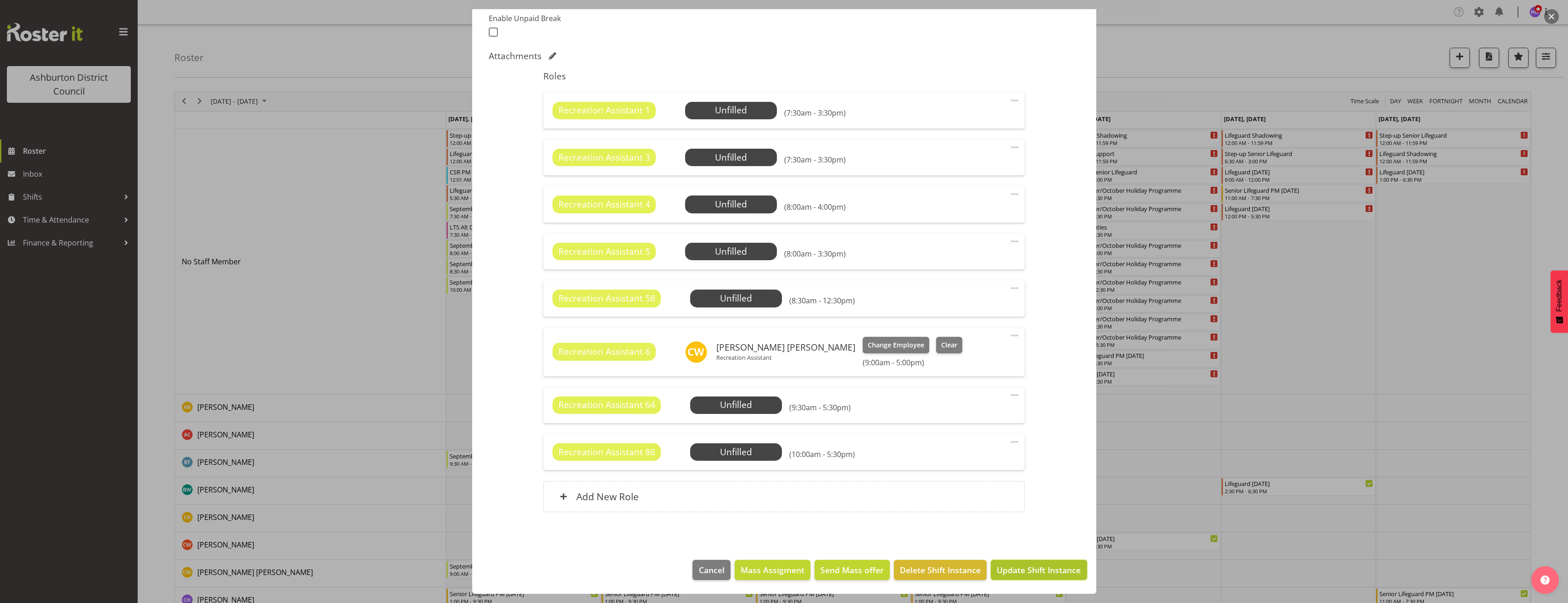
click at [1029, 574] on span "Update Shift Instance" at bounding box center [1038, 570] width 84 height 12
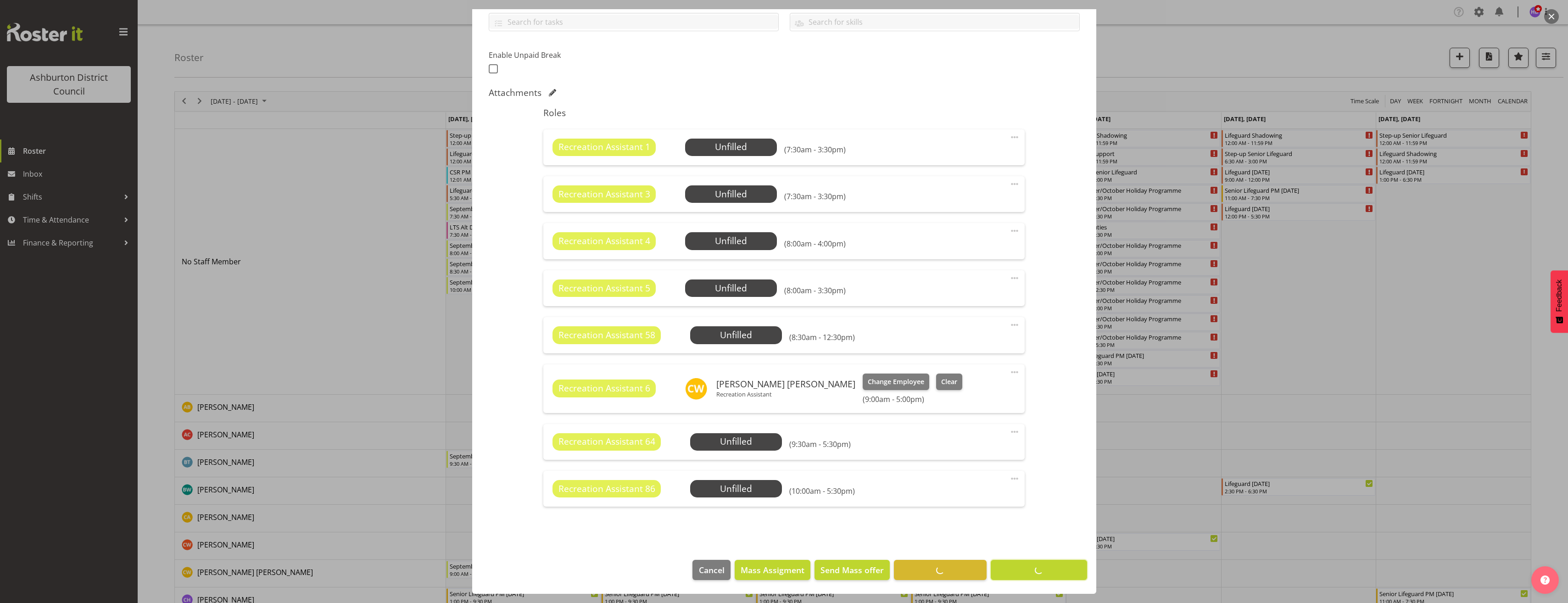
scroll to position [214, 0]
